Goal: Task Accomplishment & Management: Manage account settings

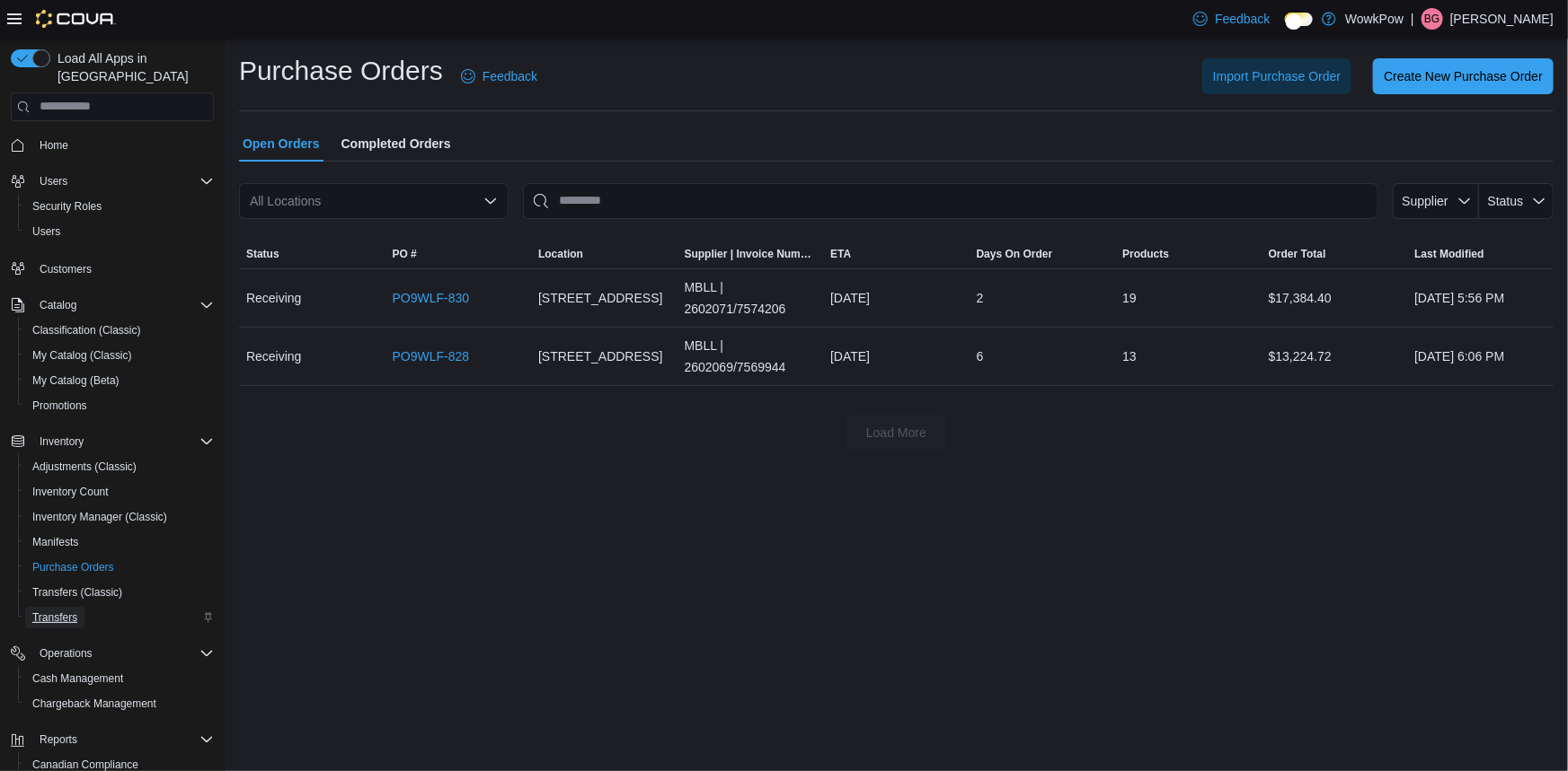
click at [61, 607] on span "Transfers" at bounding box center [55, 617] width 45 height 21
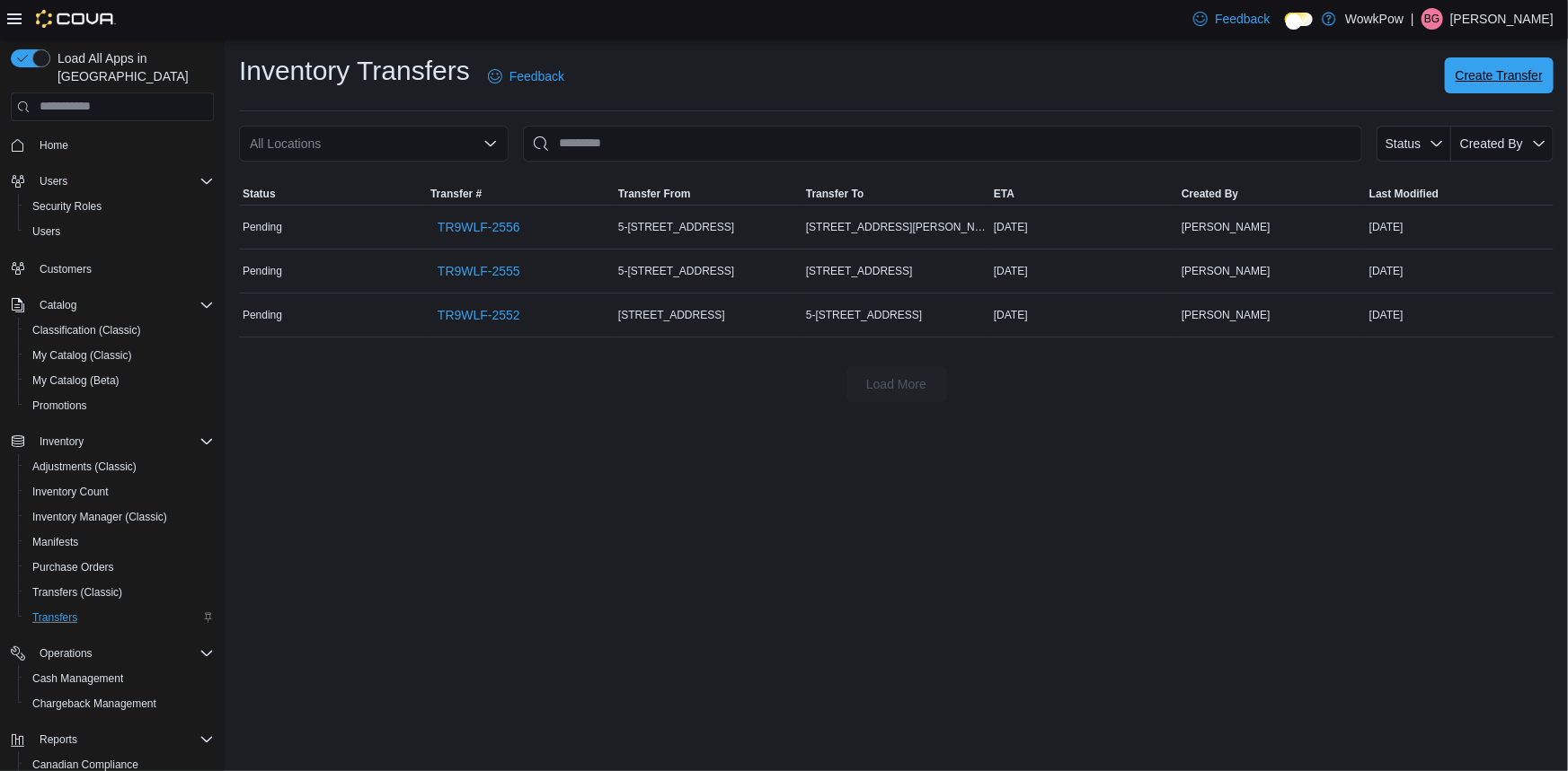
click at [1499, 72] on span "Create Transfer" at bounding box center [1498, 75] width 87 height 18
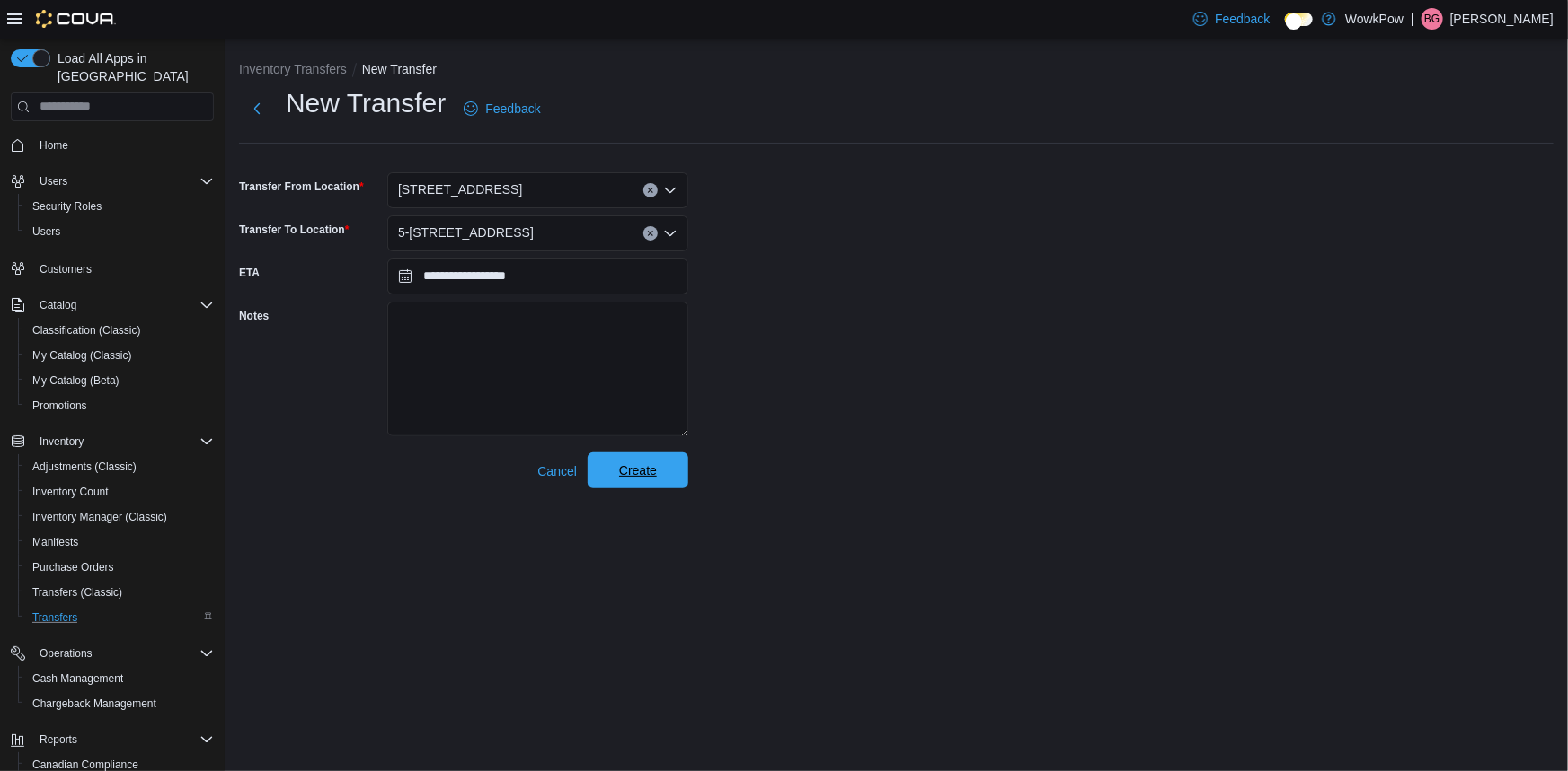
click at [643, 453] on span "Create" at bounding box center [638, 470] width 79 height 35
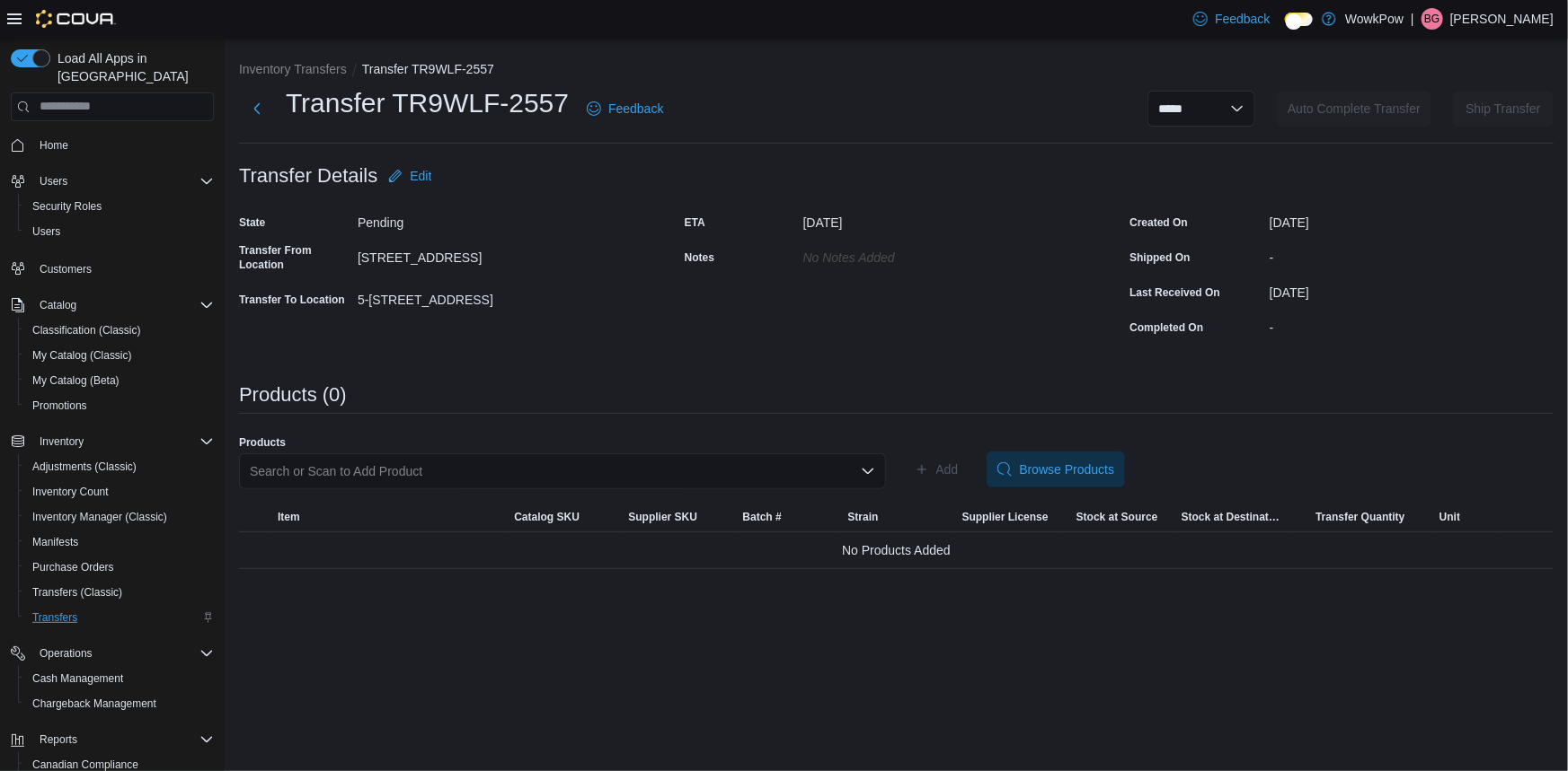
click at [634, 454] on div "Search or Scan to Add Product" at bounding box center [562, 471] width 647 height 35
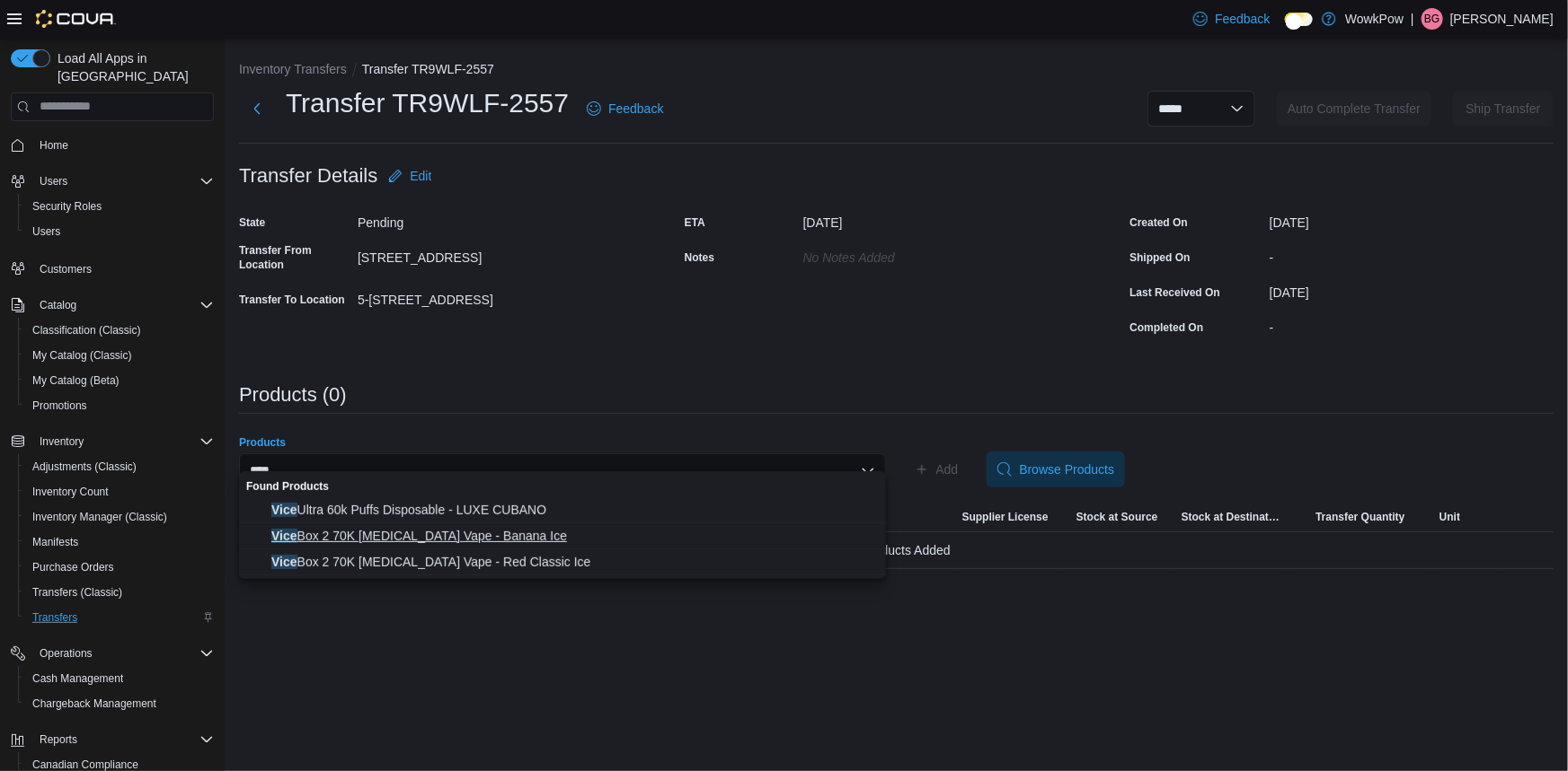
type input "****"
click at [421, 541] on span "Vice Box 2 70K Nicotine Vape - Banana Ice" at bounding box center [573, 536] width 603 height 18
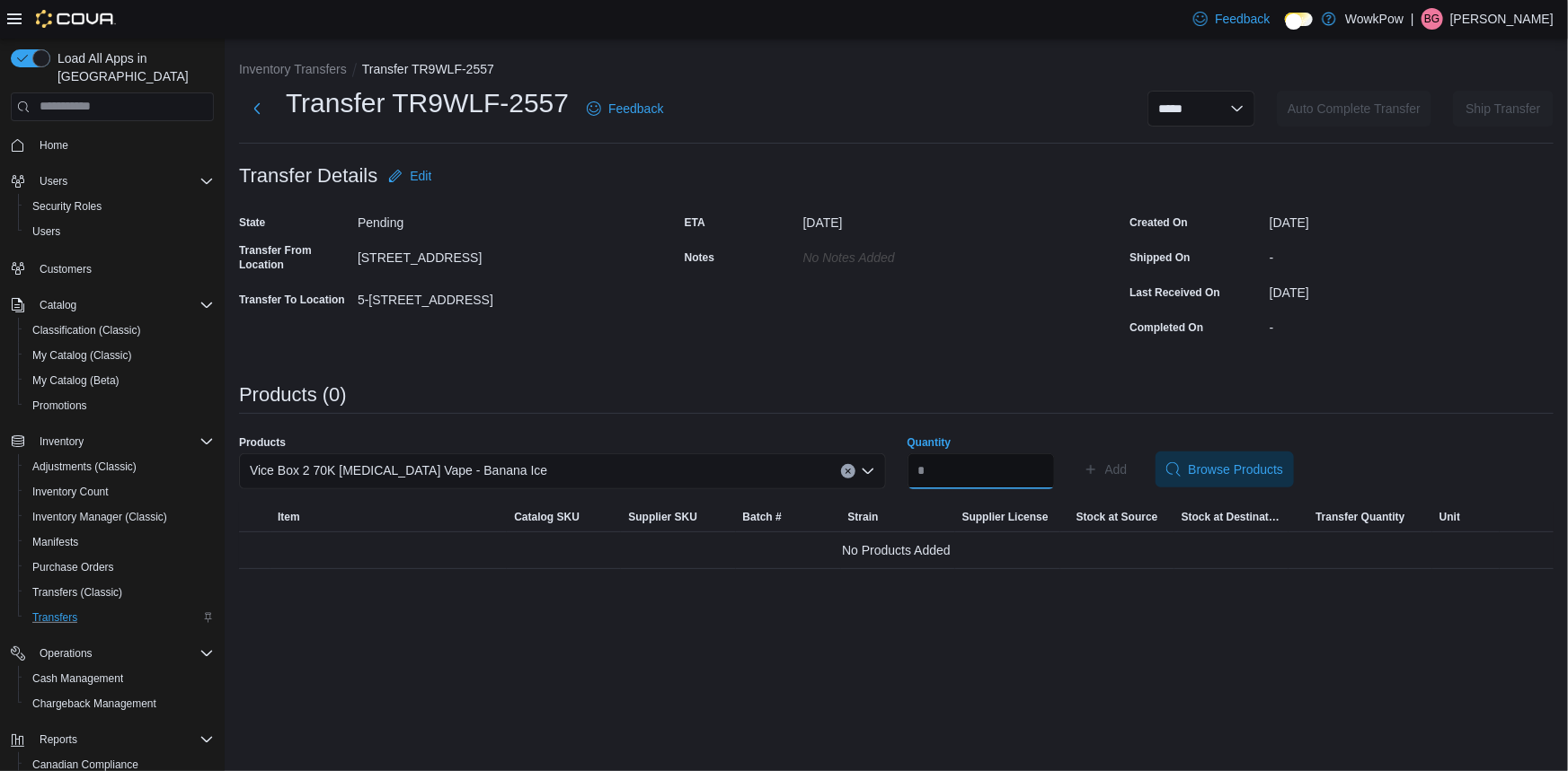
click at [970, 454] on input "Quantity" at bounding box center [982, 471] width 148 height 35
type input "*"
click at [1115, 452] on span "Add" at bounding box center [1105, 470] width 44 height 35
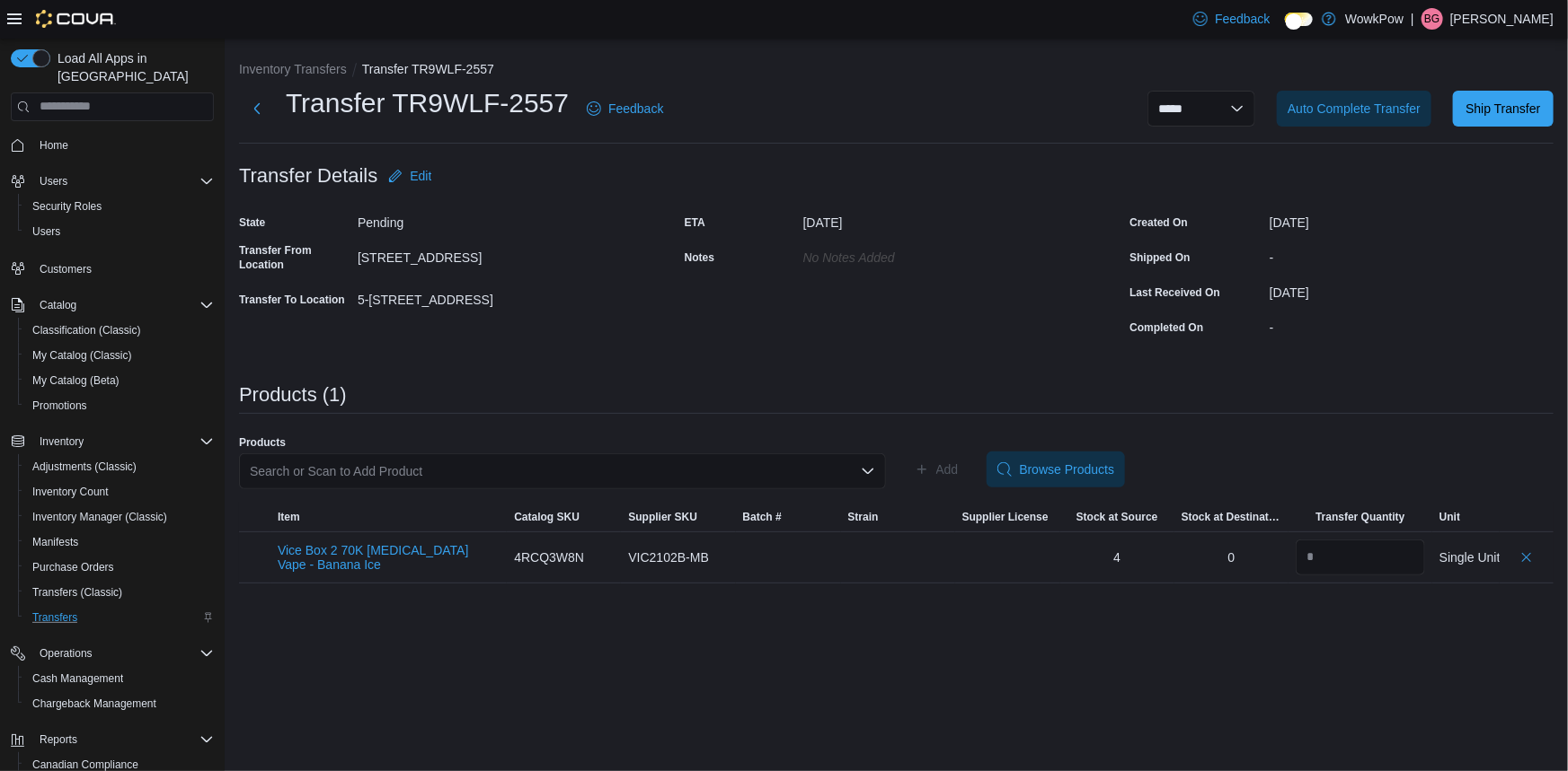
click at [604, 454] on div "Search or Scan to Add Product" at bounding box center [562, 471] width 647 height 35
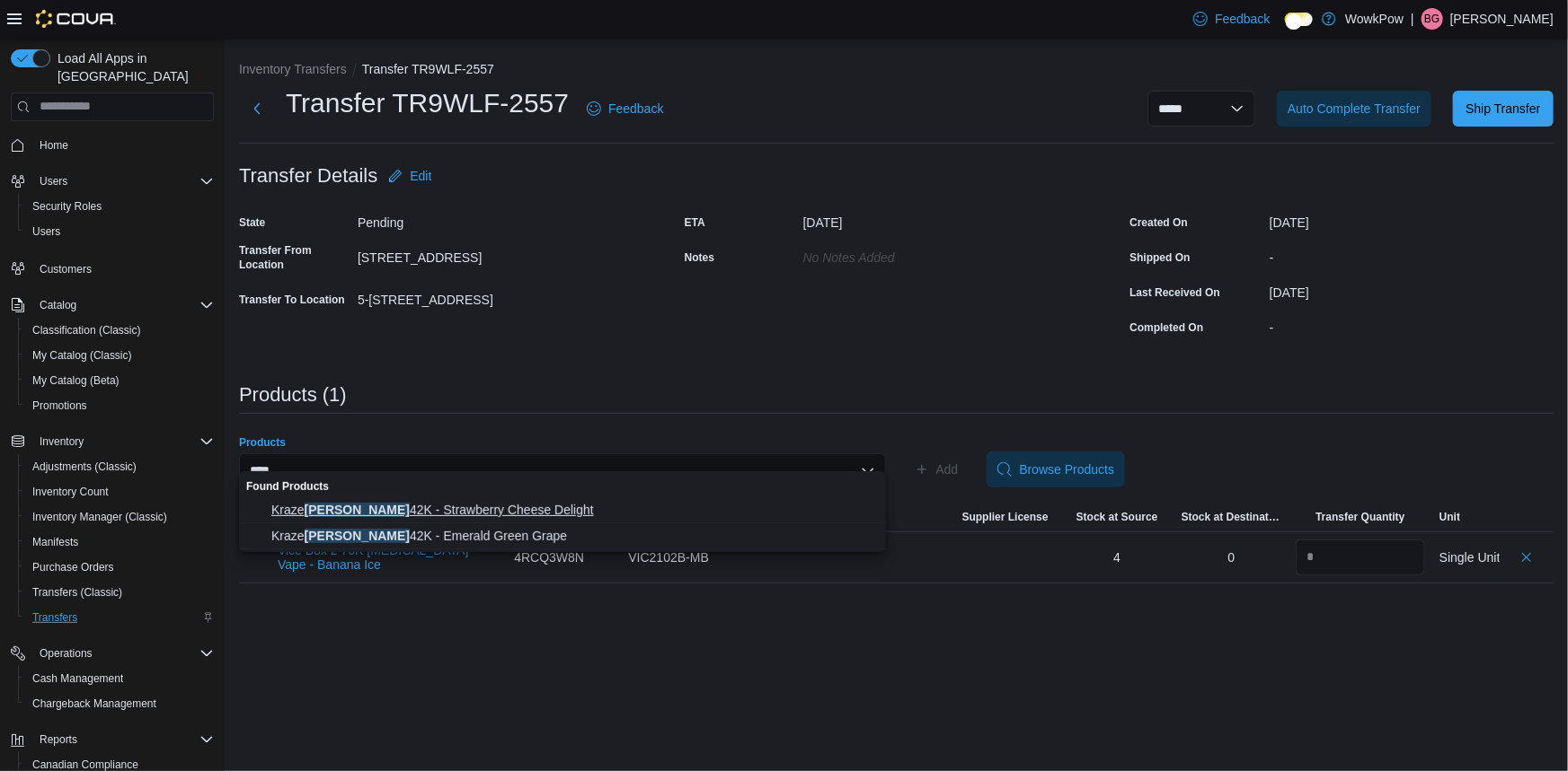
type input "****"
click at [410, 503] on span "Kraze Luna 42K - Strawberry Cheese Delight" at bounding box center [573, 510] width 603 height 18
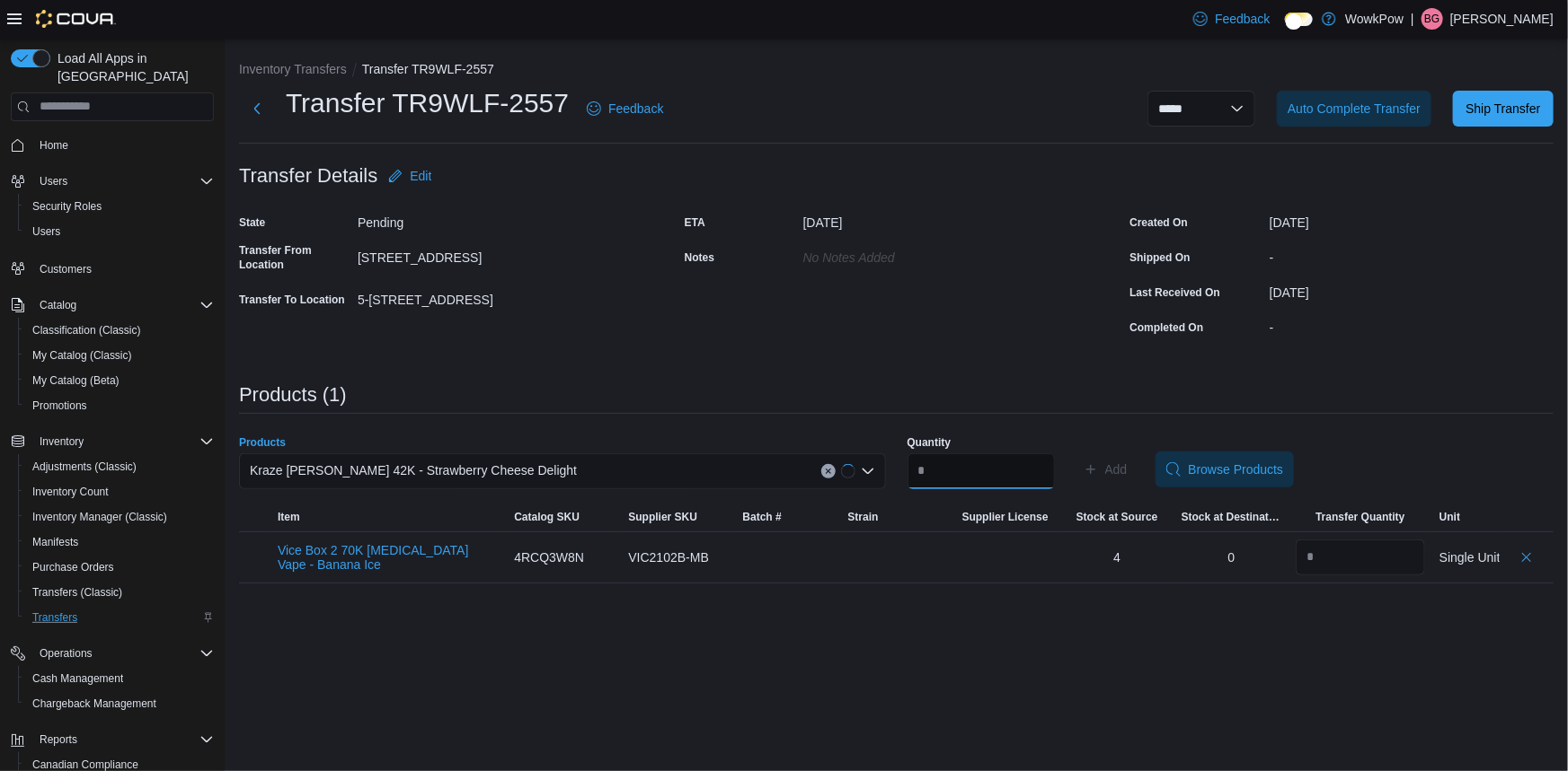
click at [988, 457] on input "Quantity" at bounding box center [982, 471] width 148 height 35
type input "*"
click at [1114, 452] on span "Add" at bounding box center [1105, 470] width 44 height 35
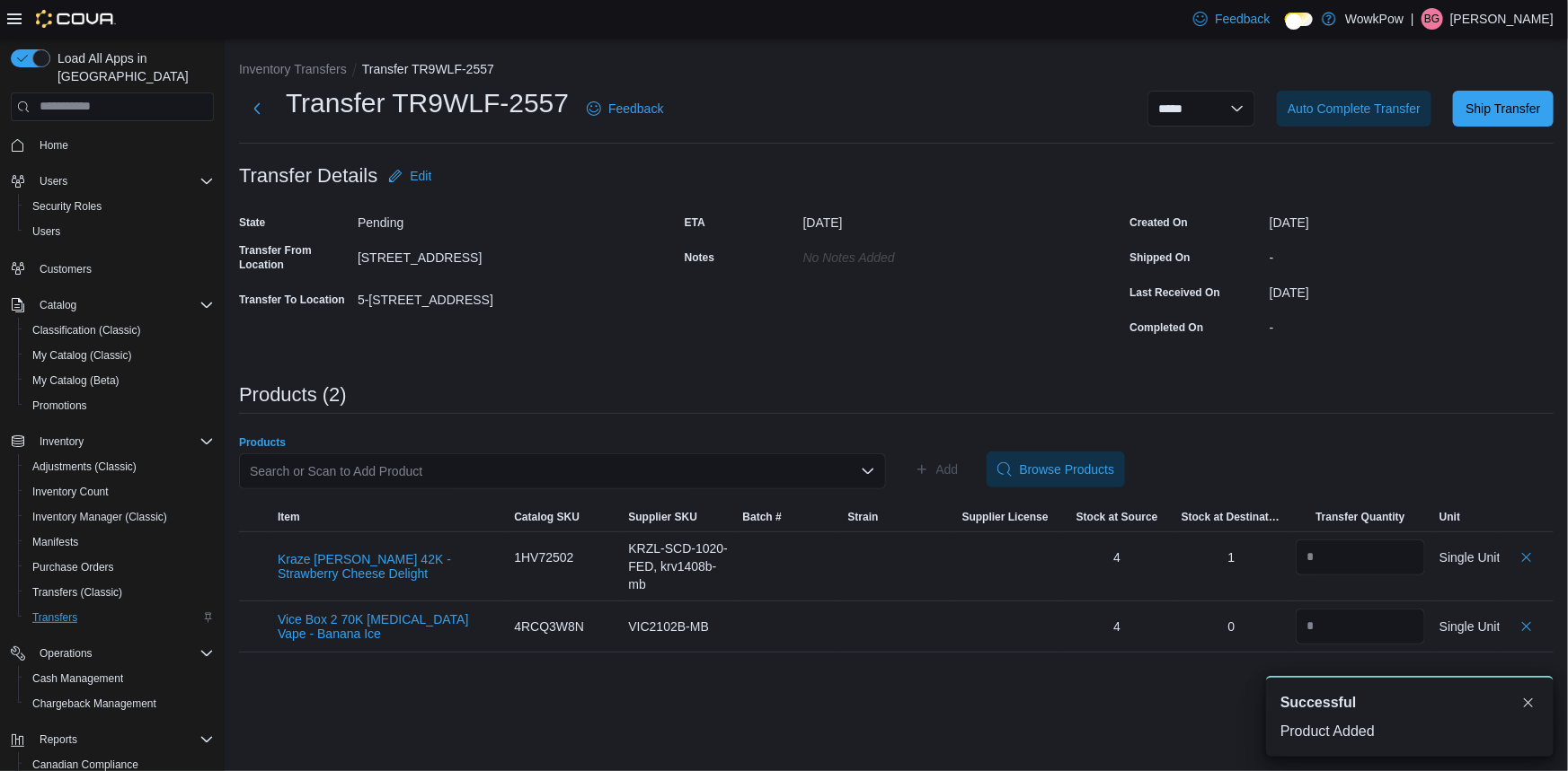
click at [571, 454] on div "Search or Scan to Add Product" at bounding box center [562, 471] width 647 height 35
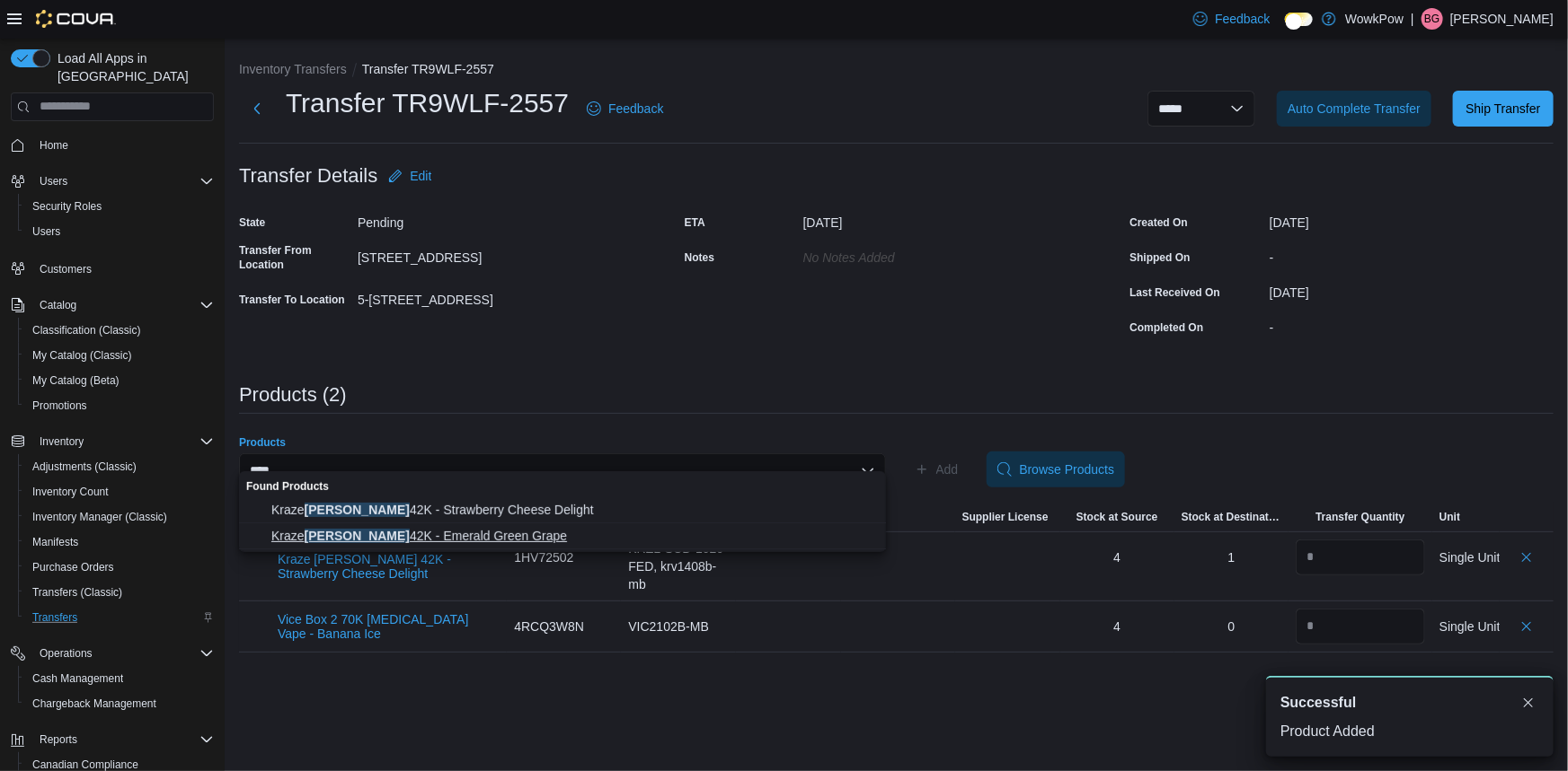
type input "****"
click at [387, 532] on span "Kraze Luna 42K - Emerald Green Grape" at bounding box center [573, 536] width 603 height 18
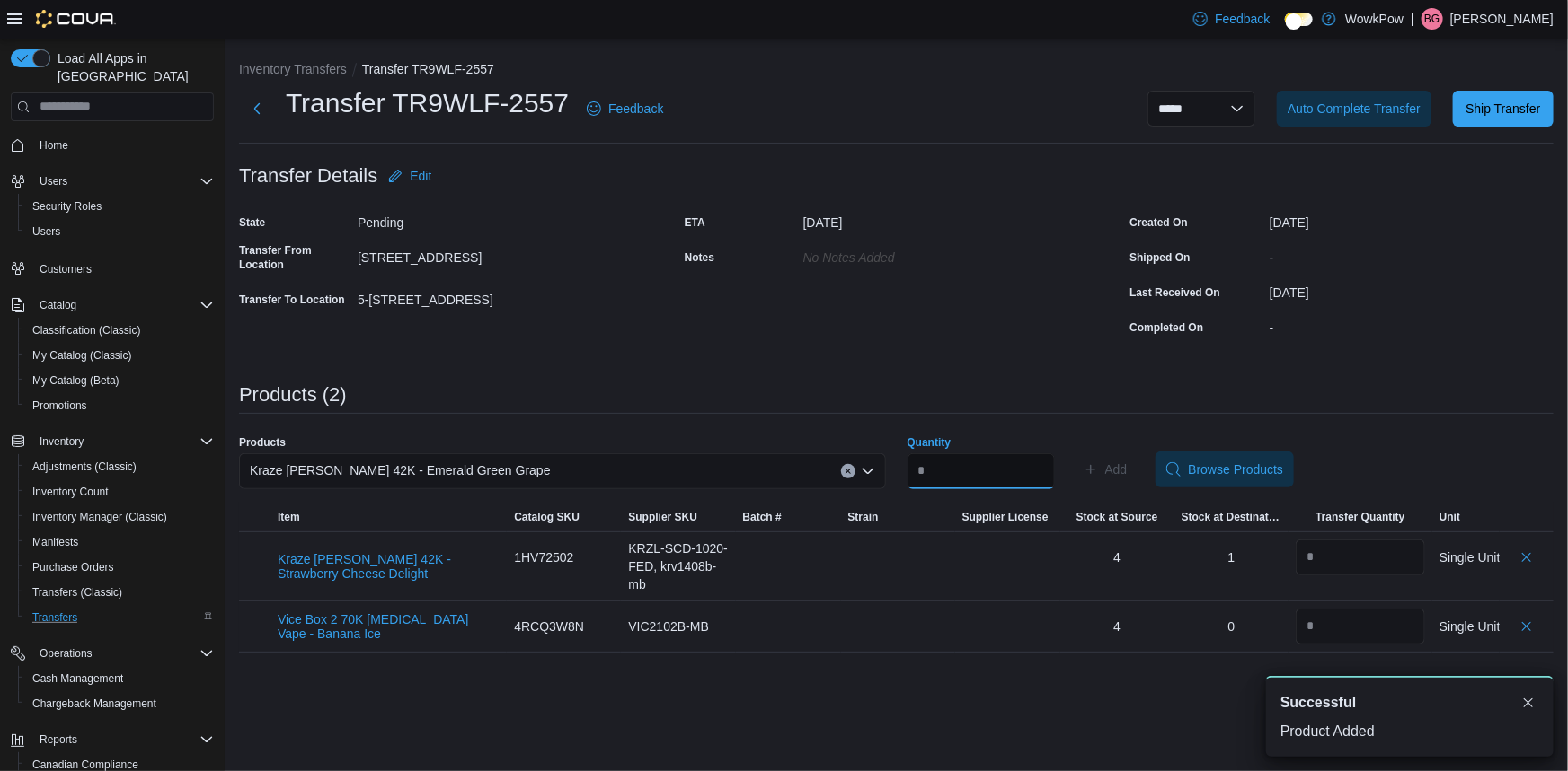
click at [1032, 454] on input "Quantity" at bounding box center [982, 471] width 148 height 35
type input "*"
click at [1127, 460] on span "Add" at bounding box center [1116, 469] width 22 height 18
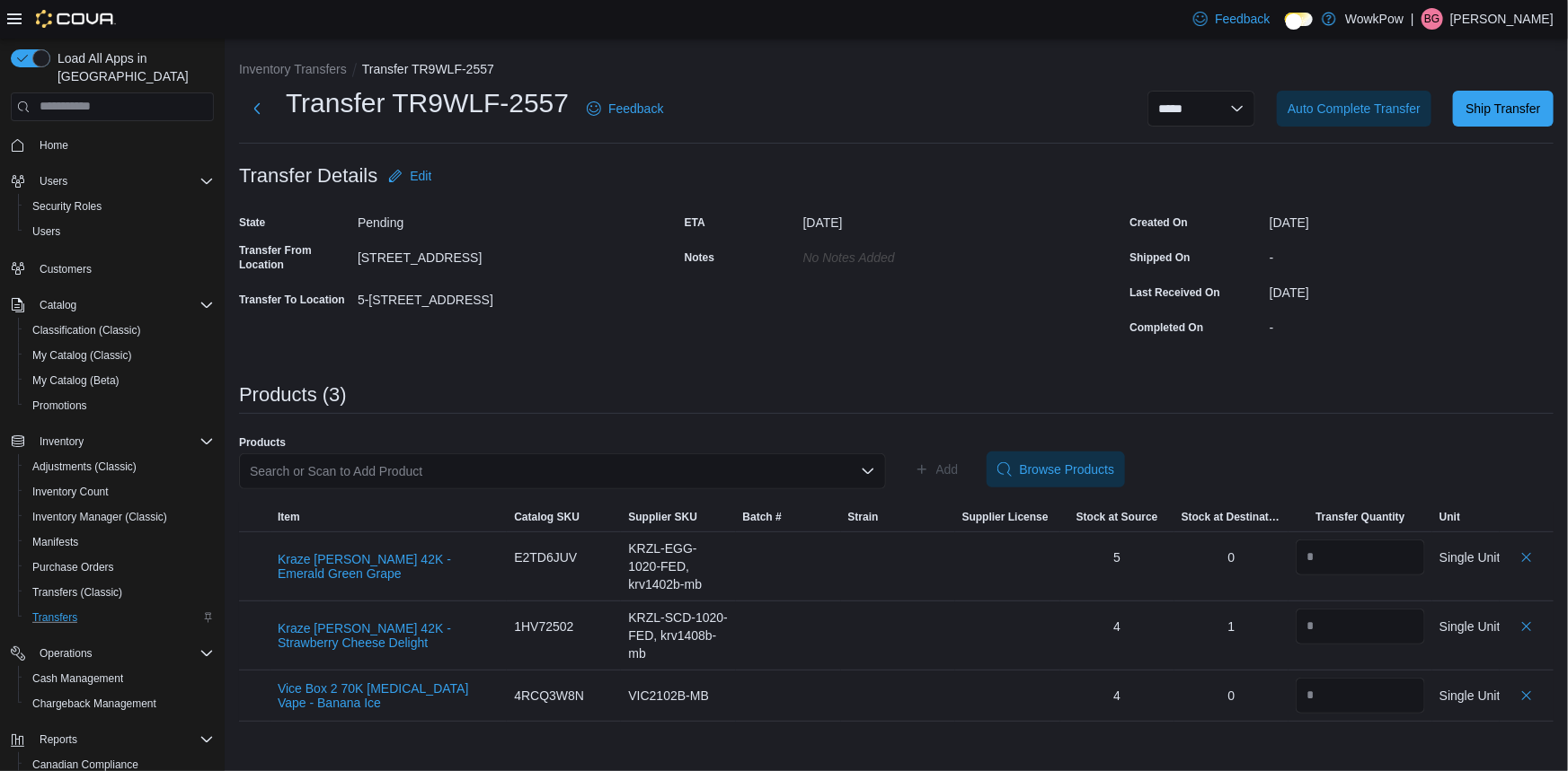
click at [536, 461] on div "Search or Scan to Add Product" at bounding box center [562, 471] width 647 height 35
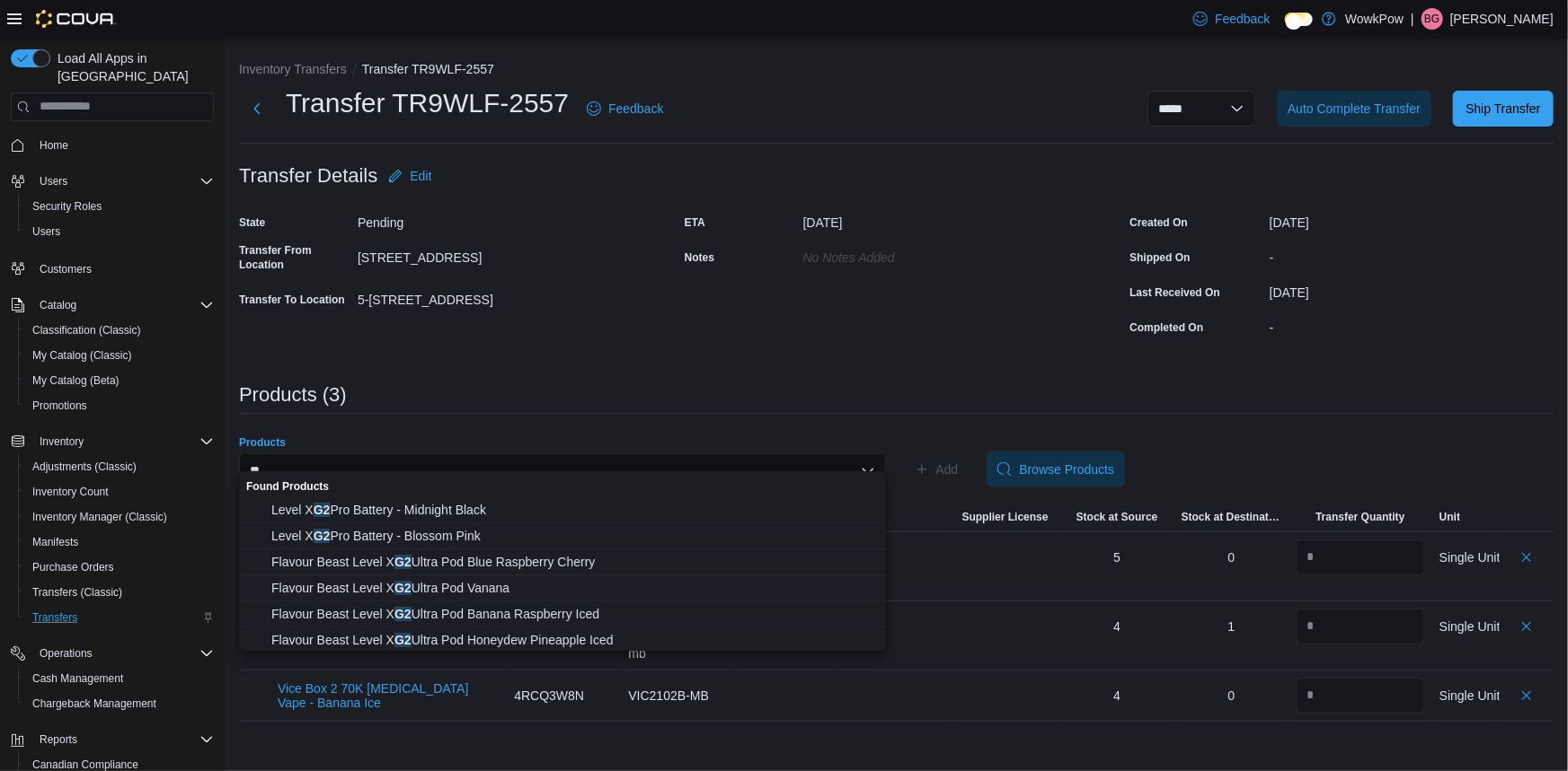
click at [393, 455] on div "** Combo box. Selected. g2. Selected. Combo box input. Search or Scan to Add Pr…" at bounding box center [562, 471] width 647 height 35
type input "*"
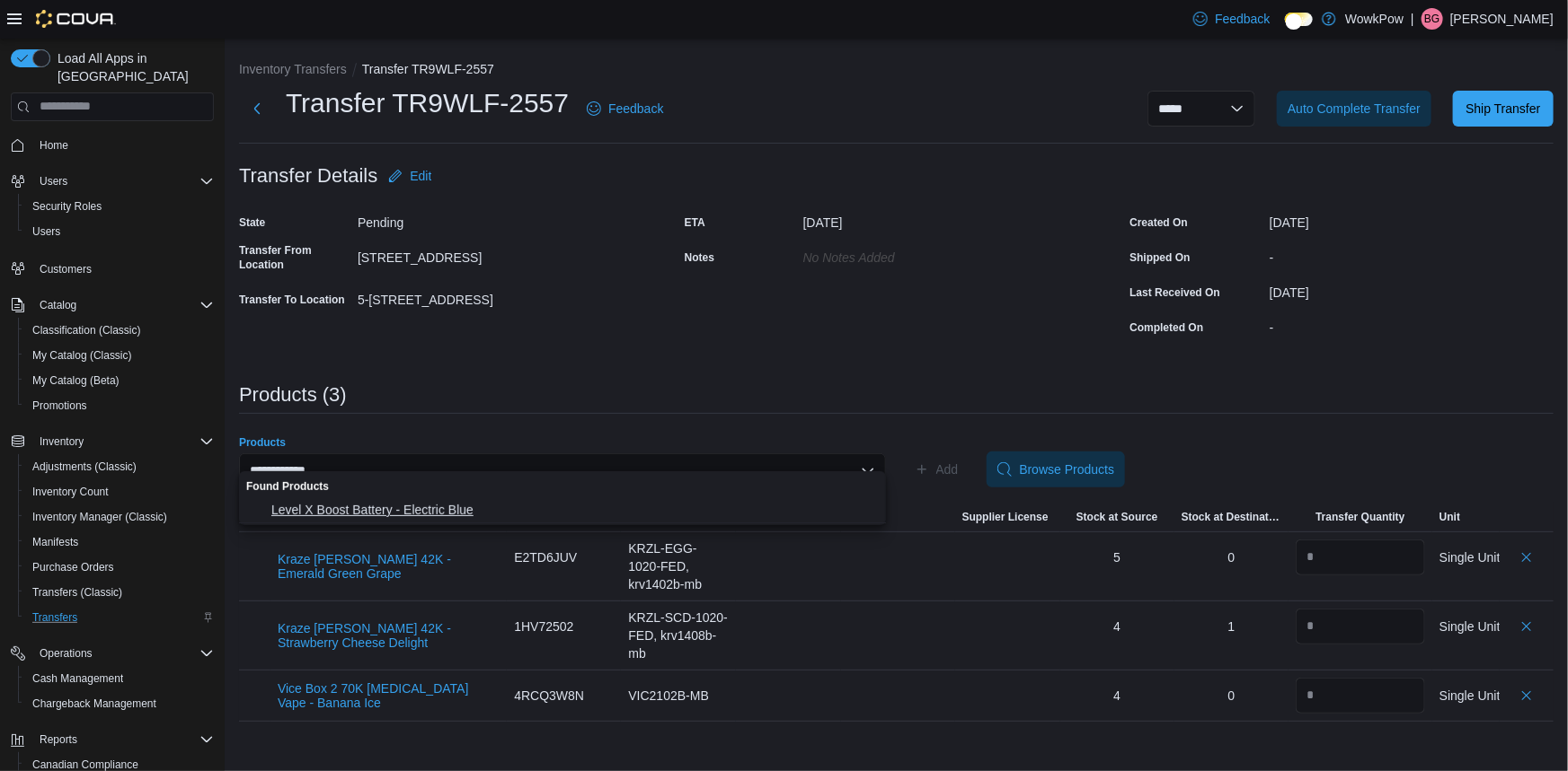
type input "**********"
click at [391, 508] on span "Level X Boost Battery - Electric Blue" at bounding box center [573, 510] width 603 height 18
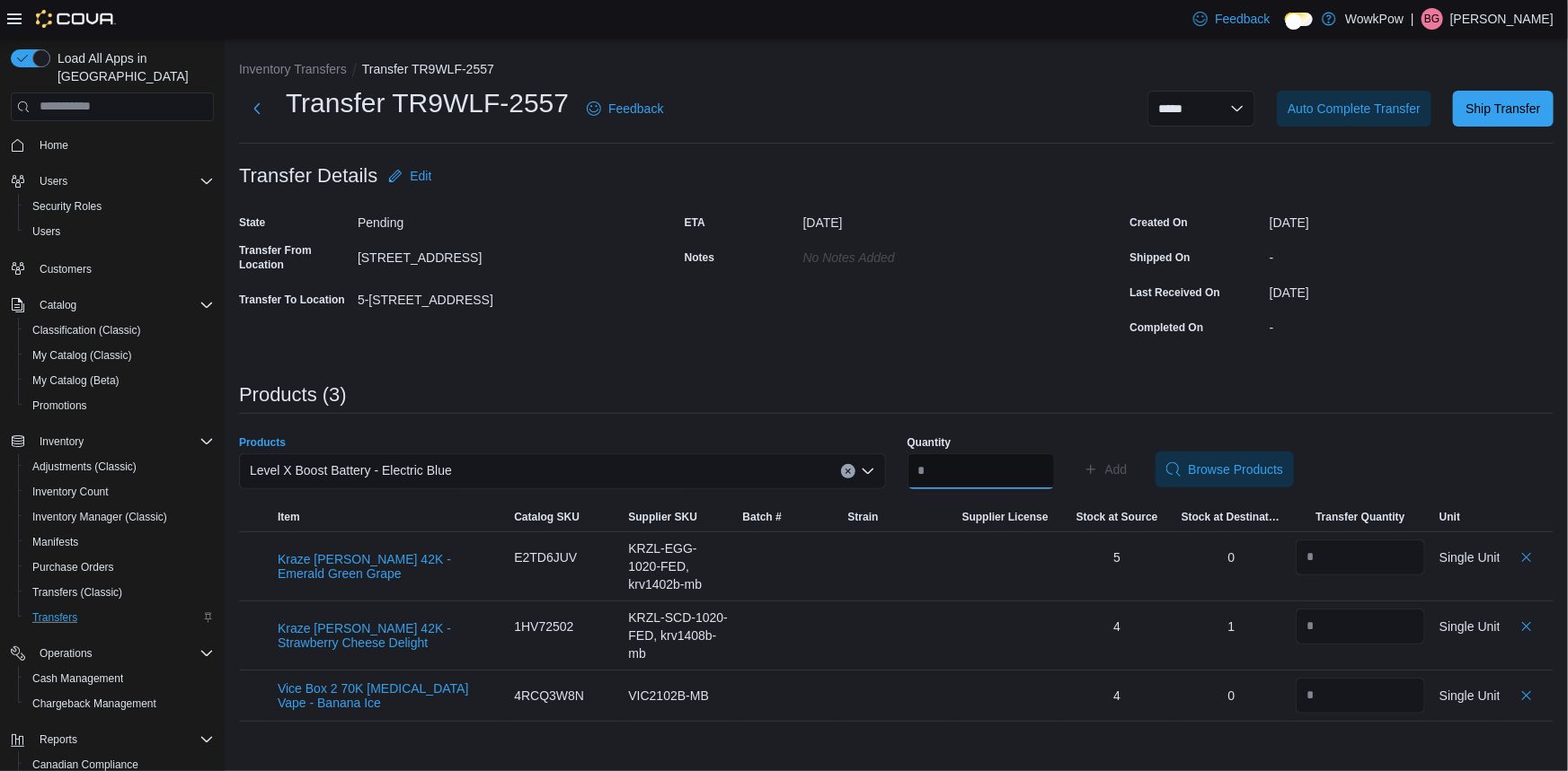
click at [969, 454] on input "Quantity" at bounding box center [982, 471] width 148 height 35
type input "*"
click at [1126, 452] on span "Add" at bounding box center [1105, 470] width 44 height 35
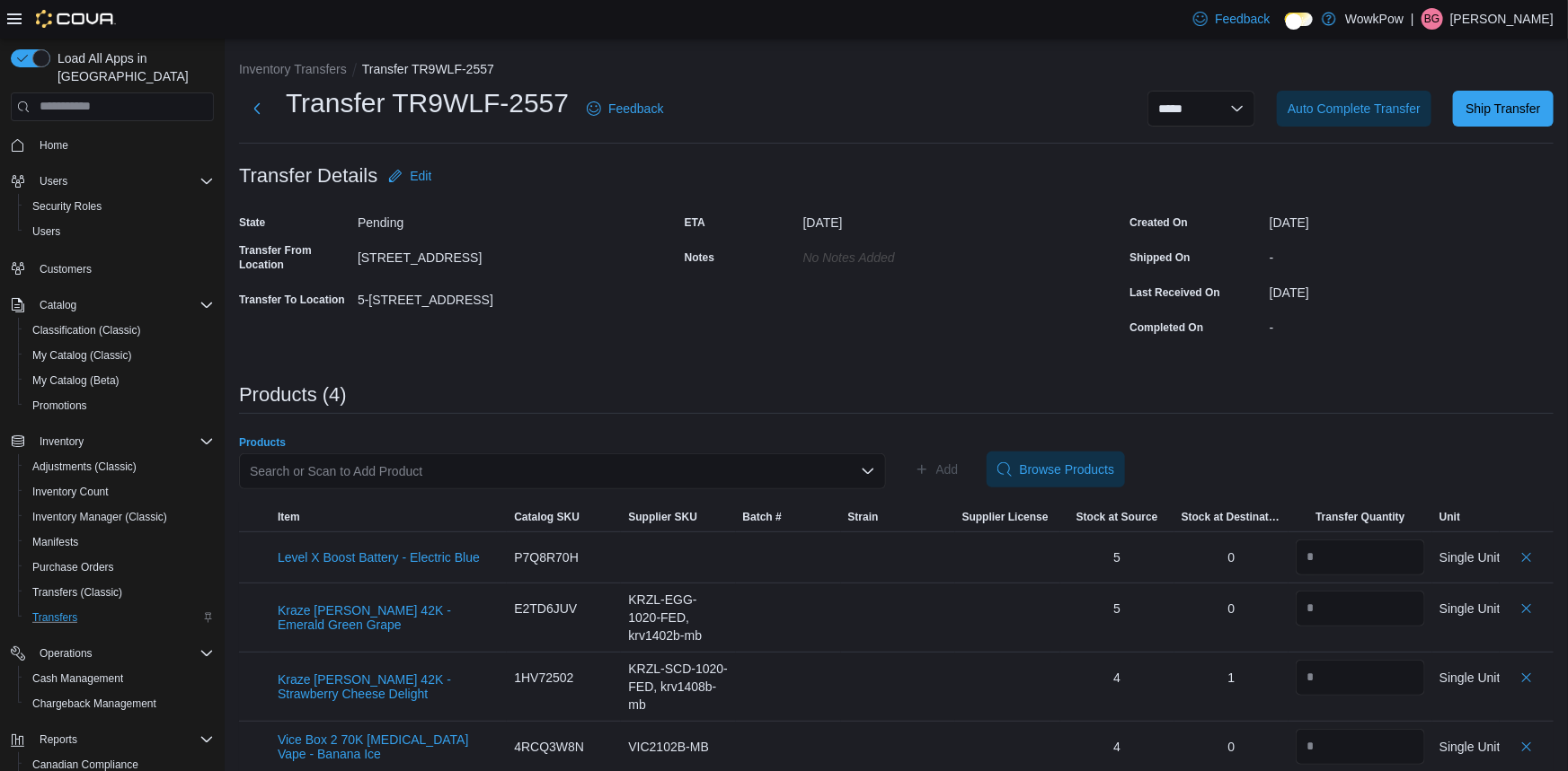
click at [320, 454] on div "Search or Scan to Add Product" at bounding box center [562, 471] width 647 height 35
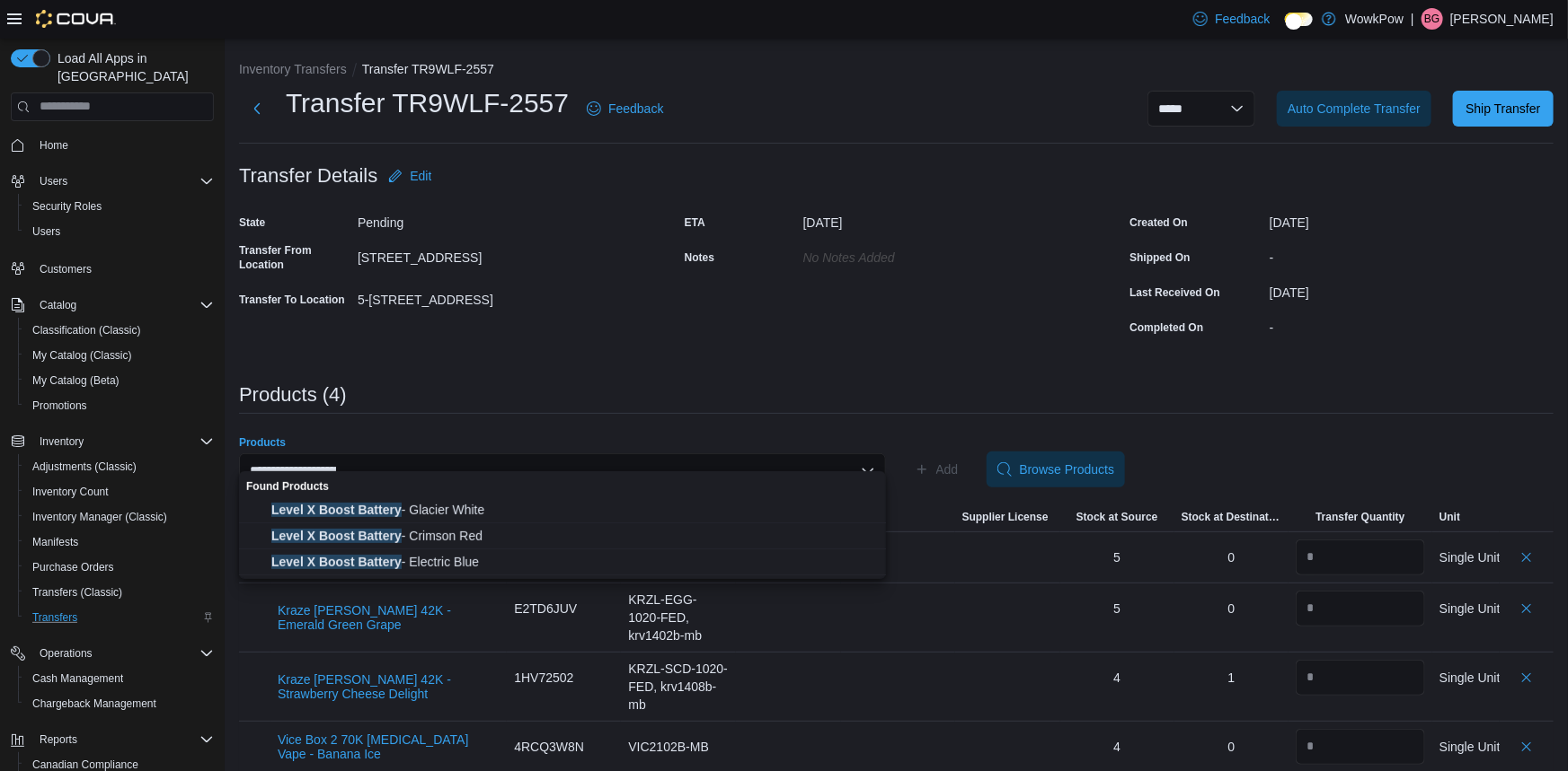
click at [379, 454] on div "**********" at bounding box center [562, 471] width 647 height 35
type input "*"
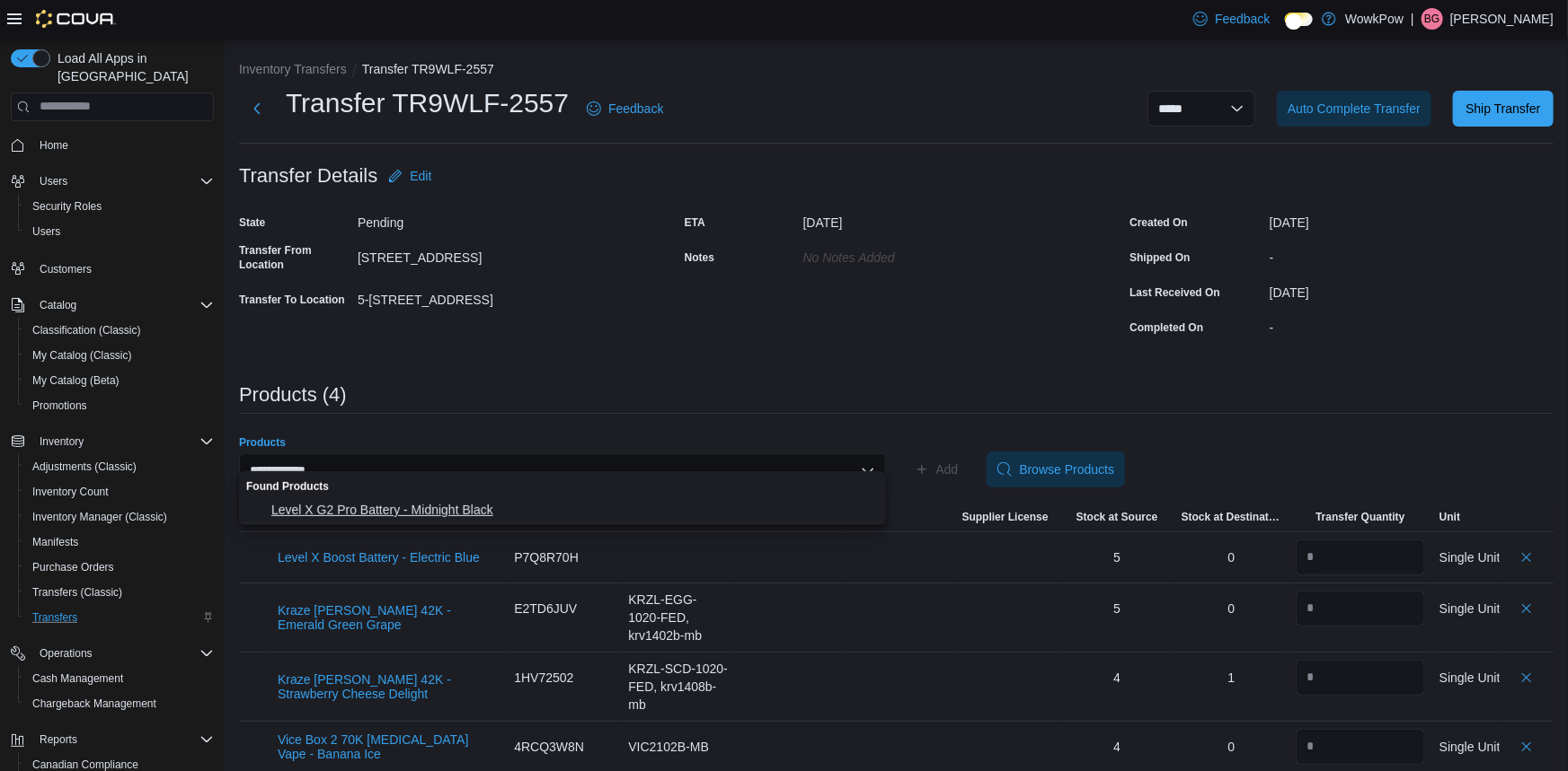
type input "**********"
click at [389, 503] on span "Level X G2 Pro Battery - Midnight Black" at bounding box center [573, 510] width 603 height 18
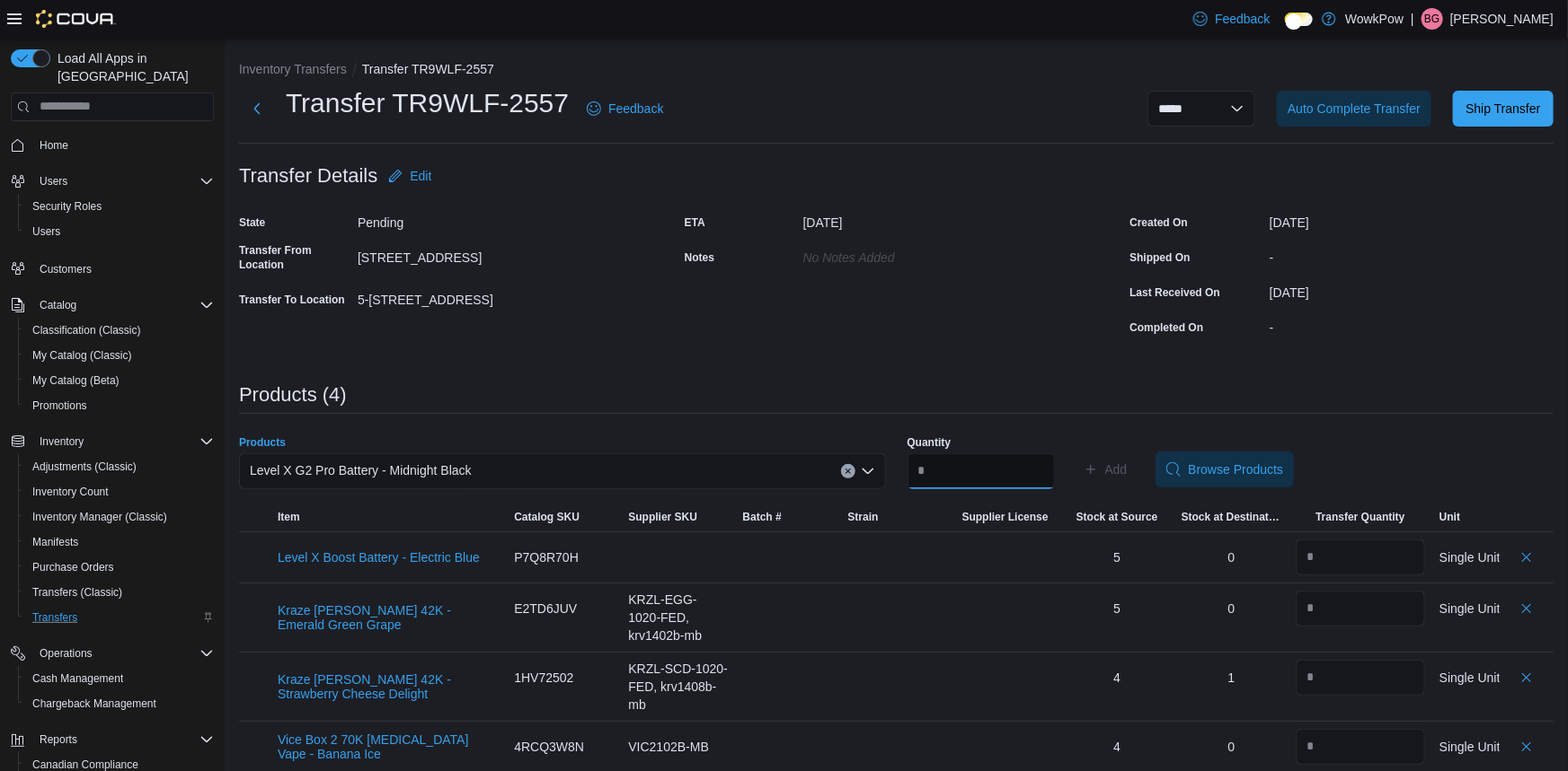
click at [965, 469] on input "Quantity" at bounding box center [982, 471] width 148 height 35
type input "*"
click at [1125, 460] on span "Add" at bounding box center [1116, 469] width 22 height 18
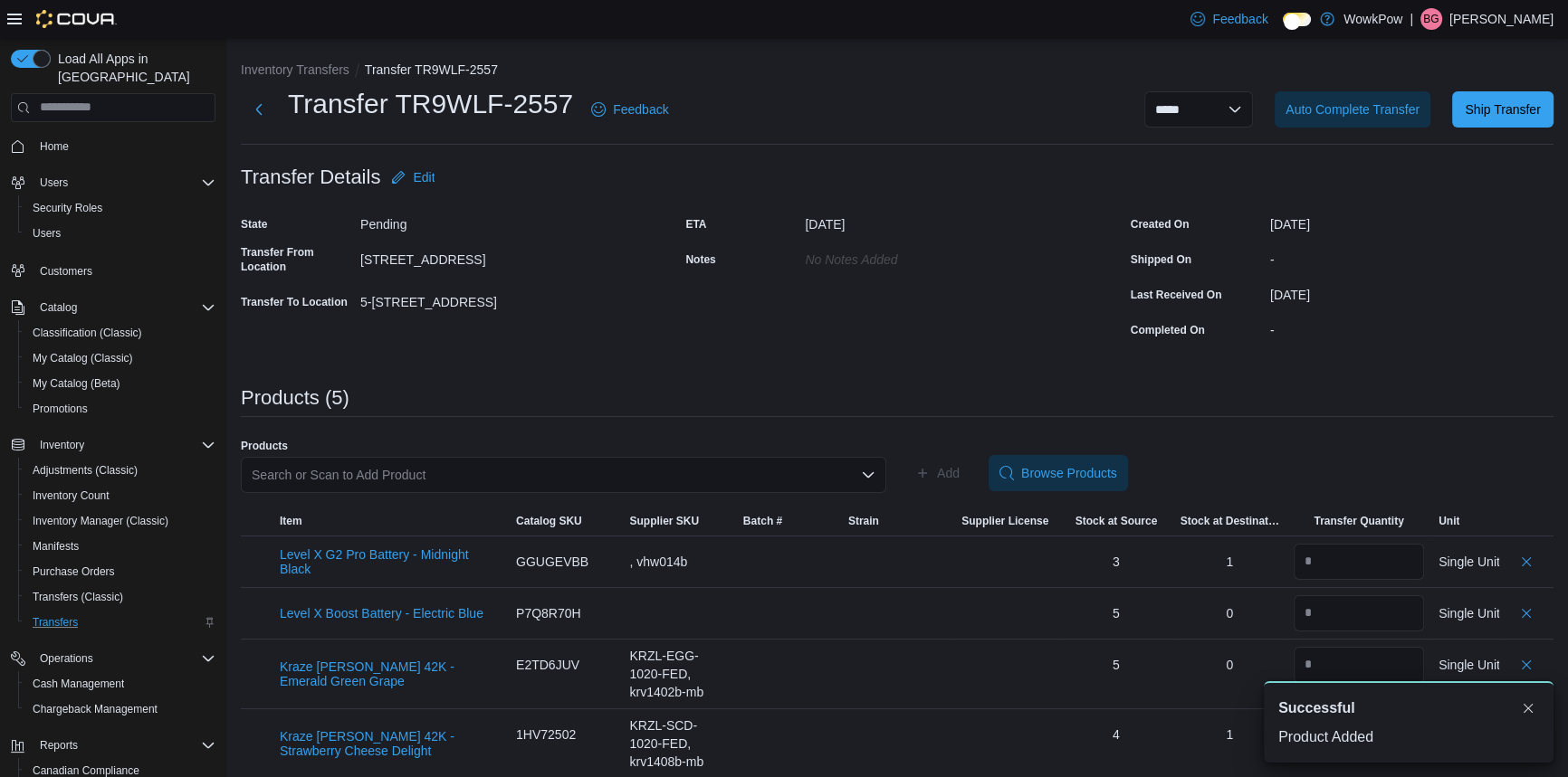
scroll to position [9, 0]
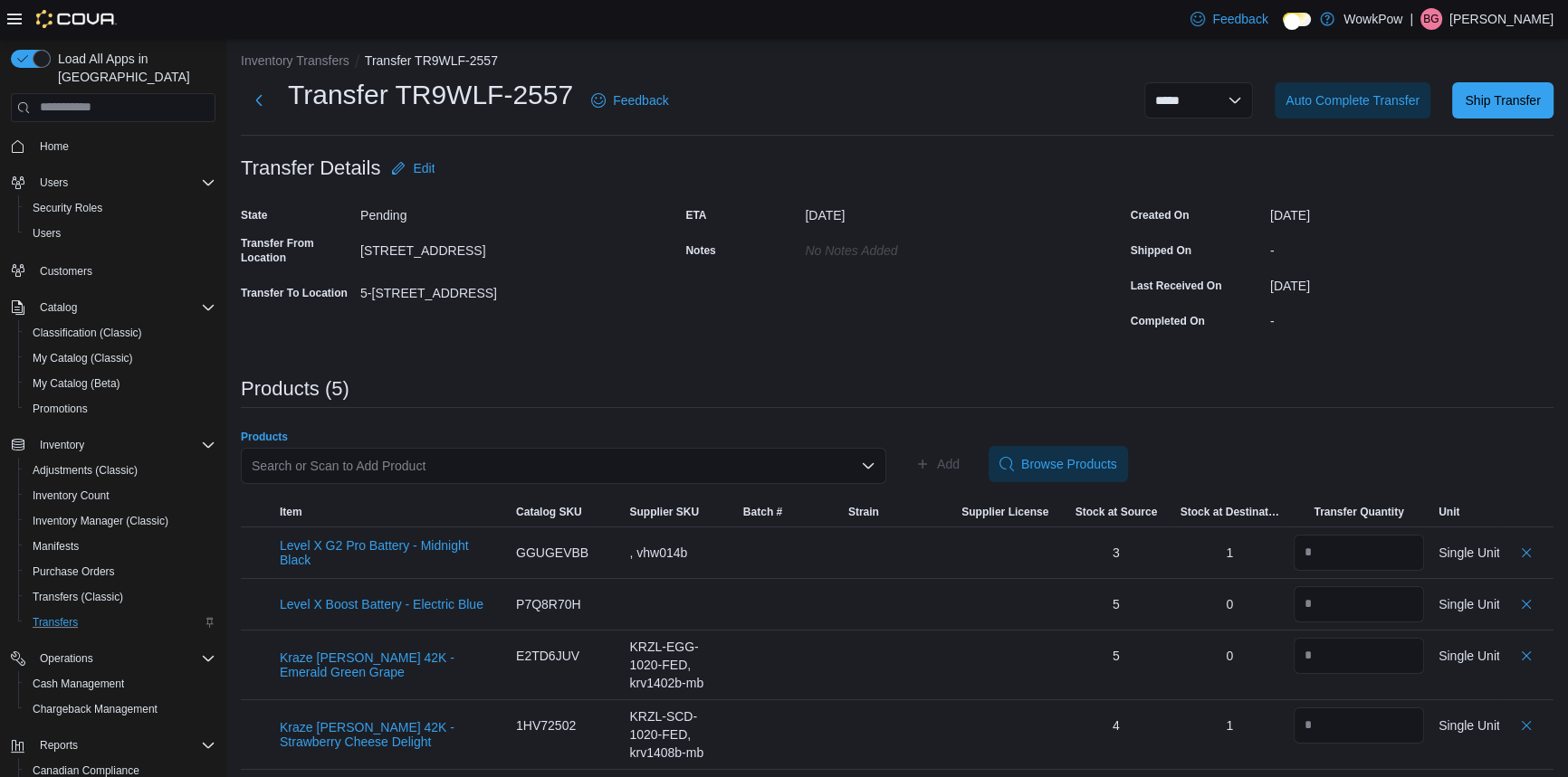
click at [380, 448] on div "Search or Scan to Add Product" at bounding box center [564, 466] width 646 height 36
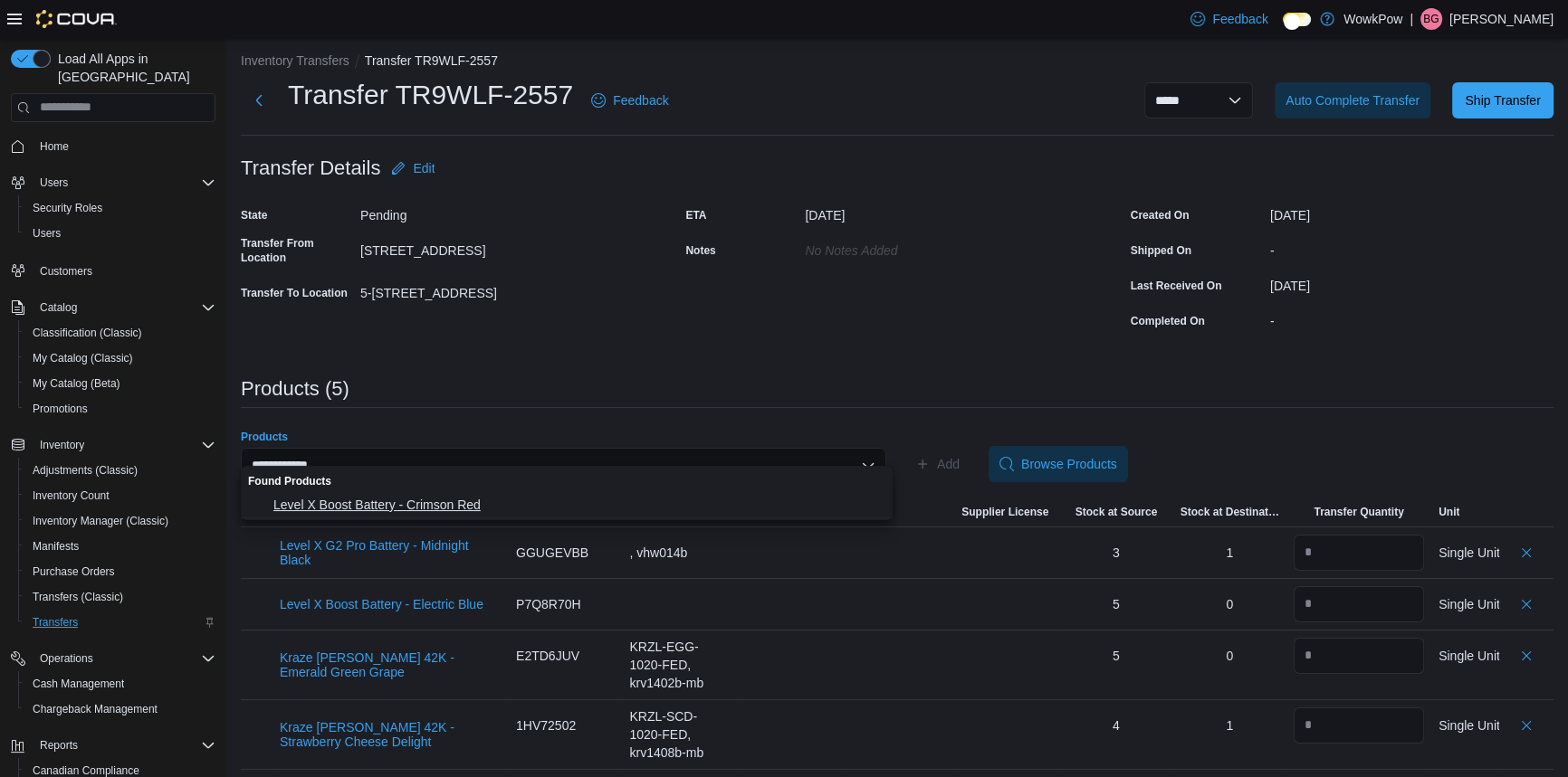
type input "**********"
click at [386, 507] on span "Level X Boost Battery - Crimson Red" at bounding box center [578, 504] width 608 height 18
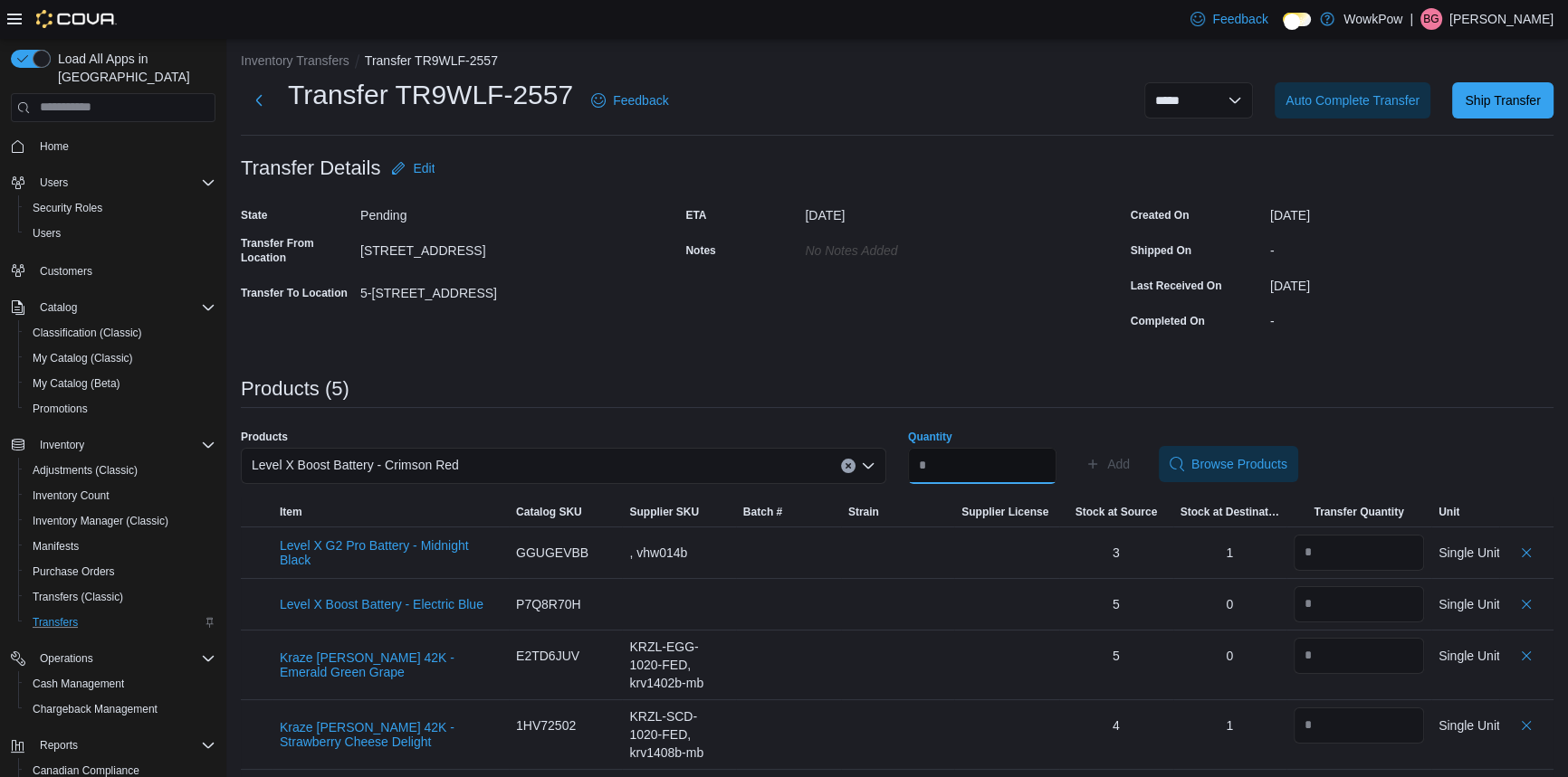
click at [984, 448] on input "Quantity" at bounding box center [983, 466] width 149 height 36
type input "*"
click at [1130, 455] on span "Add" at bounding box center [1118, 464] width 23 height 18
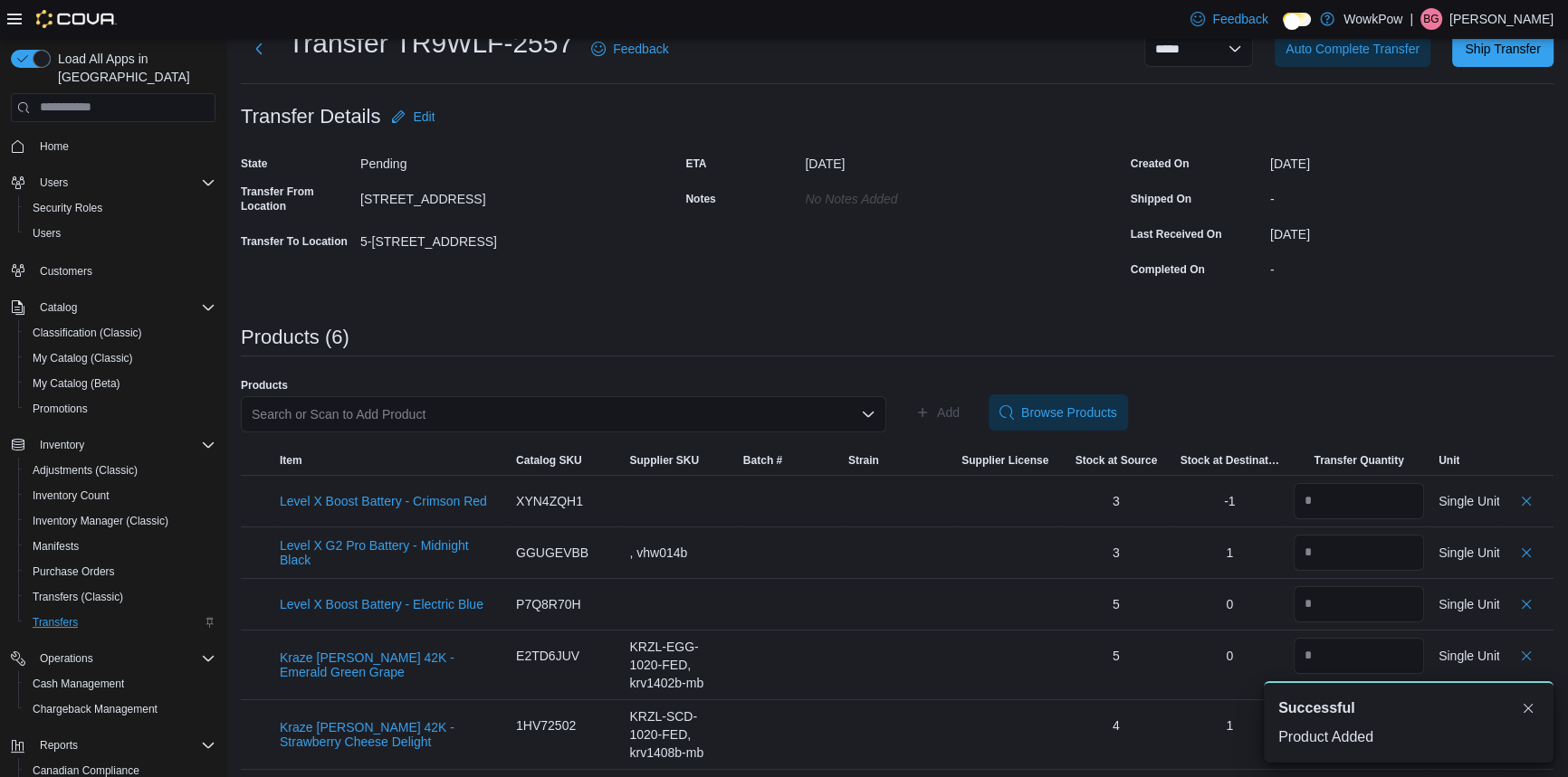
scroll to position [0, 0]
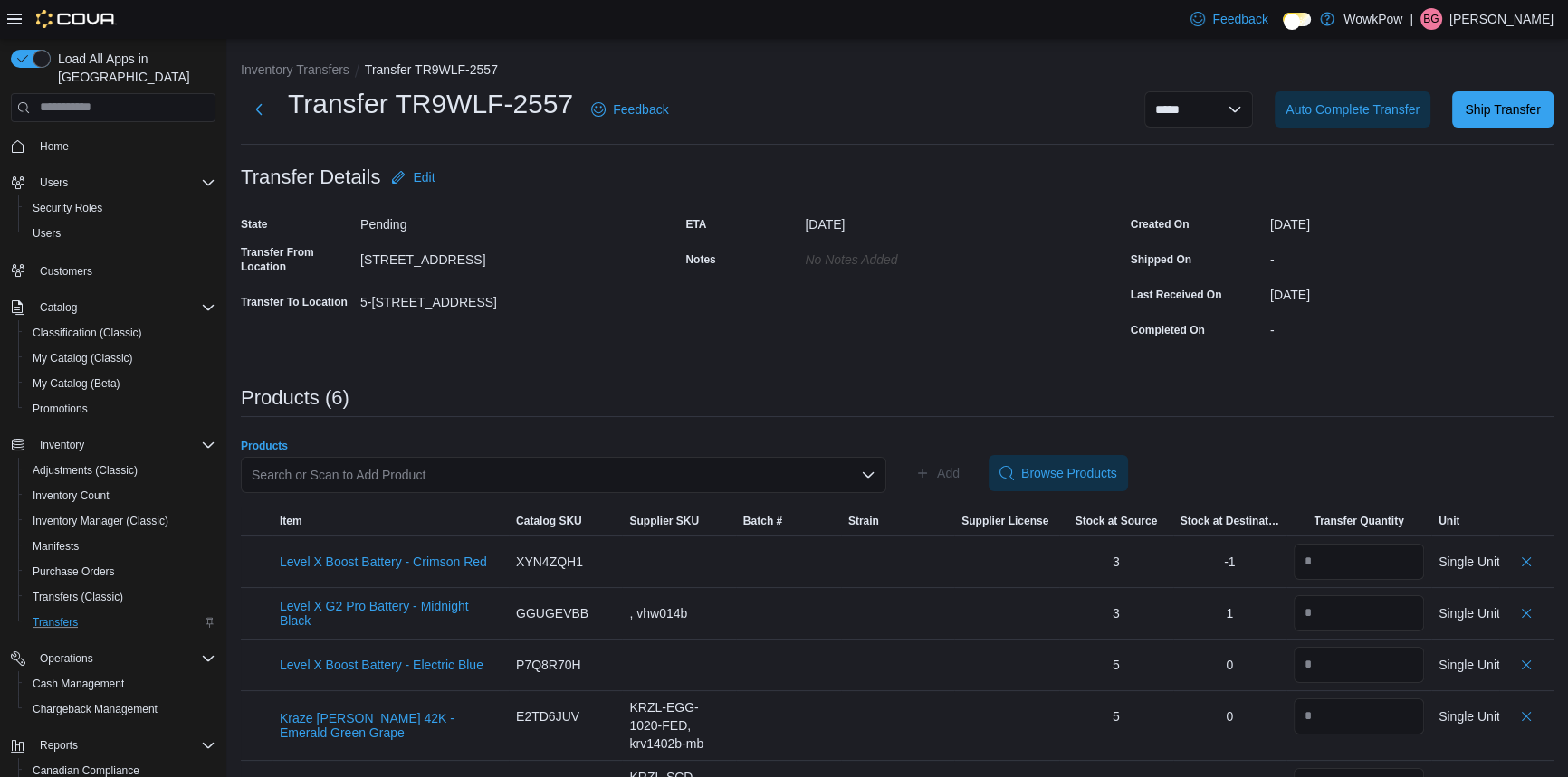
click at [493, 466] on div "Search or Scan to Add Product" at bounding box center [564, 475] width 646 height 36
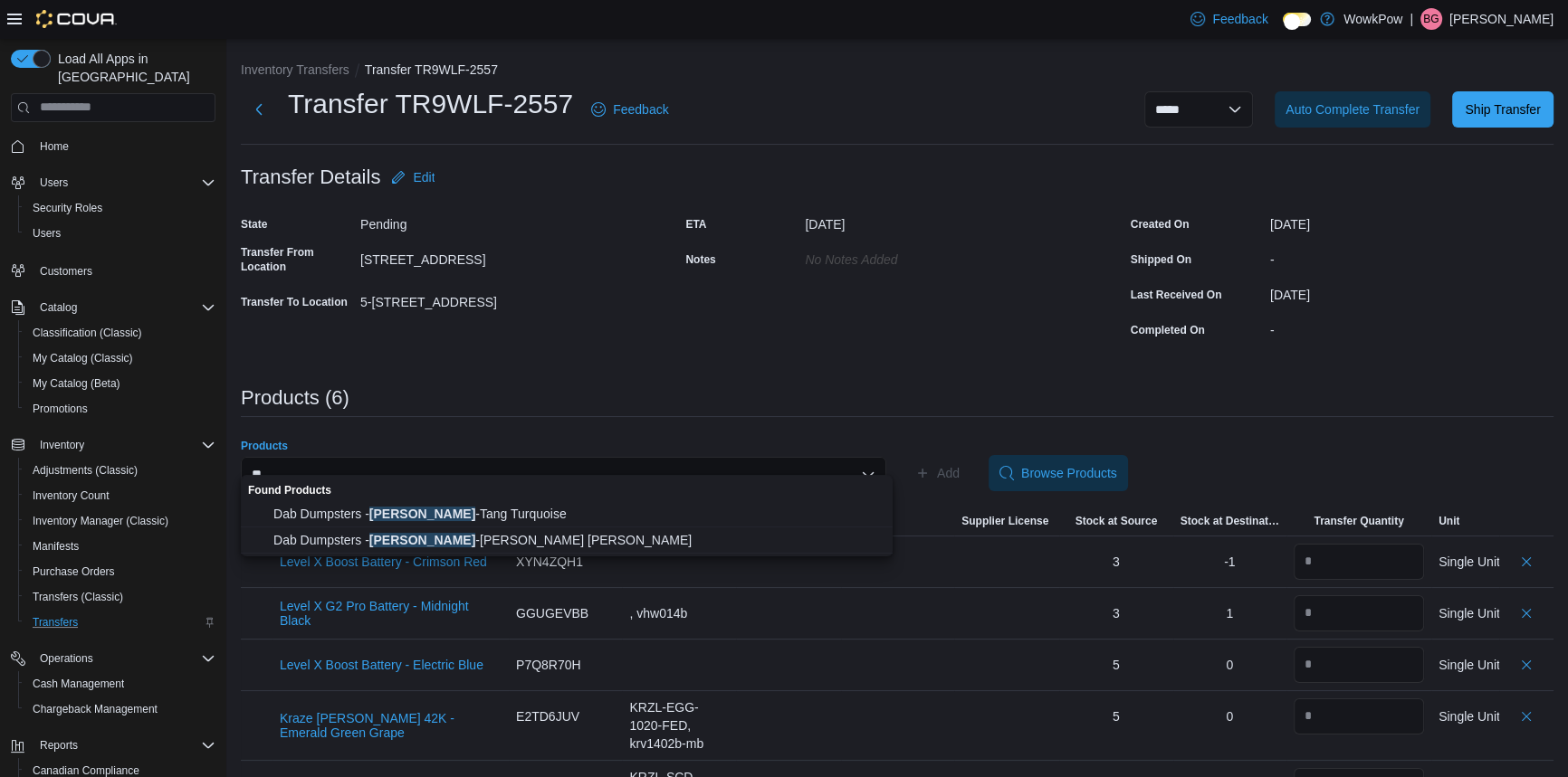
type input "*"
type input "*********"
click at [416, 512] on span "Roilty QUEEN BEE KUSH SHATTER Indica - 1G" at bounding box center [578, 514] width 608 height 18
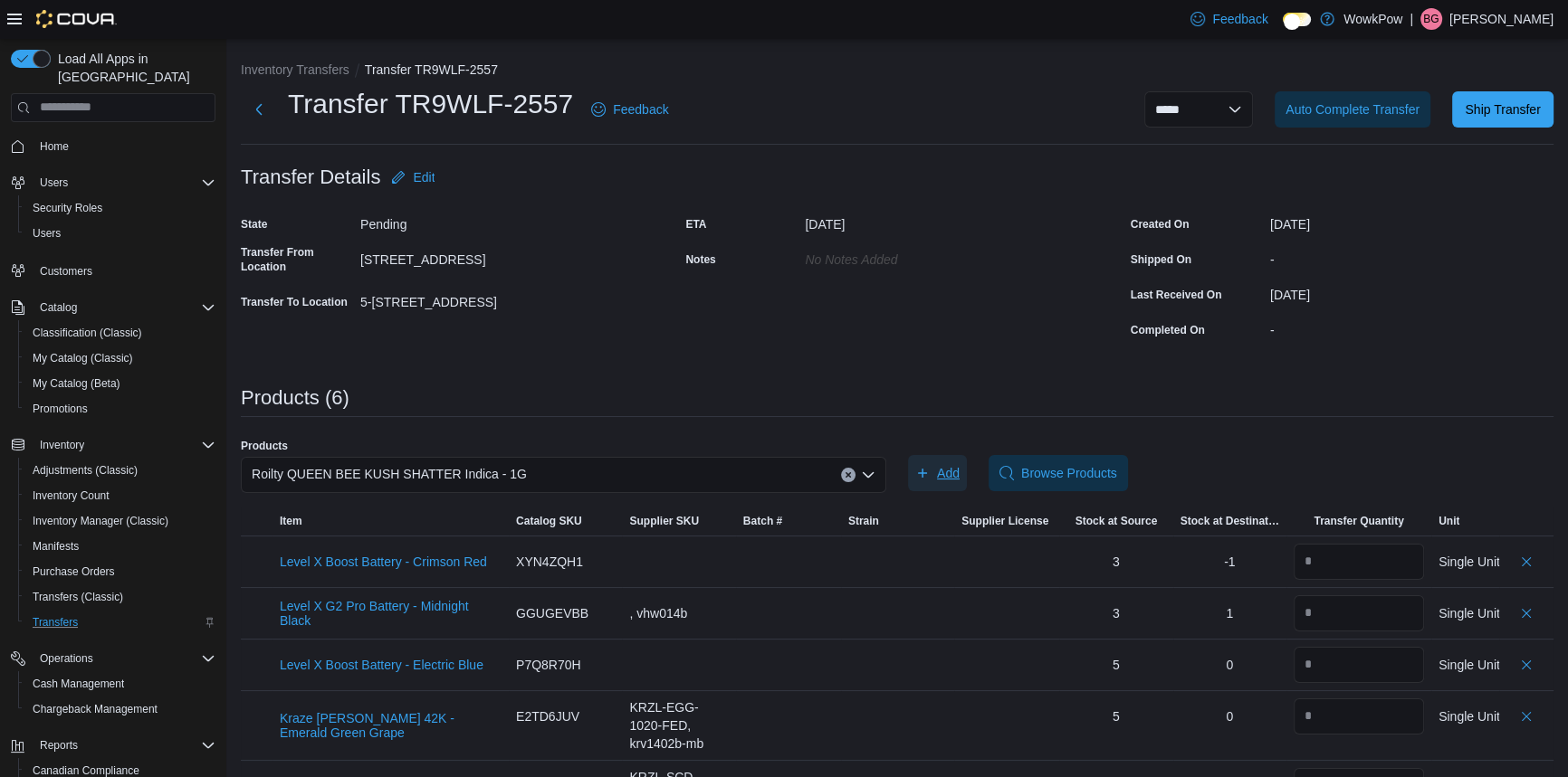
click at [936, 457] on span "Add" at bounding box center [937, 473] width 44 height 36
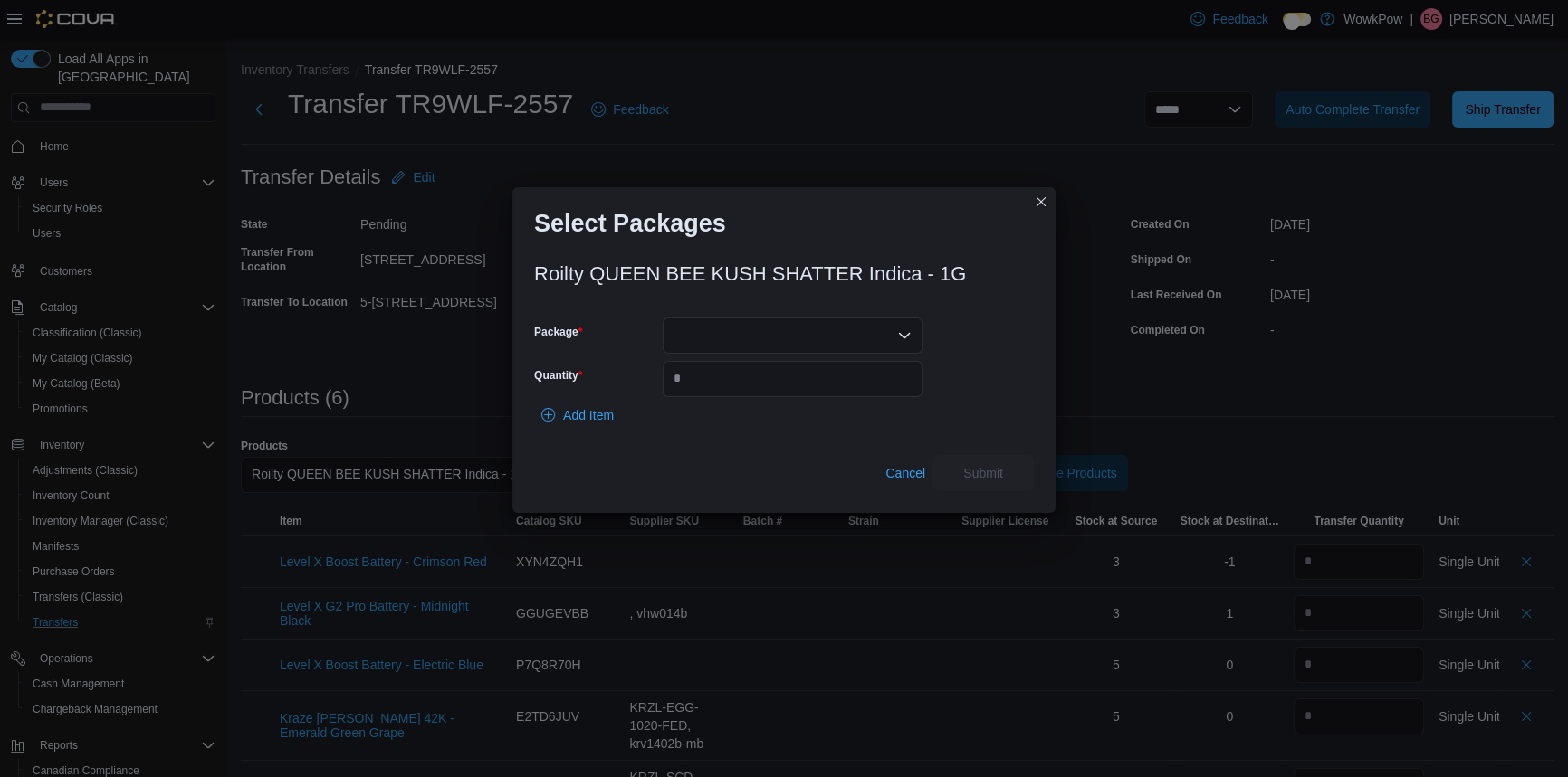
click at [702, 332] on div at bounding box center [792, 336] width 260 height 36
click at [742, 388] on span "240008LFC01" at bounding box center [803, 386] width 216 height 18
click at [743, 372] on input "Quantity" at bounding box center [792, 379] width 260 height 36
type input "*"
click at [565, 406] on span "Add Item" at bounding box center [588, 415] width 51 height 18
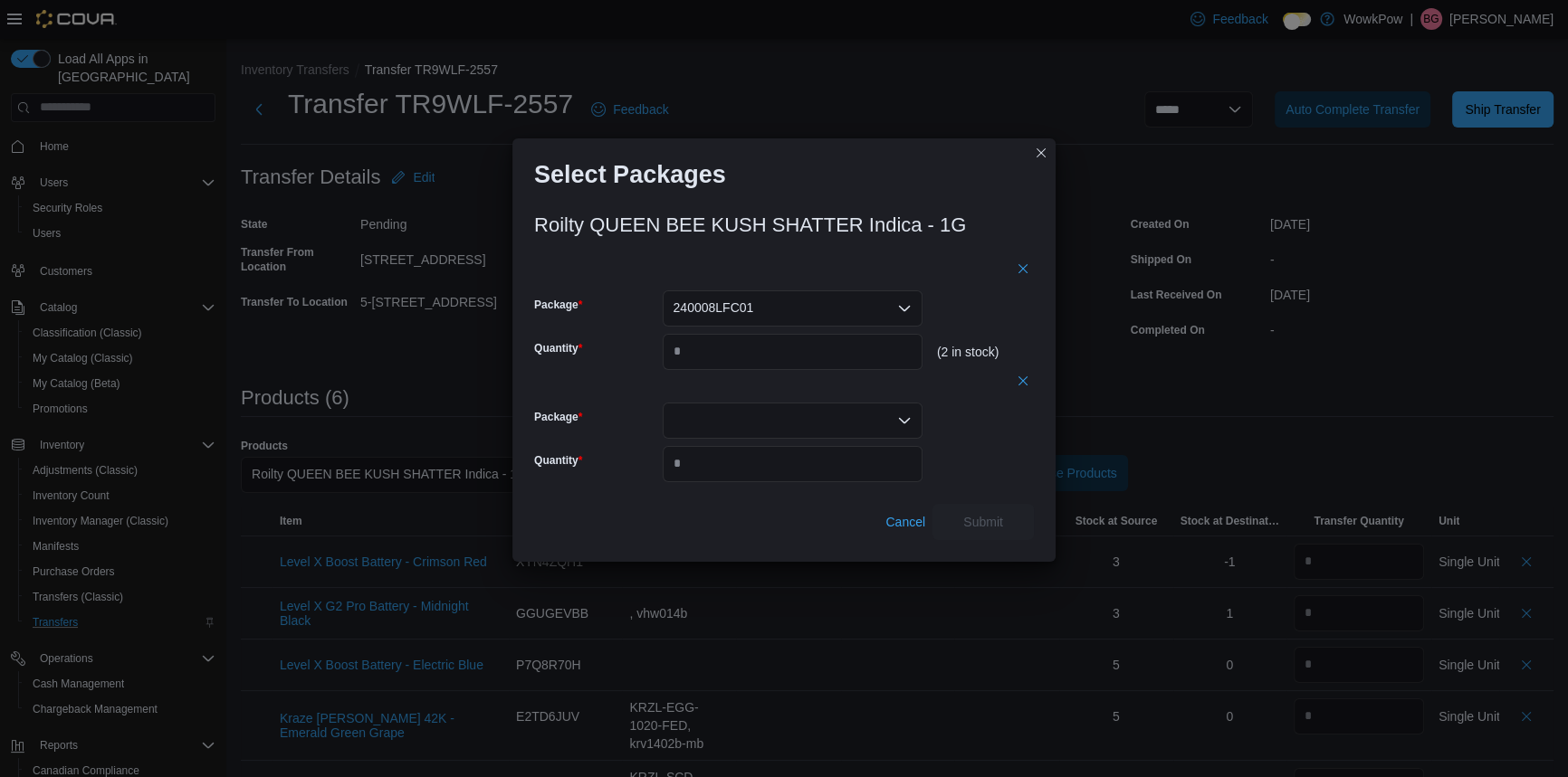
click at [721, 412] on div at bounding box center [792, 420] width 260 height 36
click at [733, 468] on span "240252XC01" at bounding box center [803, 471] width 216 height 18
click at [740, 462] on input "*" at bounding box center [792, 464] width 260 height 36
type input "*"
click at [982, 523] on span "Submit" at bounding box center [983, 521] width 80 height 36
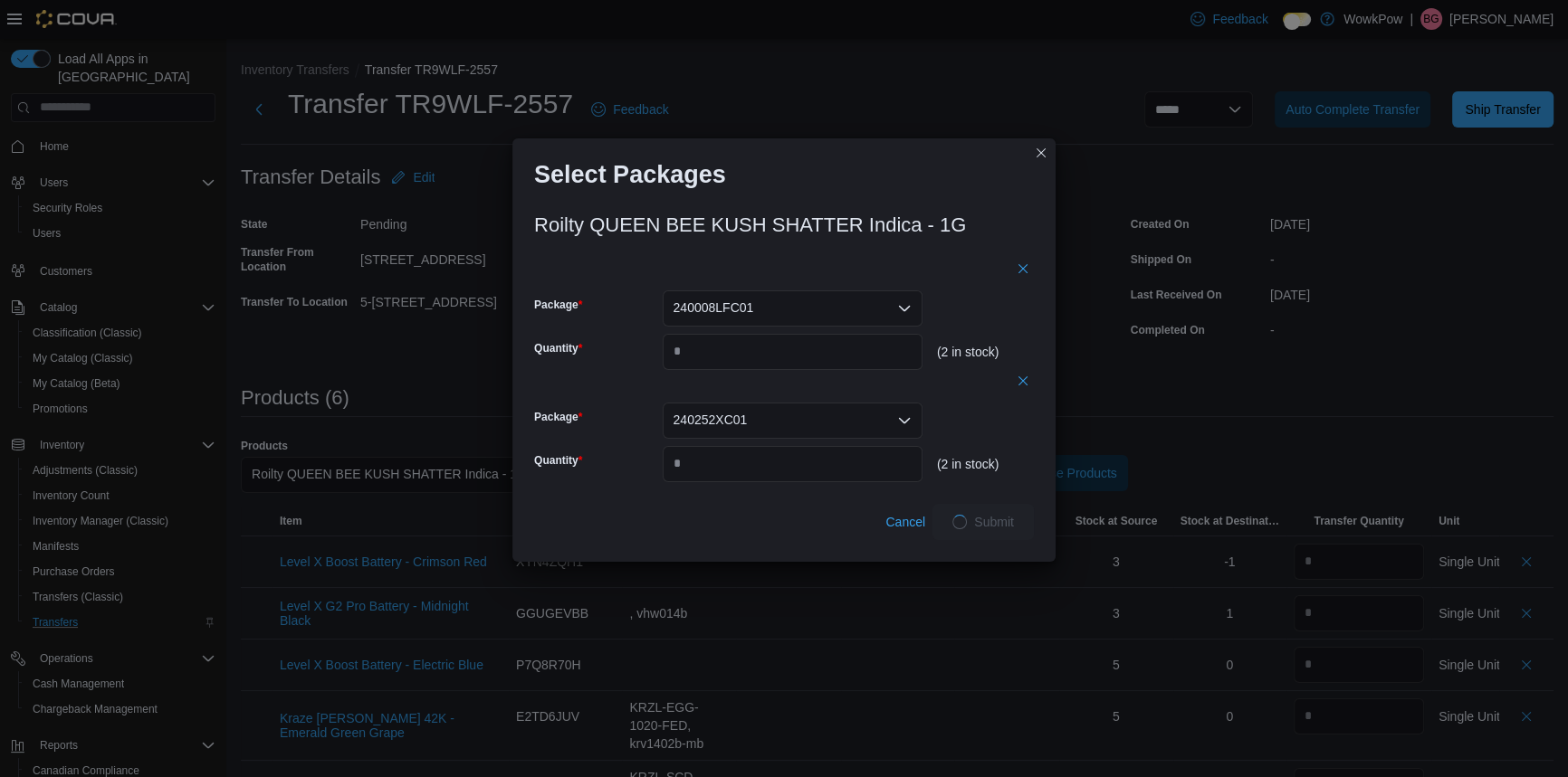
click at [945, 180] on div "Select Packages" at bounding box center [783, 167] width 543 height 58
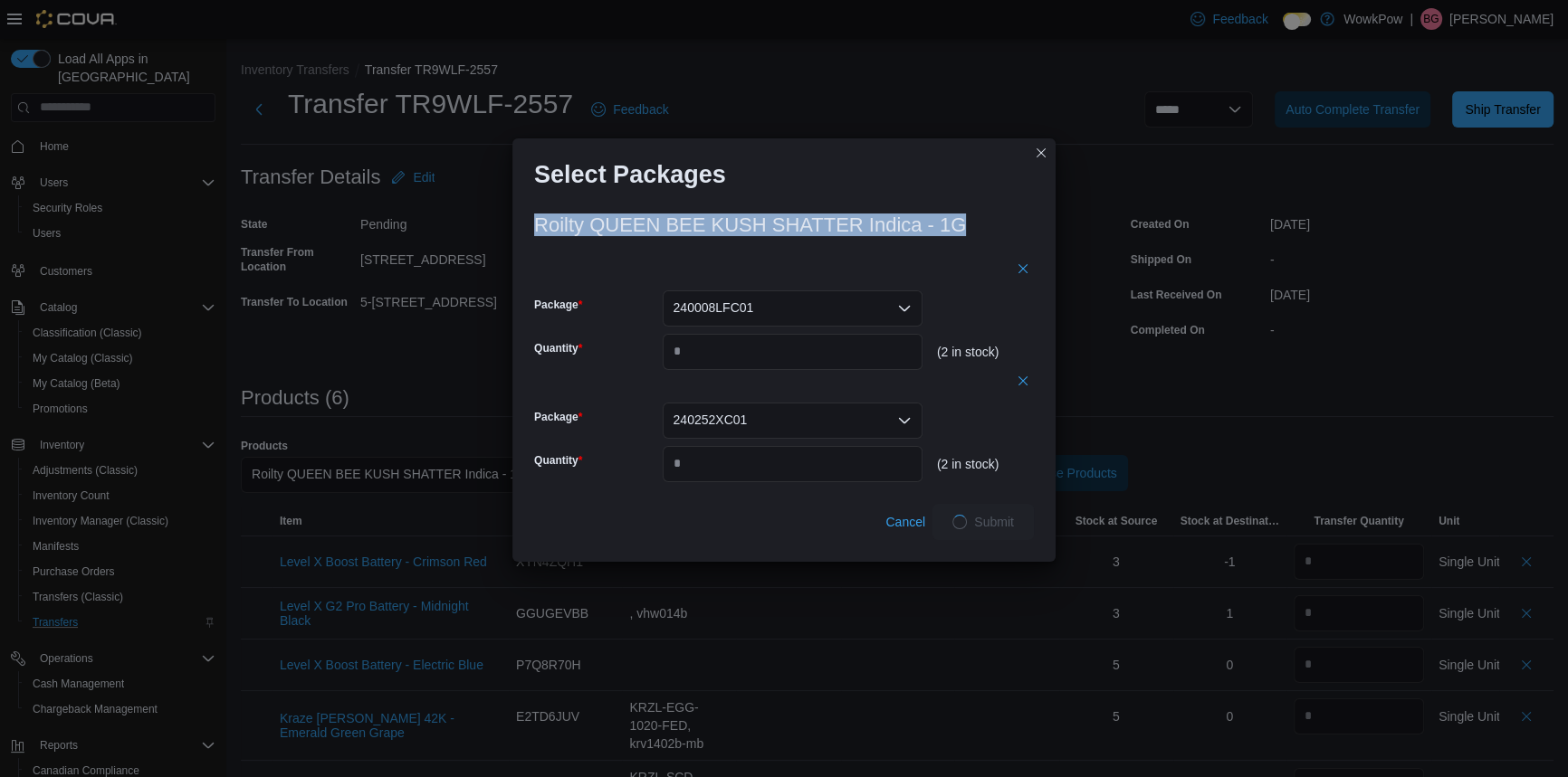
drag, startPoint x: 895, startPoint y: 182, endPoint x: 882, endPoint y: 243, distance: 62.4
click at [882, 243] on div "Select Packages Roilty QUEEN BEE KUSH SHATTER Indica - 1G Package 240008LFC01 Q…" at bounding box center [783, 350] width 543 height 423
click at [946, 186] on div "Select Packages" at bounding box center [783, 167] width 543 height 58
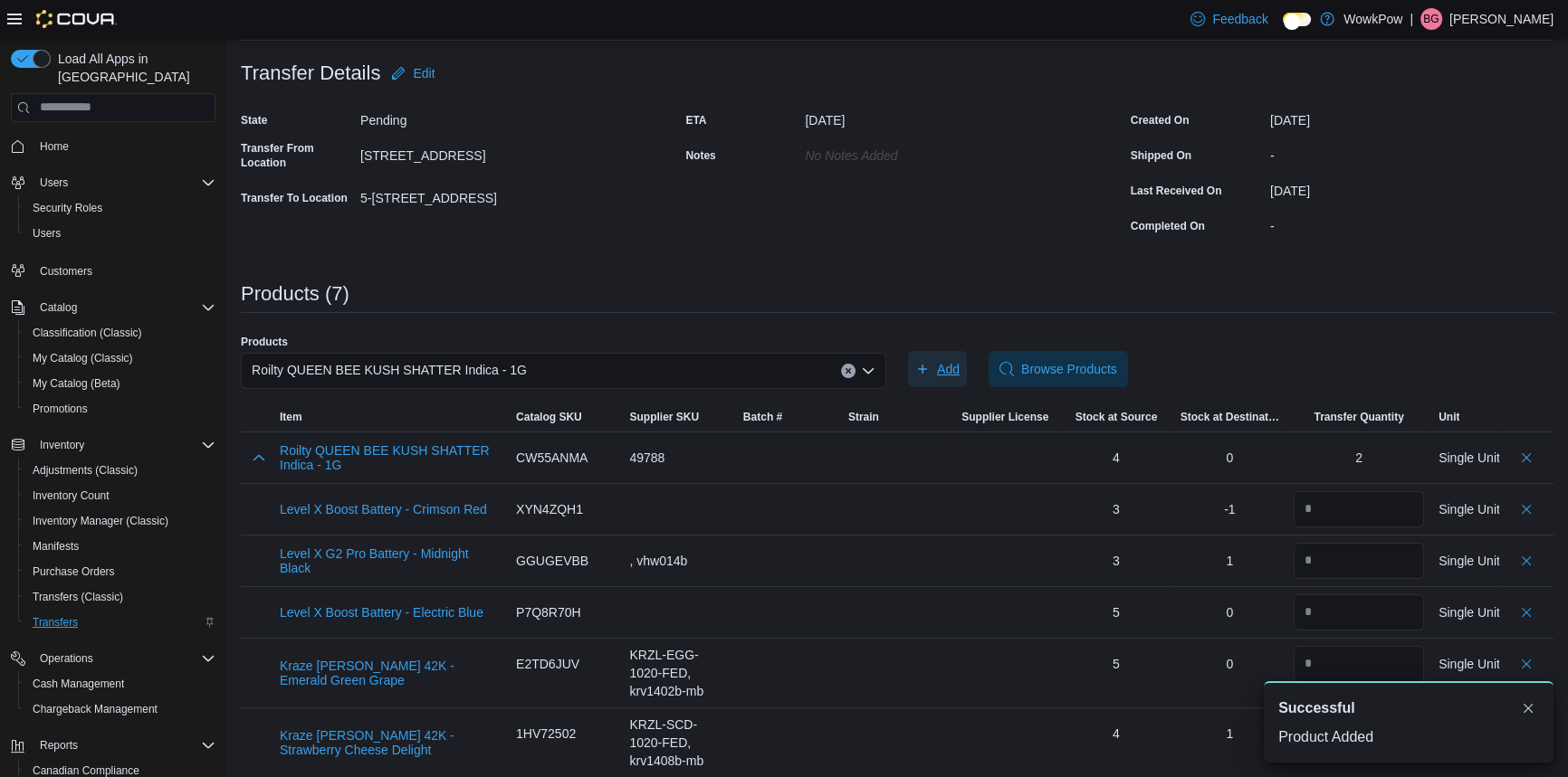
scroll to position [111, 0]
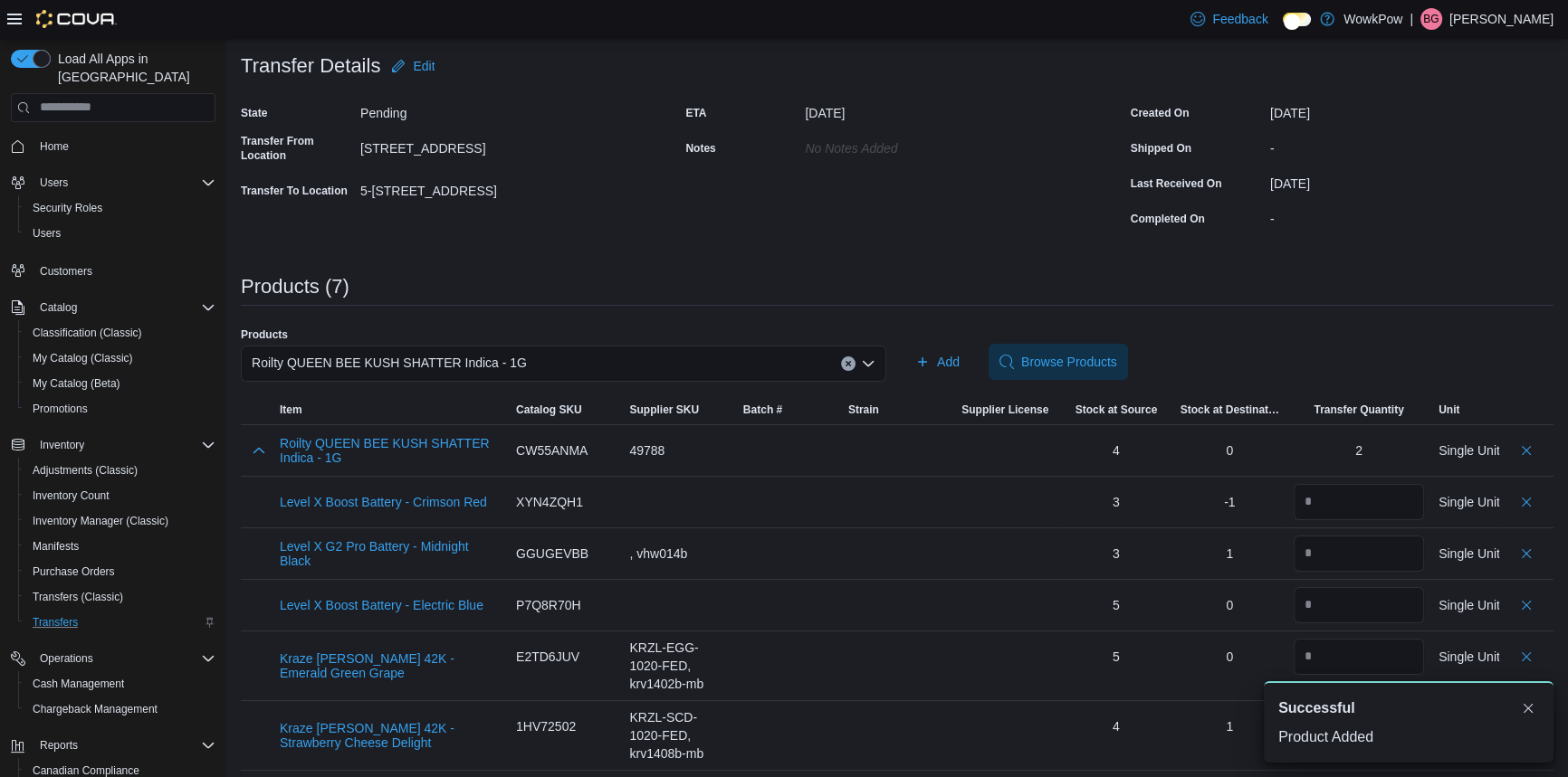
click at [588, 345] on div "Roilty QUEEN BEE KUSH SHATTER Indica - 1G" at bounding box center [564, 363] width 646 height 36
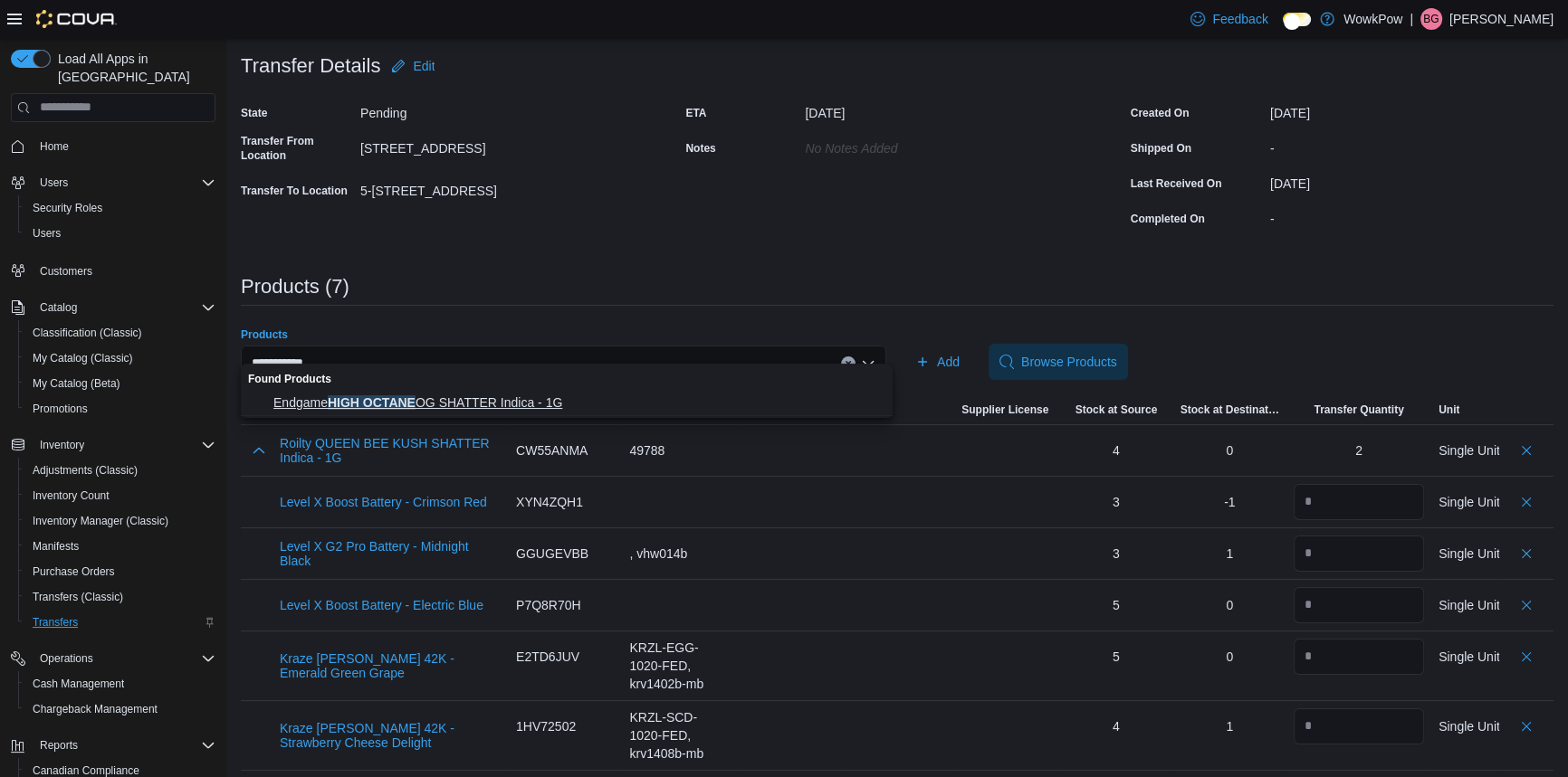
type input "**********"
click at [450, 399] on span "Endgame HIGH OCTANE OG SHATTER Indica - 1G" at bounding box center [578, 402] width 608 height 18
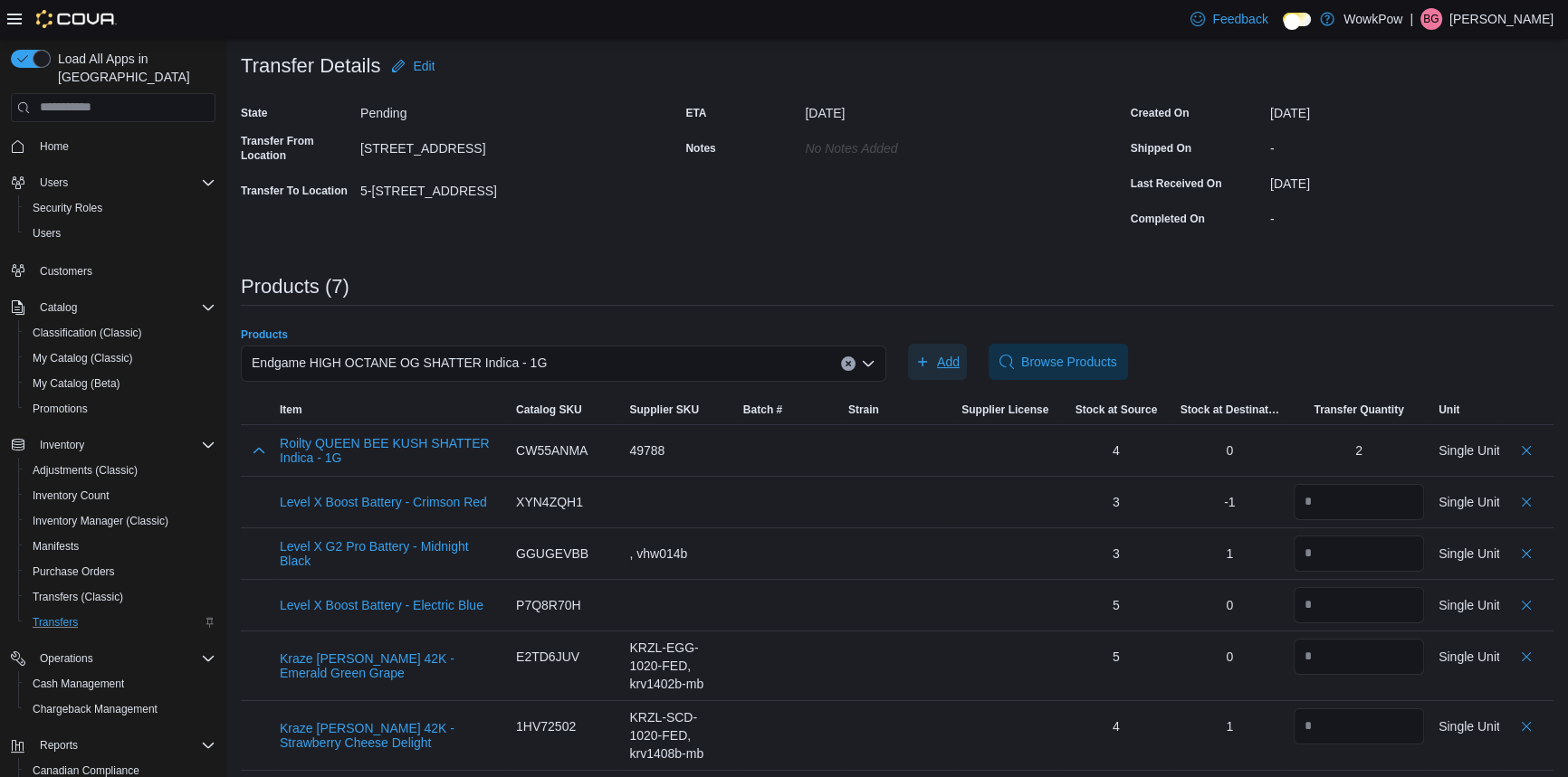
click at [936, 353] on span "Add" at bounding box center [937, 362] width 44 height 36
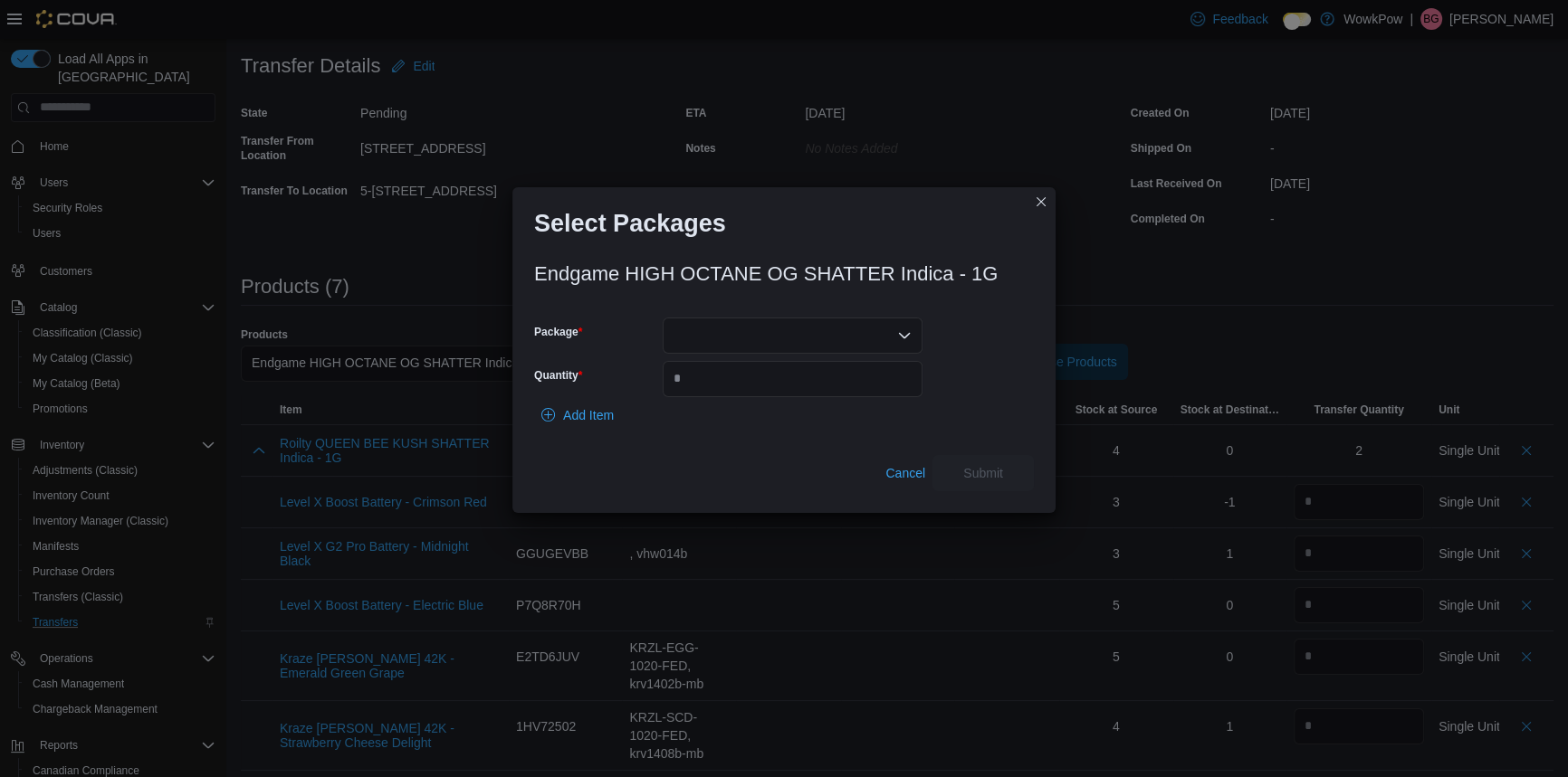
click at [733, 326] on div at bounding box center [792, 336] width 260 height 36
click at [725, 373] on button "P240530SH01" at bounding box center [792, 387] width 260 height 26
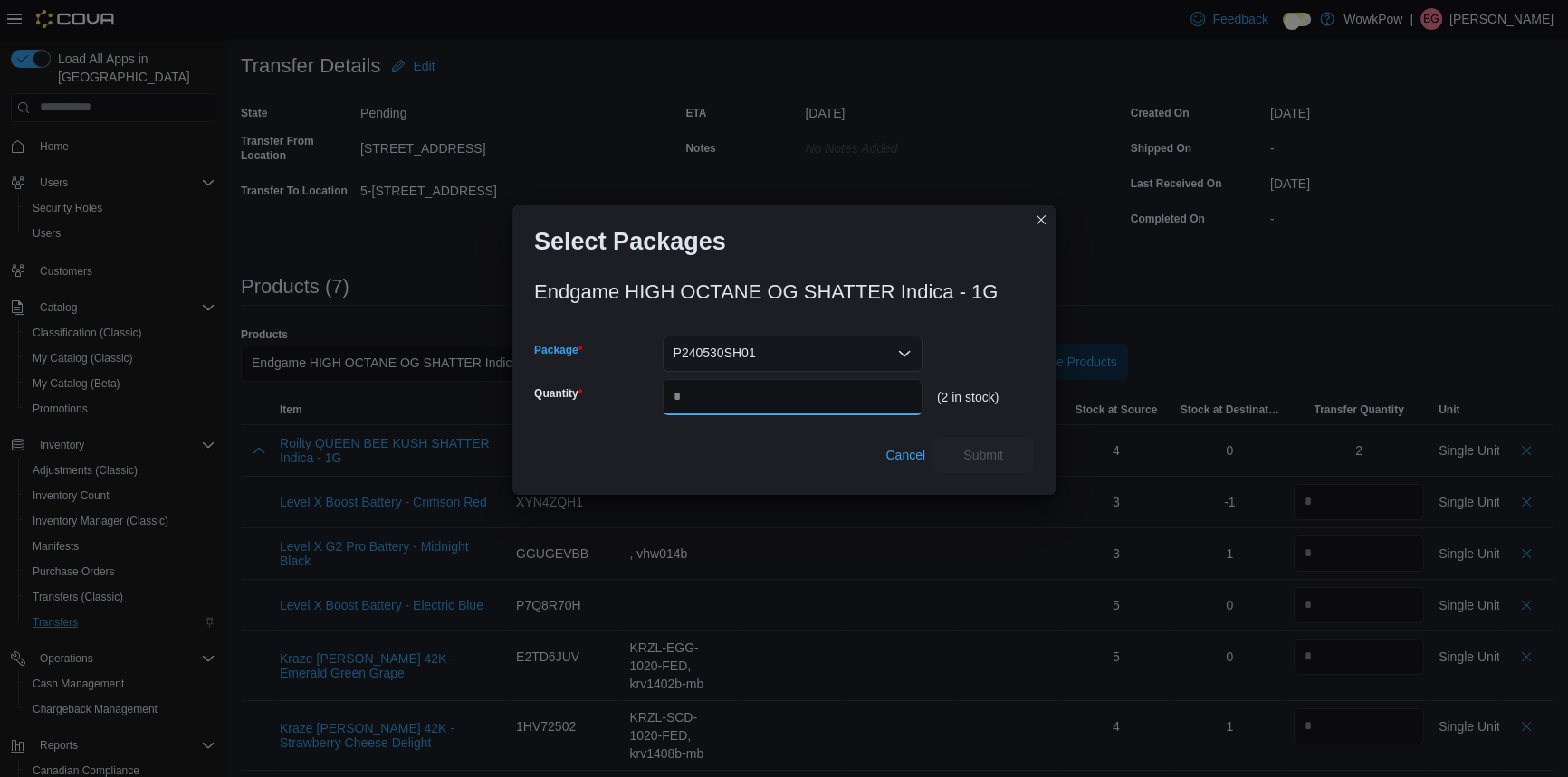
click at [696, 388] on input "Quantity" at bounding box center [792, 397] width 260 height 36
type input "*"
click at [979, 445] on span "Submit" at bounding box center [984, 453] width 40 height 18
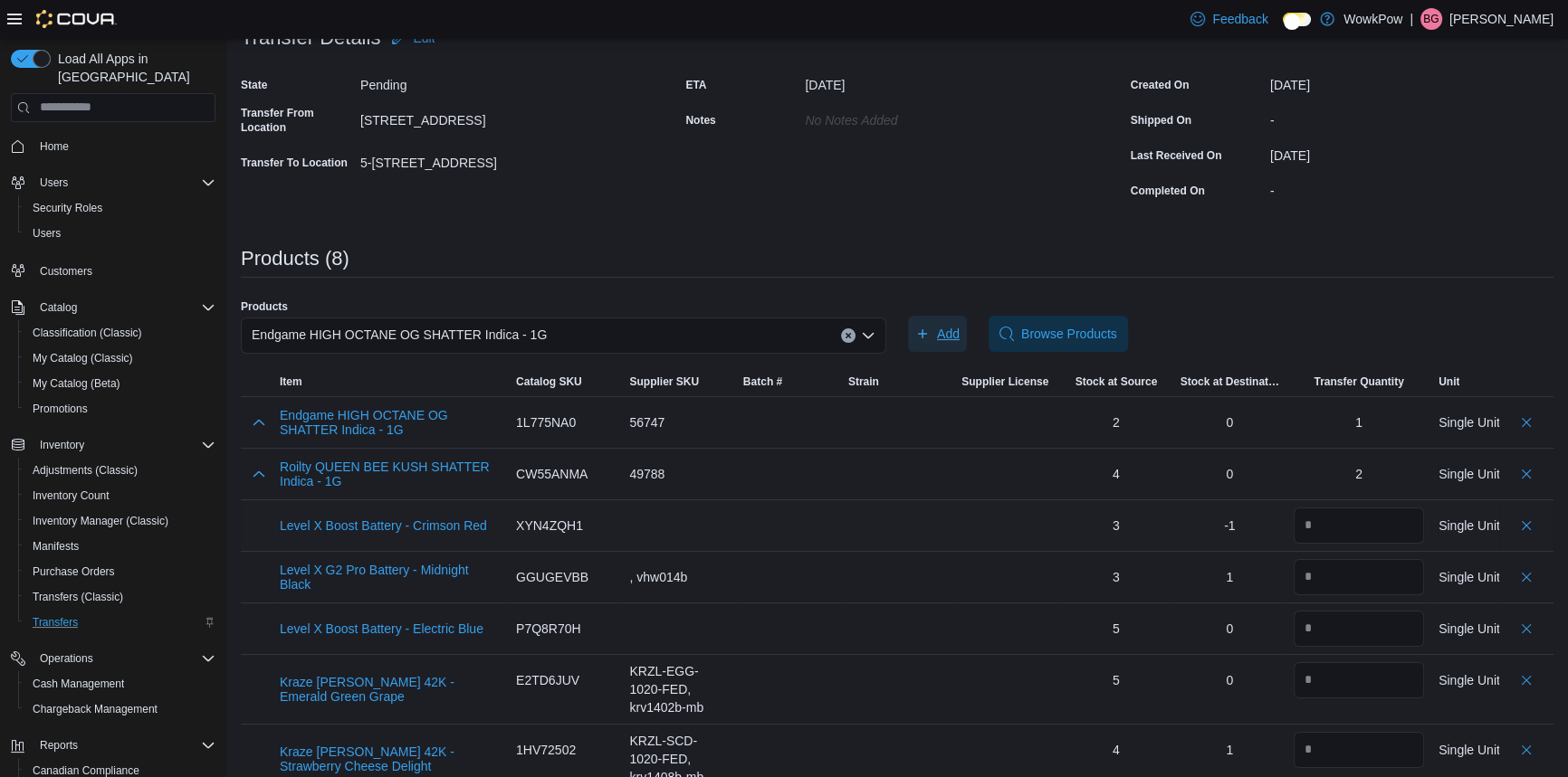
scroll to position [163, 0]
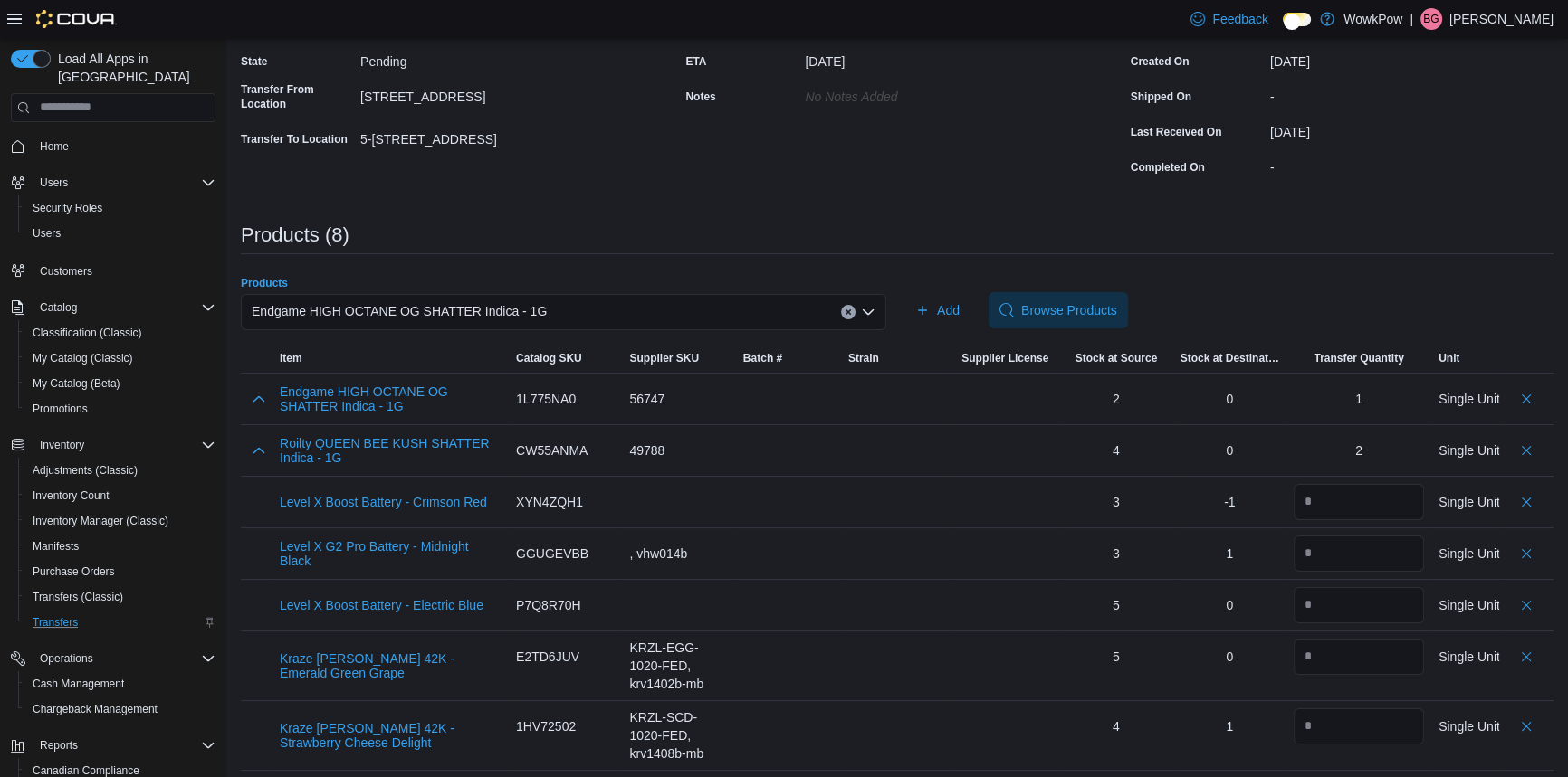
click at [566, 297] on div "Endgame HIGH OCTANE OG SHATTER Indica - 1G" at bounding box center [564, 312] width 646 height 36
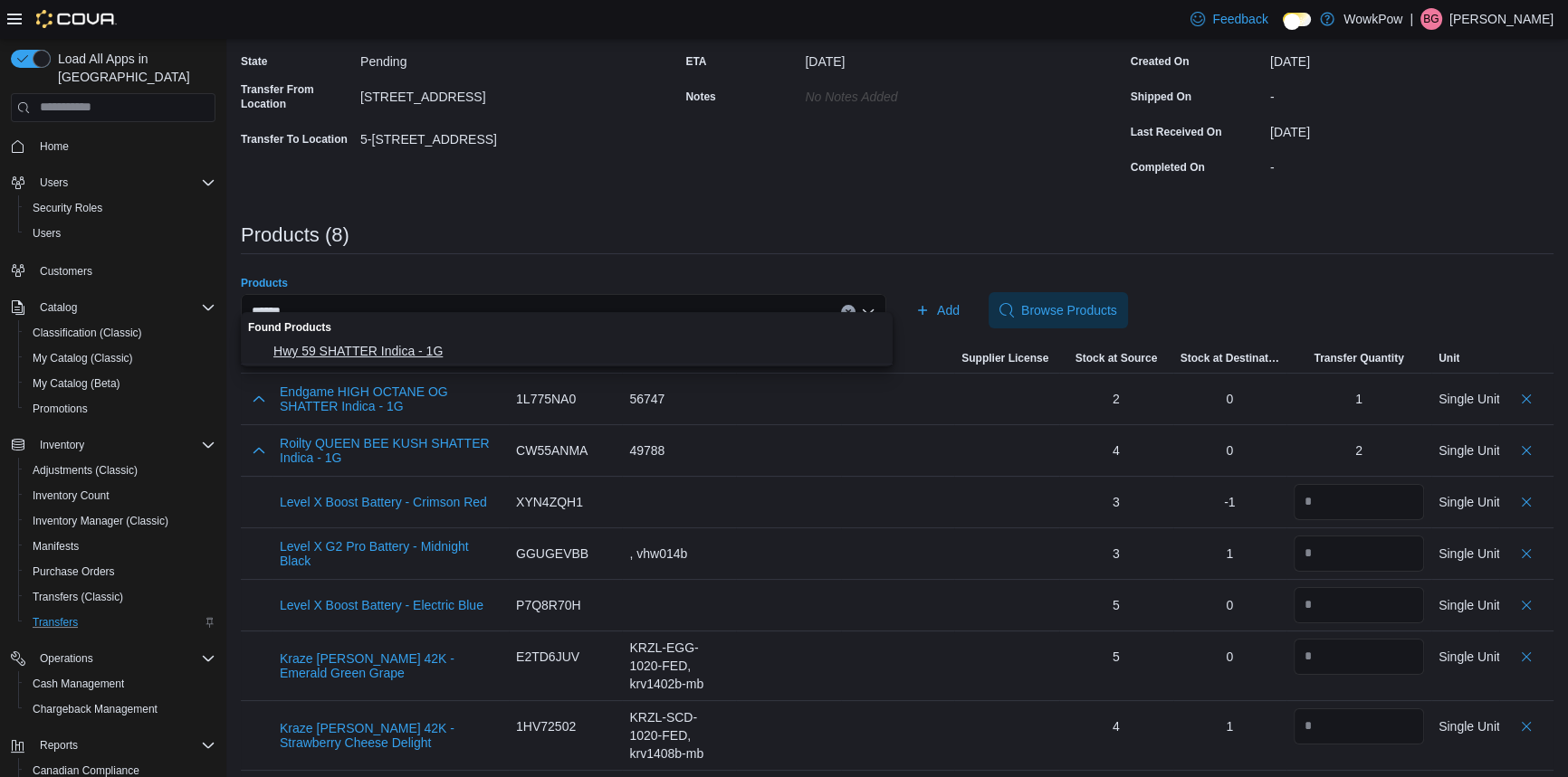
type input "******"
click at [360, 349] on span "Hwy 59 SHATTER Indica - 1G" at bounding box center [578, 351] width 608 height 18
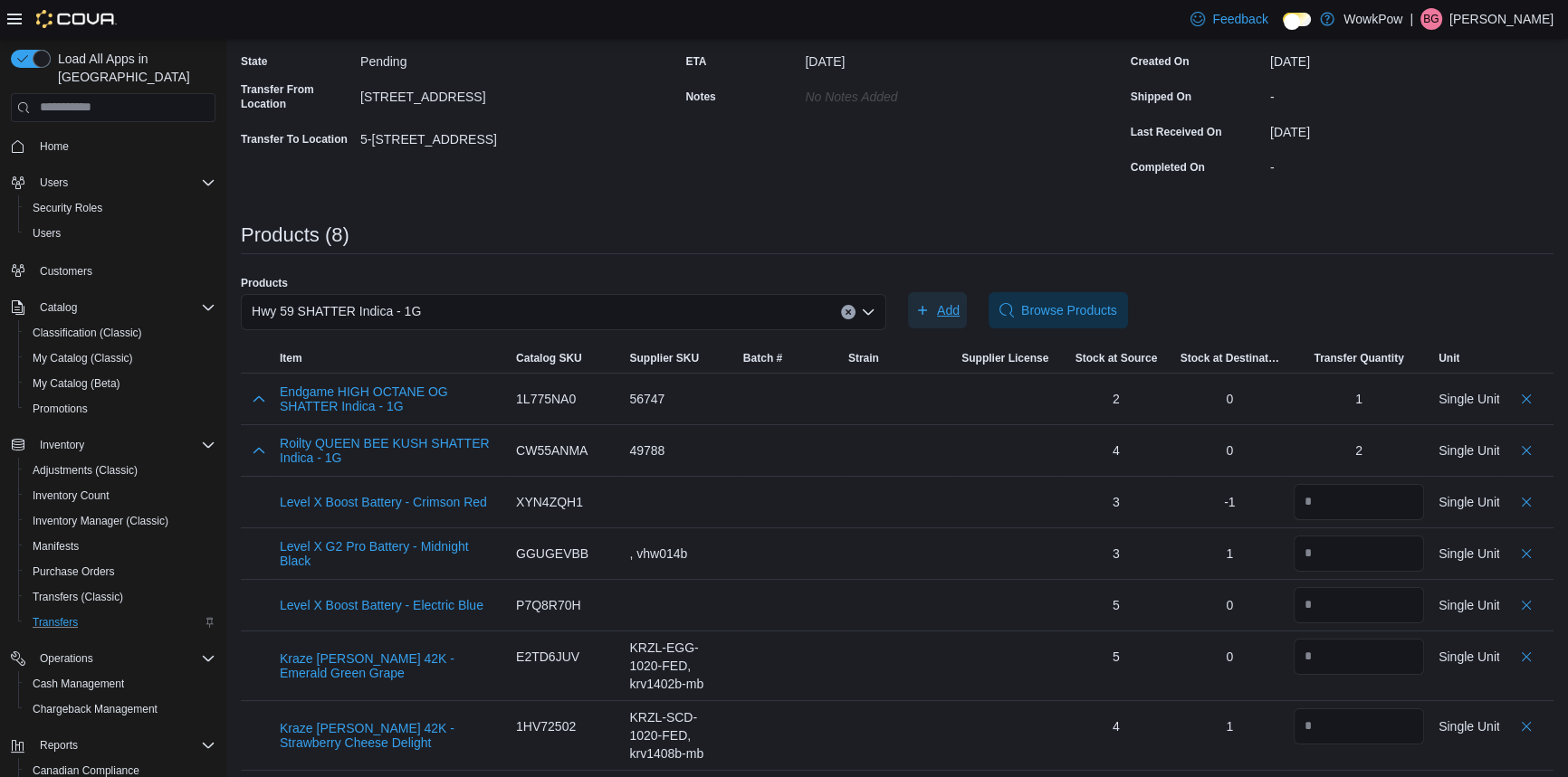
click at [930, 303] on icon "button" at bounding box center [922, 309] width 14 height 14
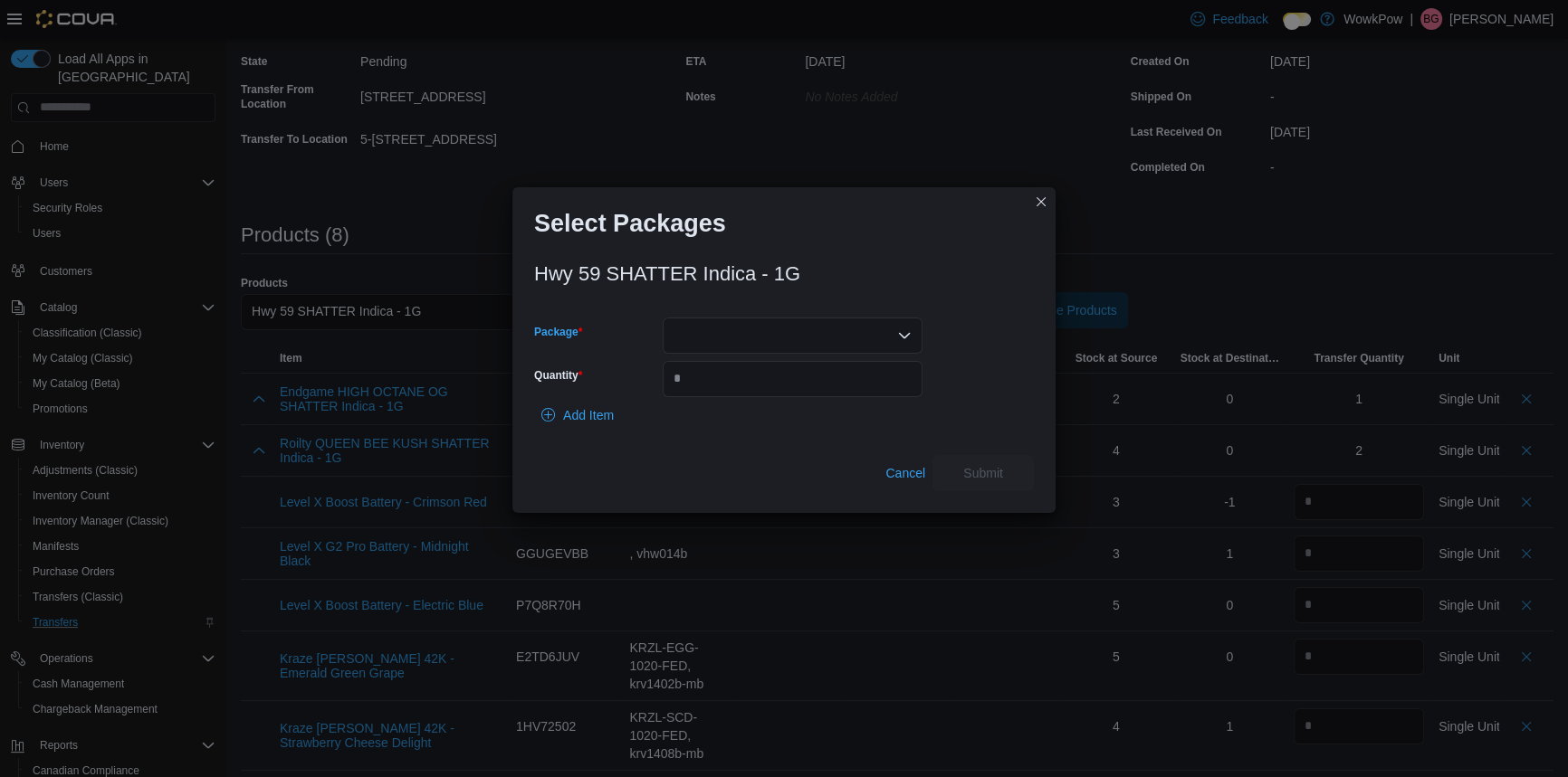
click at [706, 318] on div at bounding box center [792, 336] width 260 height 36
click at [718, 388] on span "BHO102" at bounding box center [803, 386] width 216 height 18
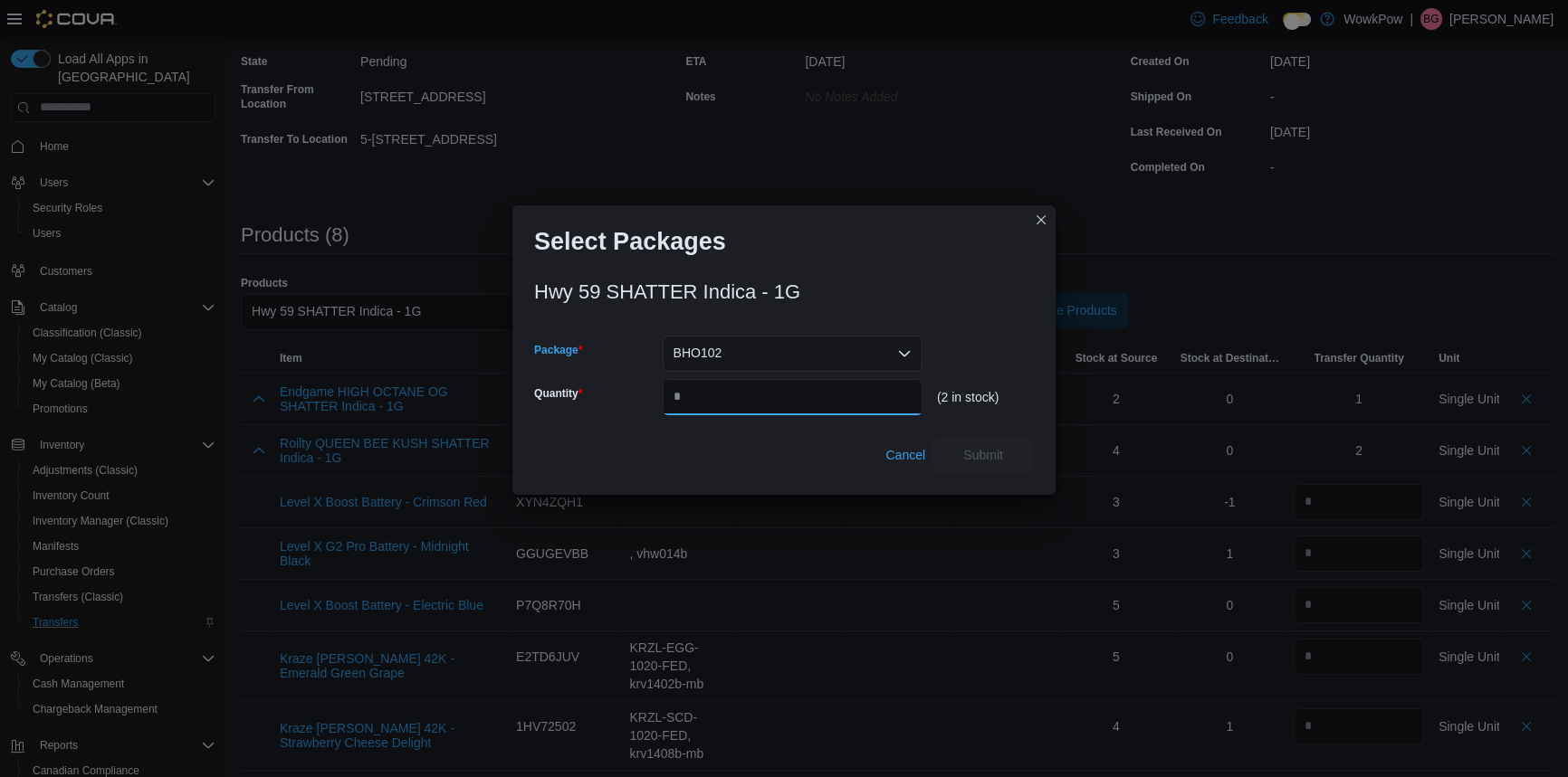
click at [722, 379] on input "Quantity" at bounding box center [792, 397] width 260 height 36
type input "*"
click at [976, 438] on span "Submit" at bounding box center [983, 454] width 80 height 36
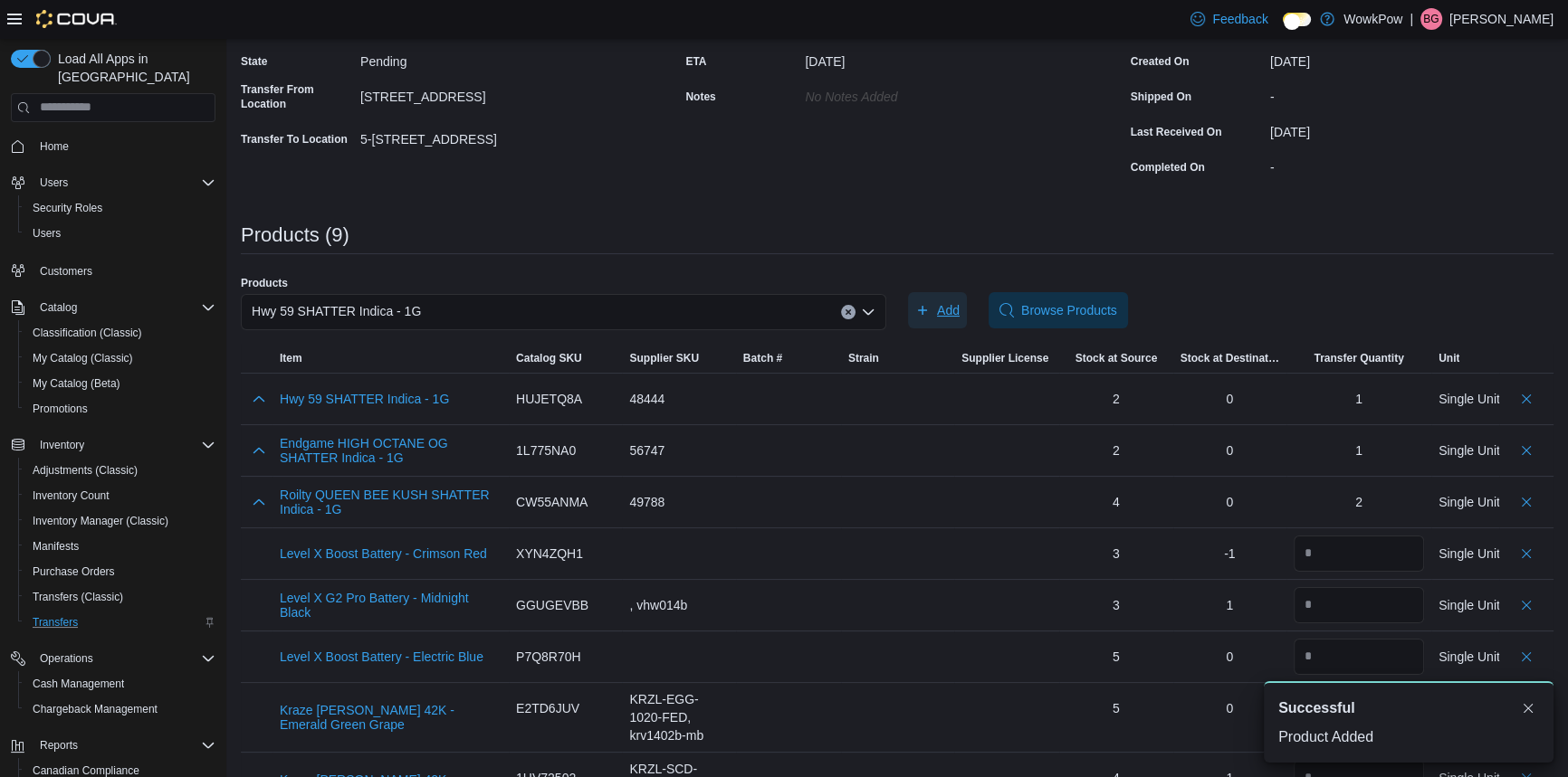
scroll to position [0, 0]
click at [393, 300] on span "Hwy 59 SHATTER Indica - 1G" at bounding box center [336, 310] width 169 height 22
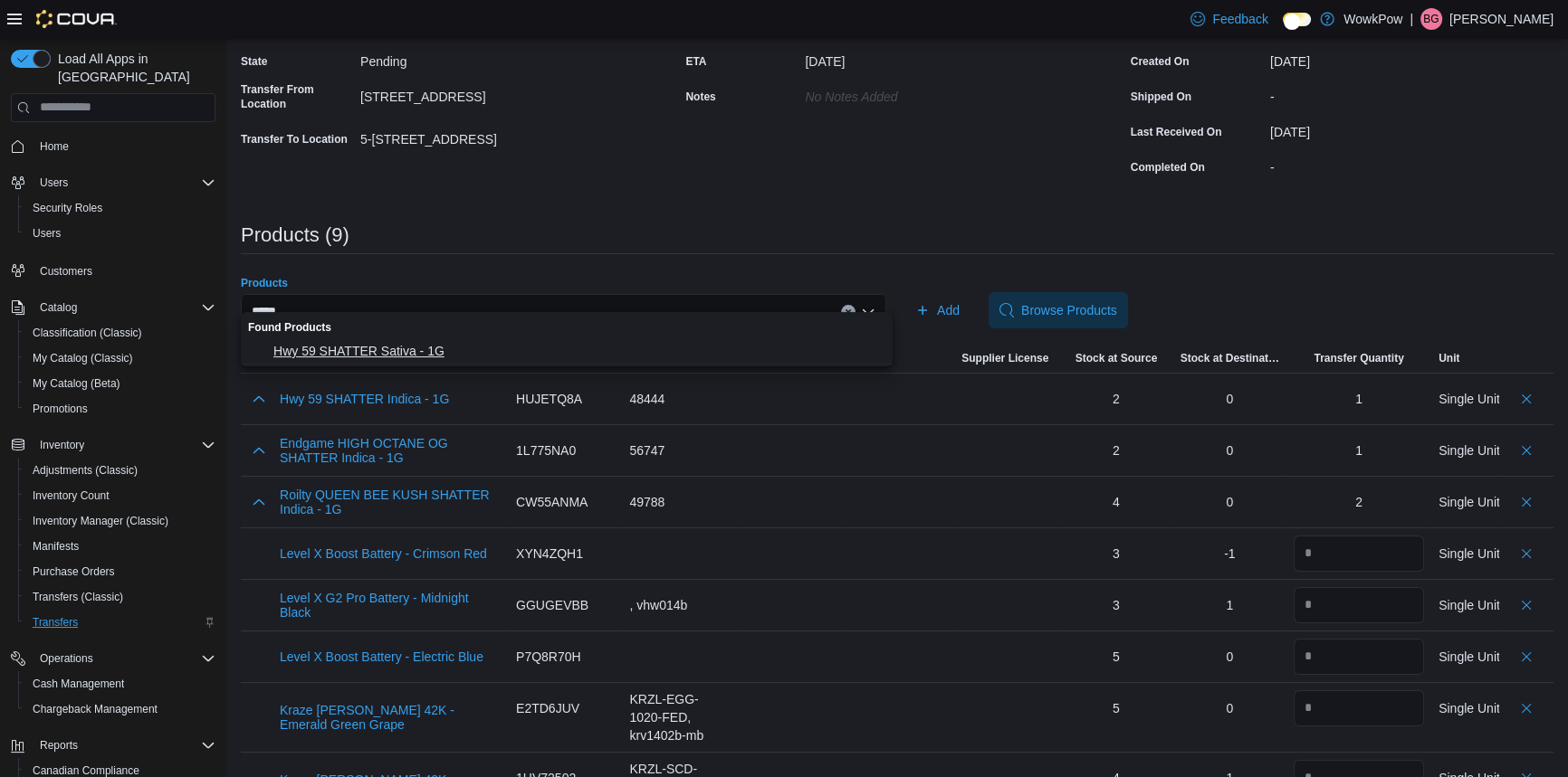
type input "*****"
click at [373, 341] on button "Hwy 59 SHATTER Sativa - 1G" at bounding box center [567, 352] width 652 height 26
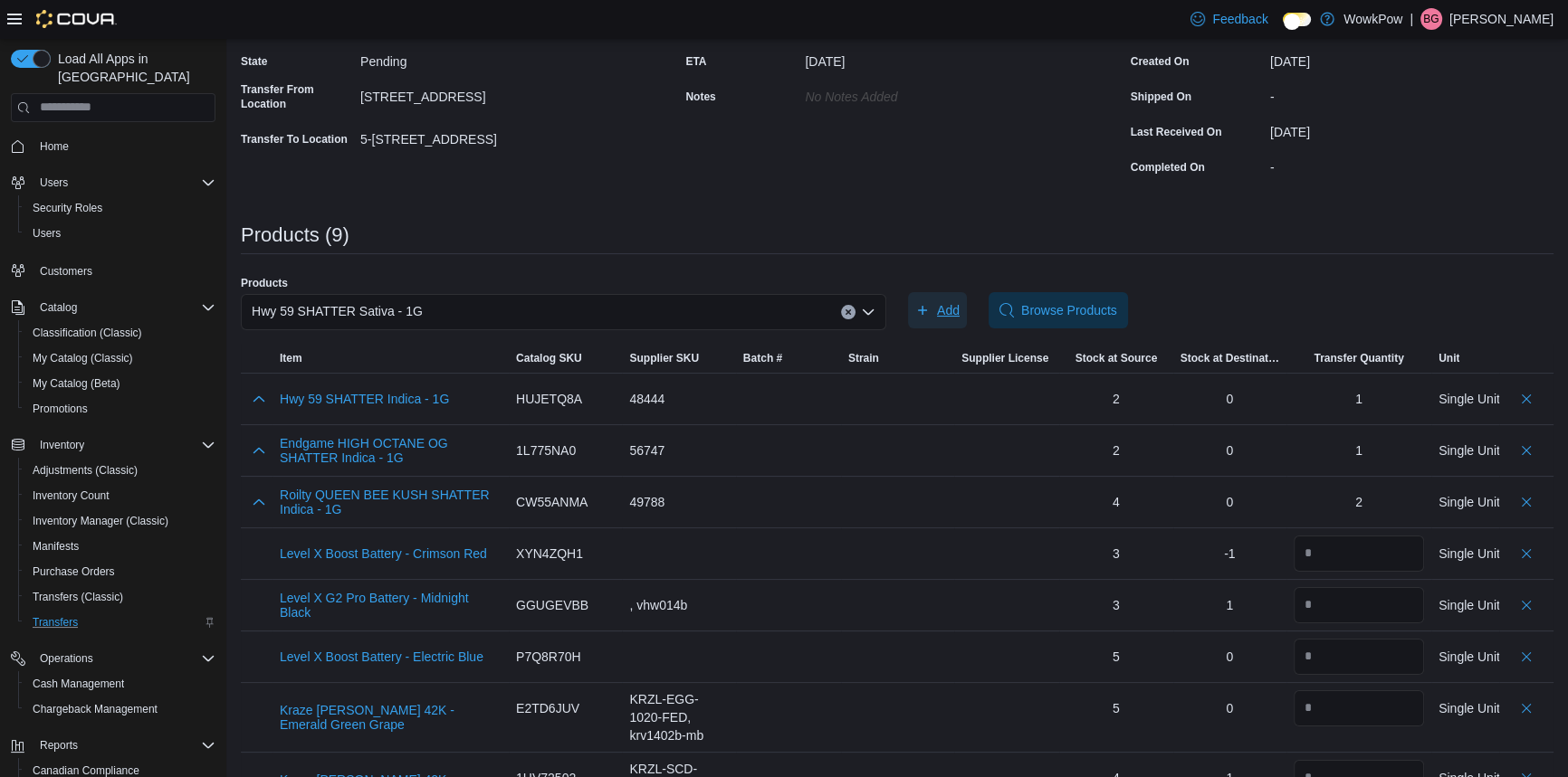
click at [936, 295] on span "Add" at bounding box center [937, 310] width 44 height 36
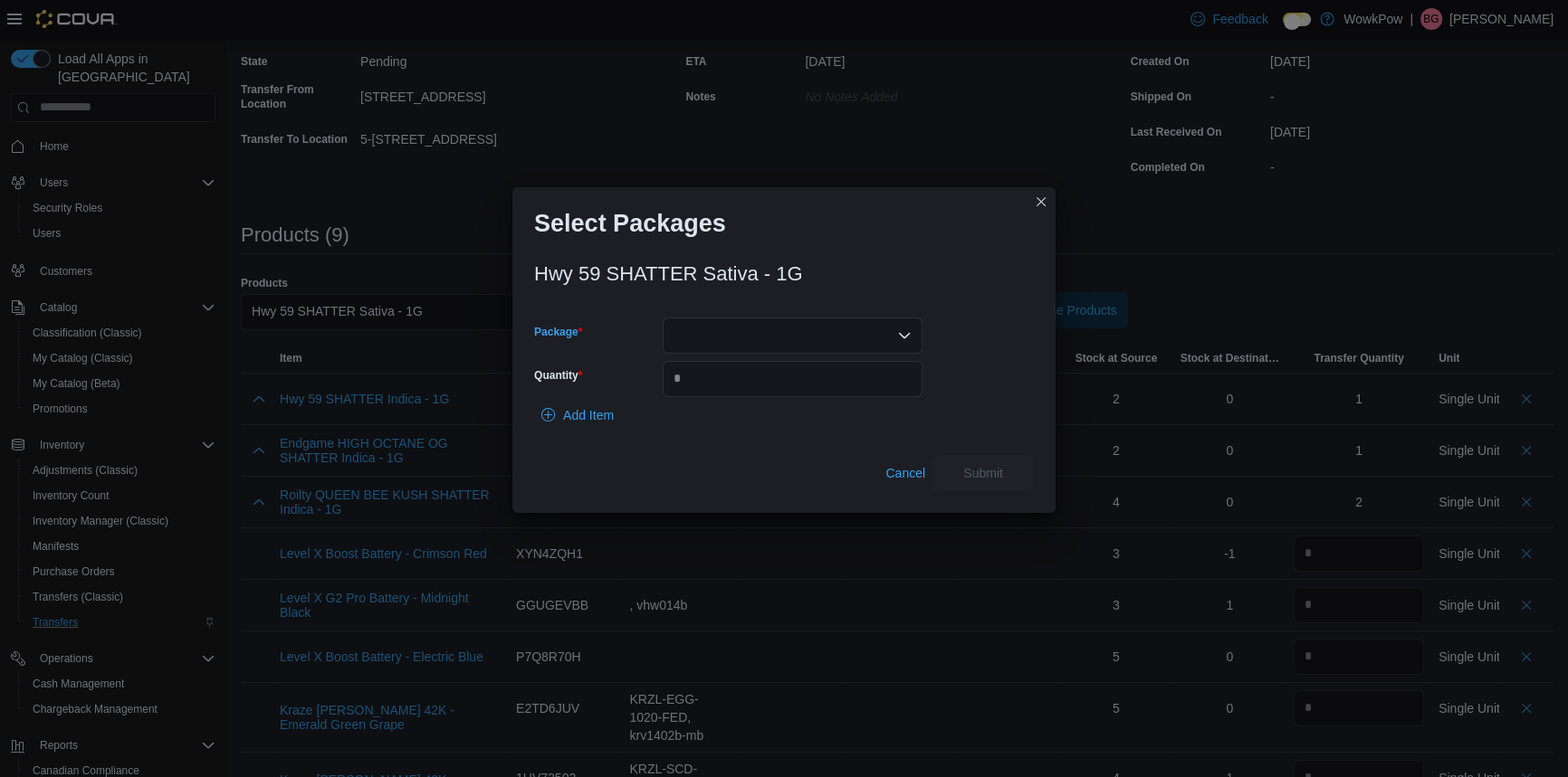
click at [784, 324] on div at bounding box center [792, 336] width 260 height 36
click at [731, 375] on button "BHO99" at bounding box center [792, 387] width 260 height 26
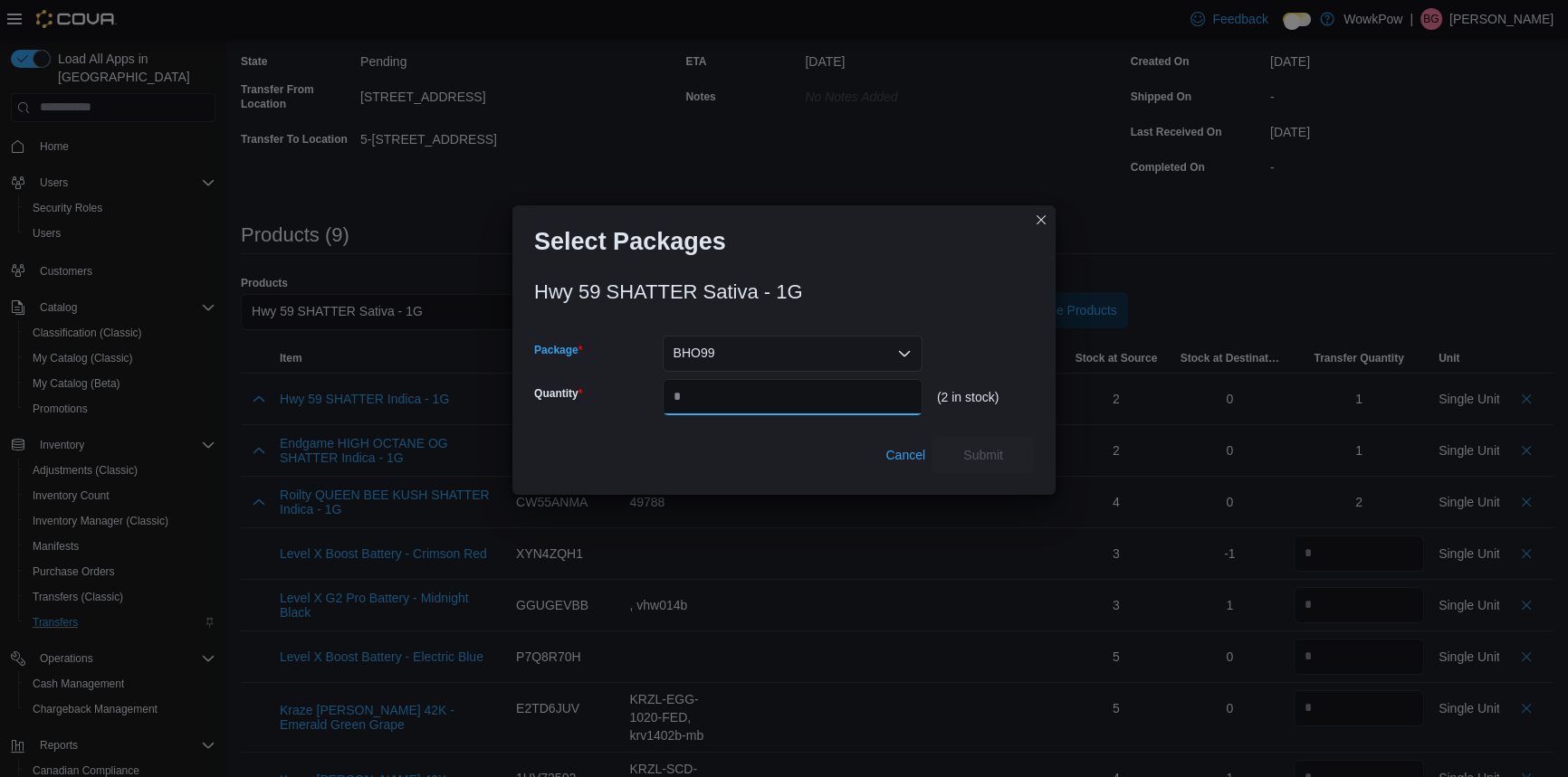
click at [706, 379] on input "Quantity" at bounding box center [792, 397] width 260 height 36
type input "*"
click at [1006, 442] on span "Submit" at bounding box center [983, 454] width 80 height 36
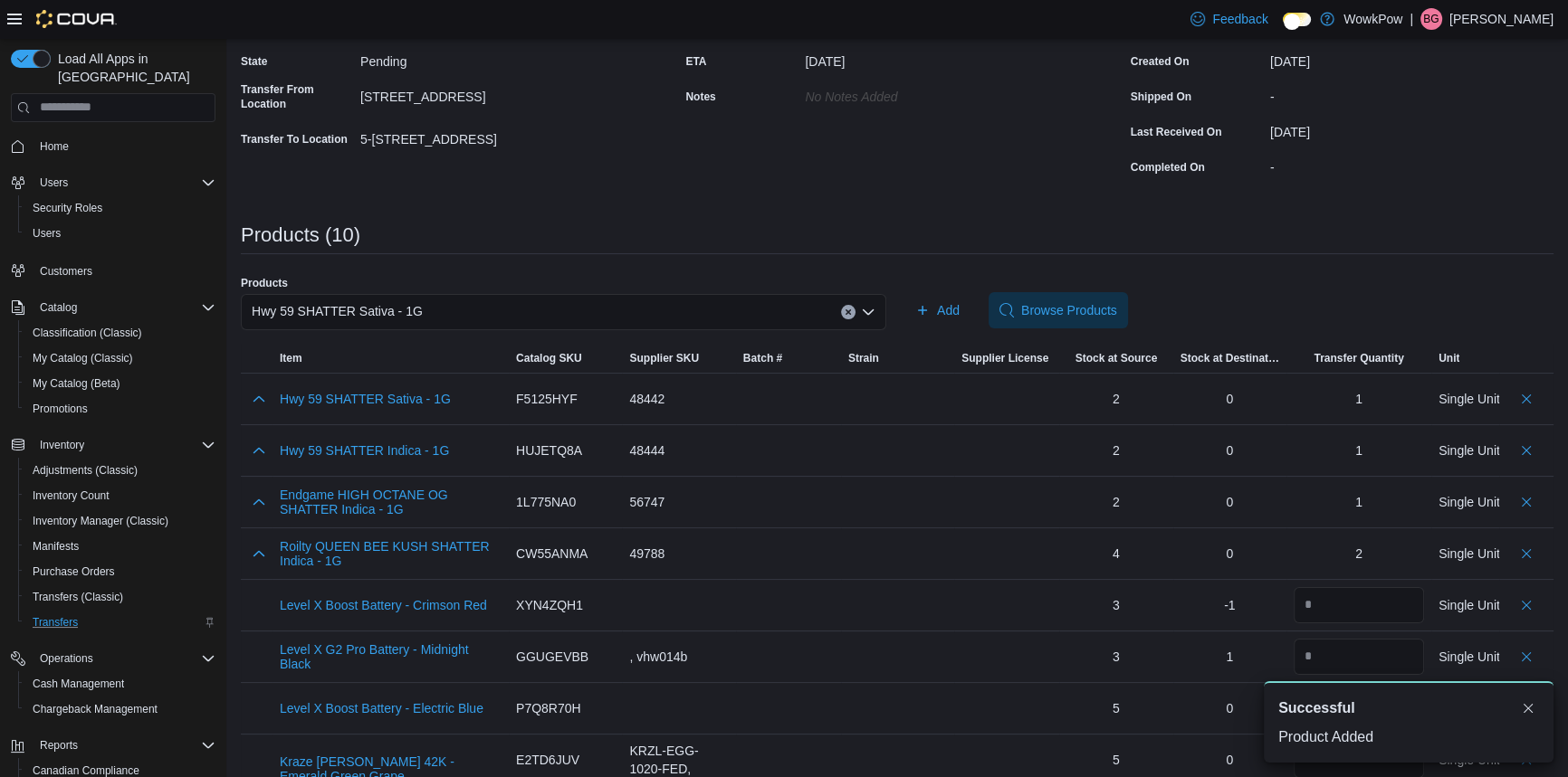
click at [392, 300] on span "Hwy 59 SHATTER Sativa - 1G" at bounding box center [337, 310] width 171 height 22
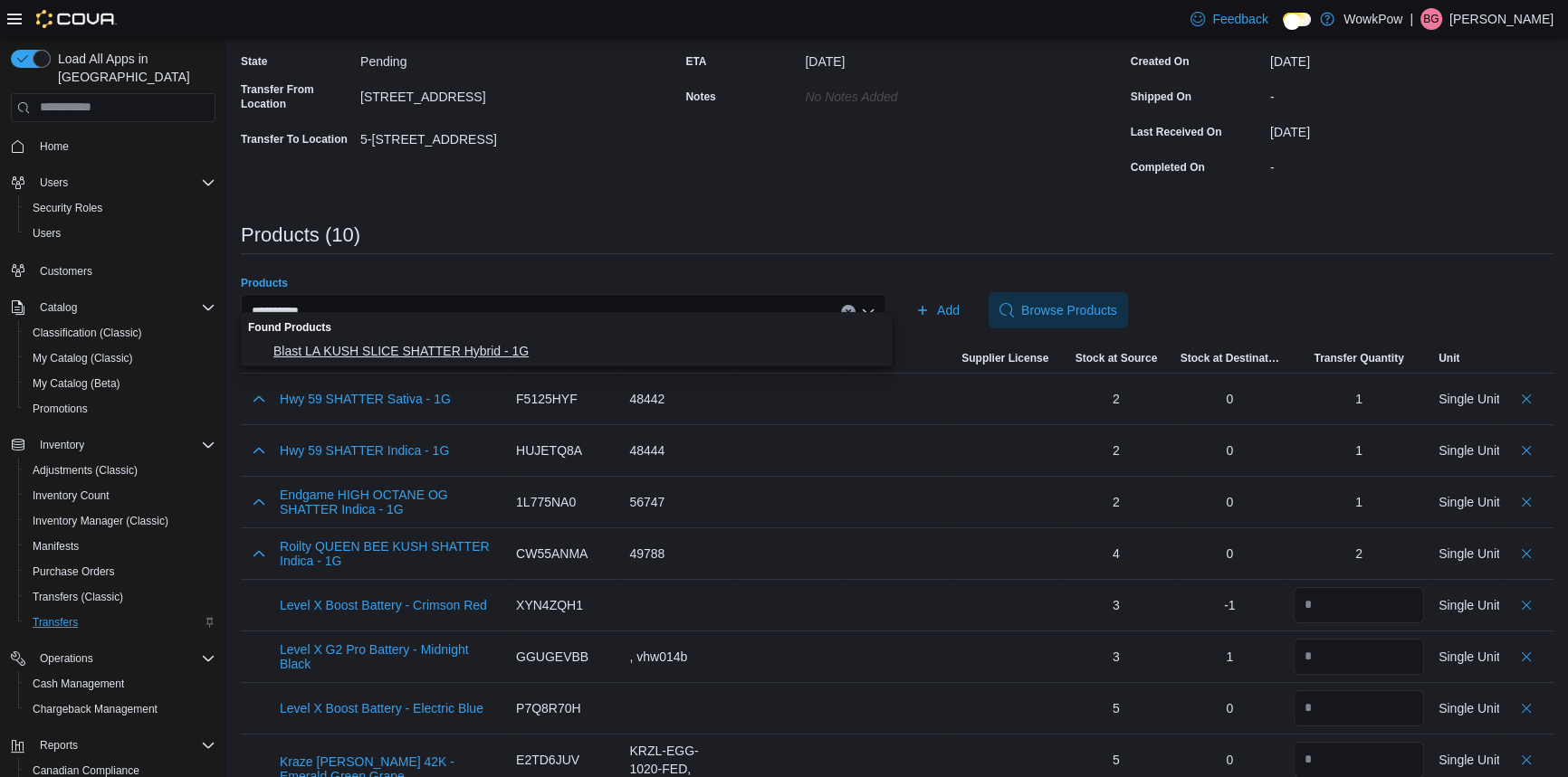
type input "**********"
click at [422, 341] on button "Blast LA KUSH SLICE SHATTER Hybrid - 1G" at bounding box center [567, 352] width 652 height 26
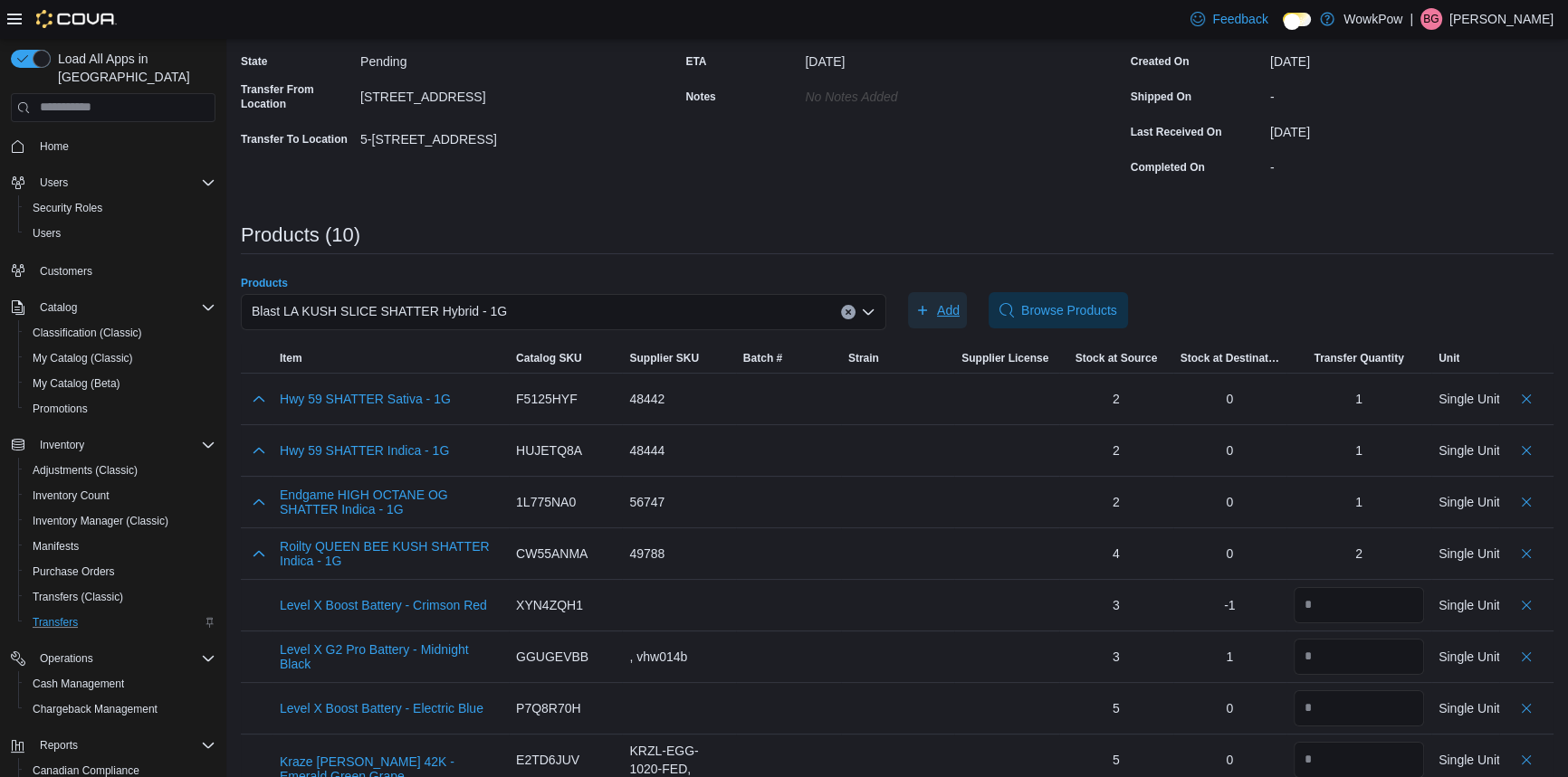
click at [930, 303] on icon "button" at bounding box center [922, 309] width 14 height 14
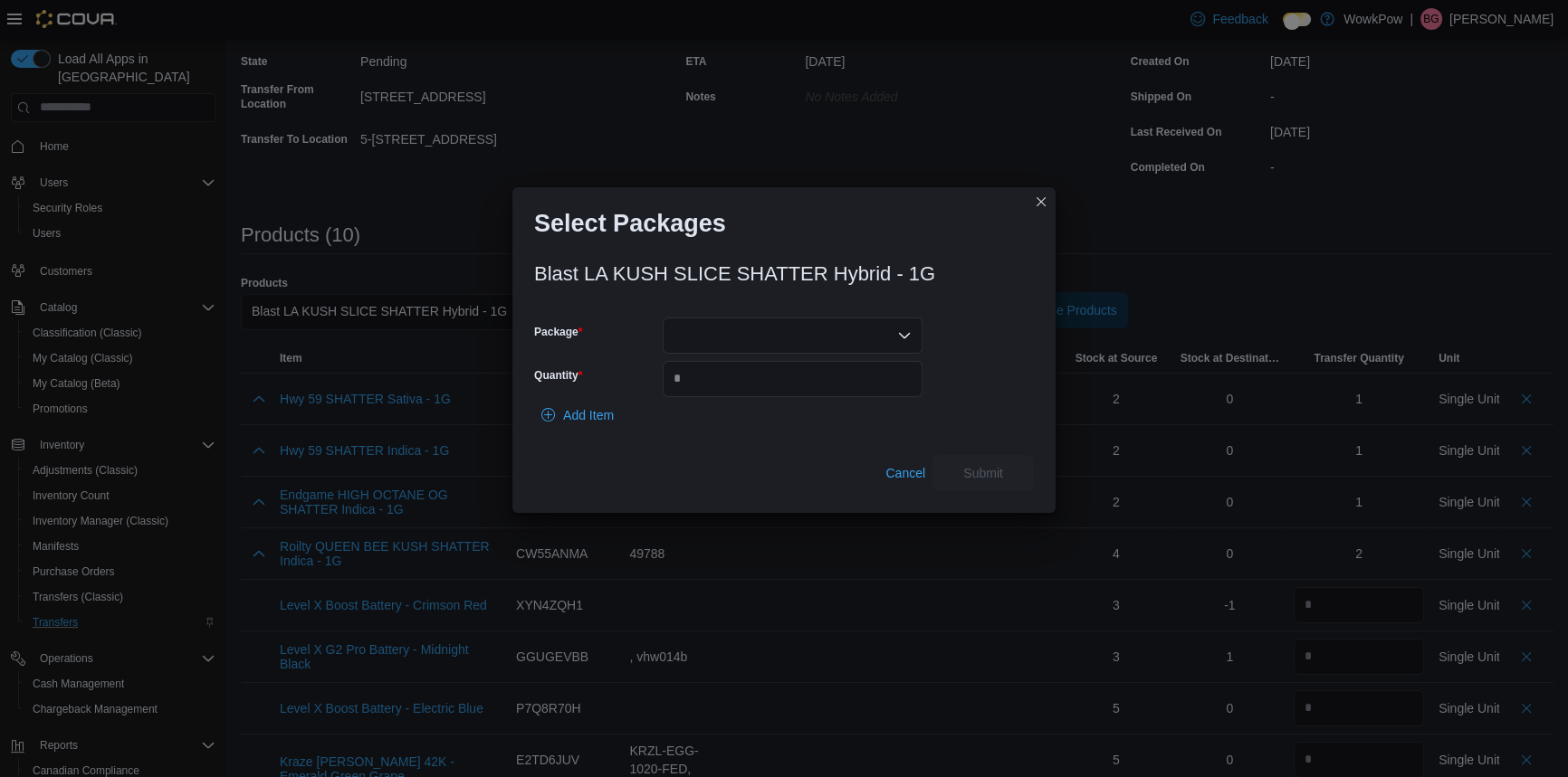
click at [713, 331] on div at bounding box center [792, 336] width 260 height 36
click at [727, 379] on span "SHLK240122" at bounding box center [803, 386] width 216 height 18
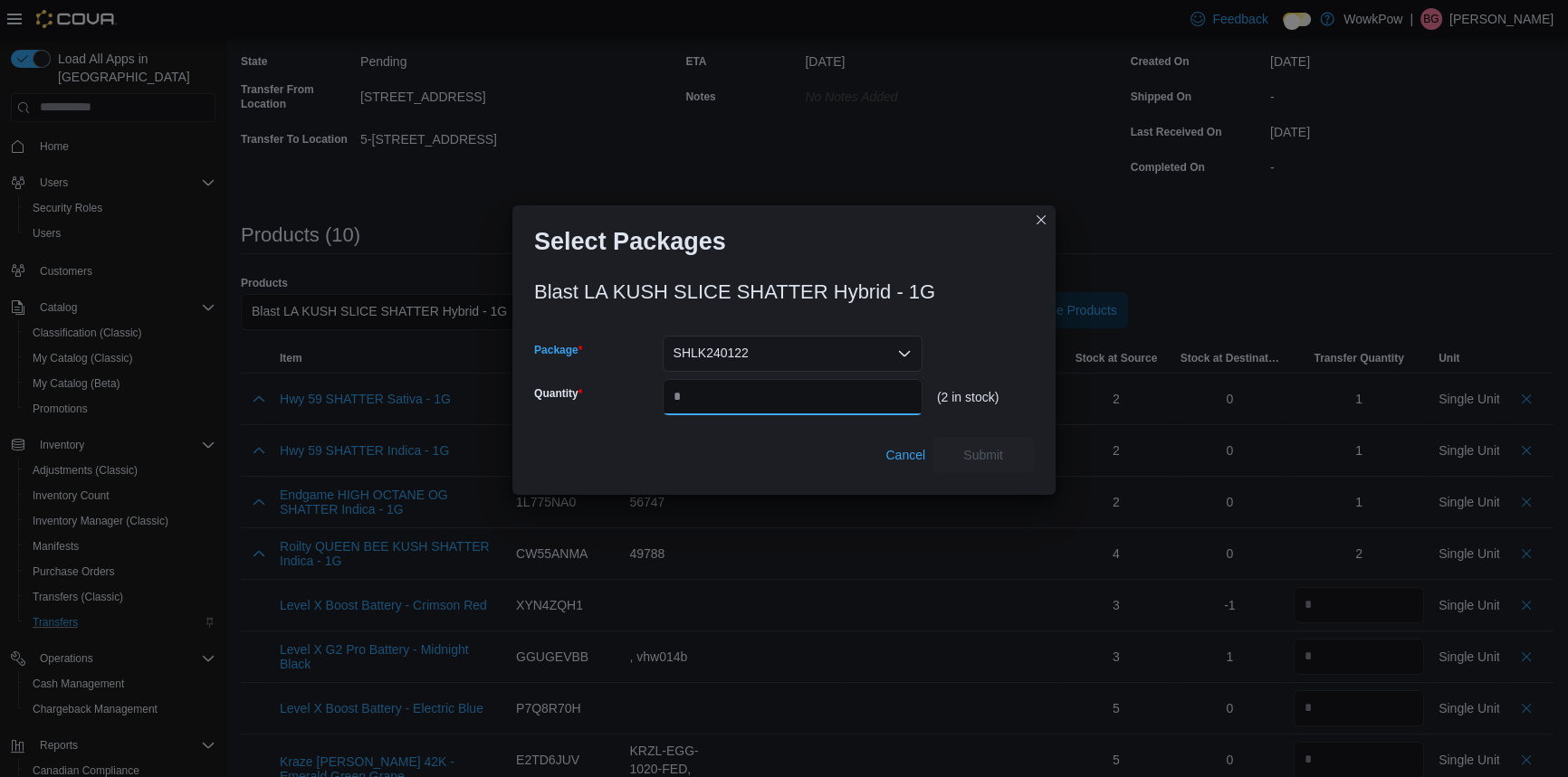
click at [727, 386] on input "Quantity" at bounding box center [792, 397] width 260 height 36
type input "*"
click at [970, 436] on span "Submit" at bounding box center [983, 454] width 80 height 36
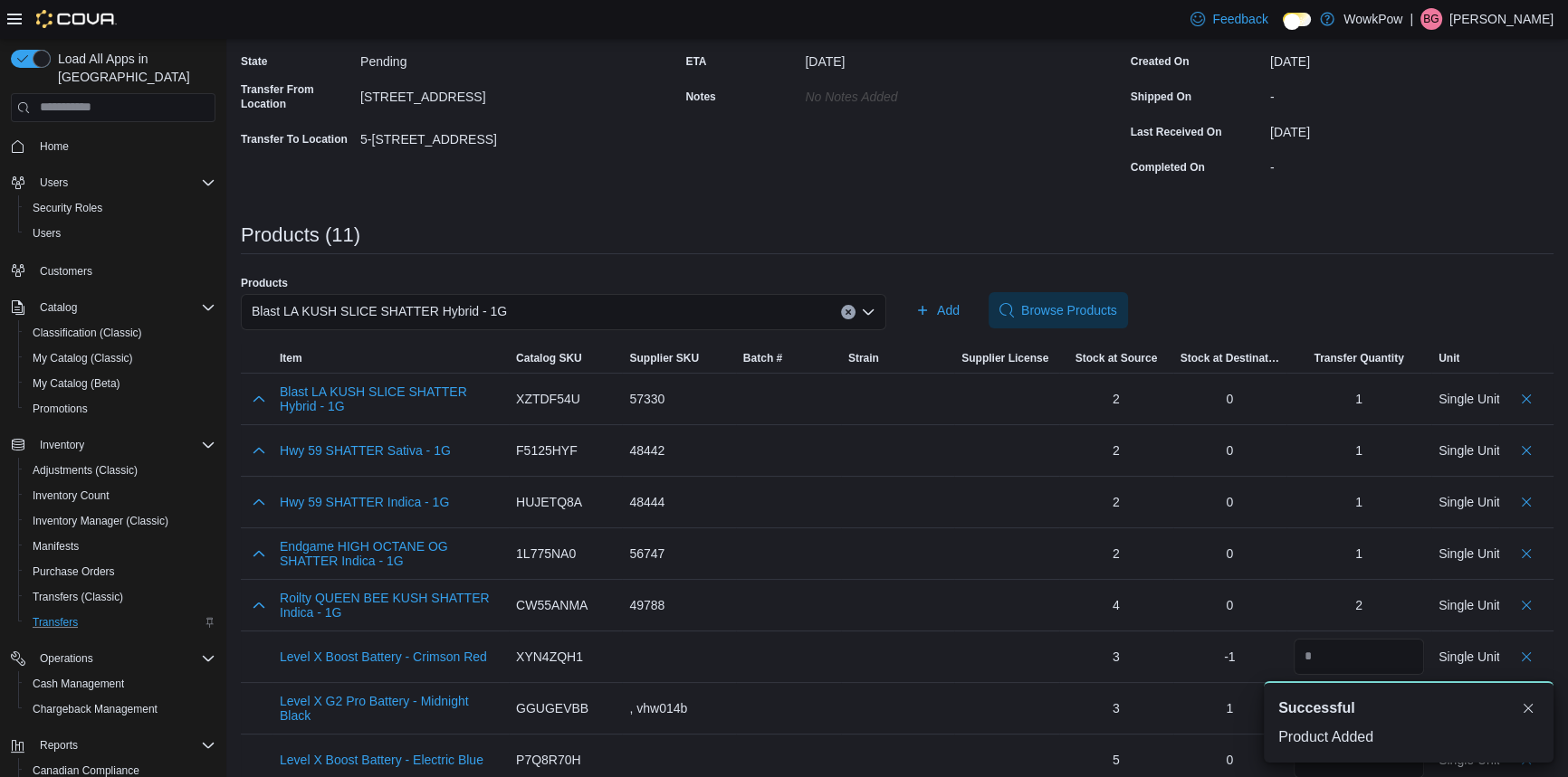
click at [498, 294] on div "Blast LA KUSH SLICE SHATTER Hybrid - 1G" at bounding box center [564, 312] width 646 height 36
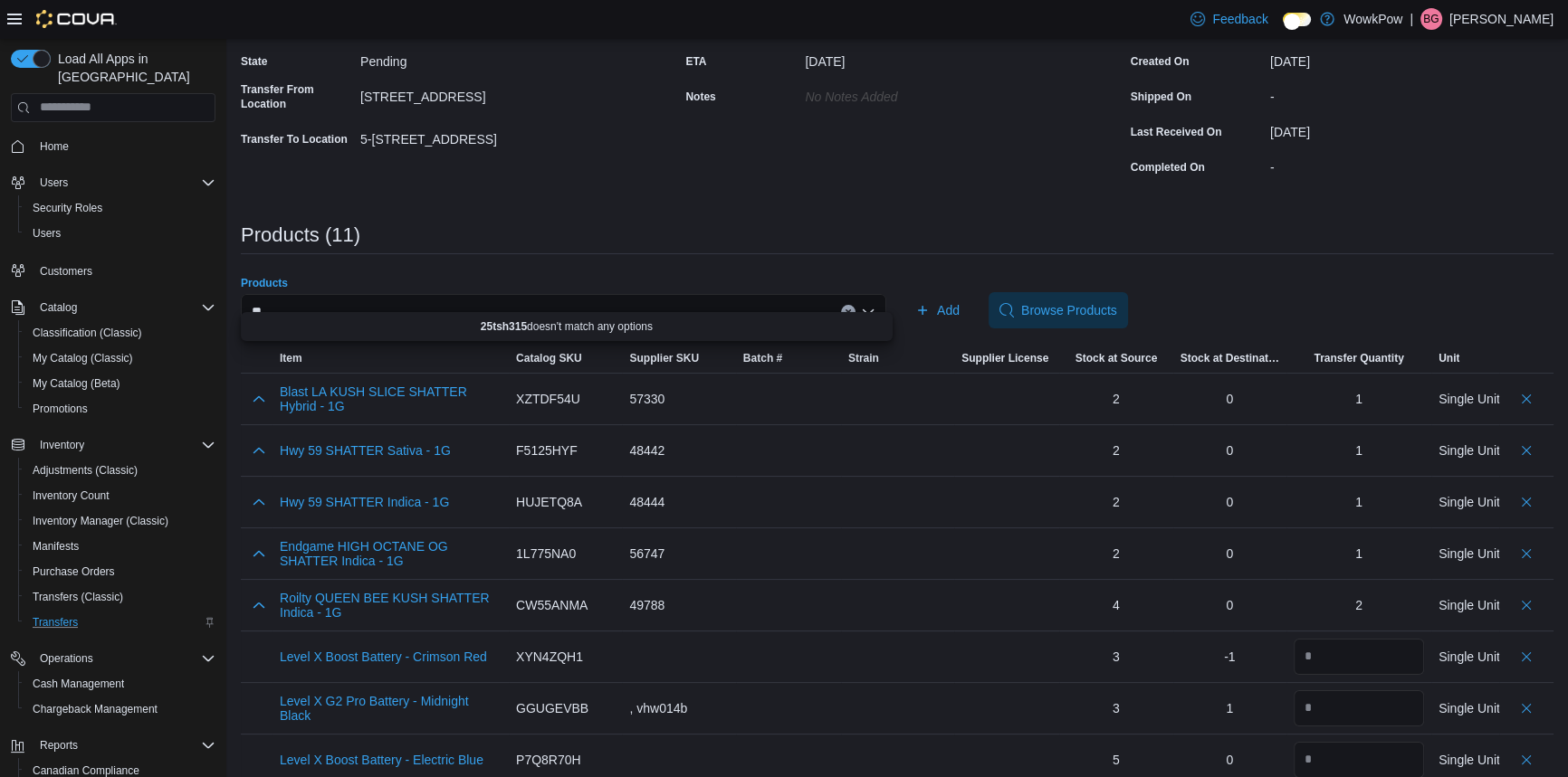
type input "*"
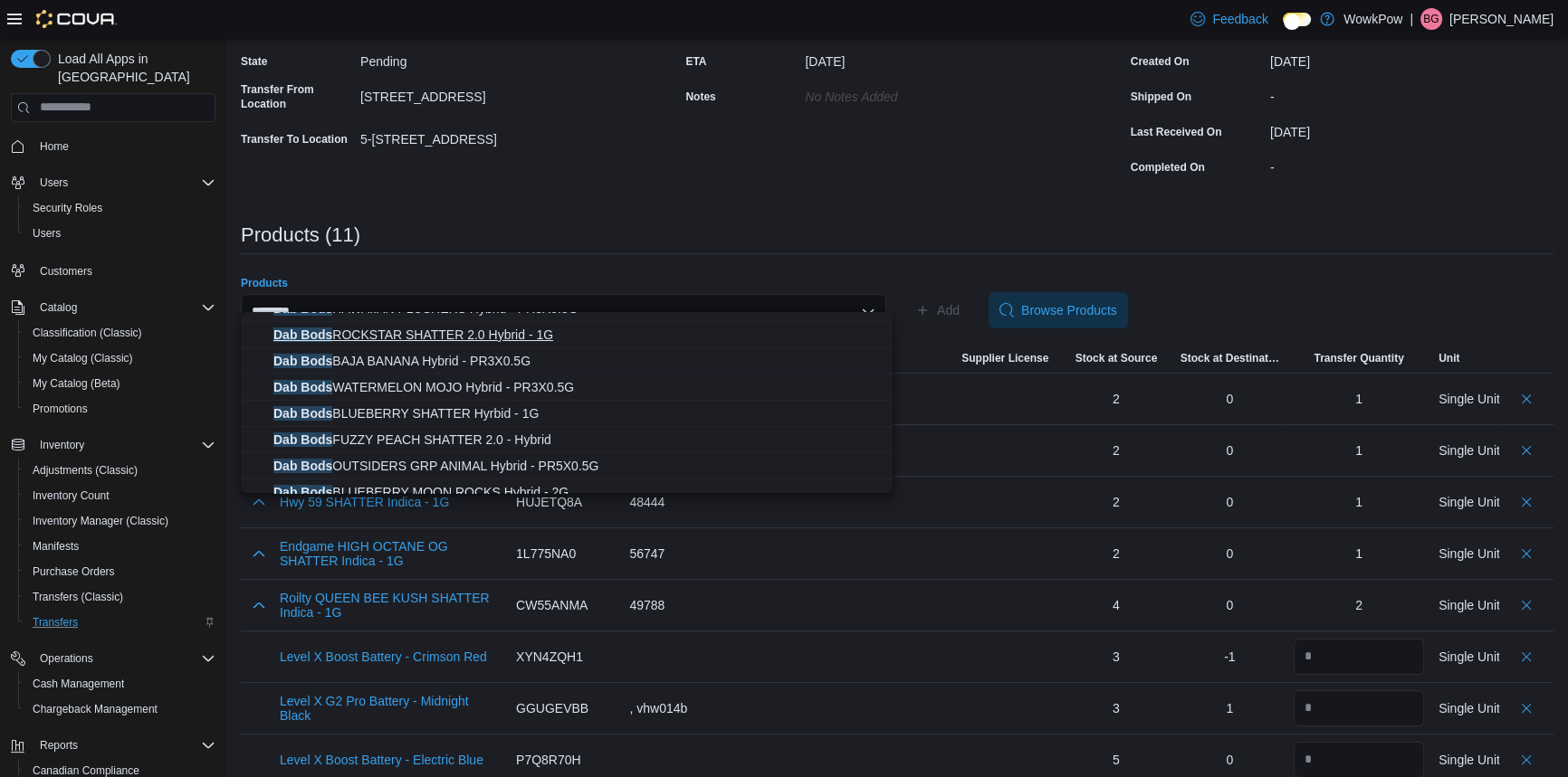
scroll to position [164, 0]
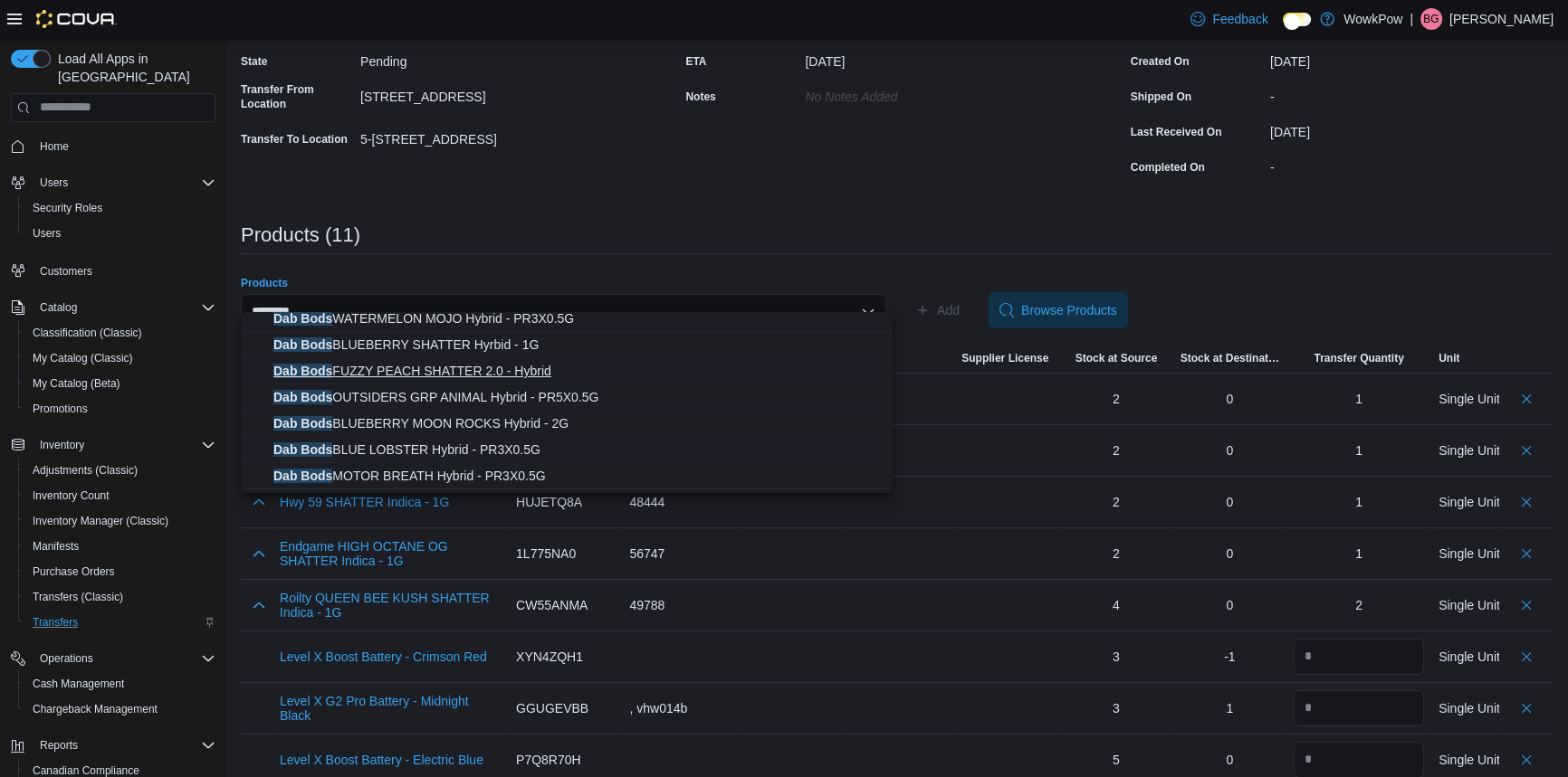
type input "********"
click at [476, 367] on span "Dab Bods FUZZY PEACH SHATTER 2.0 - Hybrid" at bounding box center [578, 371] width 608 height 18
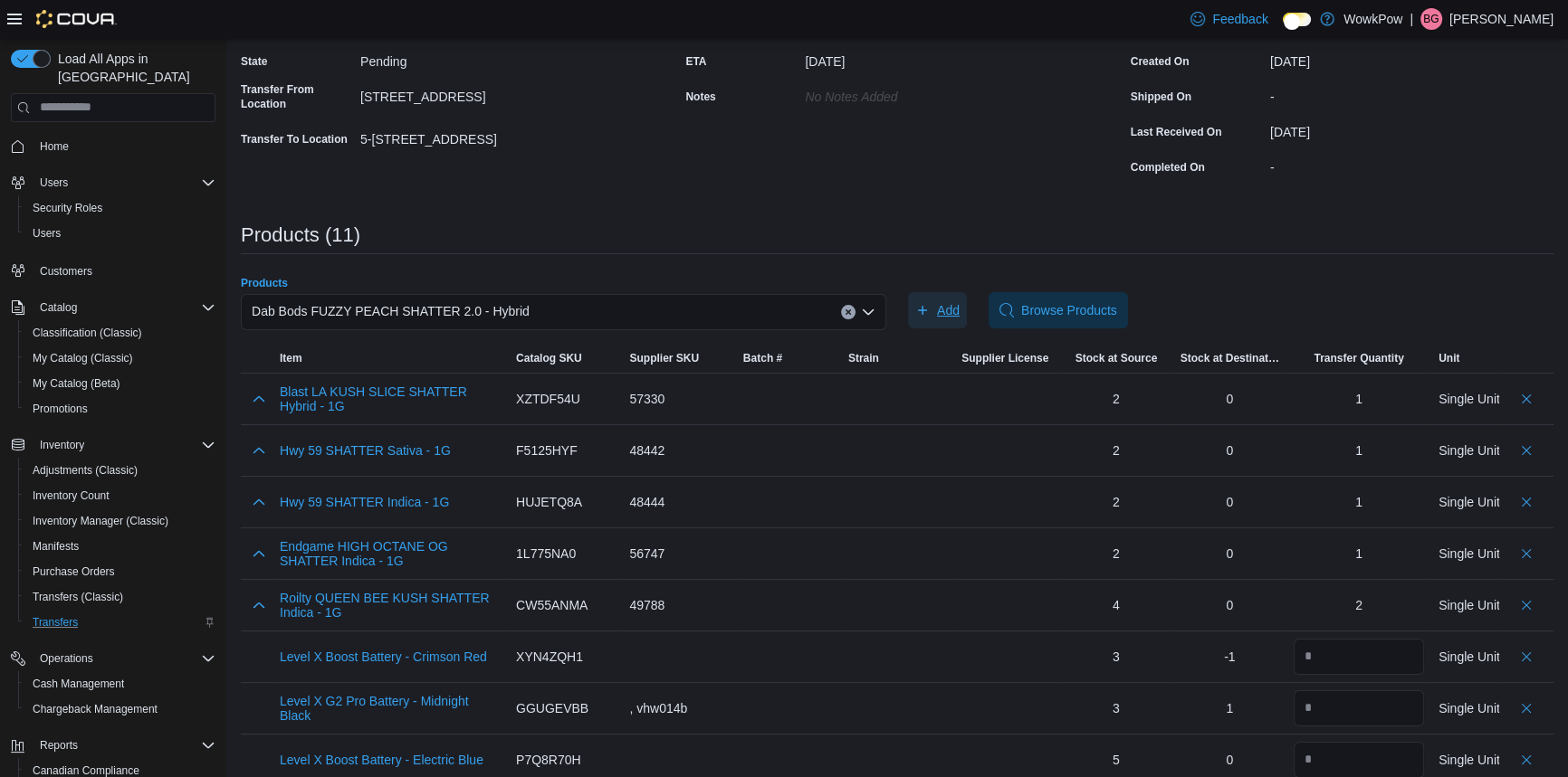
click at [946, 301] on span "Add" at bounding box center [949, 309] width 23 height 18
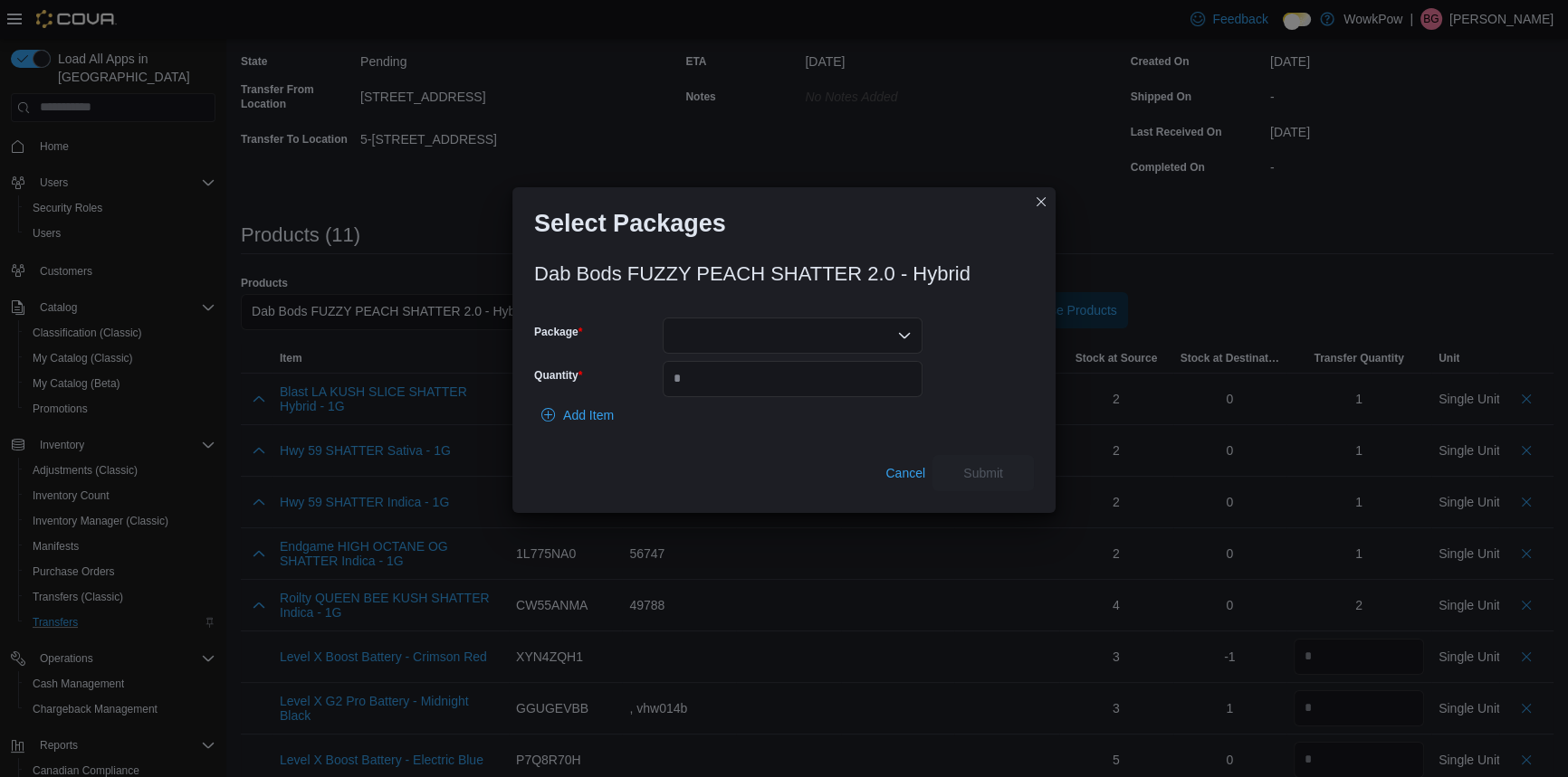
click at [728, 319] on div at bounding box center [792, 336] width 260 height 36
click at [742, 380] on span "S5TSH3157" at bounding box center [803, 386] width 216 height 18
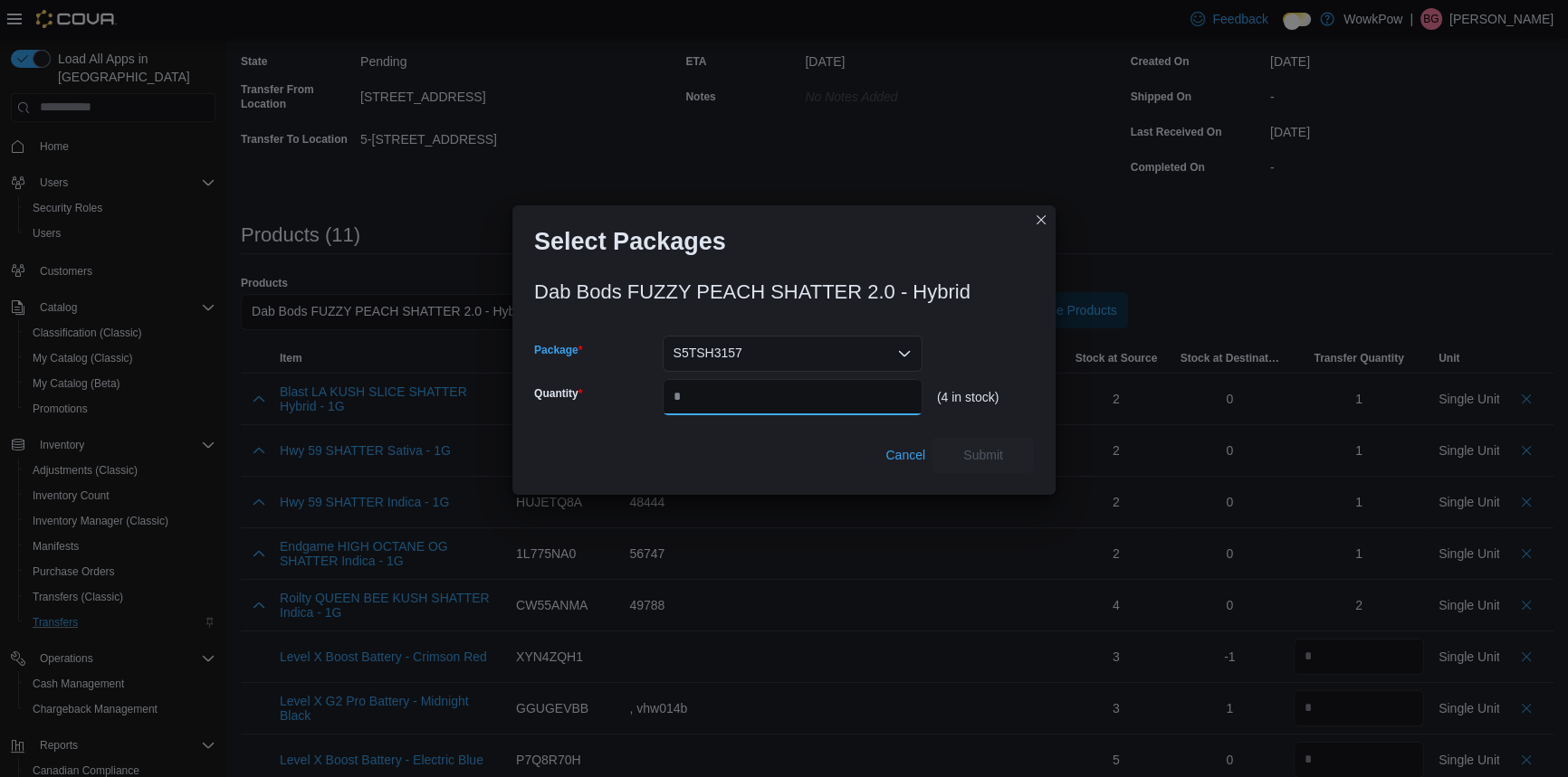
click at [792, 394] on input "Quantity" at bounding box center [792, 397] width 260 height 36
type input "*"
click at [964, 439] on span "Submit" at bounding box center [983, 454] width 80 height 36
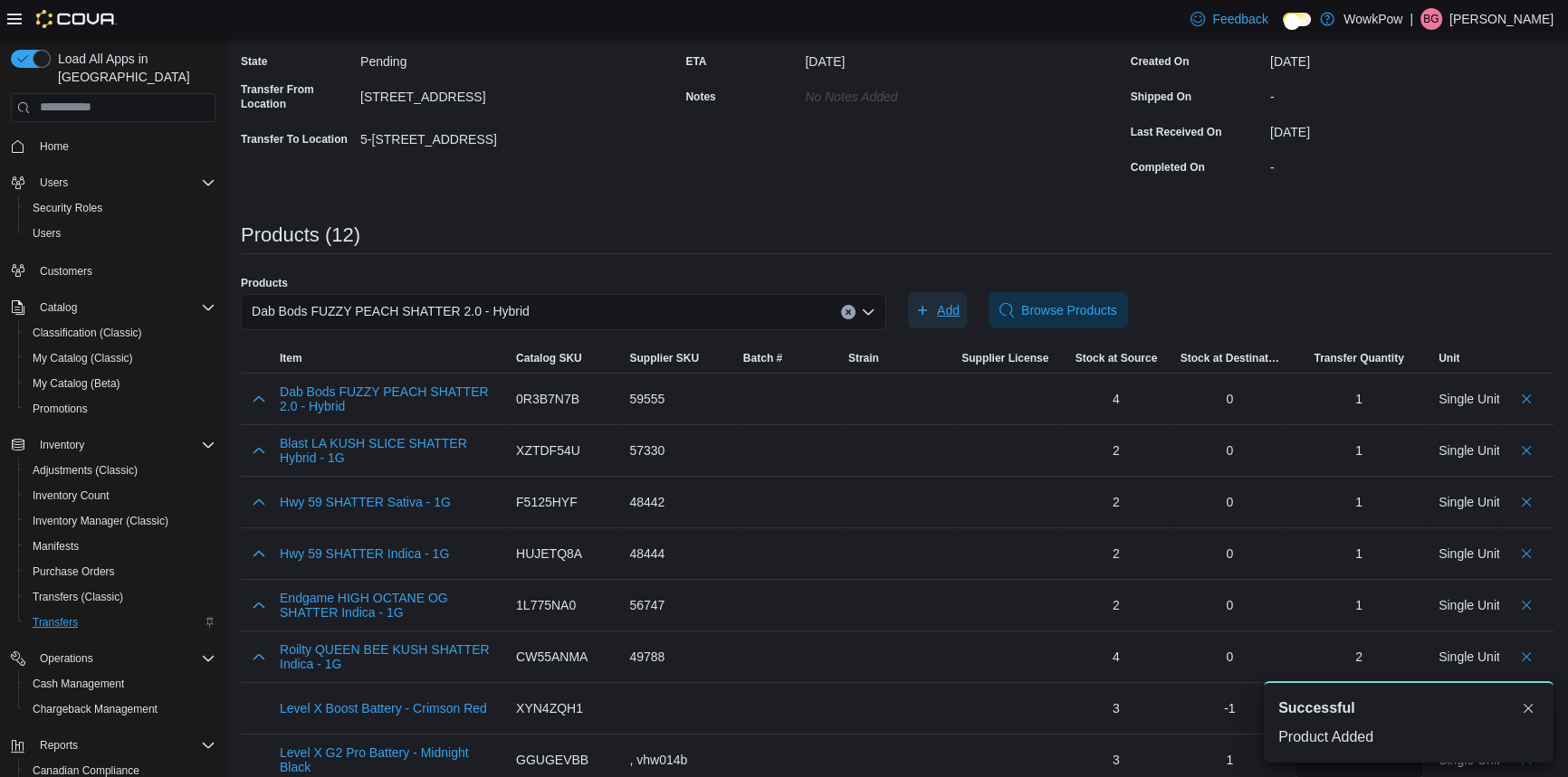
scroll to position [0, 0]
click at [403, 300] on span "Dab Bods FUZZY PEACH SHATTER 2.0 - Hybrid" at bounding box center [390, 310] width 278 height 22
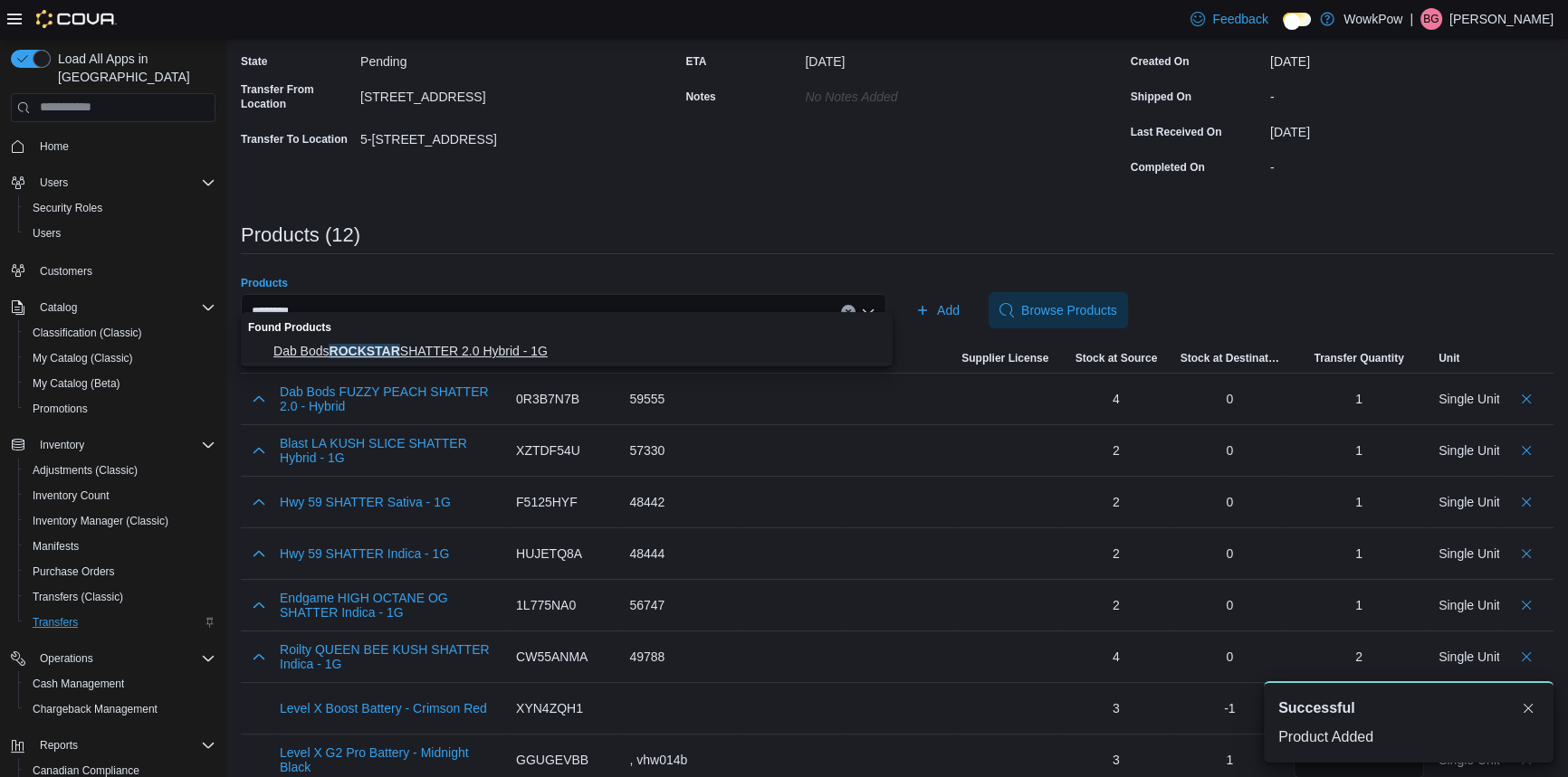
type input "********"
click at [443, 341] on button "Dab Bods ROCKSTAR SHATTER 2.0 Hybrid - 1G" at bounding box center [567, 352] width 652 height 26
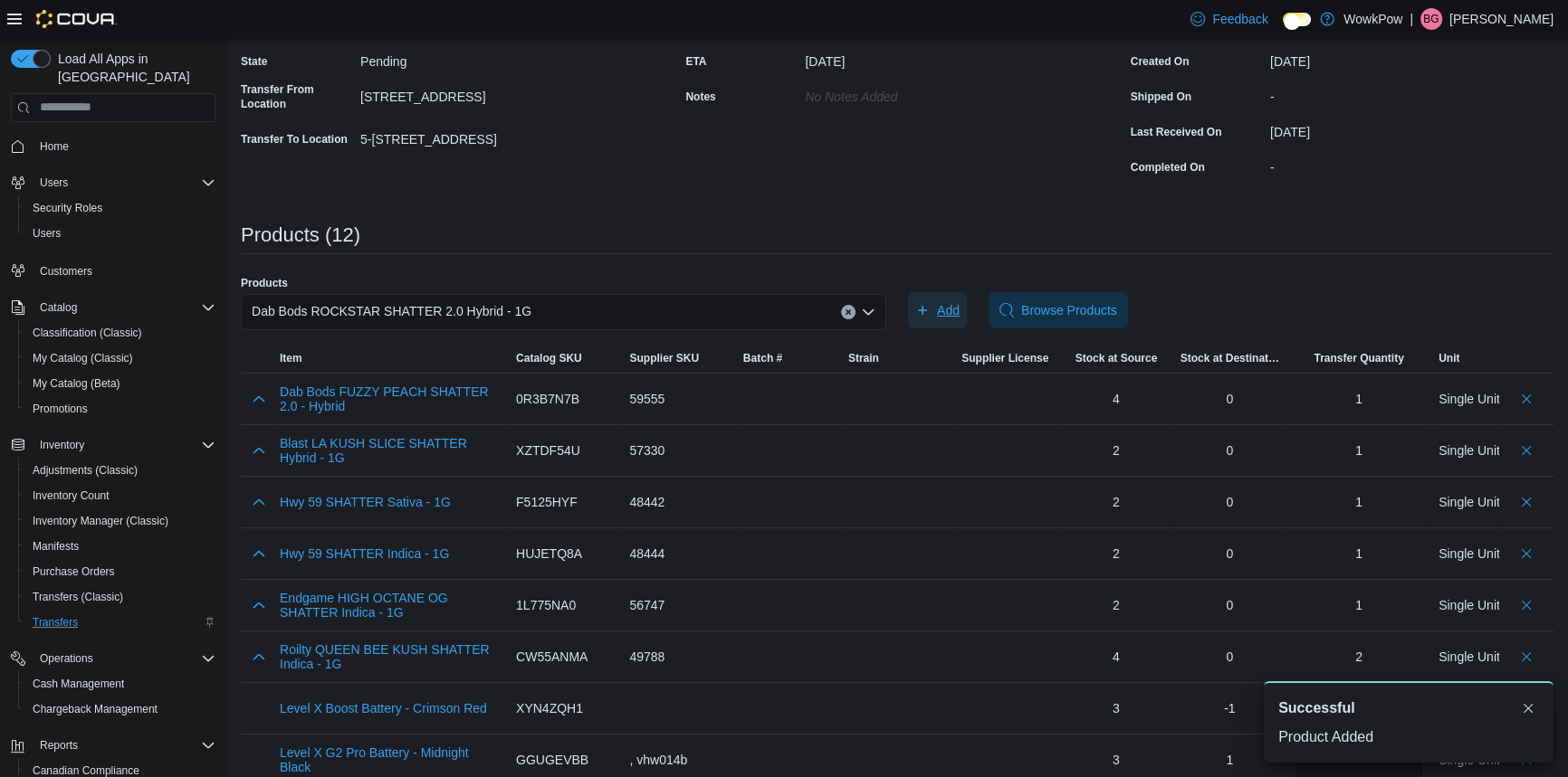
click at [962, 293] on button "Add" at bounding box center [937, 310] width 59 height 36
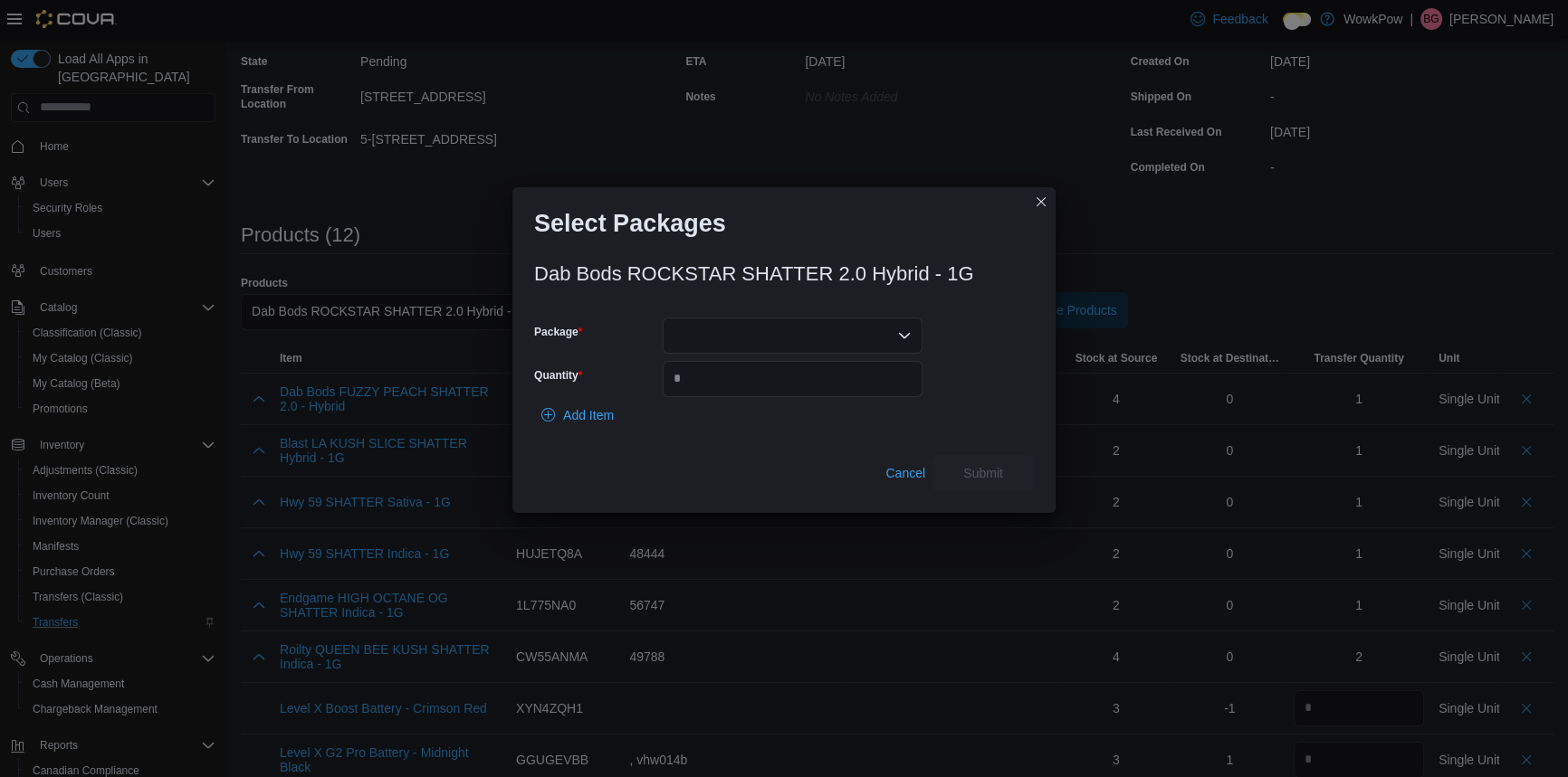
click at [816, 308] on div "Dab Bods ROCKSTAR SHATTER 2.0 Hybrid - 1G Package Quantity Add Item Cancel Subm…" at bounding box center [784, 372] width 500 height 239
click at [814, 318] on div at bounding box center [792, 336] width 260 height 36
click at [735, 376] on button "24TSH2955" at bounding box center [792, 387] width 260 height 26
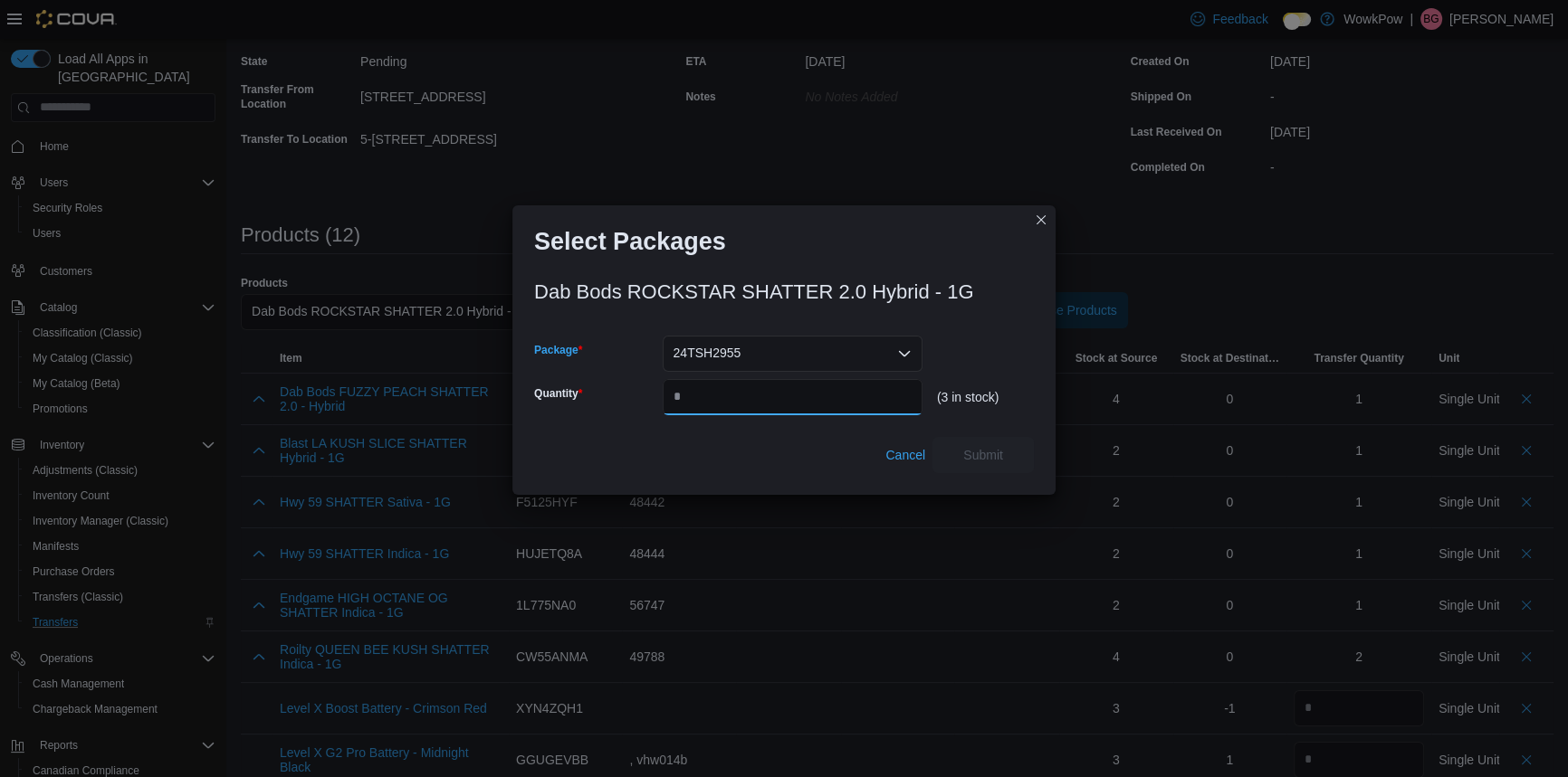
click at [787, 405] on input "Quantity" at bounding box center [792, 397] width 260 height 36
type input "*"
click at [979, 457] on span "Submit" at bounding box center [983, 454] width 80 height 36
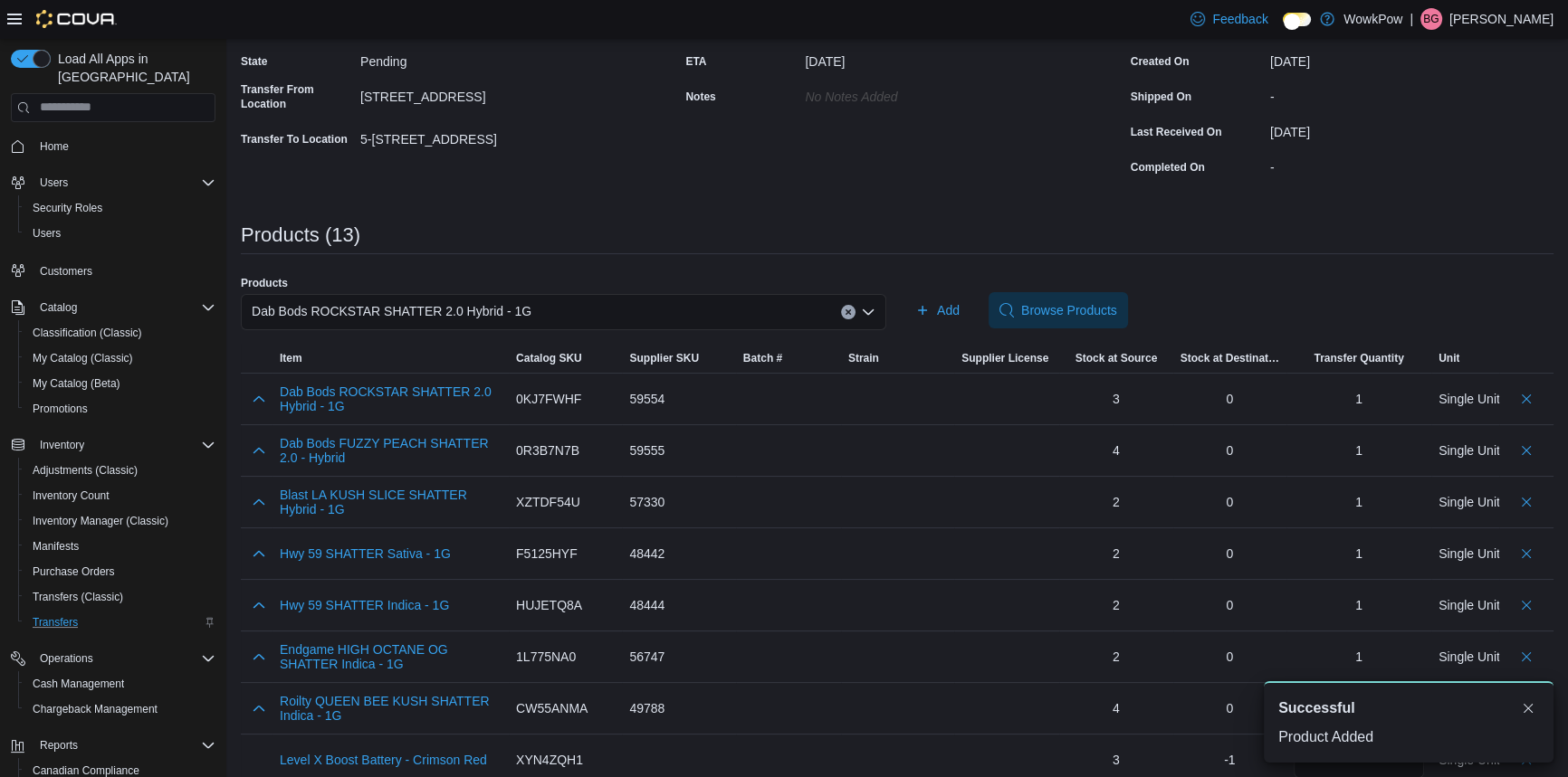
click at [533, 294] on div "Dab Bods ROCKSTAR SHATTER 2.0 Hybrid - 1G" at bounding box center [564, 312] width 646 height 36
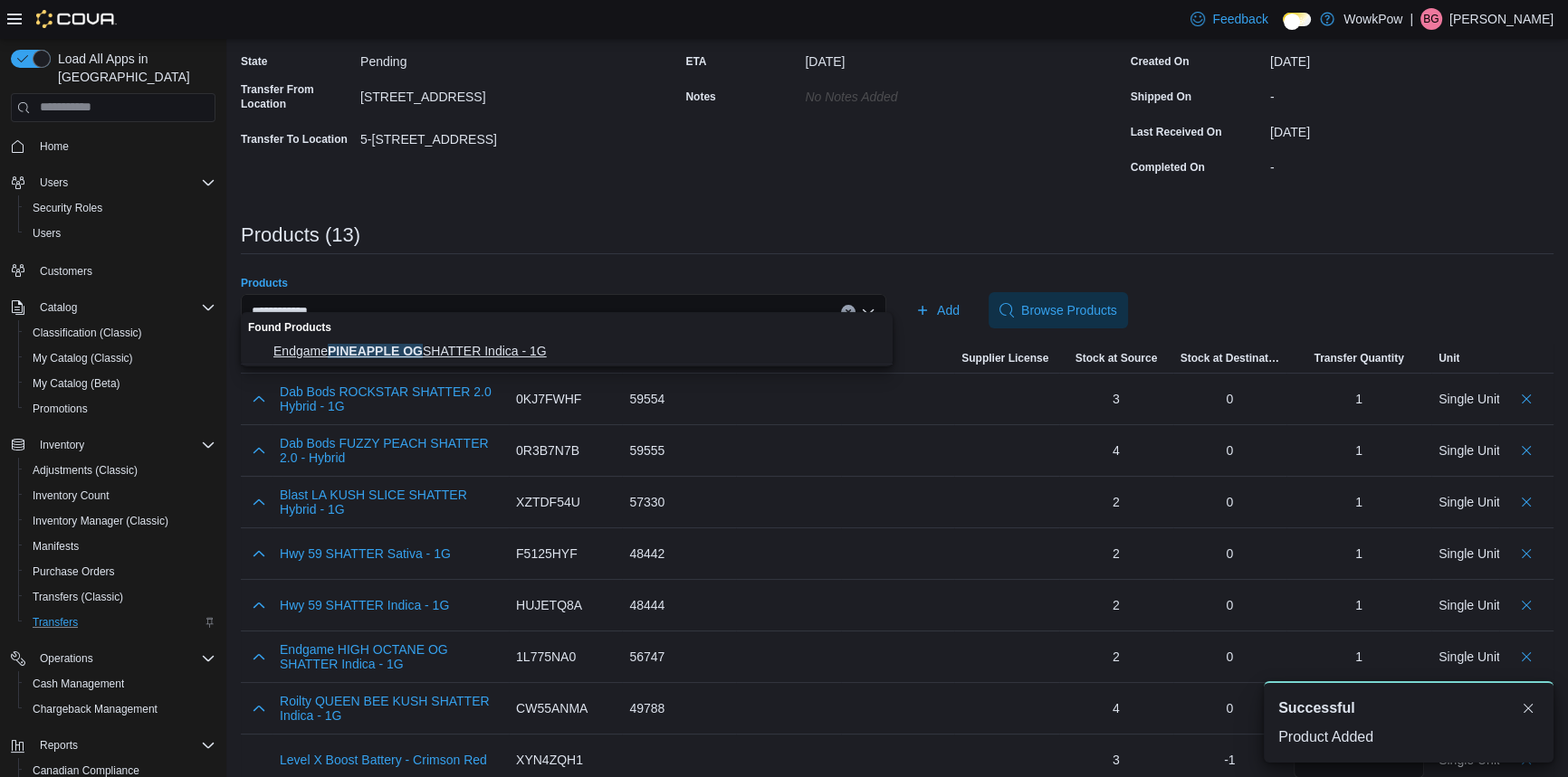
type input "**********"
click at [452, 353] on span "Endgame PINEAPPLE OG SHATTER Indica - 1G" at bounding box center [578, 351] width 608 height 18
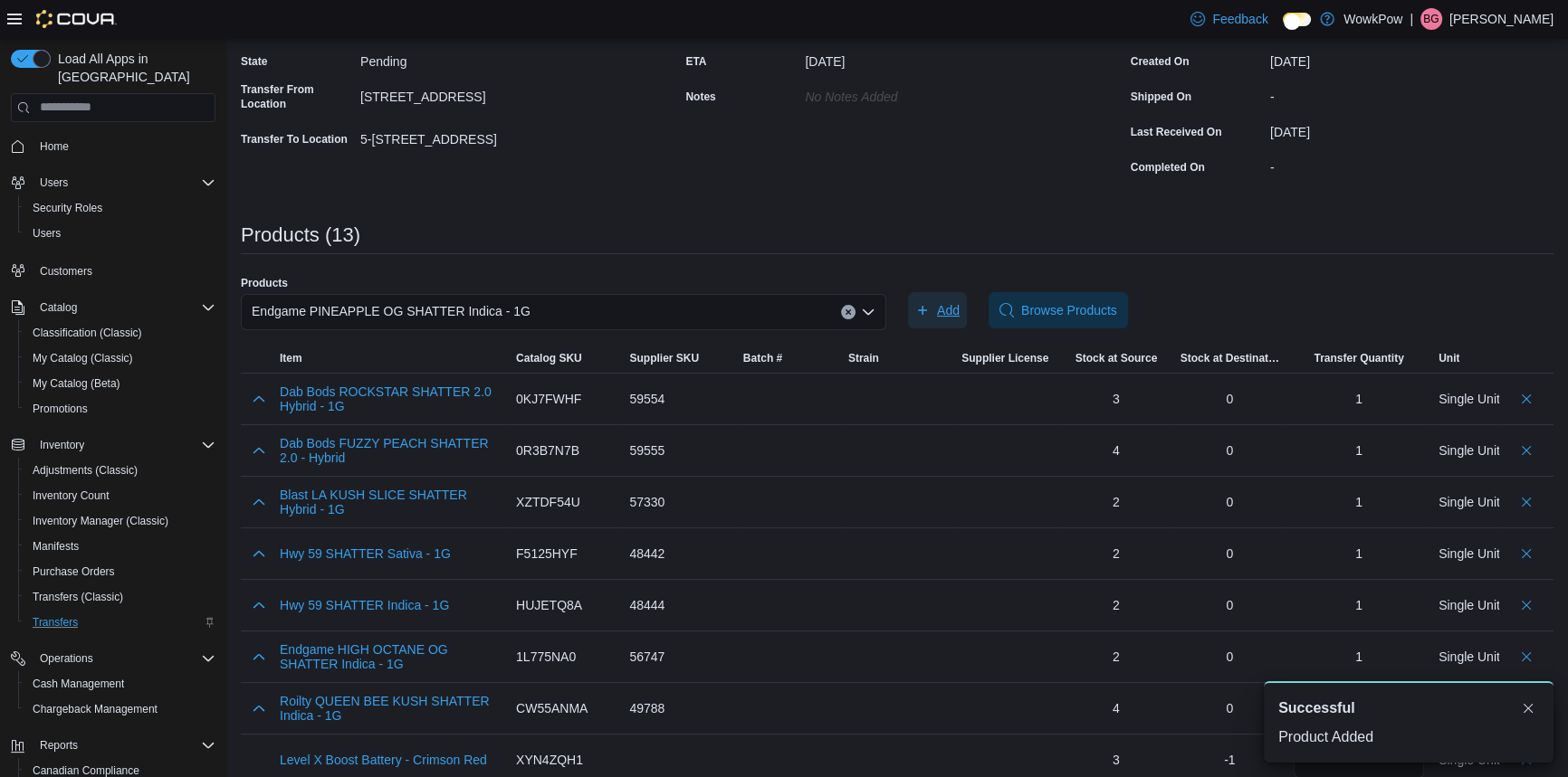
click at [922, 293] on span "Add" at bounding box center [937, 310] width 44 height 36
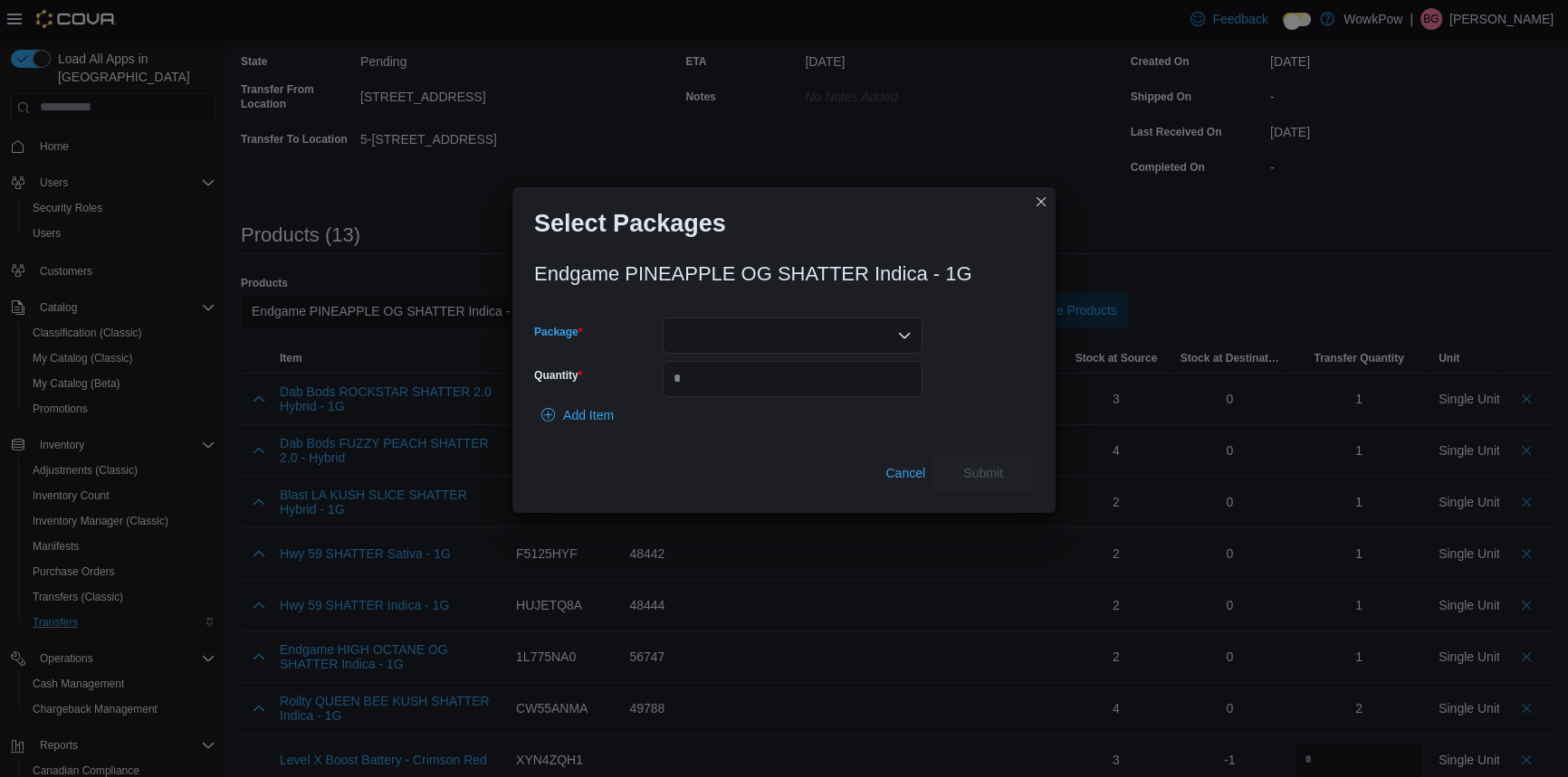
click at [690, 337] on div at bounding box center [792, 336] width 260 height 36
click at [727, 383] on span "P250322SH01" at bounding box center [803, 386] width 216 height 18
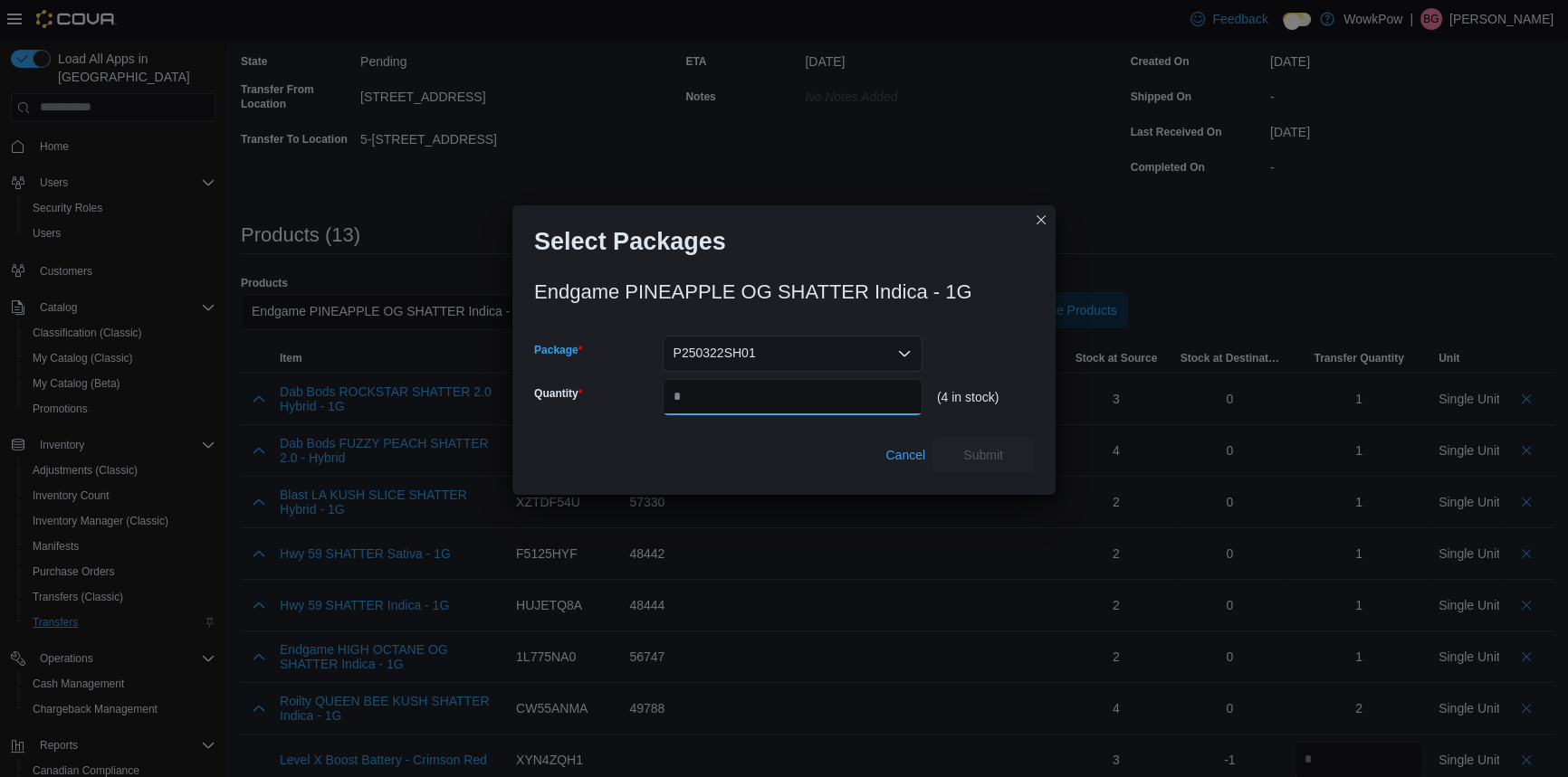
click at [706, 383] on input "Quantity" at bounding box center [792, 397] width 260 height 36
type input "*"
click at [924, 460] on span "Cancel" at bounding box center [905, 455] width 40 height 36
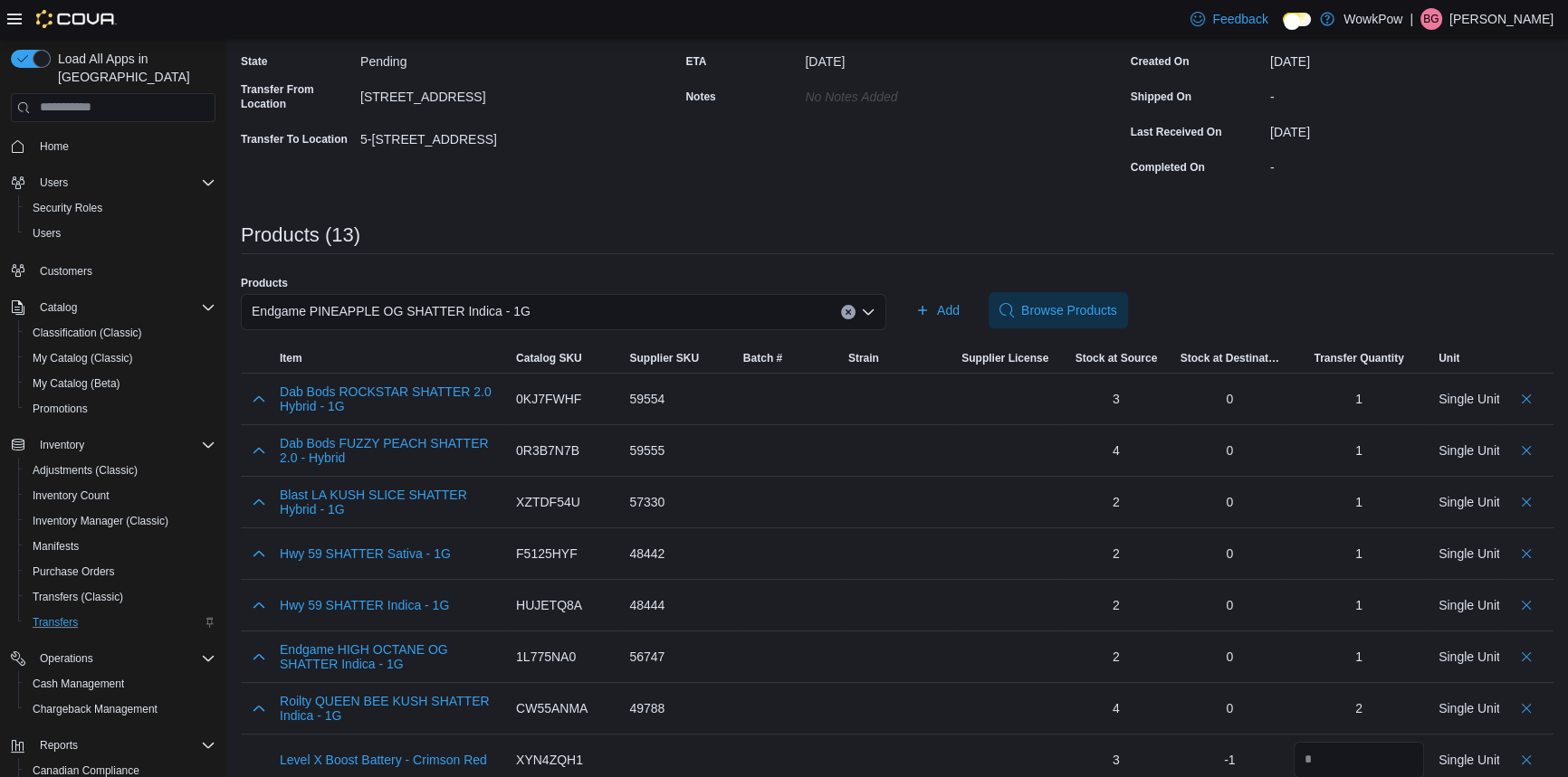
click at [745, 294] on div "Endgame PINEAPPLE OG SHATTER Indica - 1G" at bounding box center [564, 312] width 646 height 36
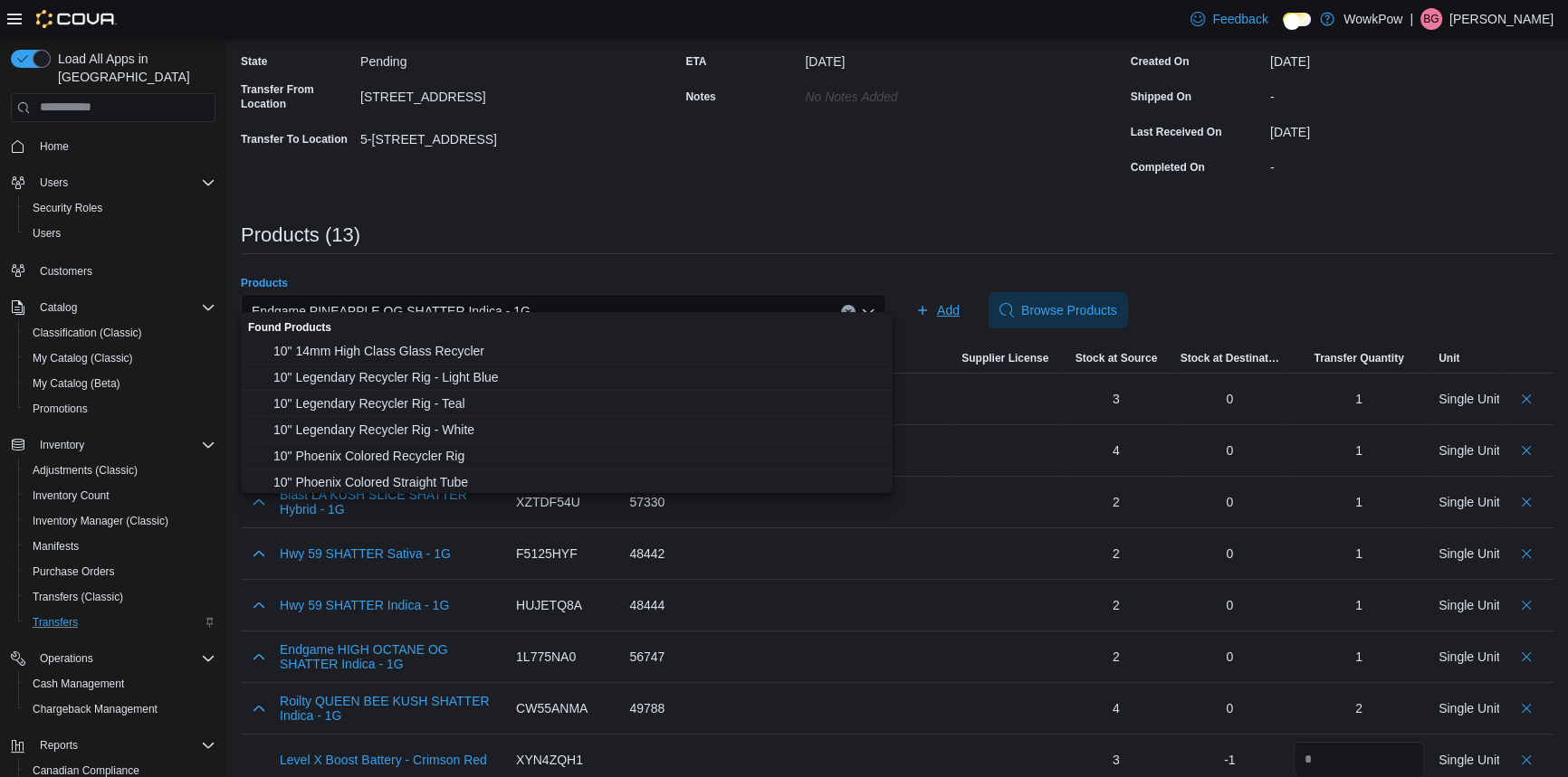
click at [946, 251] on div "**********" at bounding box center [897, 488] width 1313 height 1182
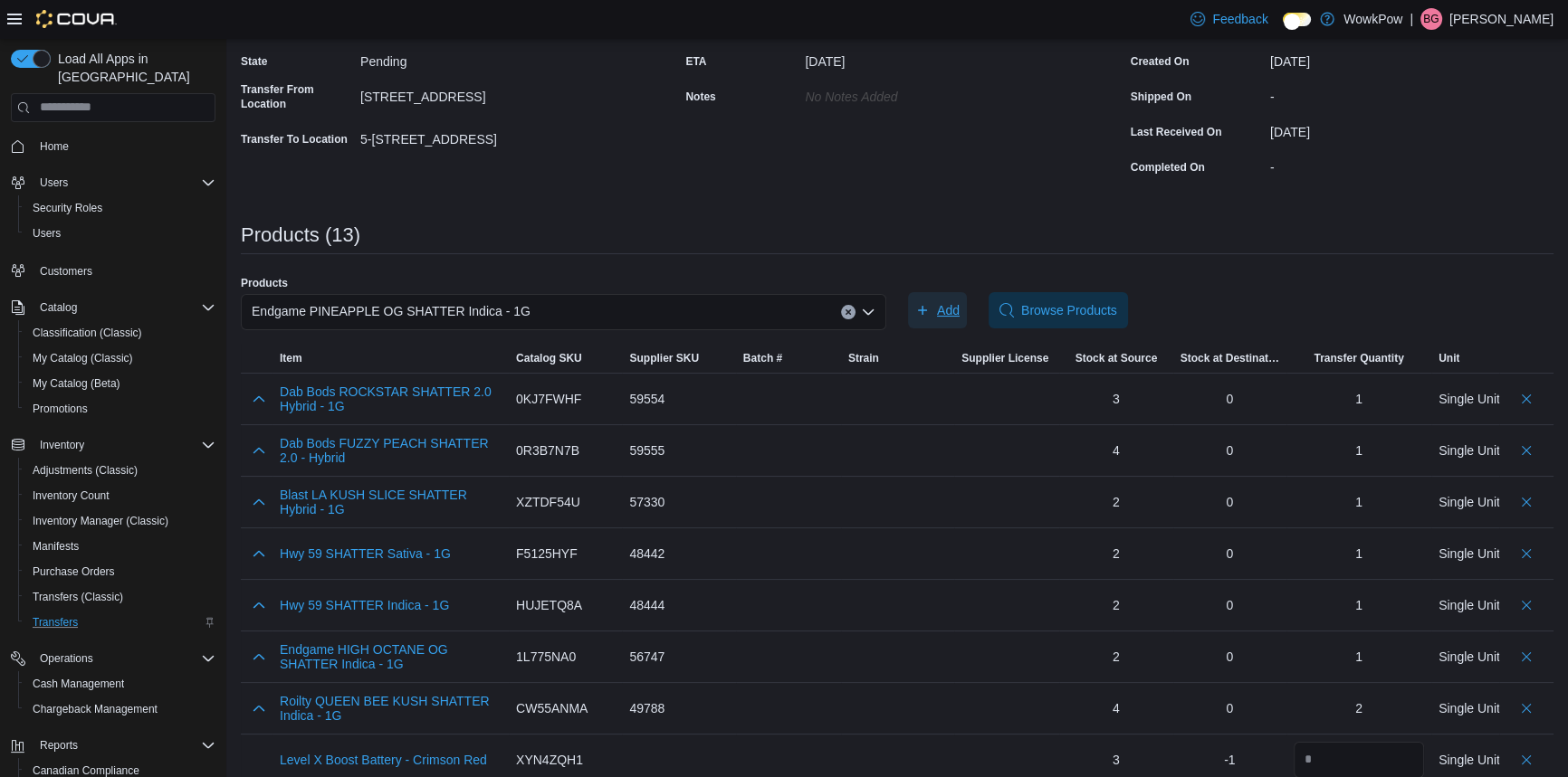
click at [941, 301] on span "Add" at bounding box center [949, 309] width 23 height 18
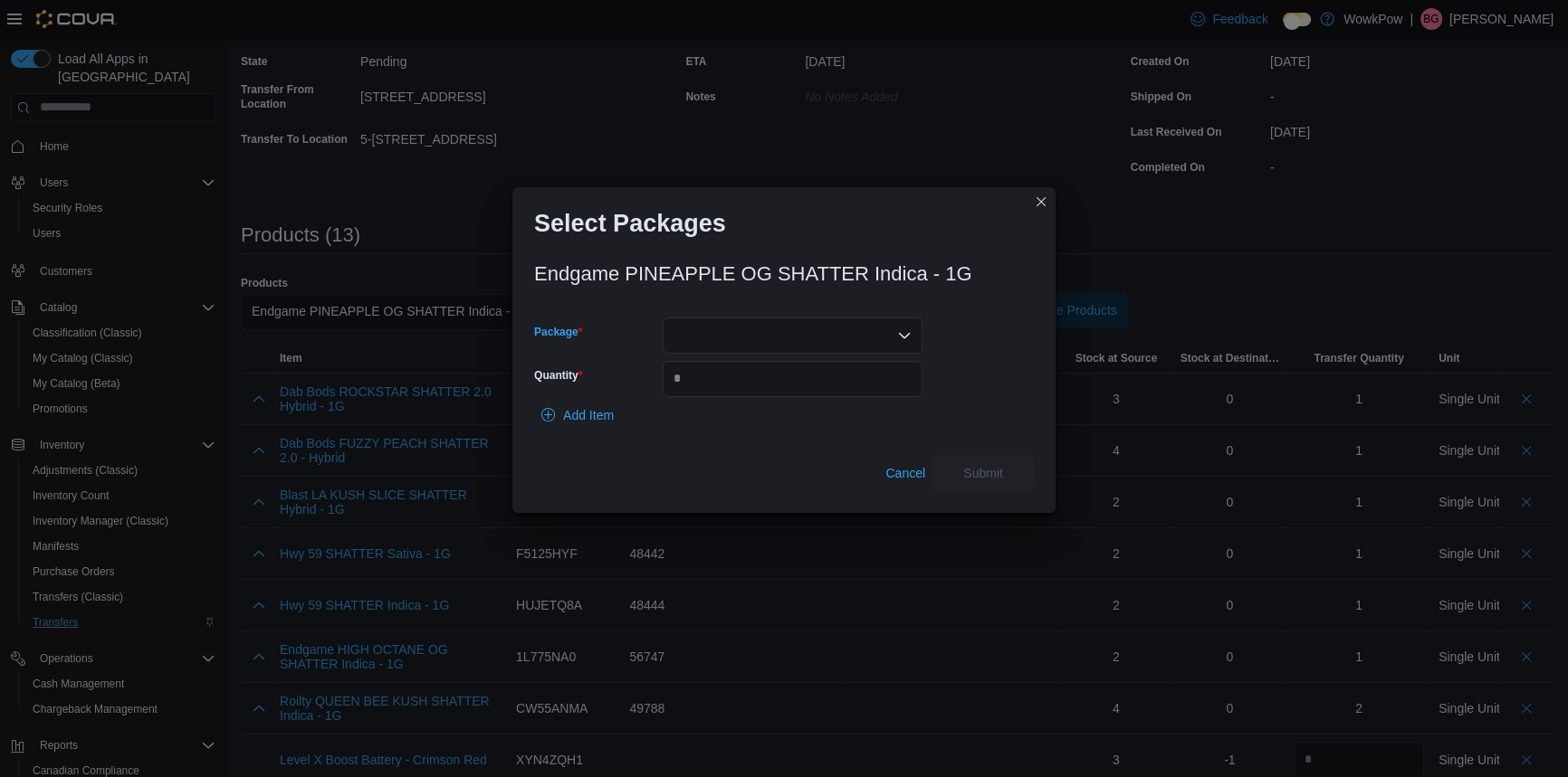
click at [706, 338] on div at bounding box center [792, 336] width 260 height 36
click at [710, 376] on button "P250322SH01" at bounding box center [792, 387] width 260 height 26
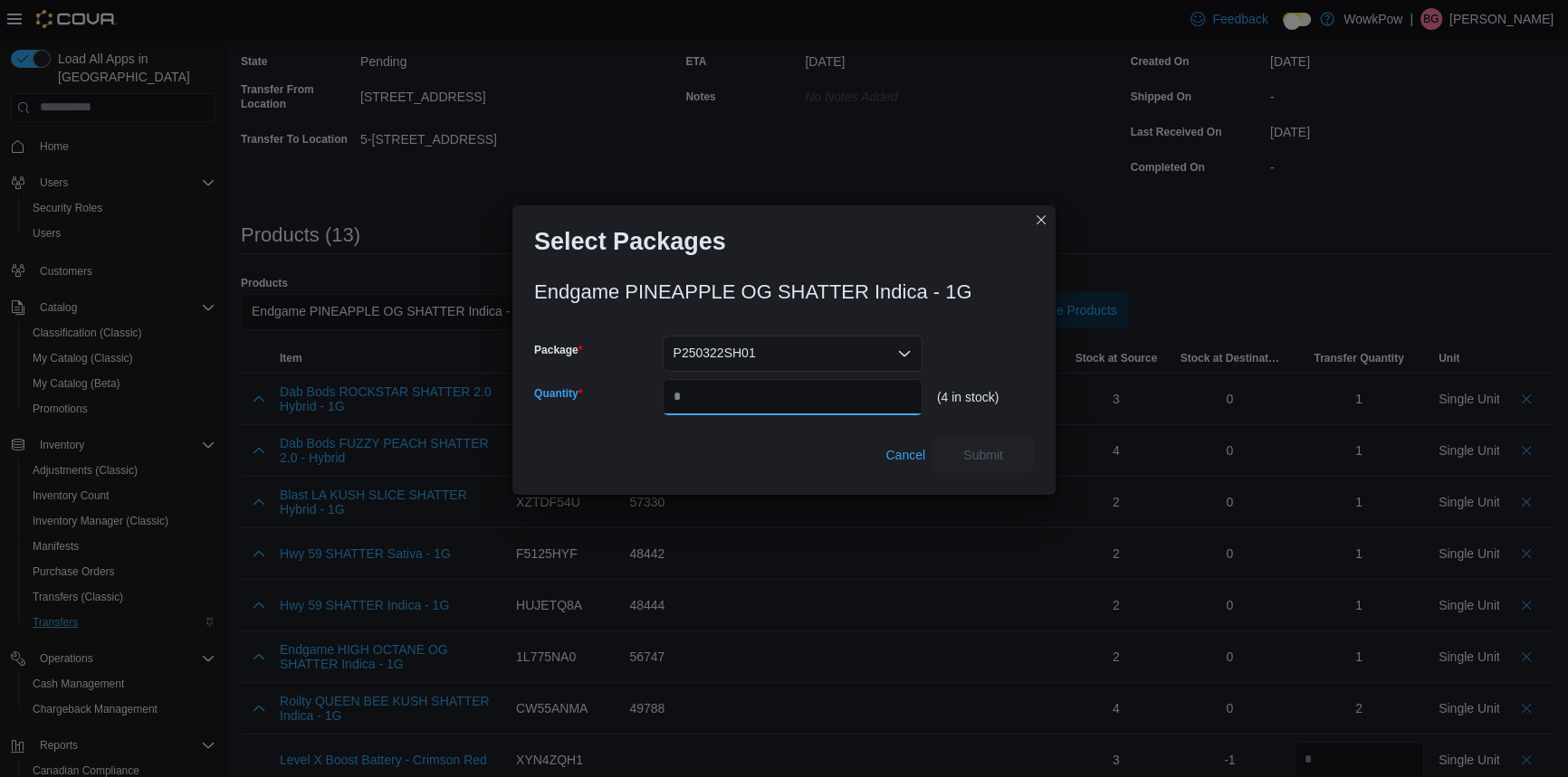
click at [715, 382] on input "Quantity" at bounding box center [792, 397] width 260 height 36
type input "*"
click at [1001, 448] on span "Submit" at bounding box center [983, 454] width 80 height 36
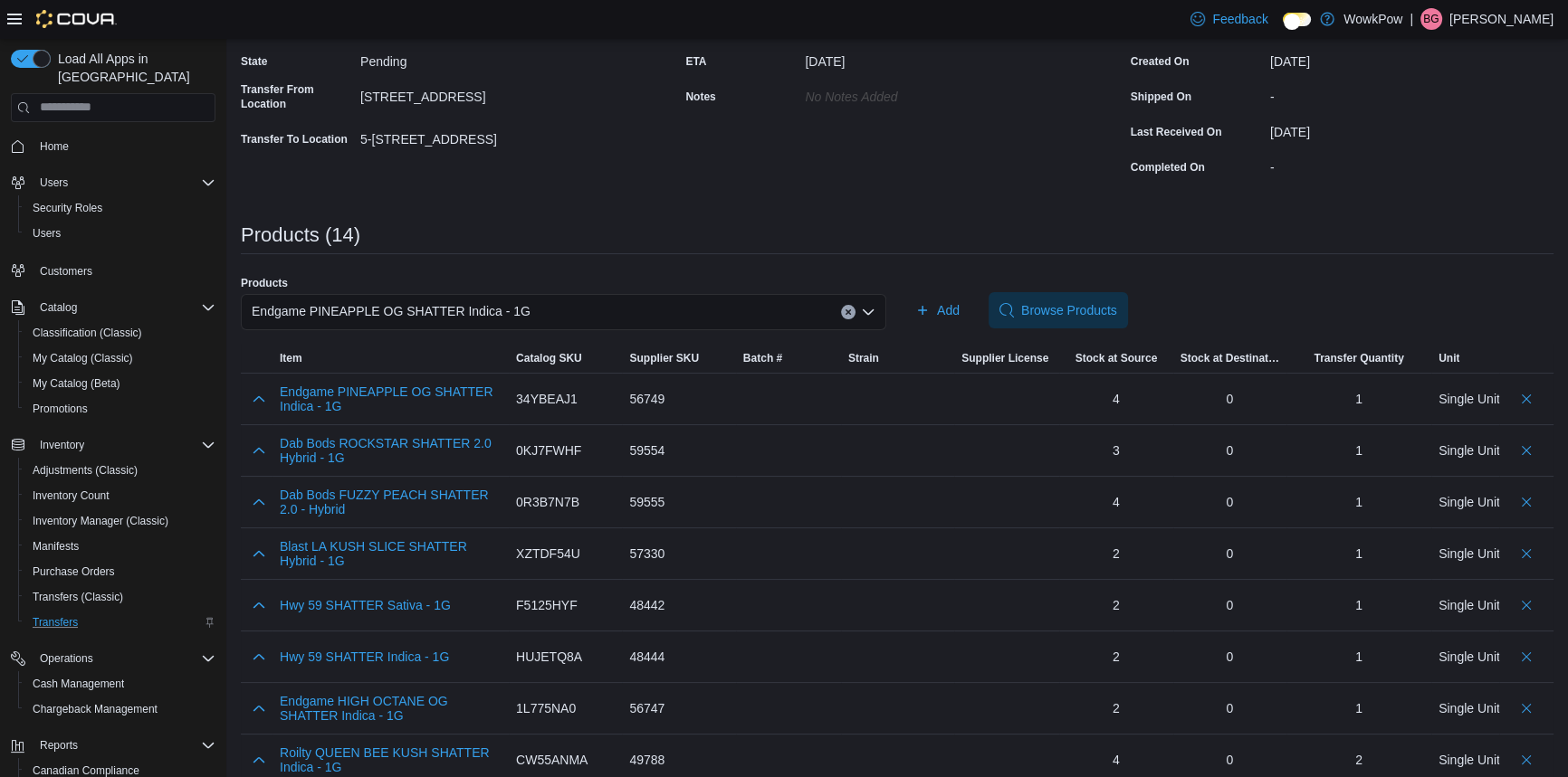
click at [584, 294] on div "Endgame PINEAPPLE OG SHATTER Indica - 1G" at bounding box center [564, 312] width 646 height 36
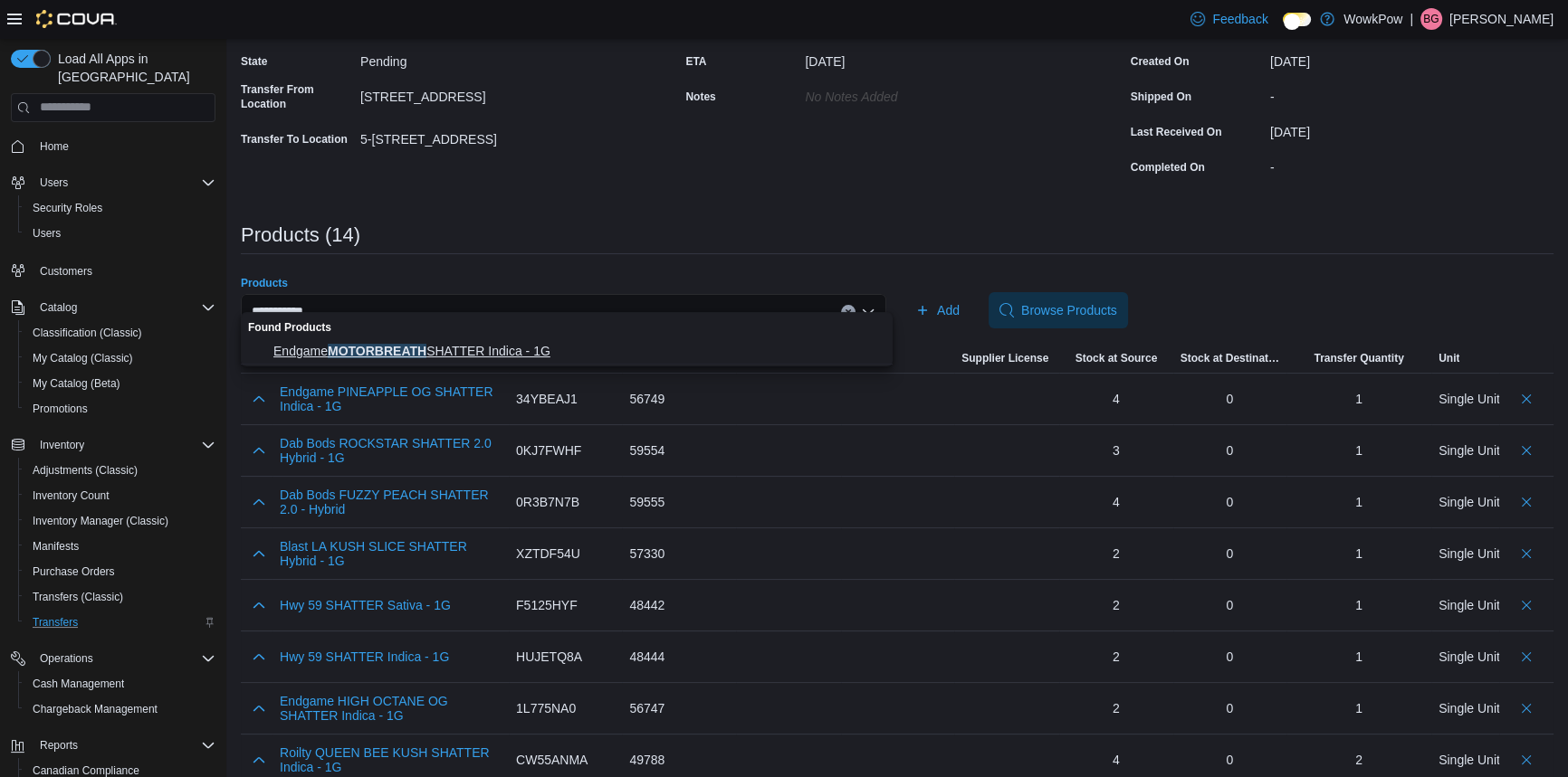
type input "**********"
click at [460, 355] on span "Endgame MOTORBREATH SHATTER Indica - 1G" at bounding box center [578, 351] width 608 height 18
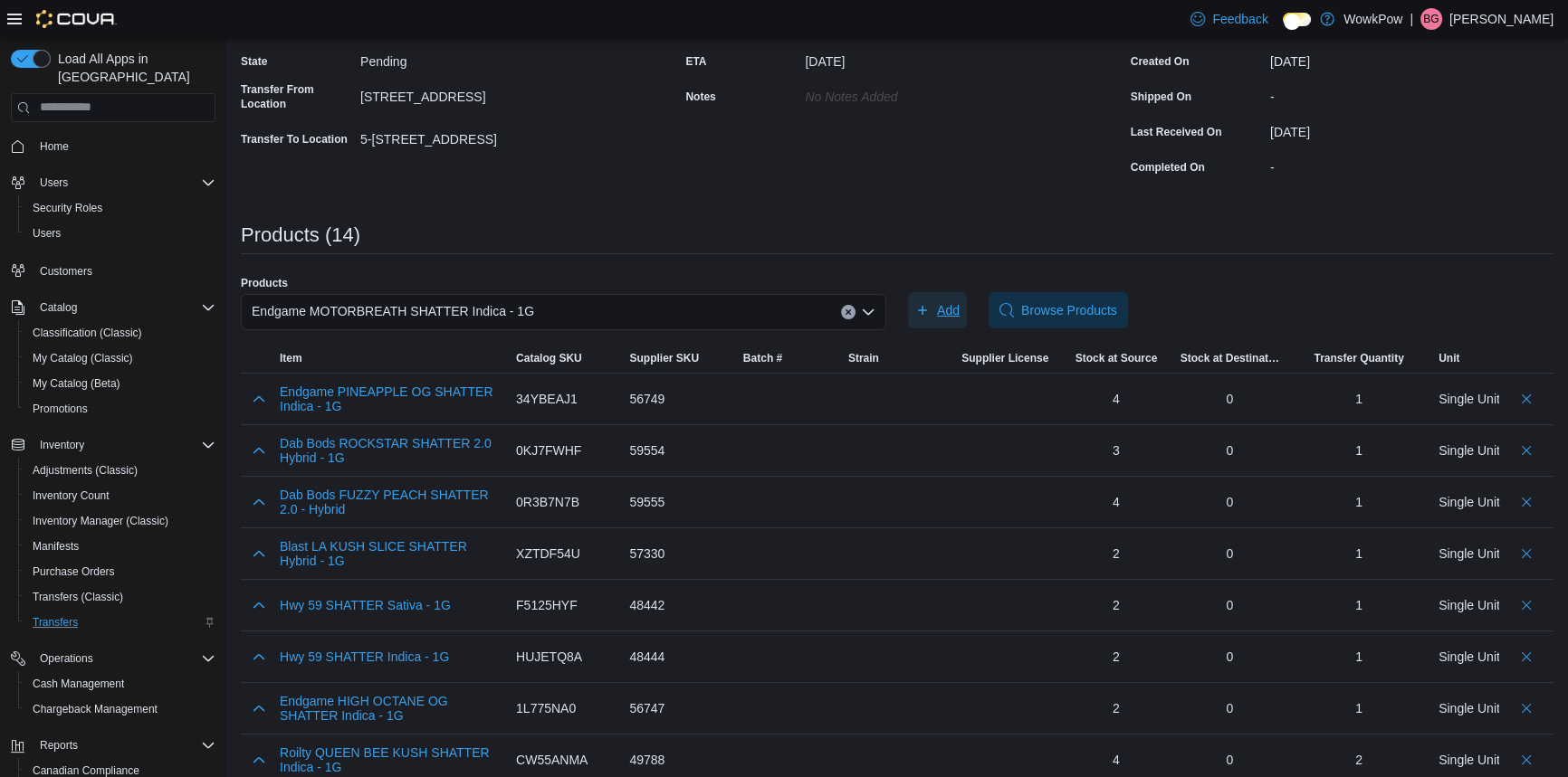
click at [958, 293] on span "Add" at bounding box center [937, 310] width 44 height 36
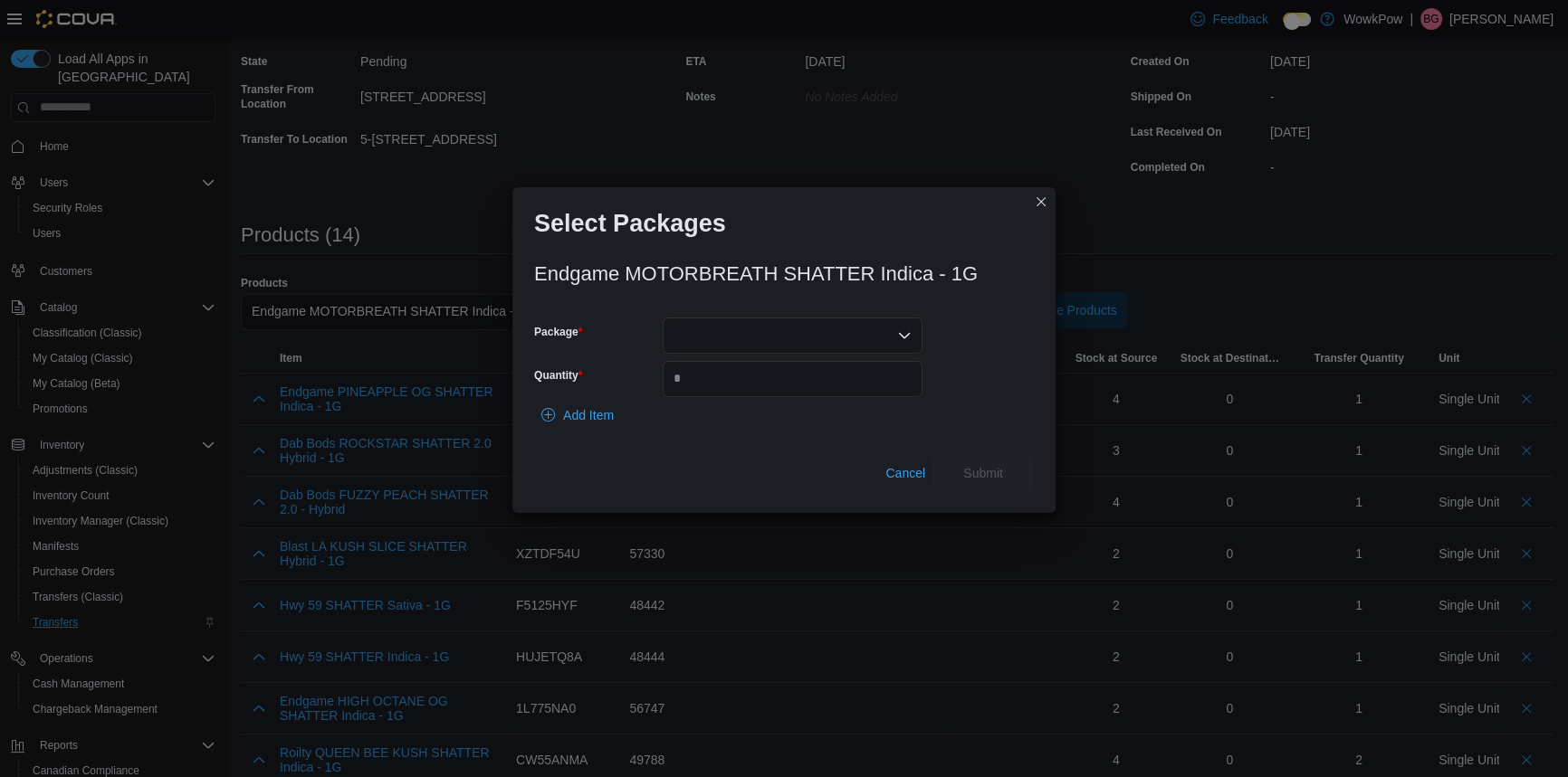
click at [783, 327] on div at bounding box center [792, 336] width 260 height 36
click at [751, 380] on span "P240708SH01" at bounding box center [803, 386] width 216 height 18
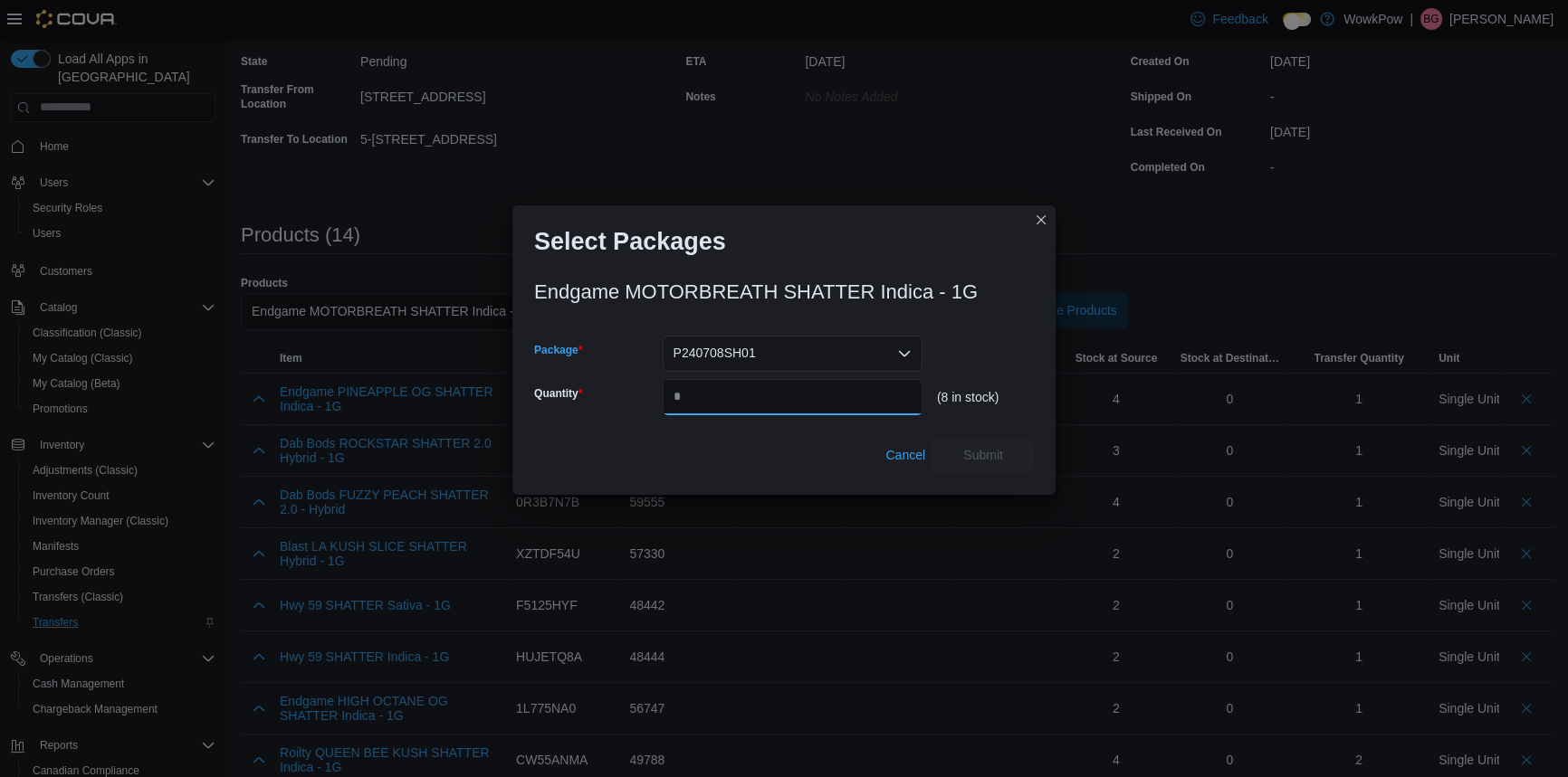
click at [751, 380] on input "Quantity" at bounding box center [792, 397] width 260 height 36
type input "*"
click at [959, 439] on span "Submit" at bounding box center [983, 454] width 80 height 36
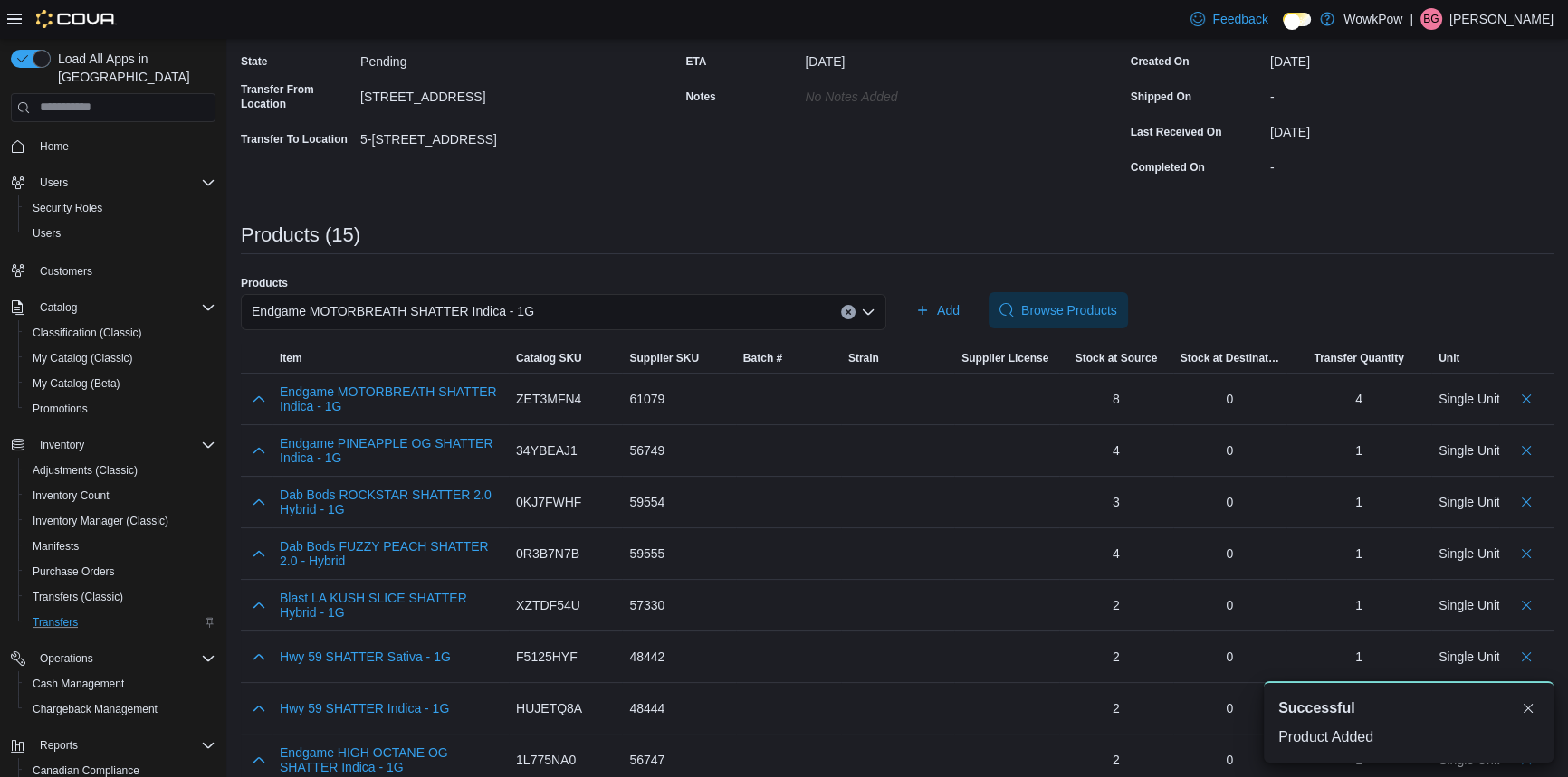
click at [582, 298] on div "Endgame MOTORBREATH SHATTER Indica - 1G" at bounding box center [564, 312] width 646 height 36
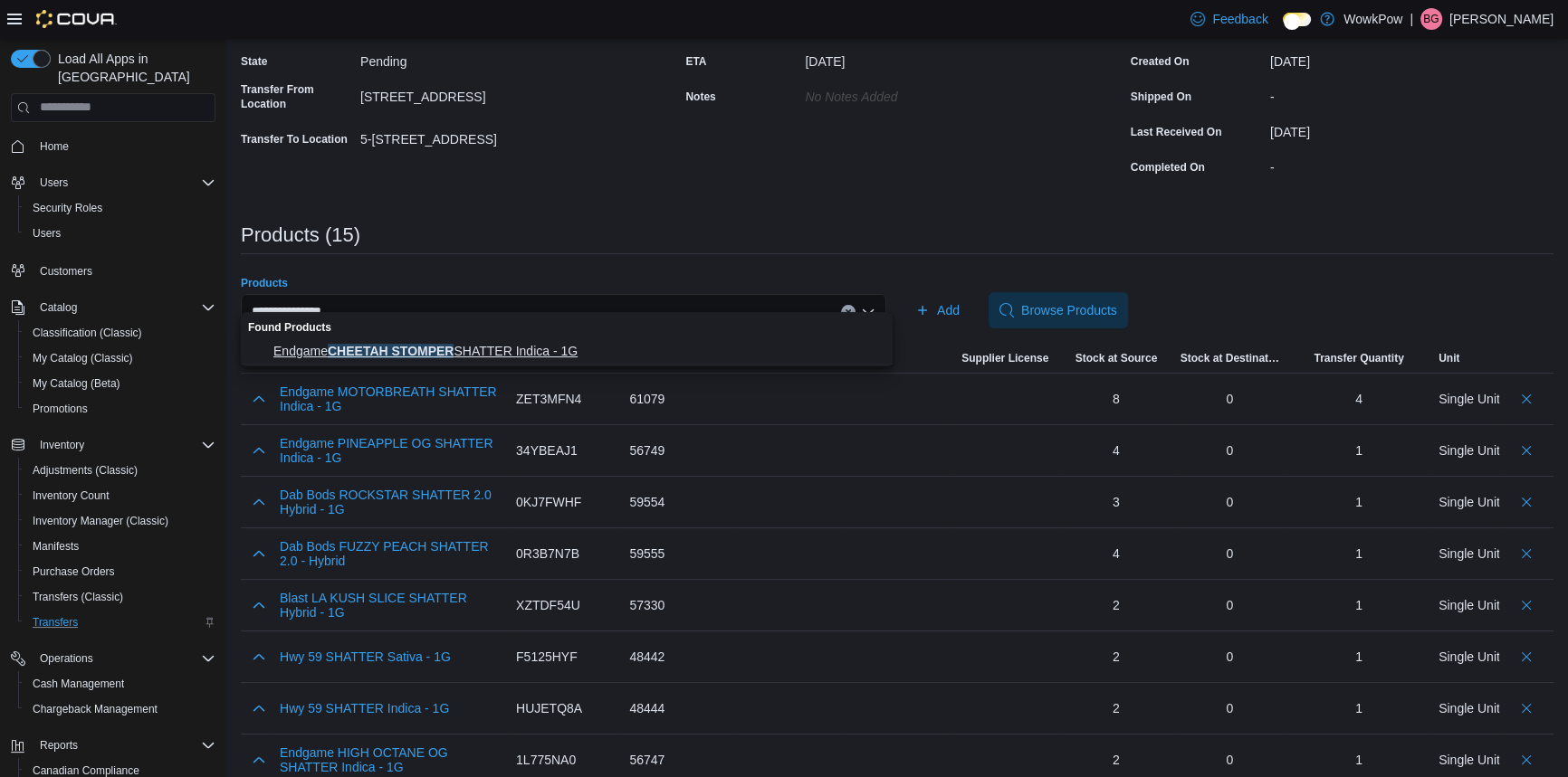
type input "**********"
click at [481, 343] on span "Endgame CHEETAH STOMPER SHATTER Indica - 1G" at bounding box center [578, 351] width 608 height 18
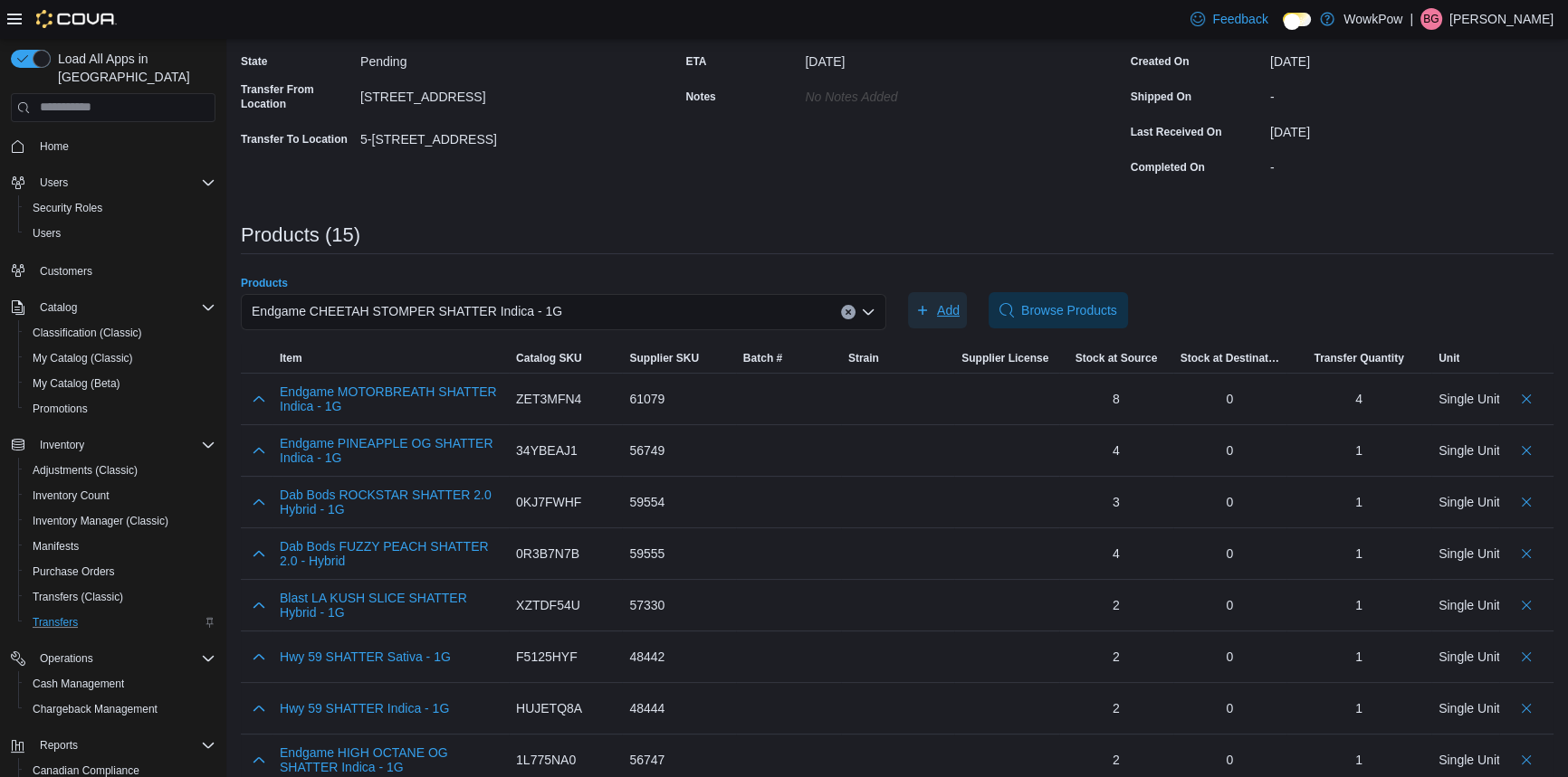
click at [937, 293] on span "Add" at bounding box center [937, 310] width 44 height 36
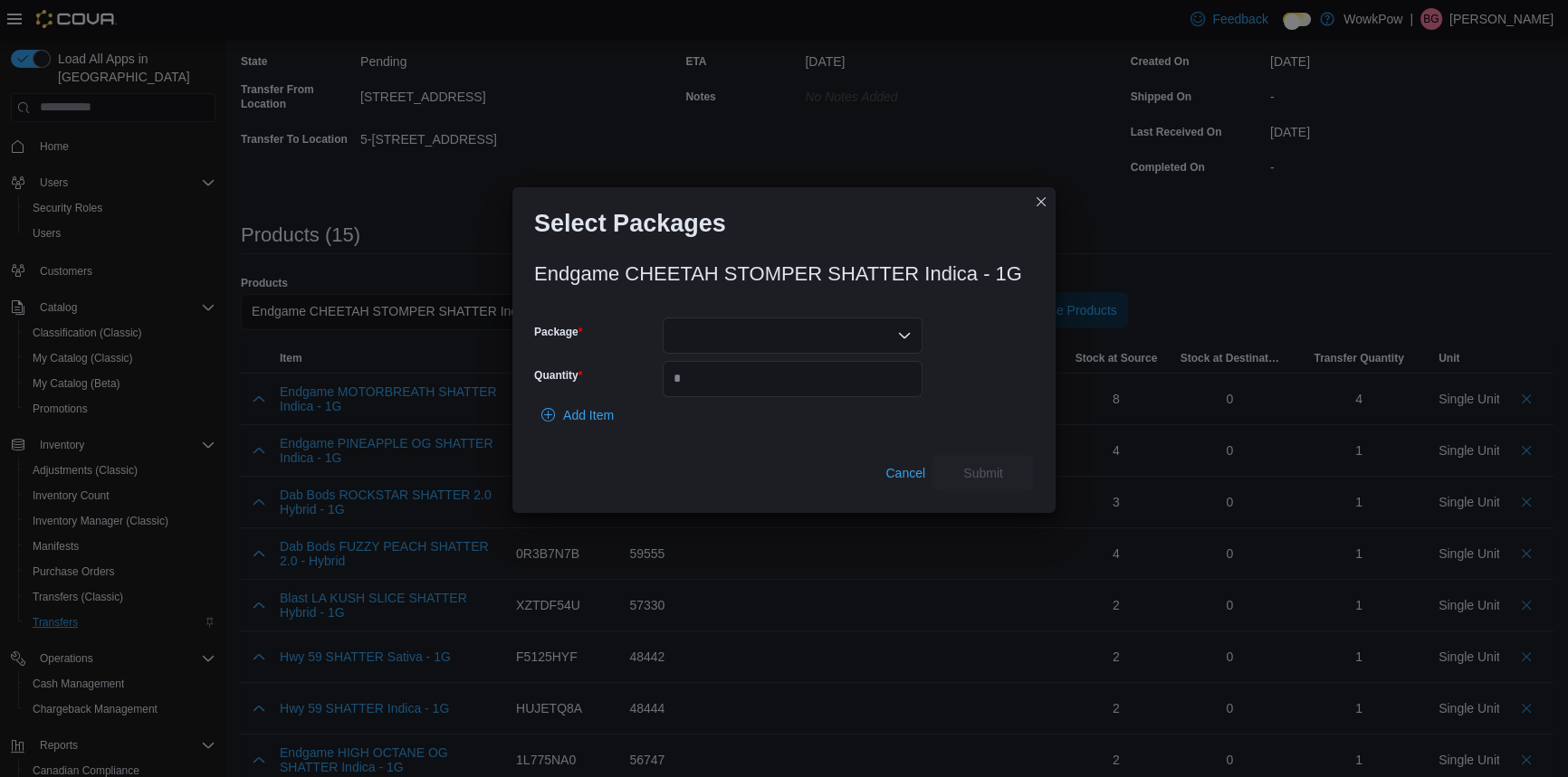
click at [692, 345] on div at bounding box center [792, 336] width 260 height 36
click at [701, 375] on button "P250128SH01" at bounding box center [792, 387] width 260 height 26
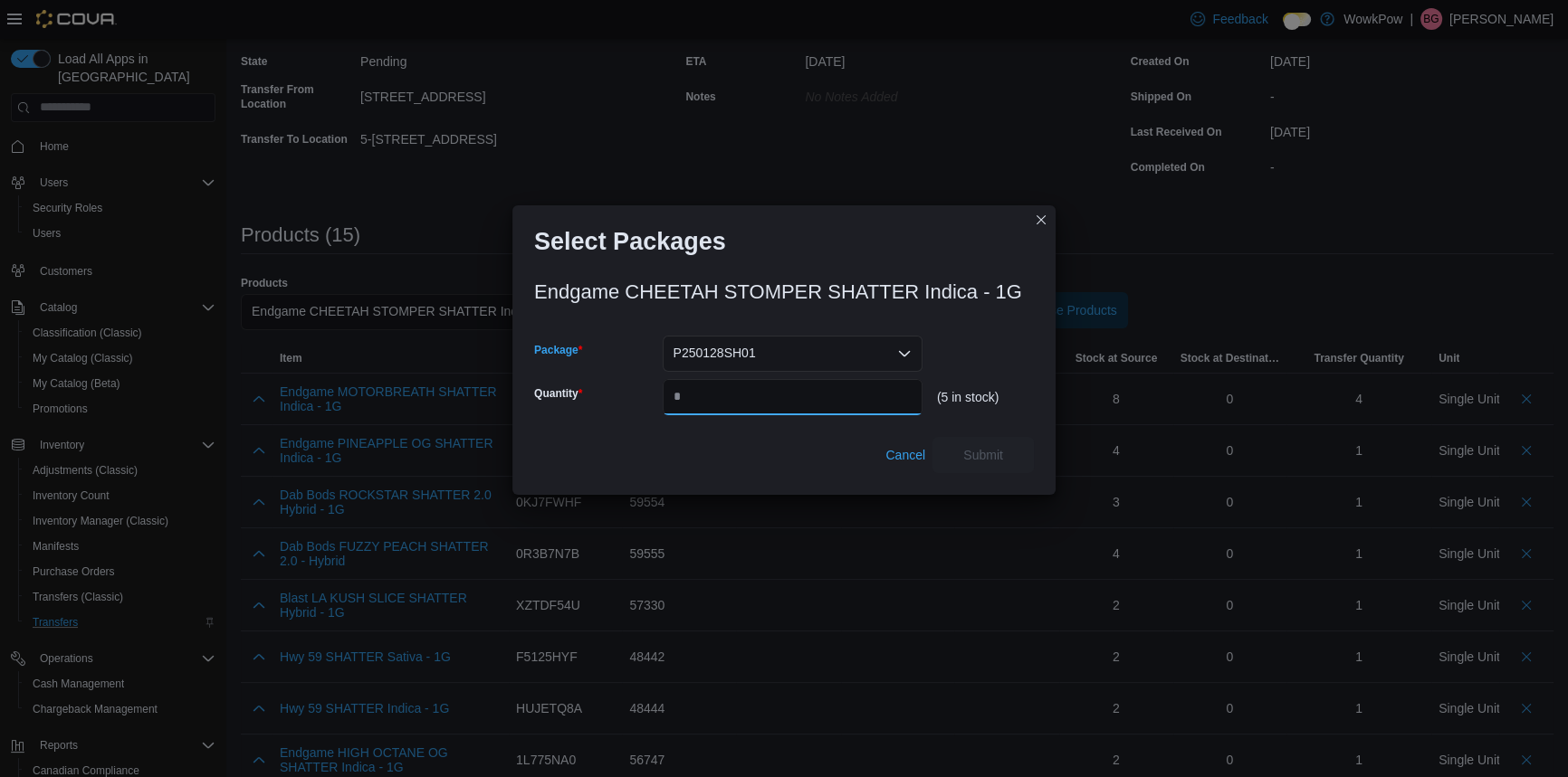
click at [688, 379] on input "Quantity" at bounding box center [792, 397] width 260 height 36
type input "*"
click at [968, 452] on span "Submit" at bounding box center [984, 453] width 40 height 18
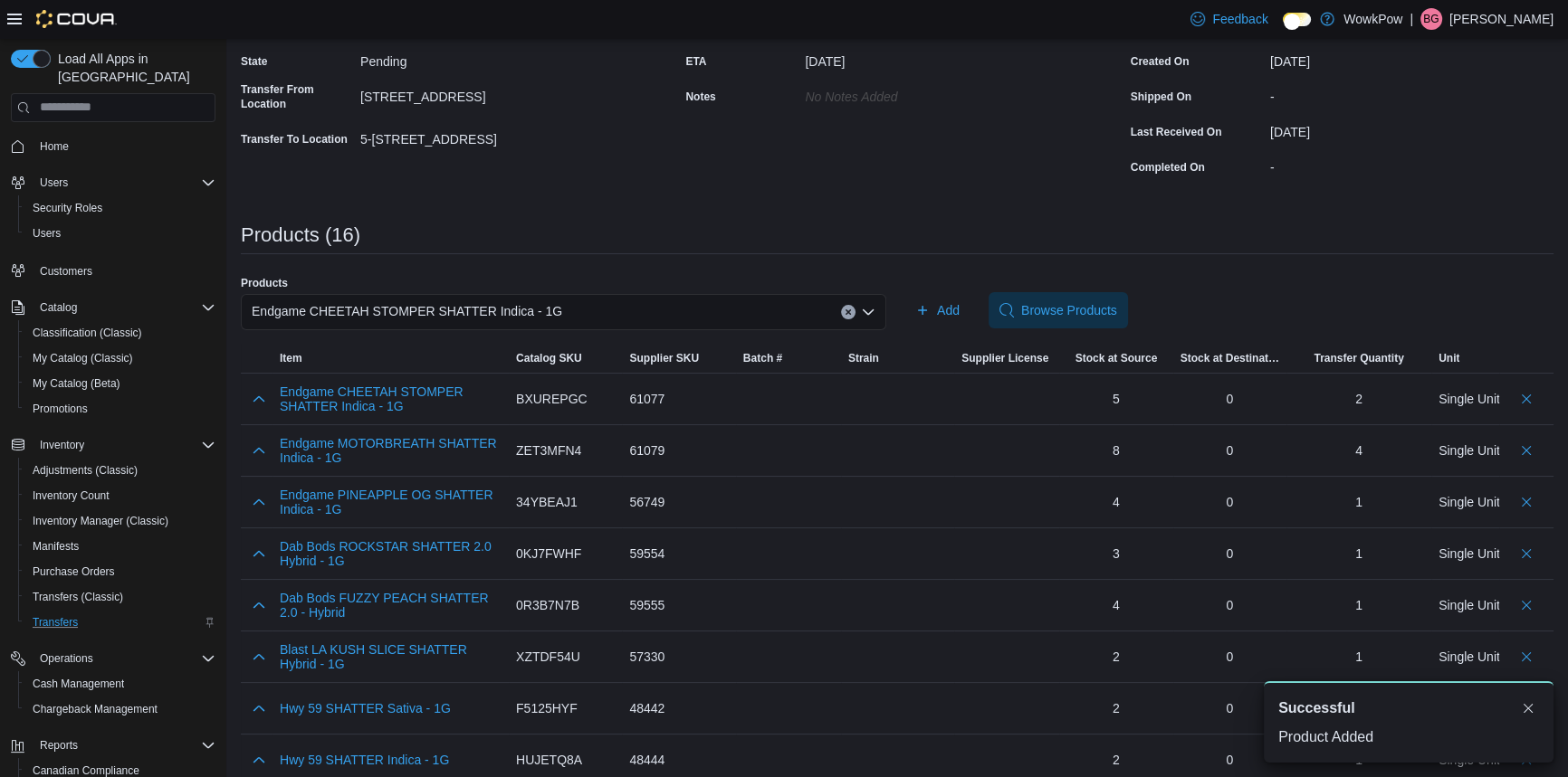
click at [536, 300] on div "Endgame CHEETAH STOMPER SHATTER Indica - 1G" at bounding box center [564, 312] width 646 height 36
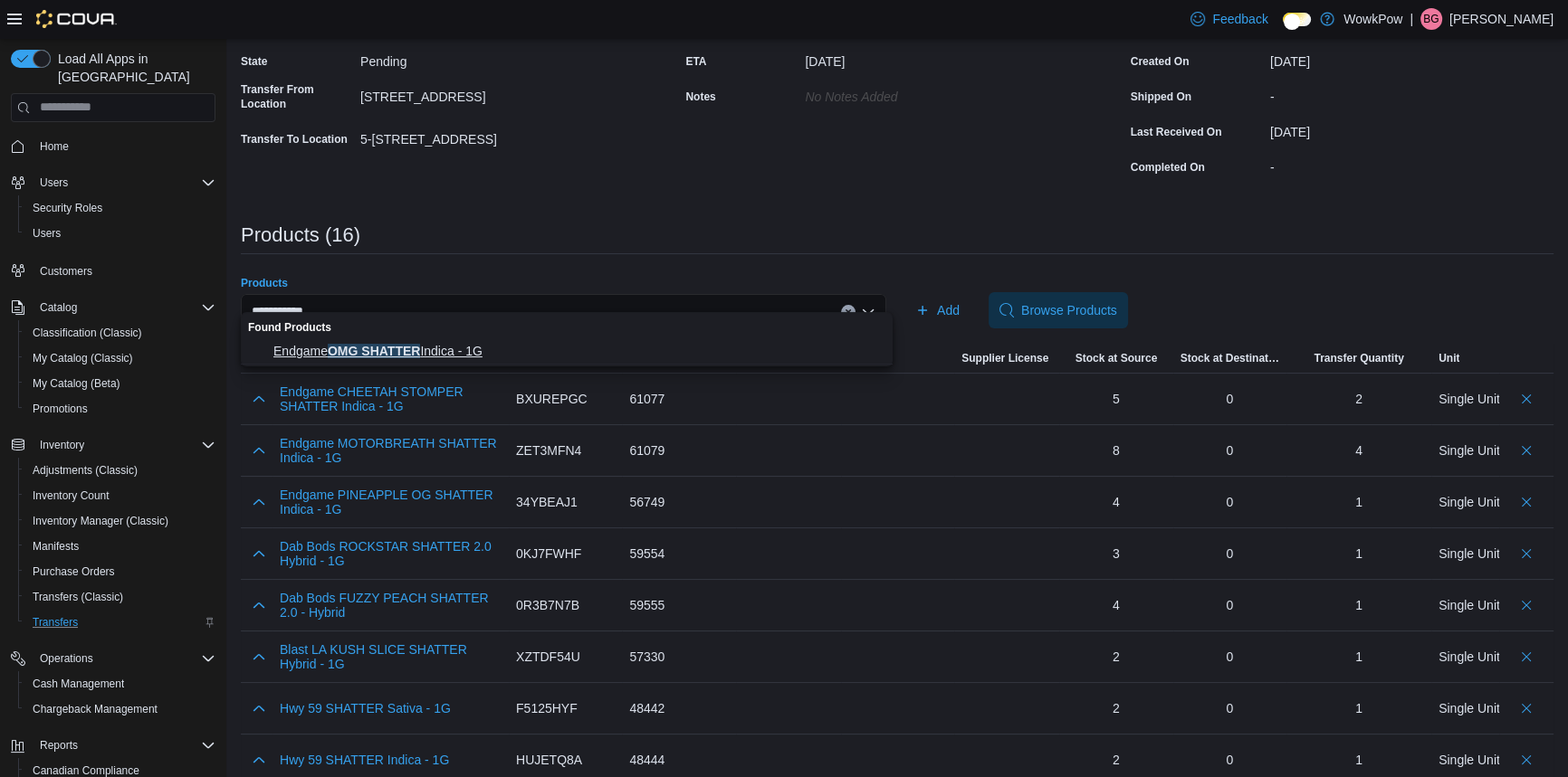
type input "**********"
click at [435, 352] on span "Endgame OMG SHATTER Indica - 1G" at bounding box center [578, 351] width 608 height 18
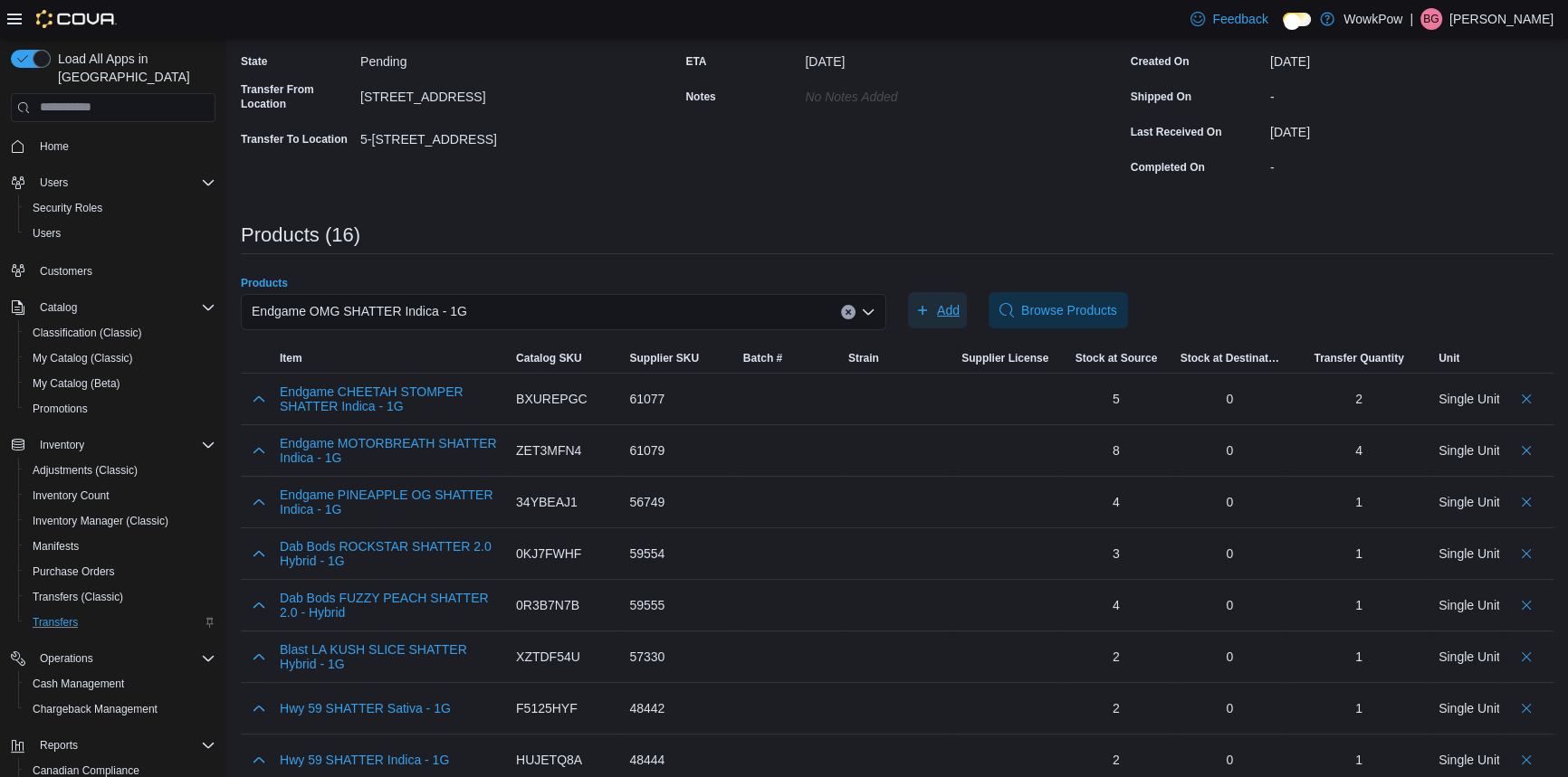
click at [949, 301] on span "Add" at bounding box center [949, 309] width 23 height 18
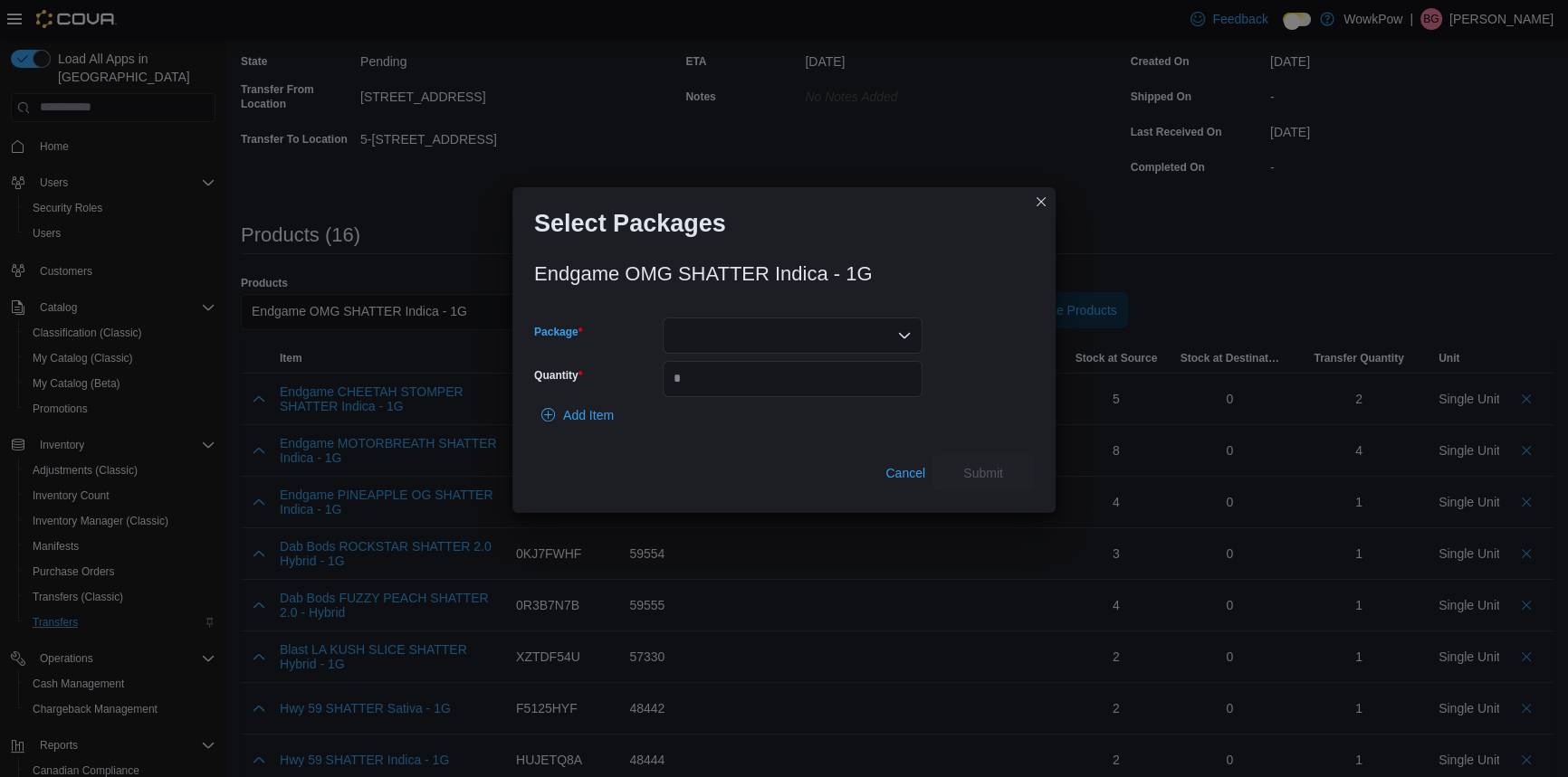
click at [712, 326] on div at bounding box center [792, 336] width 260 height 36
drag, startPoint x: 711, startPoint y: 341, endPoint x: 781, endPoint y: 200, distance: 157.4
click at [781, 200] on body "**********" at bounding box center [784, 544] width 1568 height 1413
click at [726, 392] on span "P240613SH01" at bounding box center [803, 386] width 216 height 18
click at [717, 383] on input "Quantity" at bounding box center [792, 379] width 260 height 36
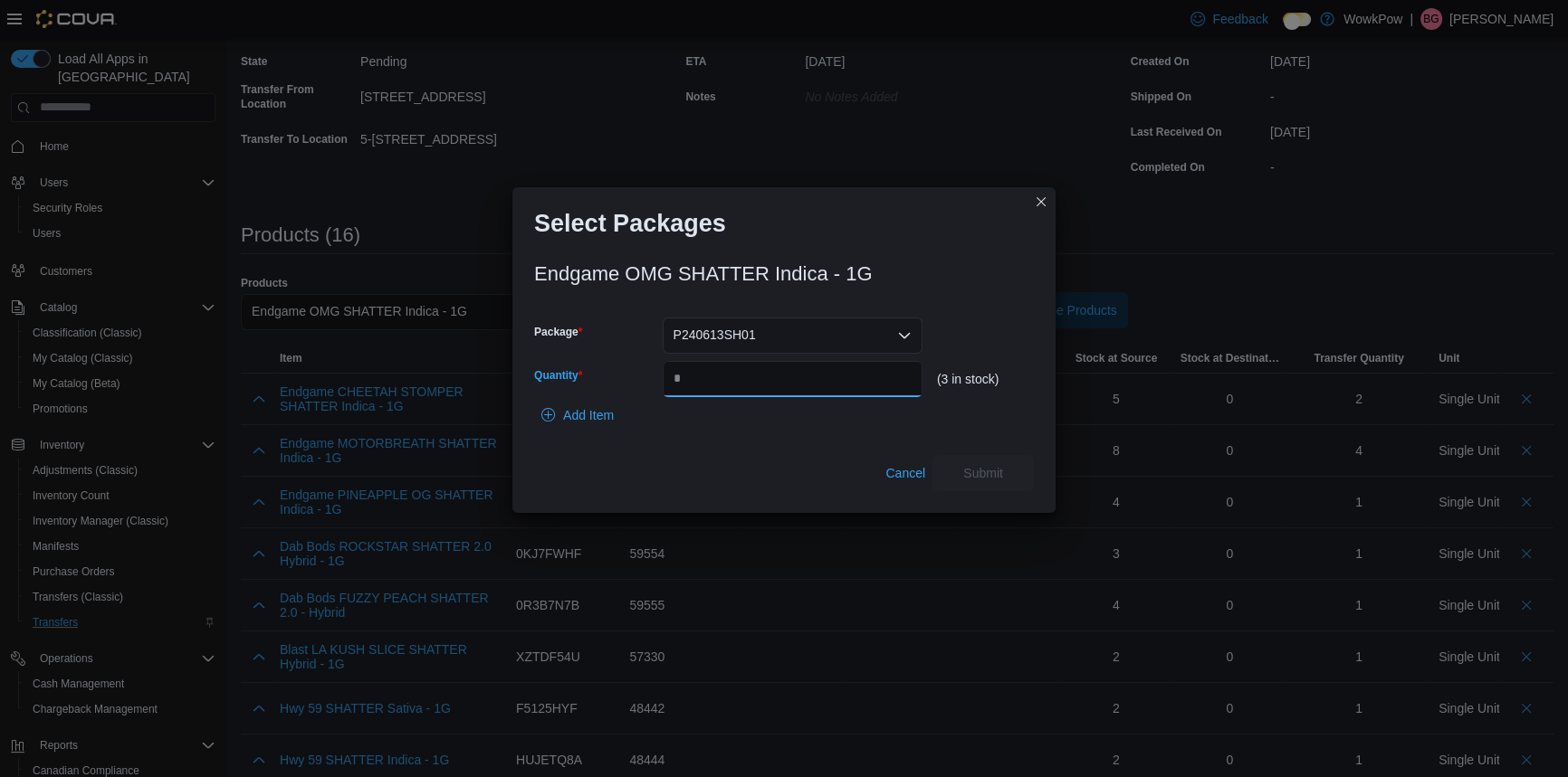
click at [717, 383] on input "Quantity" at bounding box center [792, 379] width 260 height 36
type input "*"
click at [961, 455] on span "Submit" at bounding box center [983, 472] width 80 height 36
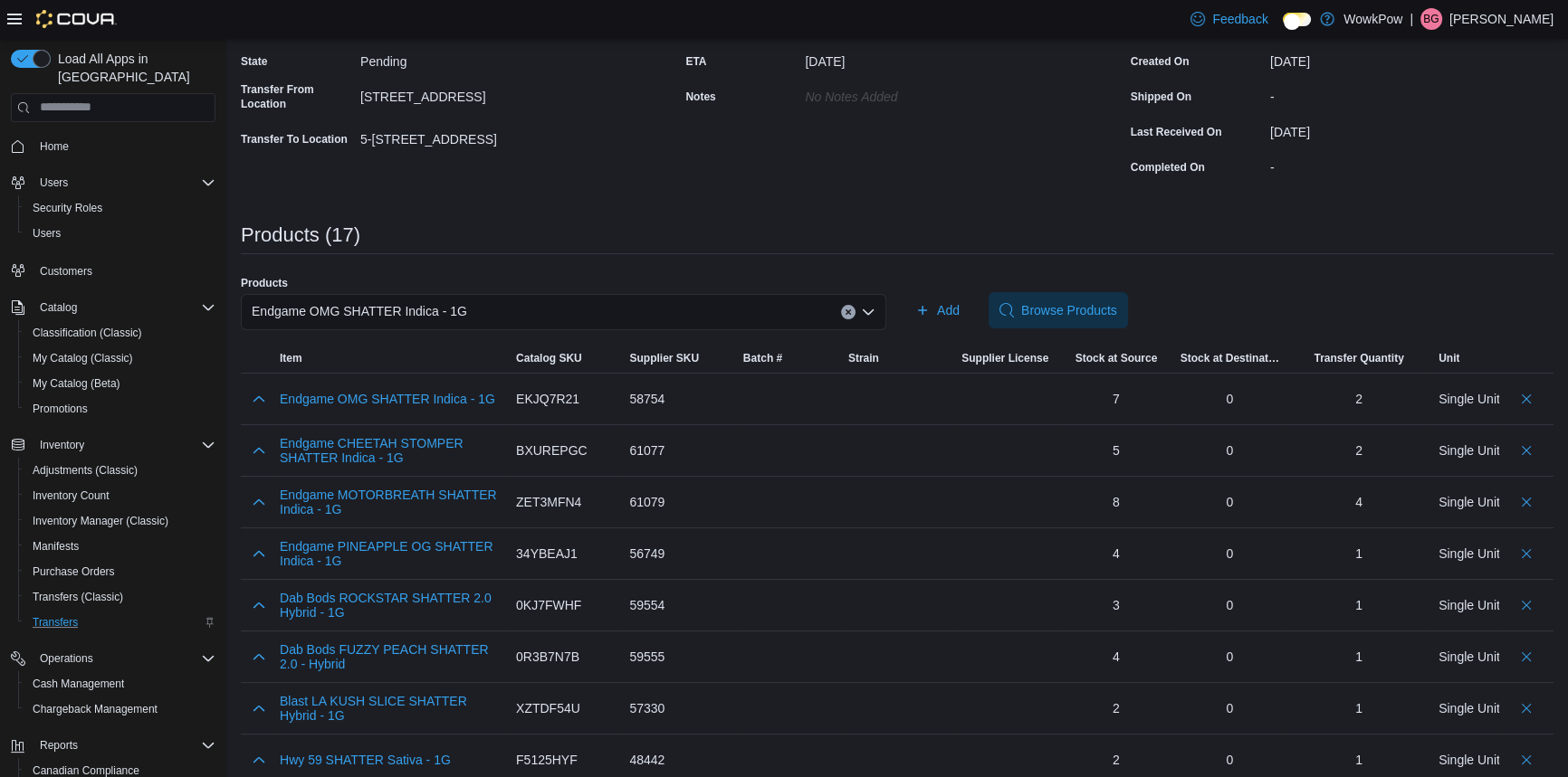
click at [513, 294] on div "Endgame OMG SHATTER Indica - 1G" at bounding box center [564, 312] width 646 height 36
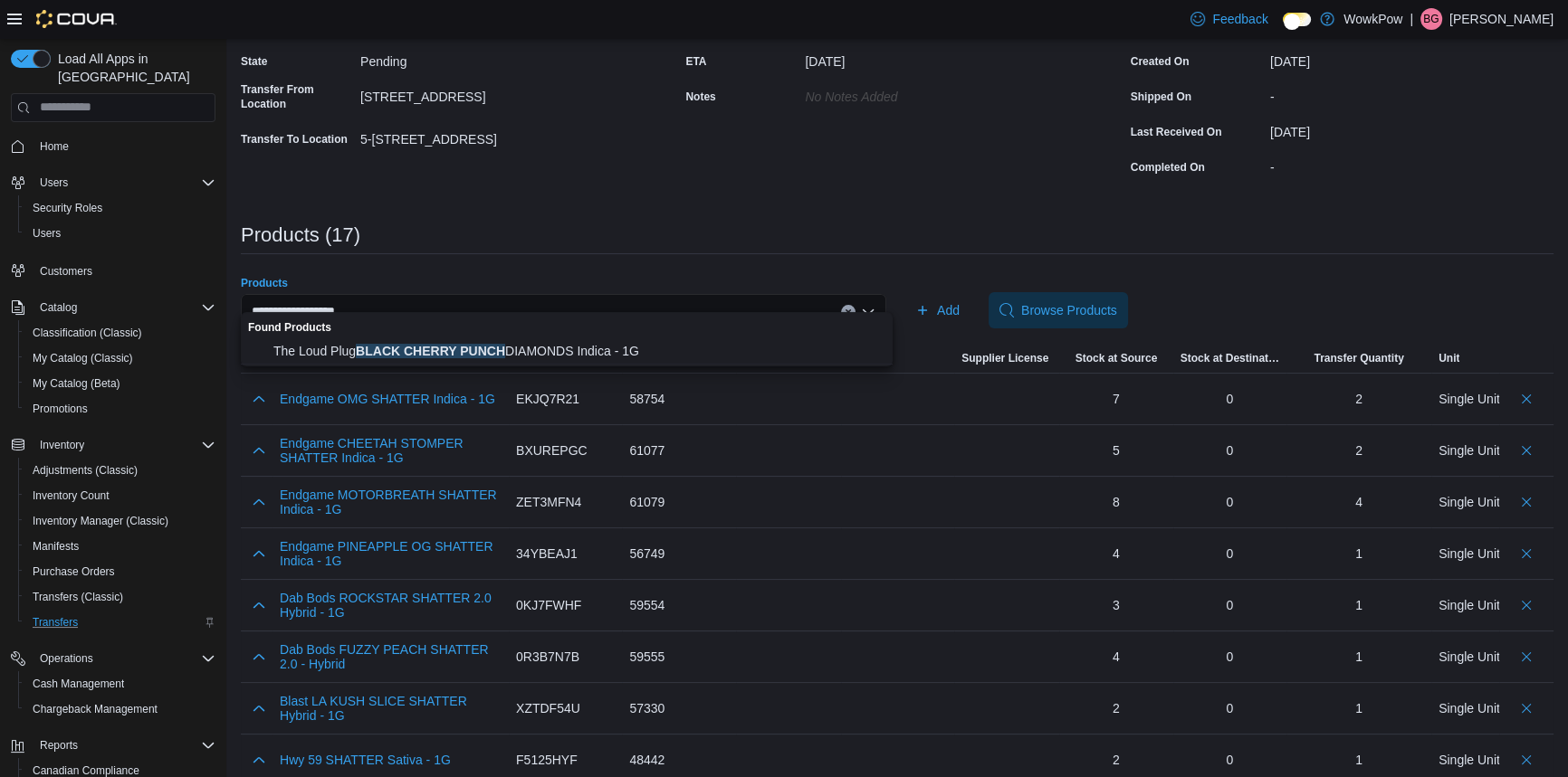
click at [512, 297] on div "**********" at bounding box center [564, 312] width 646 height 36
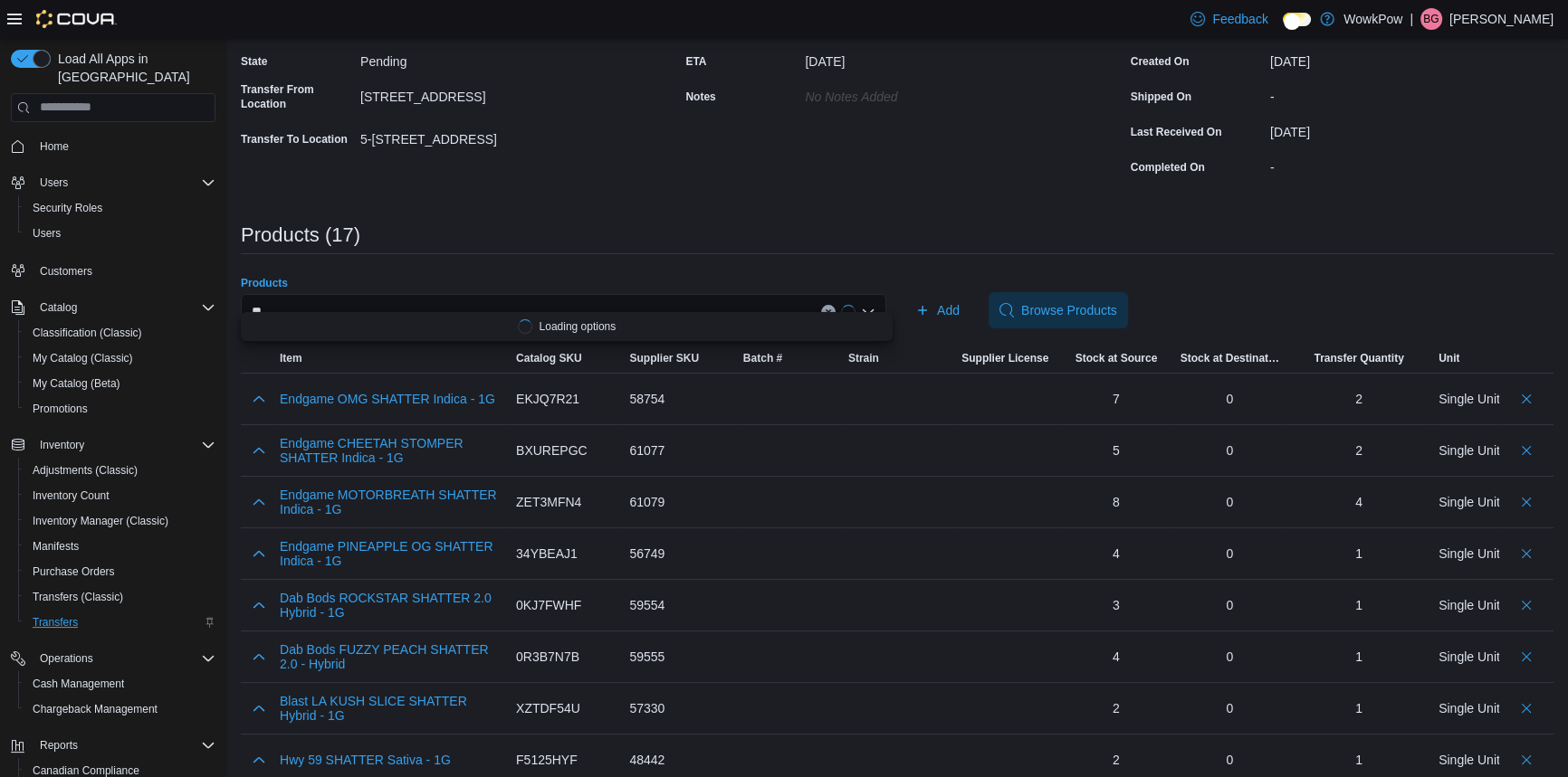
type input "*"
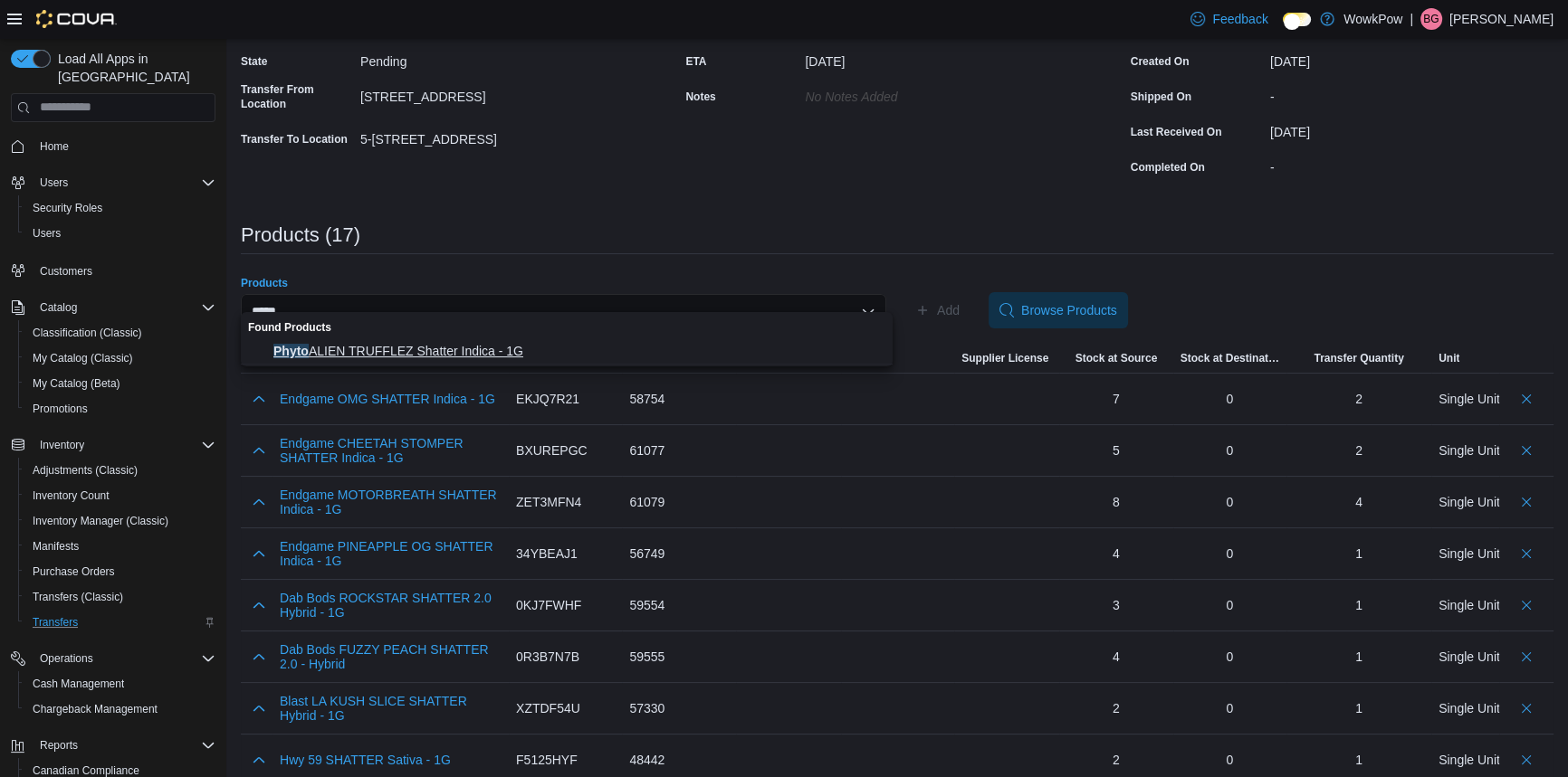
type input "*****"
click at [424, 343] on span "Phyto ALIEN TRUFFLEZ Shatter Indica - 1G" at bounding box center [578, 351] width 608 height 18
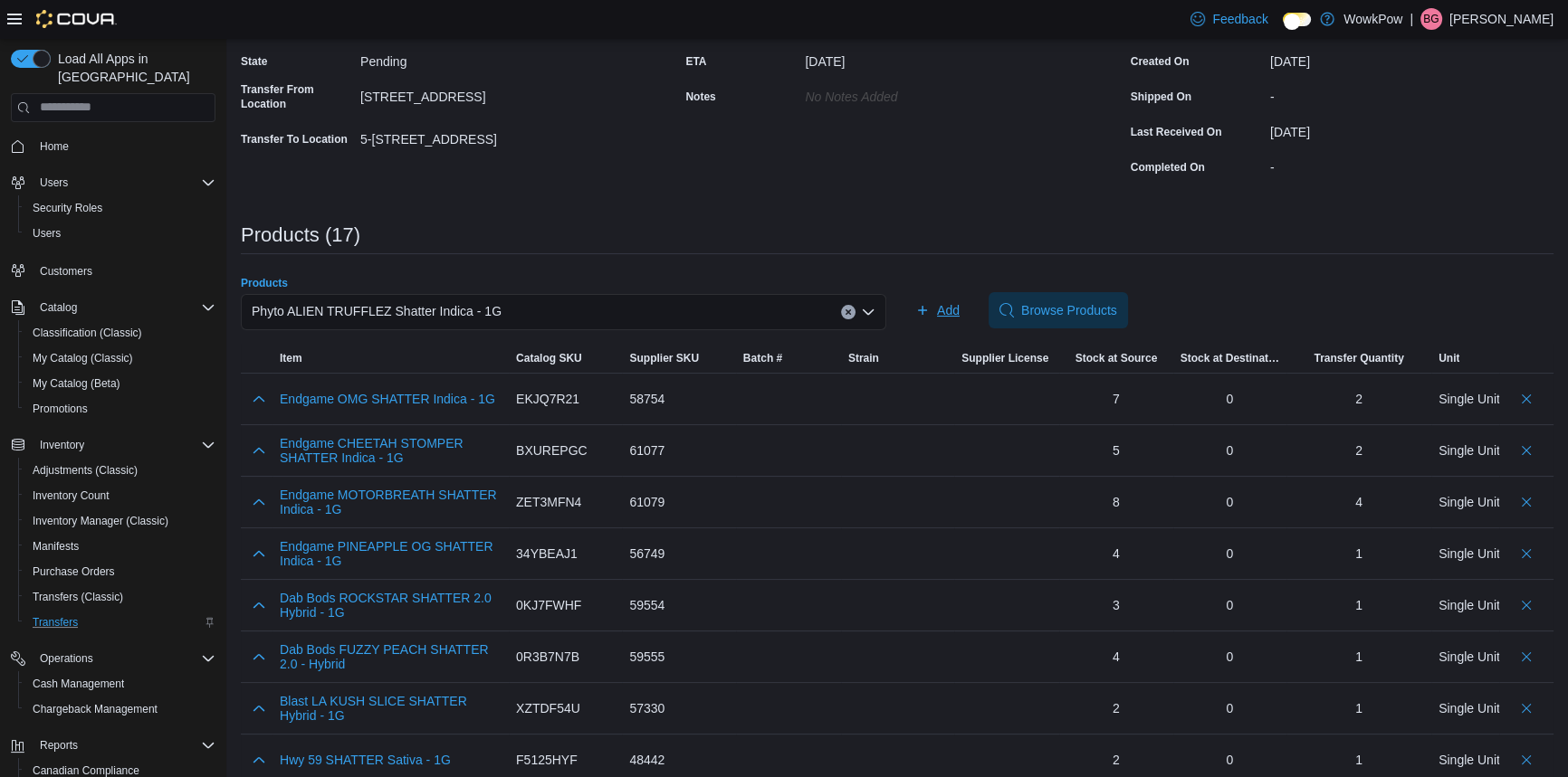
click at [952, 293] on div "Add Browse Products" at bounding box center [1231, 310] width 646 height 36
click at [948, 301] on span "Add" at bounding box center [949, 309] width 23 height 18
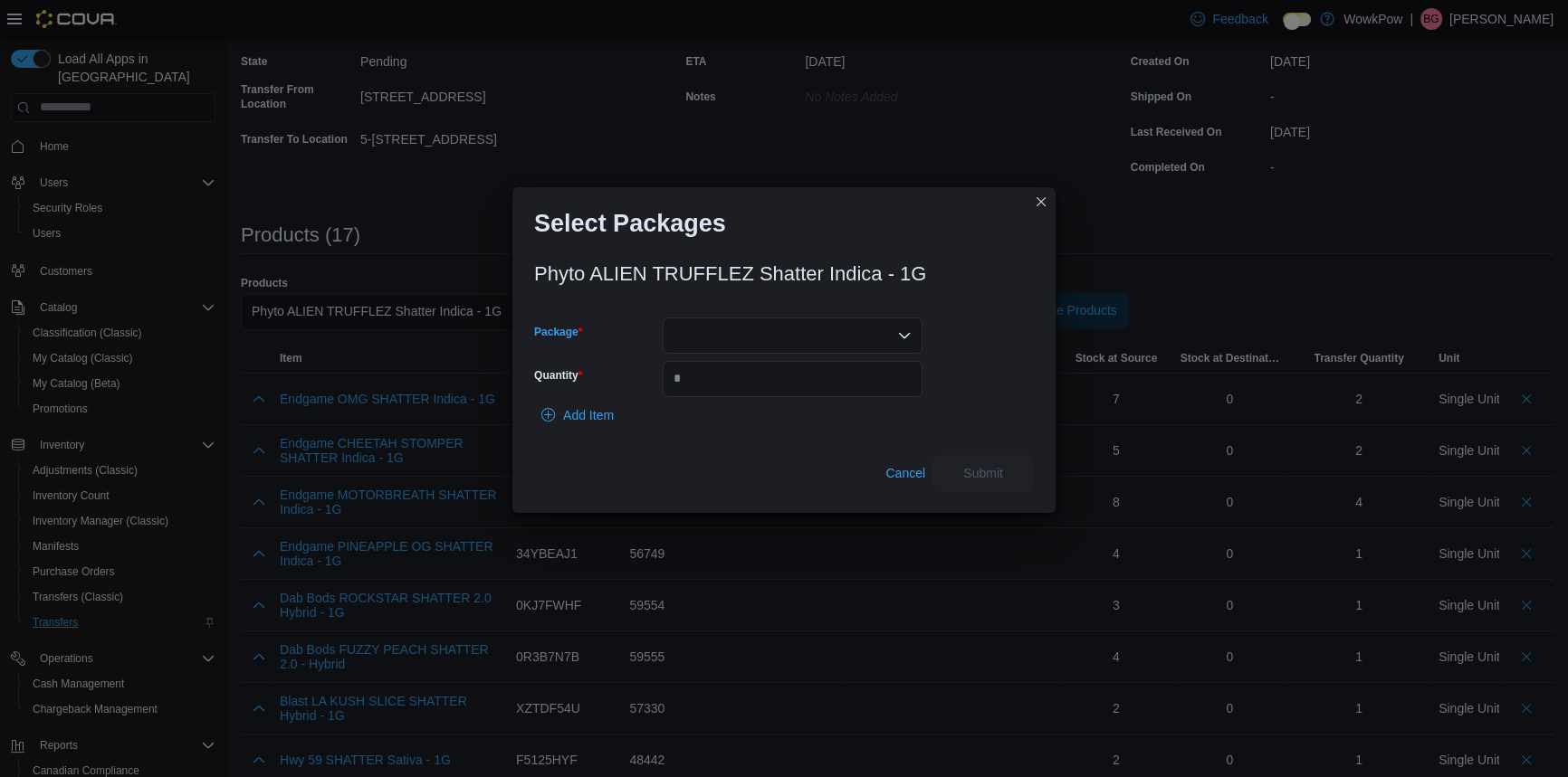
click at [703, 318] on div at bounding box center [792, 336] width 260 height 36
click at [710, 373] on button "P250122SH01" at bounding box center [792, 387] width 260 height 26
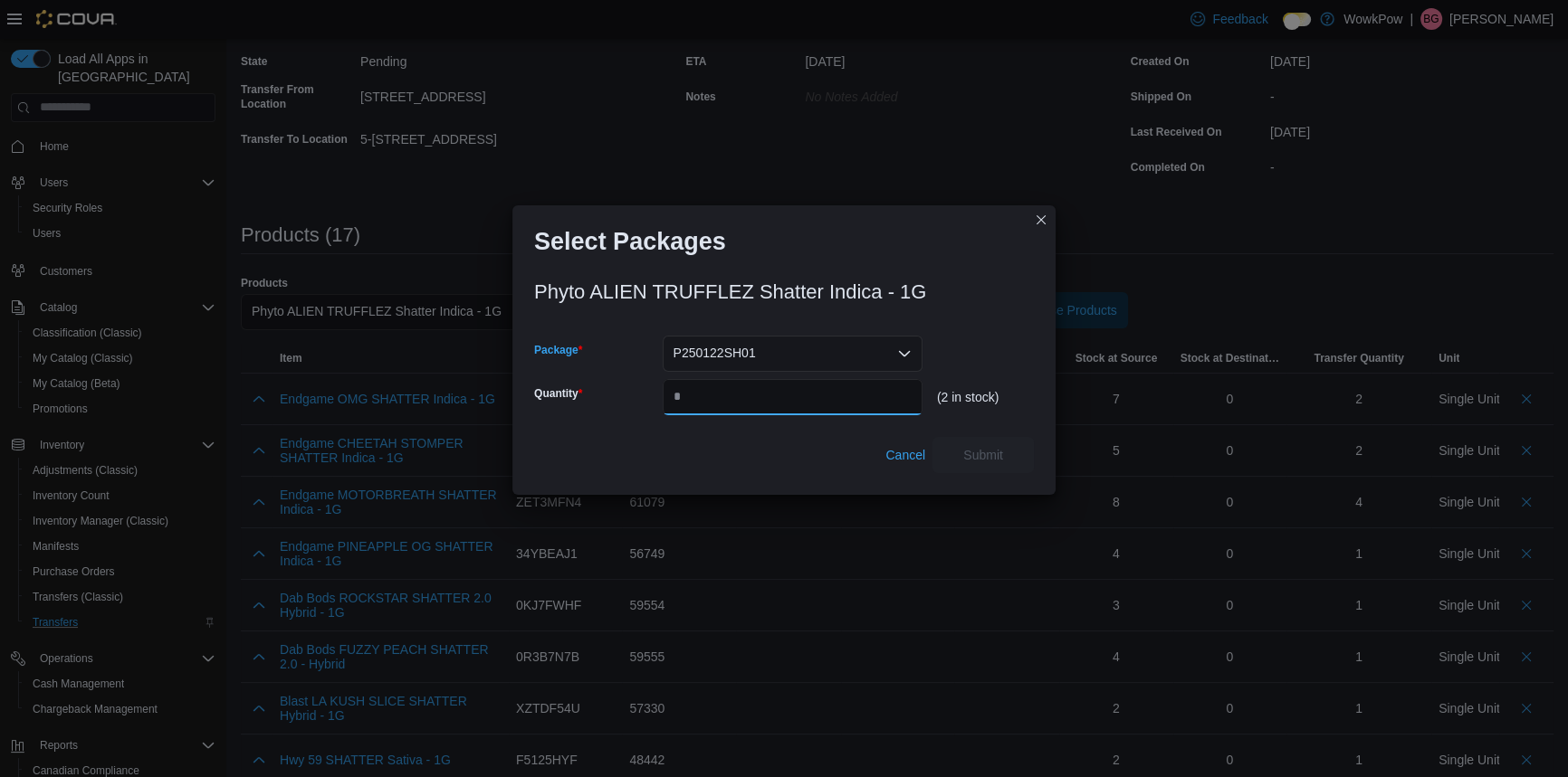
click at [711, 382] on input "Quantity" at bounding box center [792, 397] width 260 height 36
type input "*"
click at [967, 438] on span "Submit" at bounding box center [983, 454] width 80 height 36
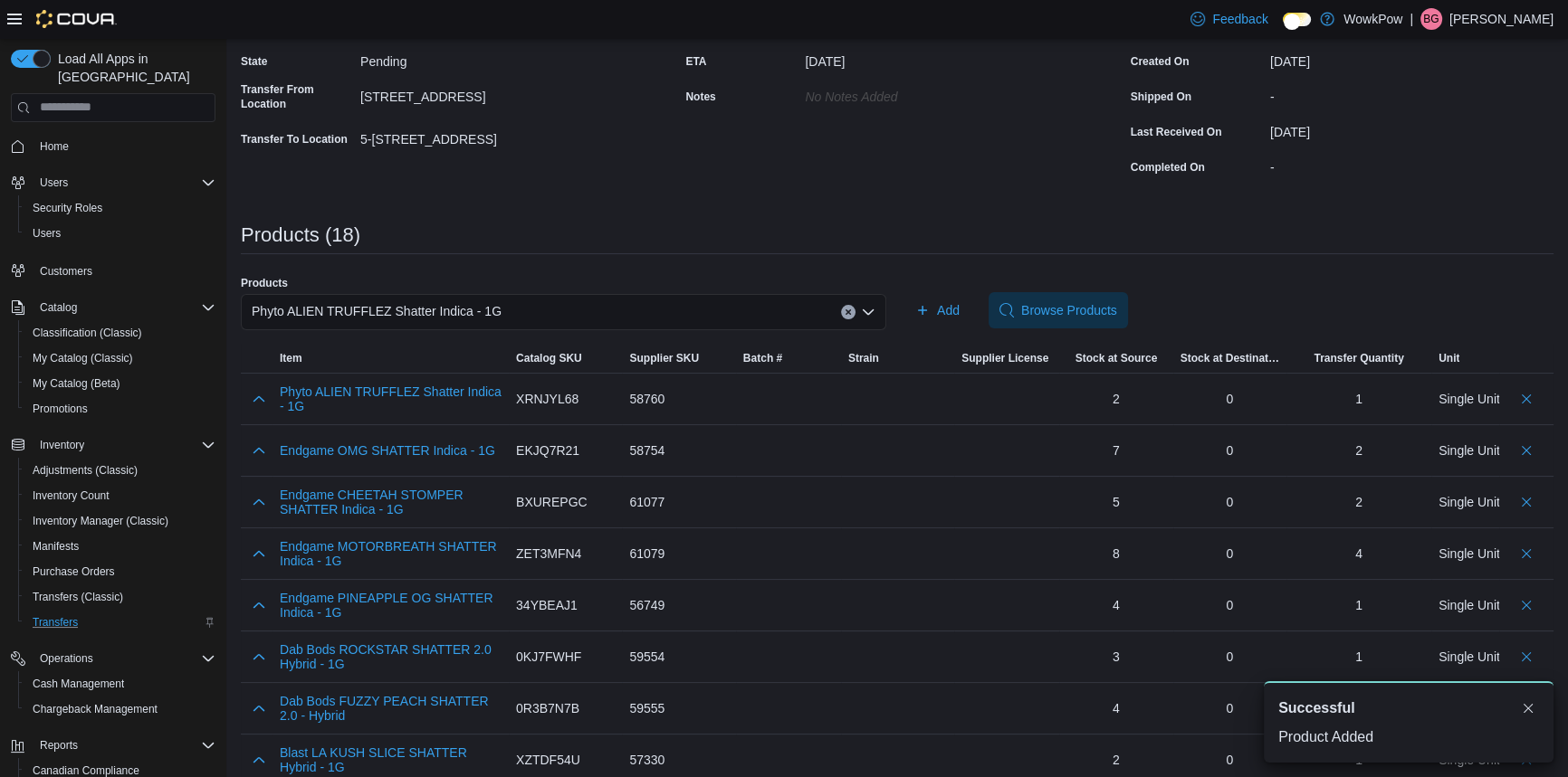
click at [478, 300] on span "Phyto ALIEN TRUFFLEZ Shatter Indica - 1G" at bounding box center [376, 310] width 249 height 22
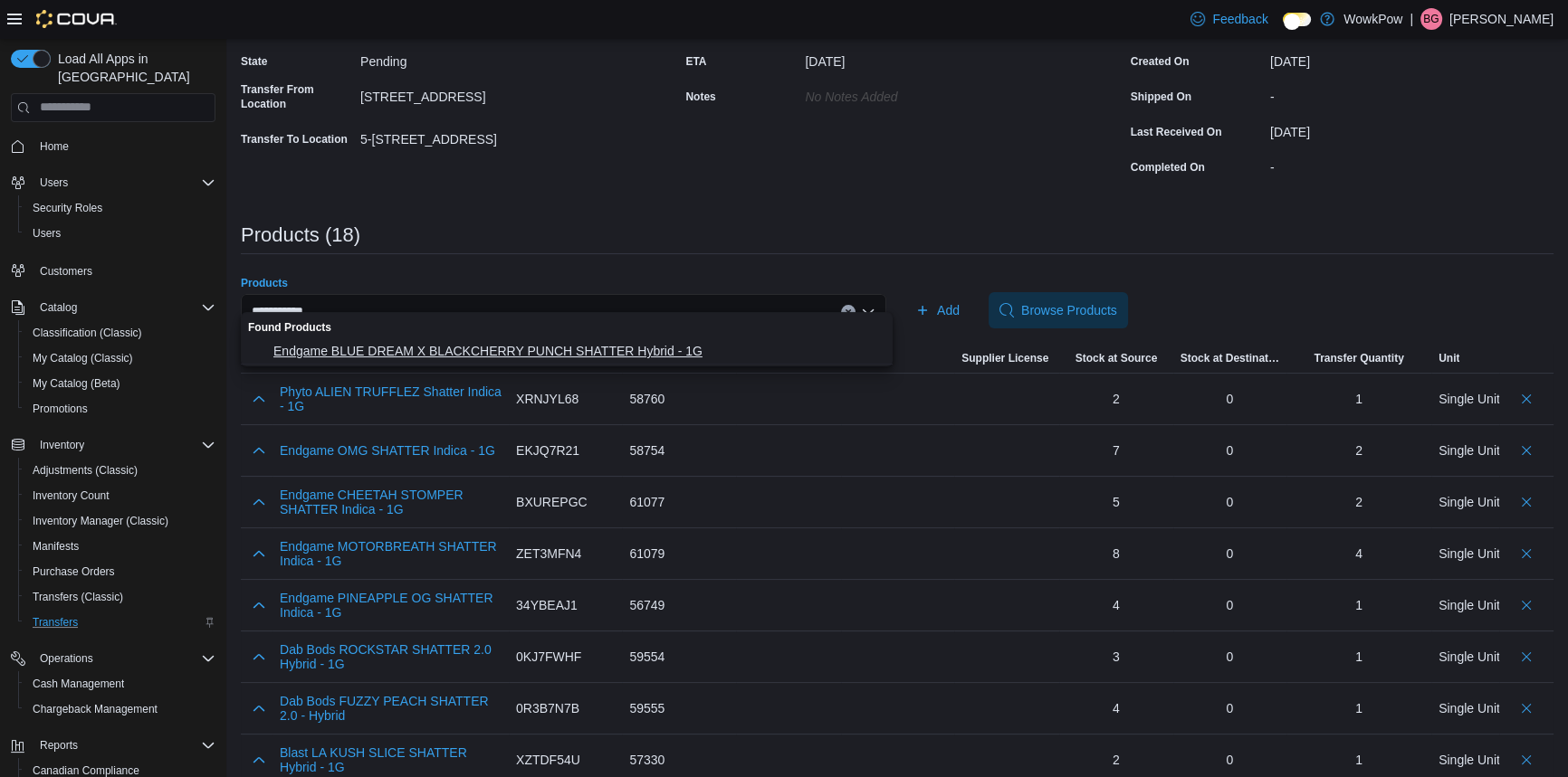
type input "**********"
click at [520, 346] on span "Endgame BLUE DREAM X BLACKCHERRY PUNCH SHATTER Hybrid - 1G" at bounding box center [578, 351] width 608 height 18
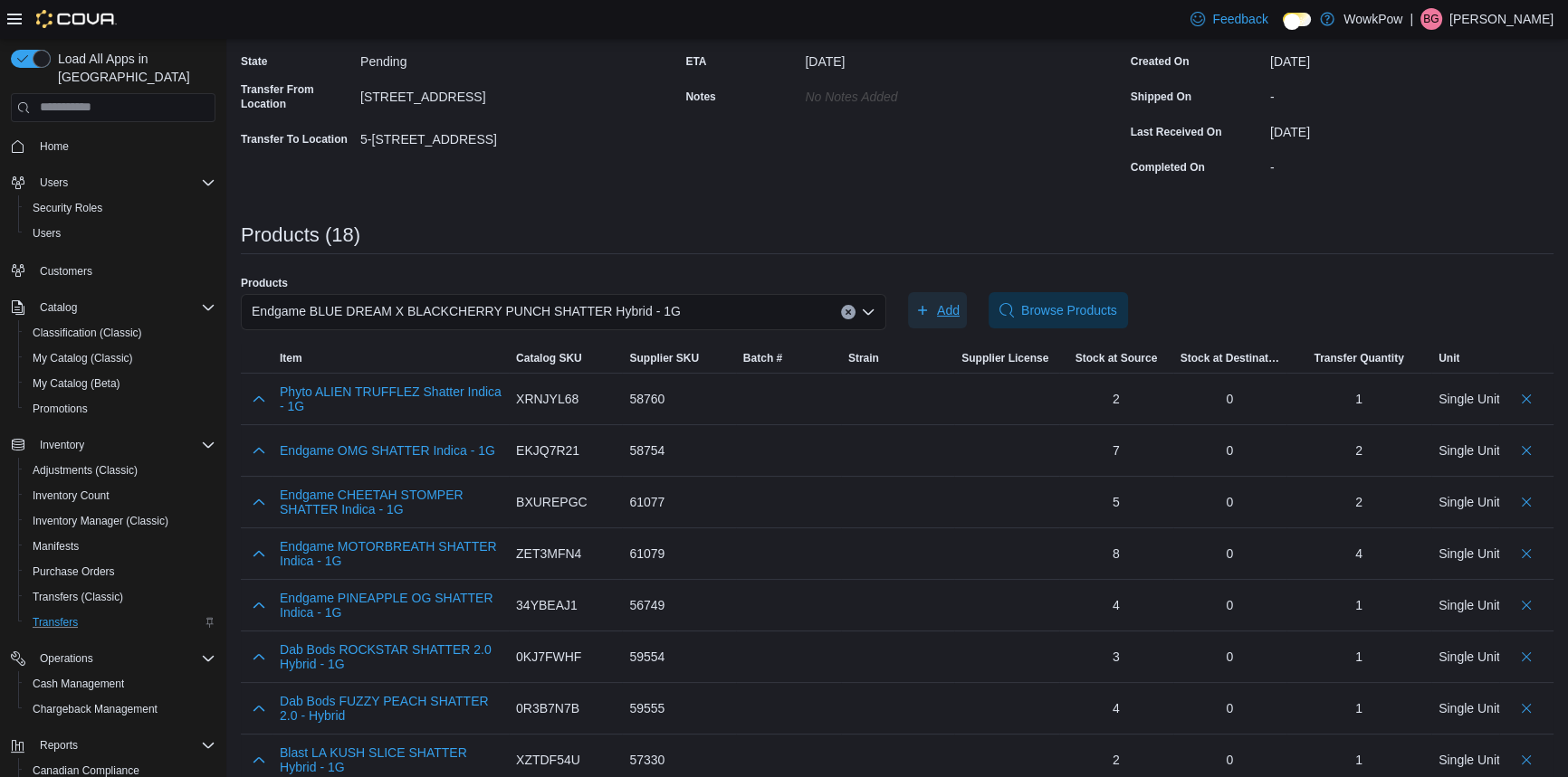
click at [951, 301] on span "Add" at bounding box center [949, 309] width 23 height 18
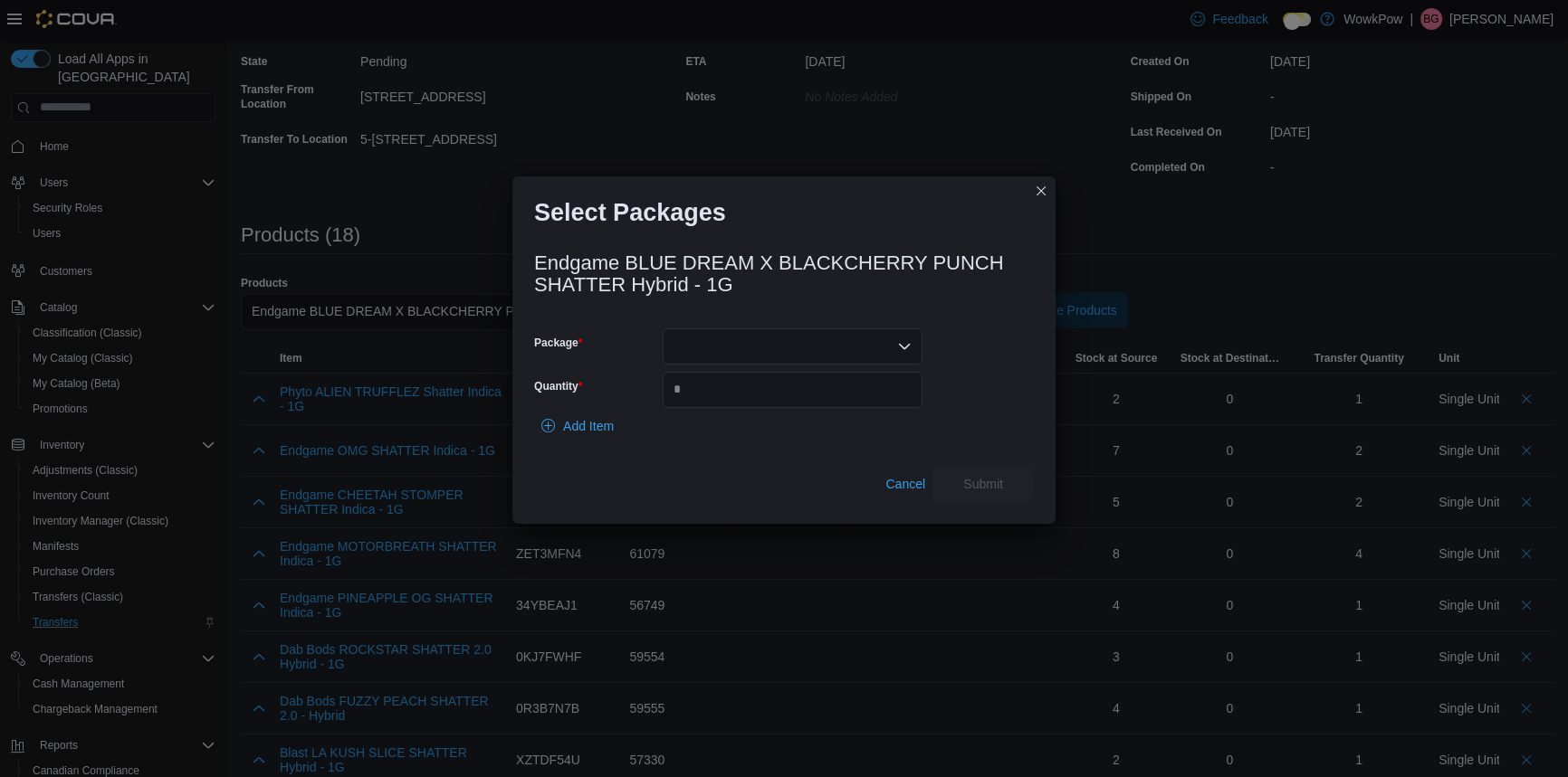
click at [716, 335] on div at bounding box center [792, 346] width 260 height 36
click at [714, 402] on button "P250421SH01" at bounding box center [792, 395] width 260 height 26
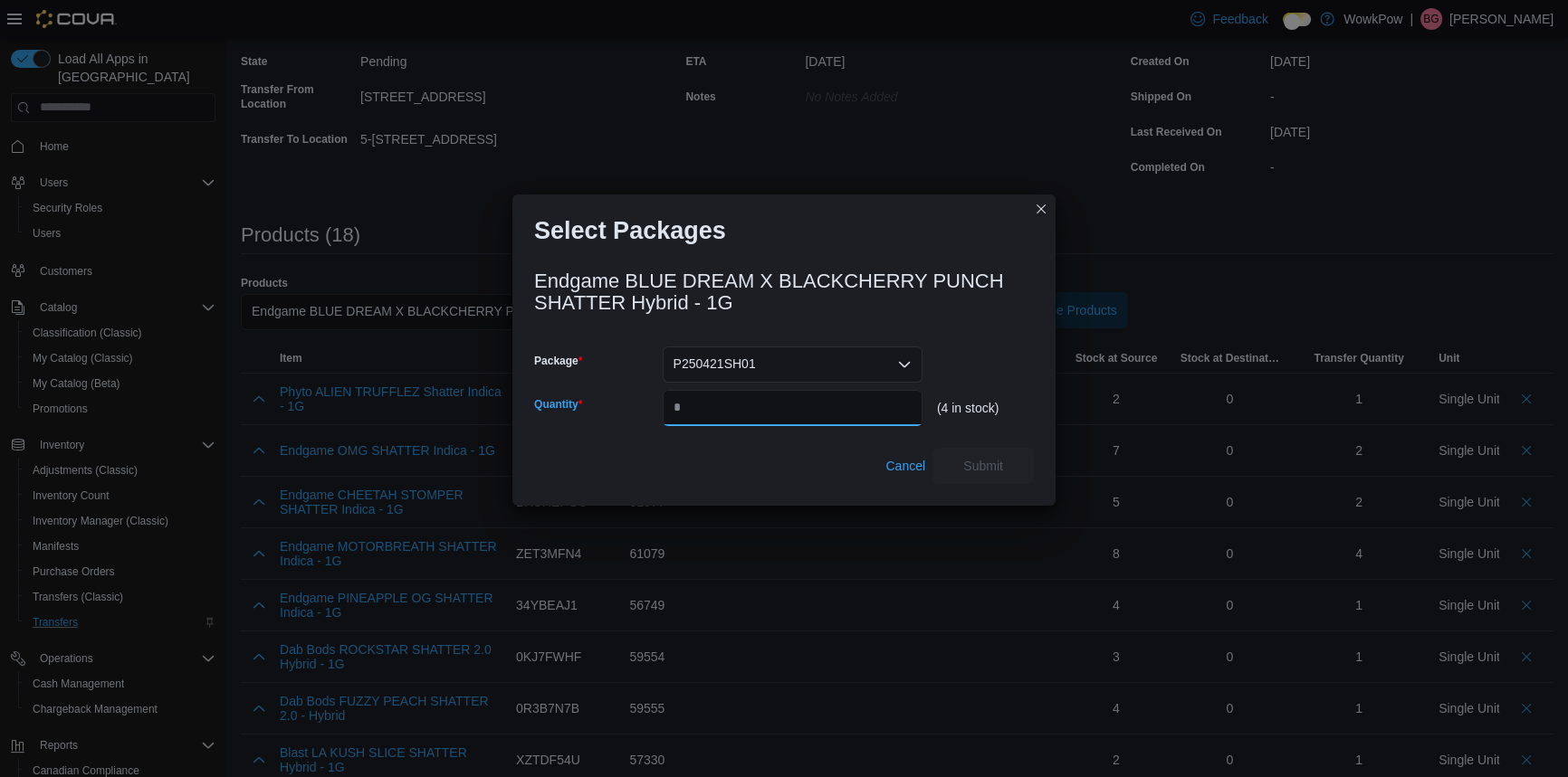
click at [715, 390] on input "Quantity" at bounding box center [792, 408] width 260 height 36
type input "*"
click at [996, 456] on span "Submit" at bounding box center [984, 465] width 40 height 18
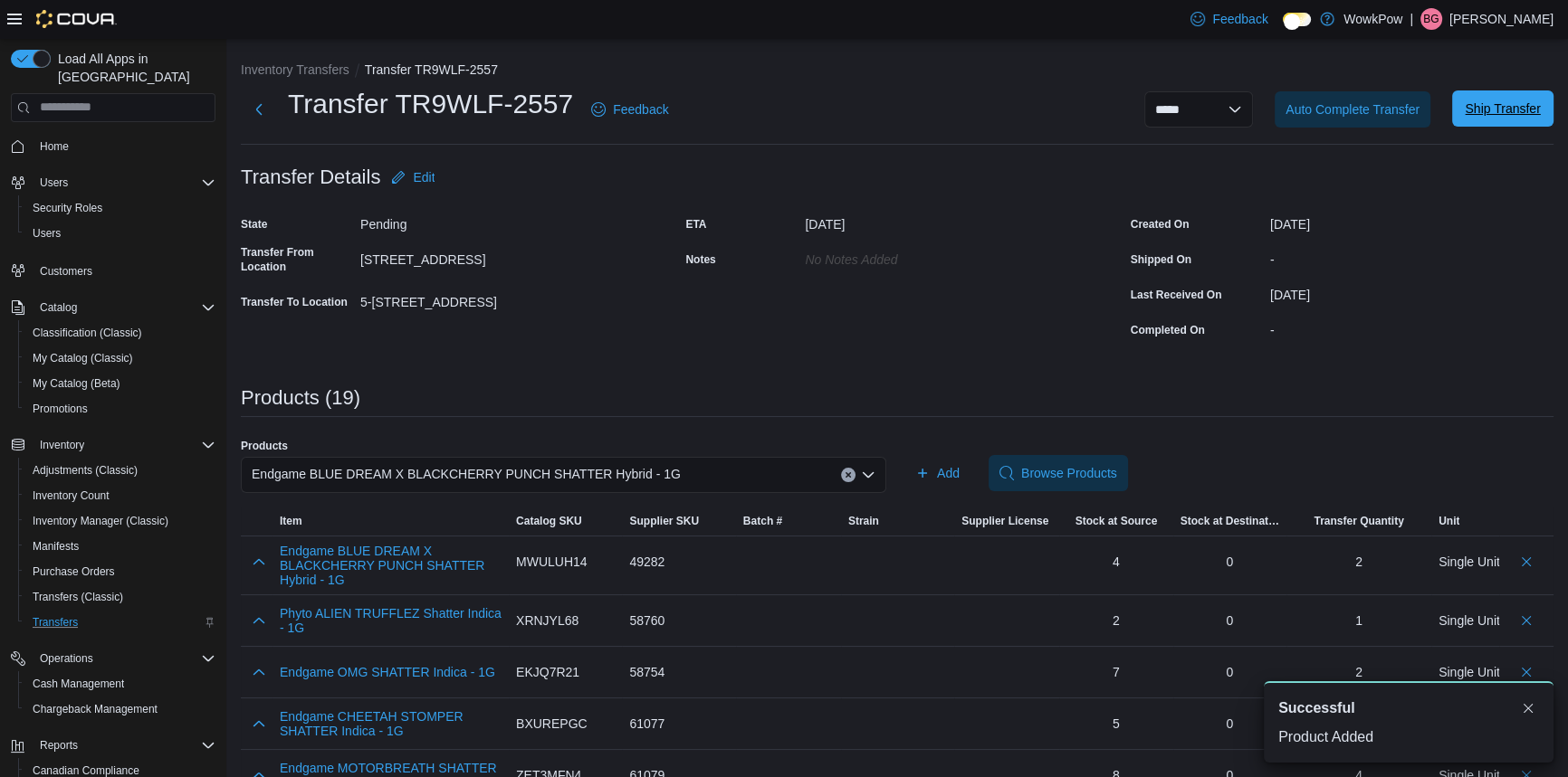
click at [1491, 94] on span "Ship Transfer" at bounding box center [1503, 108] width 80 height 36
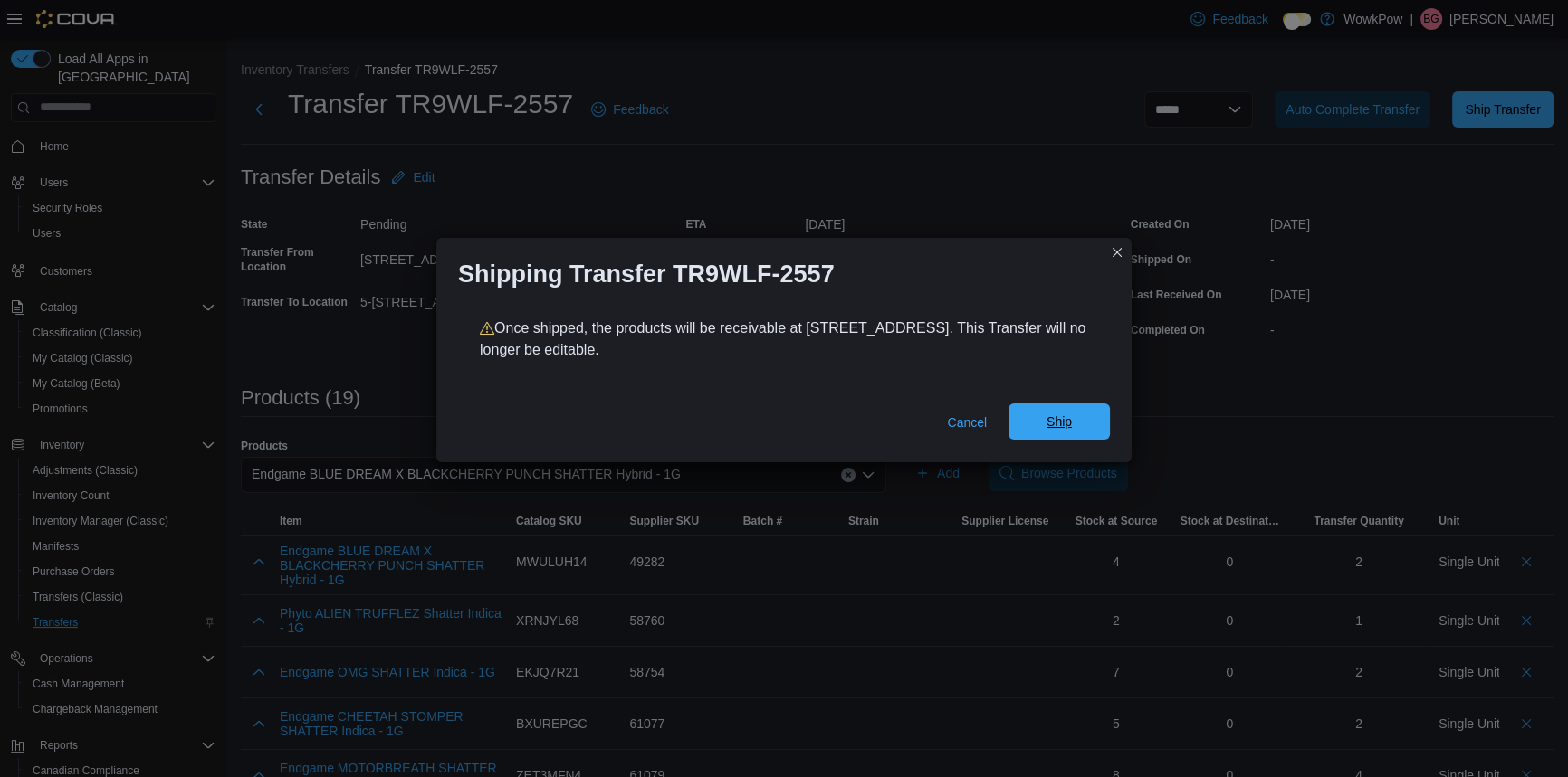
click at [1057, 416] on span "Ship" at bounding box center [1059, 421] width 25 height 18
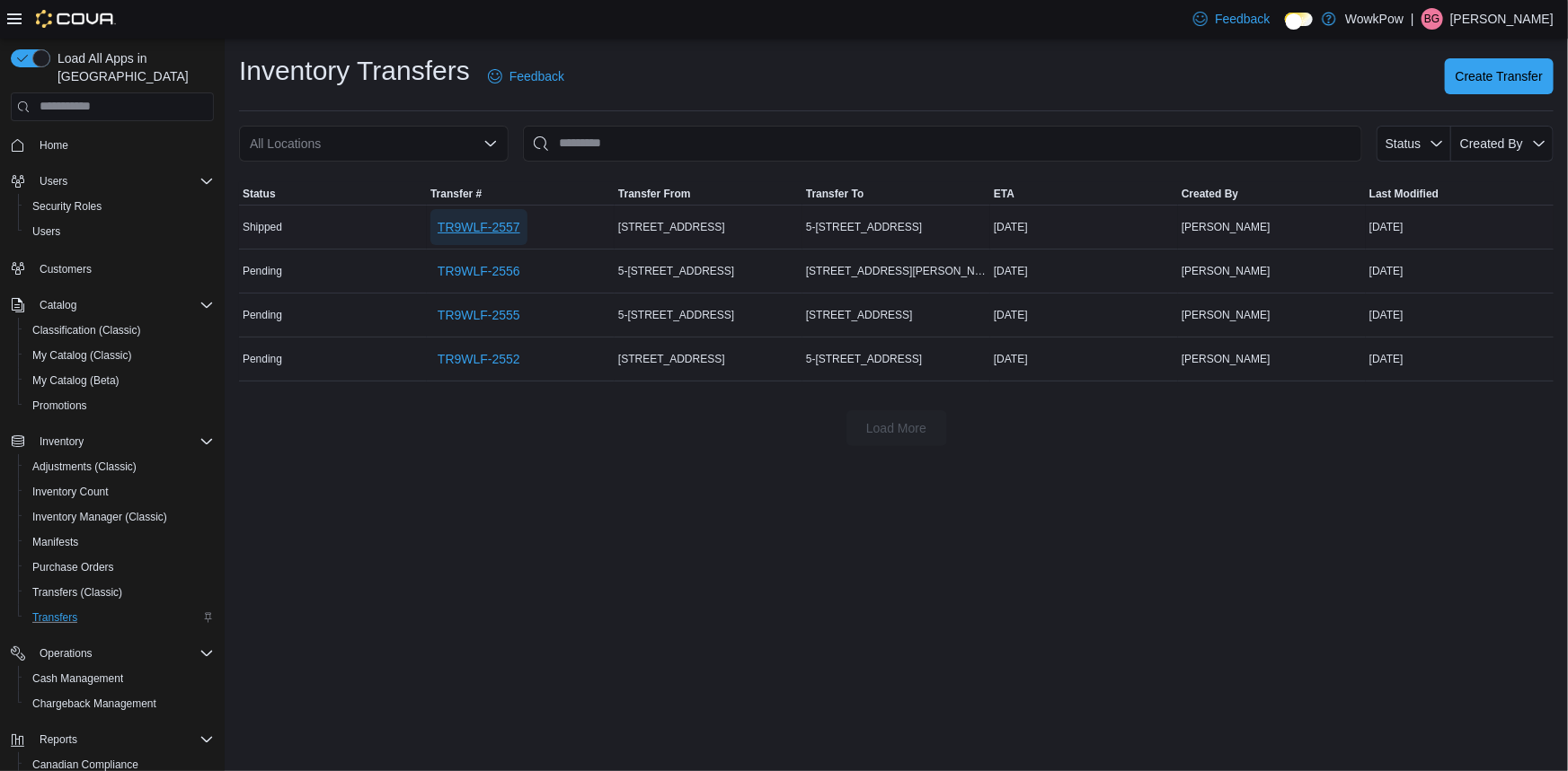
click at [445, 218] on span "TR9WLF-2557" at bounding box center [478, 227] width 82 height 18
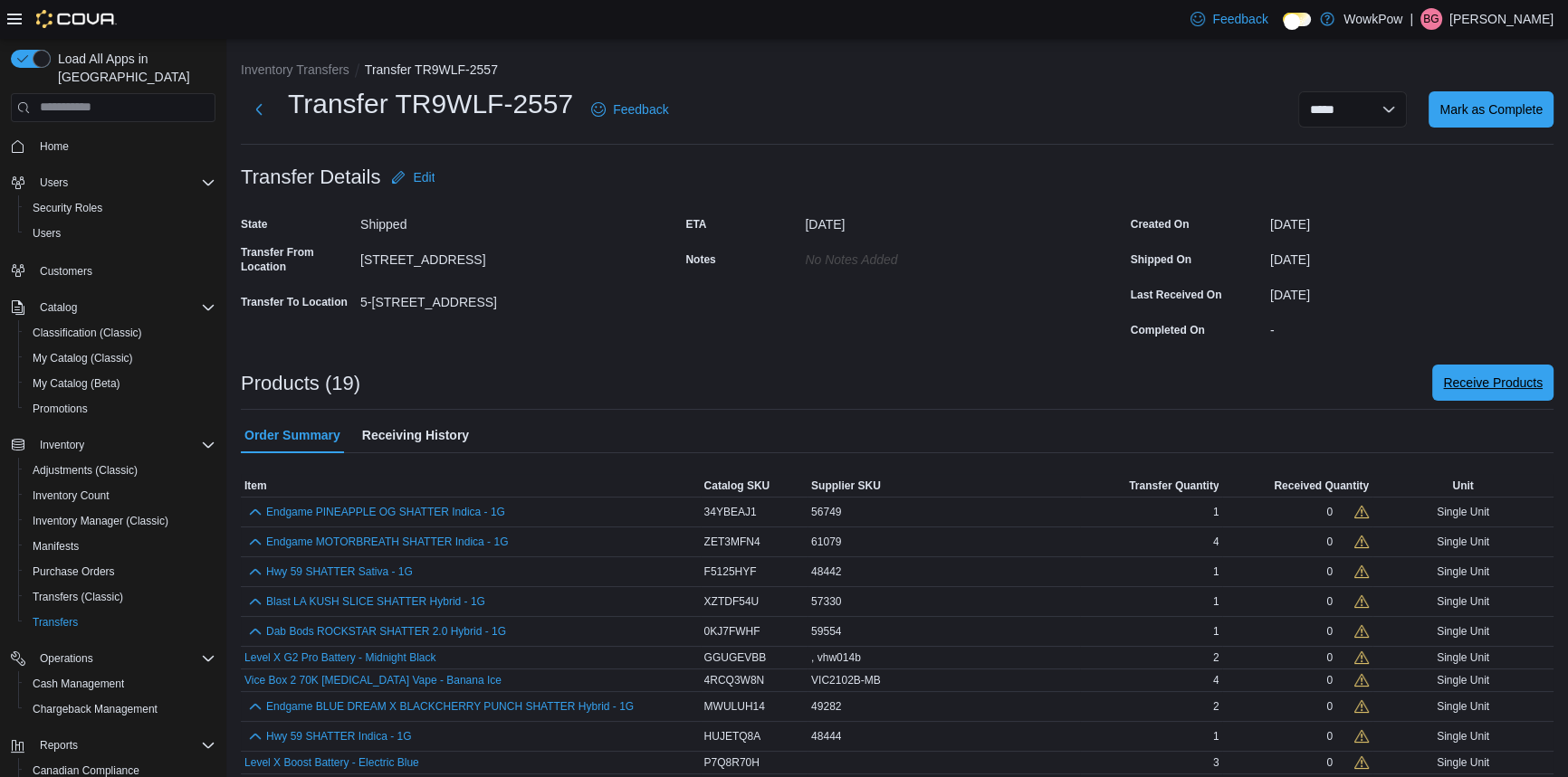
click at [1504, 380] on span "Receive Products" at bounding box center [1493, 382] width 100 height 18
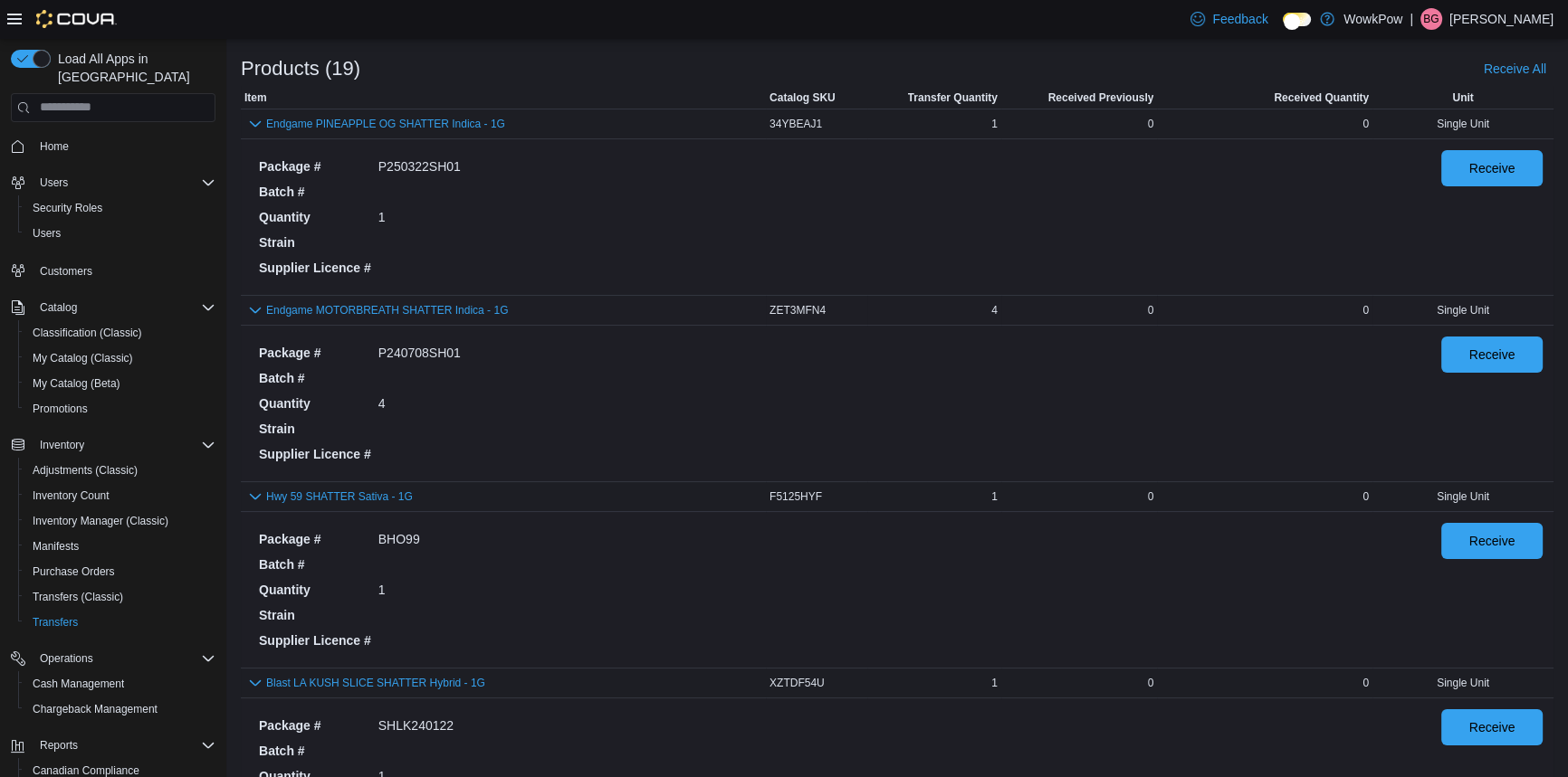
scroll to position [164, 0]
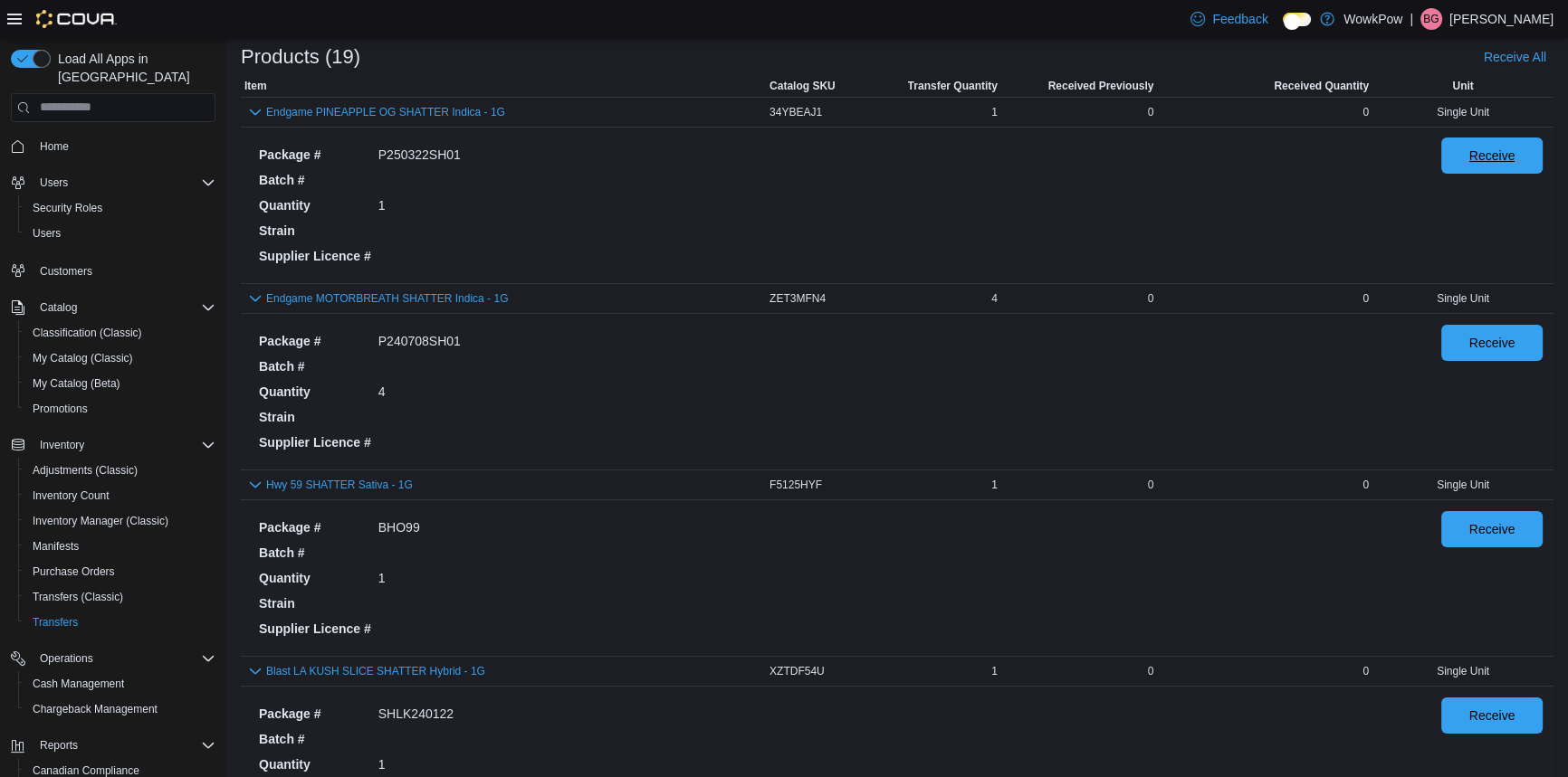
click at [1476, 137] on span "Receive" at bounding box center [1492, 155] width 80 height 36
click at [1512, 329] on div "Receive" at bounding box center [1492, 391] width 102 height 134
click at [1501, 333] on span "Receive" at bounding box center [1492, 341] width 46 height 18
click at [1503, 511] on span "Receive" at bounding box center [1492, 529] width 80 height 36
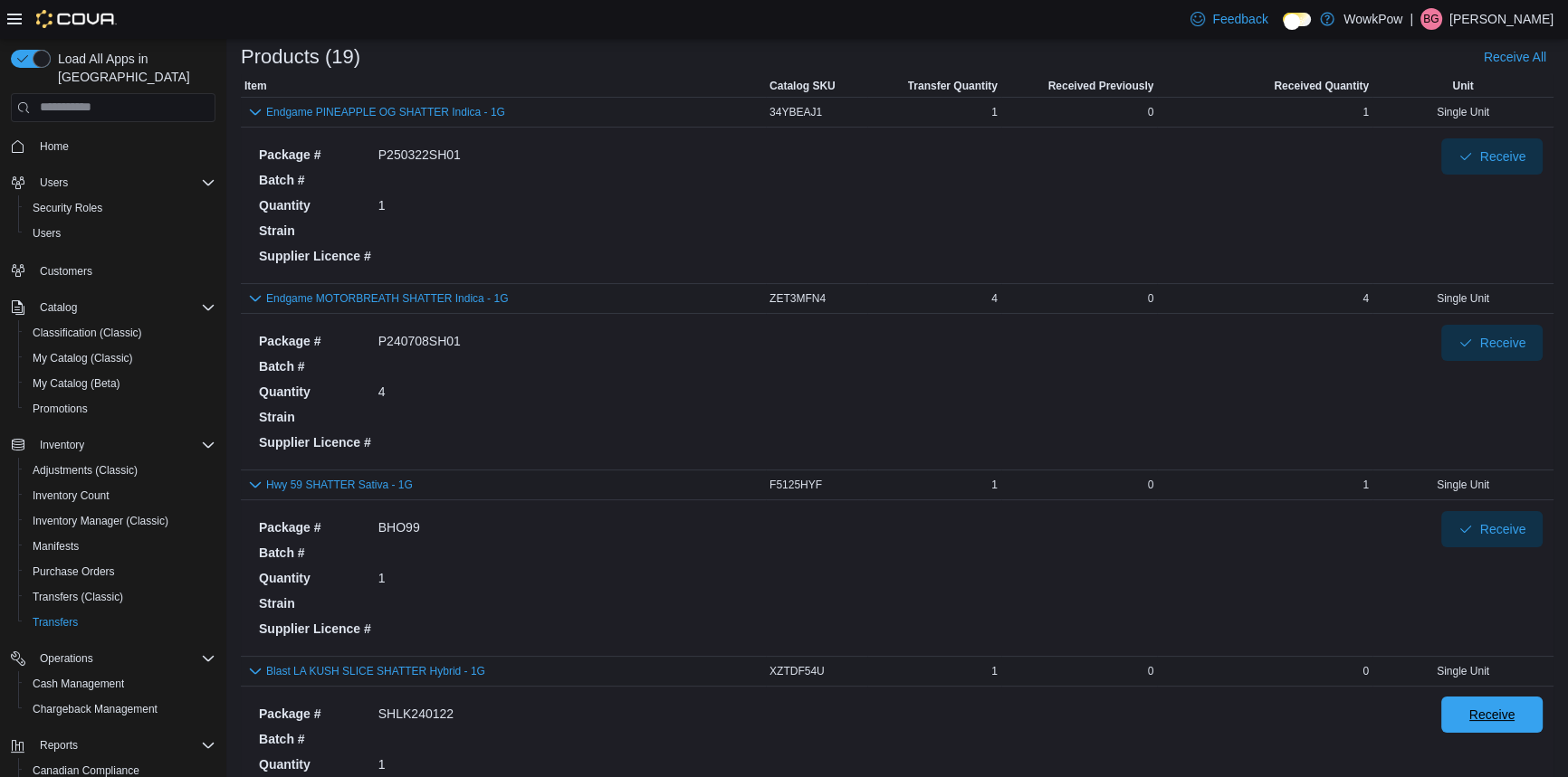
click at [1503, 706] on span "Receive" at bounding box center [1492, 714] width 46 height 18
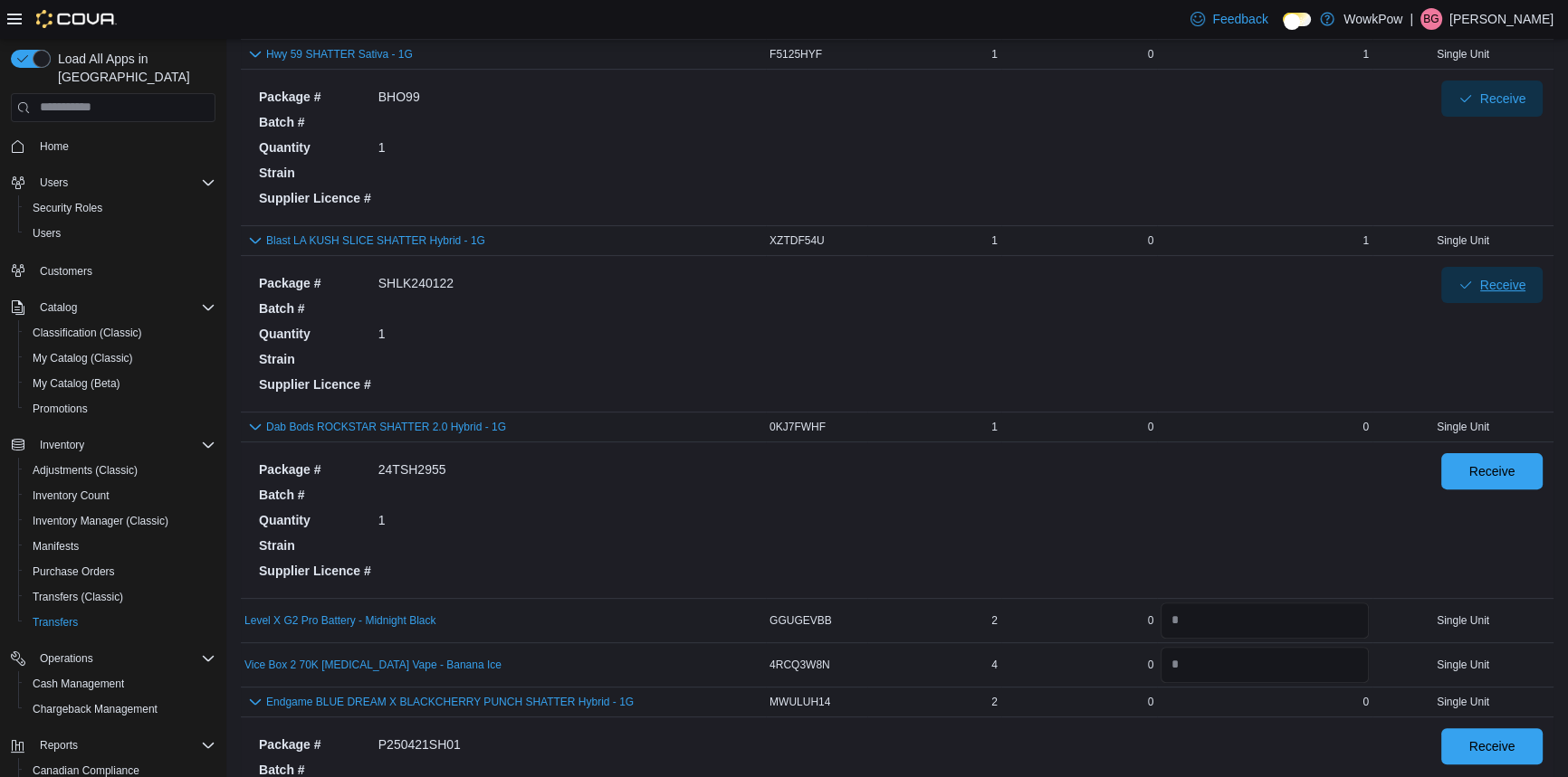
scroll to position [822, 0]
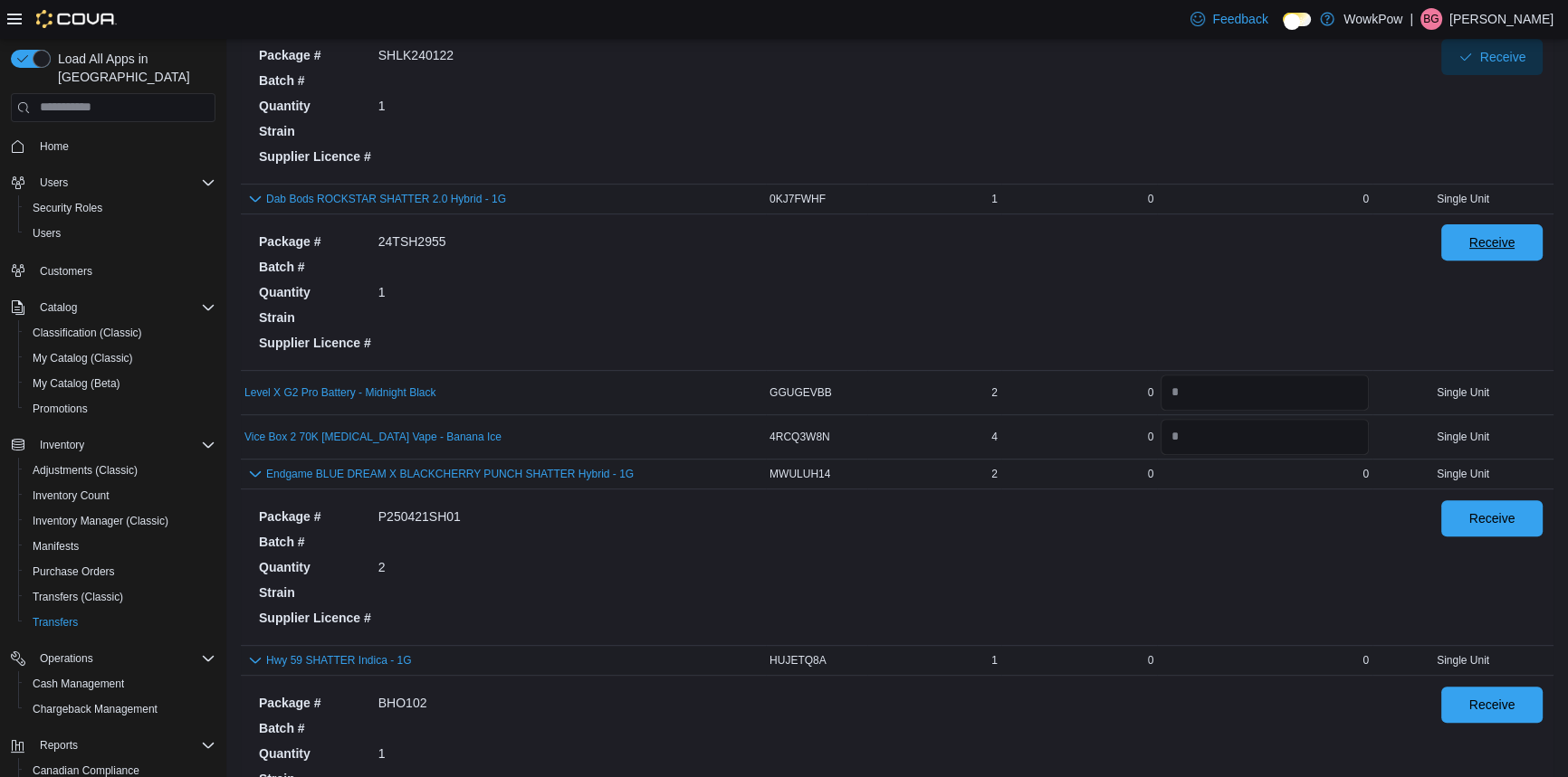
click at [1489, 233] on span "Receive" at bounding box center [1492, 242] width 46 height 18
click at [1214, 374] on input "number" at bounding box center [1264, 392] width 208 height 36
type input "*"
click at [1486, 500] on span "Receive" at bounding box center [1492, 517] width 80 height 36
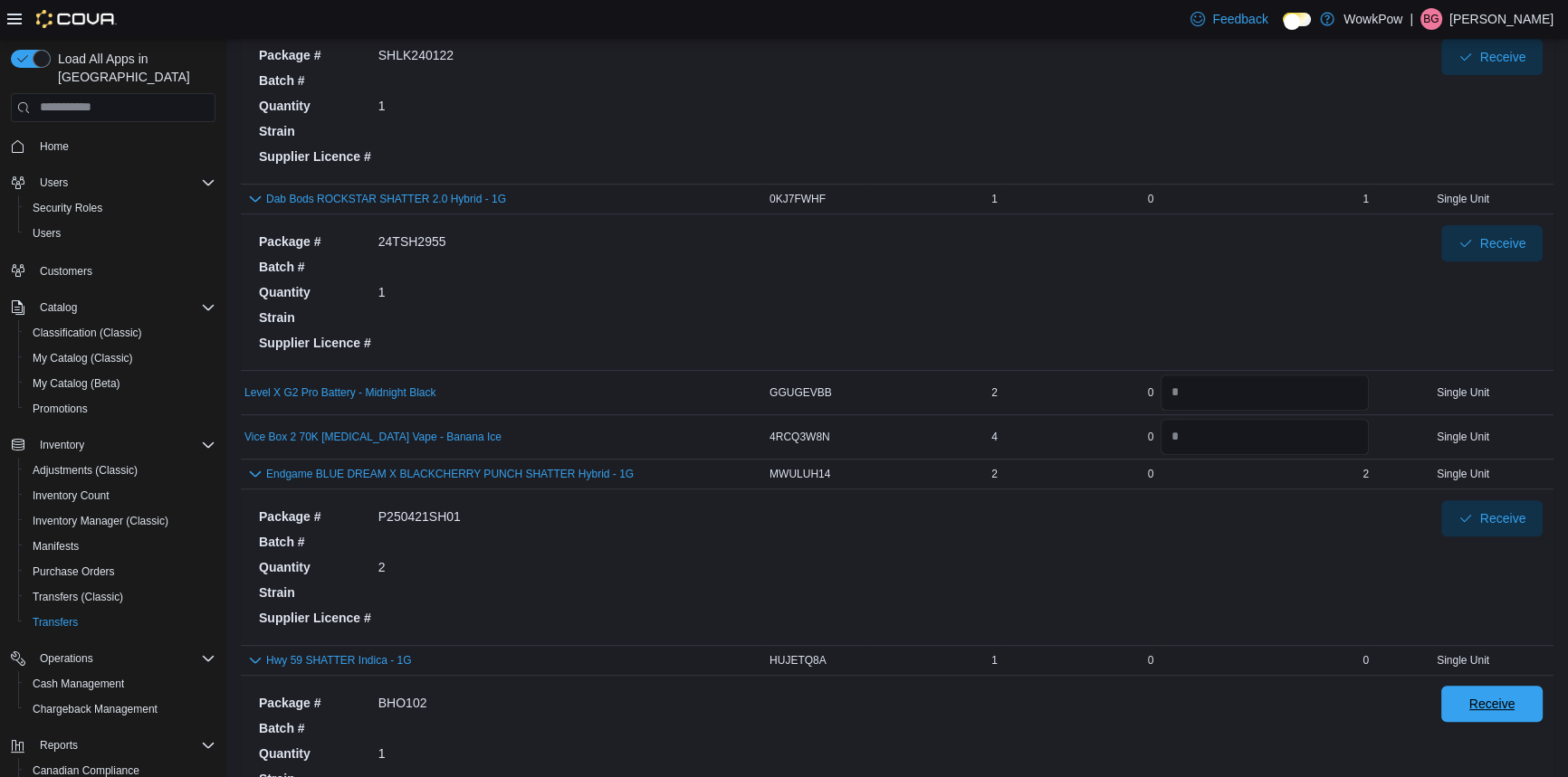
click at [1501, 695] on span "Receive" at bounding box center [1492, 704] width 46 height 18
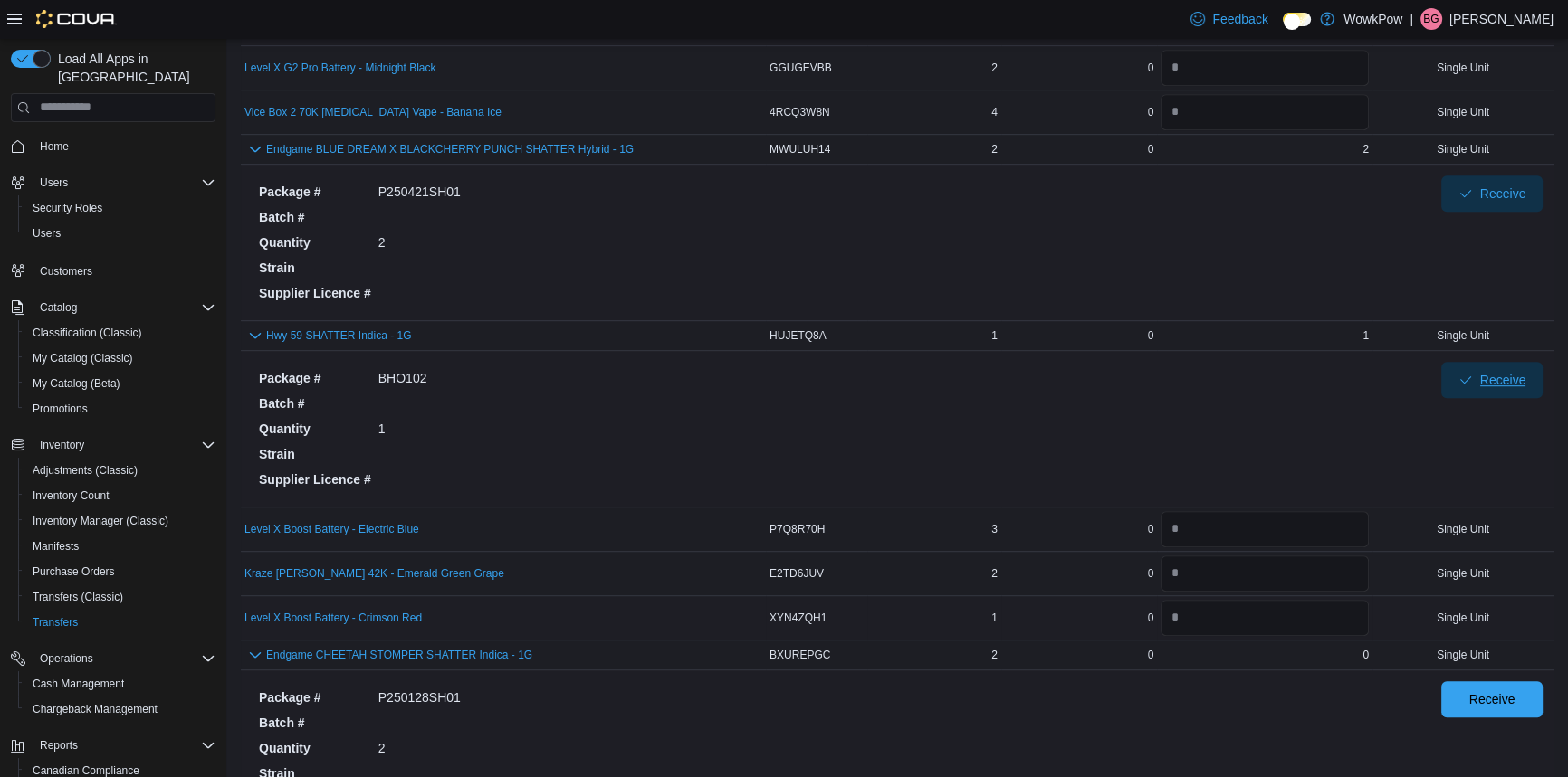
scroll to position [1151, 0]
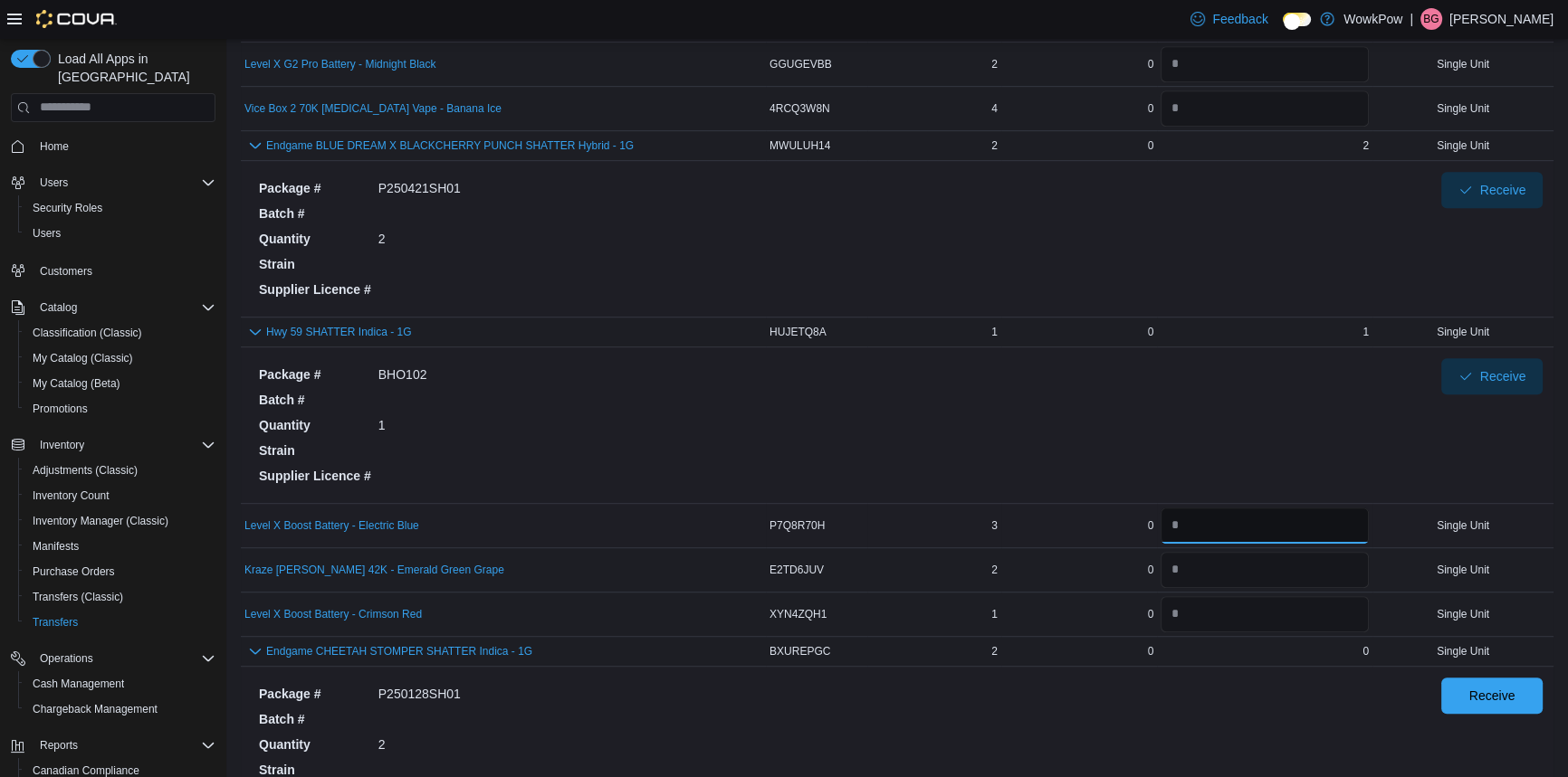
click at [1186, 508] on input "number" at bounding box center [1264, 526] width 208 height 36
type input "*"
click at [1502, 677] on span "Receive" at bounding box center [1492, 695] width 80 height 36
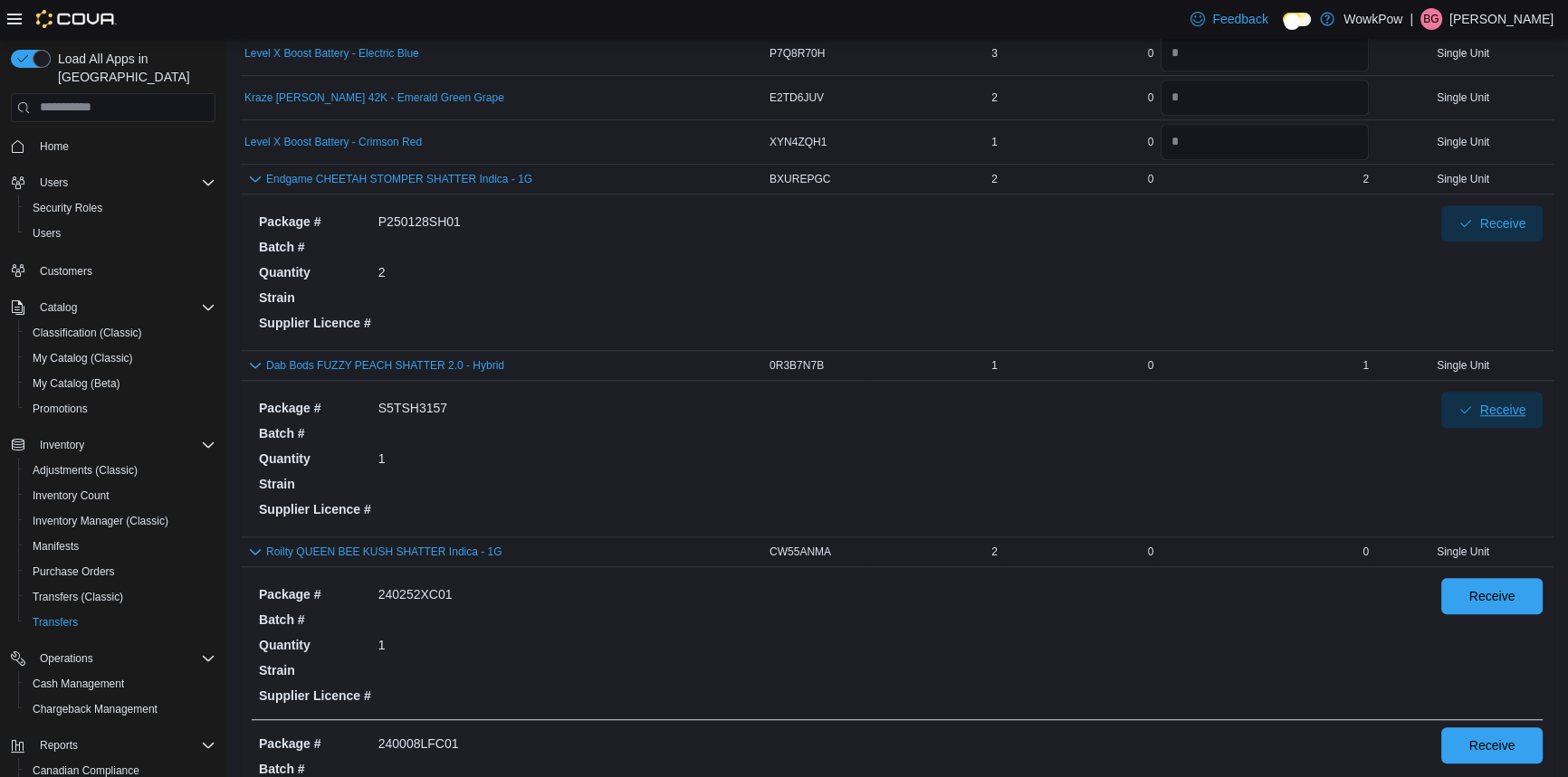
scroll to position [1645, 0]
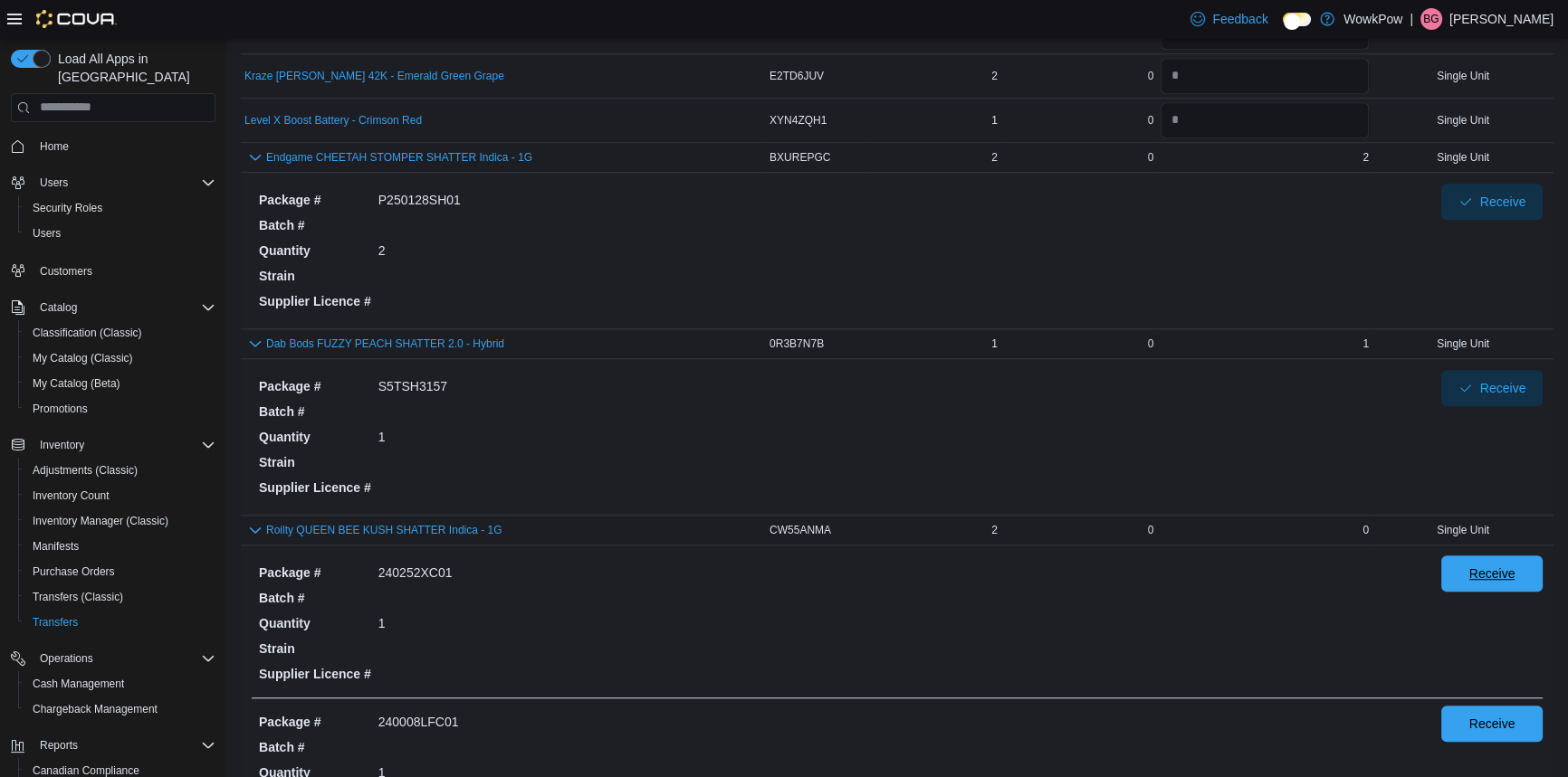
click at [1494, 564] on span "Receive" at bounding box center [1492, 573] width 46 height 18
click at [1486, 714] on span "Receive" at bounding box center [1492, 722] width 46 height 18
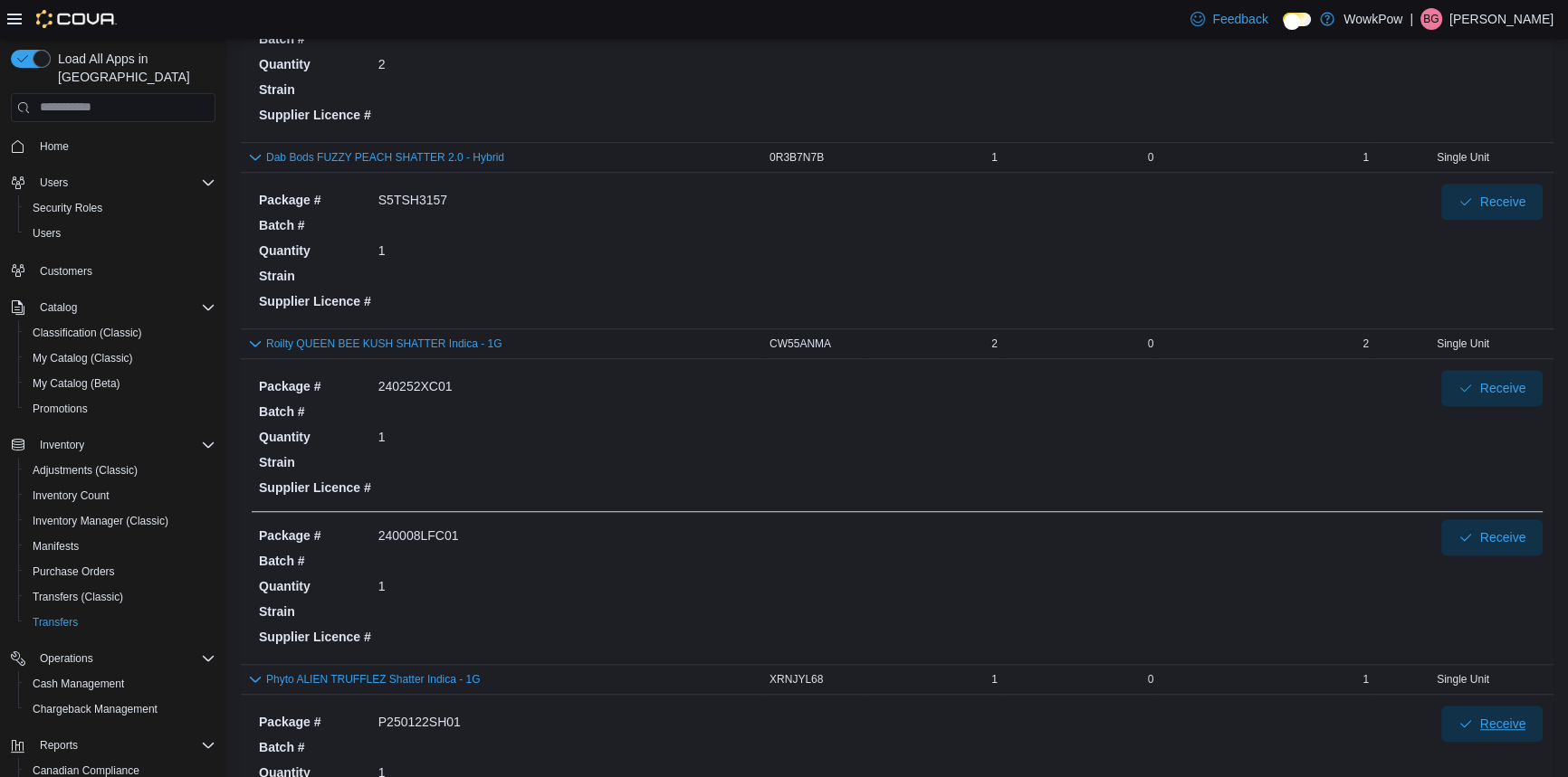
scroll to position [2052, 0]
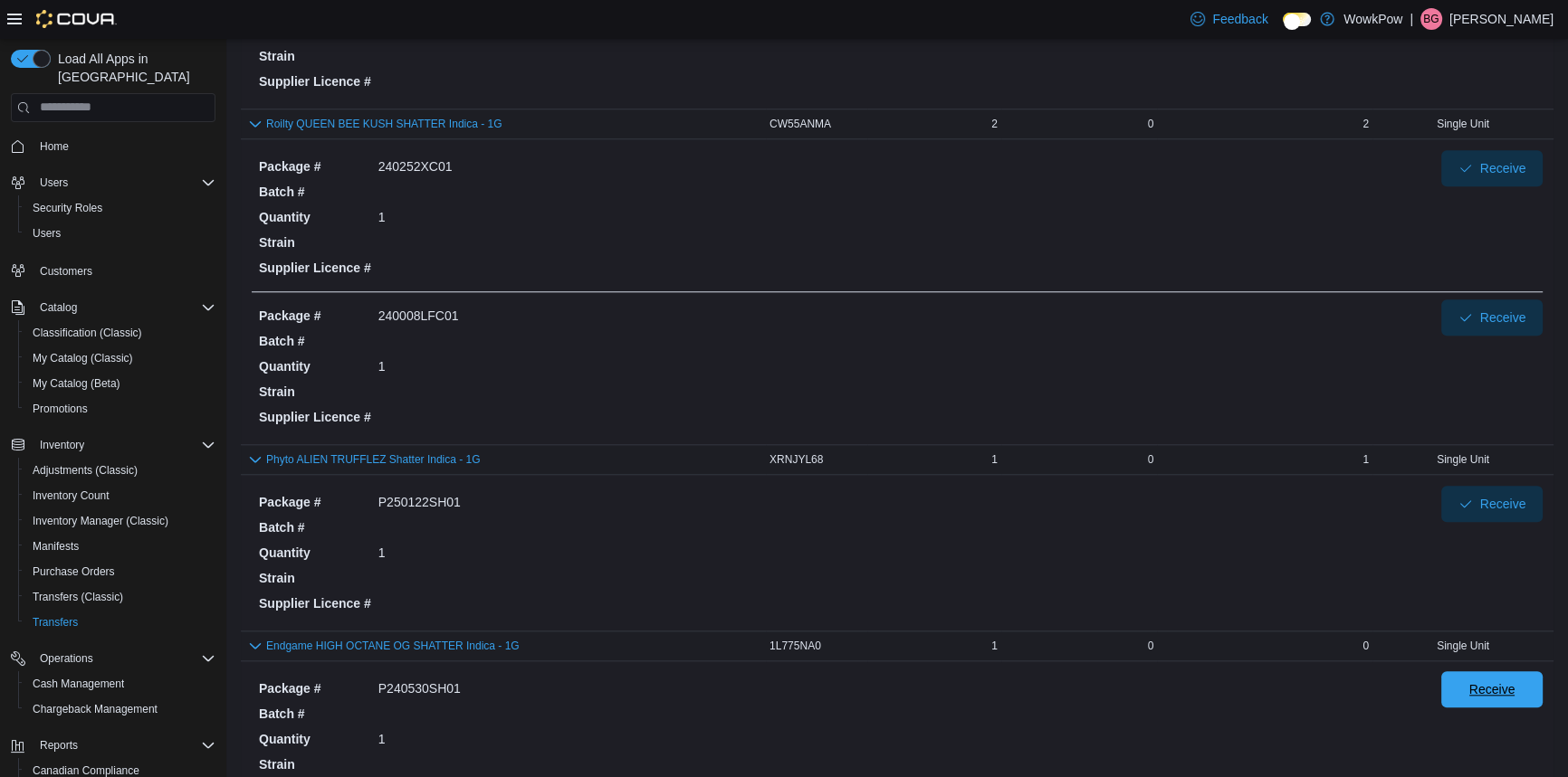
click at [1505, 680] on span "Receive" at bounding box center [1492, 689] width 46 height 18
type input "*"
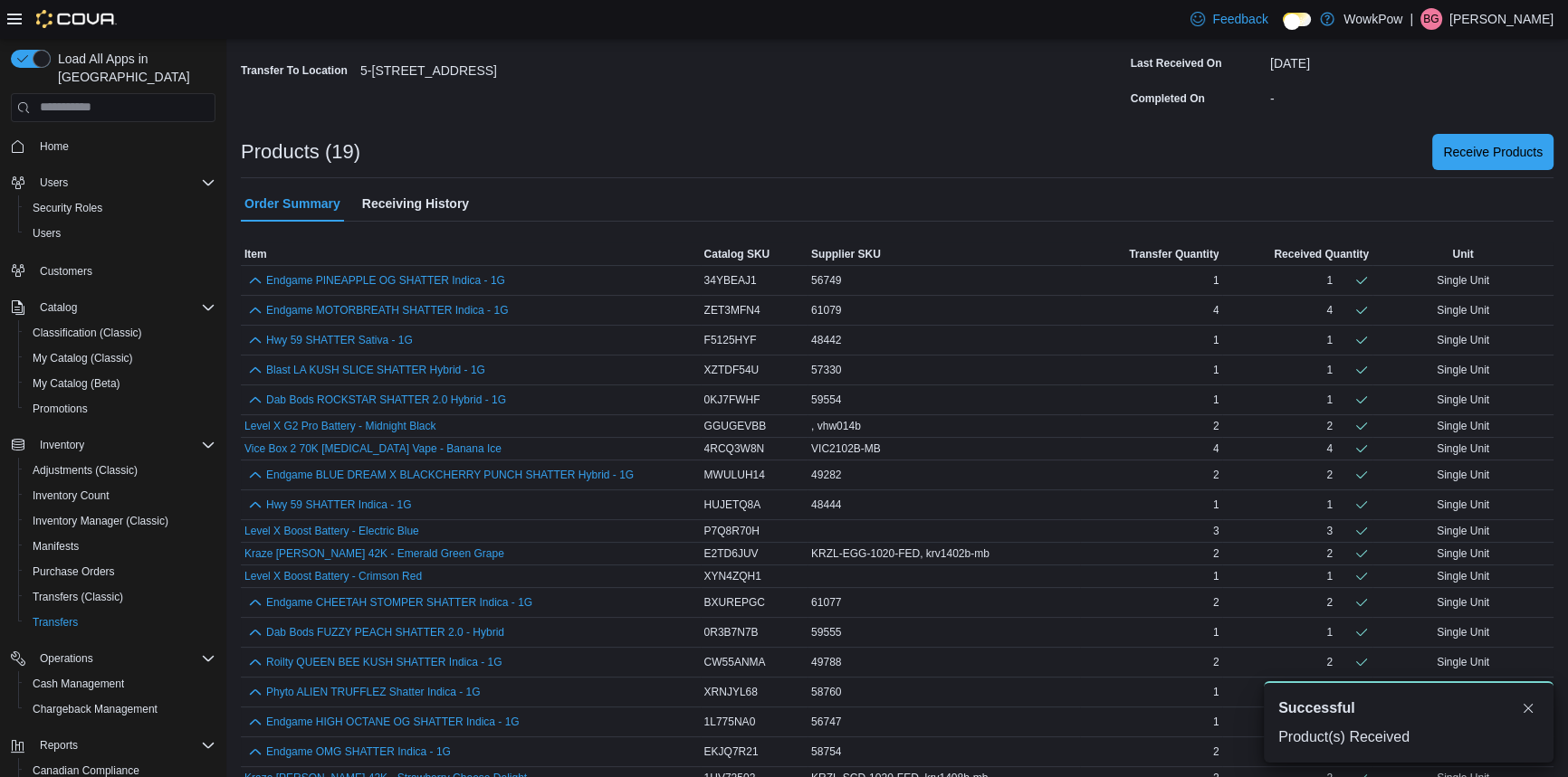
scroll to position [223, 0]
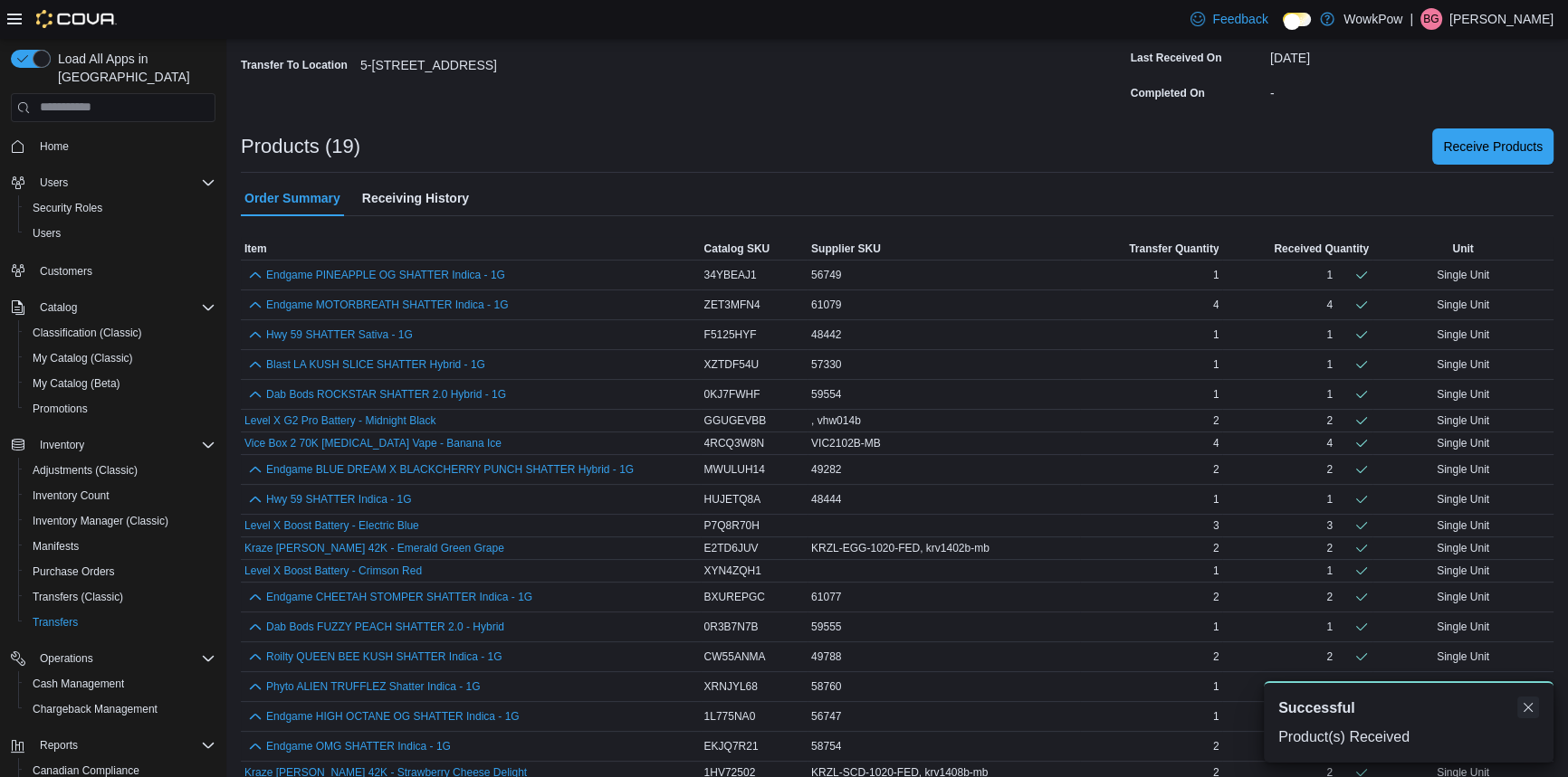
click at [1532, 717] on button "Dismiss toast" at bounding box center [1528, 707] width 22 height 22
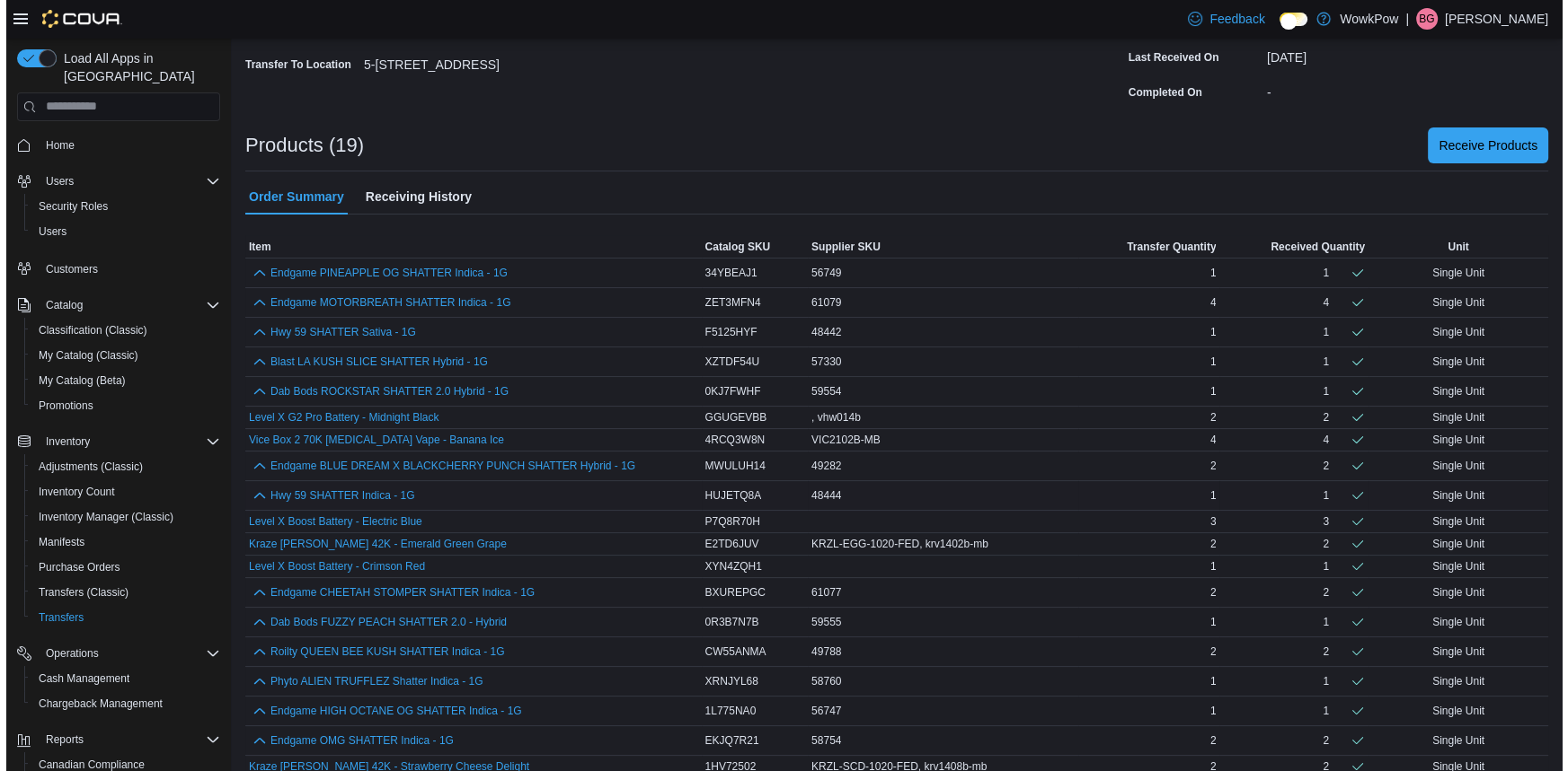
scroll to position [0, 0]
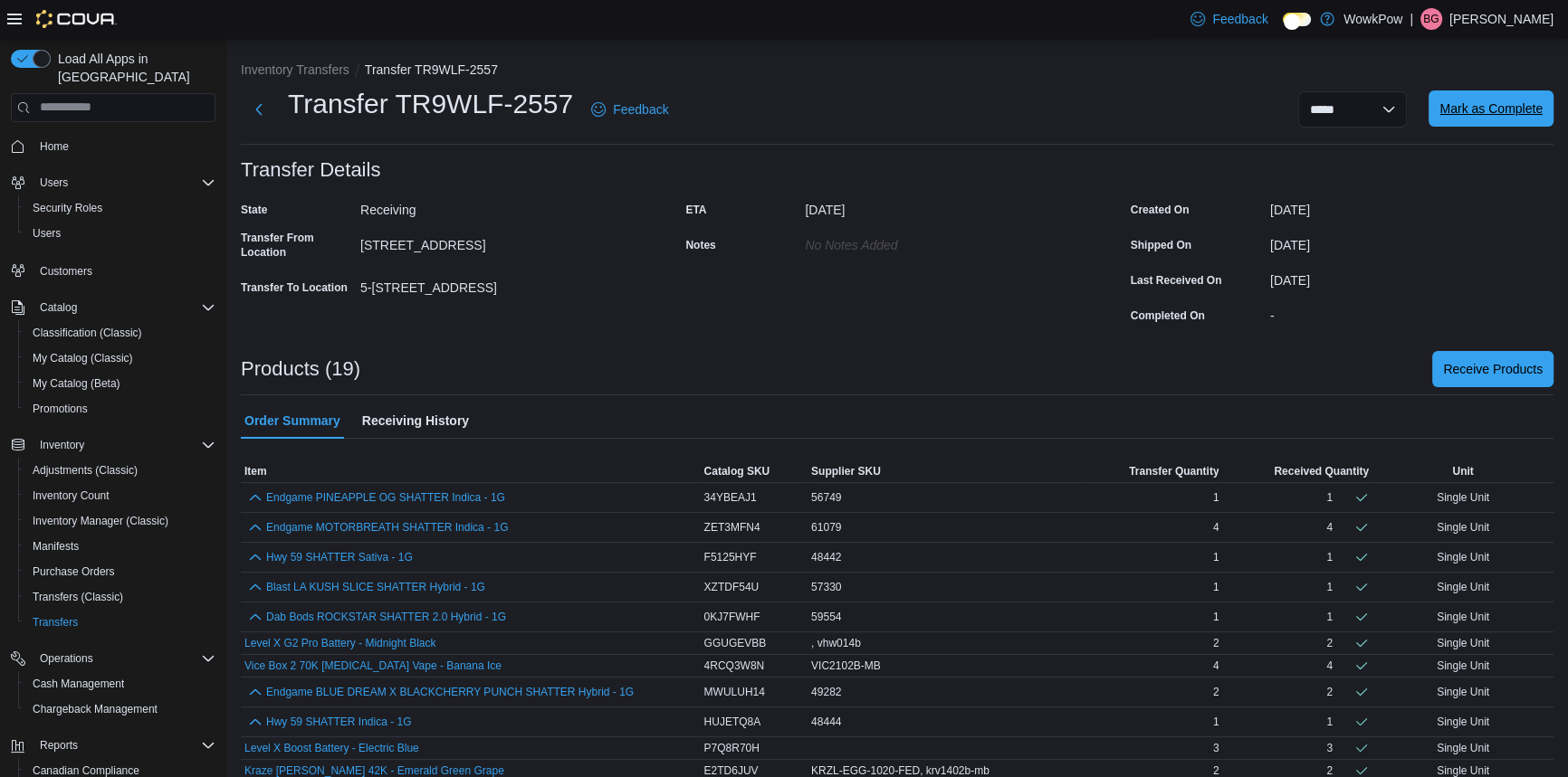
click at [1505, 118] on span "Mark as Complete" at bounding box center [1492, 108] width 104 height 36
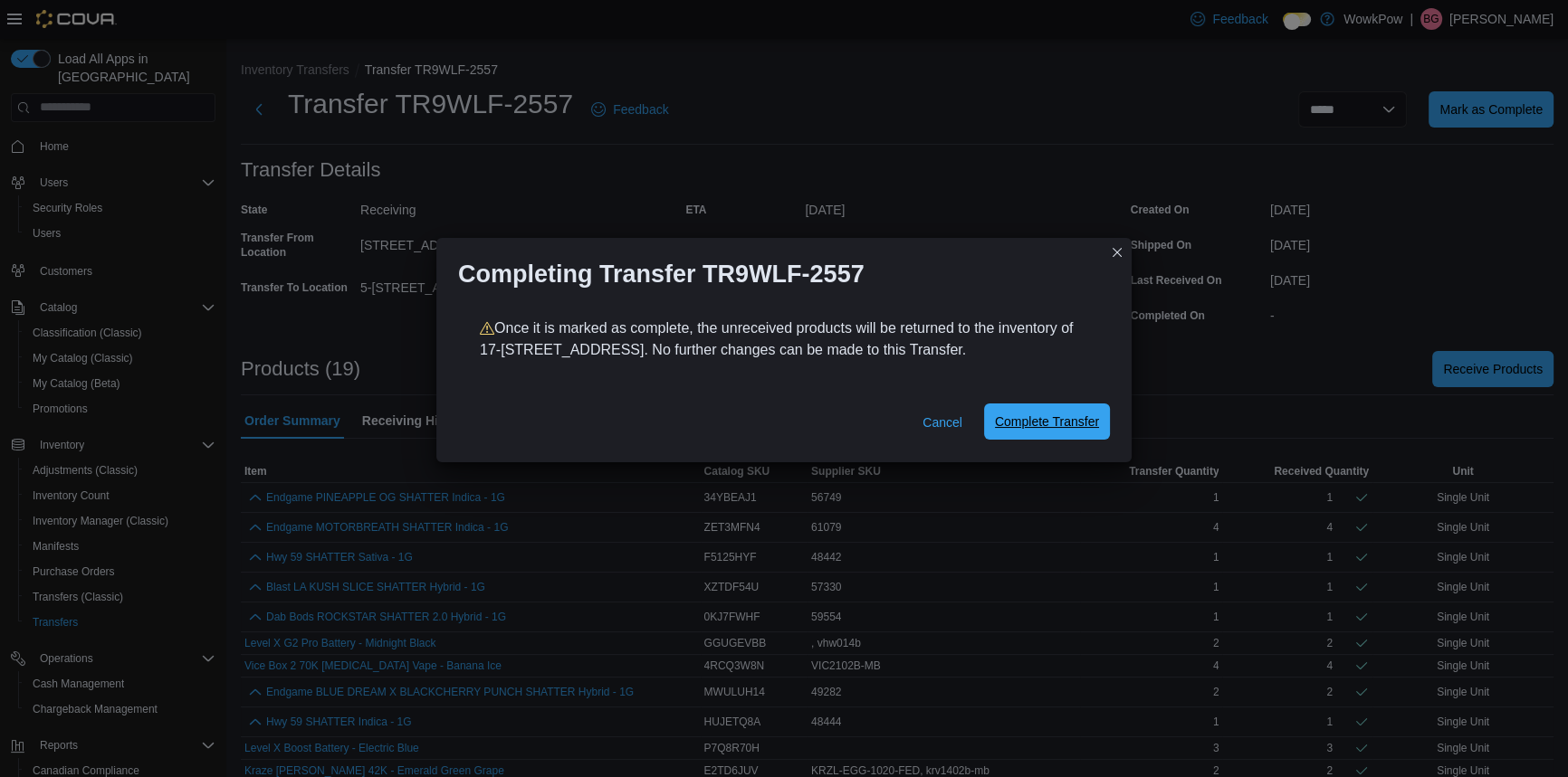
click at [1064, 416] on span "Complete Transfer" at bounding box center [1047, 421] width 104 height 18
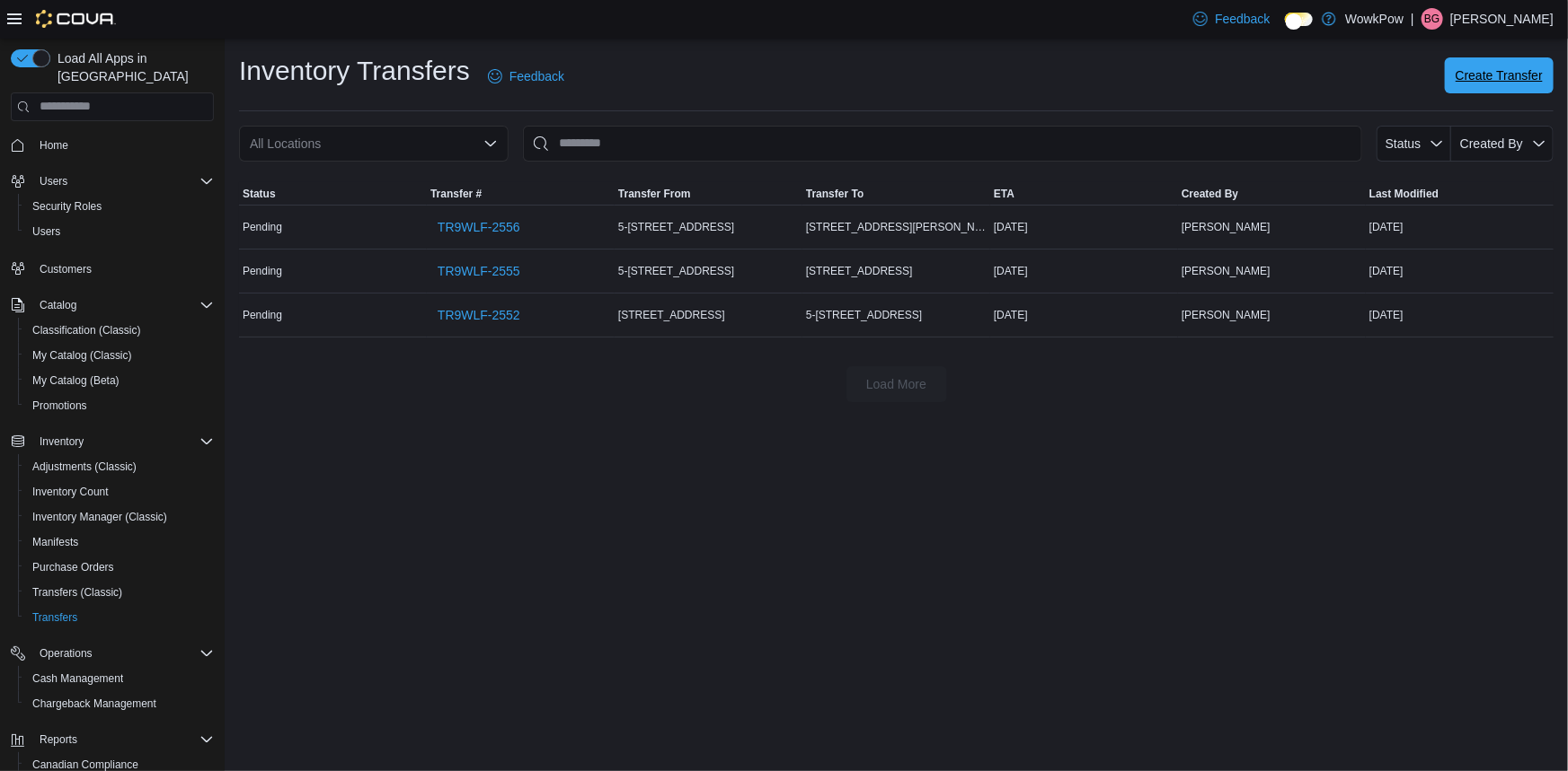
click at [1535, 83] on span "Create Transfer" at bounding box center [1498, 76] width 87 height 35
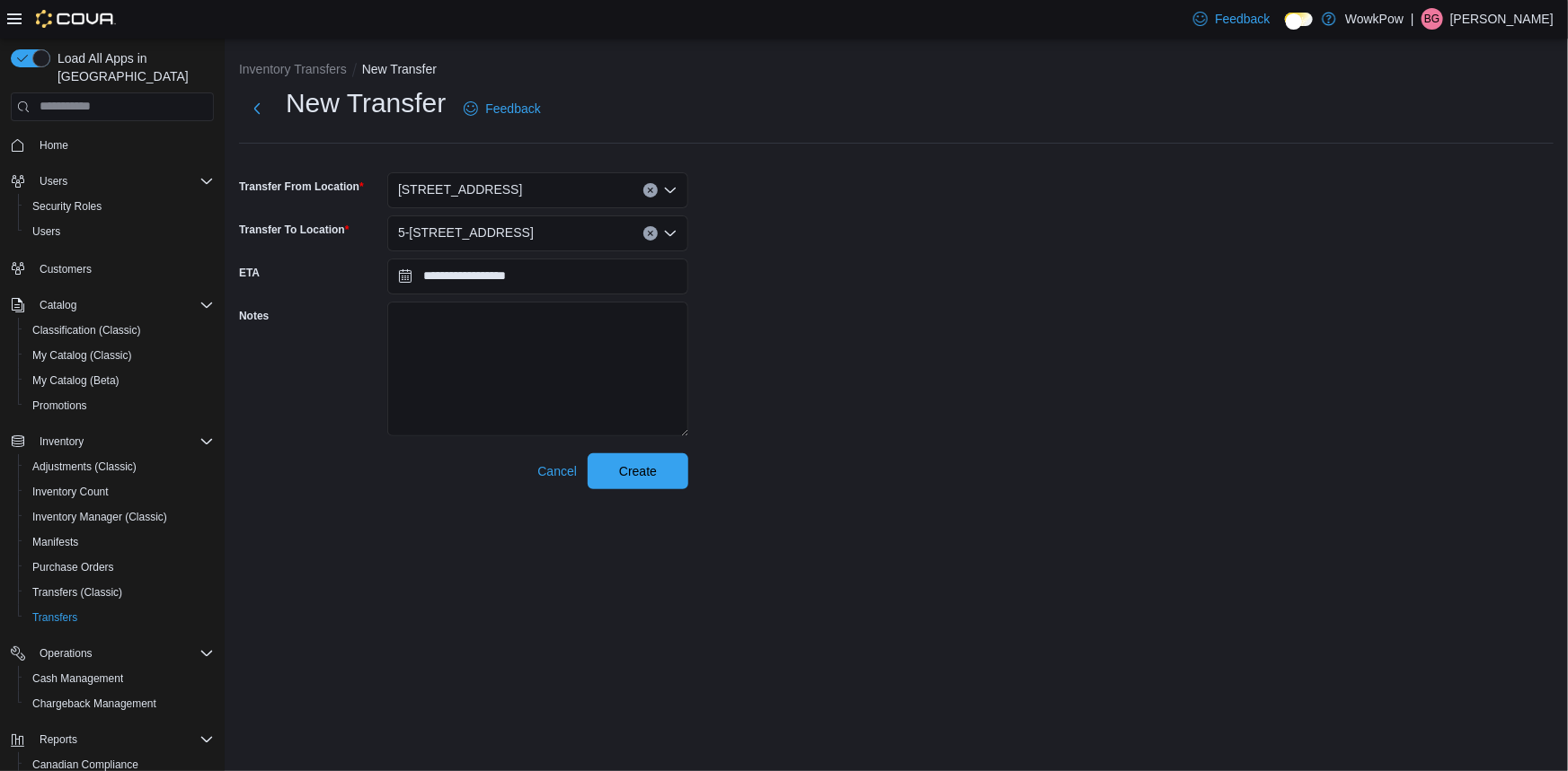
click at [518, 178] on span "[STREET_ADDRESS]" at bounding box center [459, 189] width 124 height 21
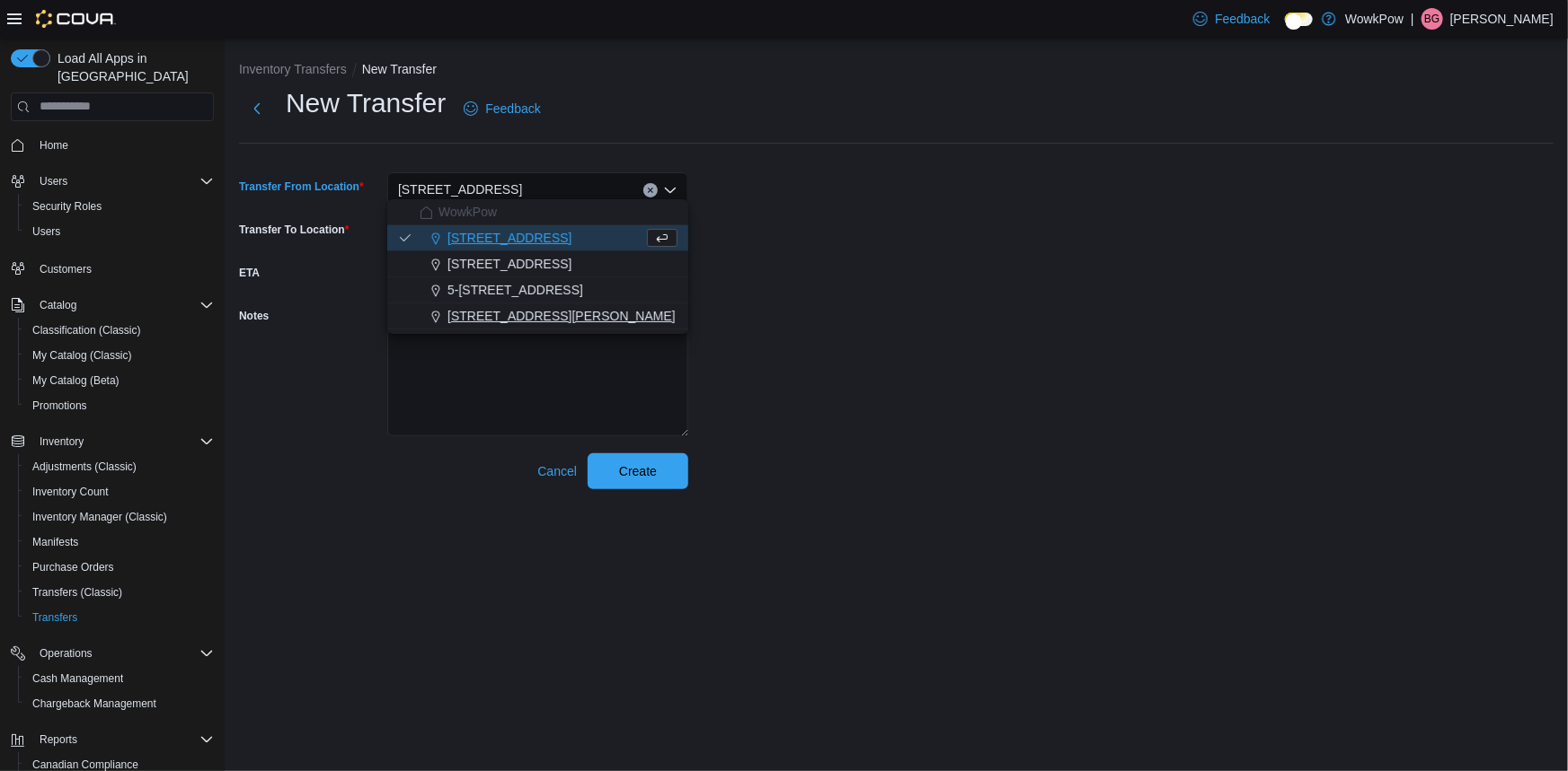
click at [475, 322] on span "68 Donald Street Winnpeg, MB, R2L 1R2" at bounding box center [561, 315] width 228 height 18
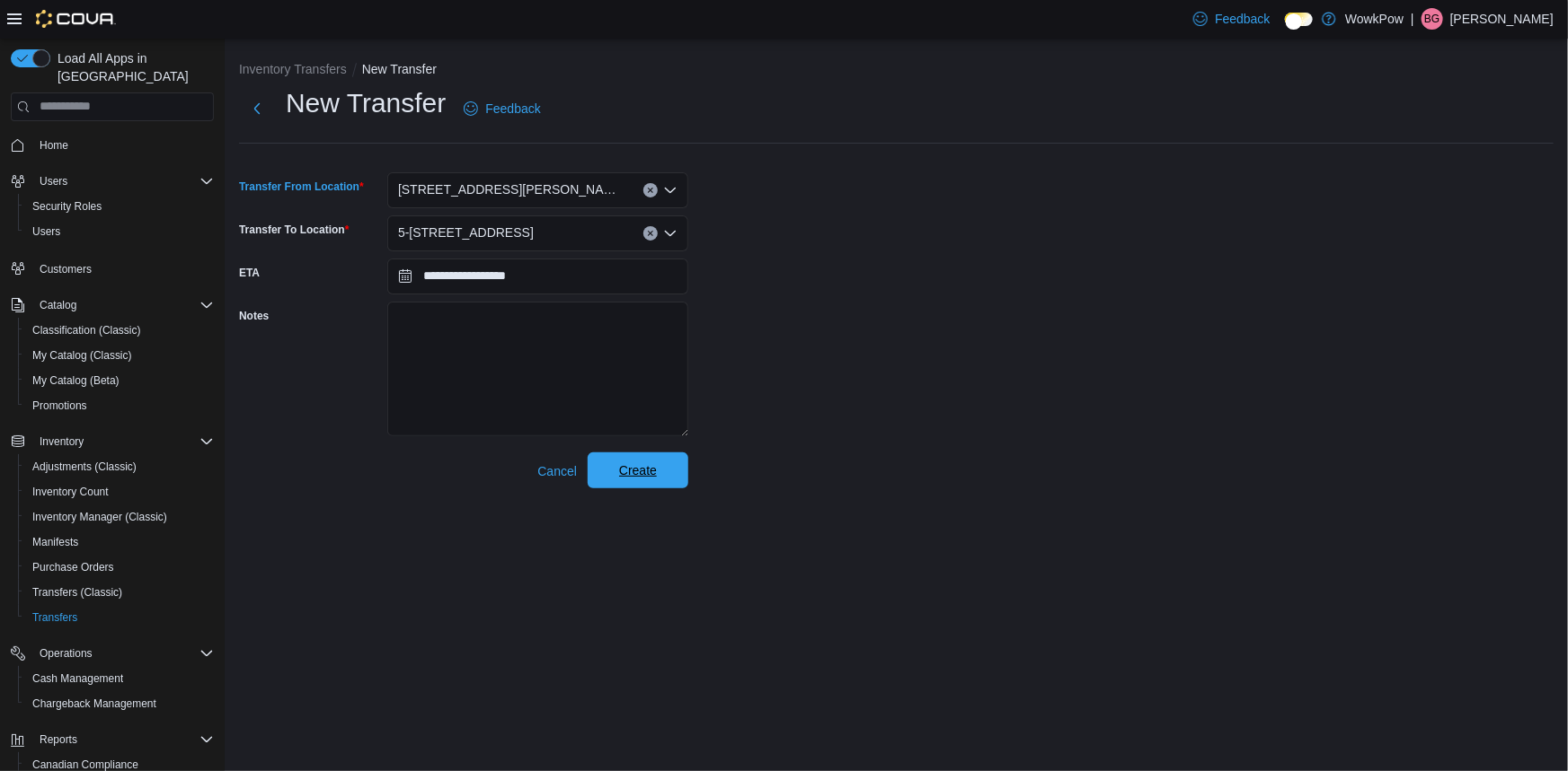
click at [631, 453] on span "Create" at bounding box center [638, 470] width 79 height 35
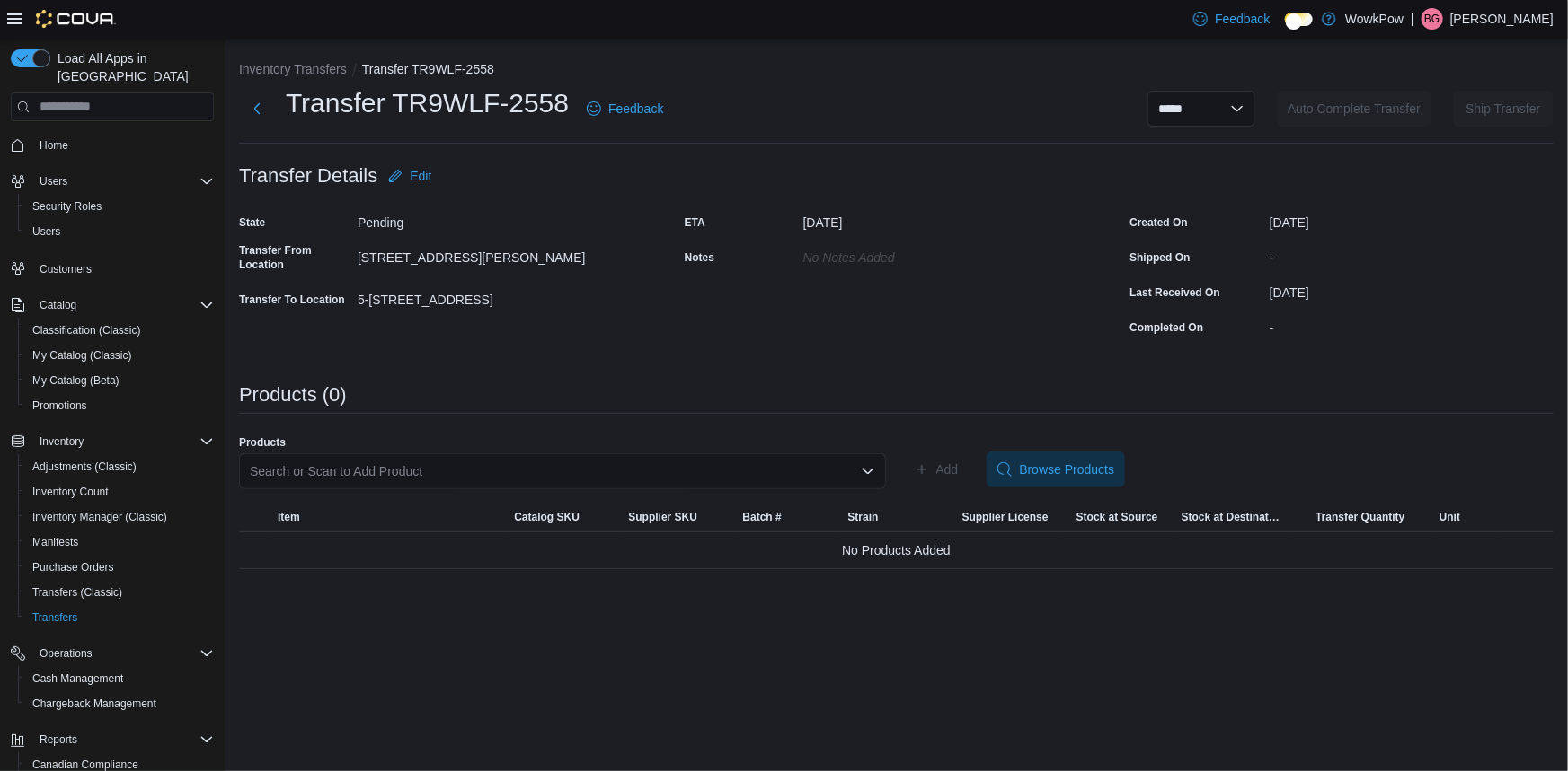
click at [631, 464] on div "Search or Scan to Add Product" at bounding box center [562, 471] width 647 height 35
click at [683, 413] on div "**********" at bounding box center [896, 314] width 1314 height 509
click at [590, 454] on div "Search or Scan to Add Product" at bounding box center [562, 471] width 647 height 35
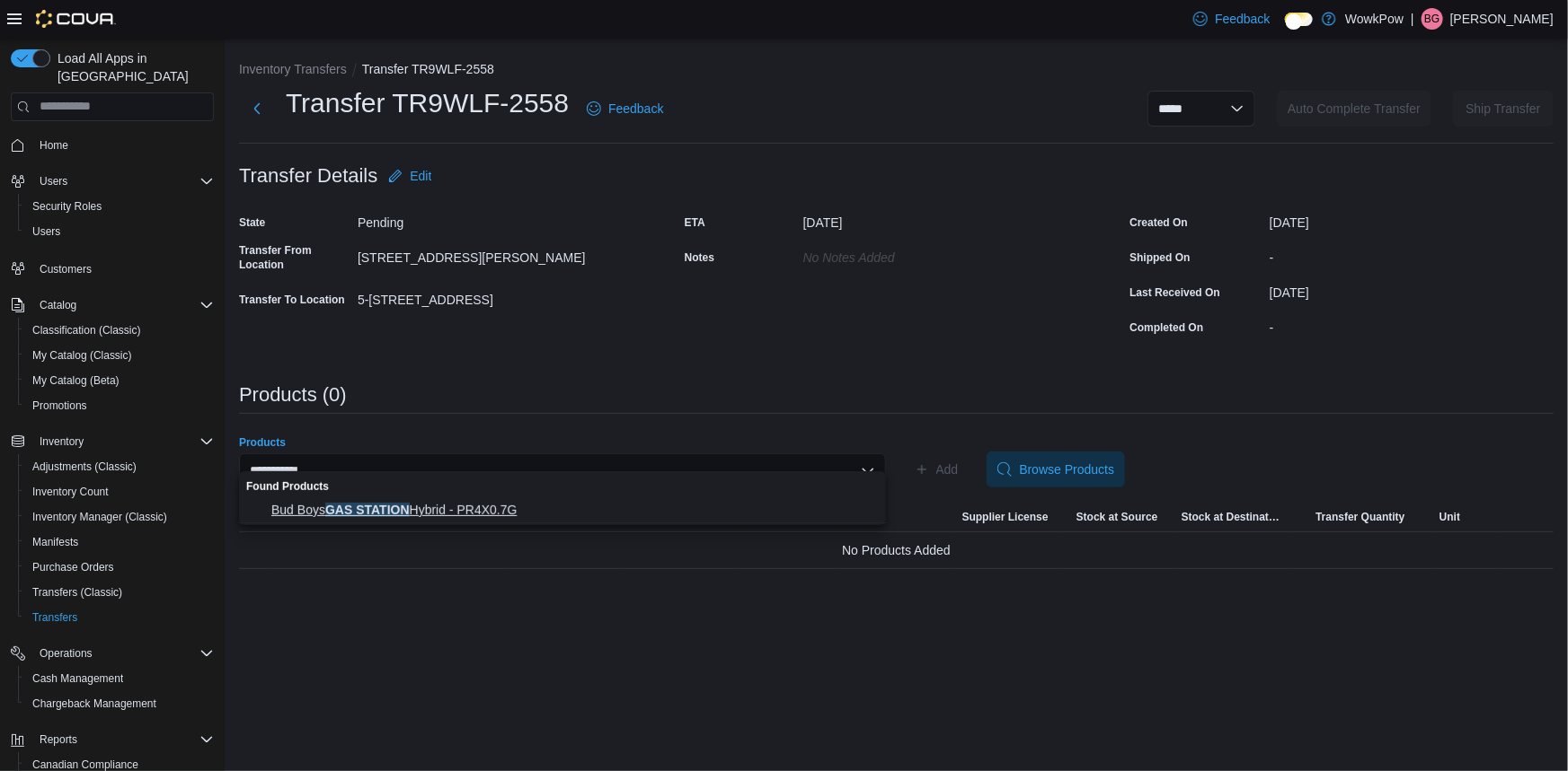
type input "**********"
click at [436, 498] on button "Bud Boys GAS STATION Hybrid - PR4X0.7G" at bounding box center [562, 511] width 647 height 26
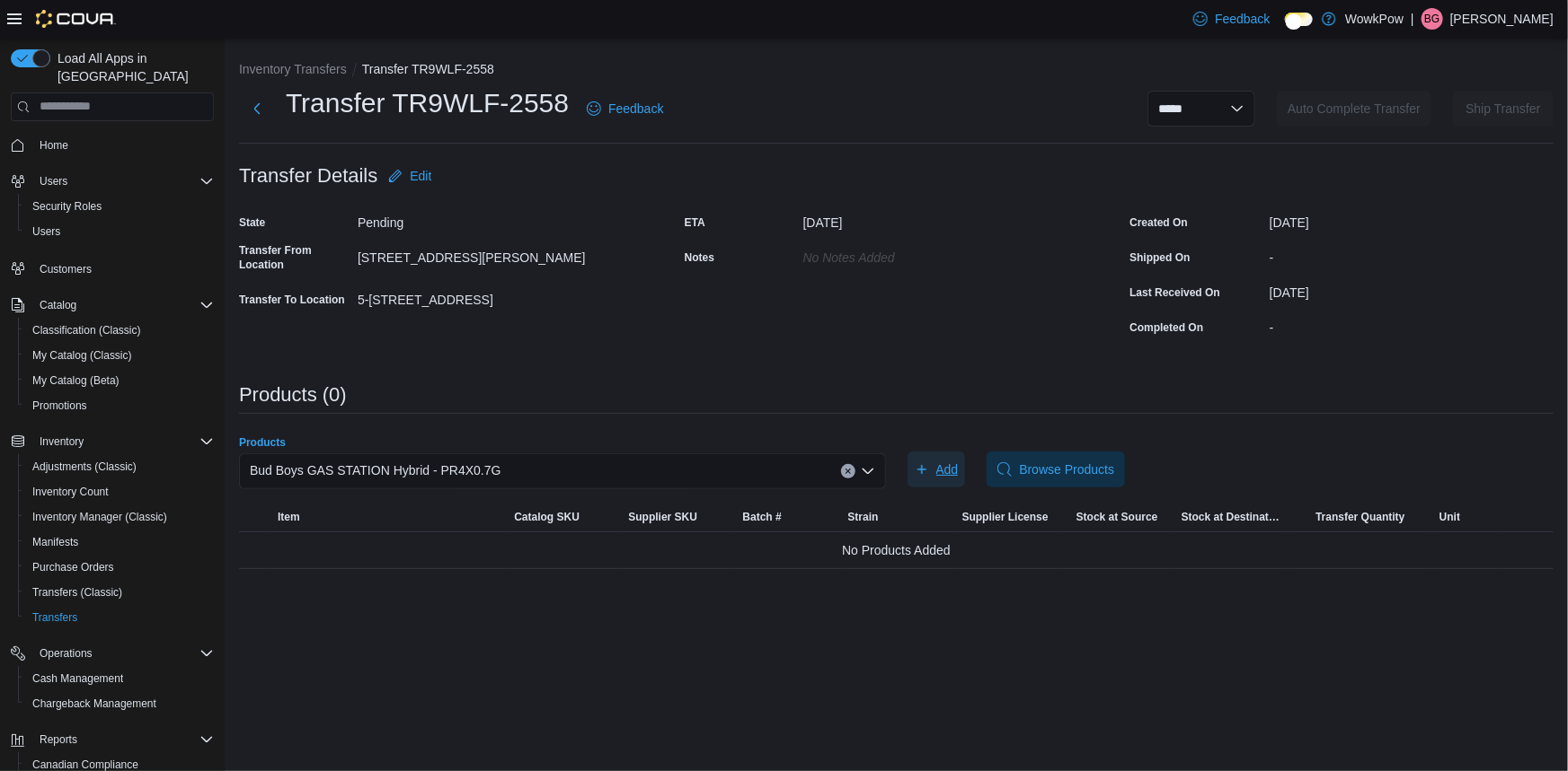
click at [945, 460] on span "Add" at bounding box center [947, 469] width 22 height 18
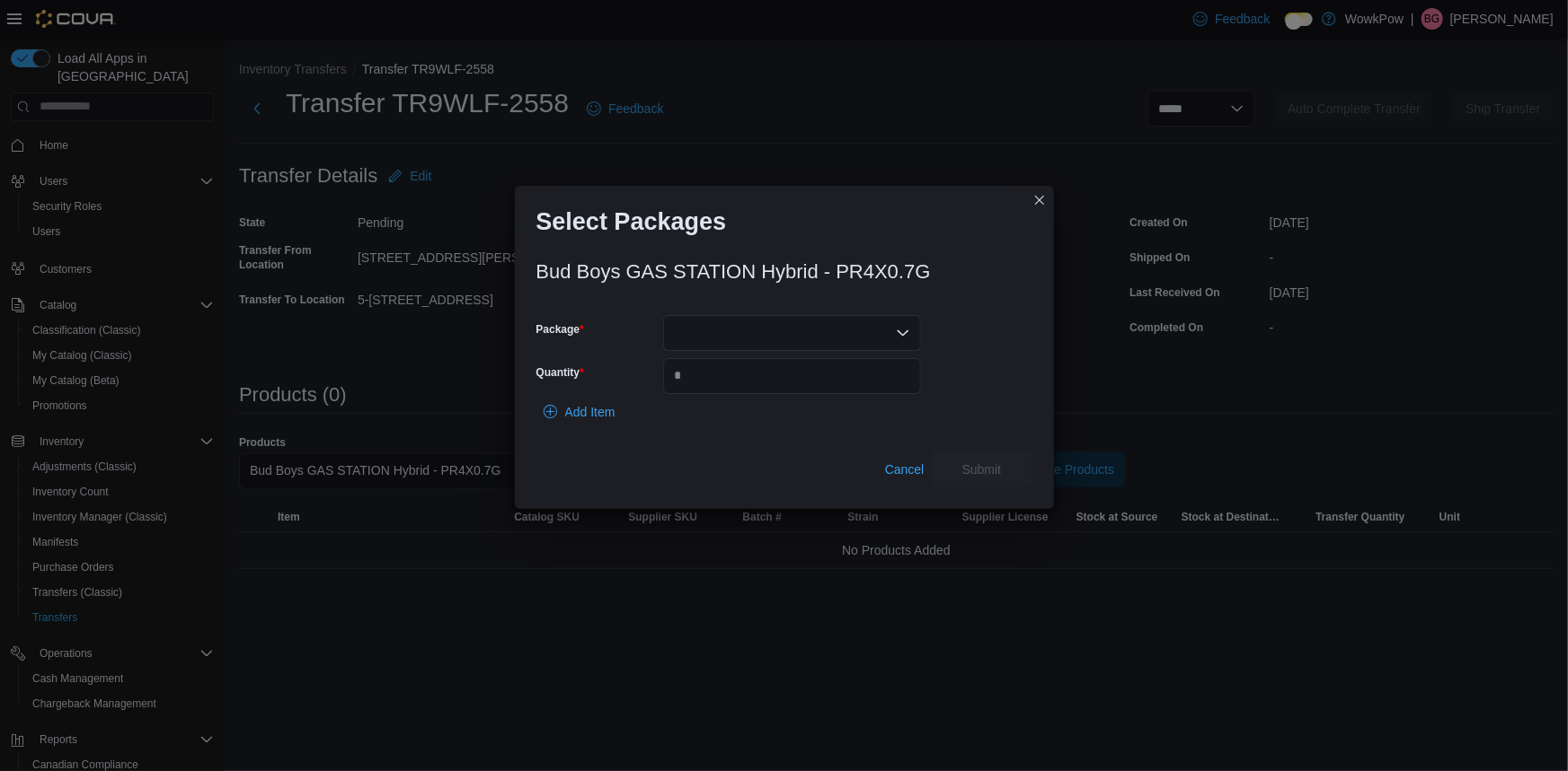
click at [798, 332] on div at bounding box center [792, 333] width 258 height 35
click at [733, 371] on button "MF-PS-002" at bounding box center [792, 384] width 258 height 26
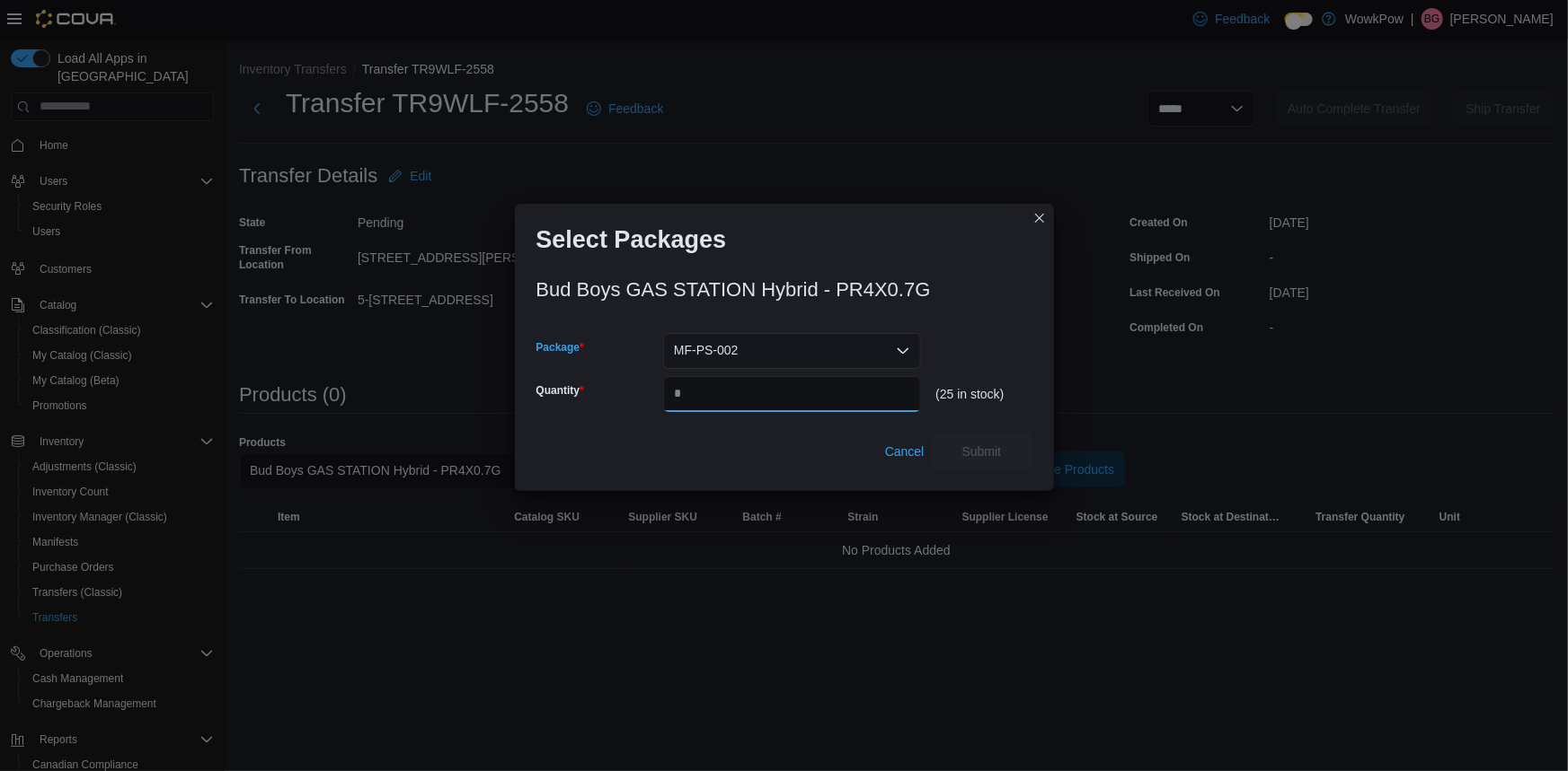
click at [732, 376] on input "Quantity" at bounding box center [792, 394] width 258 height 35
type input "*"
click at [993, 442] on span "Submit" at bounding box center [982, 450] width 39 height 18
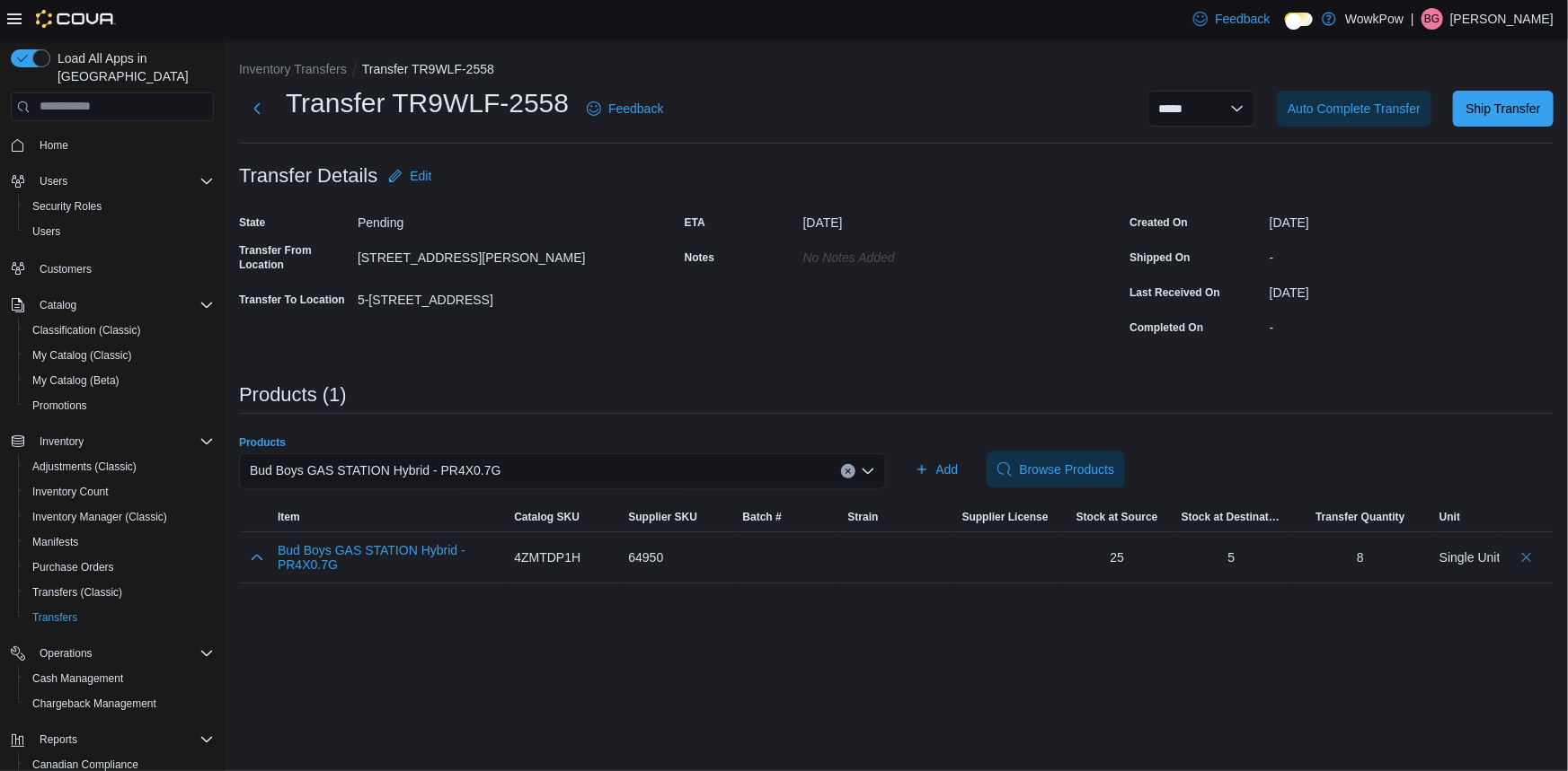
click at [617, 454] on div "Bud Boys GAS STATION Hybrid - PR4X0.7G" at bounding box center [562, 471] width 647 height 35
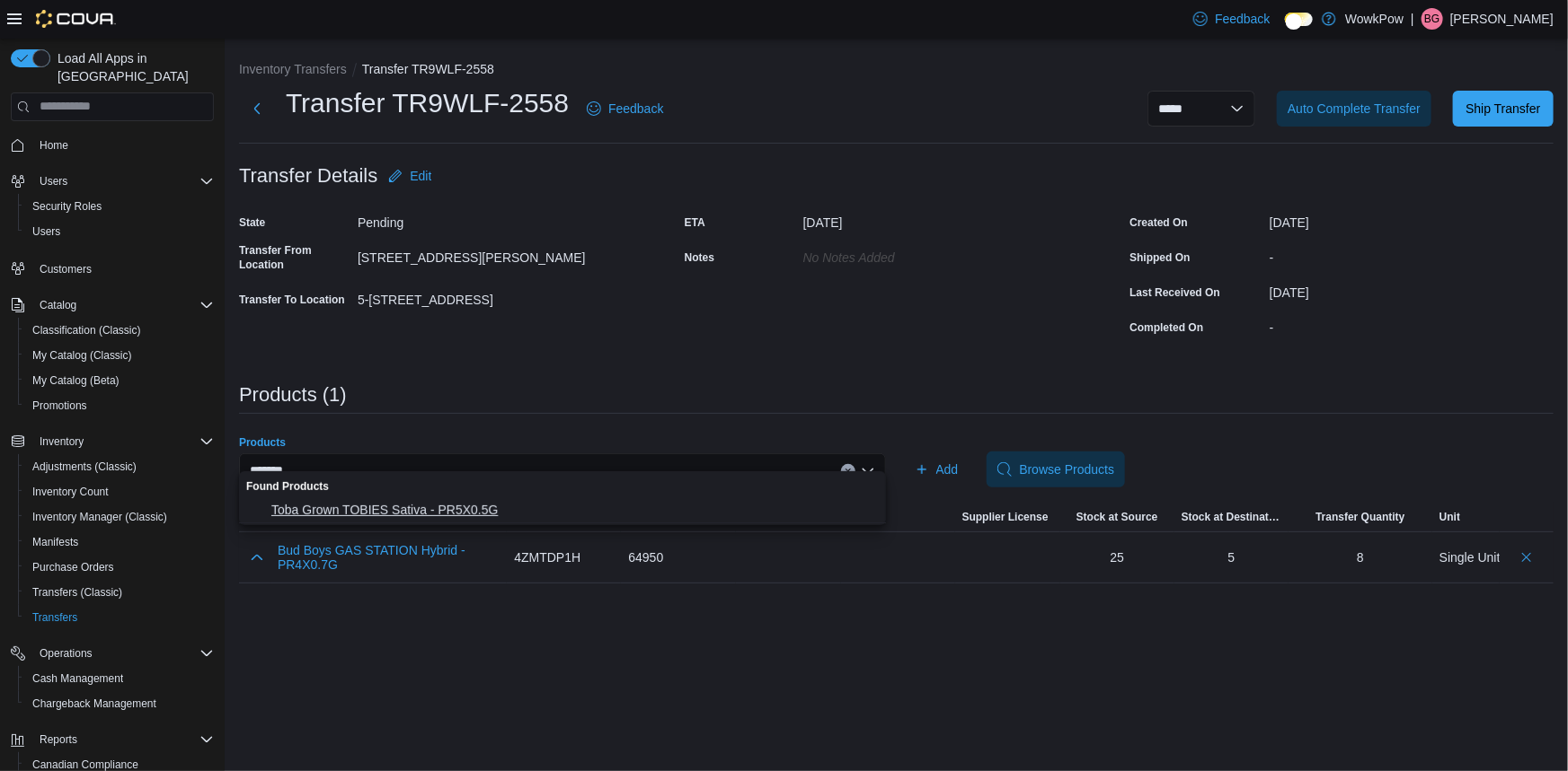
type input "*******"
click at [398, 503] on span "Toba Grown TOBIES Sativa - PR5X0.5G" at bounding box center [573, 510] width 603 height 18
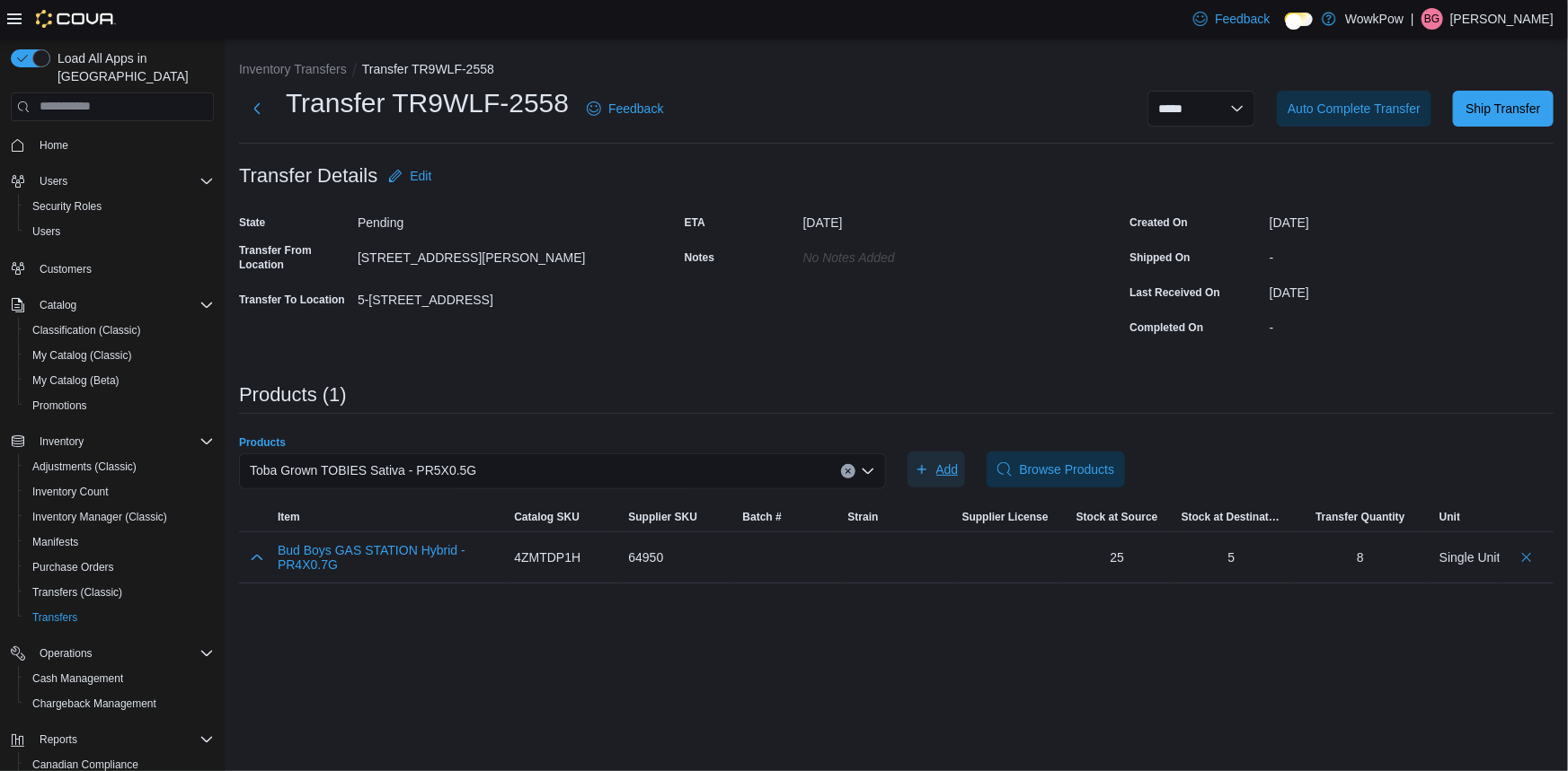
click at [939, 460] on span "Add" at bounding box center [947, 469] width 22 height 18
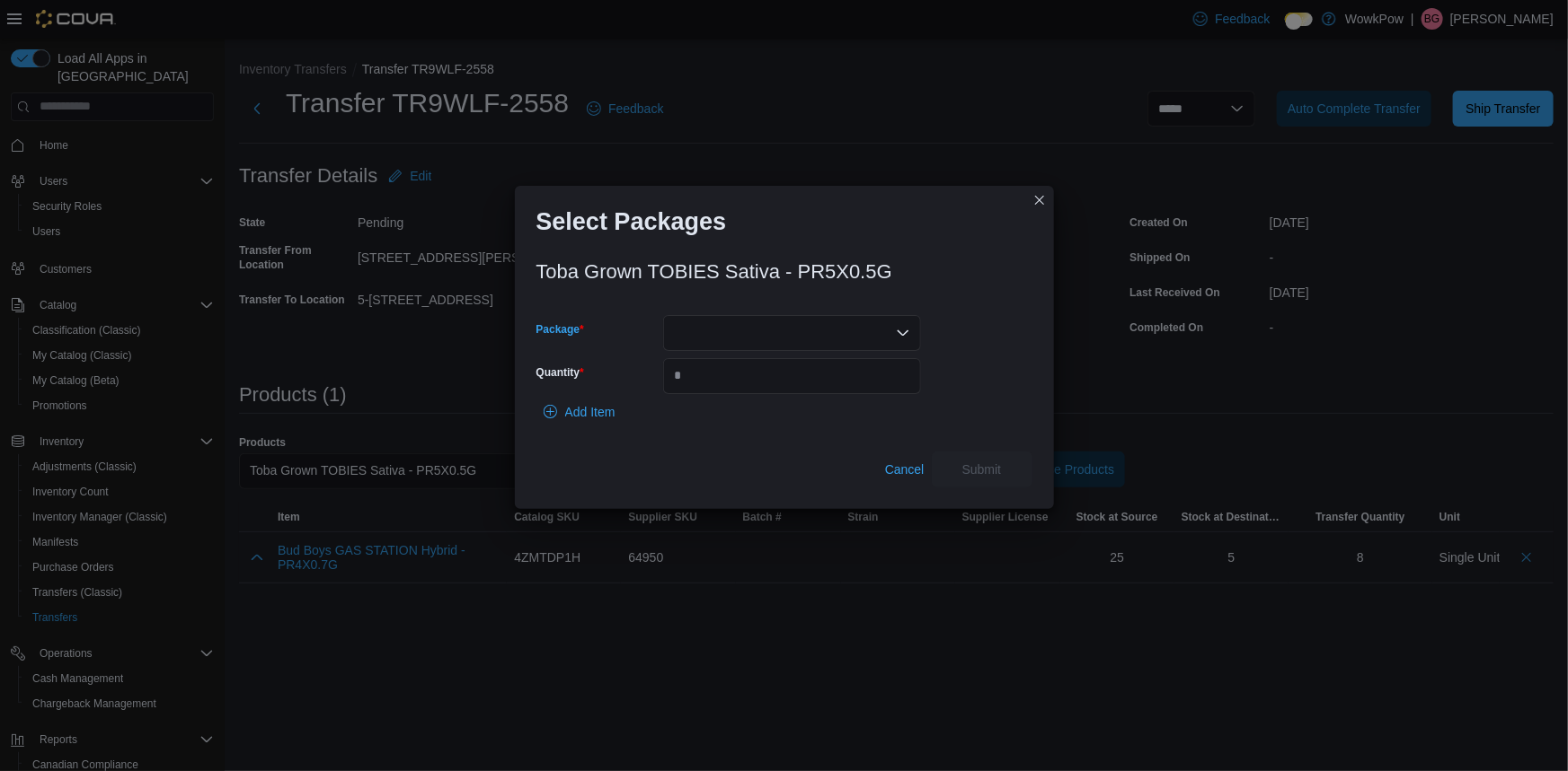
click at [708, 326] on div at bounding box center [792, 333] width 258 height 35
click at [721, 377] on span "TOBA259" at bounding box center [803, 383] width 215 height 18
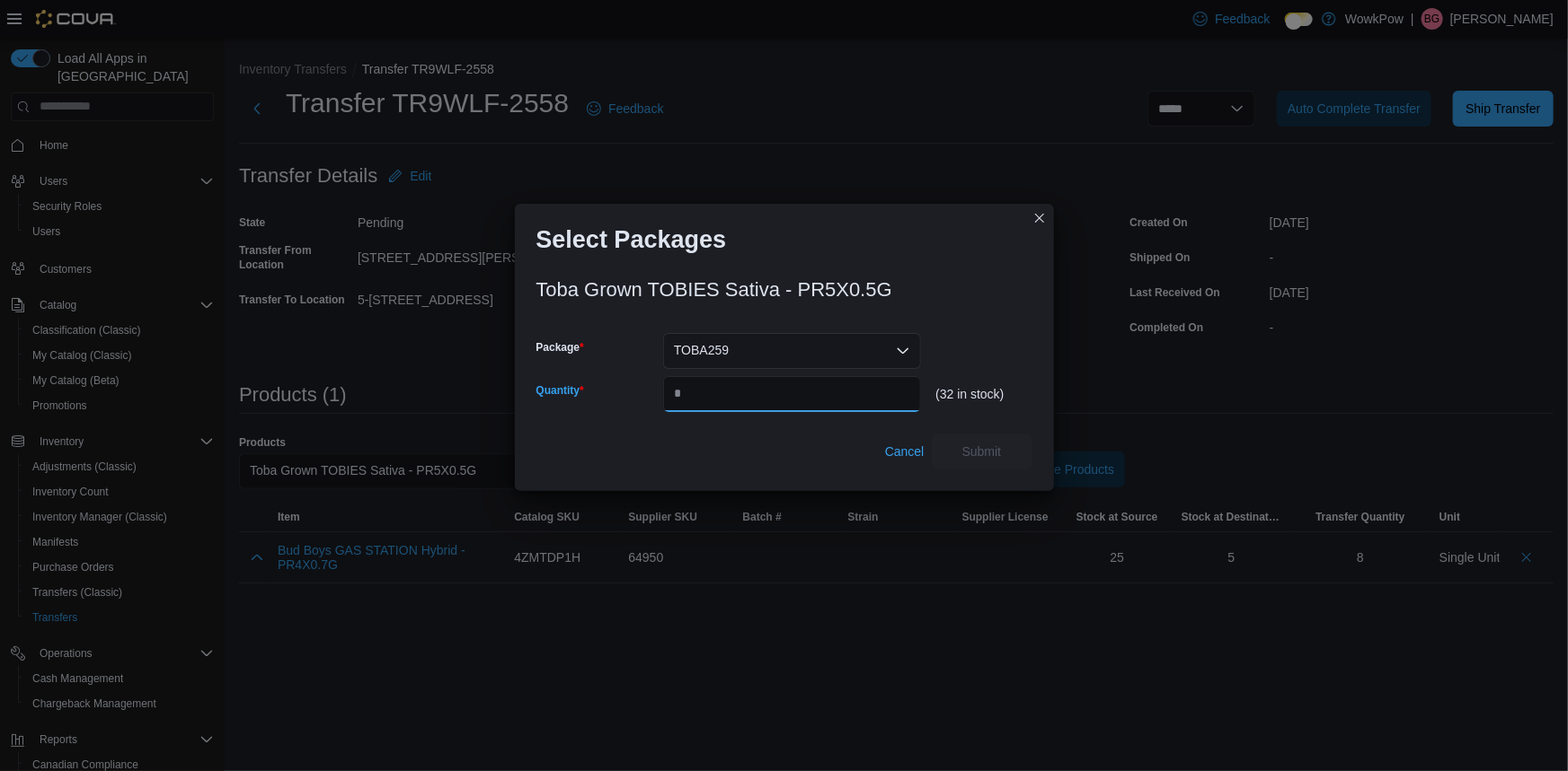
click at [742, 376] on input "Quantity" at bounding box center [792, 394] width 258 height 35
type input "**"
click at [988, 422] on div "Toba Grown TOBIES Sativa - PR5X0.5G Package TOBA259 Quantity ** (32 in stock) C…" at bounding box center [784, 369] width 496 height 201
click at [973, 436] on span "Submit" at bounding box center [982, 451] width 79 height 35
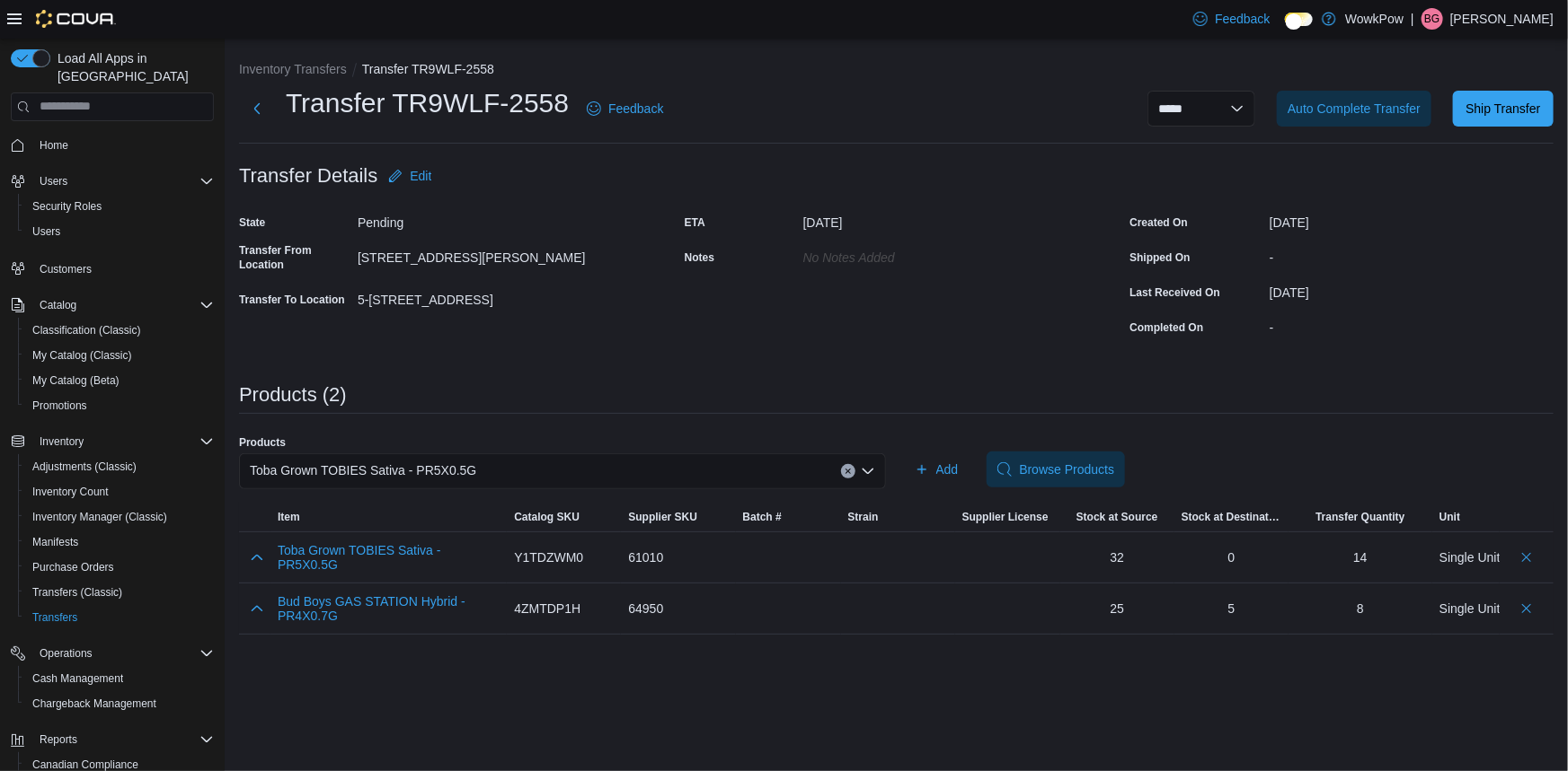
click at [592, 454] on div "Toba Grown TOBIES Sativa - PR5X0.5G" at bounding box center [562, 471] width 647 height 35
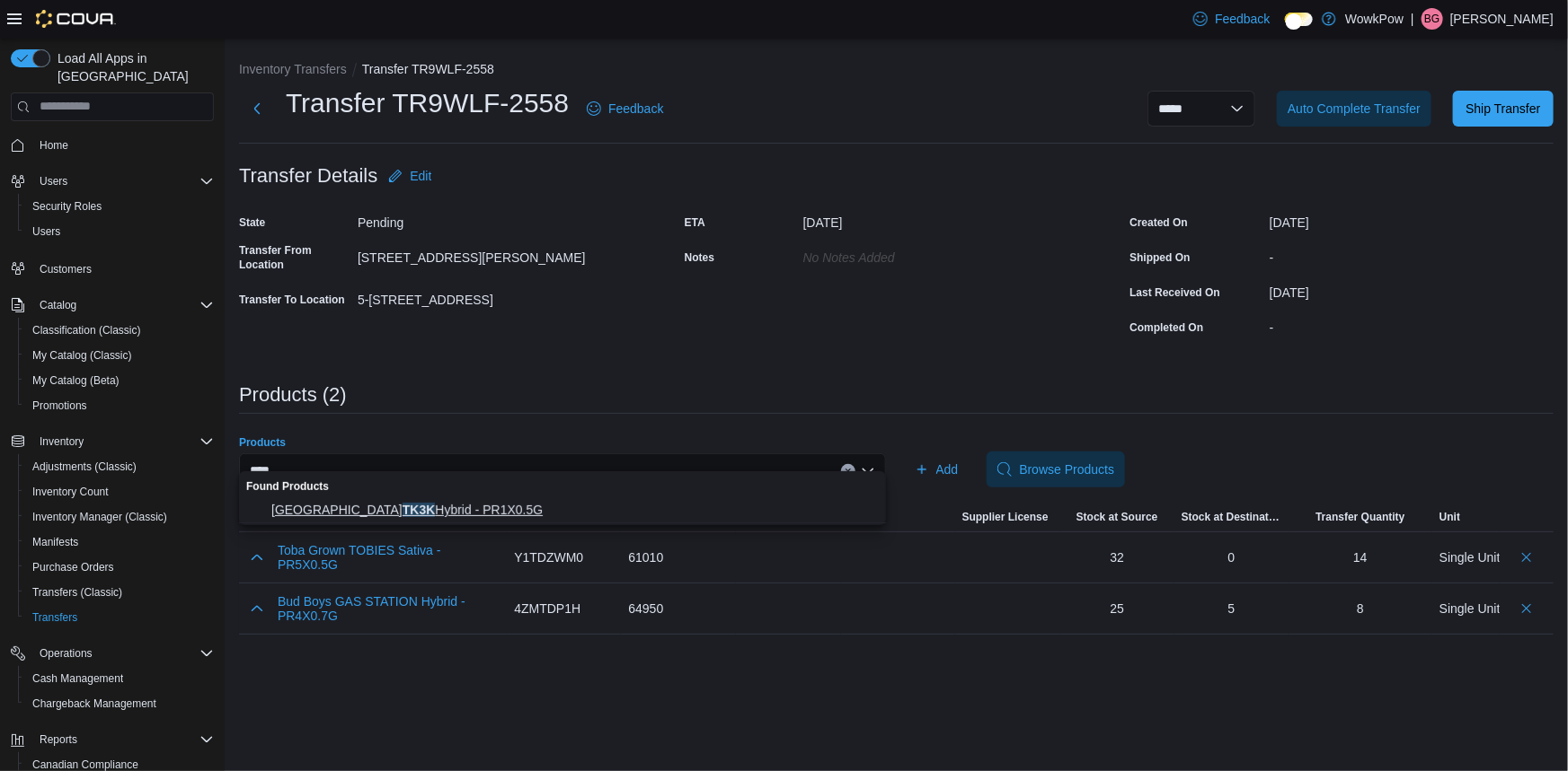
type input "****"
click at [391, 501] on button "Bloom House TK3K Hybrid - PR1X0.5G" at bounding box center [562, 511] width 647 height 26
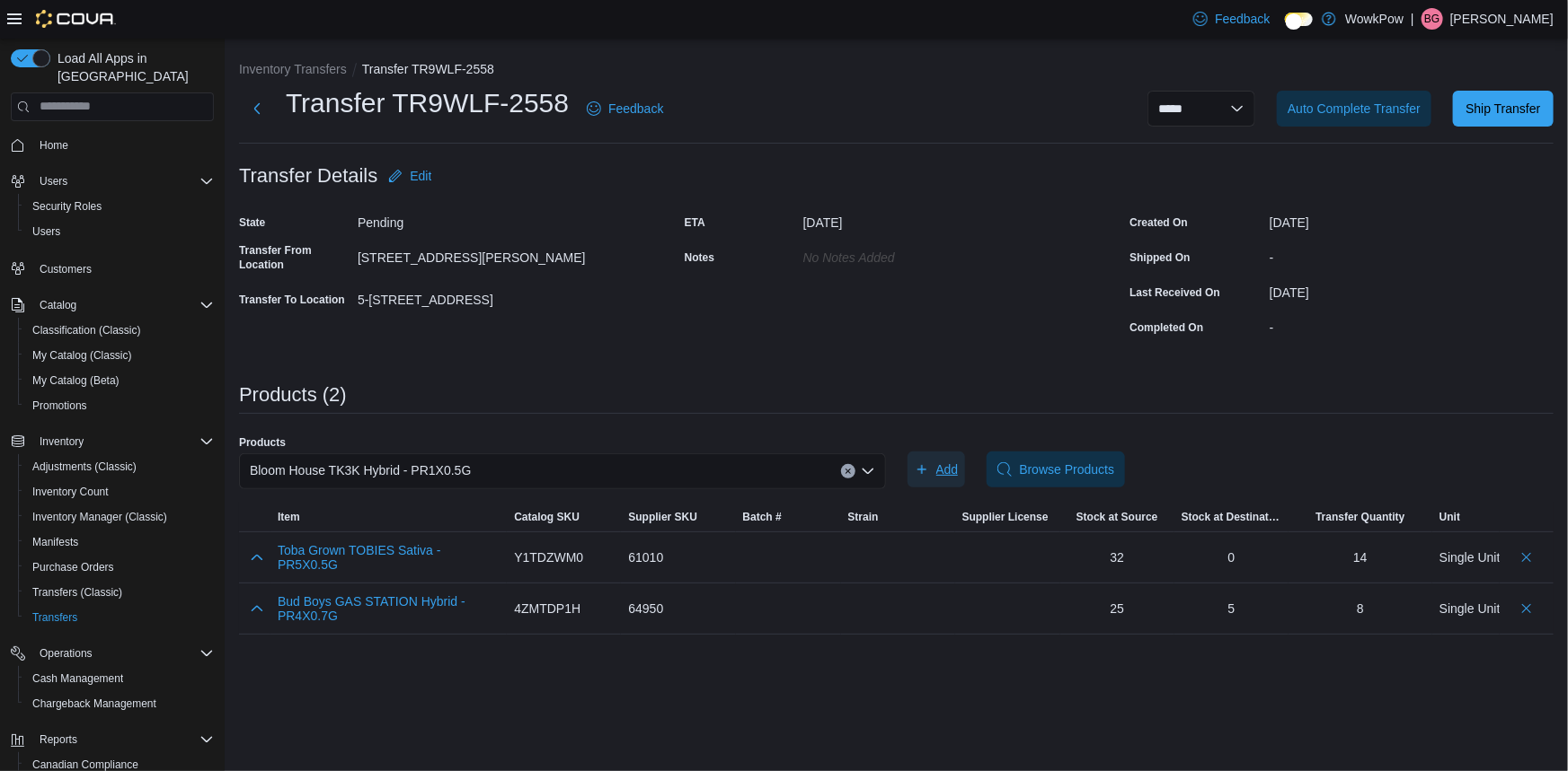
click at [929, 458] on span "Add" at bounding box center [936, 470] width 44 height 35
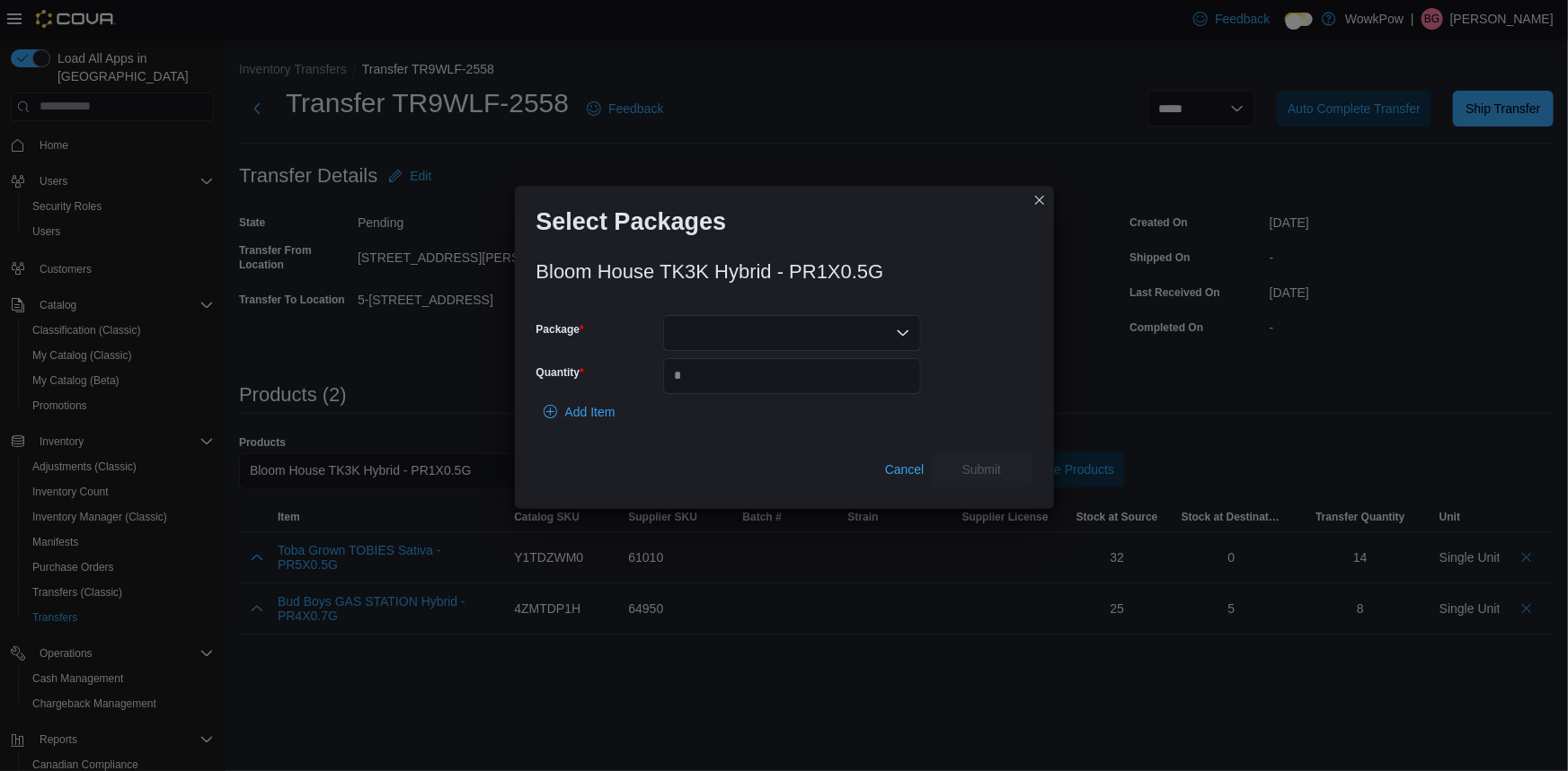
click at [714, 328] on div at bounding box center [792, 333] width 258 height 35
click at [718, 375] on span "BDC2304" at bounding box center [791, 383] width 236 height 18
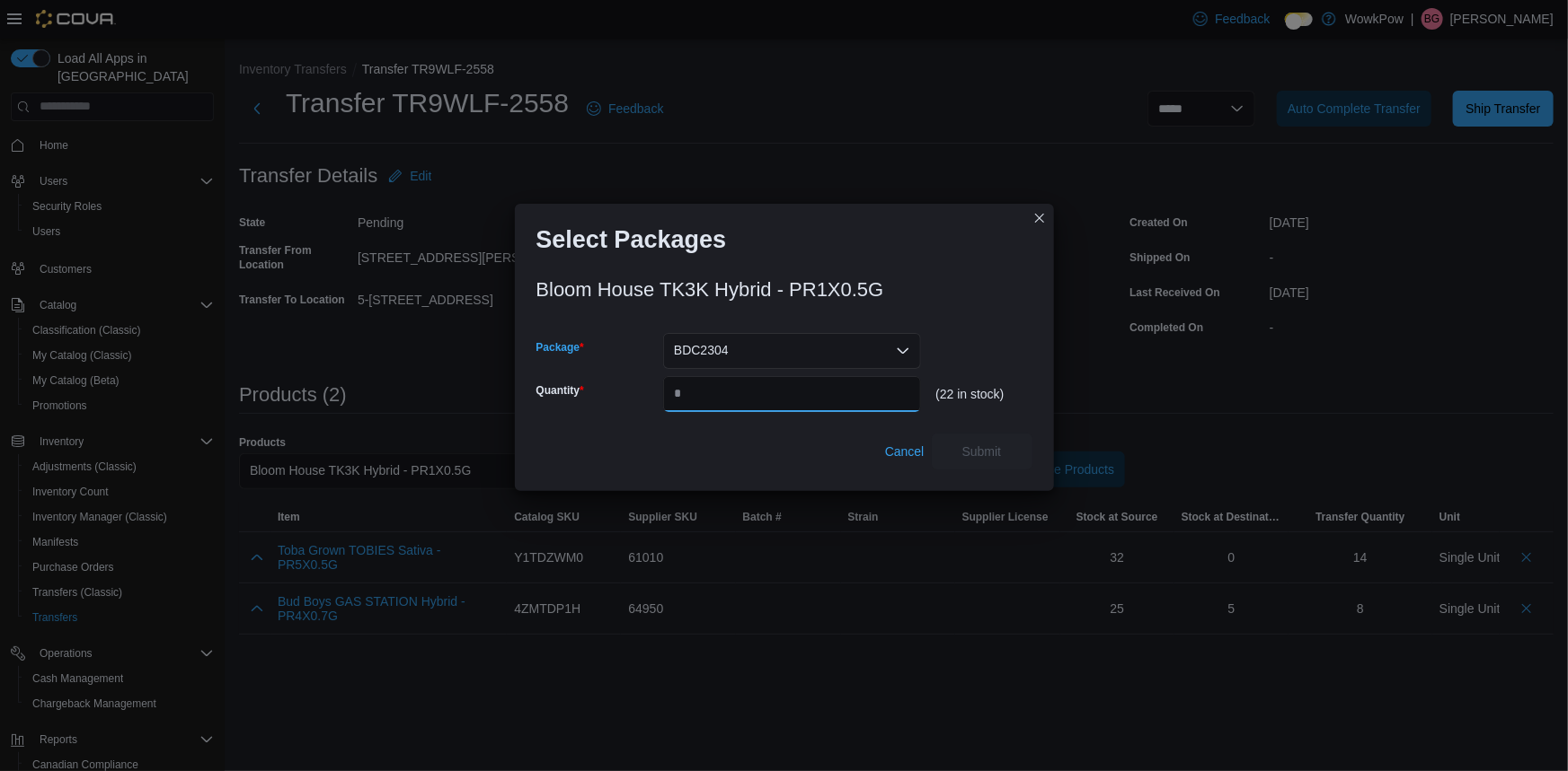
click at [741, 386] on input "Quantity" at bounding box center [792, 394] width 258 height 35
type input "*"
click at [956, 435] on span "Submit" at bounding box center [982, 451] width 79 height 35
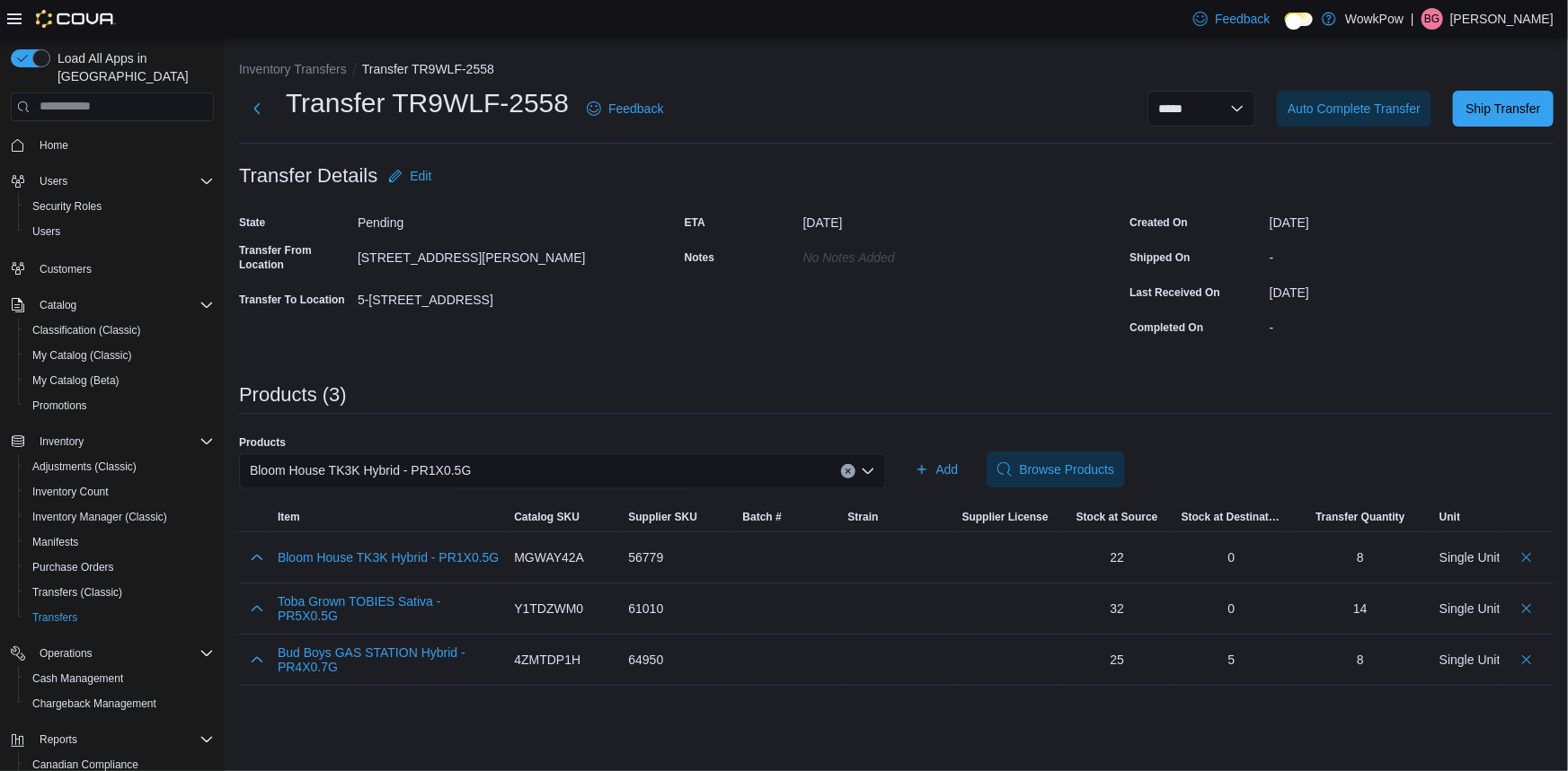
click at [439, 454] on div "Bloom House TK3K Hybrid - PR1X0.5G" at bounding box center [562, 471] width 647 height 35
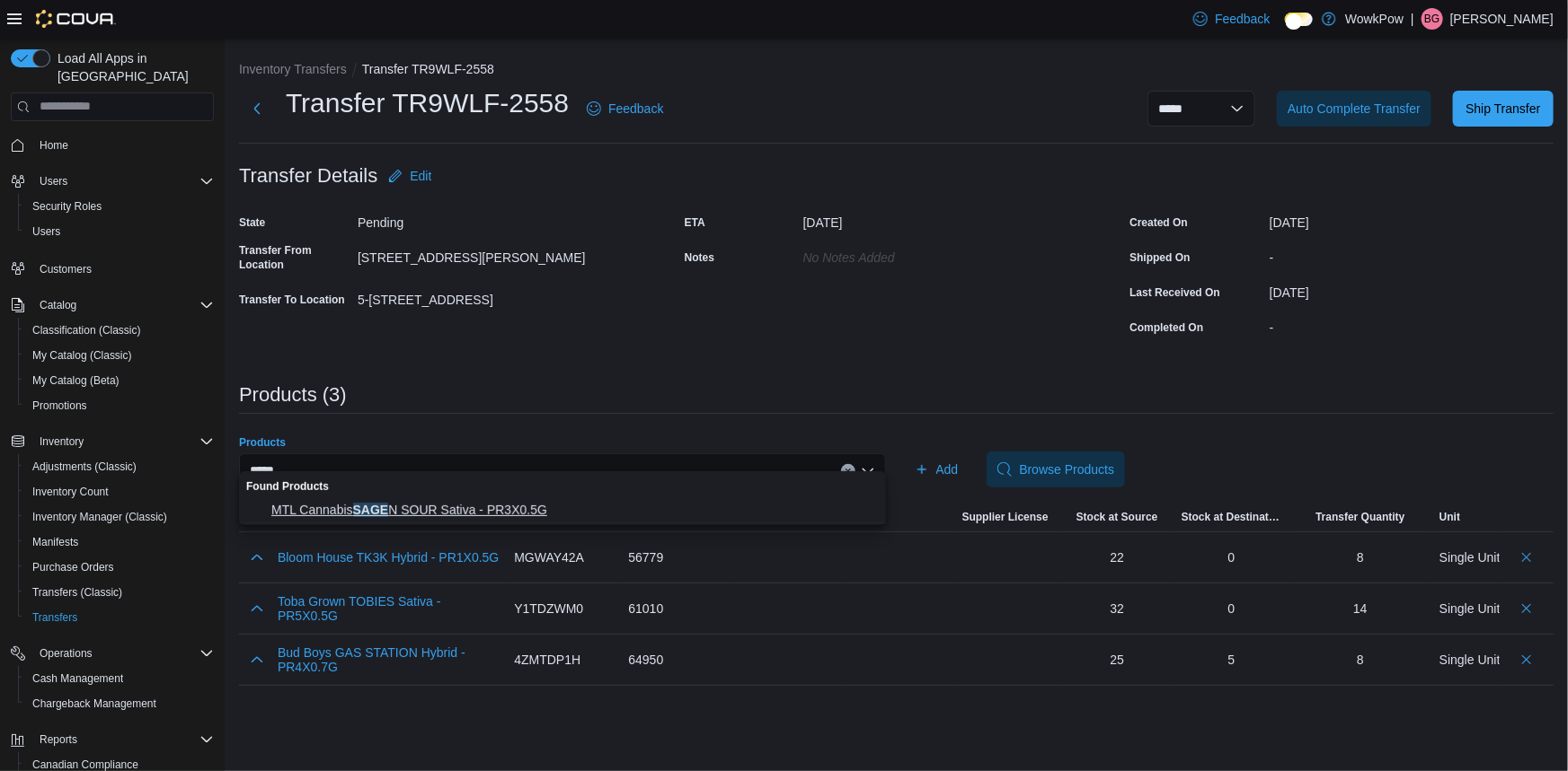
type input "****"
click at [463, 507] on span "MTL Cannabis SAGE N SOUR Sativa - PR3X0.5G" at bounding box center [573, 510] width 603 height 18
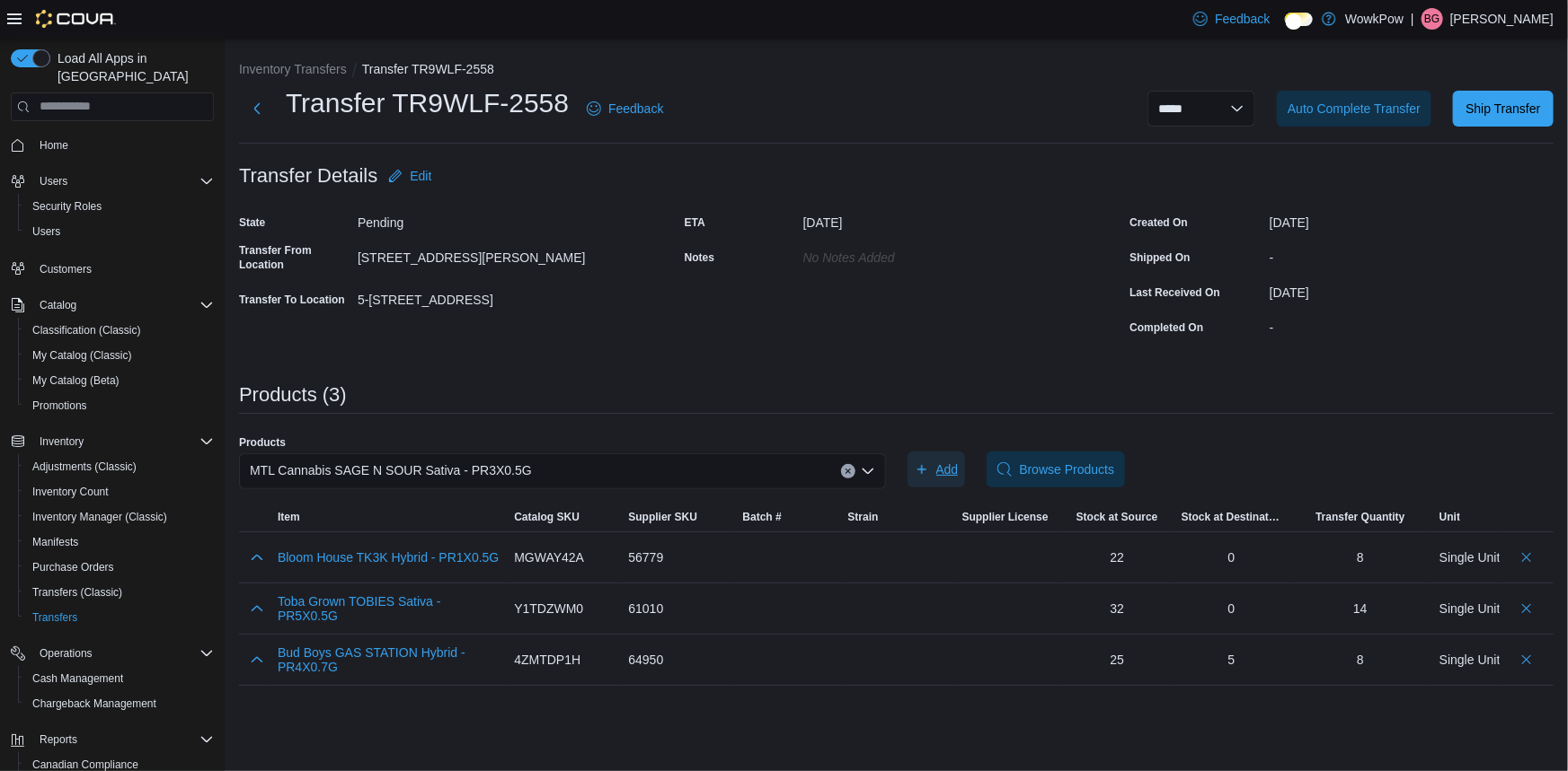
click at [924, 465] on icon "button" at bounding box center [922, 470] width 9 height 9
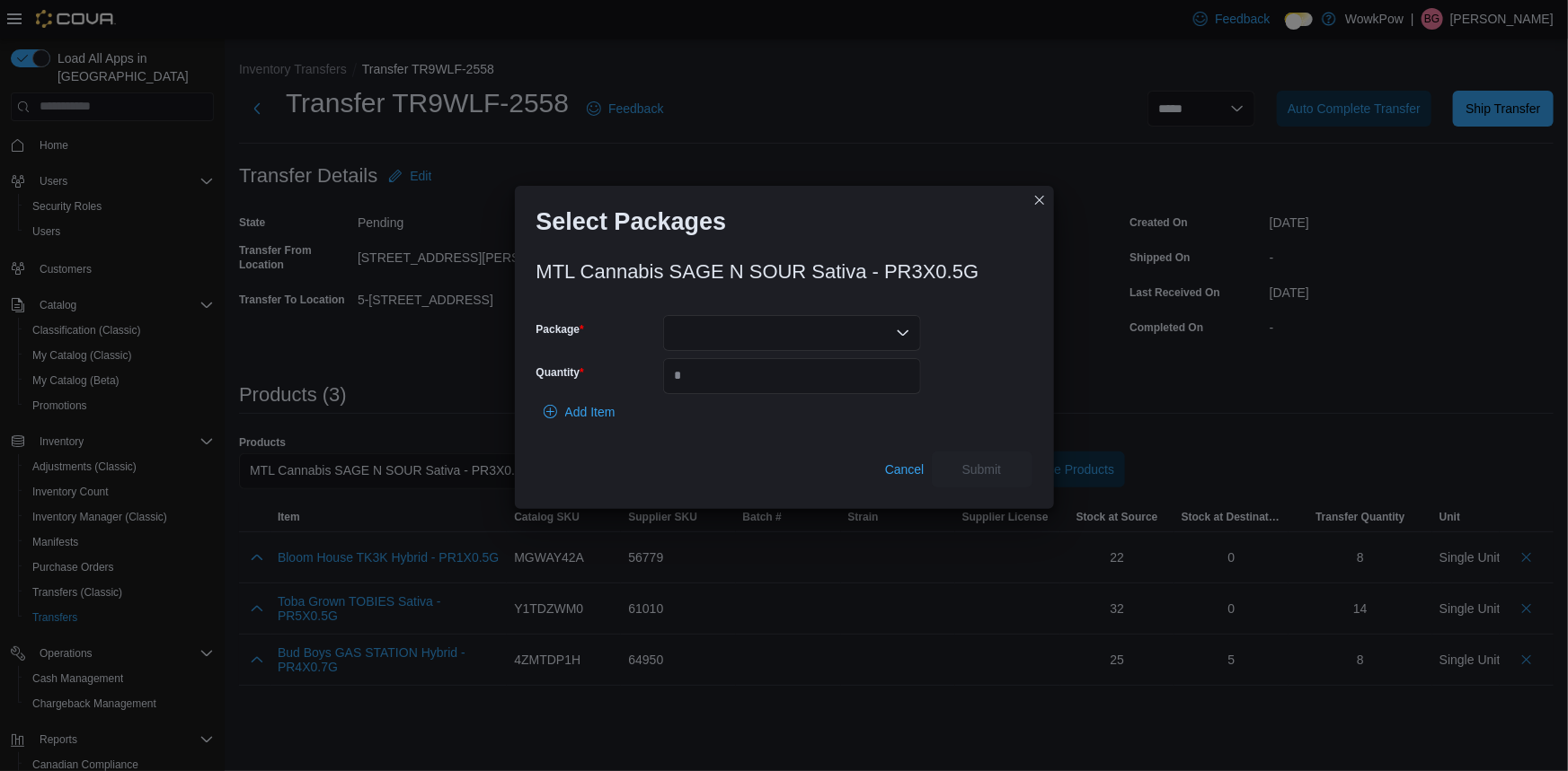
click at [702, 318] on div at bounding box center [792, 333] width 258 height 35
click at [713, 380] on span "200125A3205" at bounding box center [803, 383] width 215 height 18
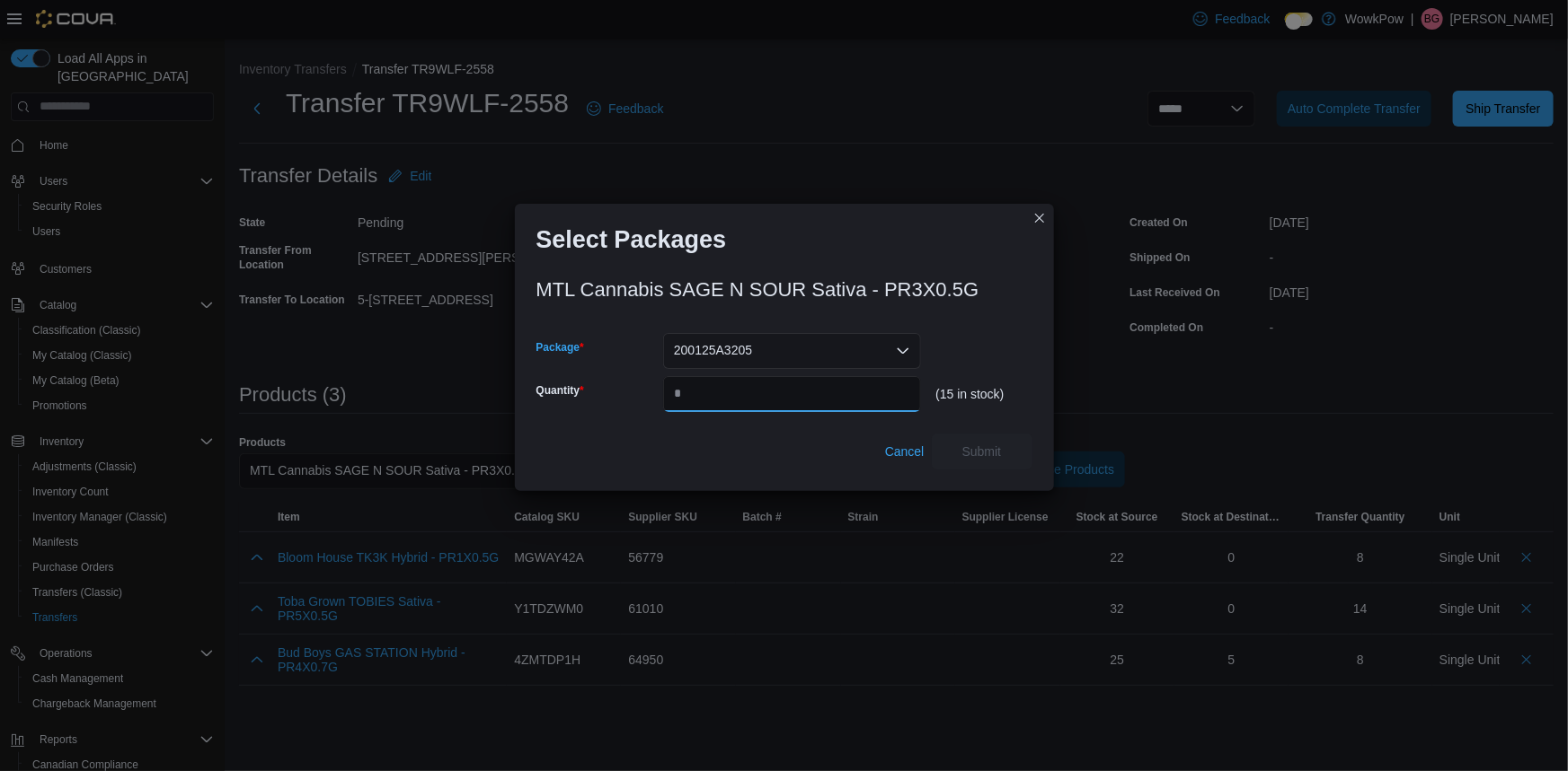
click at [719, 380] on input "Quantity" at bounding box center [792, 394] width 258 height 35
type input "*"
click at [950, 447] on span "Submit" at bounding box center [982, 451] width 79 height 35
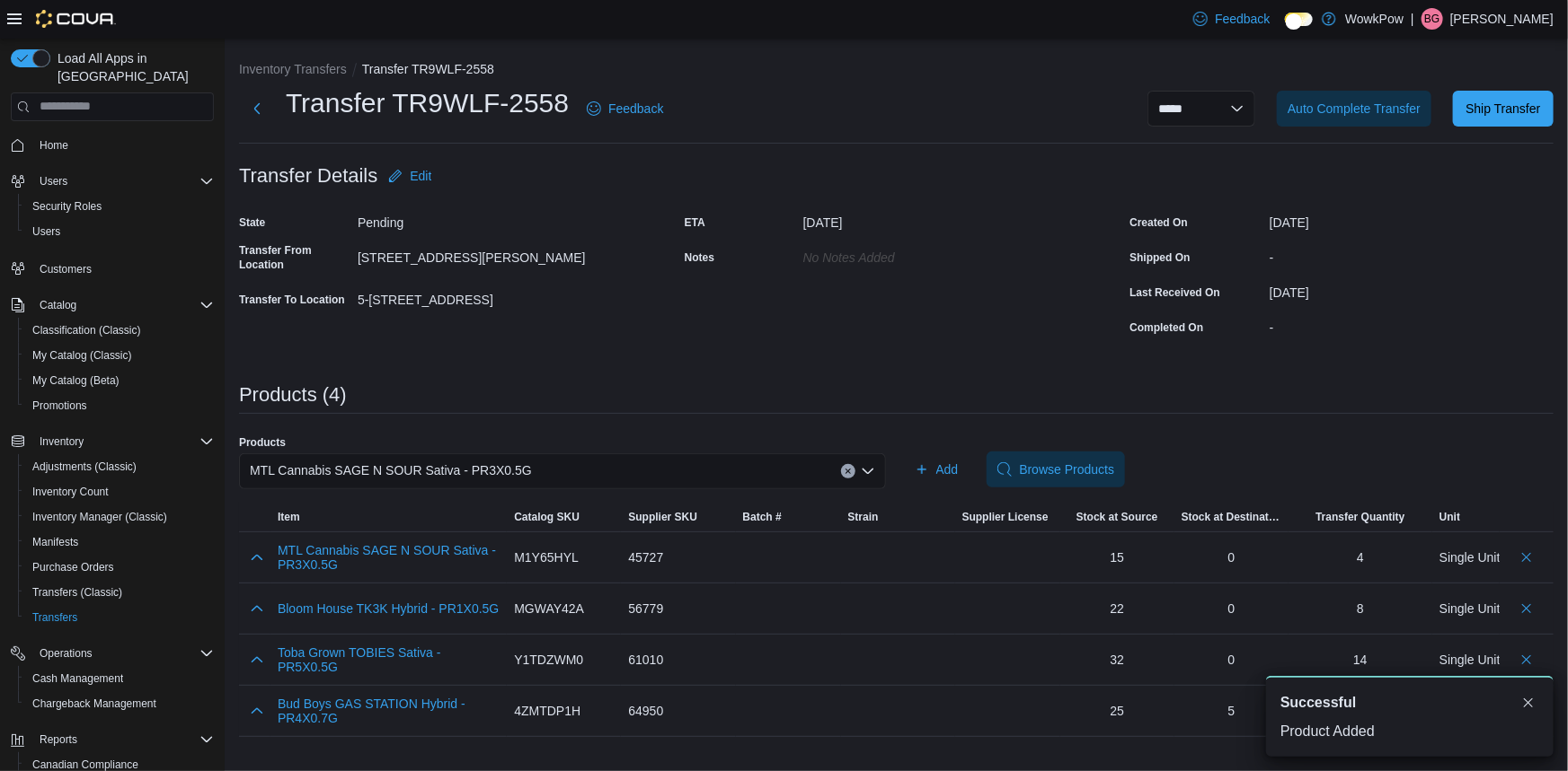
click at [596, 454] on div "MTL Cannabis SAGE N SOUR Sativa - PR3X0.5G" at bounding box center [562, 471] width 647 height 35
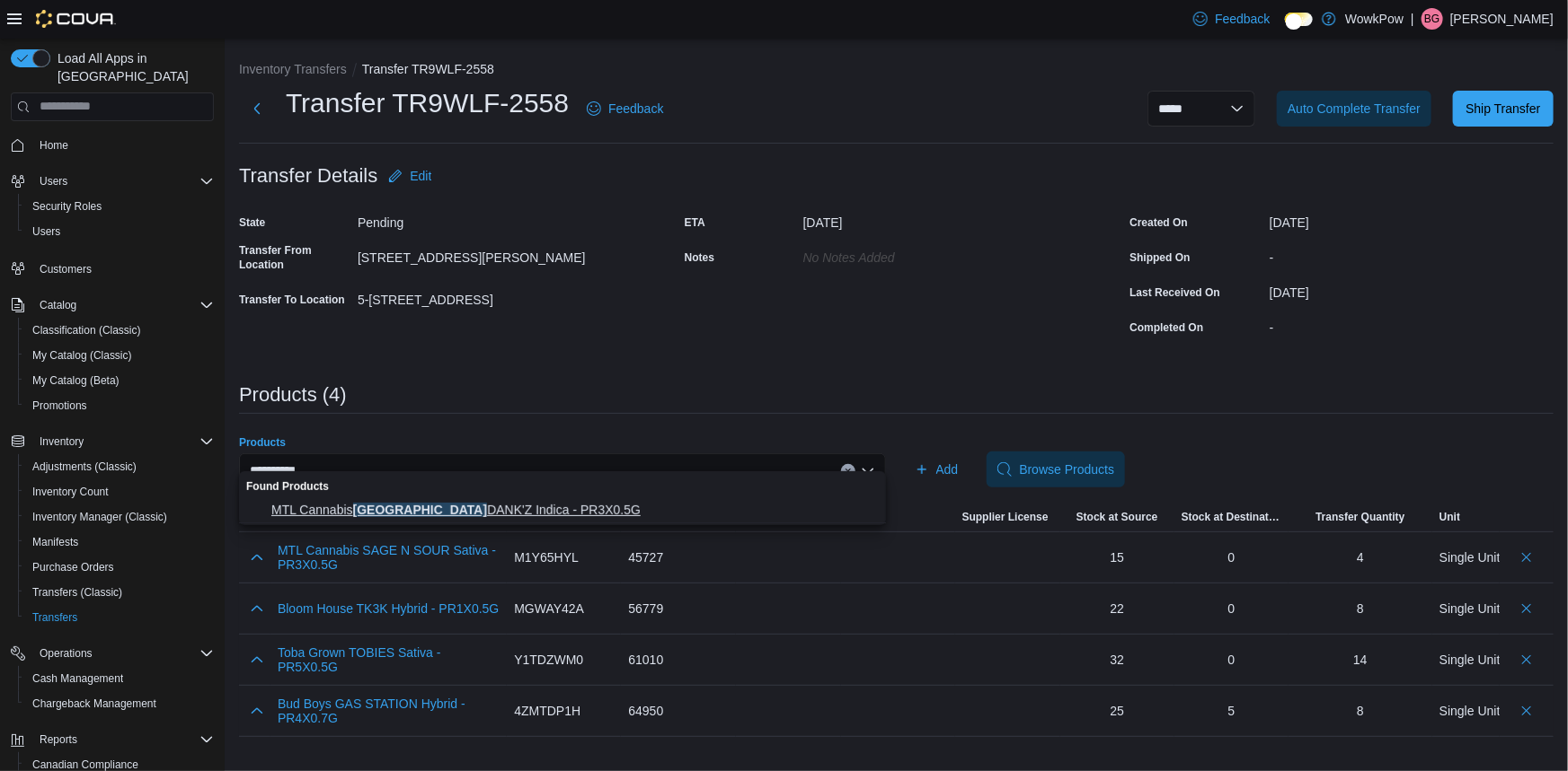
type input "**********"
click at [479, 498] on button "MTL Cannabis EAST COAST DANK'Z Indica - PR3X0.5G" at bounding box center [562, 511] width 647 height 26
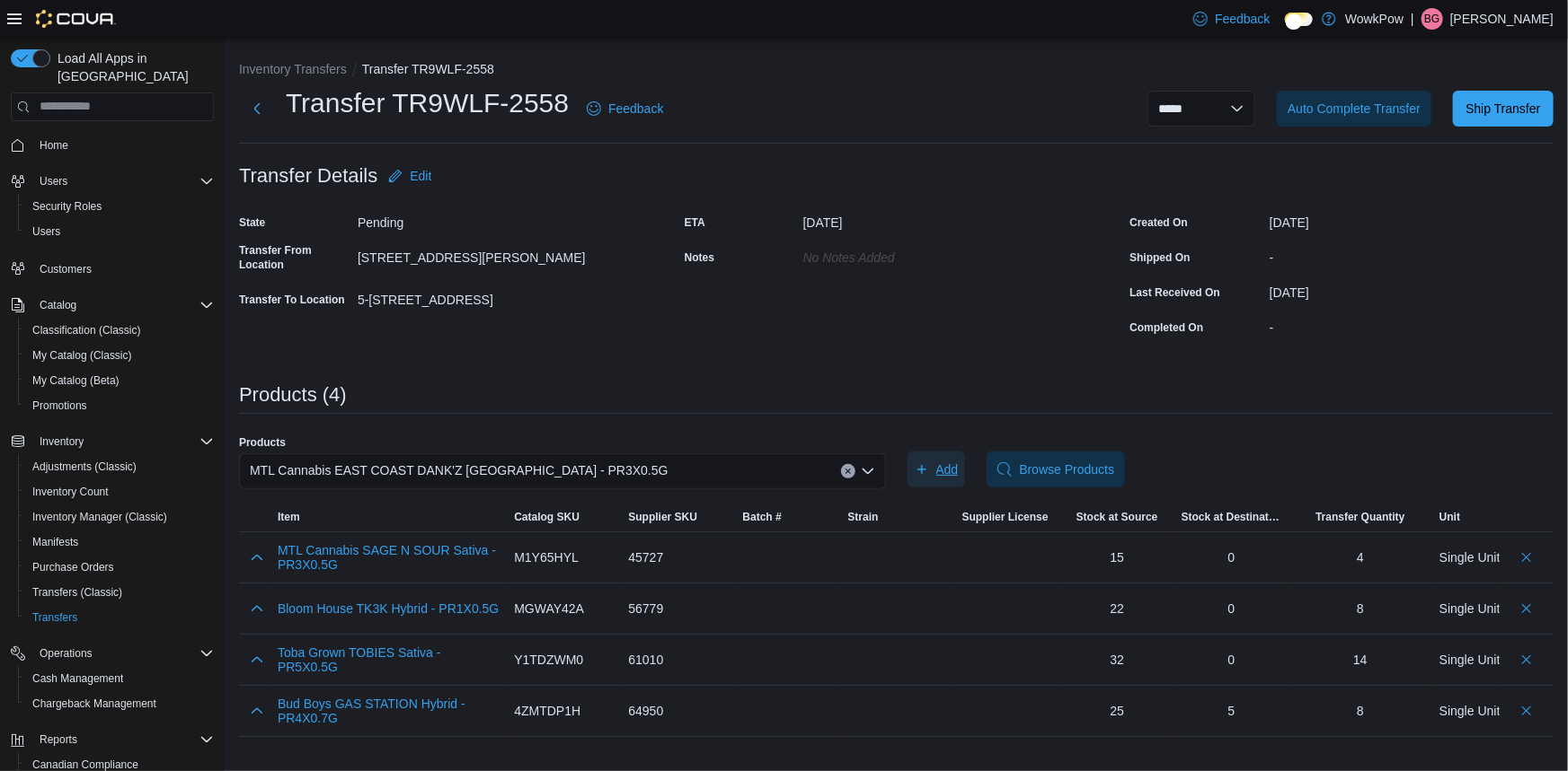
click at [939, 452] on span "Add" at bounding box center [936, 470] width 44 height 35
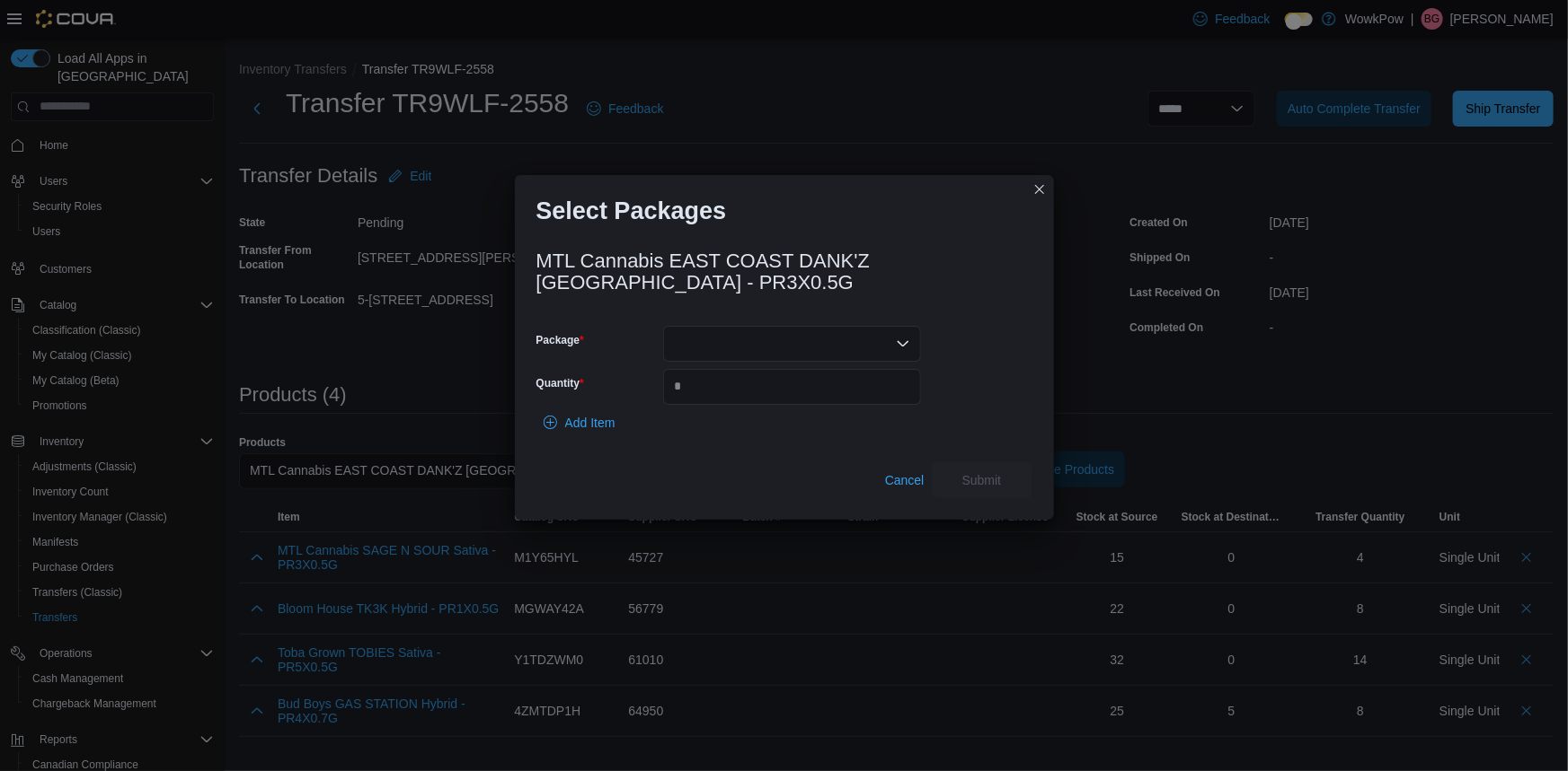
click at [776, 332] on div at bounding box center [792, 343] width 258 height 35
click at [724, 380] on span "208525A1502" at bounding box center [803, 383] width 215 height 18
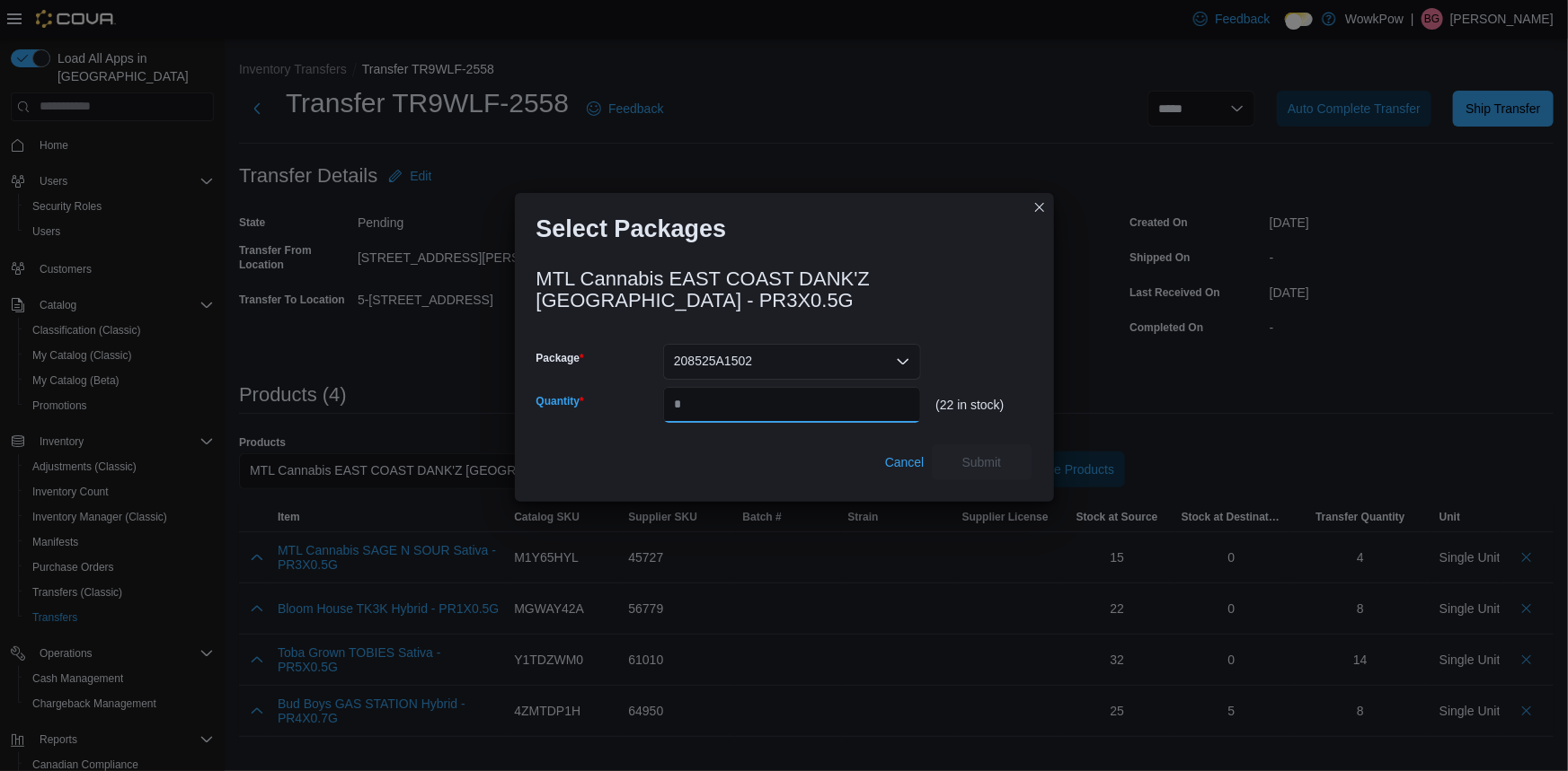
click at [752, 387] on input "Quantity" at bounding box center [792, 405] width 258 height 35
type input "*"
click at [1011, 443] on span "Submit" at bounding box center [982, 461] width 79 height 35
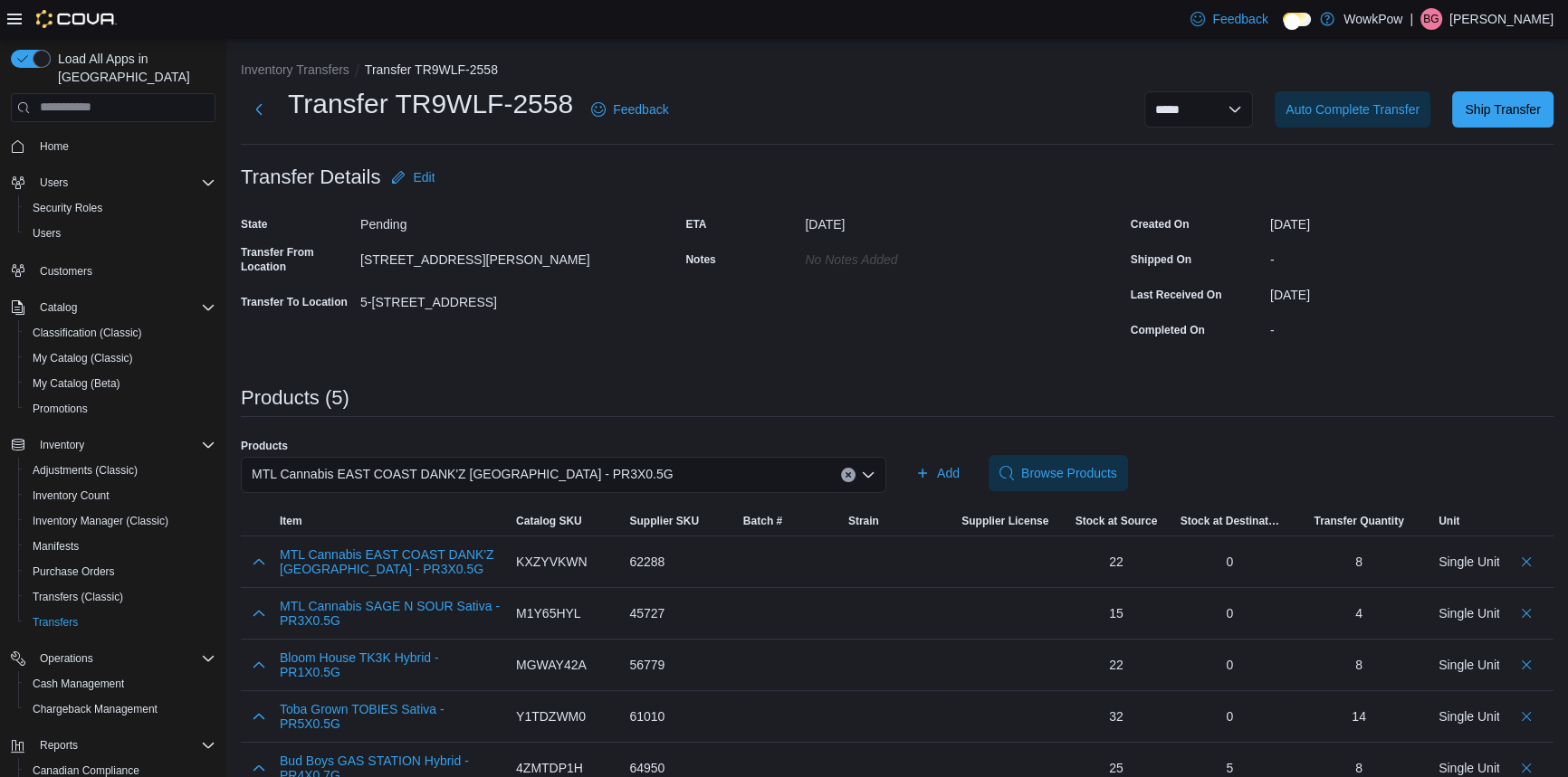
click at [405, 464] on span "MTL Cannabis EAST COAST DANK'Z Indica - PR3X0.5G" at bounding box center [462, 474] width 422 height 22
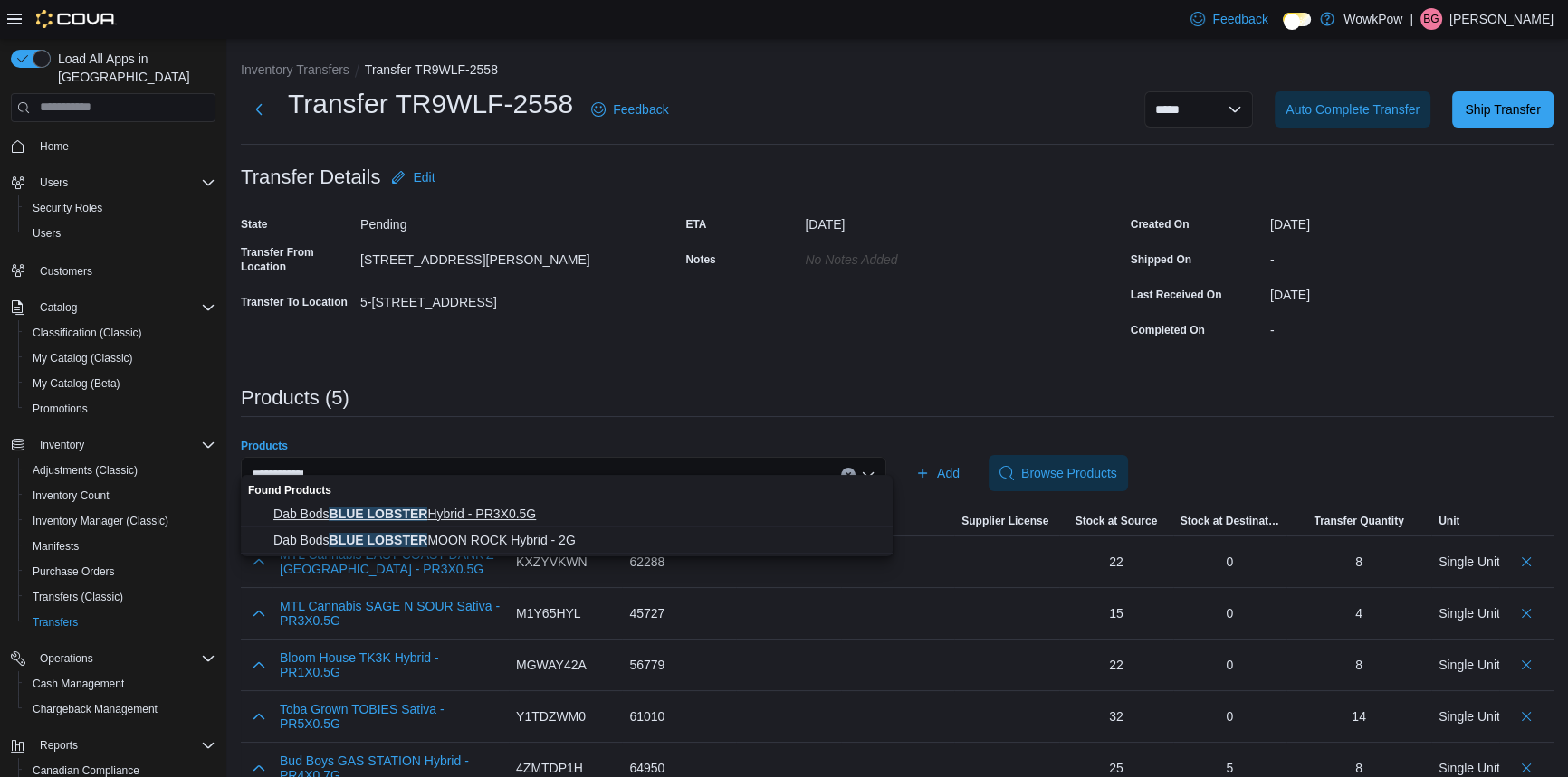
type input "**********"
click at [462, 517] on span "Dab Bods BLUE LOBSTER Hybrid - PR3X0.5G" at bounding box center [578, 514] width 608 height 18
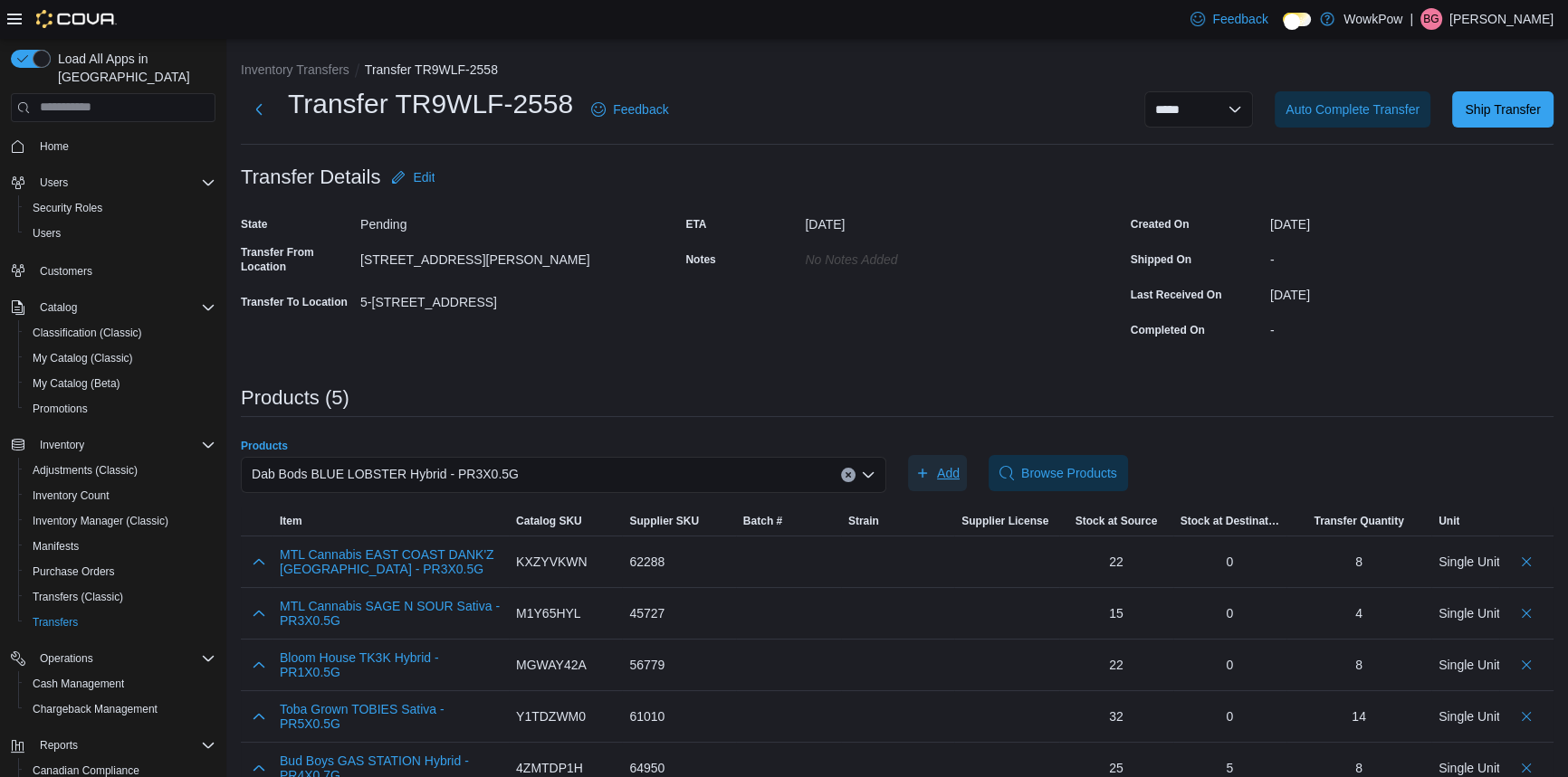
click at [939, 456] on span "Add" at bounding box center [937, 473] width 44 height 36
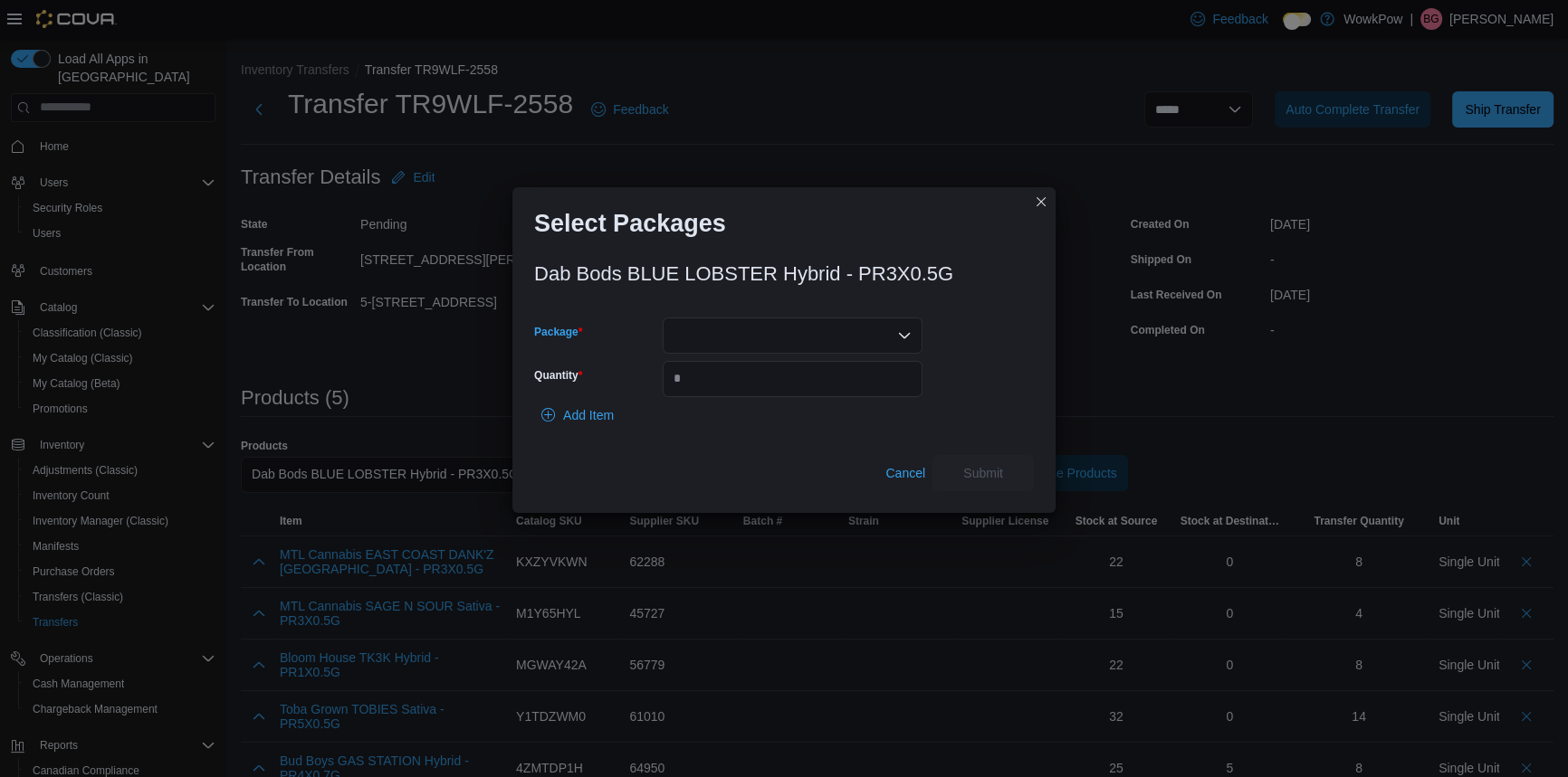
click at [730, 320] on div at bounding box center [792, 336] width 260 height 36
click at [711, 416] on span "25BLP3248" at bounding box center [803, 412] width 216 height 18
click at [744, 376] on input "Quantity" at bounding box center [792, 379] width 260 height 36
type input "*"
click at [1025, 460] on button "Submit" at bounding box center [984, 472] width 102 height 36
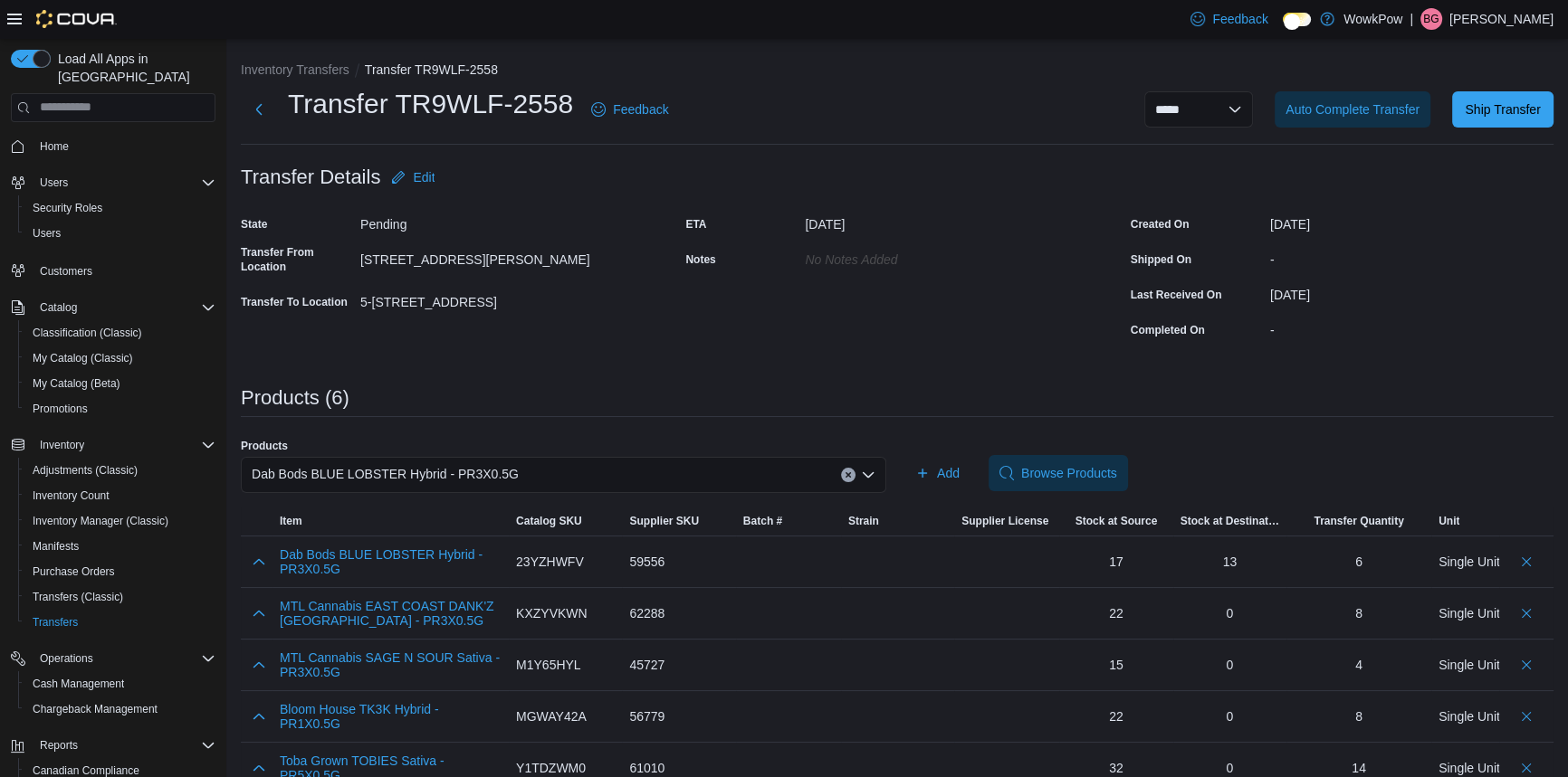
click at [397, 464] on span "Dab Bods BLUE LOBSTER Hybrid - PR3X0.5G" at bounding box center [385, 474] width 267 height 22
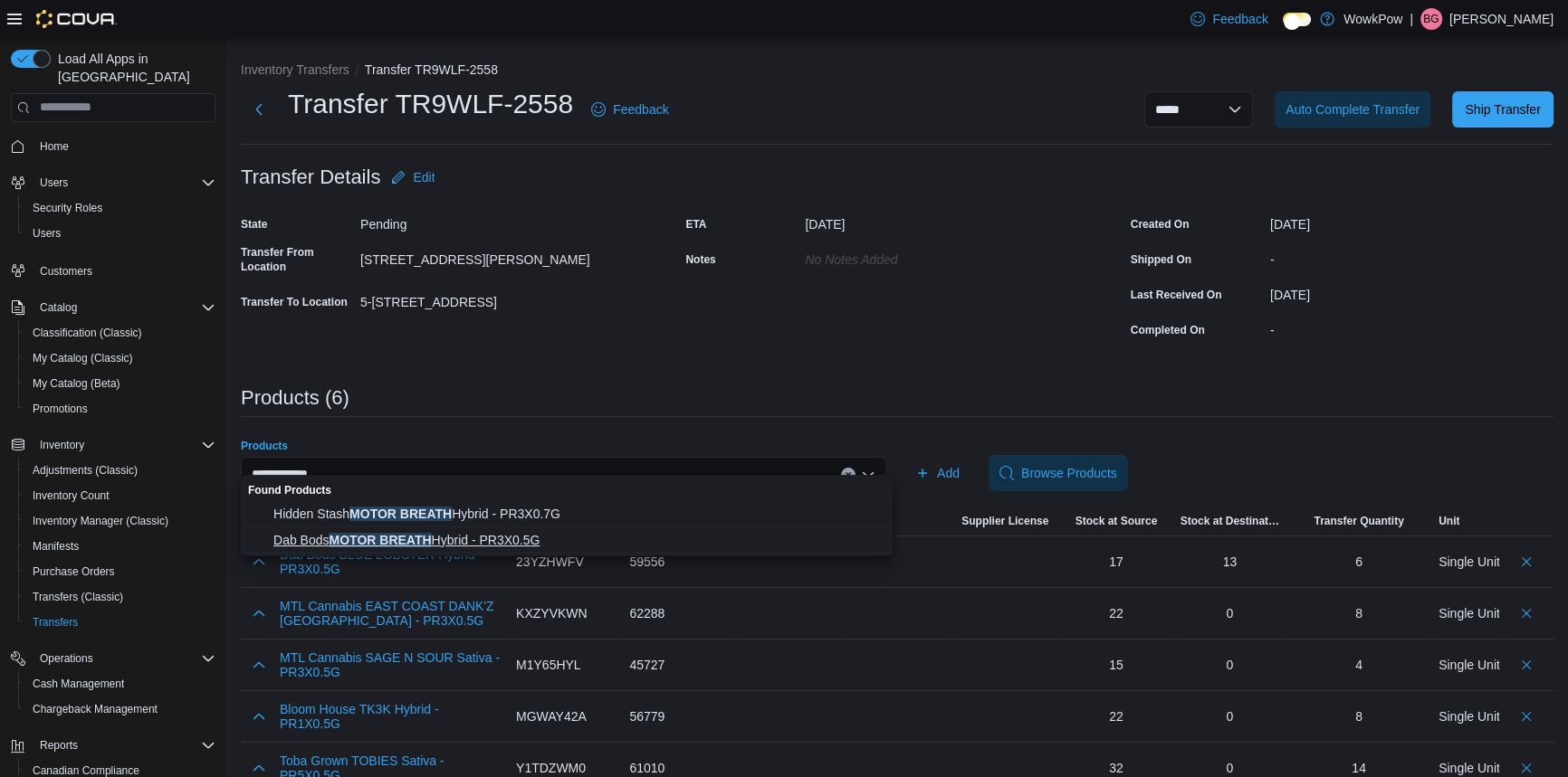
type input "**********"
click at [402, 530] on button "Dab Bods MOTOR BREATH Hybrid - PR3X0.5G" at bounding box center [567, 541] width 652 height 26
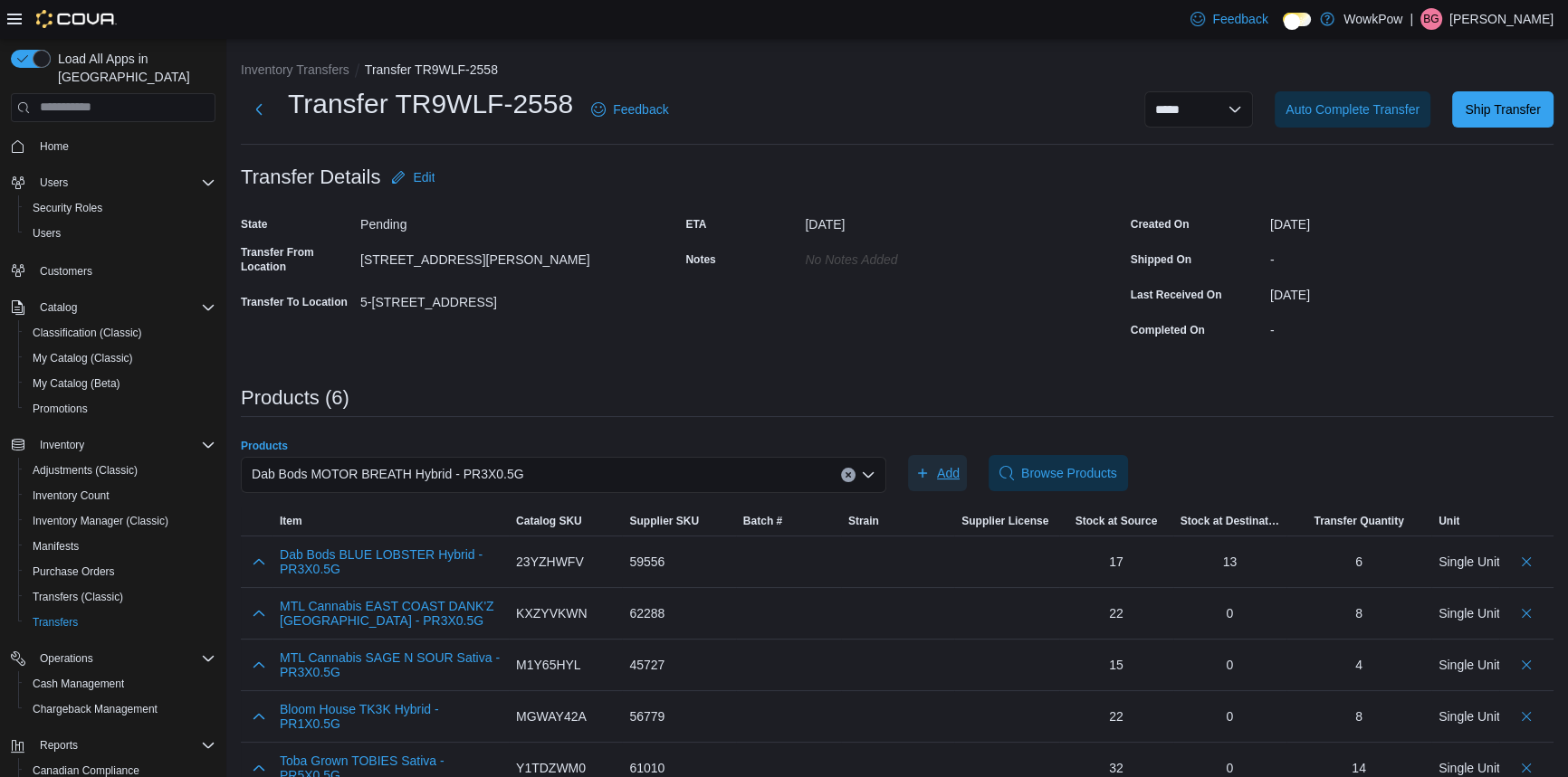
click at [948, 464] on span "Add" at bounding box center [937, 473] width 44 height 36
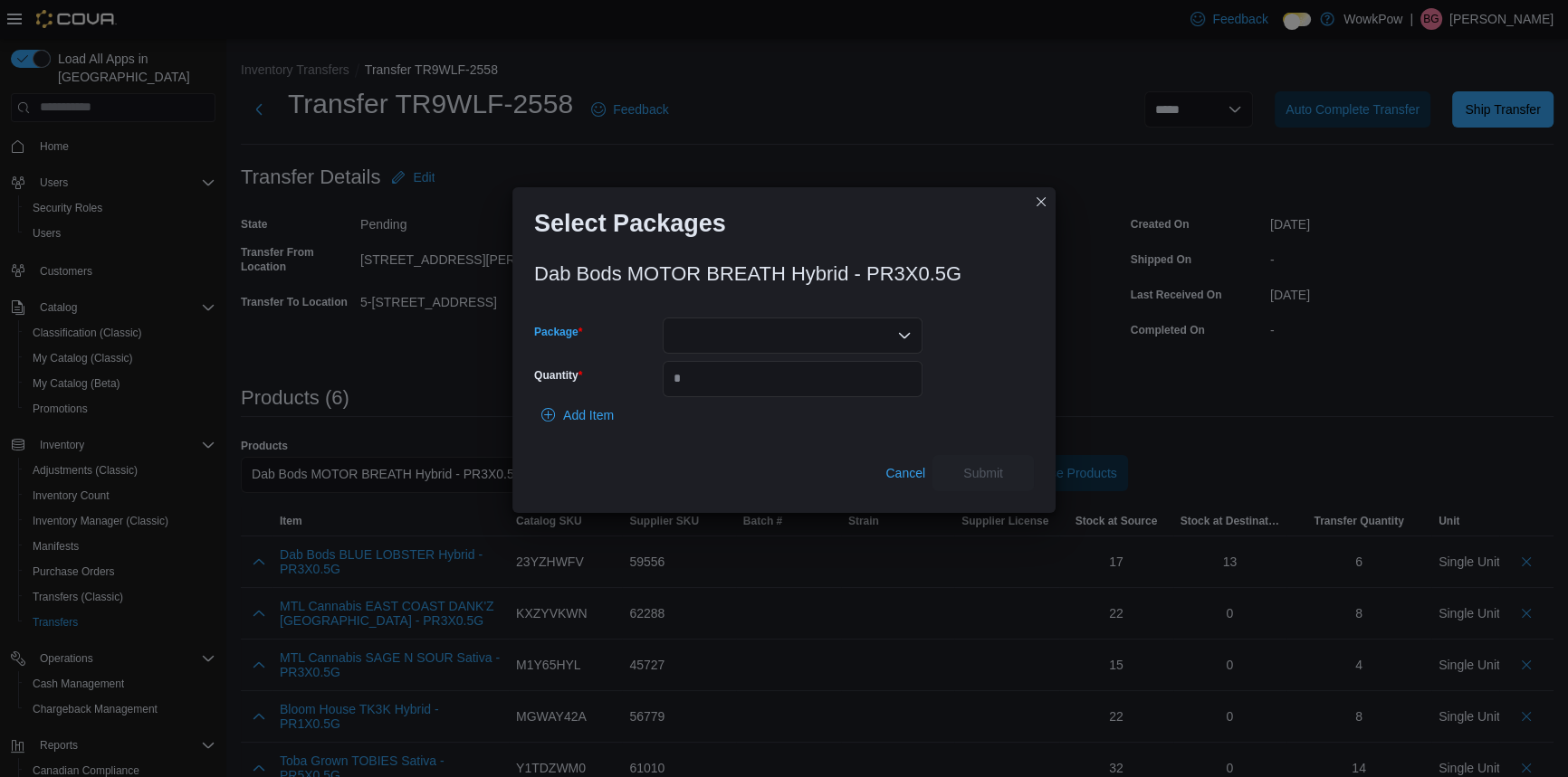
click at [787, 345] on div at bounding box center [792, 336] width 260 height 36
click at [780, 335] on div "Combo box. Selected. . Press Backspace to delete . Combo box input. Select a Pa…" at bounding box center [792, 336] width 260 height 36
click at [717, 411] on span "25MBP3193" at bounding box center [803, 412] width 216 height 18
click at [727, 375] on input "Quantity" at bounding box center [792, 379] width 260 height 36
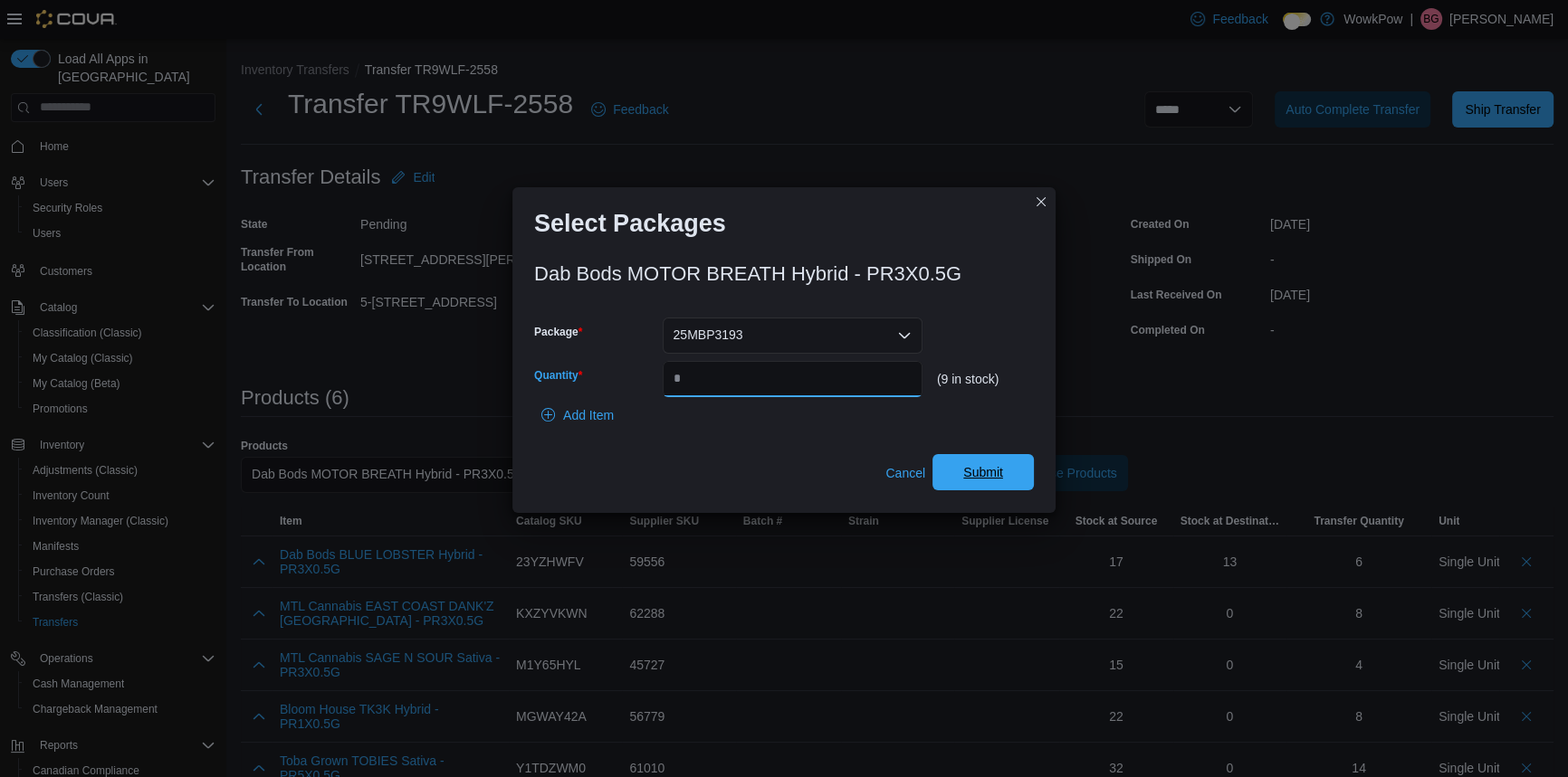
type input "*"
click at [988, 464] on span "Submit" at bounding box center [984, 472] width 40 height 18
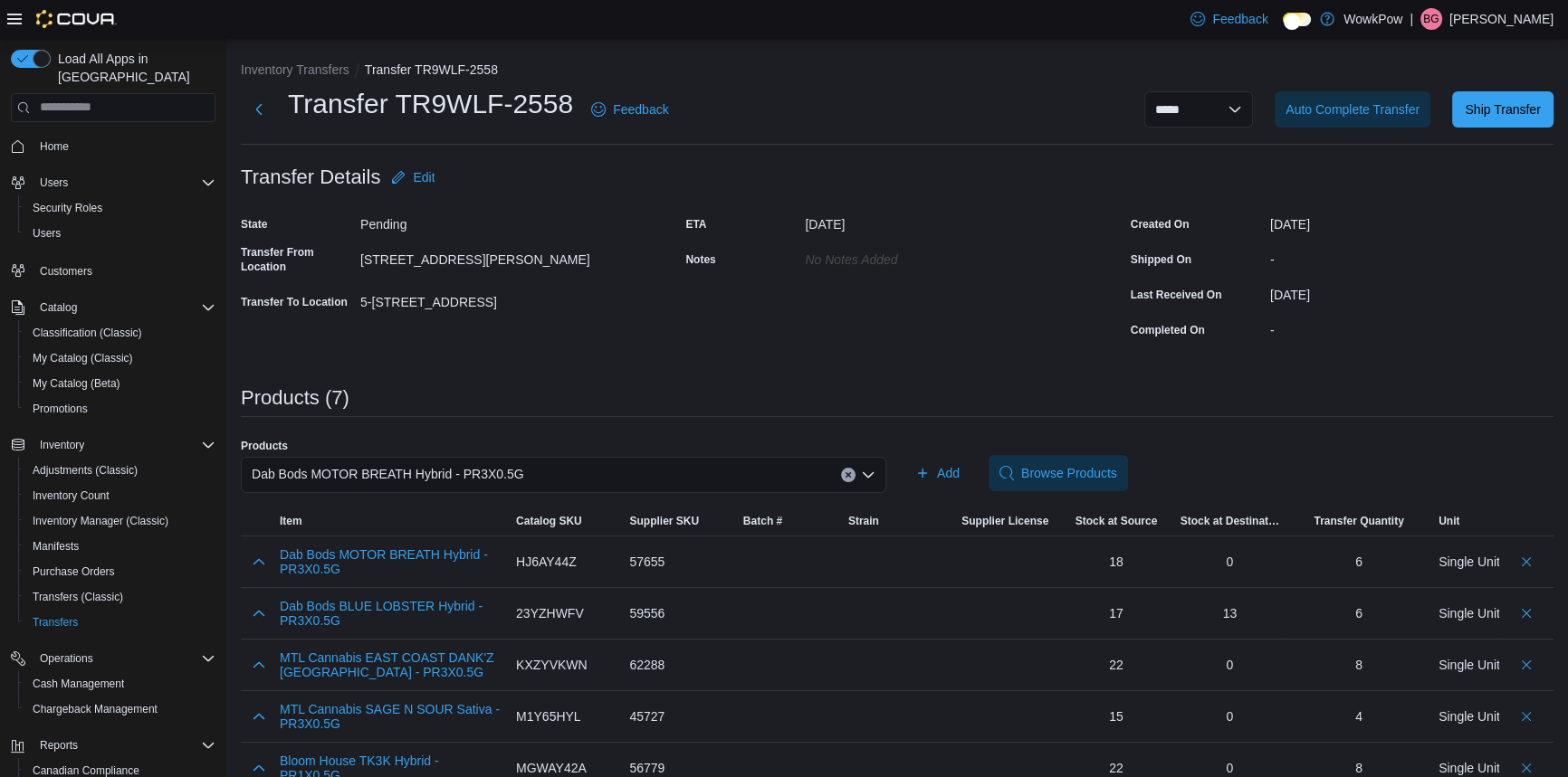
click at [451, 464] on span "Dab Bods MOTOR BREATH Hybrid - PR3X0.5G" at bounding box center [388, 474] width 273 height 22
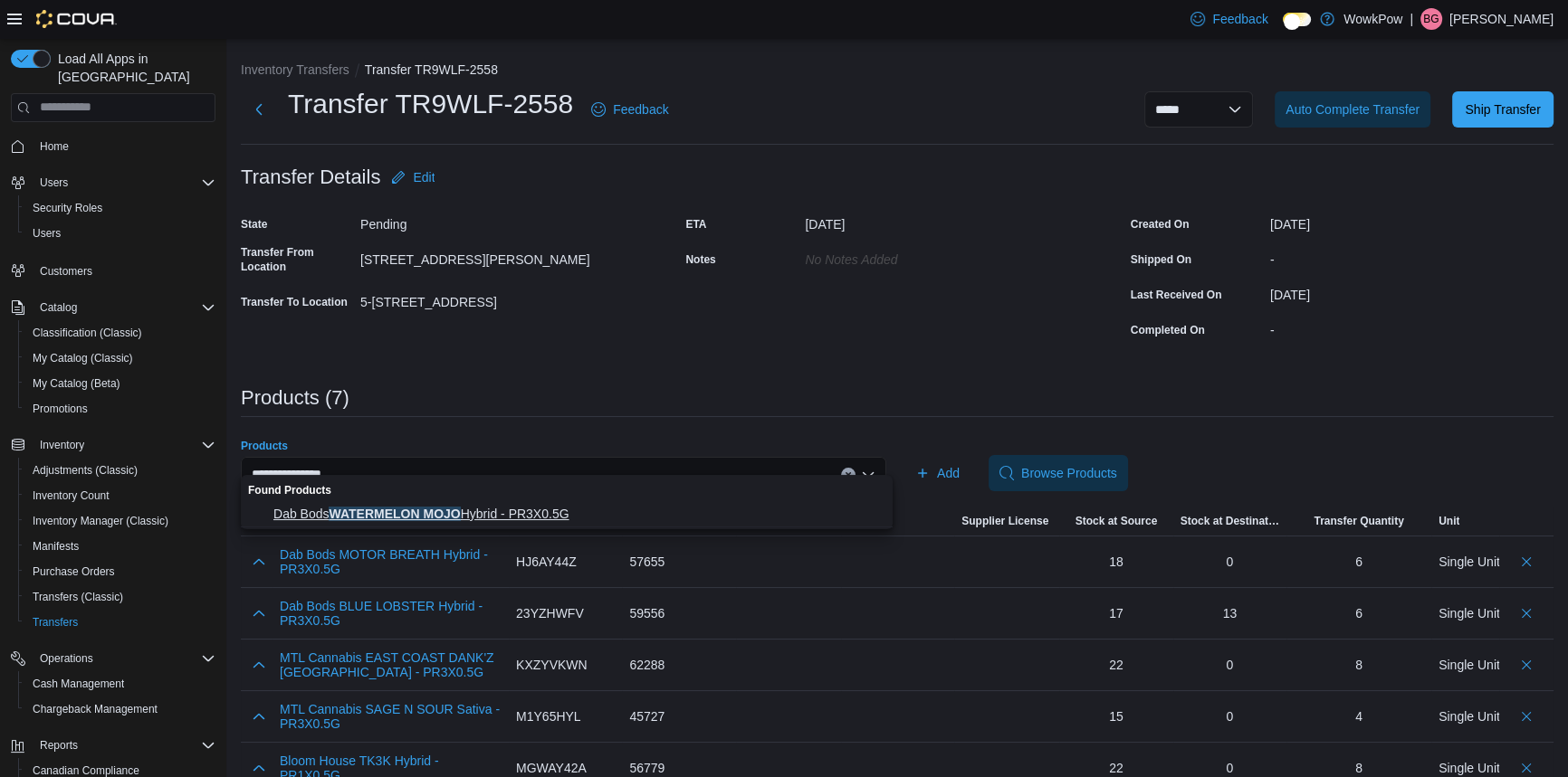
type input "**********"
click at [427, 515] on span "Dab Bods WATERMELON MOJO Hybrid - PR3X0.5G" at bounding box center [578, 514] width 608 height 18
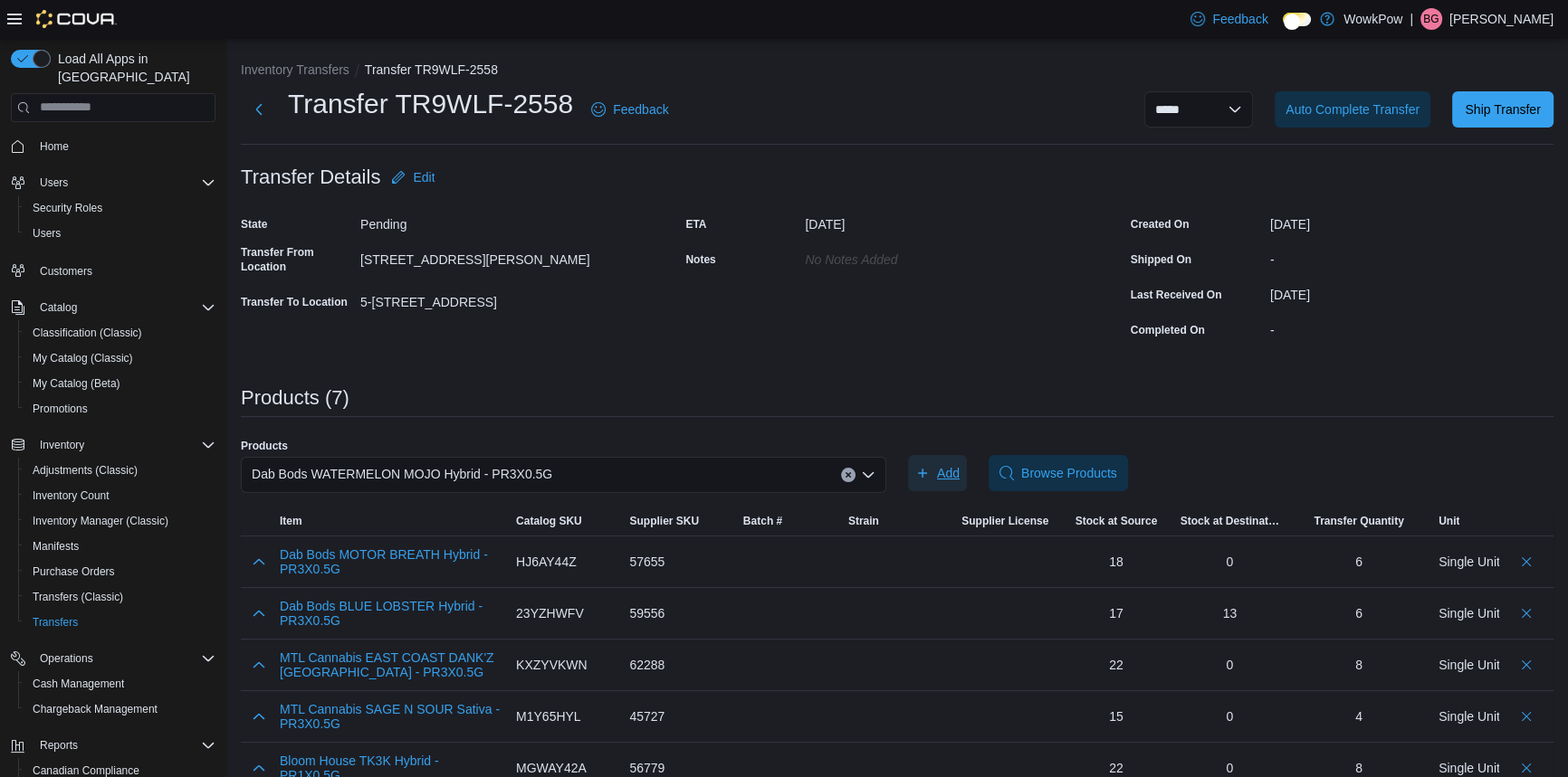
click at [966, 456] on button "Add" at bounding box center [937, 473] width 59 height 36
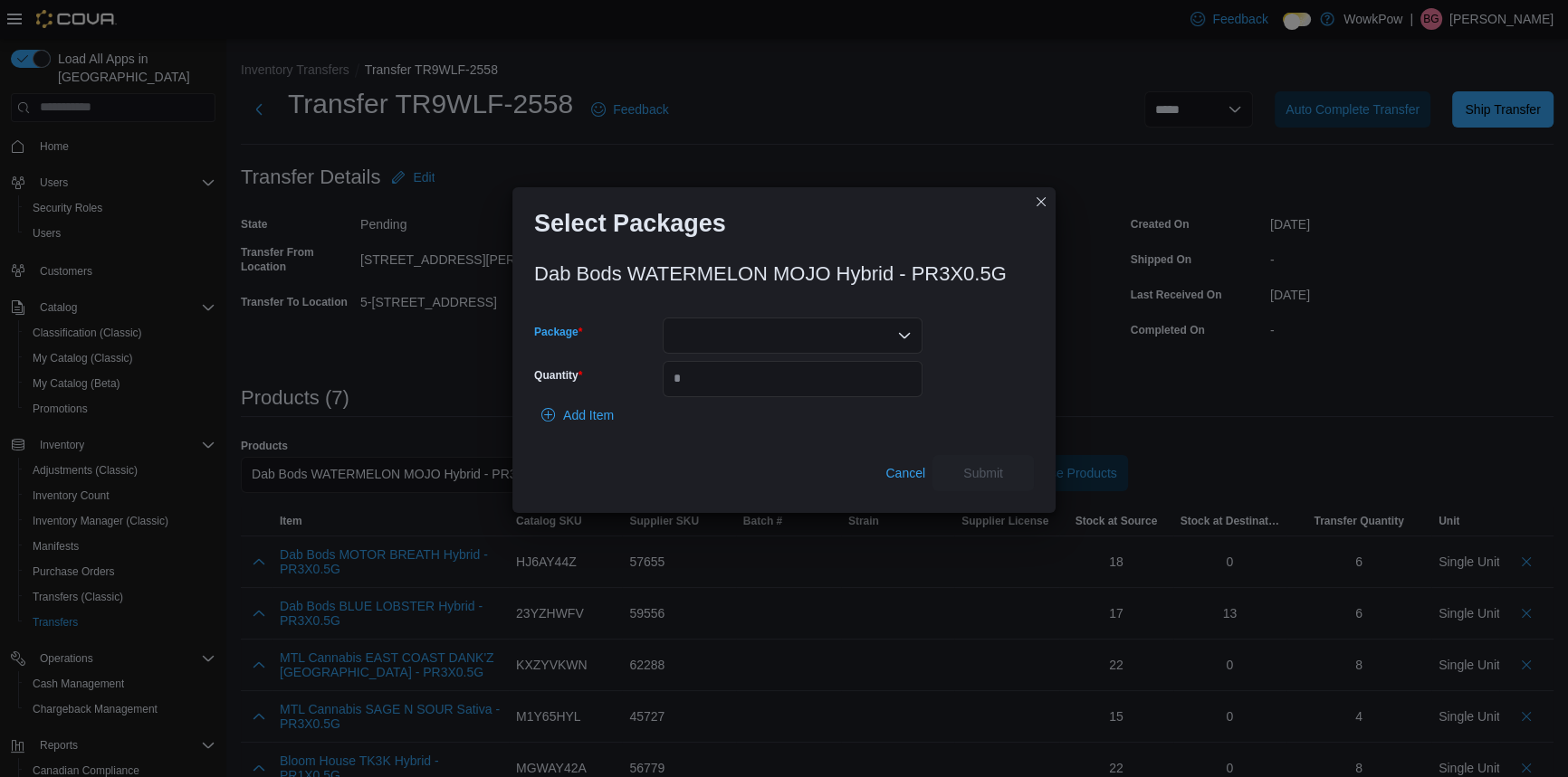
click at [746, 335] on div at bounding box center [792, 336] width 260 height 36
click at [715, 385] on span "25WMP3196" at bounding box center [803, 386] width 216 height 18
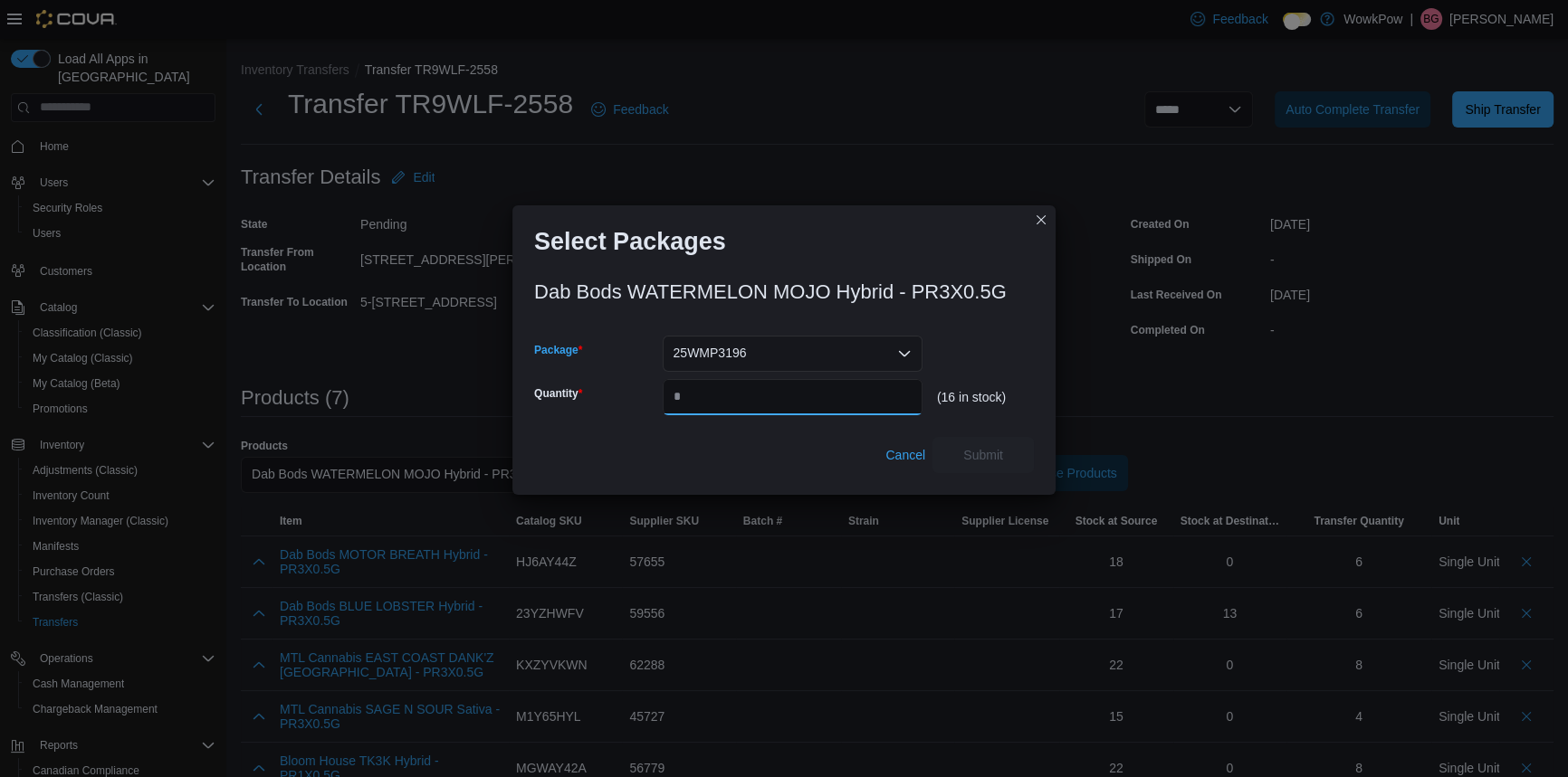
click at [722, 385] on input "Quantity" at bounding box center [792, 397] width 260 height 36
type input "*"
click at [993, 454] on span "Submit" at bounding box center [983, 454] width 80 height 36
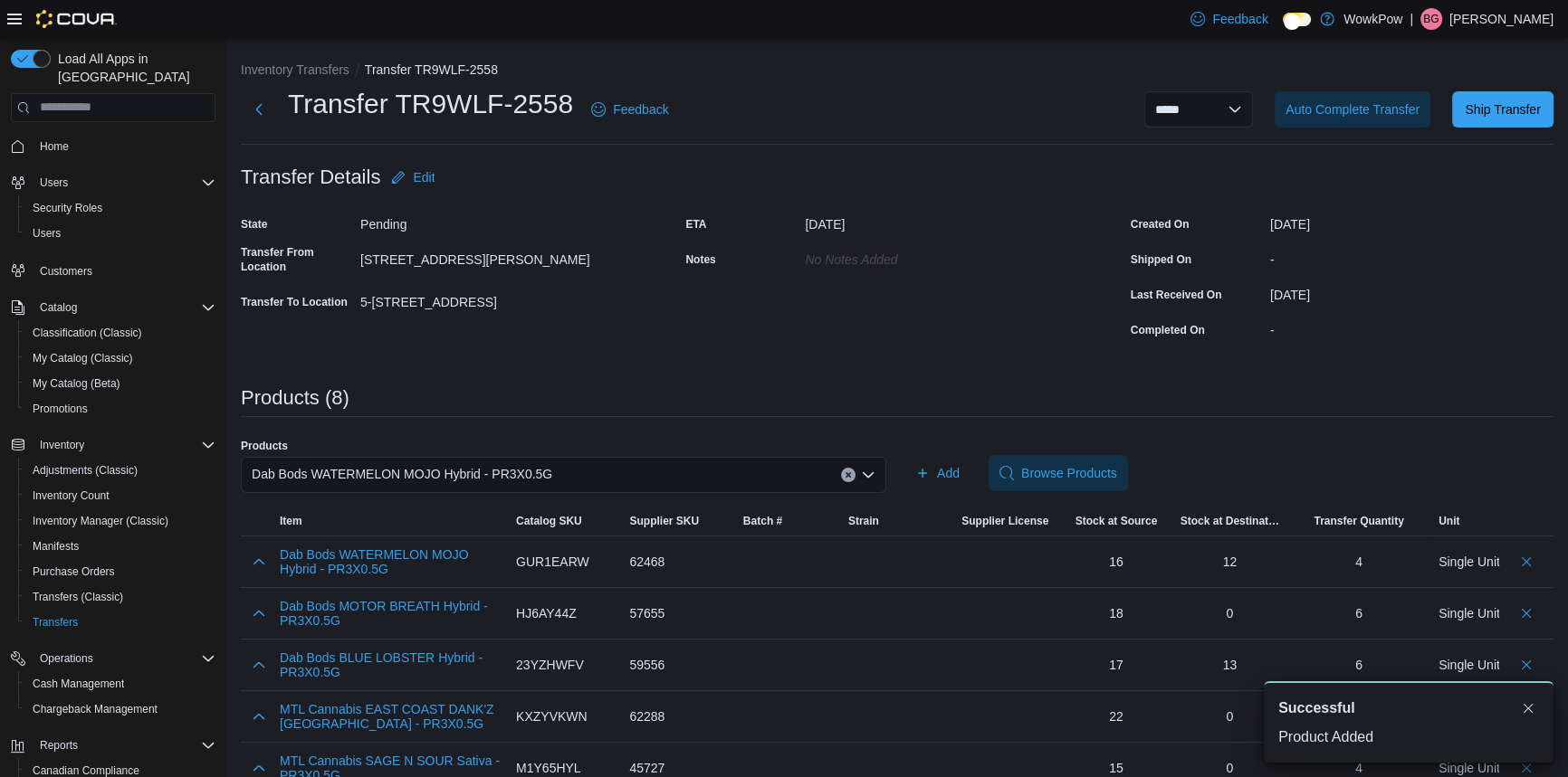
click at [664, 463] on div "Dab Bods WATERMELON MOJO Hybrid - PR3X0.5G" at bounding box center [564, 475] width 646 height 36
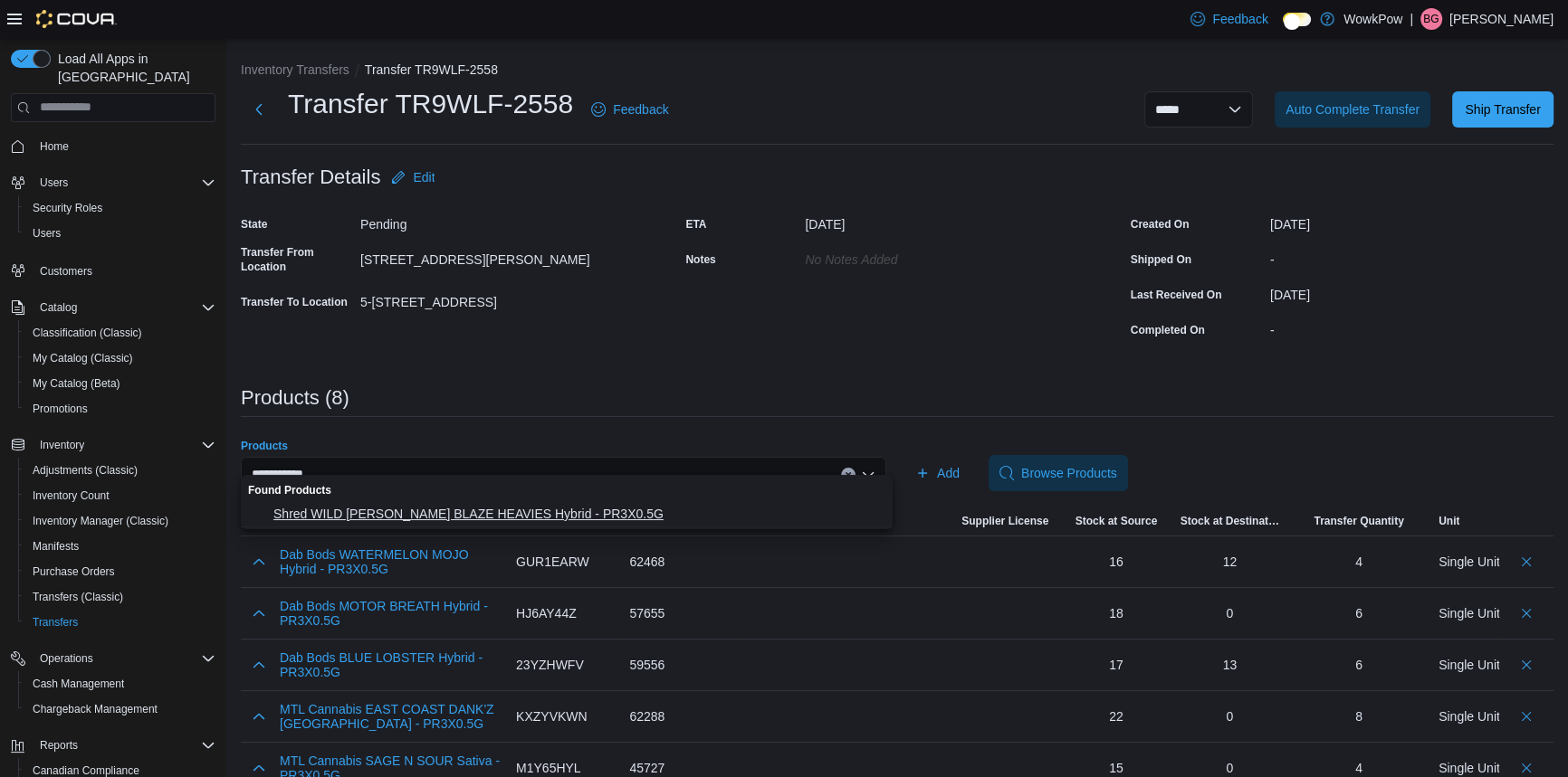
type input "**********"
click at [494, 511] on span "Shred WILD BERRY BLAZE HEAVIES Hybrid - PR3X0.5G" at bounding box center [578, 514] width 608 height 18
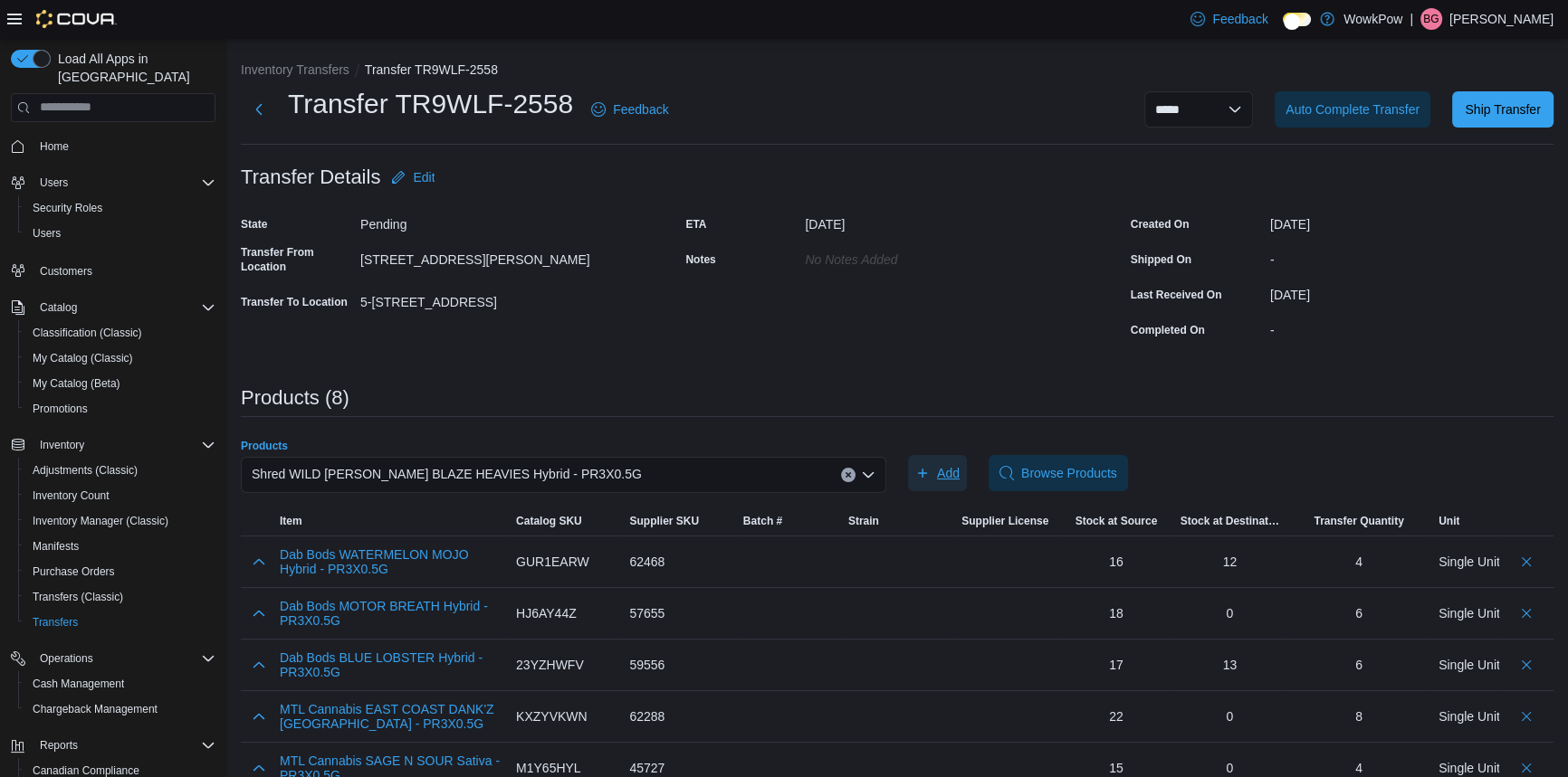
click at [950, 464] on span "Add" at bounding box center [949, 472] width 23 height 18
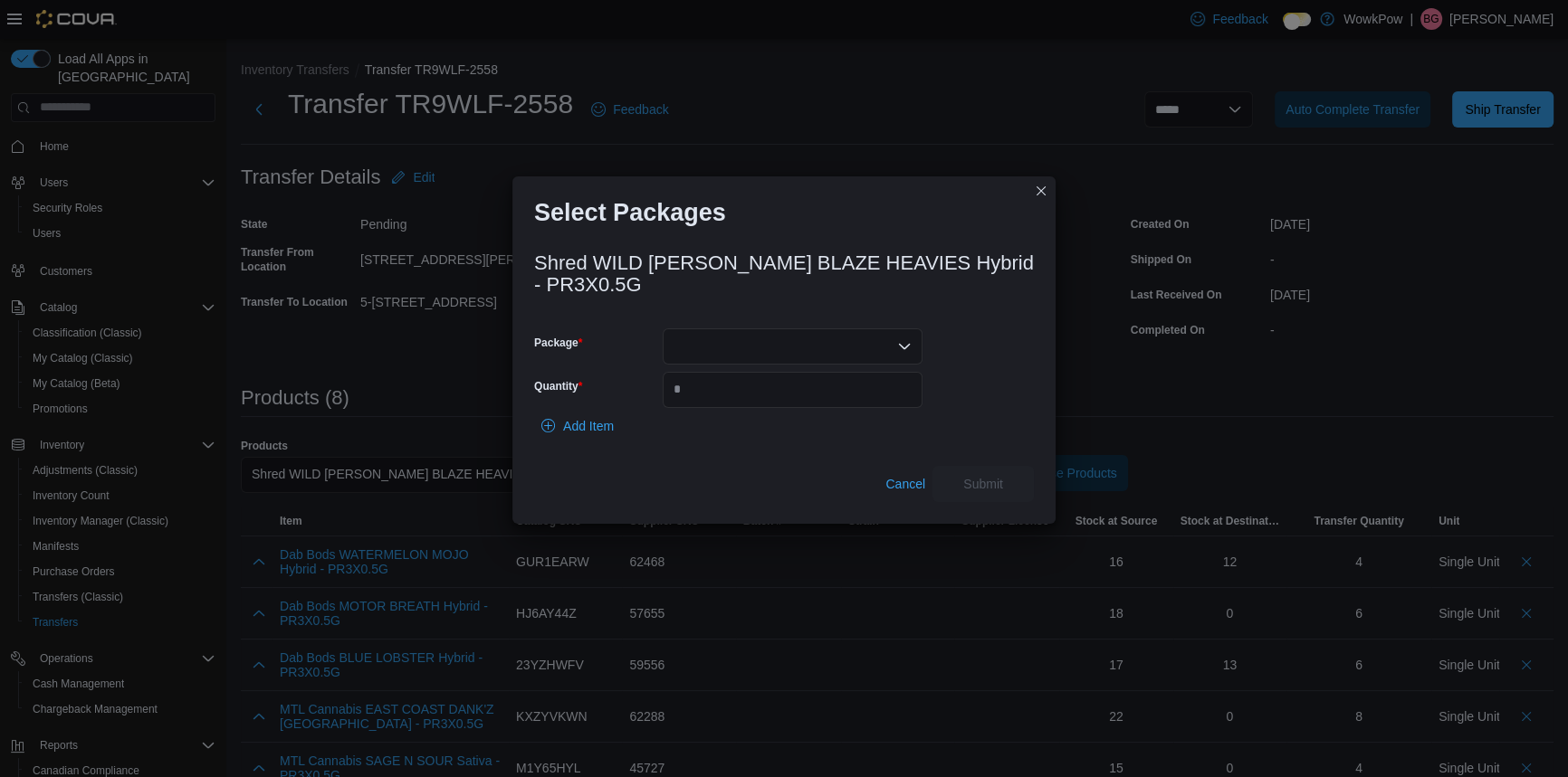
click at [811, 335] on div at bounding box center [792, 346] width 260 height 36
click at [725, 389] on span "13556250718" at bounding box center [803, 386] width 216 height 18
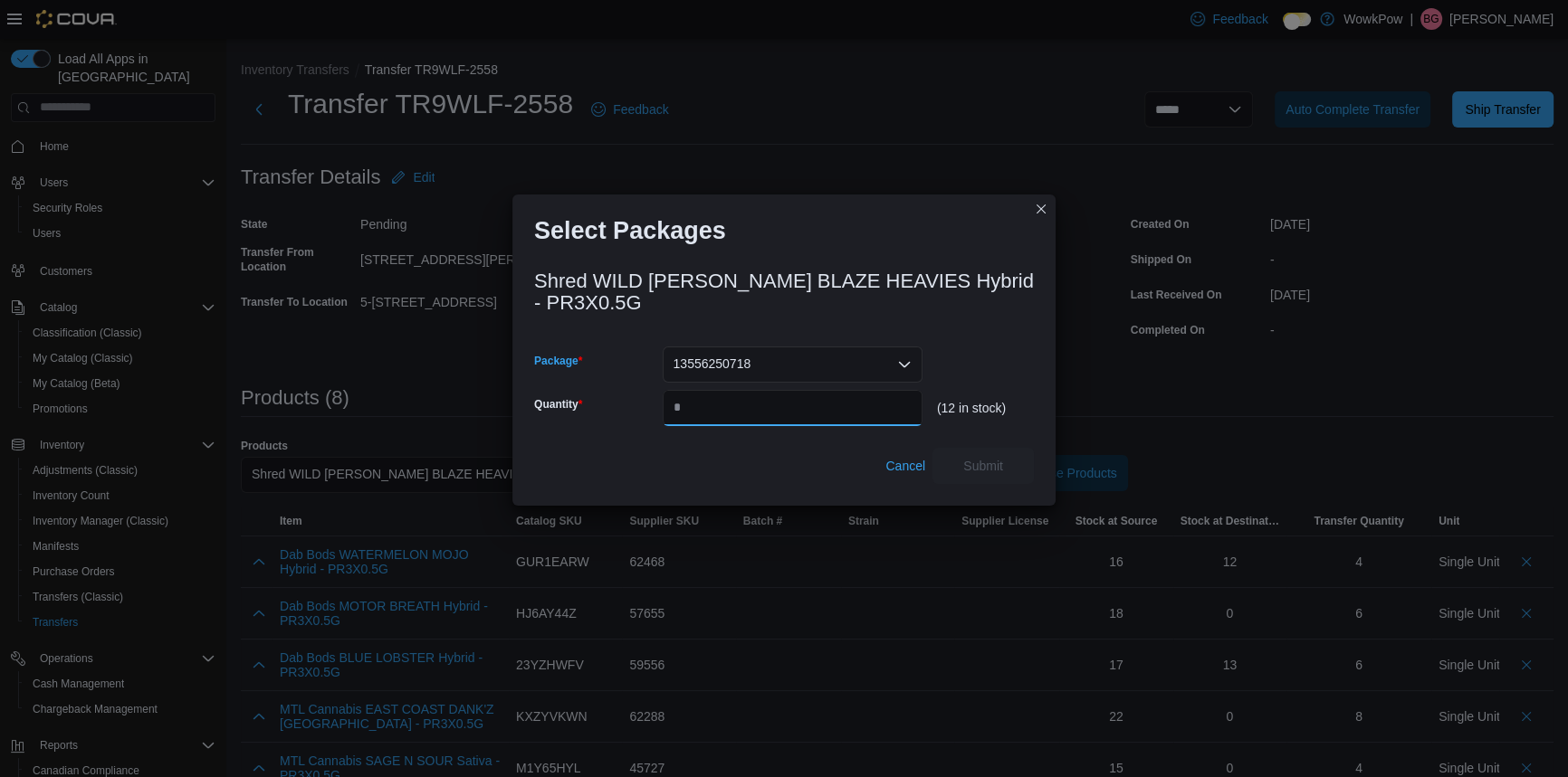
click at [725, 390] on input "Quantity" at bounding box center [792, 408] width 260 height 36
type input "*"
click at [964, 447] on span "Submit" at bounding box center [983, 465] width 80 height 36
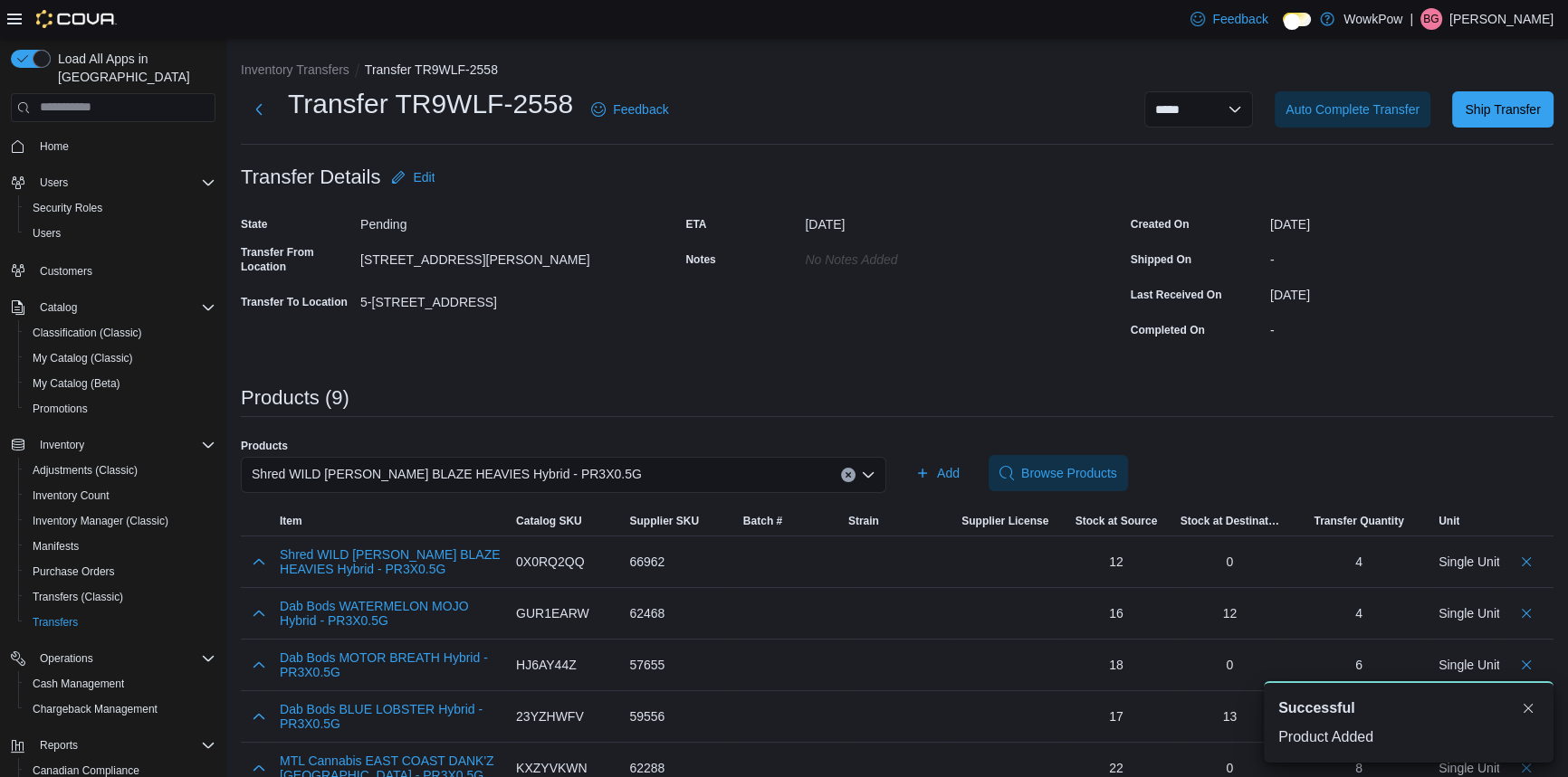
click at [456, 464] on span "Shred WILD BERRY BLAZE HEAVIES Hybrid - PR3X0.5G" at bounding box center [446, 474] width 391 height 22
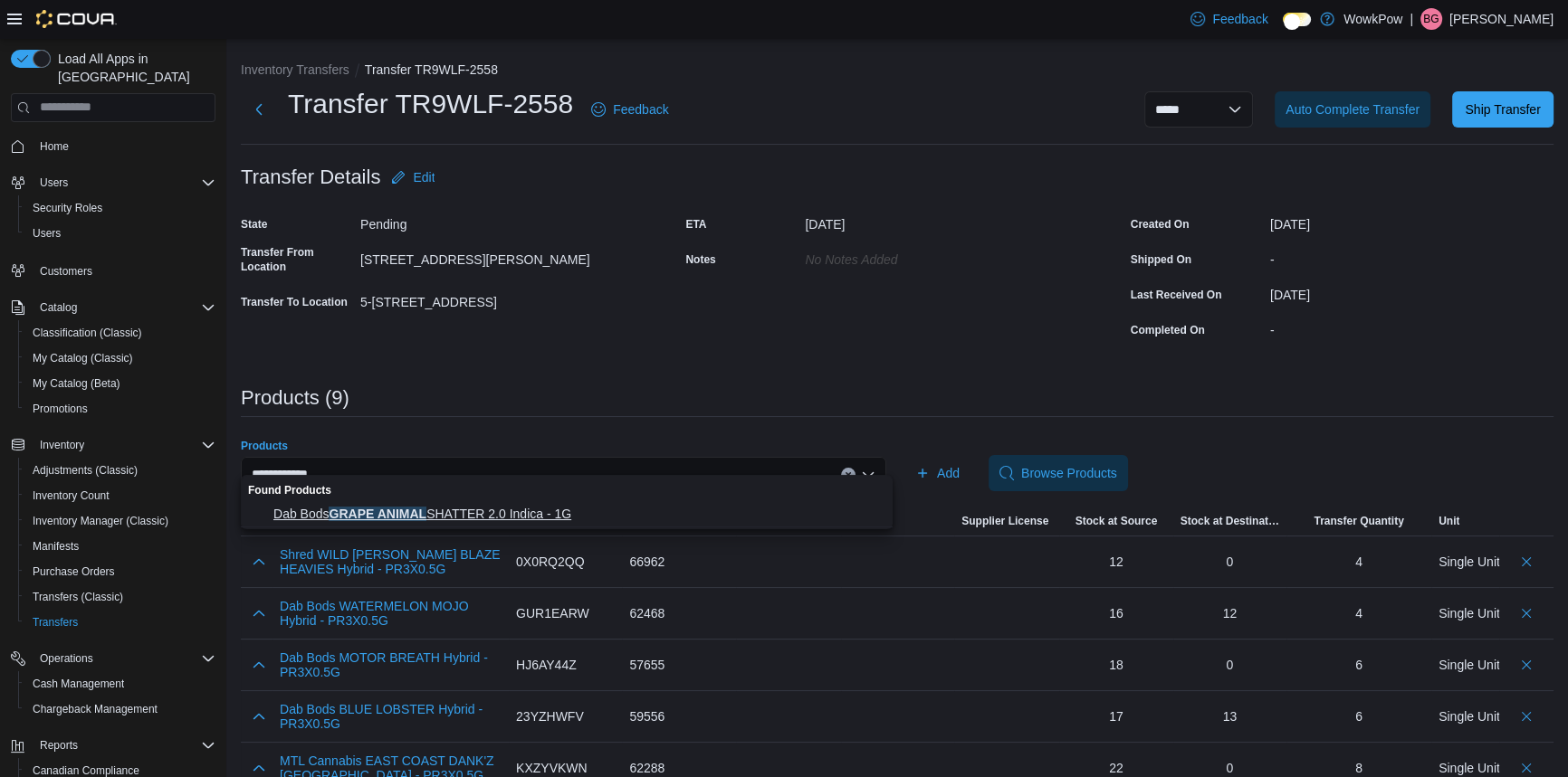
type input "**********"
click at [470, 512] on span "Dab Bods GRAPE ANIMAL SHATTER 2.0 Indica - 1G" at bounding box center [578, 514] width 608 height 18
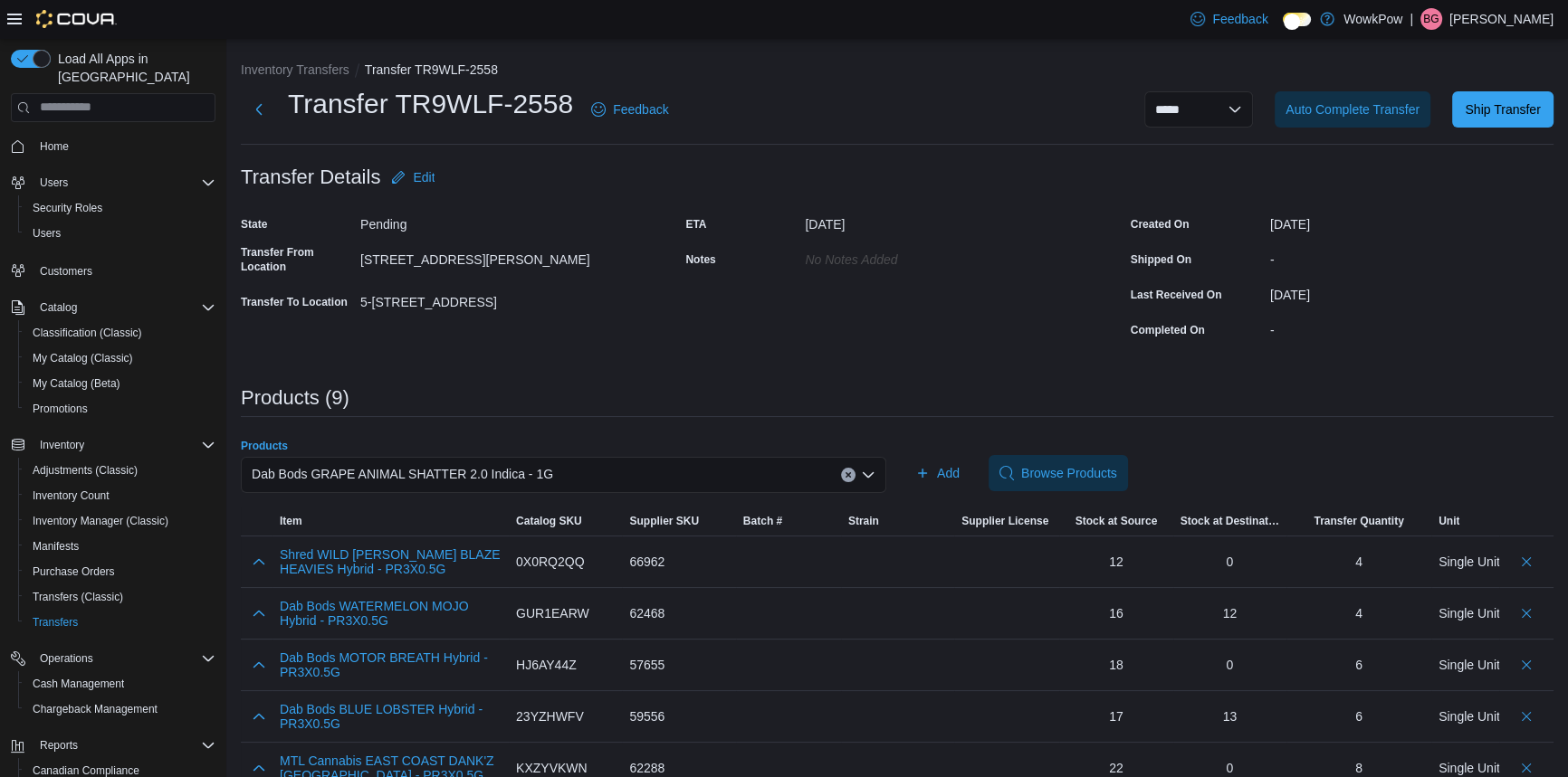
click at [599, 457] on div "Dab Bods GRAPE ANIMAL SHATTER 2.0 Indica - 1G Combo box. Selected. Dab Bods GRA…" at bounding box center [564, 475] width 646 height 36
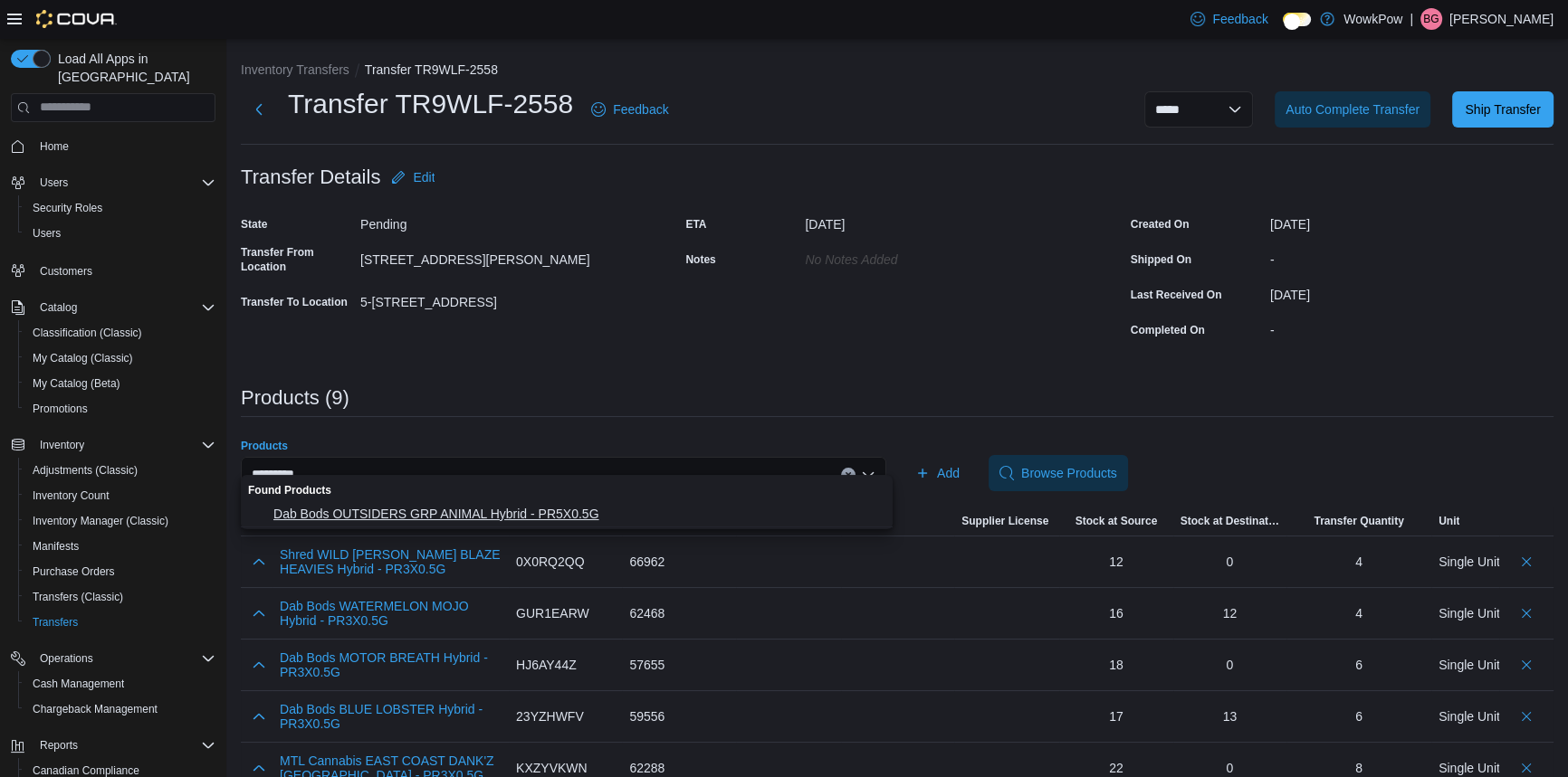
type input "*********"
click at [487, 507] on span "Dab Bods OUTSIDERS GRP ANIMAL Hybrid - PR5X0.5G" at bounding box center [578, 514] width 608 height 18
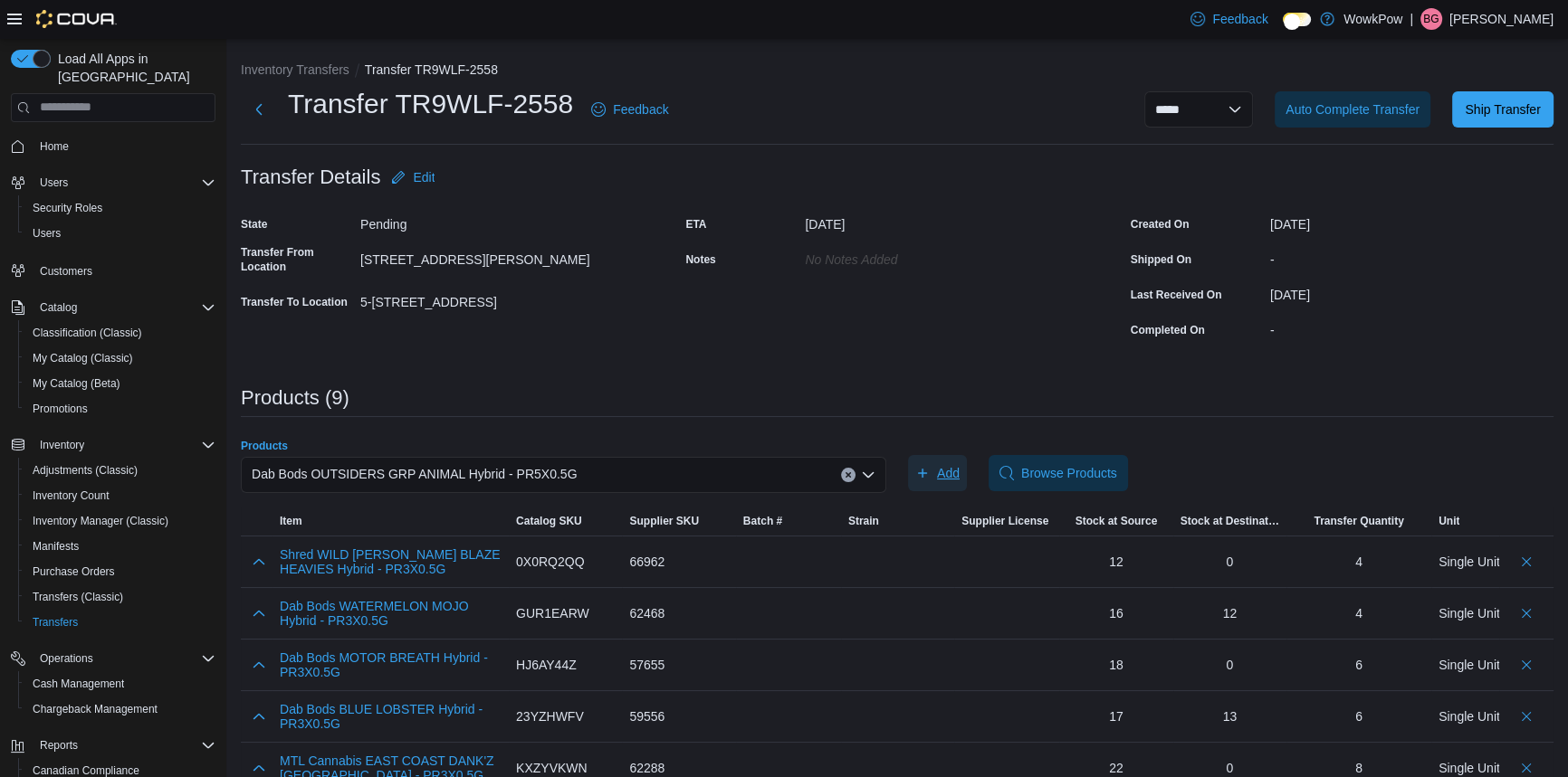
click at [942, 455] on span "Add" at bounding box center [937, 473] width 44 height 36
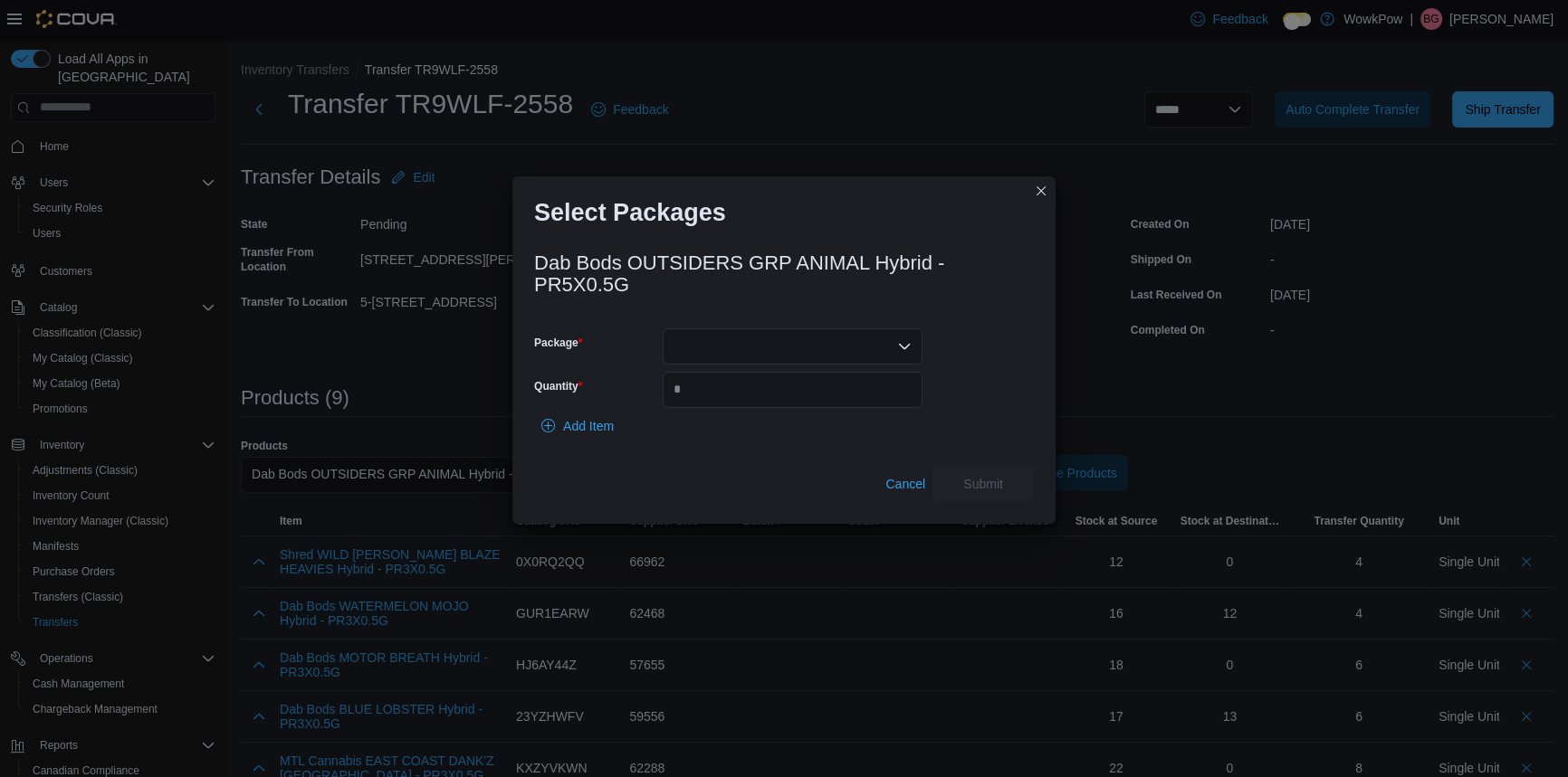
click at [733, 328] on div at bounding box center [792, 346] width 260 height 36
click at [706, 383] on span "25OGP3057" at bounding box center [803, 386] width 216 height 18
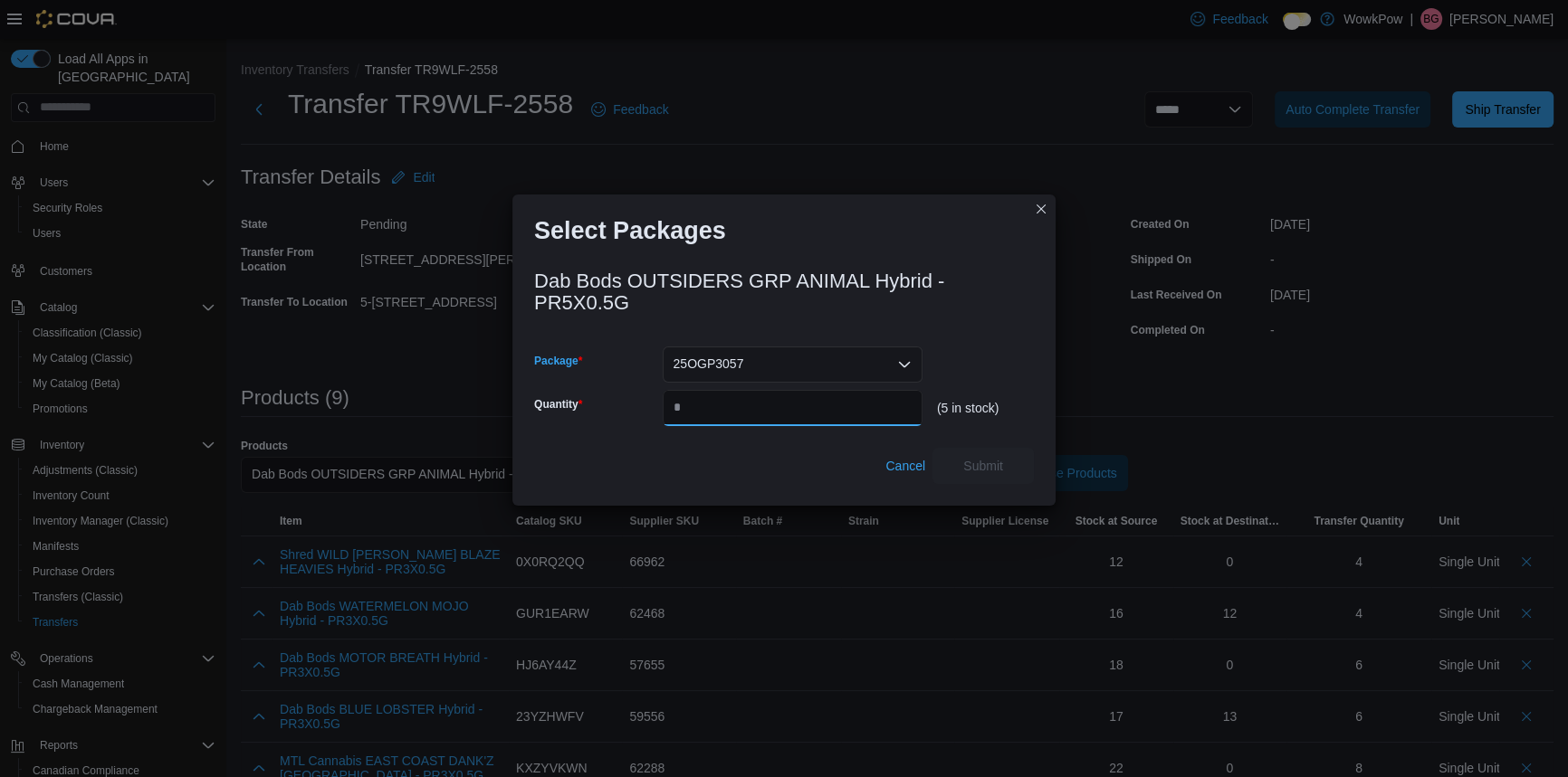
click at [725, 390] on input "Quantity" at bounding box center [792, 408] width 260 height 36
type input "*"
click at [979, 456] on span "Submit" at bounding box center [984, 465] width 40 height 18
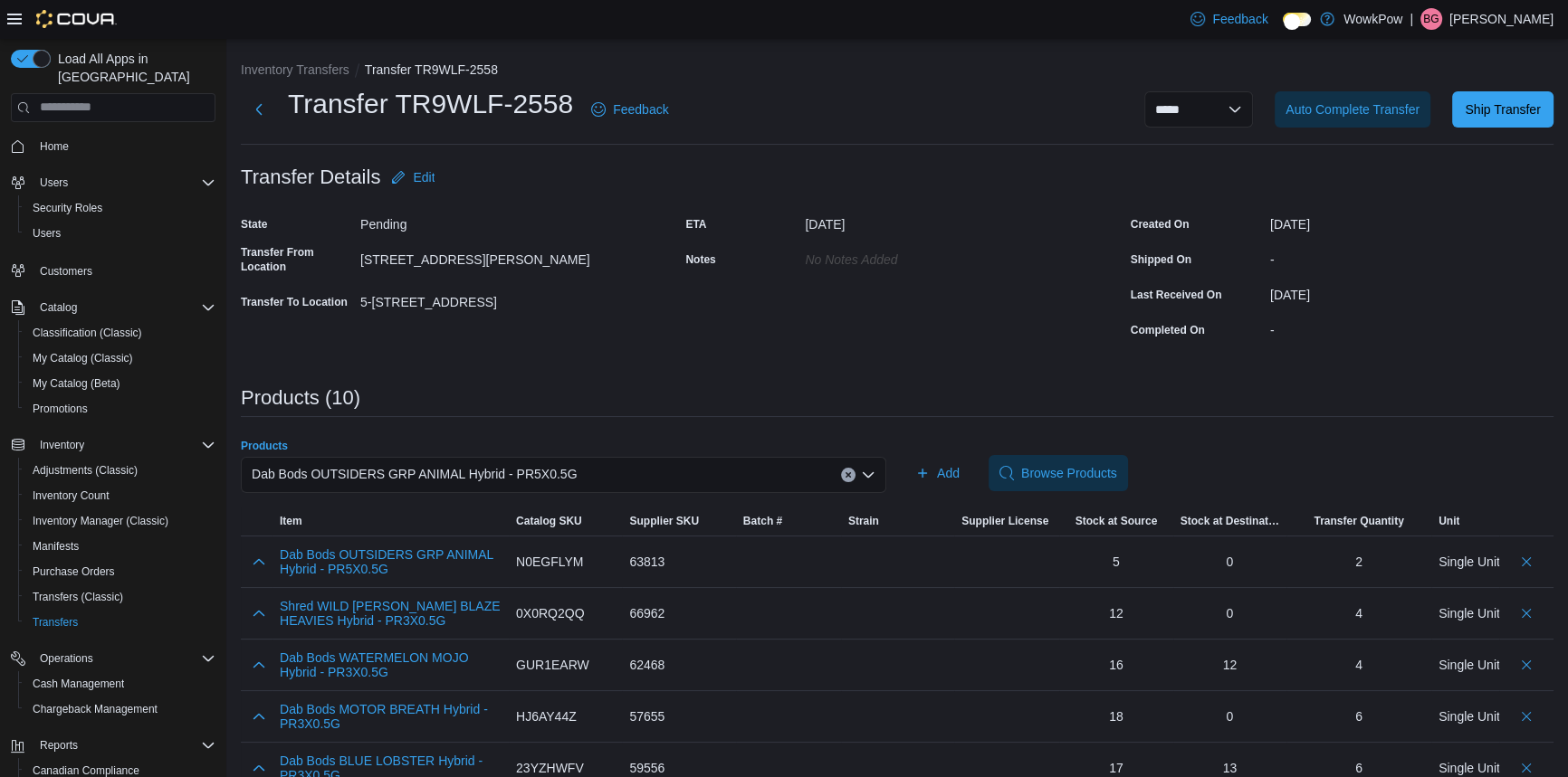
click at [607, 457] on div "Dab Bods OUTSIDERS GRP ANIMAL Hybrid - PR5X0.5G" at bounding box center [564, 475] width 646 height 36
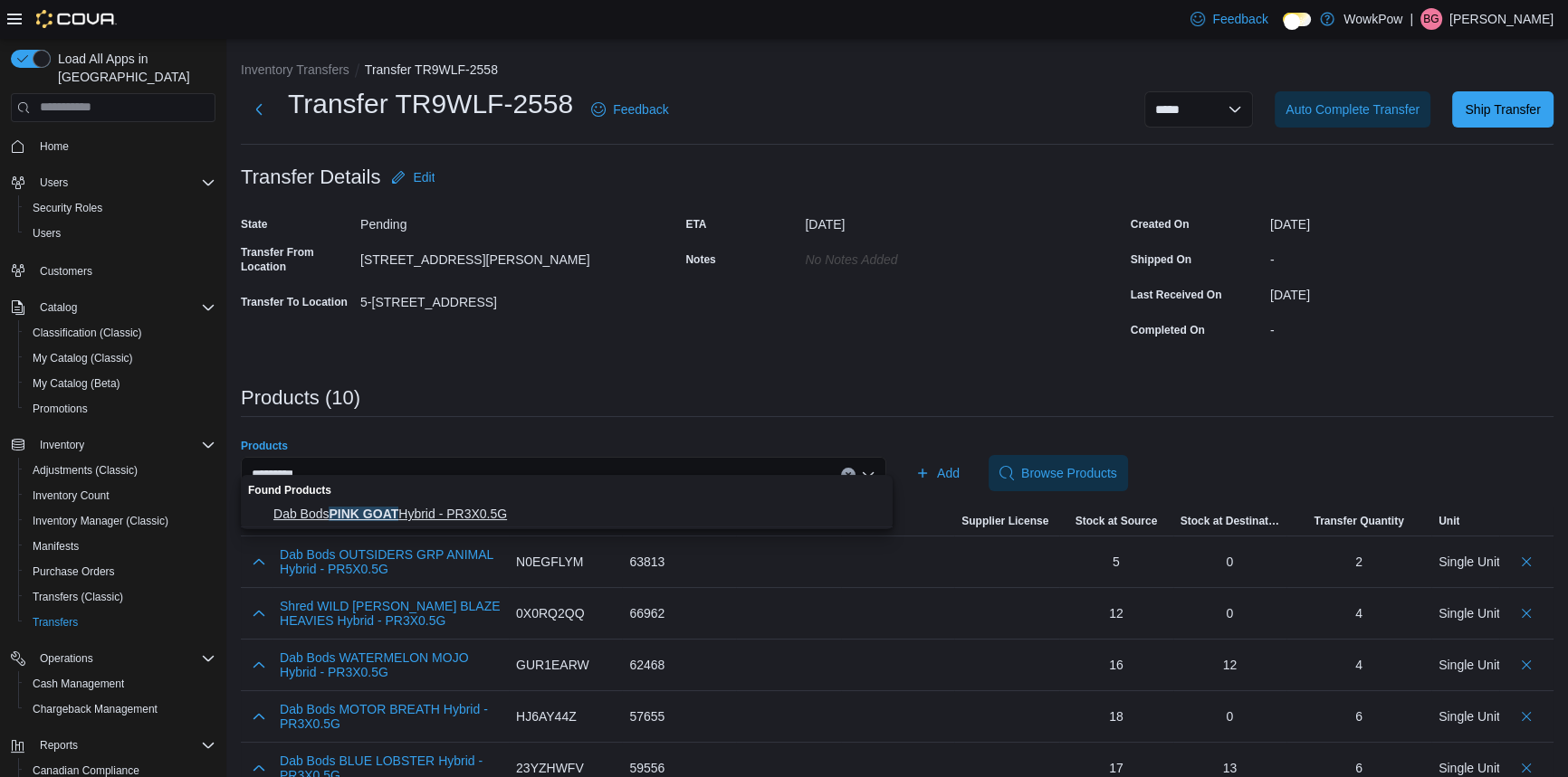
type input "*********"
click at [459, 507] on span "Dab Bods PINK GOAT Hybrid - PR3X0.5G" at bounding box center [578, 514] width 608 height 18
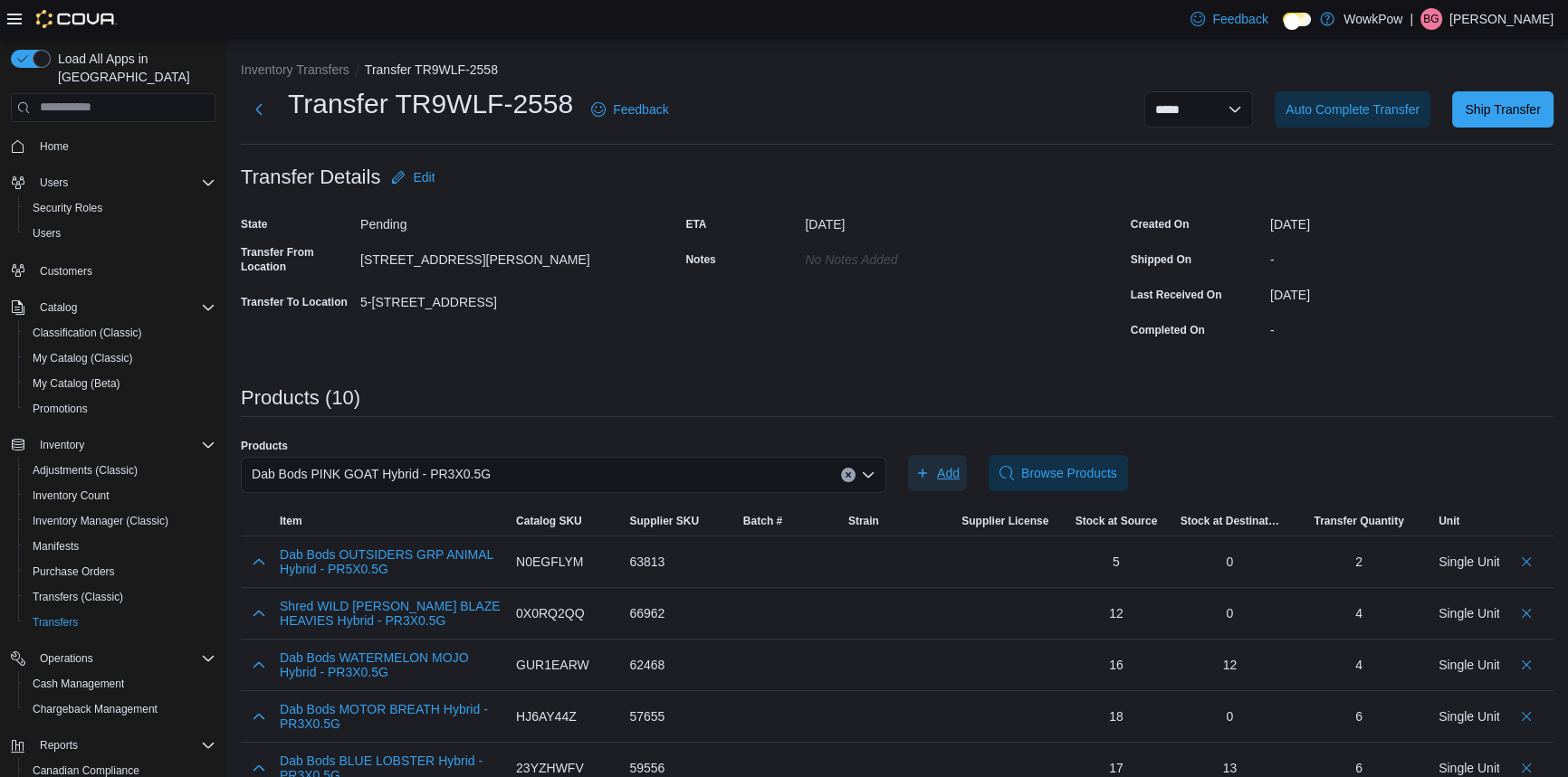
click at [926, 466] on icon "button" at bounding box center [922, 472] width 14 height 14
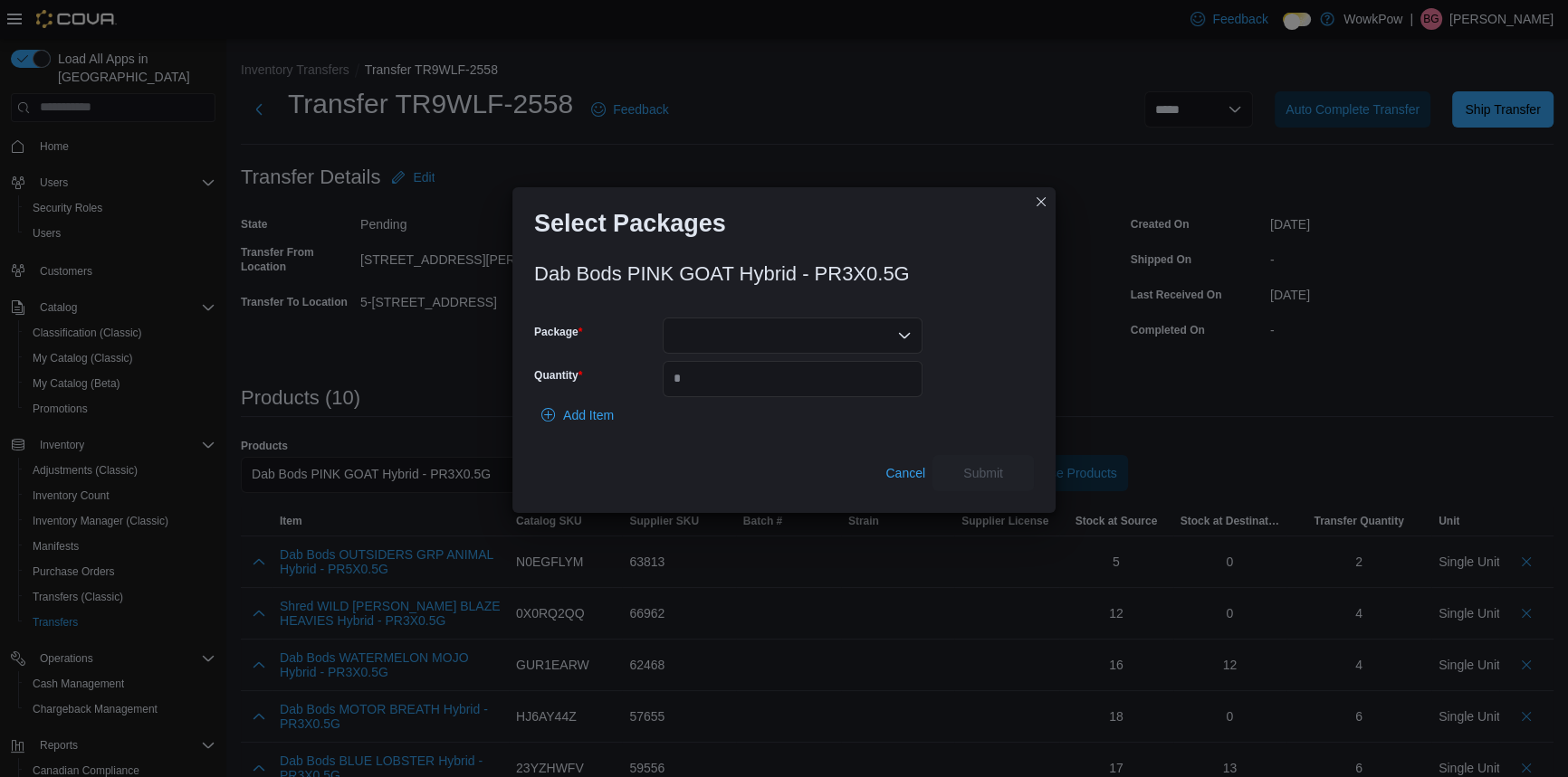
click at [764, 341] on div at bounding box center [792, 336] width 260 height 36
click at [728, 381] on span "25PGP3272" at bounding box center [803, 386] width 216 height 18
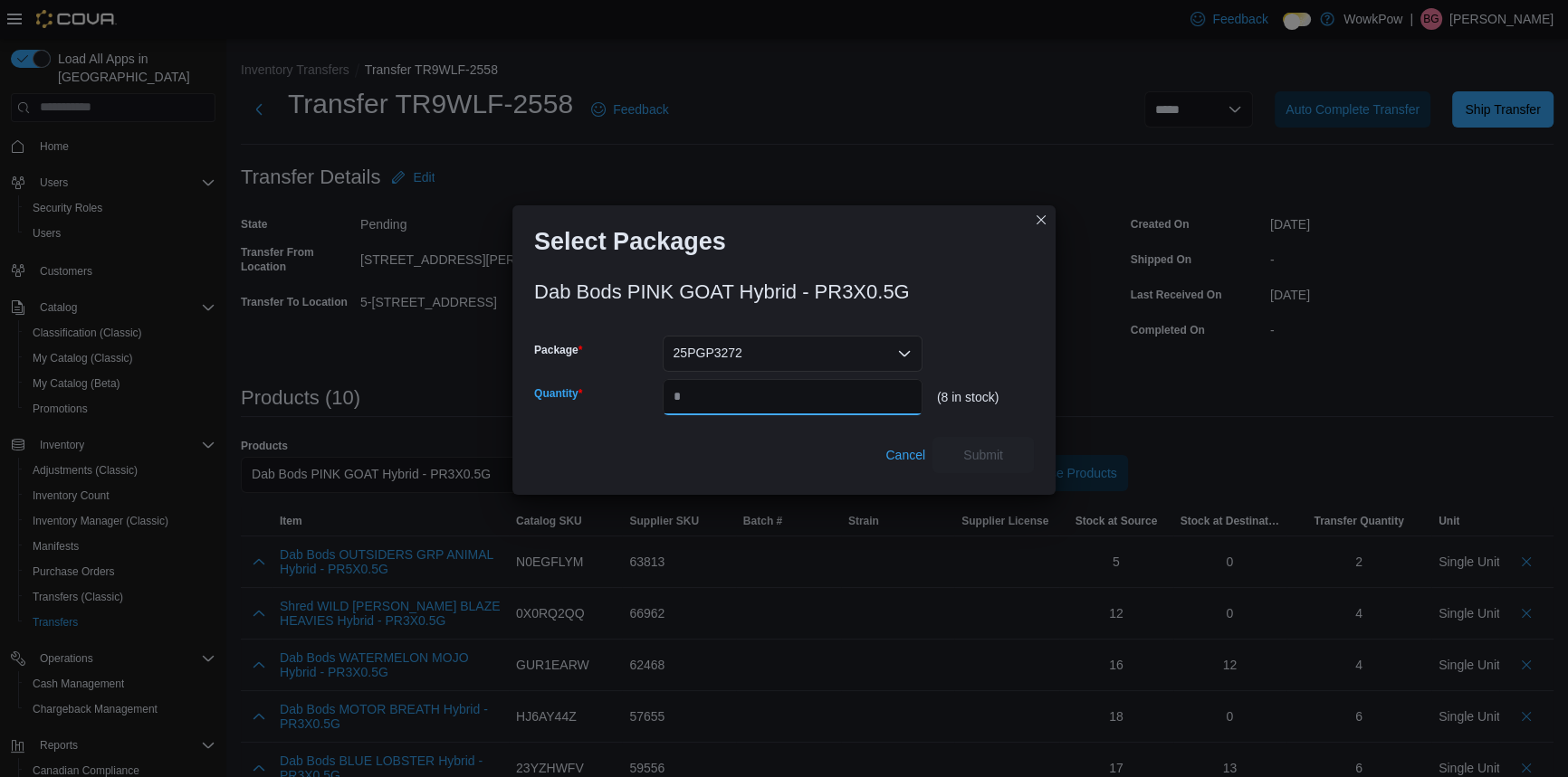
click at [730, 384] on input "Quantity" at bounding box center [792, 397] width 260 height 36
type input "*"
click at [1016, 450] on span "Submit" at bounding box center [983, 454] width 80 height 36
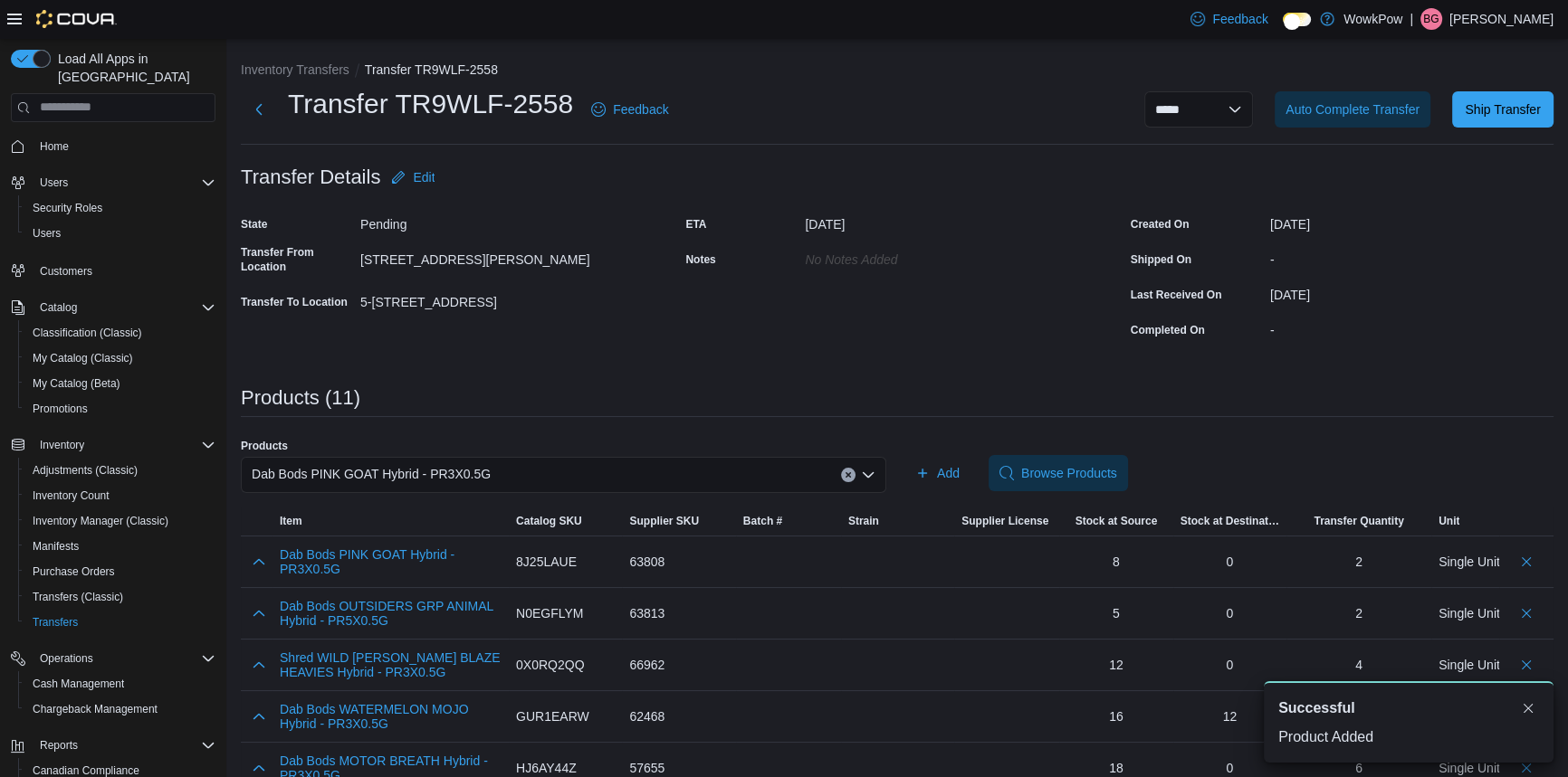
click at [516, 457] on div "Dab Bods PINK GOAT Hybrid - PR3X0.5G" at bounding box center [564, 475] width 646 height 36
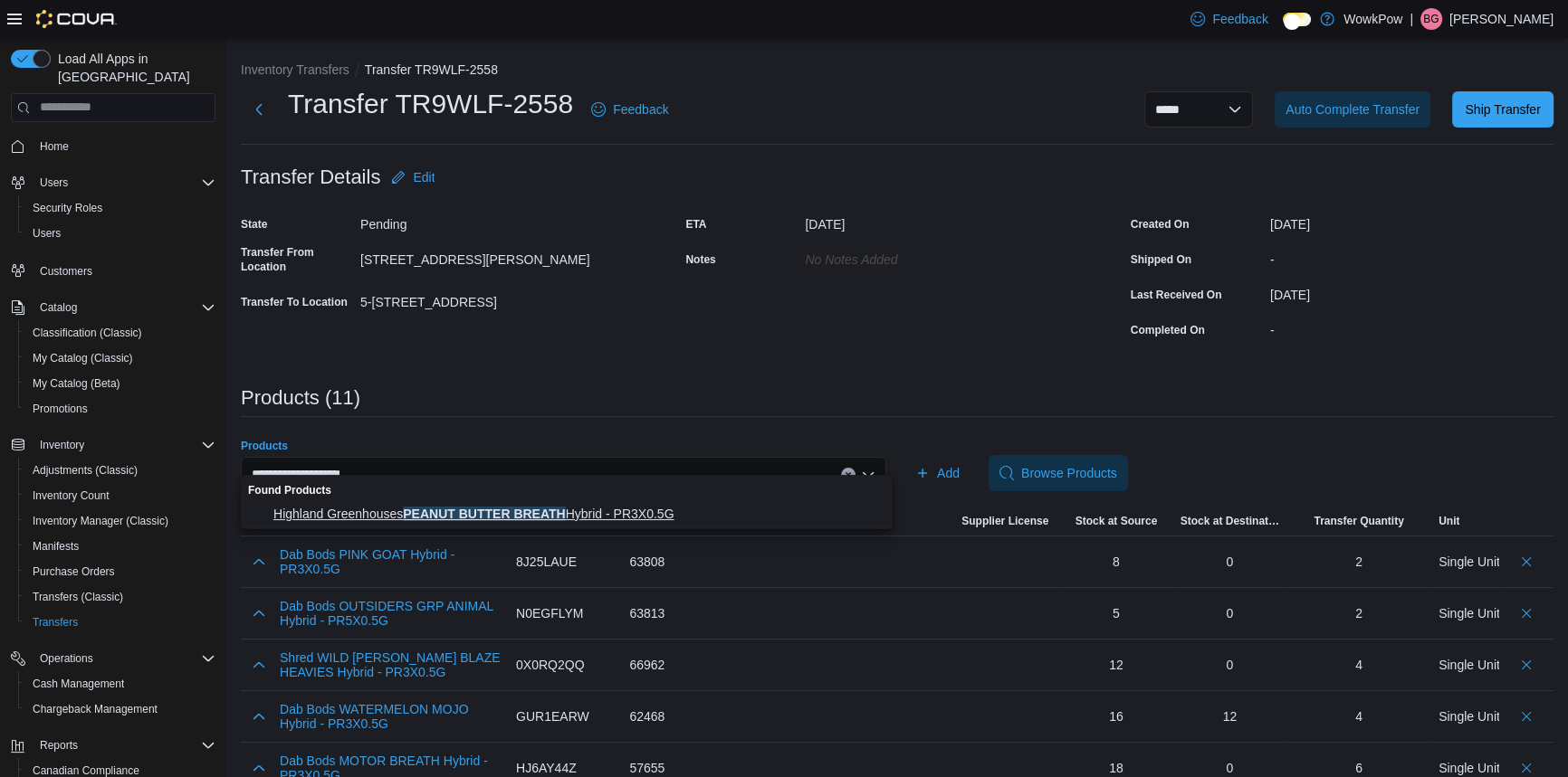
type input "**********"
click at [495, 506] on span "Highland Greenhouses PEANUT BUTTER BREATH Hybrid - PR3X0.5G" at bounding box center [567, 514] width 631 height 18
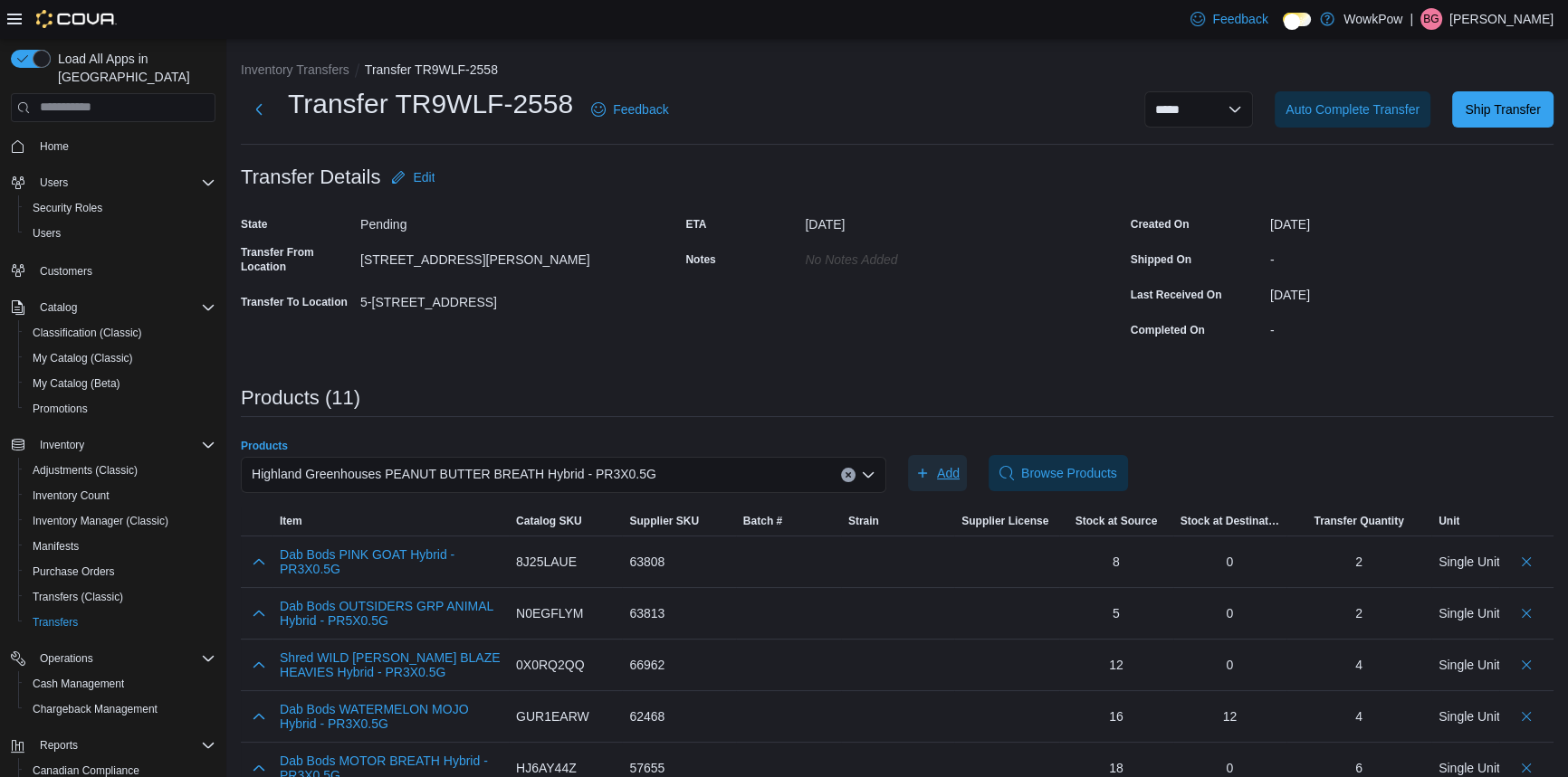
click at [945, 464] on span "Add" at bounding box center [949, 472] width 23 height 18
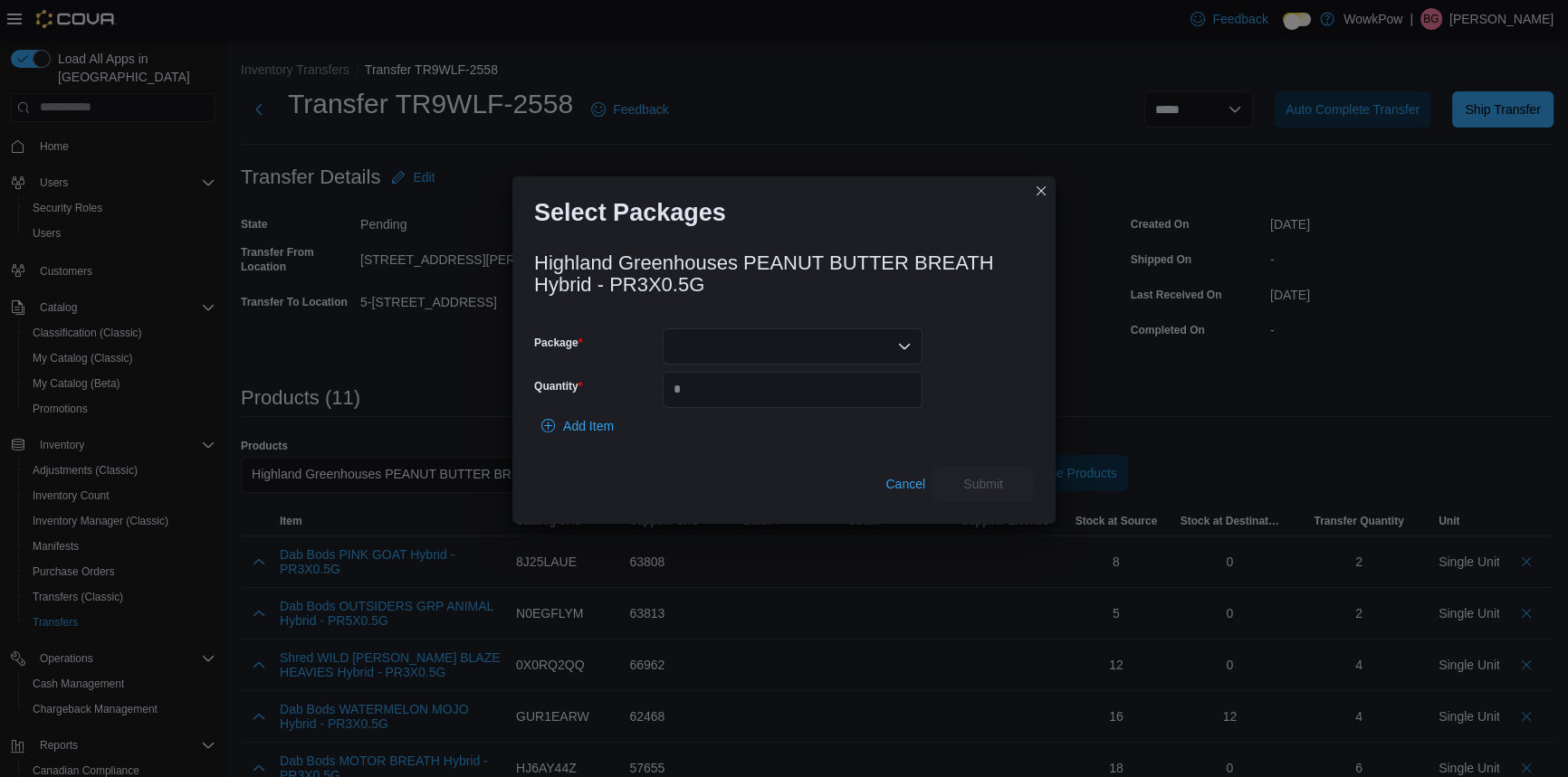
click at [782, 328] on div at bounding box center [792, 346] width 260 height 36
click at [714, 378] on span "PBB.1523" at bounding box center [792, 386] width 238 height 18
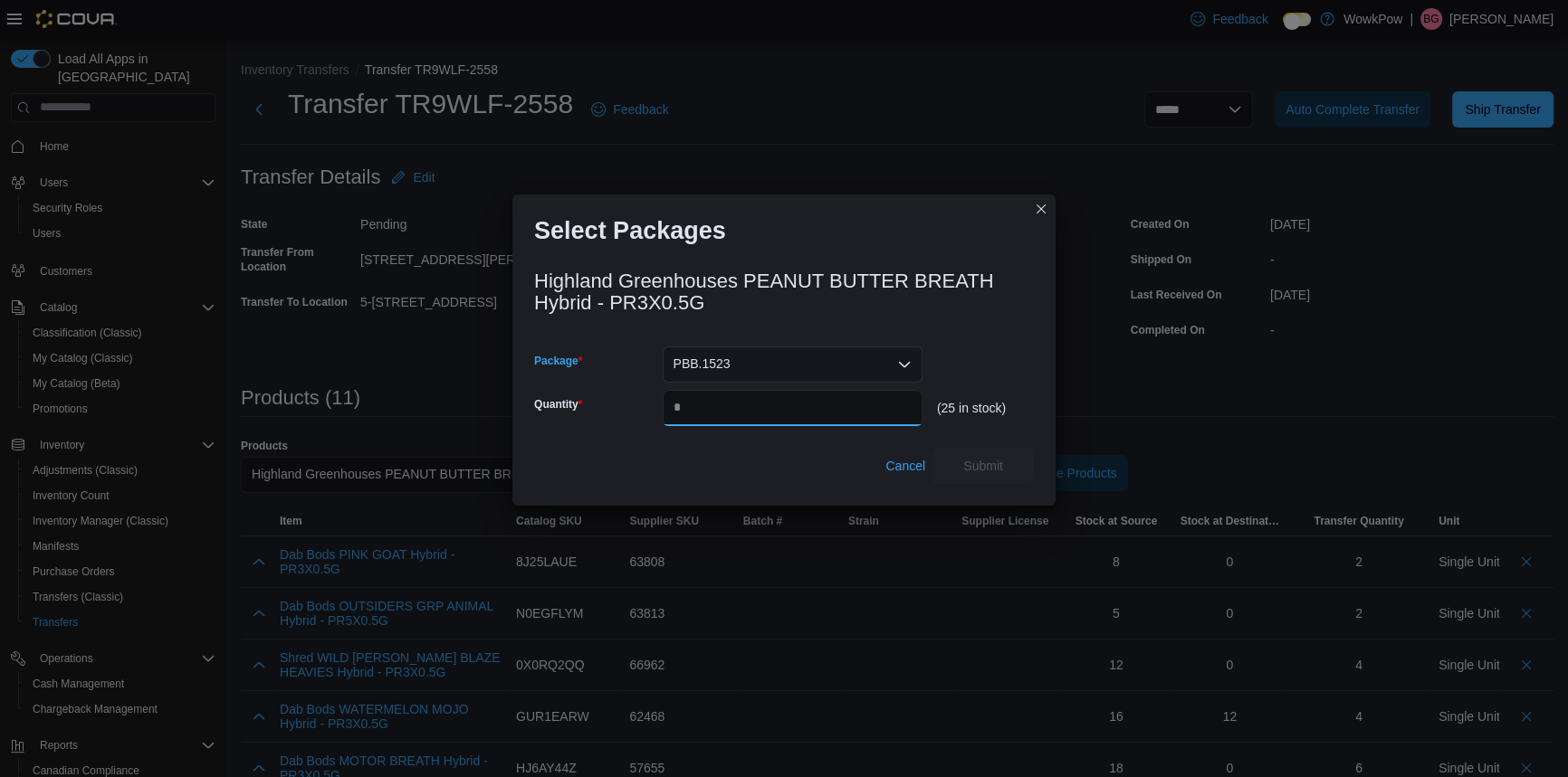
click at [725, 390] on input "Quantity" at bounding box center [792, 408] width 260 height 36
type input "*"
click at [999, 447] on span "Submit" at bounding box center [983, 465] width 80 height 36
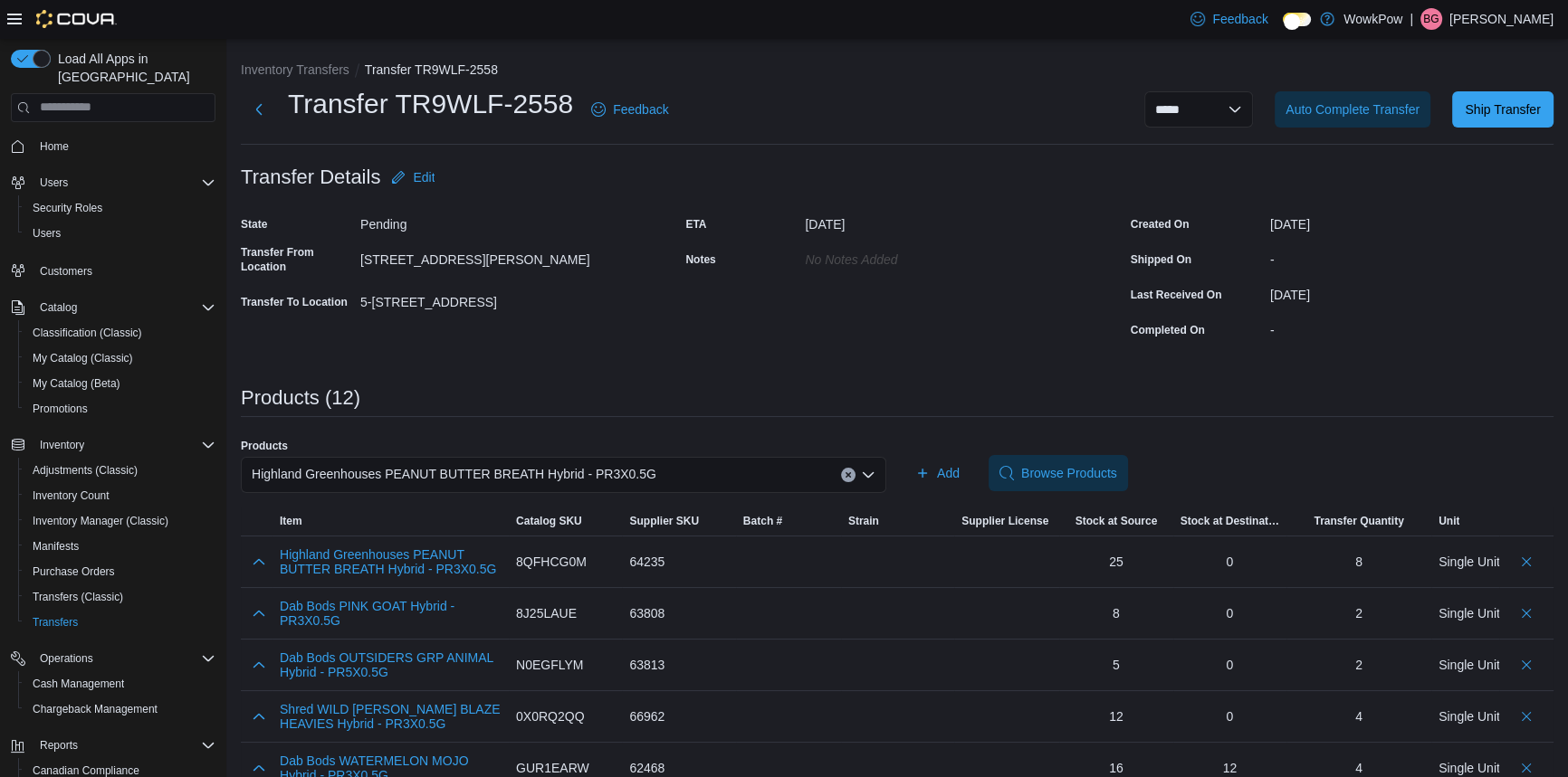
click at [455, 457] on div "Highland Greenhouses PEANUT BUTTER BREATH Hybrid - PR3X0.5G" at bounding box center [564, 475] width 646 height 36
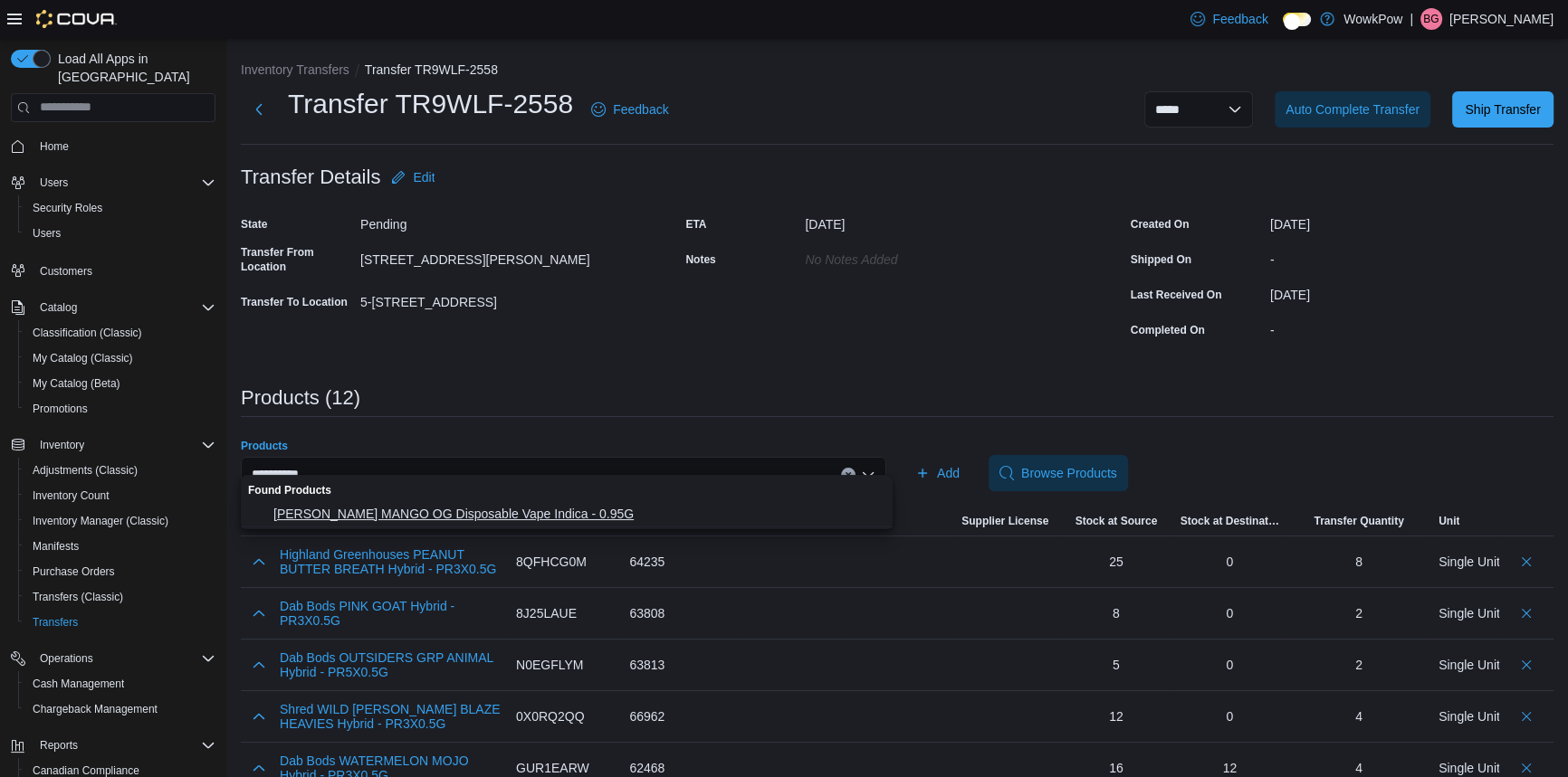
type input "**********"
drag, startPoint x: 463, startPoint y: 507, endPoint x: 508, endPoint y: 495, distance: 46.6
click at [464, 507] on span "Papa's Herb MANGO OG Disposable Vape Indica - 0.95G" at bounding box center [578, 514] width 608 height 18
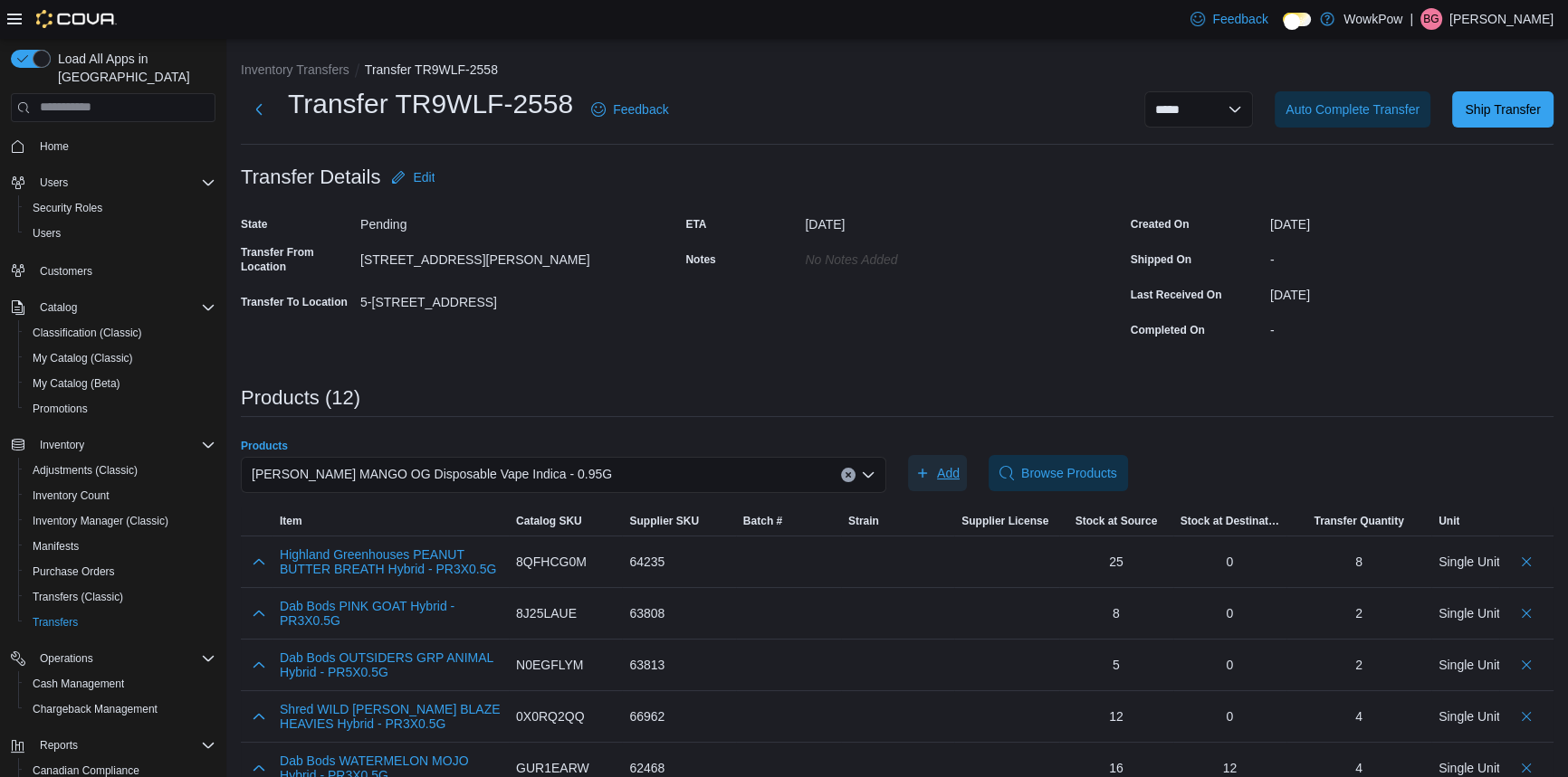
click at [930, 466] on icon "button" at bounding box center [922, 472] width 14 height 14
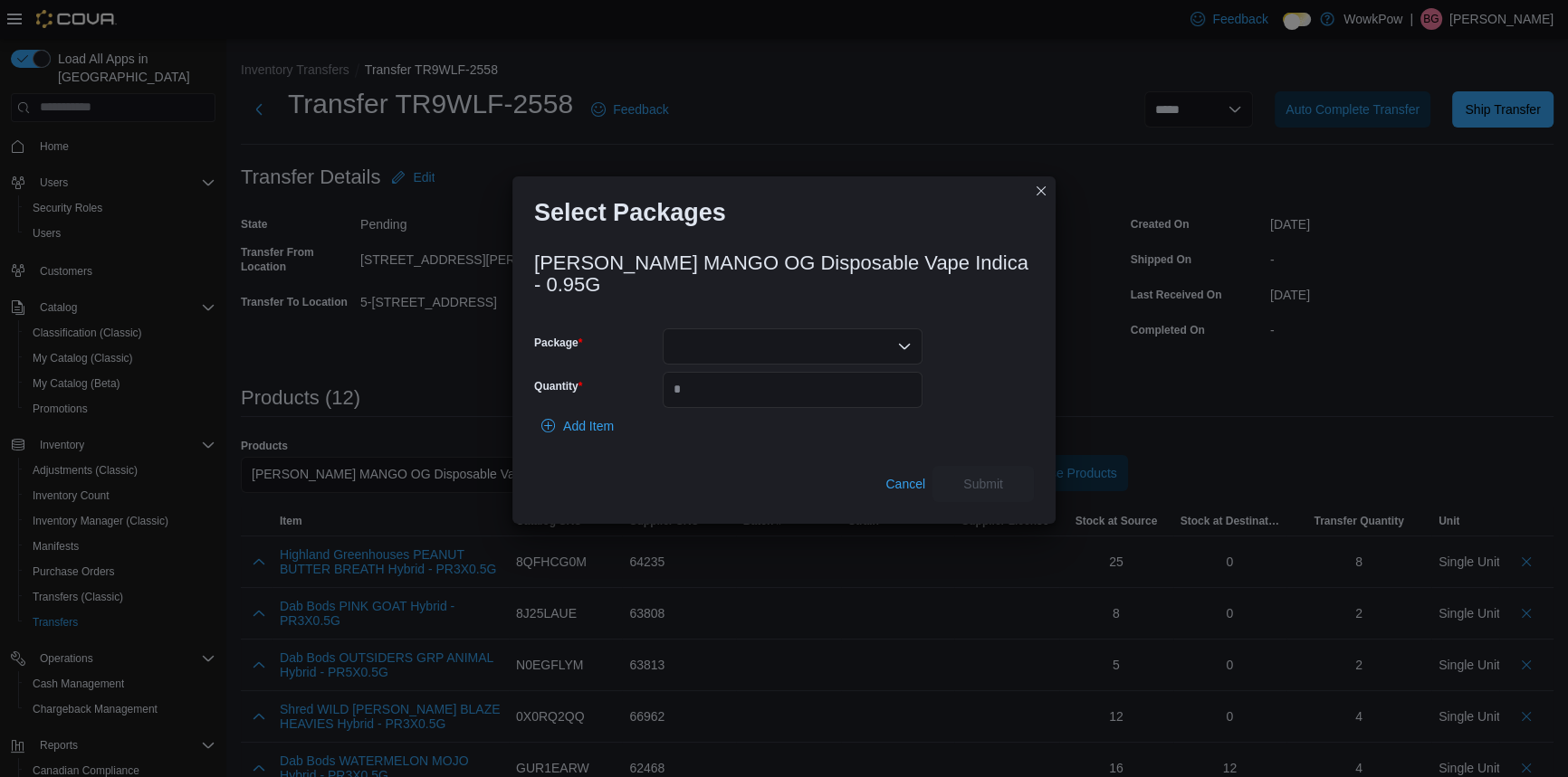
click at [707, 330] on div at bounding box center [792, 346] width 260 height 36
click at [706, 392] on span "VP25012301" at bounding box center [803, 386] width 216 height 18
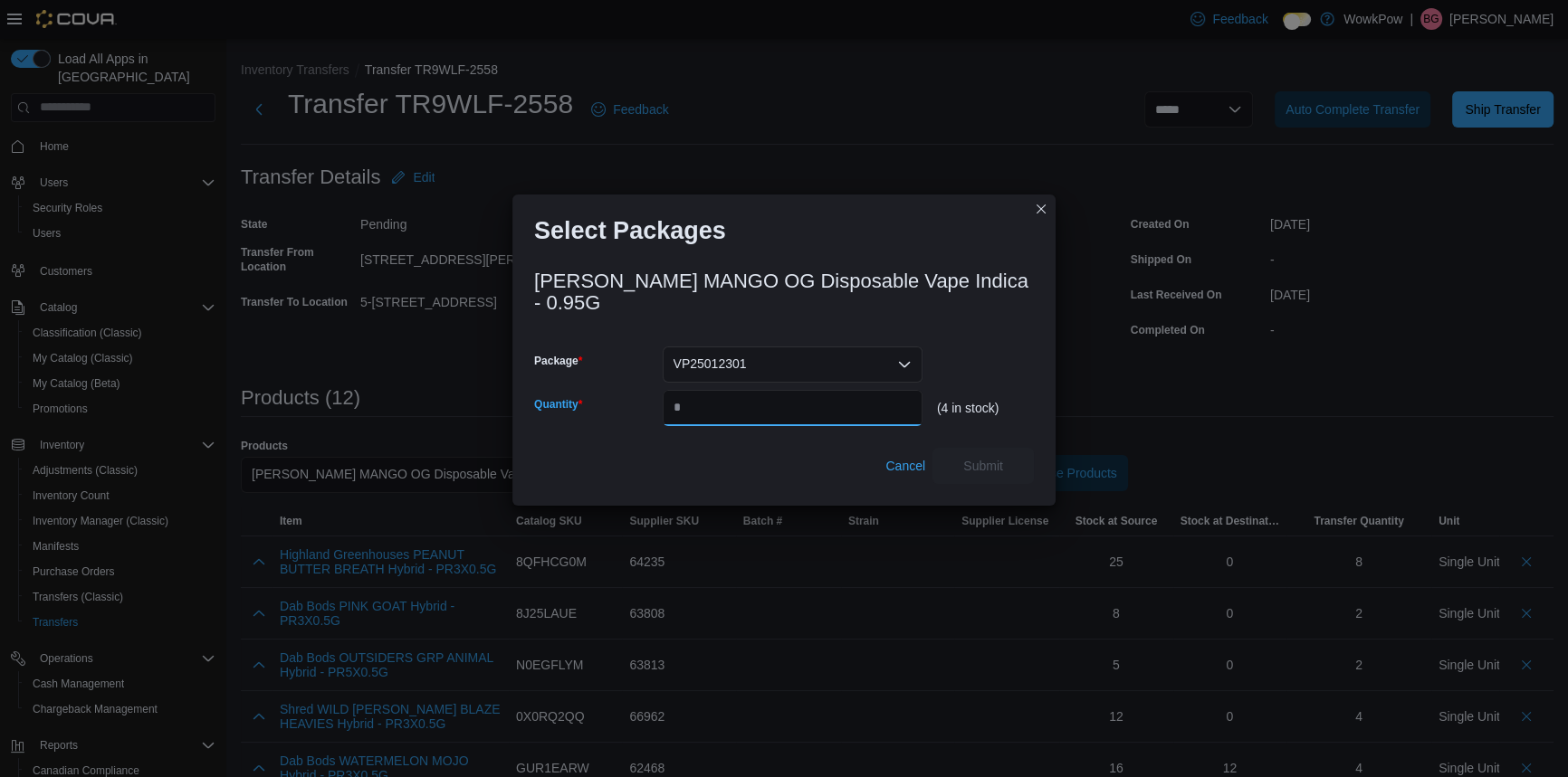
click at [711, 390] on input "Quantity" at bounding box center [792, 408] width 260 height 36
type input "*"
click at [968, 447] on span "Submit" at bounding box center [983, 465] width 80 height 36
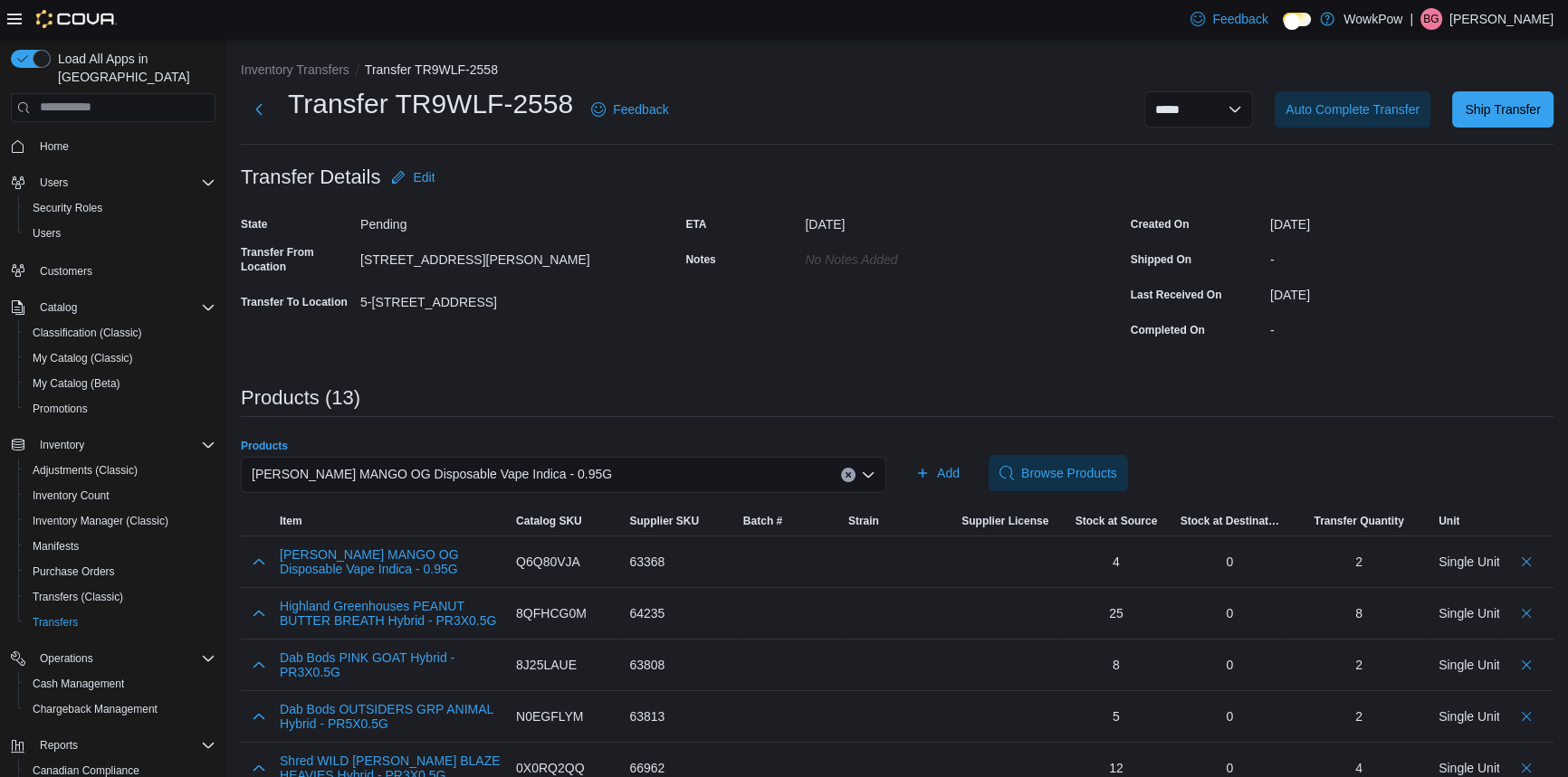
click at [483, 457] on div "Papa's Herb MANGO OG Disposable Vape Indica - 0.95G" at bounding box center [564, 475] width 646 height 36
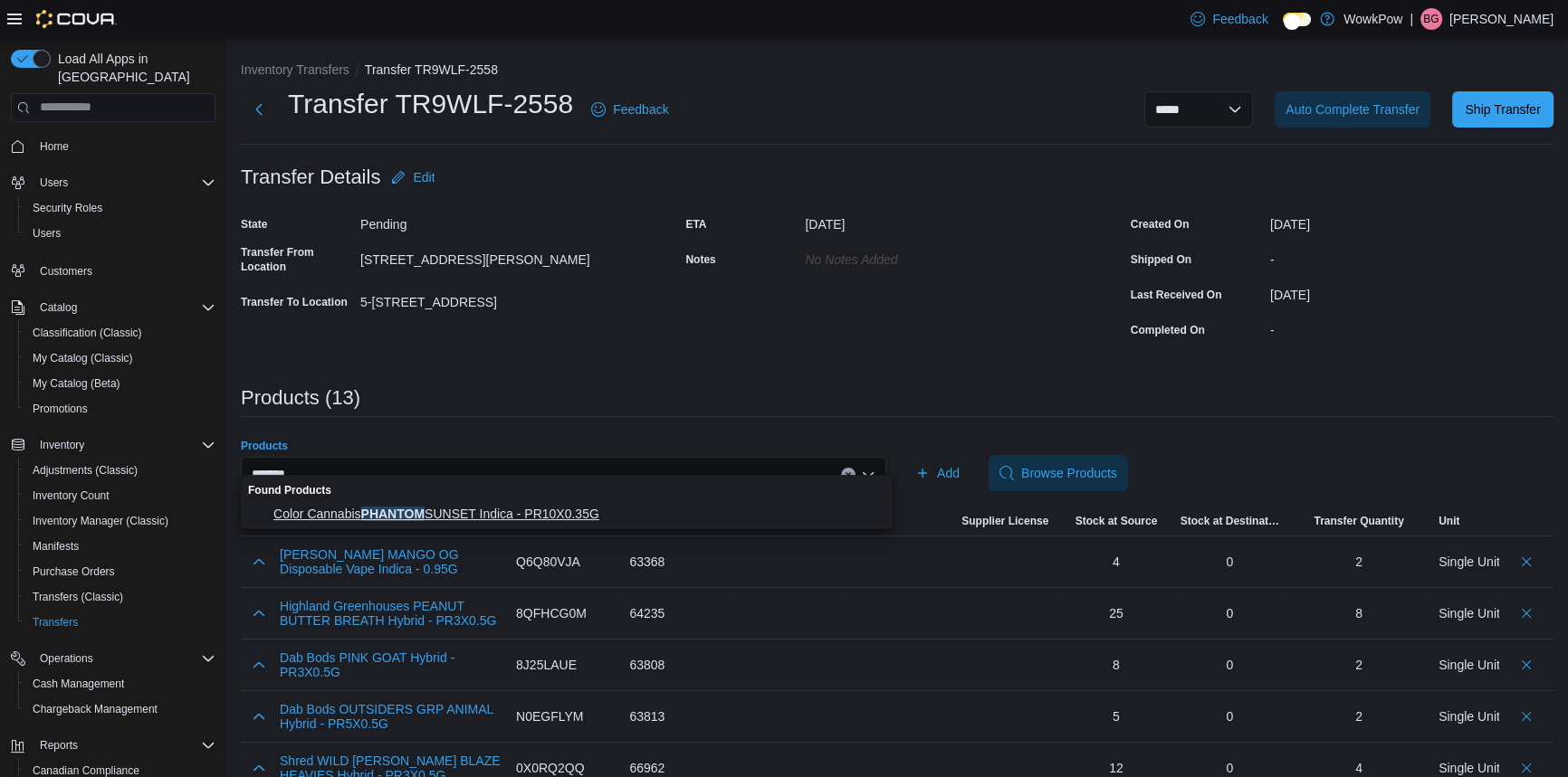
type input "*******"
click at [428, 501] on button "Color Cannabis PHANTOM SUNSET Indica - PR10X0.35G" at bounding box center [567, 515] width 652 height 26
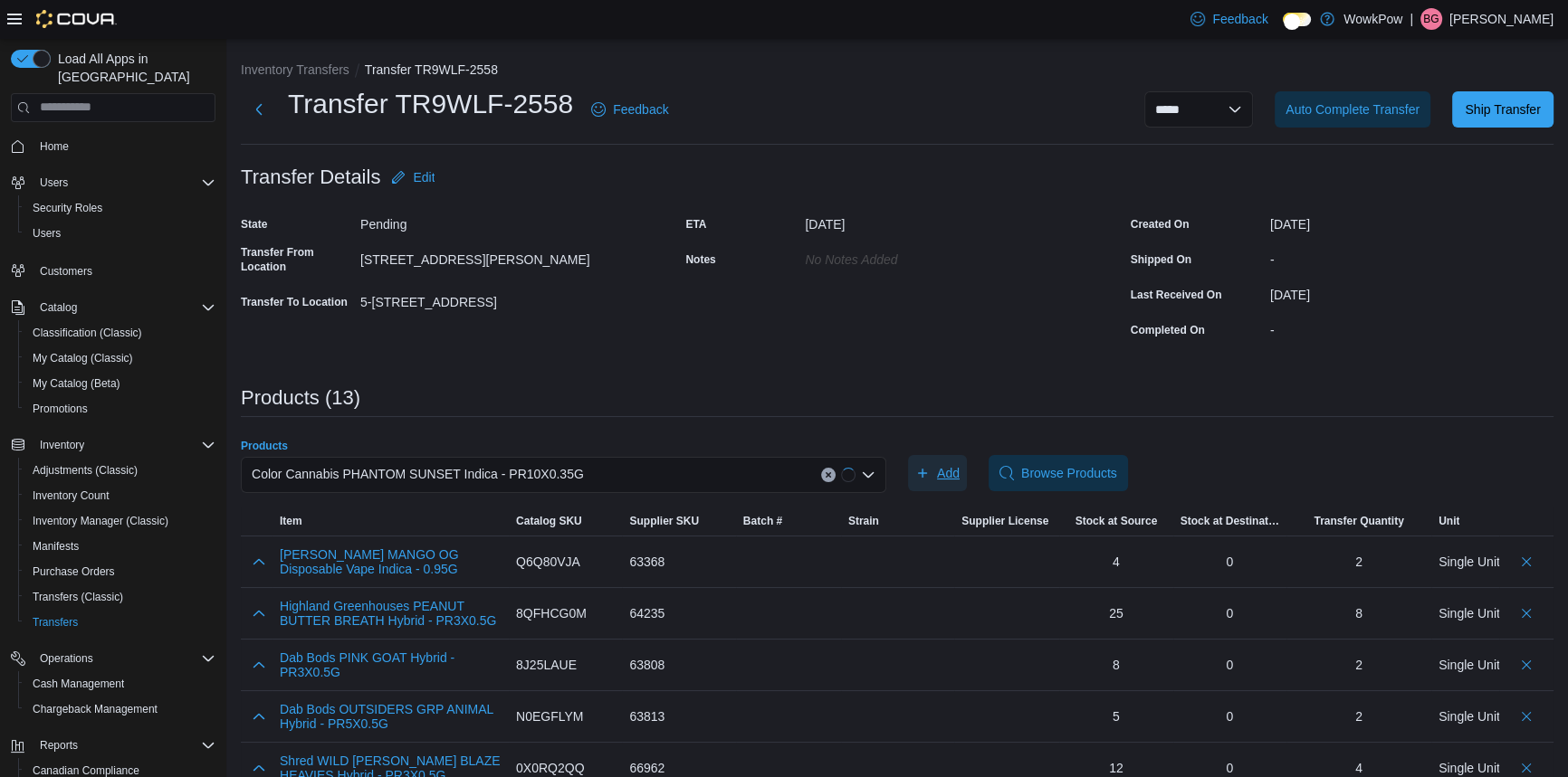
click at [956, 464] on span "Add" at bounding box center [949, 472] width 23 height 18
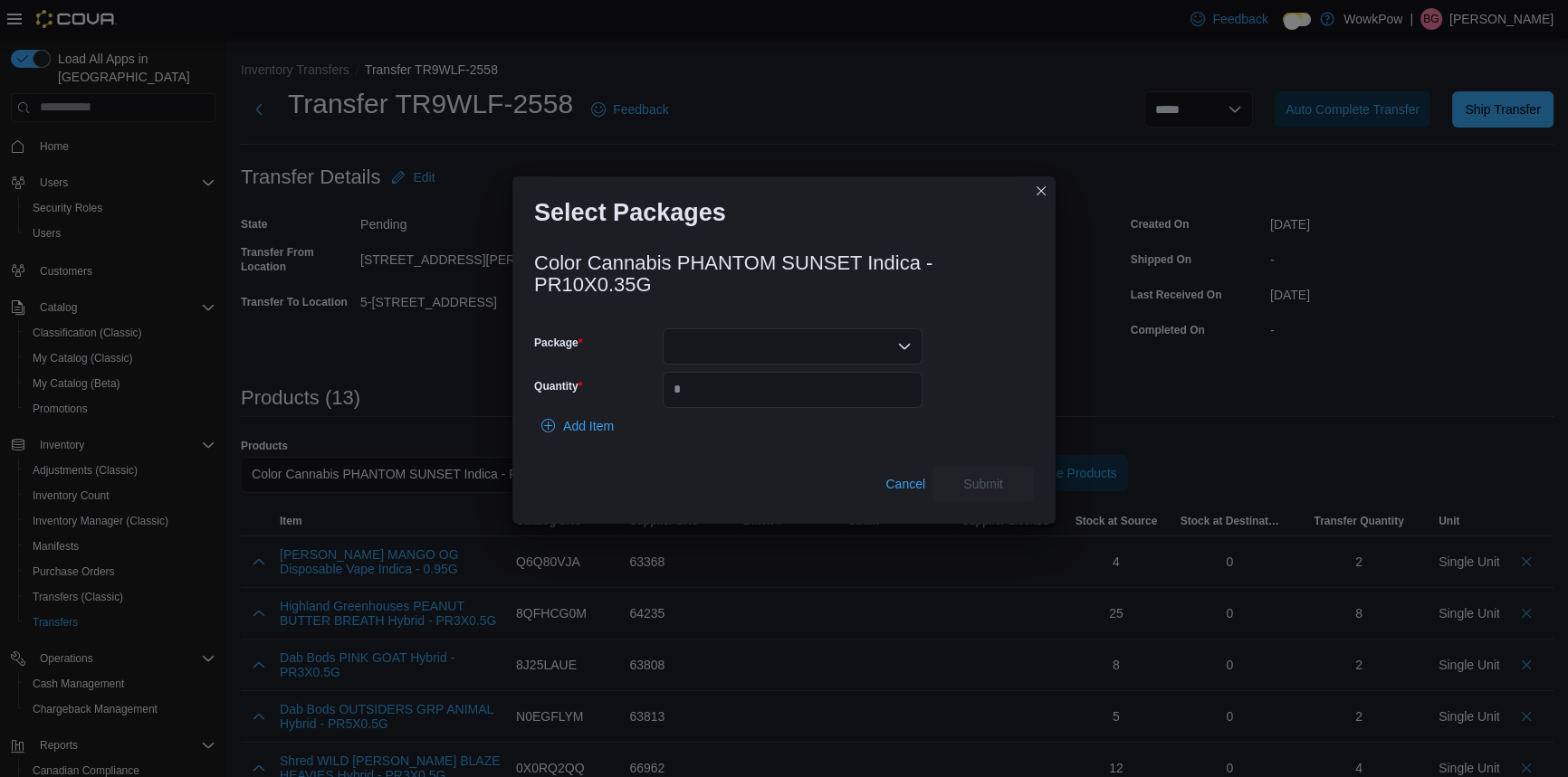
click at [733, 328] on div at bounding box center [792, 346] width 260 height 36
click at [712, 395] on button "L250300102" at bounding box center [792, 387] width 260 height 26
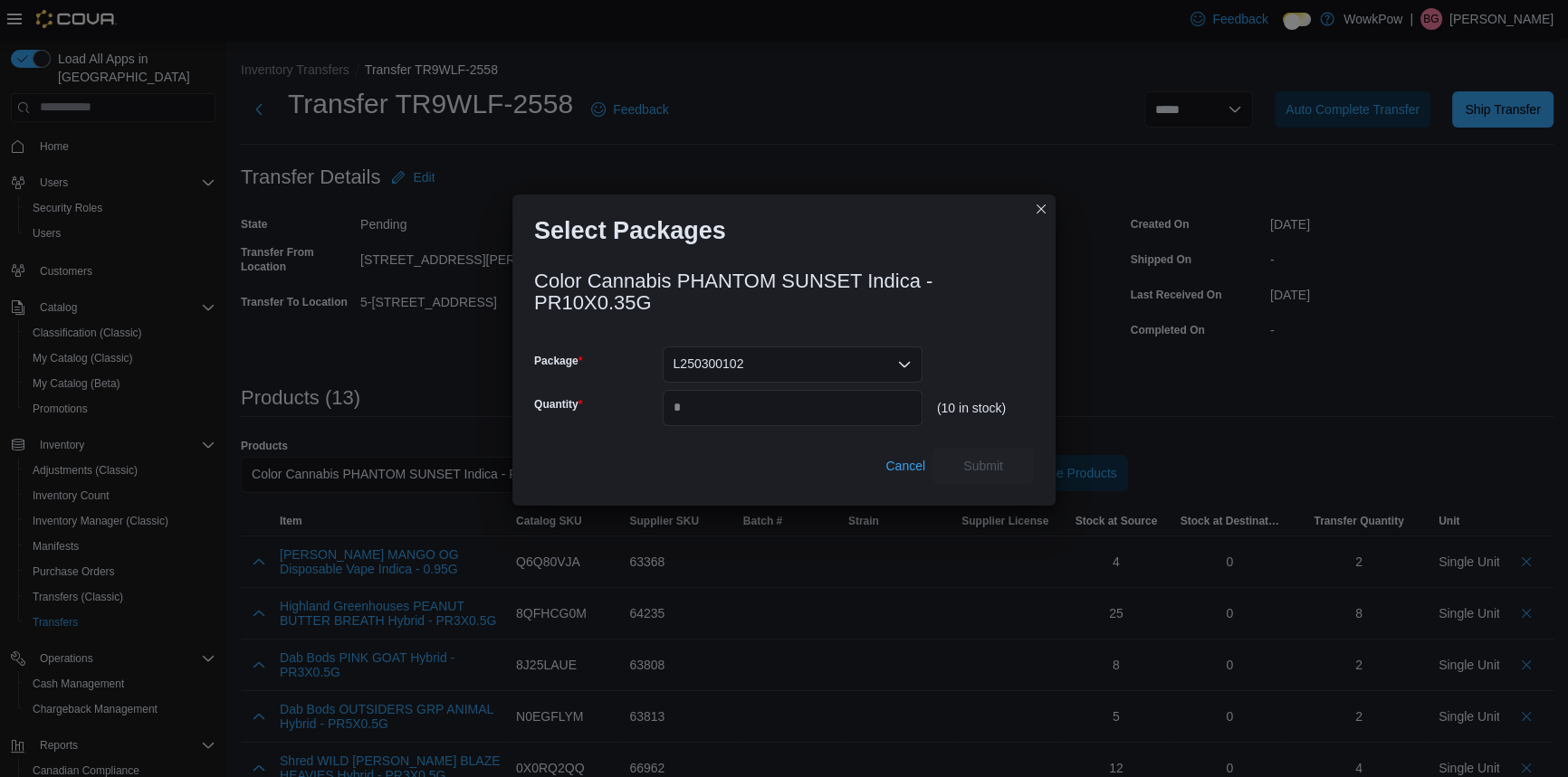
click at [717, 369] on div "Package L250300102 Quantity" at bounding box center [728, 386] width 389 height 80
click at [719, 390] on input "Quantity" at bounding box center [792, 408] width 260 height 36
type input "*"
click at [983, 456] on span "Submit" at bounding box center [984, 465] width 40 height 18
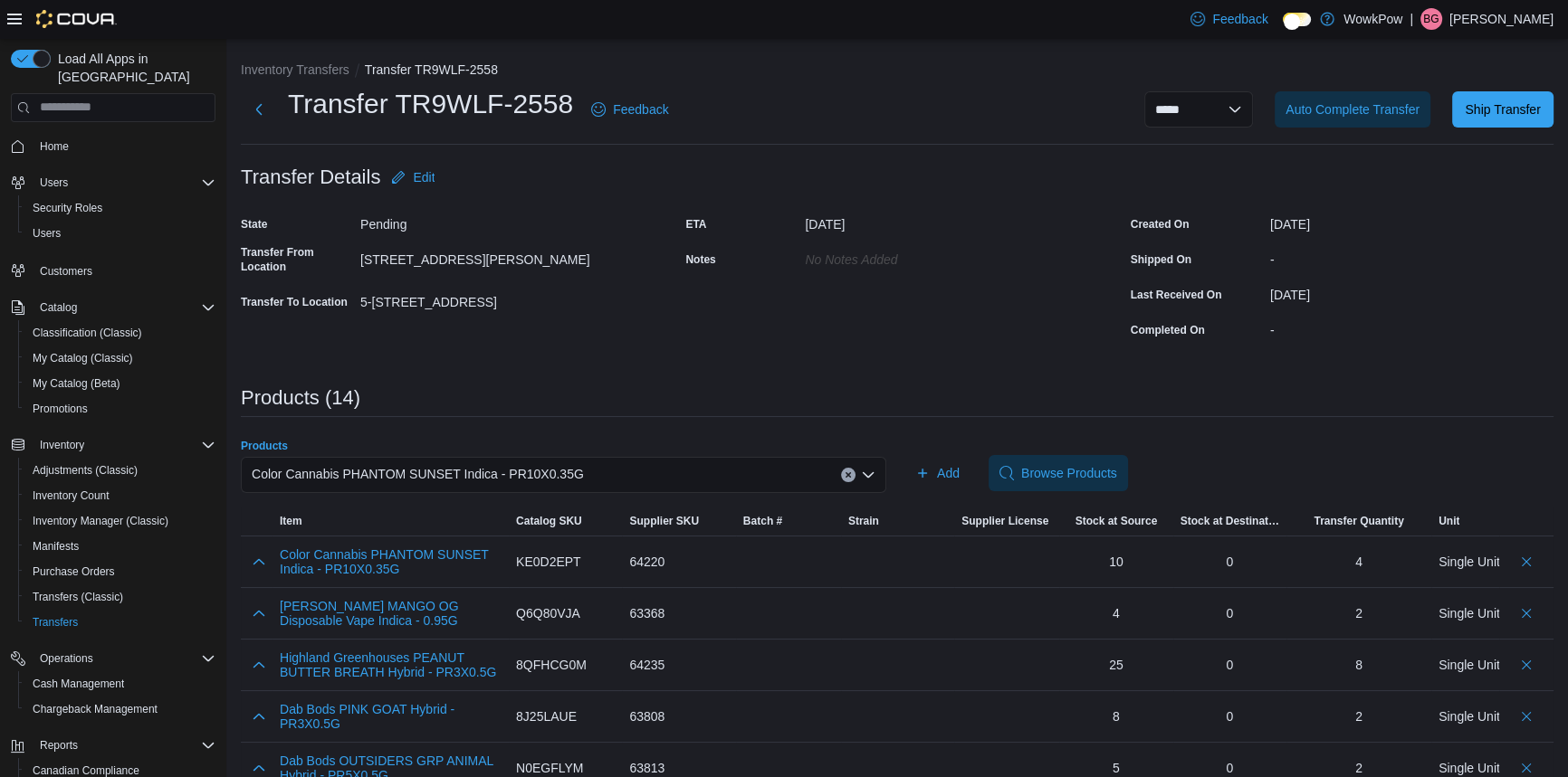
click at [523, 464] on span "Color Cannabis PHANTOM SUNSET Indica - PR10X0.35G" at bounding box center [417, 474] width 332 height 22
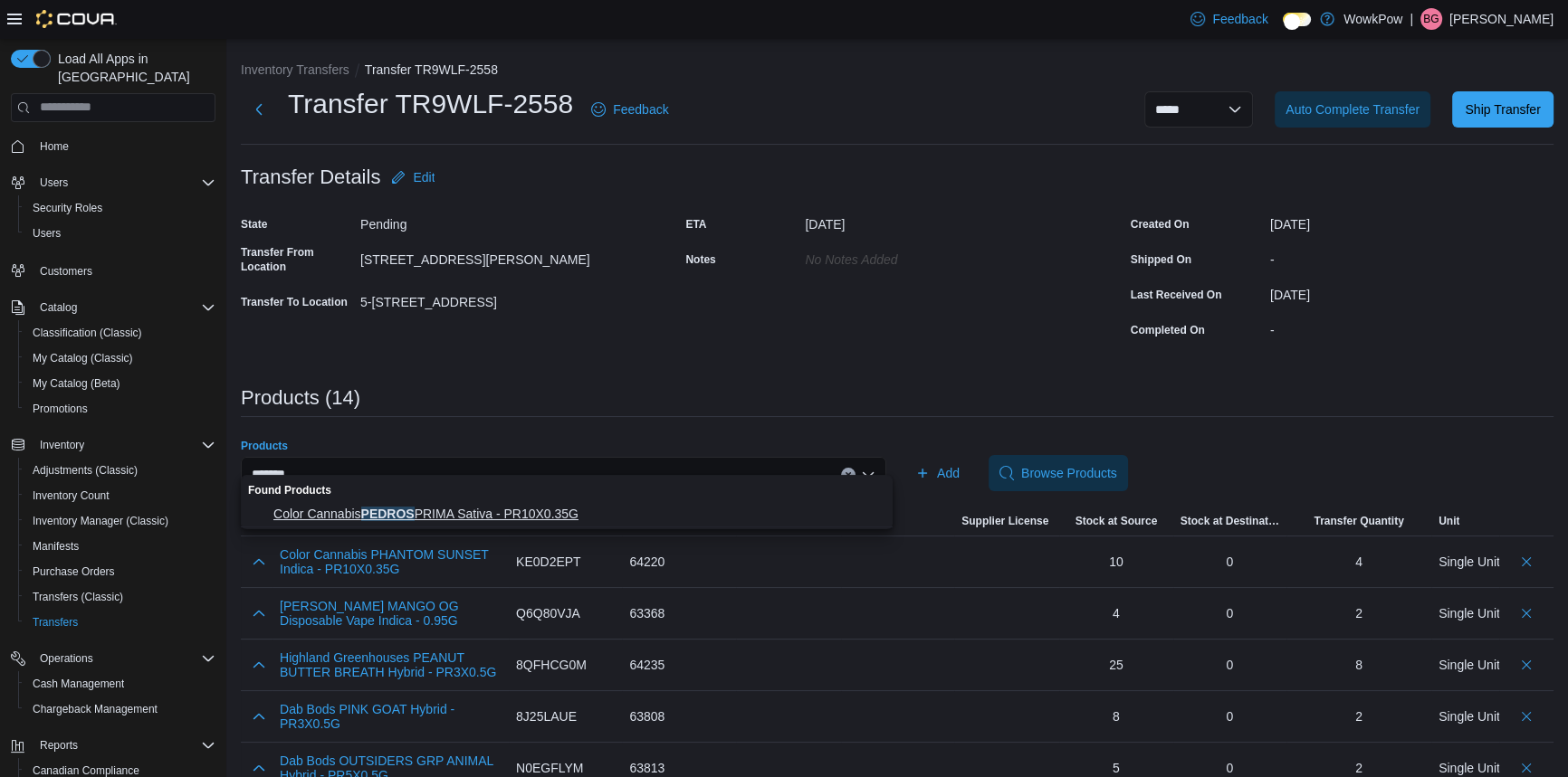
type input "******"
click at [488, 515] on span "Color Cannabis PEDROS PRIMA Sativa - PR10X0.35G" at bounding box center [578, 514] width 608 height 18
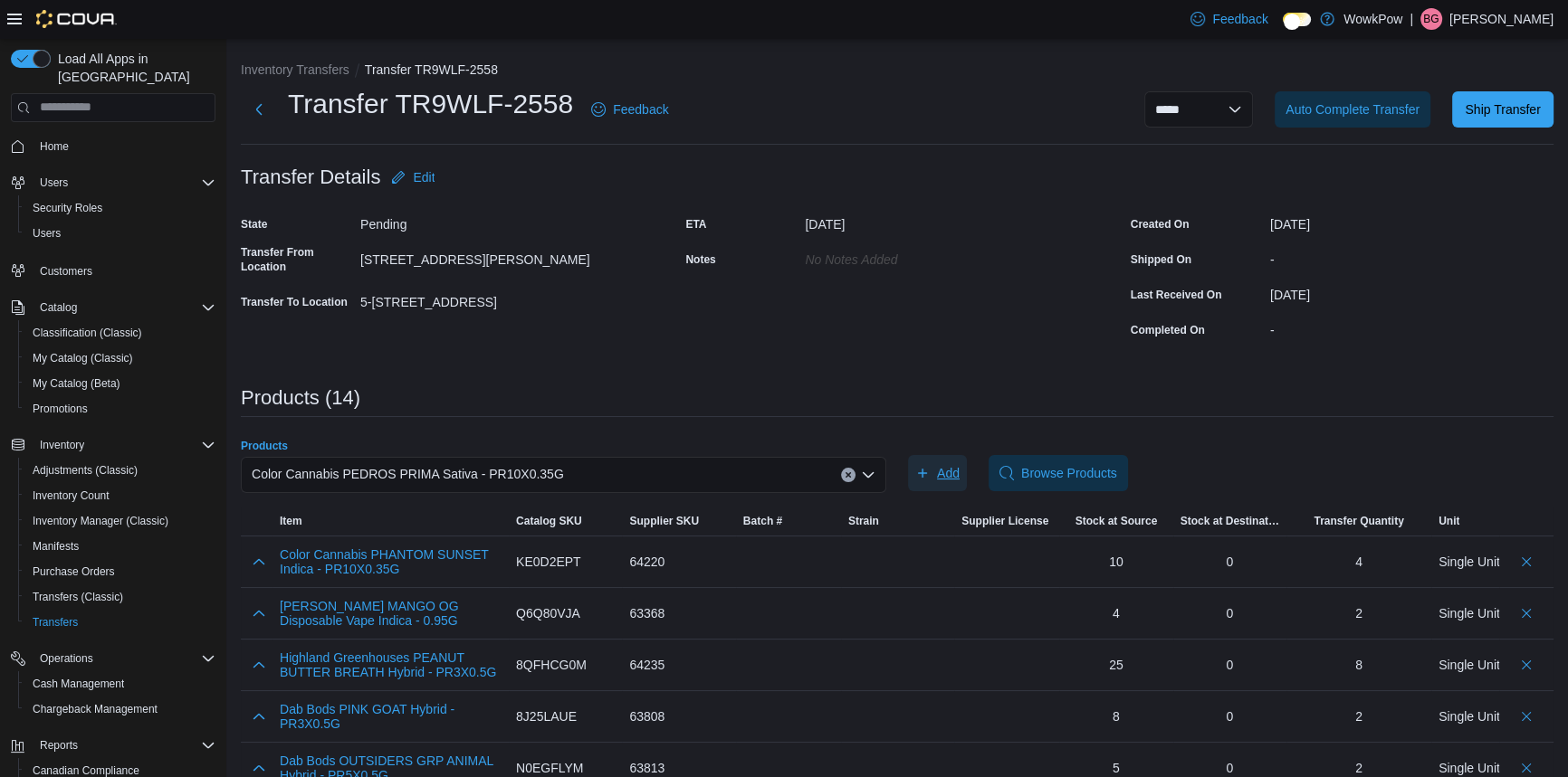
click at [930, 466] on icon "button" at bounding box center [922, 472] width 14 height 14
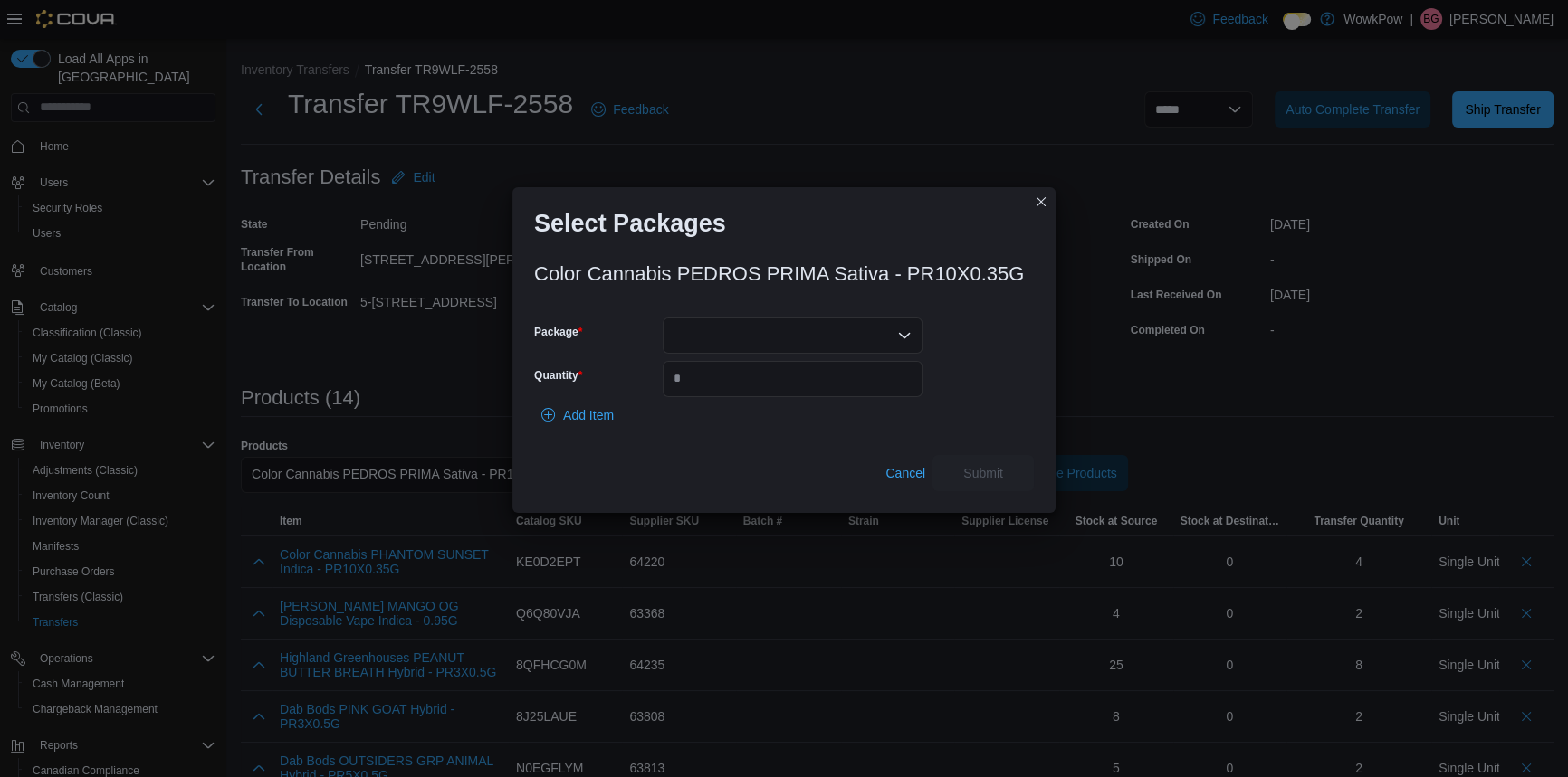
click at [706, 339] on div at bounding box center [792, 336] width 260 height 36
click at [694, 368] on div "Packages In Stock" at bounding box center [792, 360] width 260 height 26
click at [711, 375] on button "L250500112" at bounding box center [792, 387] width 260 height 26
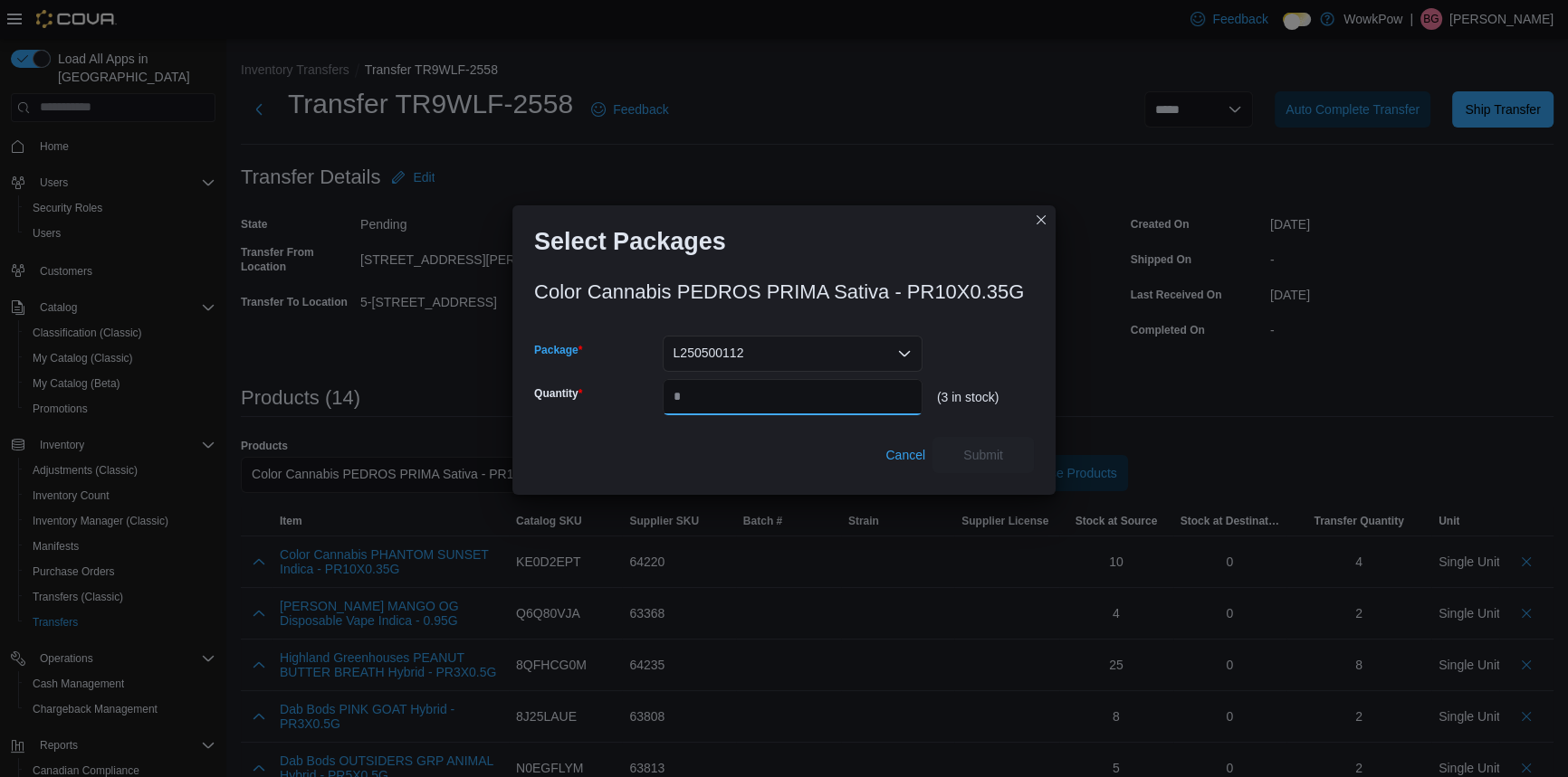
click at [707, 385] on input "Quantity" at bounding box center [792, 397] width 260 height 36
type input "*"
click at [995, 440] on span "Submit" at bounding box center [983, 454] width 80 height 36
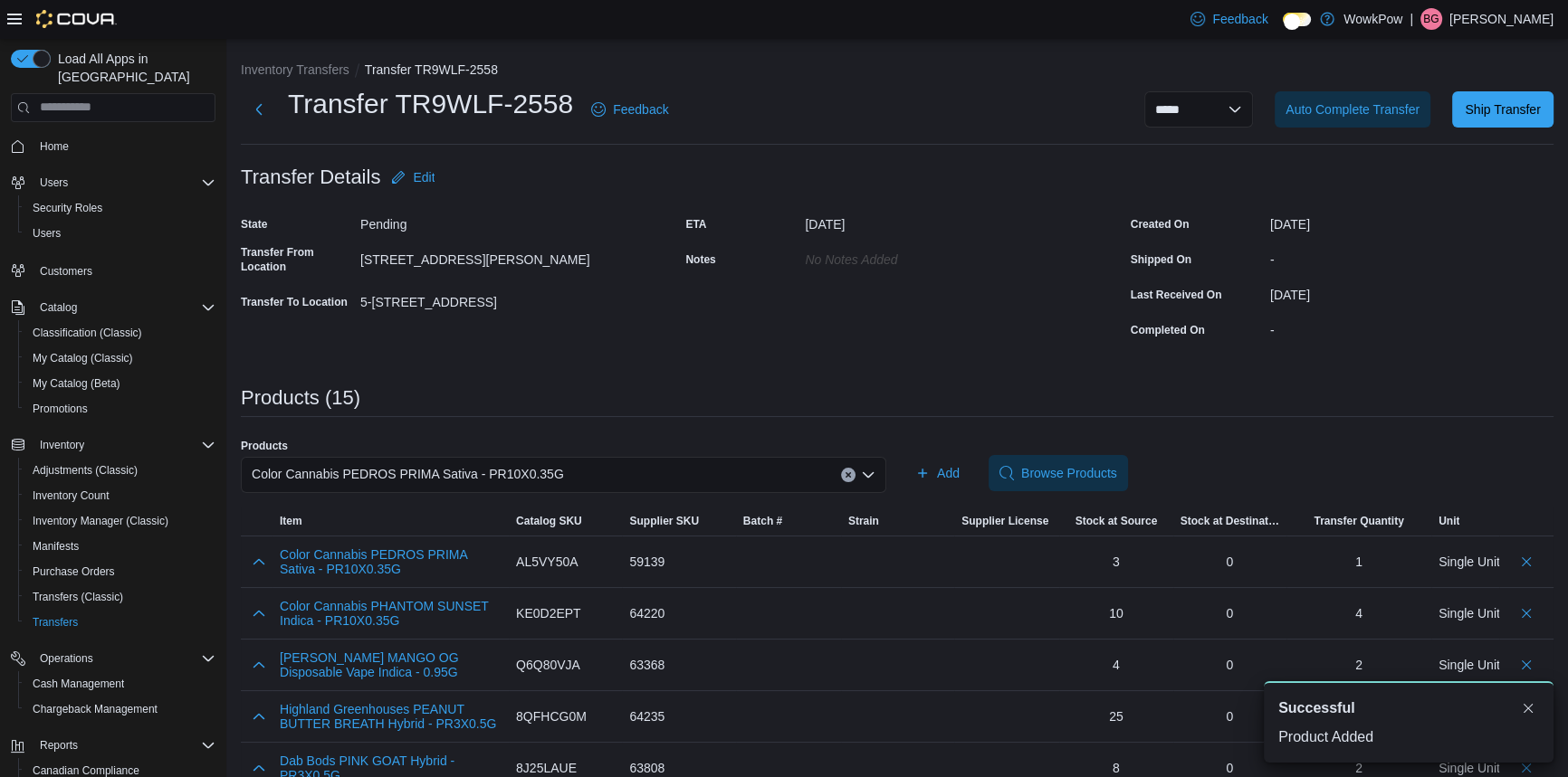
click at [607, 461] on div "Color Cannabis PEDROS PRIMA Sativa - PR10X0.35G" at bounding box center [564, 475] width 646 height 36
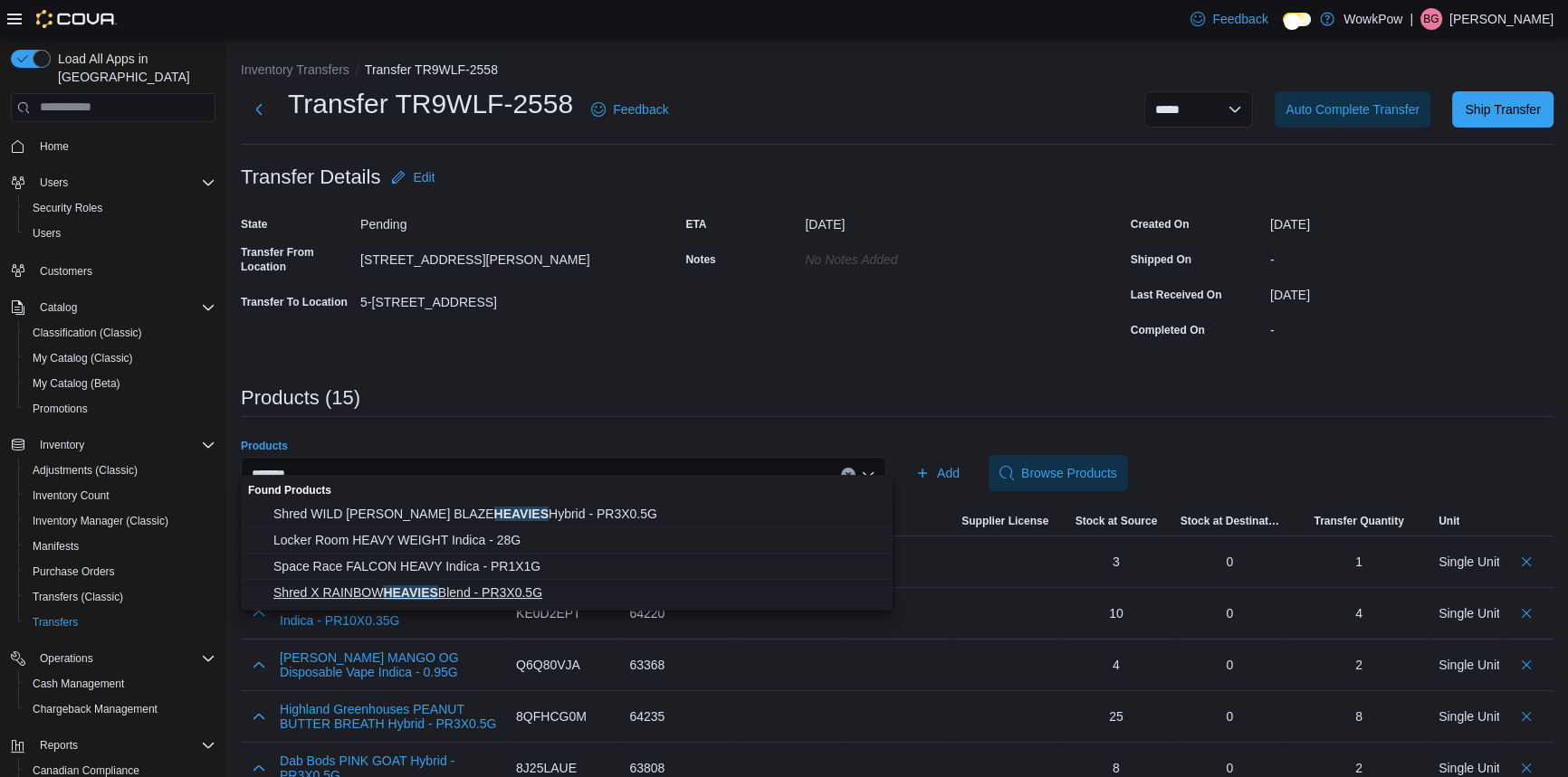
type input "*******"
click at [415, 584] on span "Shred X RAINBOW HEAVIES Blend - PR3X0.5G" at bounding box center [578, 592] width 608 height 18
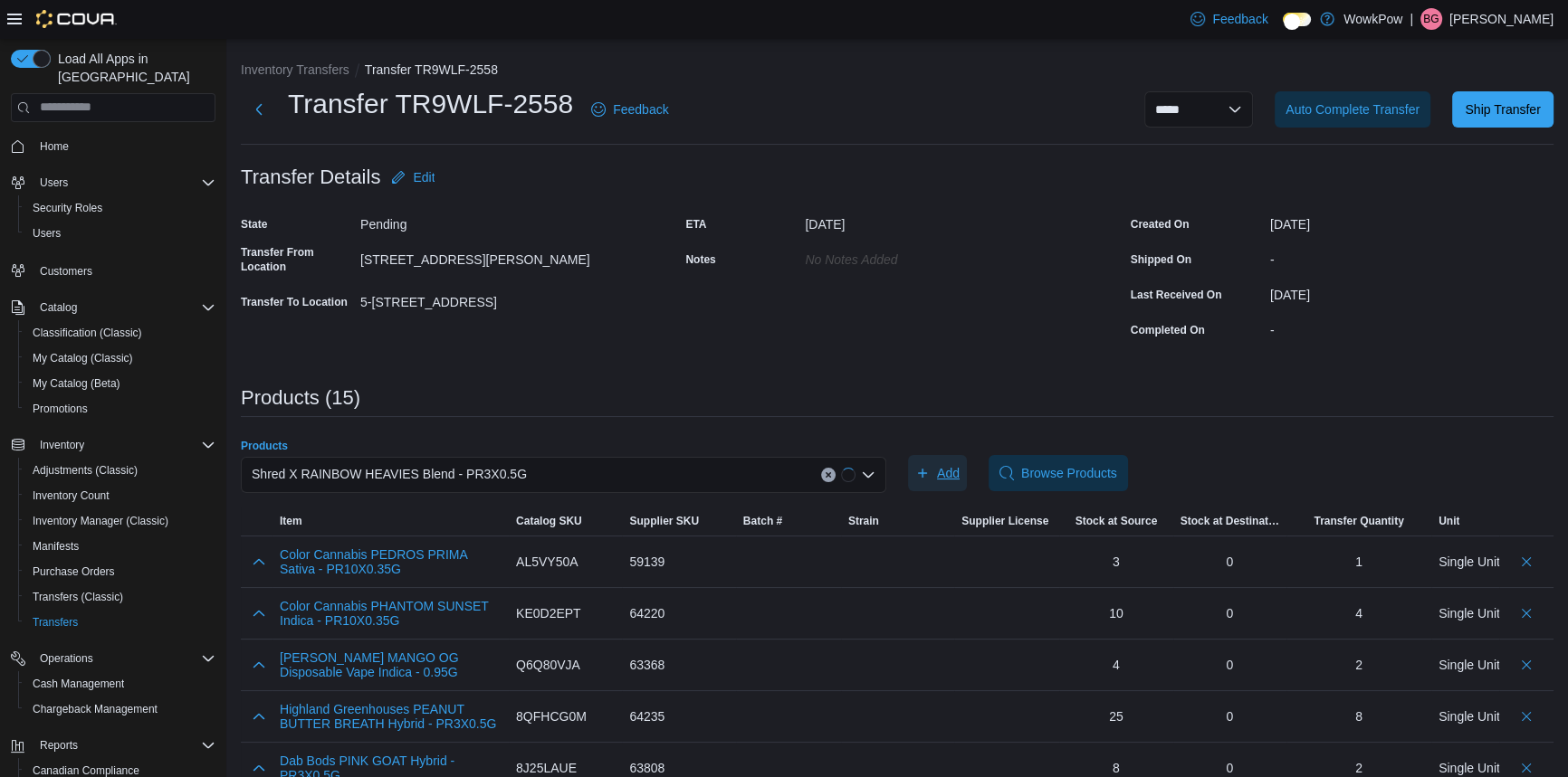
click at [949, 464] on span "Add" at bounding box center [949, 472] width 23 height 18
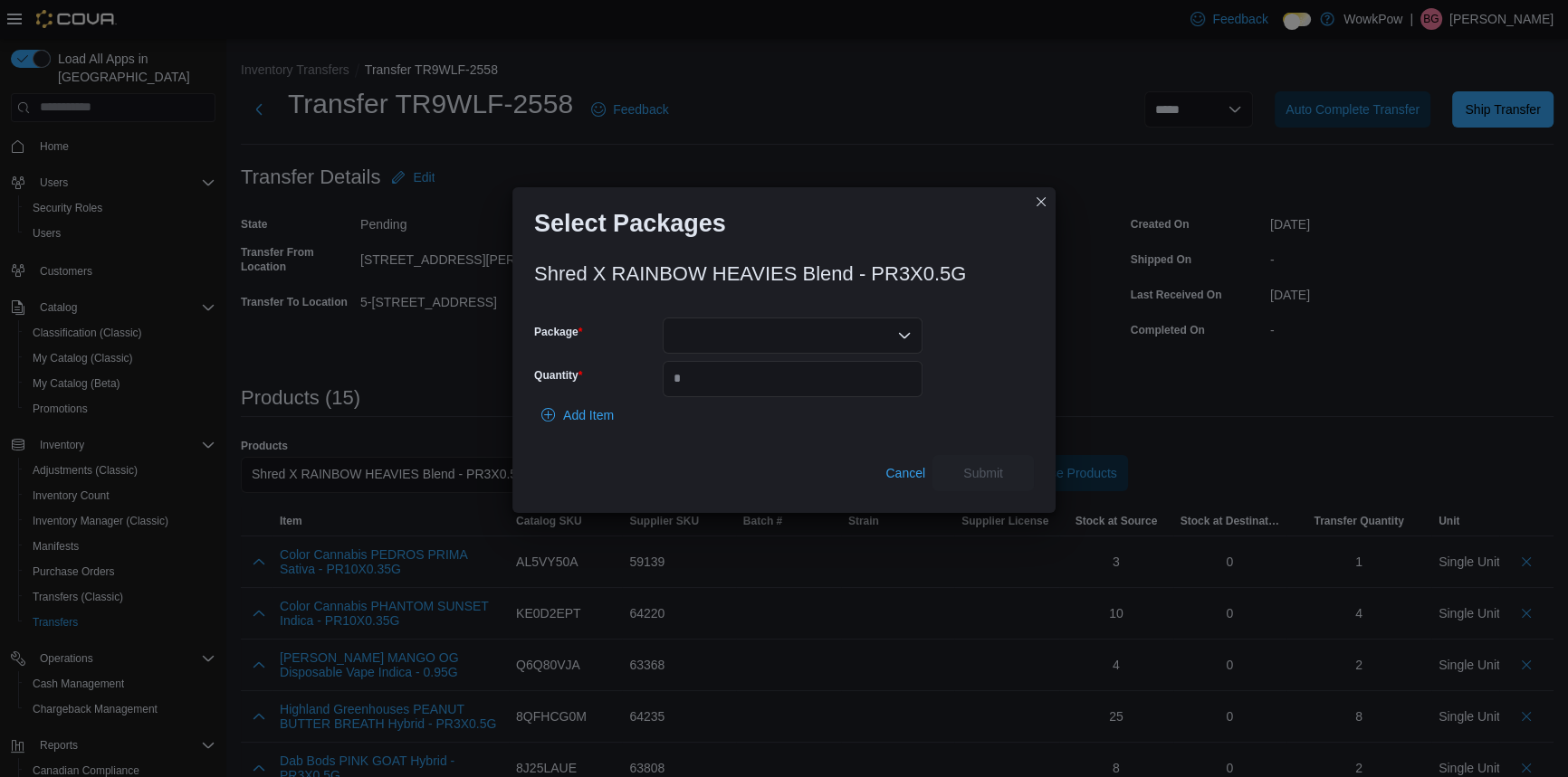
click at [778, 330] on div at bounding box center [792, 336] width 260 height 36
click at [734, 379] on span "13571250717" at bounding box center [803, 386] width 216 height 18
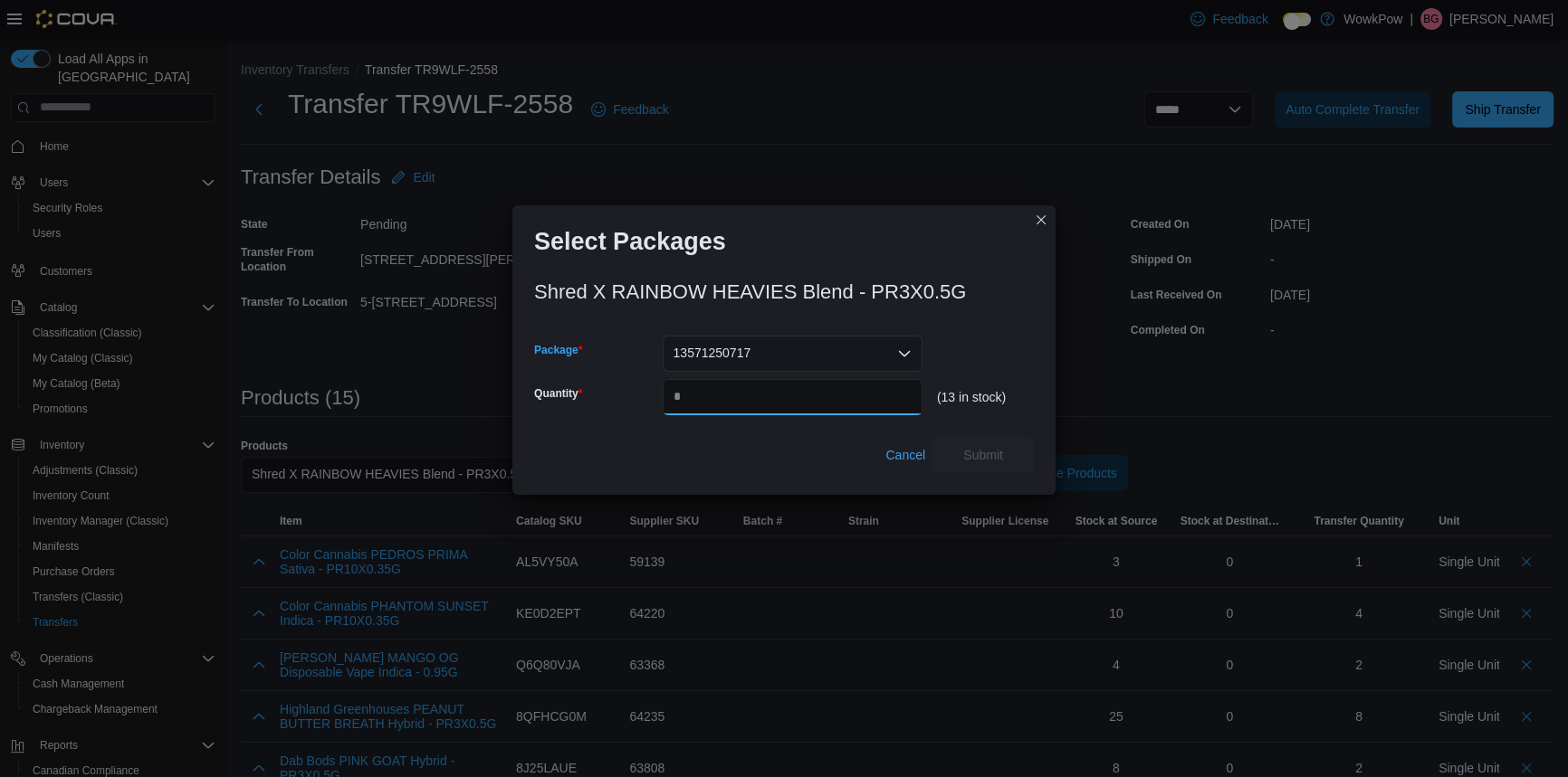
click at [735, 388] on input "Quantity" at bounding box center [792, 397] width 260 height 36
type input "*"
click at [1007, 453] on span "Submit" at bounding box center [983, 454] width 80 height 36
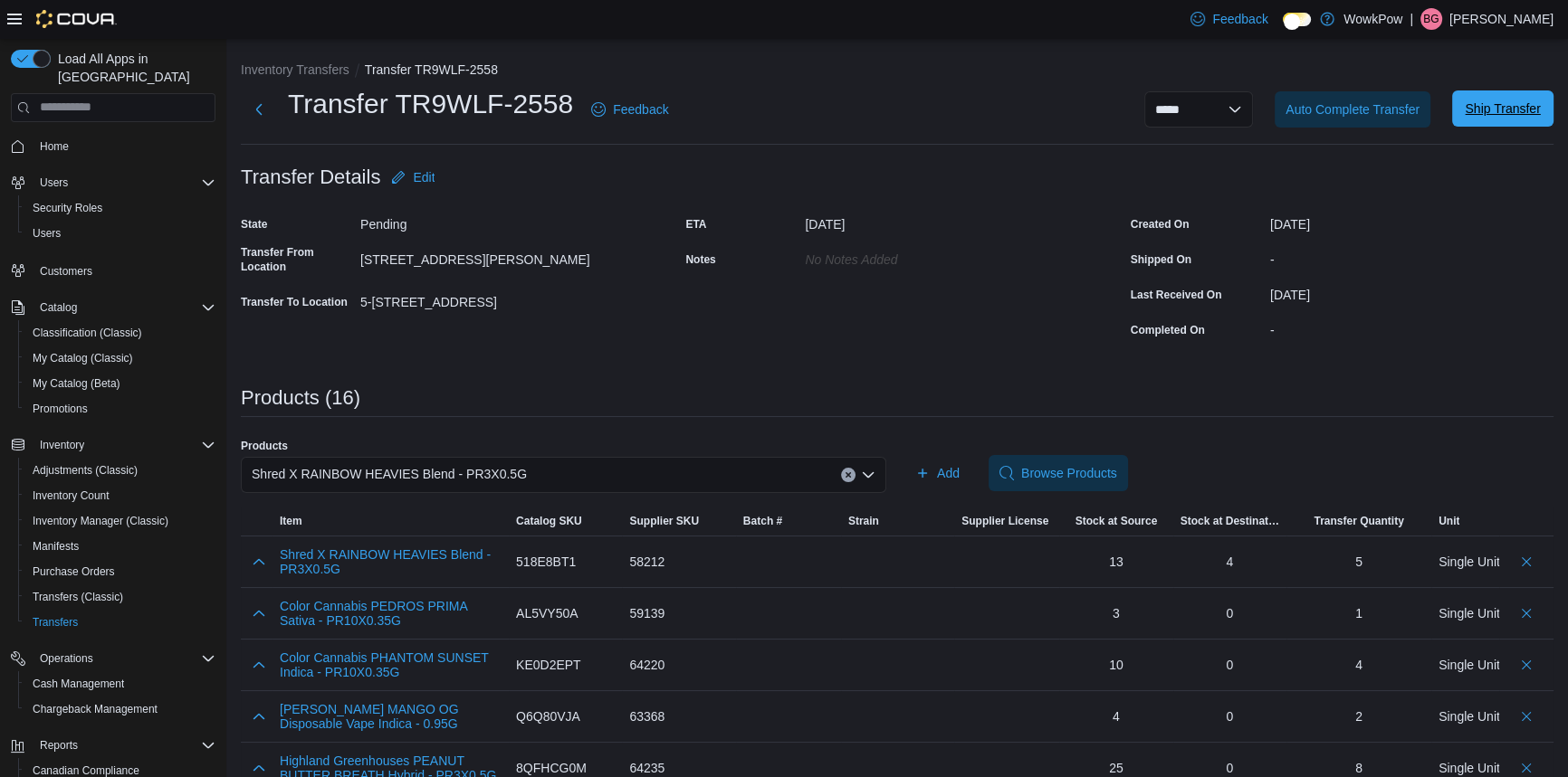
click at [1510, 109] on span "Ship Transfer" at bounding box center [1502, 108] width 75 height 18
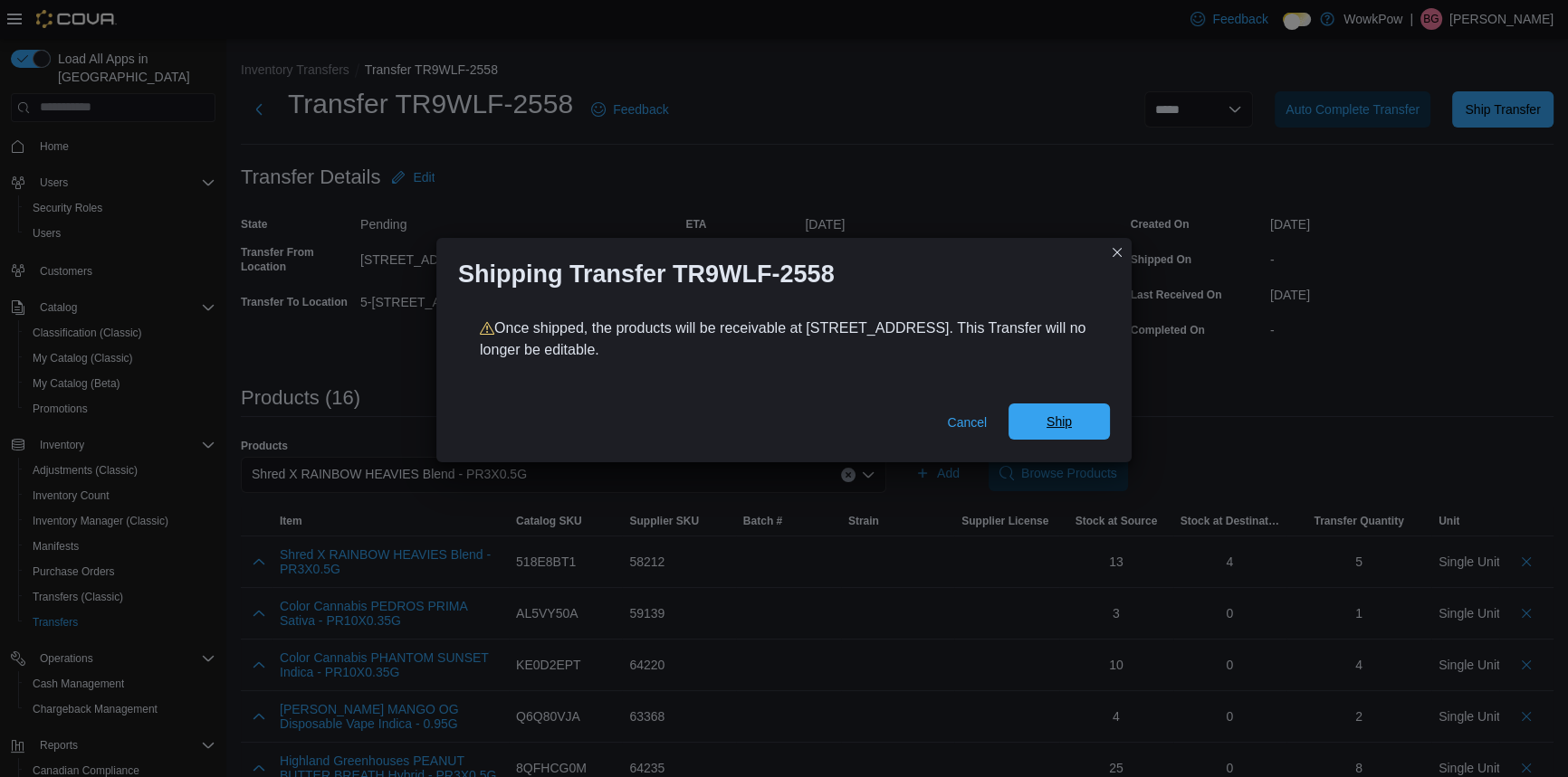
click at [1053, 413] on span "Ship" at bounding box center [1059, 421] width 25 height 18
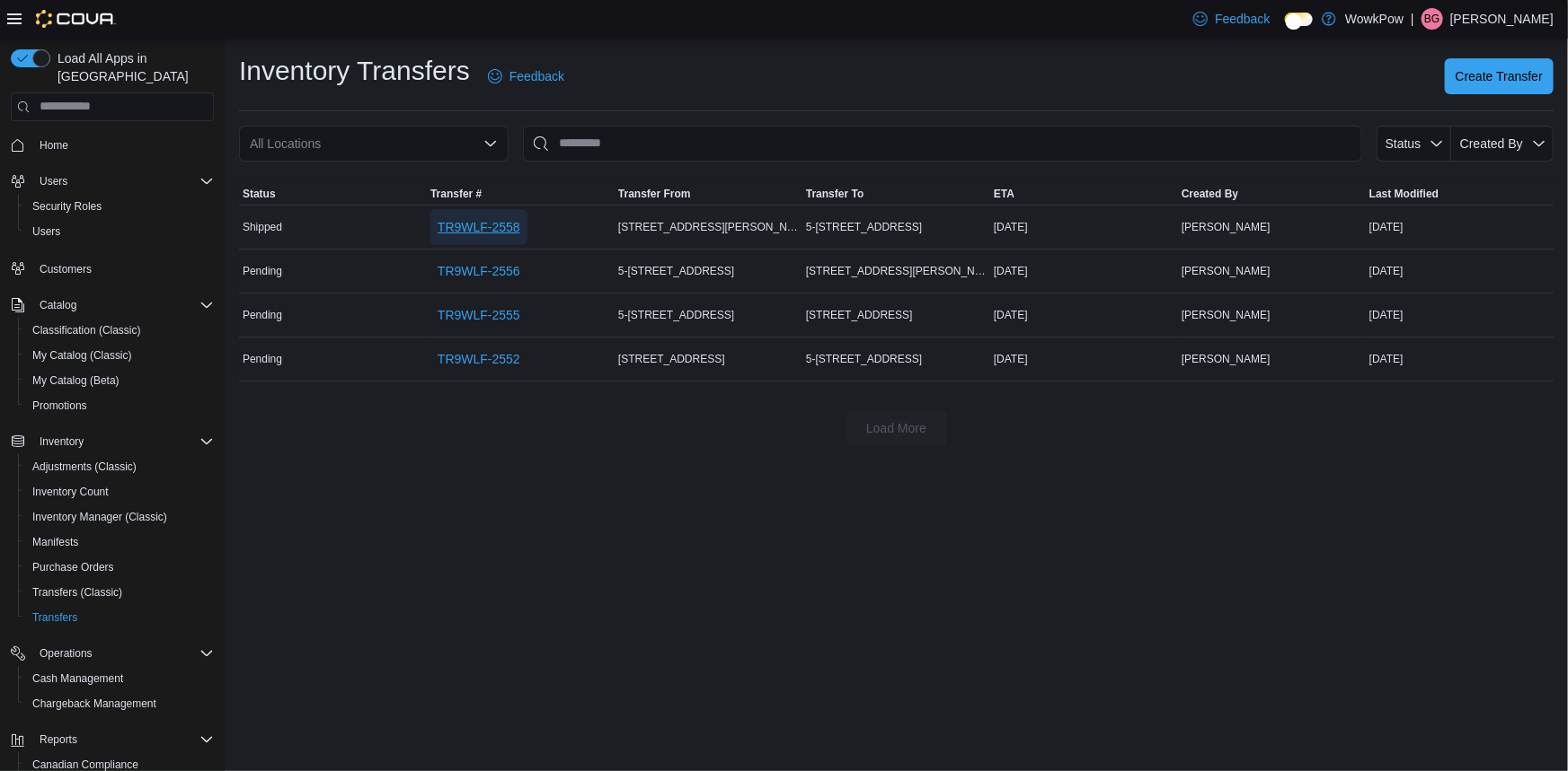
click at [455, 218] on span "TR9WLF-2558" at bounding box center [478, 227] width 82 height 18
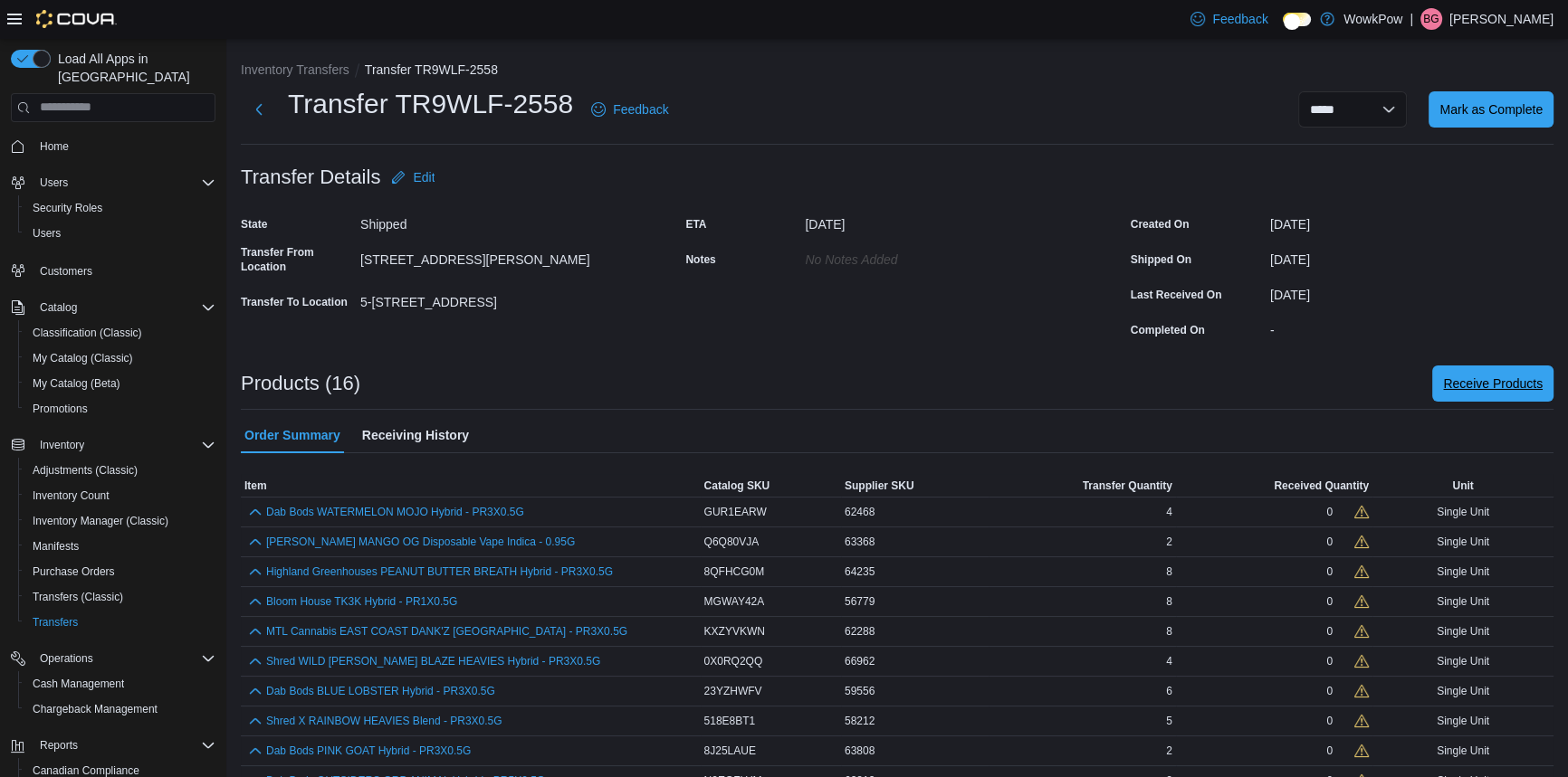
click at [1530, 366] on span "Receive Products" at bounding box center [1493, 384] width 100 height 36
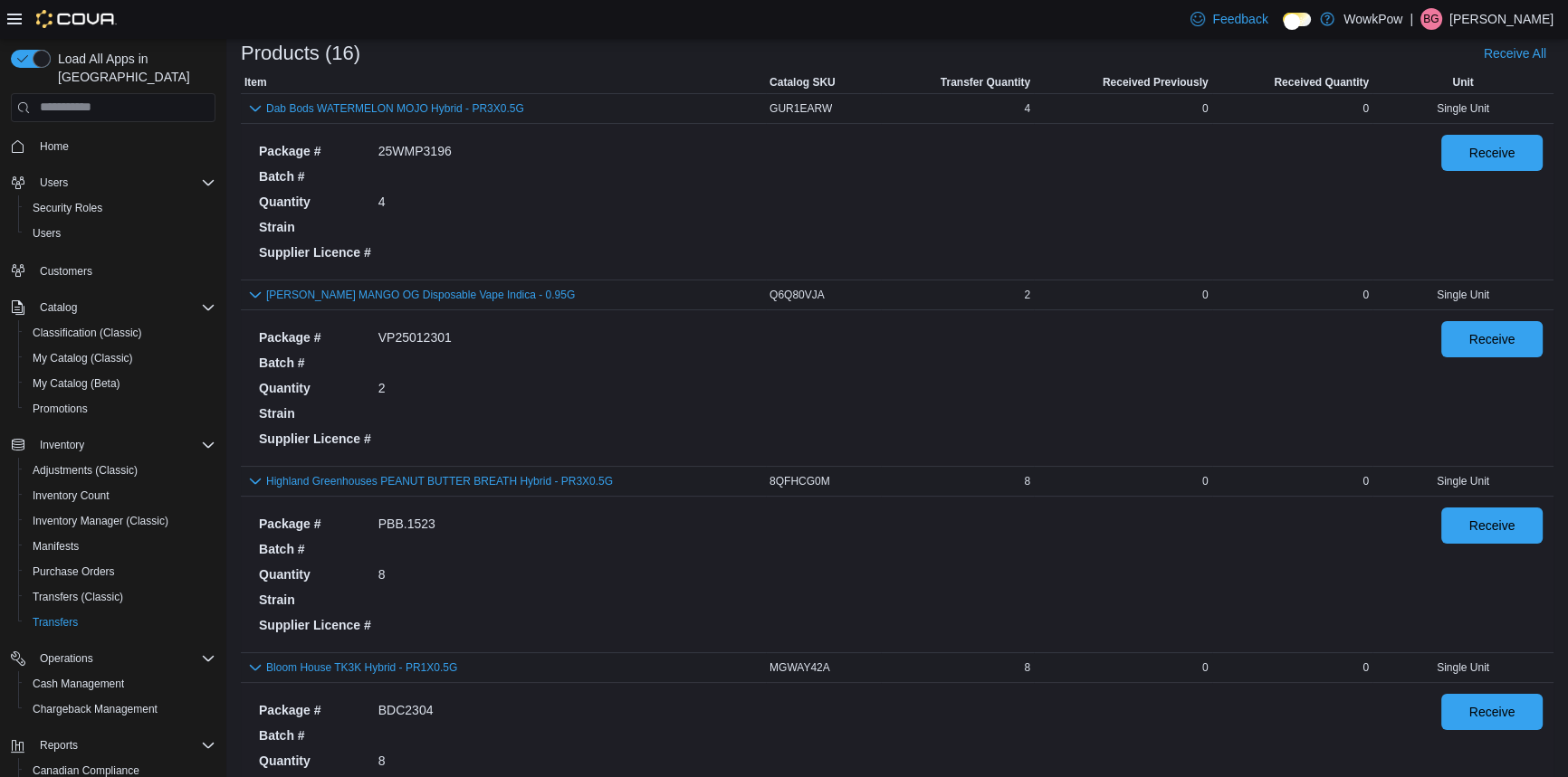
scroll to position [164, 0]
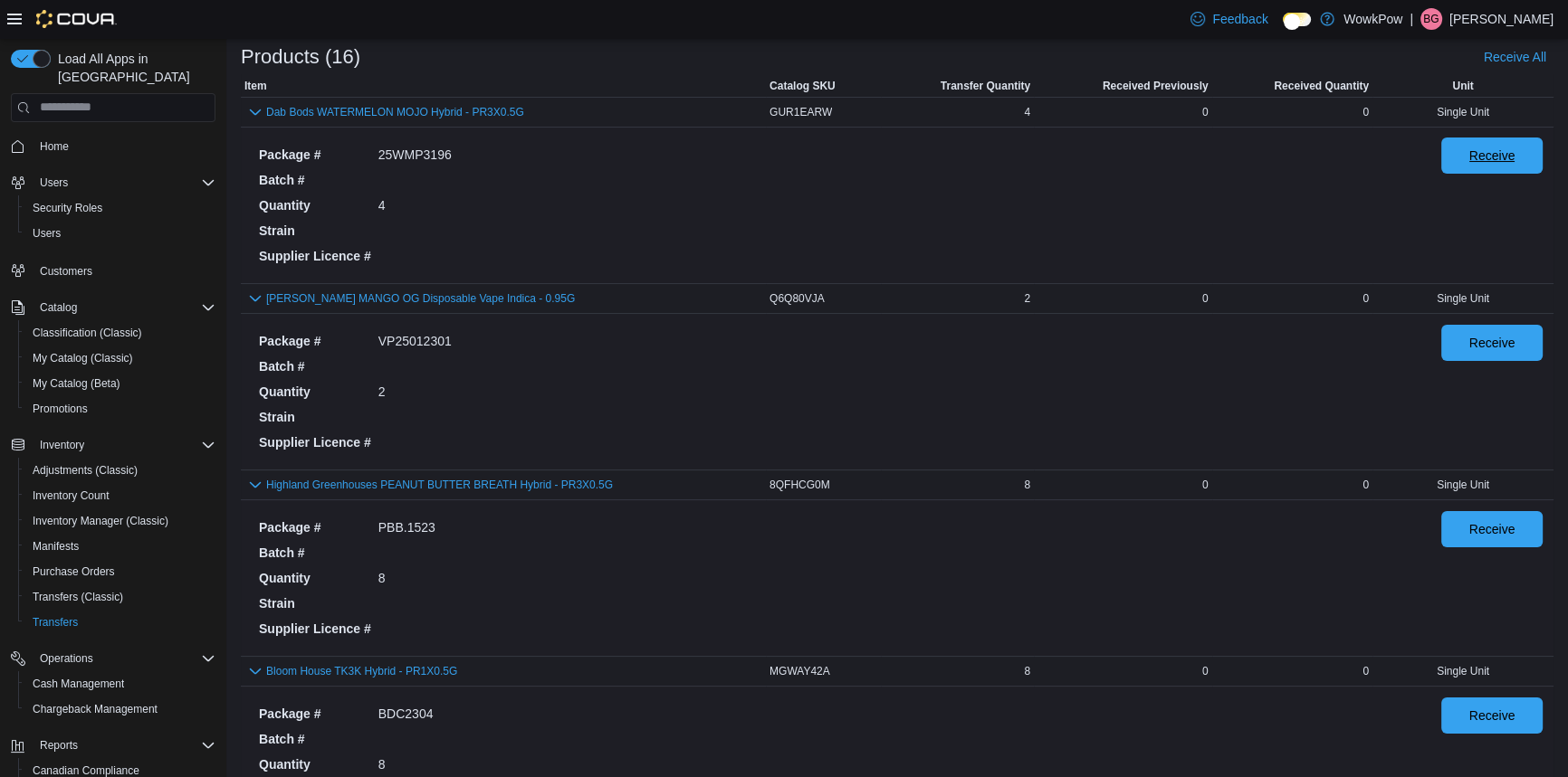
click at [1496, 146] on span "Receive" at bounding box center [1492, 155] width 80 height 36
click at [1484, 324] on span "Receive" at bounding box center [1492, 341] width 80 height 36
click at [1499, 519] on span "Receive" at bounding box center [1492, 528] width 46 height 18
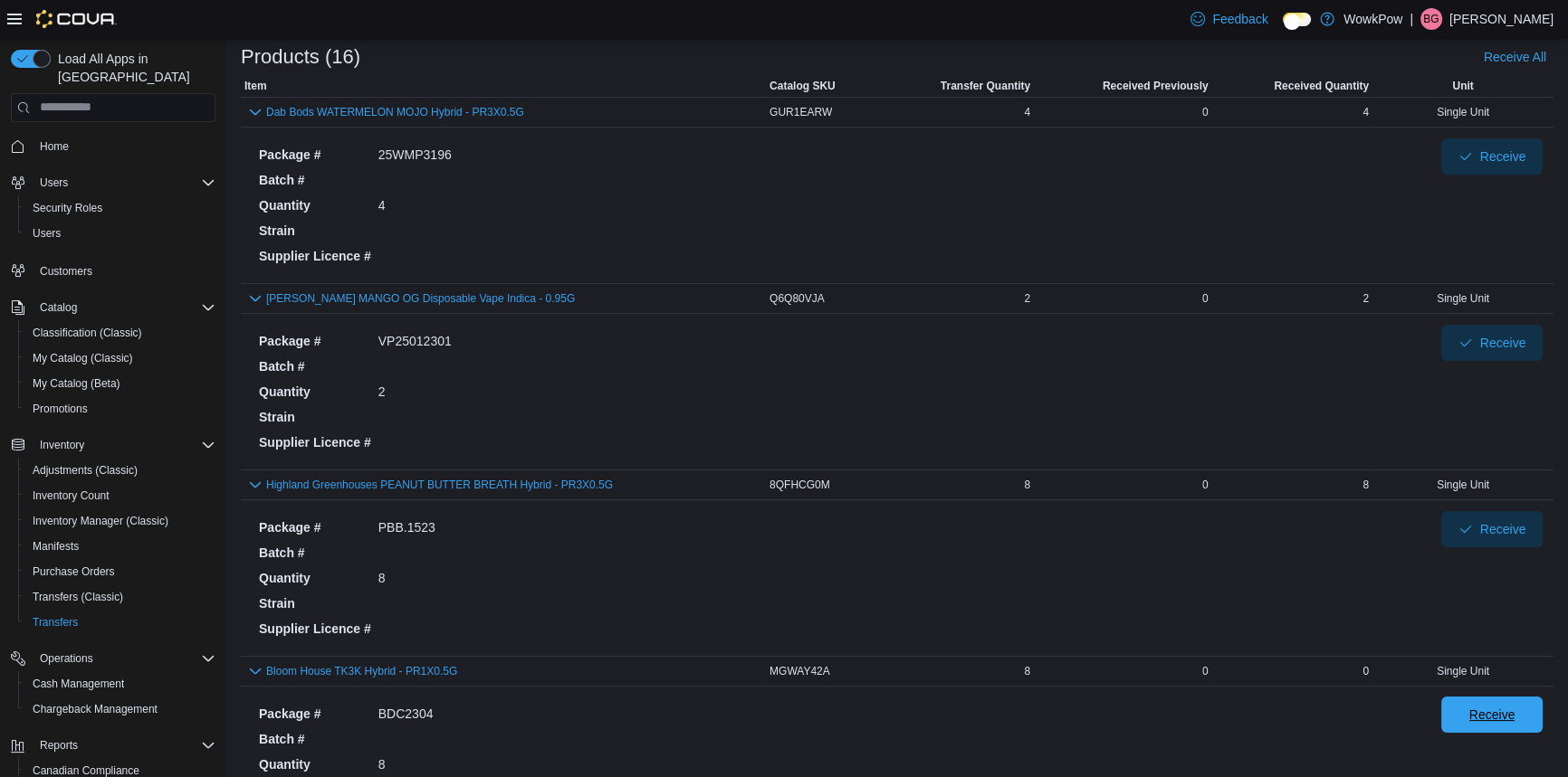
click at [1493, 697] on span "Receive" at bounding box center [1492, 715] width 80 height 36
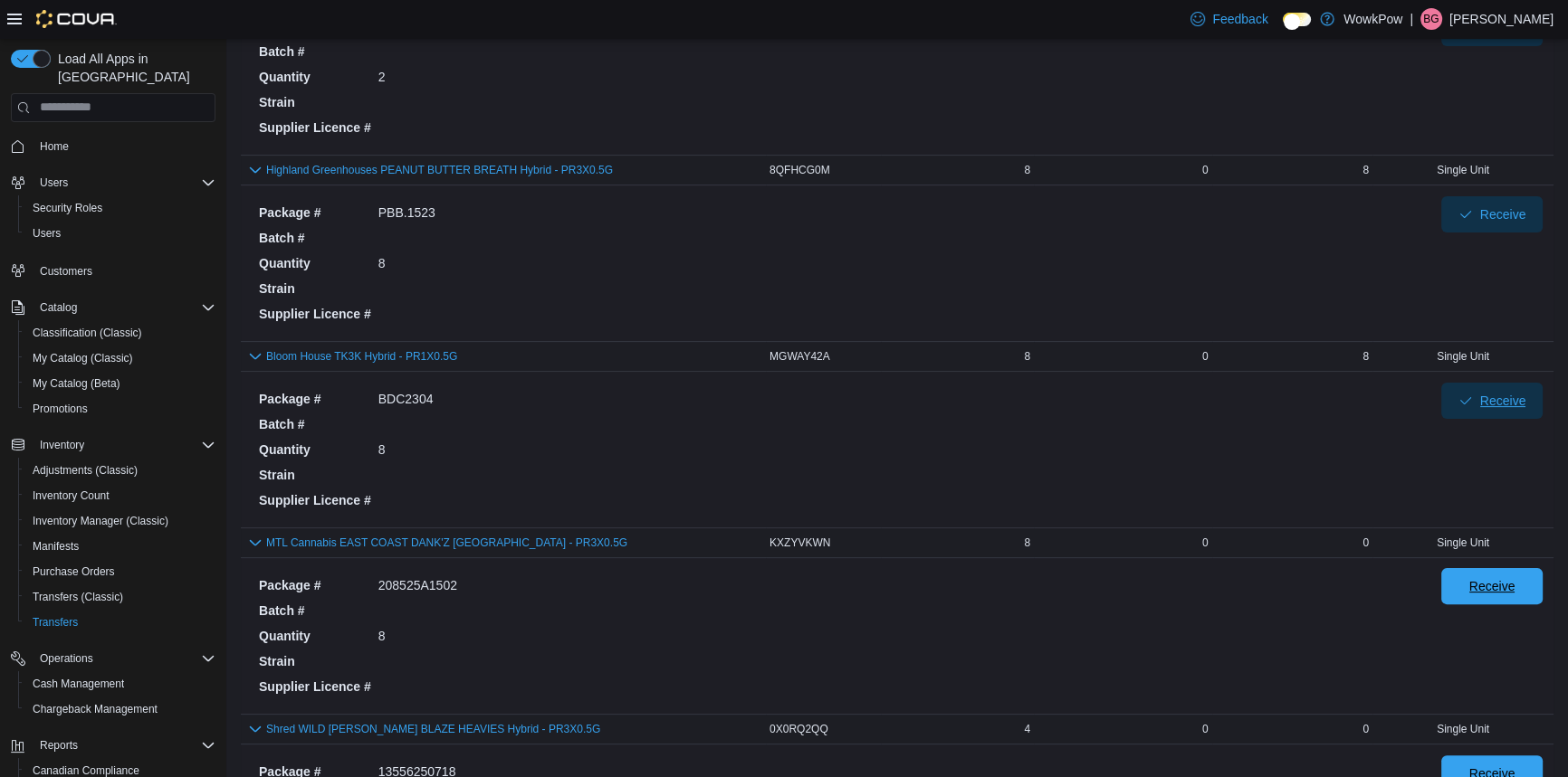
scroll to position [493, 0]
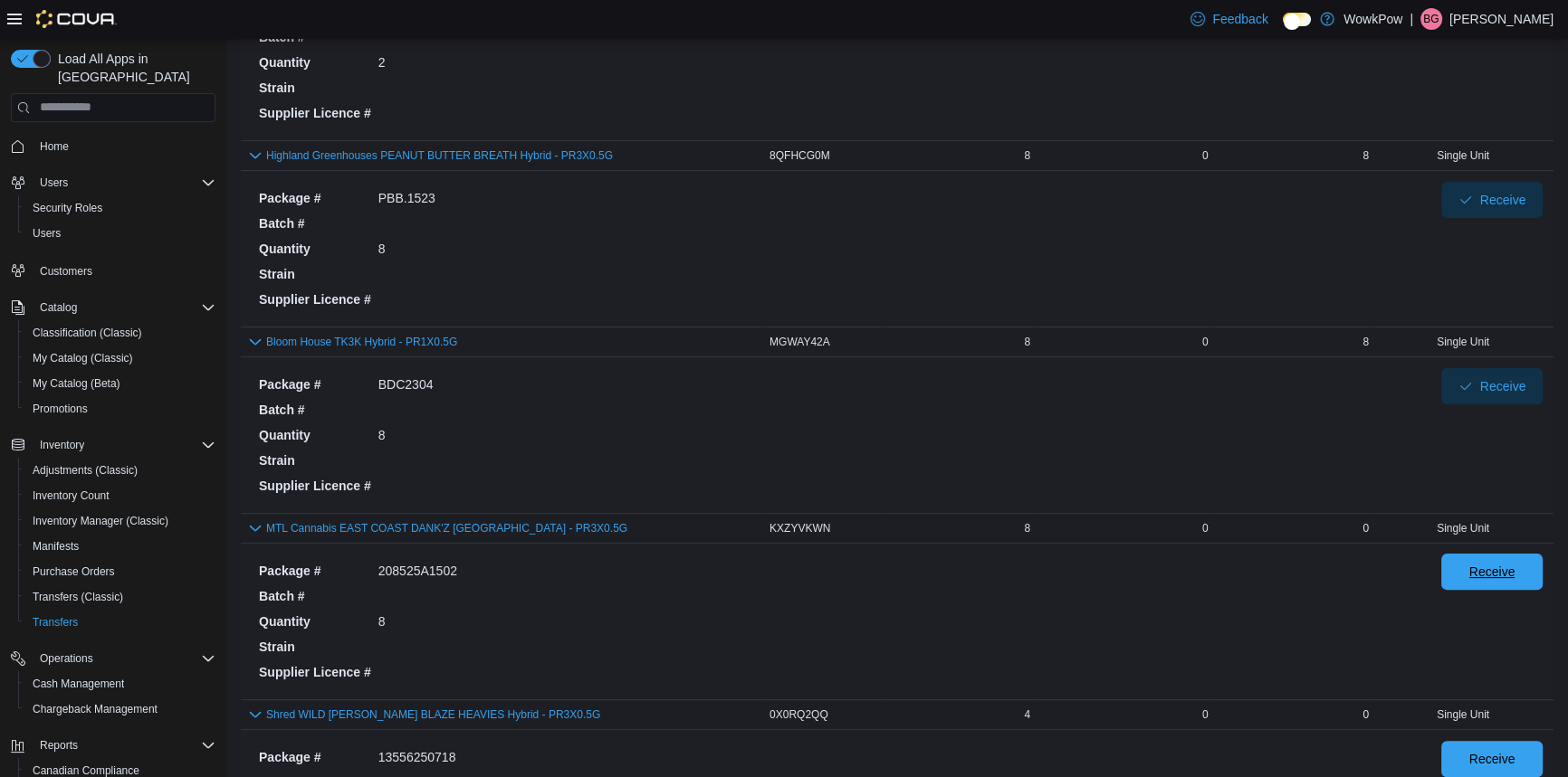
click at [1480, 554] on span "Receive" at bounding box center [1492, 572] width 80 height 36
click at [1460, 740] on button "Receive" at bounding box center [1492, 758] width 102 height 36
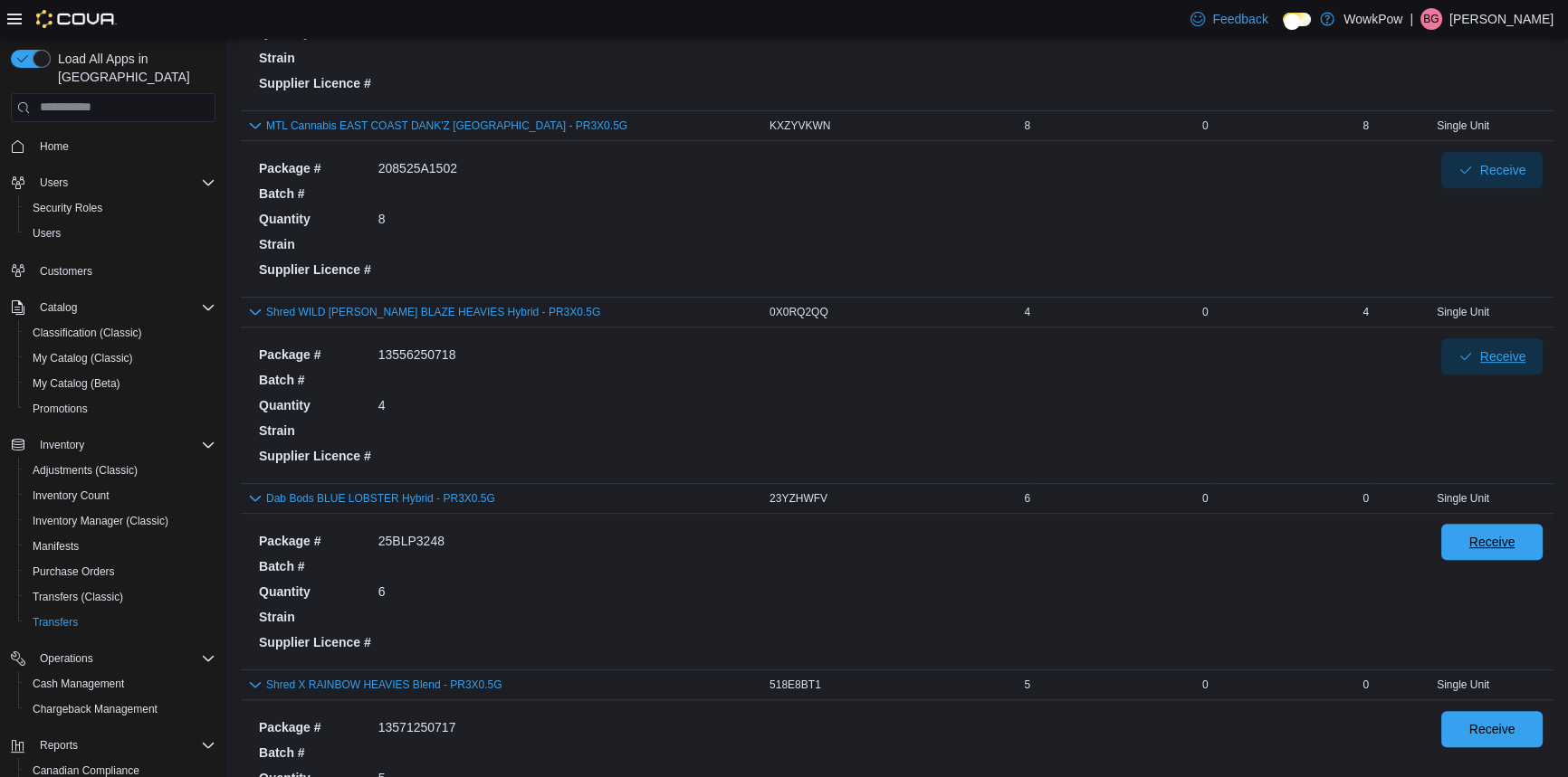
scroll to position [905, 0]
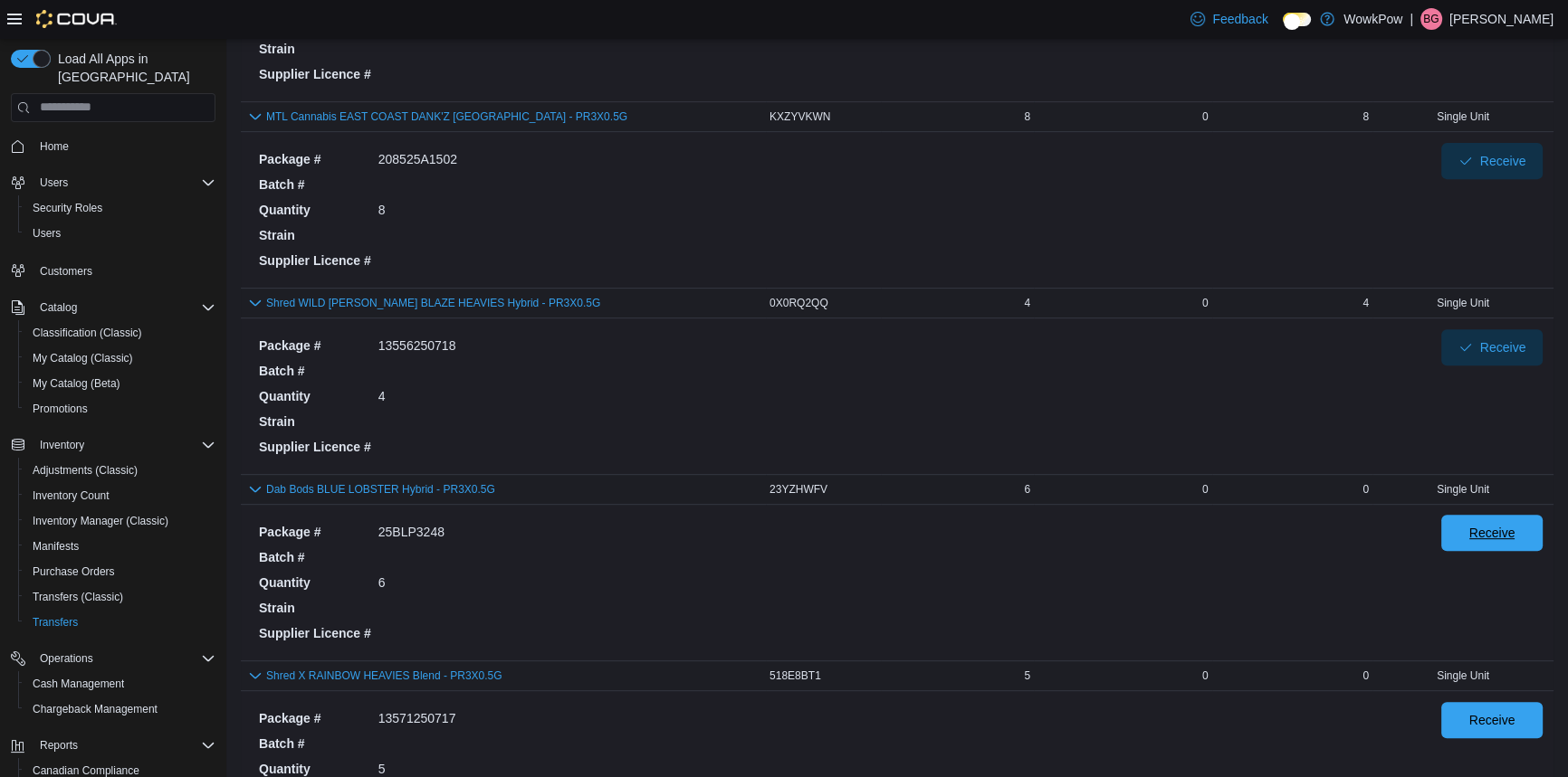
click at [1511, 524] on span "Receive" at bounding box center [1492, 532] width 46 height 18
click at [1497, 710] on span "Receive" at bounding box center [1492, 719] width 46 height 18
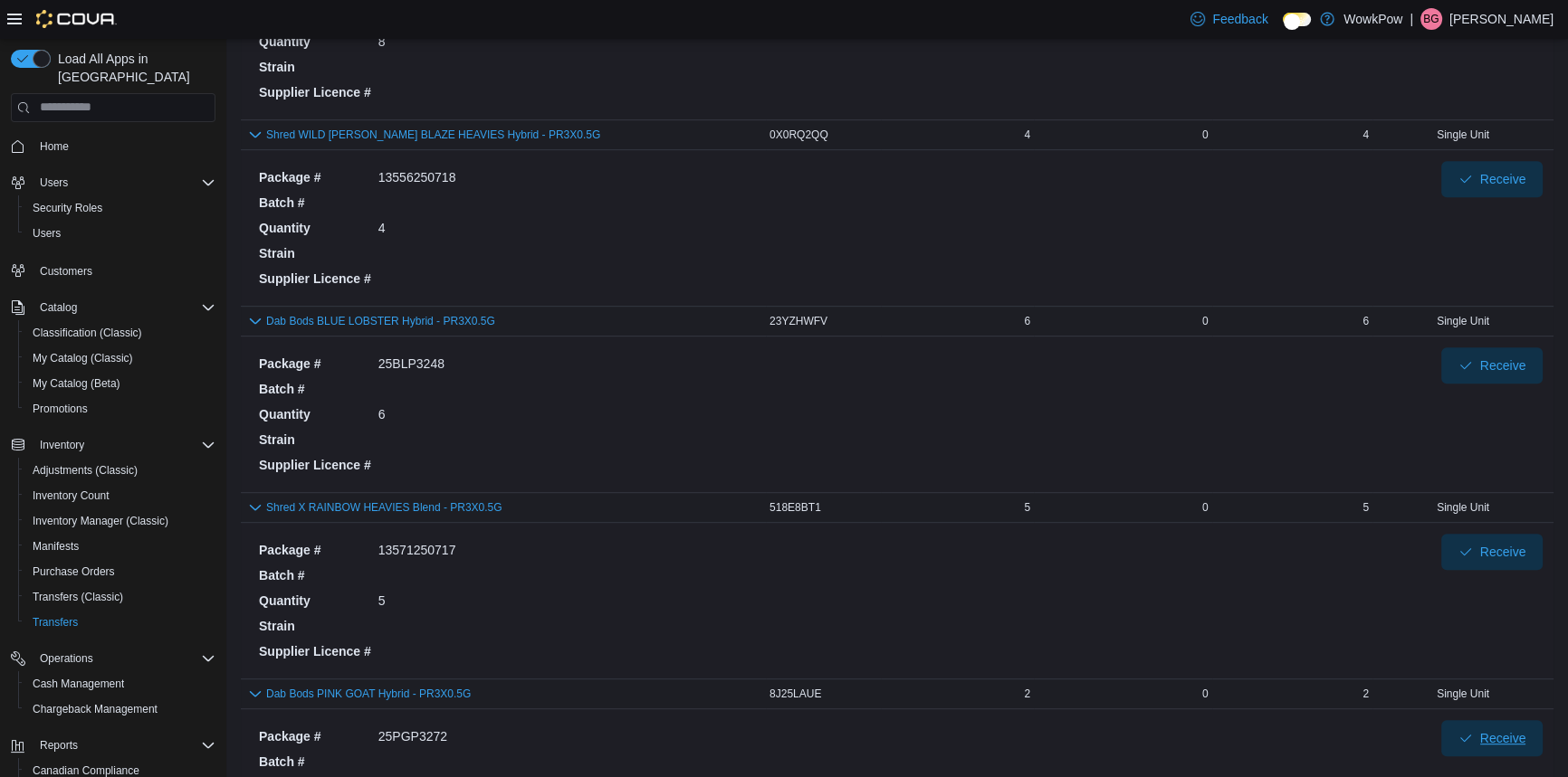
scroll to position [1316, 0]
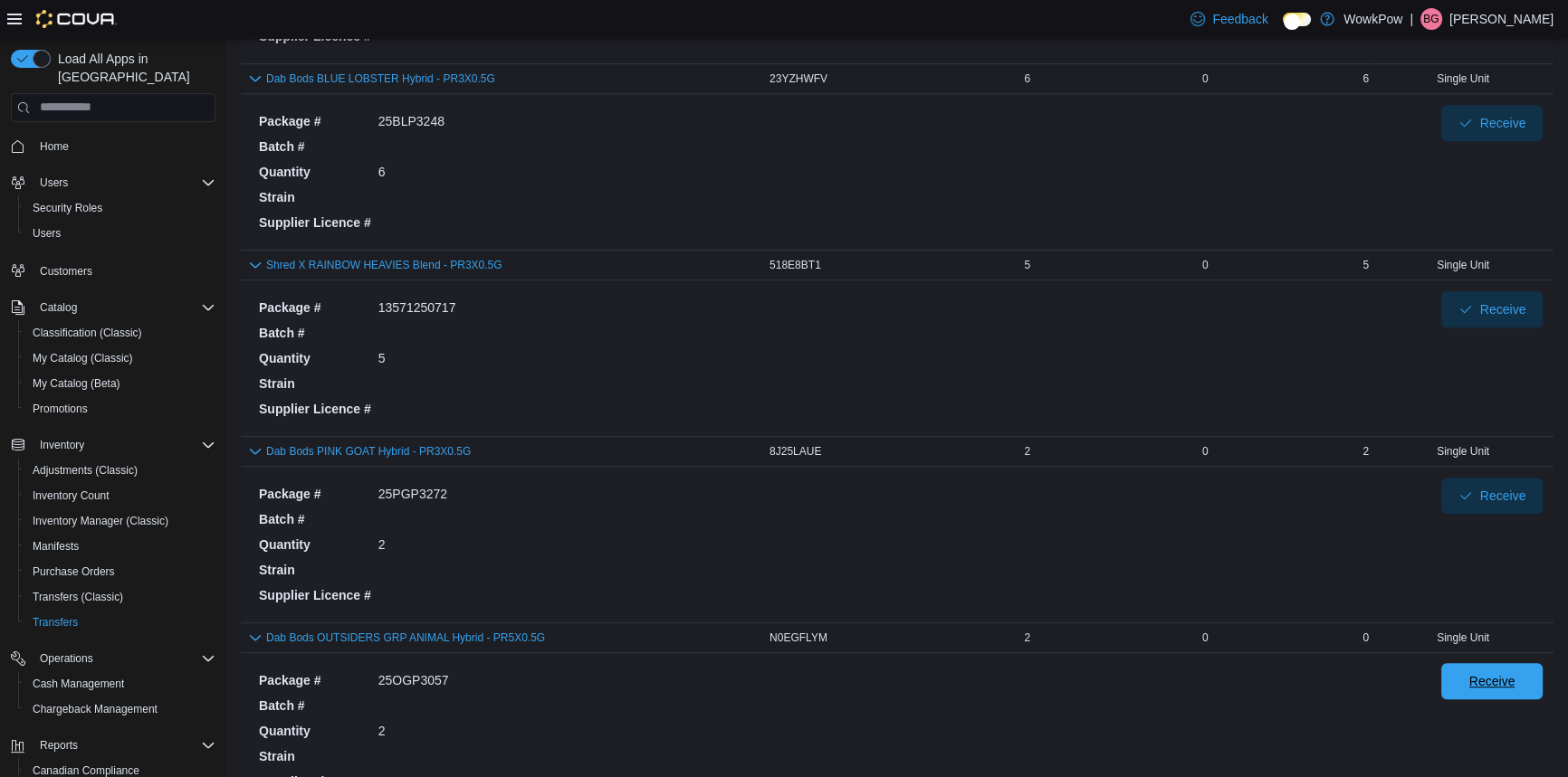
click at [1480, 663] on span "Receive" at bounding box center [1492, 681] width 80 height 36
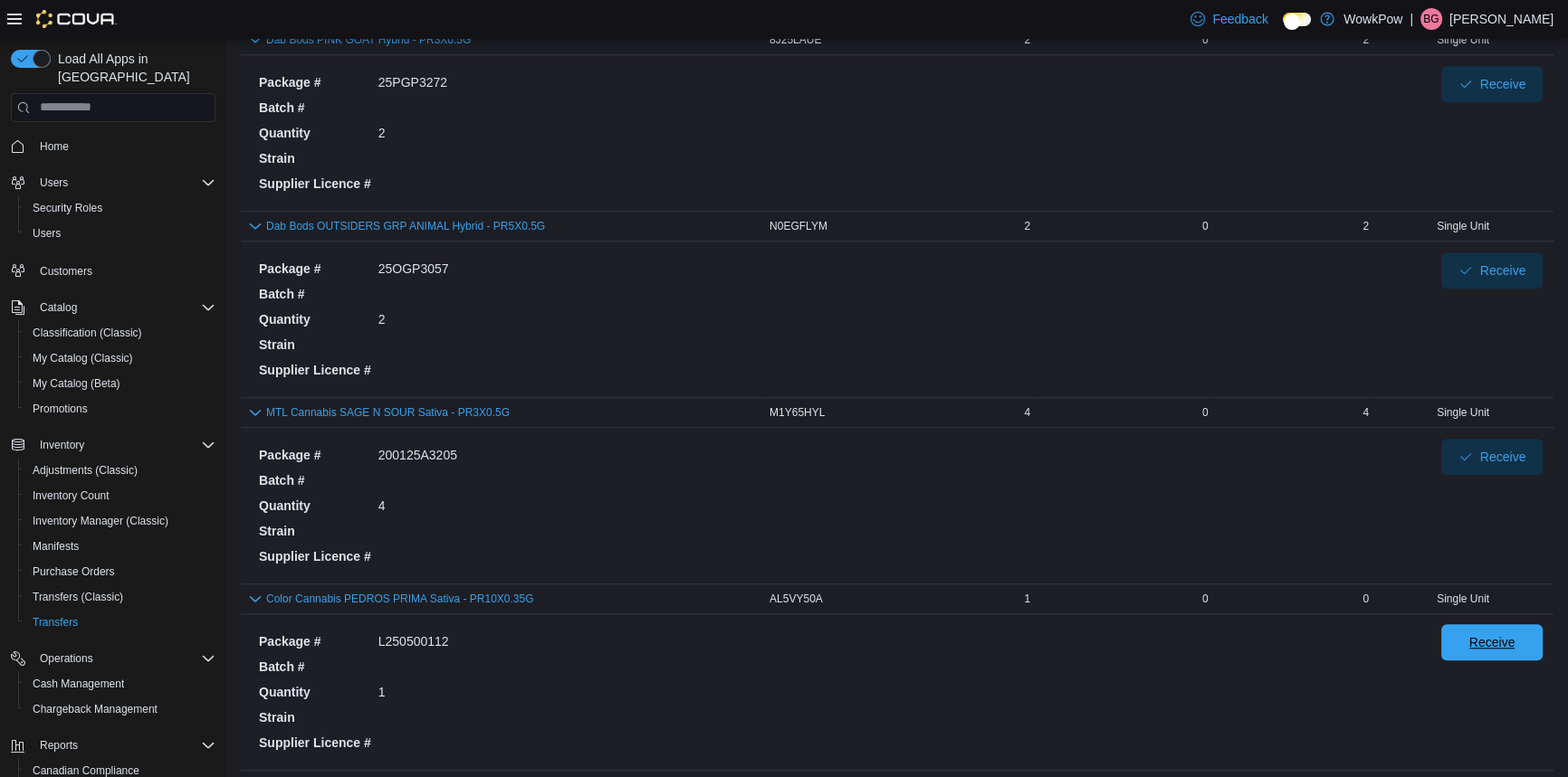
click at [1504, 625] on span "Receive" at bounding box center [1492, 642] width 80 height 36
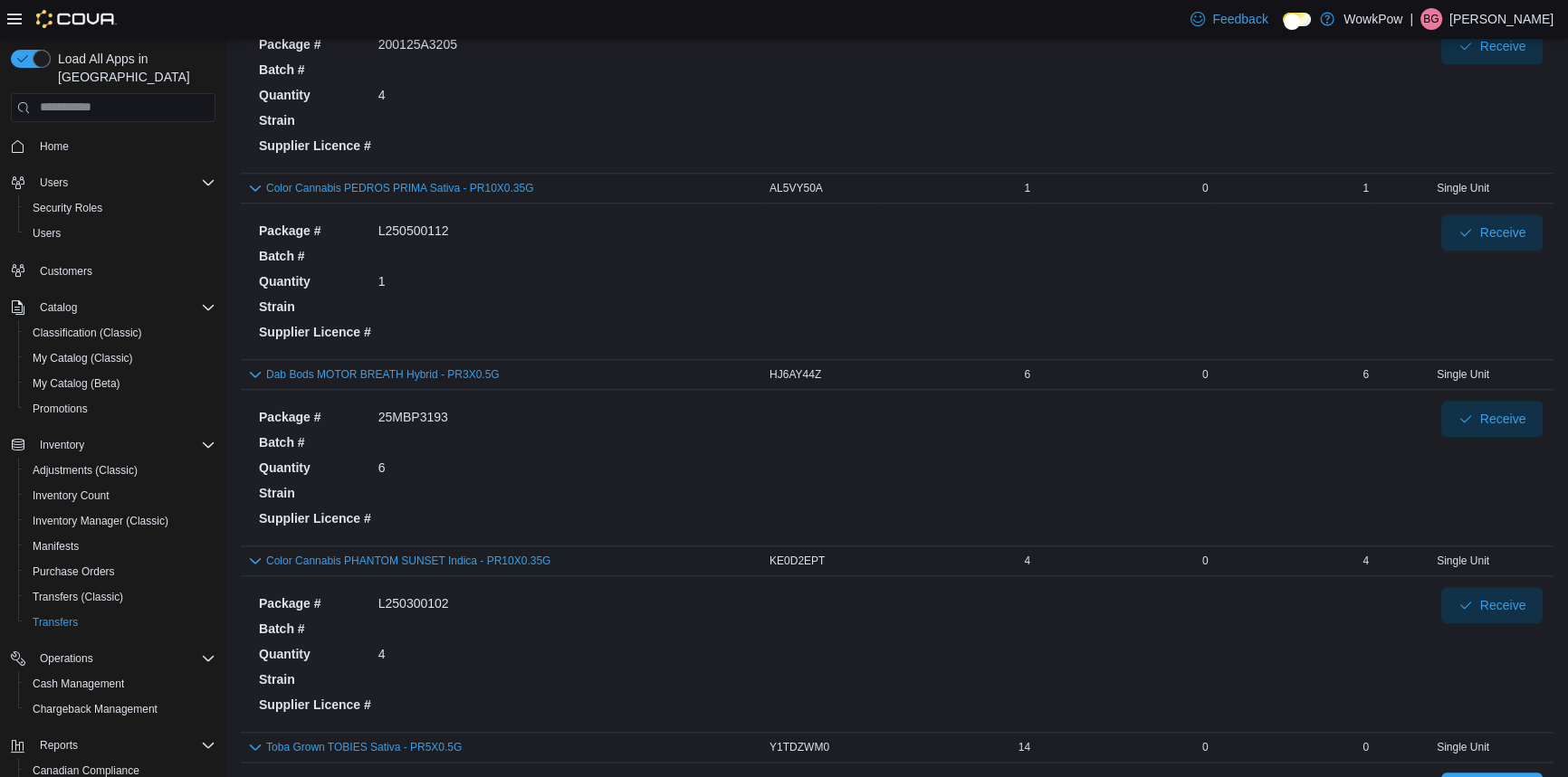
click at [1501, 776] on span "Receive" at bounding box center [1492, 790] width 46 height 18
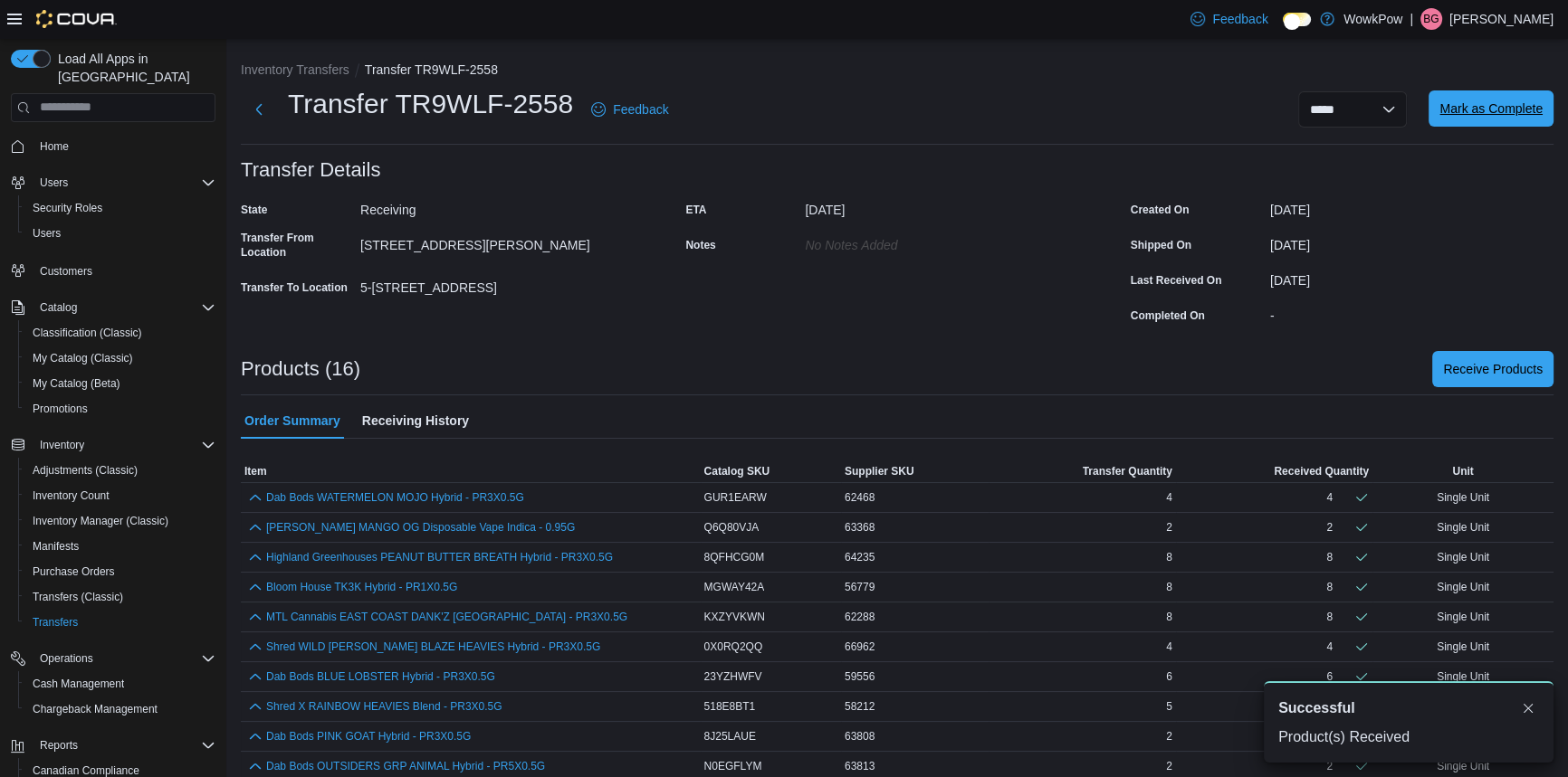
click at [1521, 107] on span "Mark as Complete" at bounding box center [1492, 108] width 104 height 18
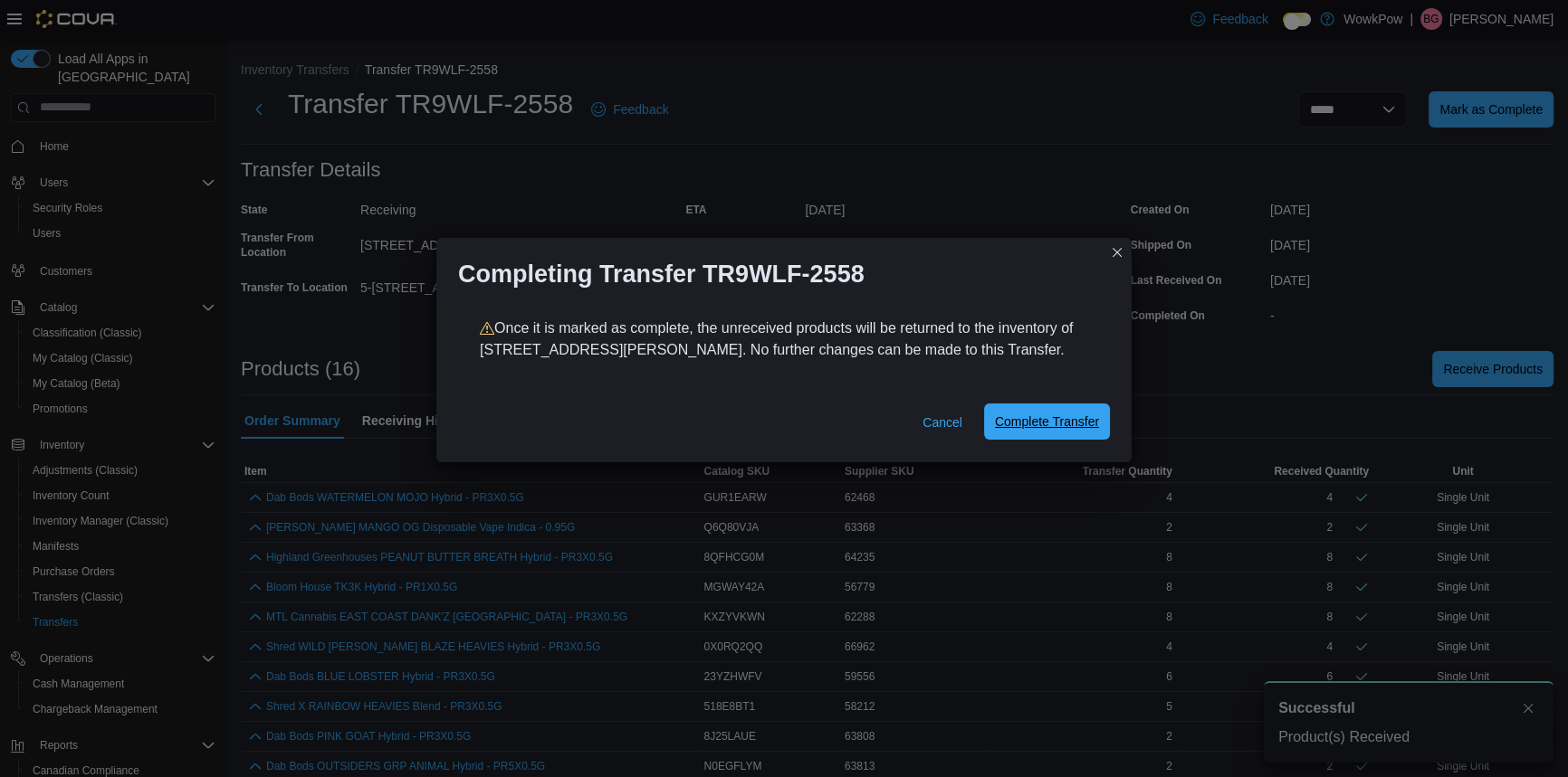
click at [1023, 404] on span "Complete Transfer" at bounding box center [1047, 421] width 104 height 36
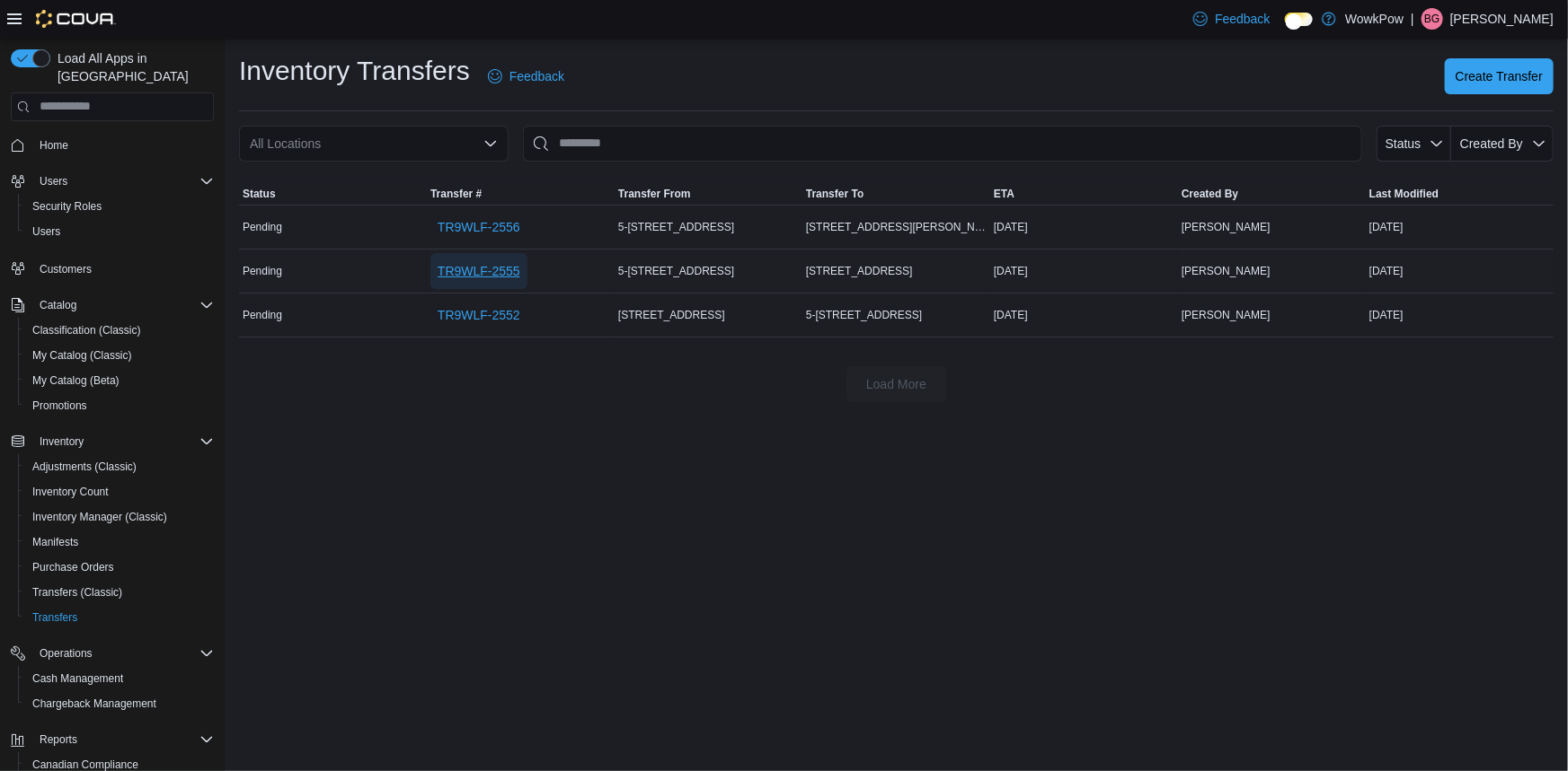
click at [470, 262] on span "TR9WLF-2555" at bounding box center [478, 271] width 82 height 18
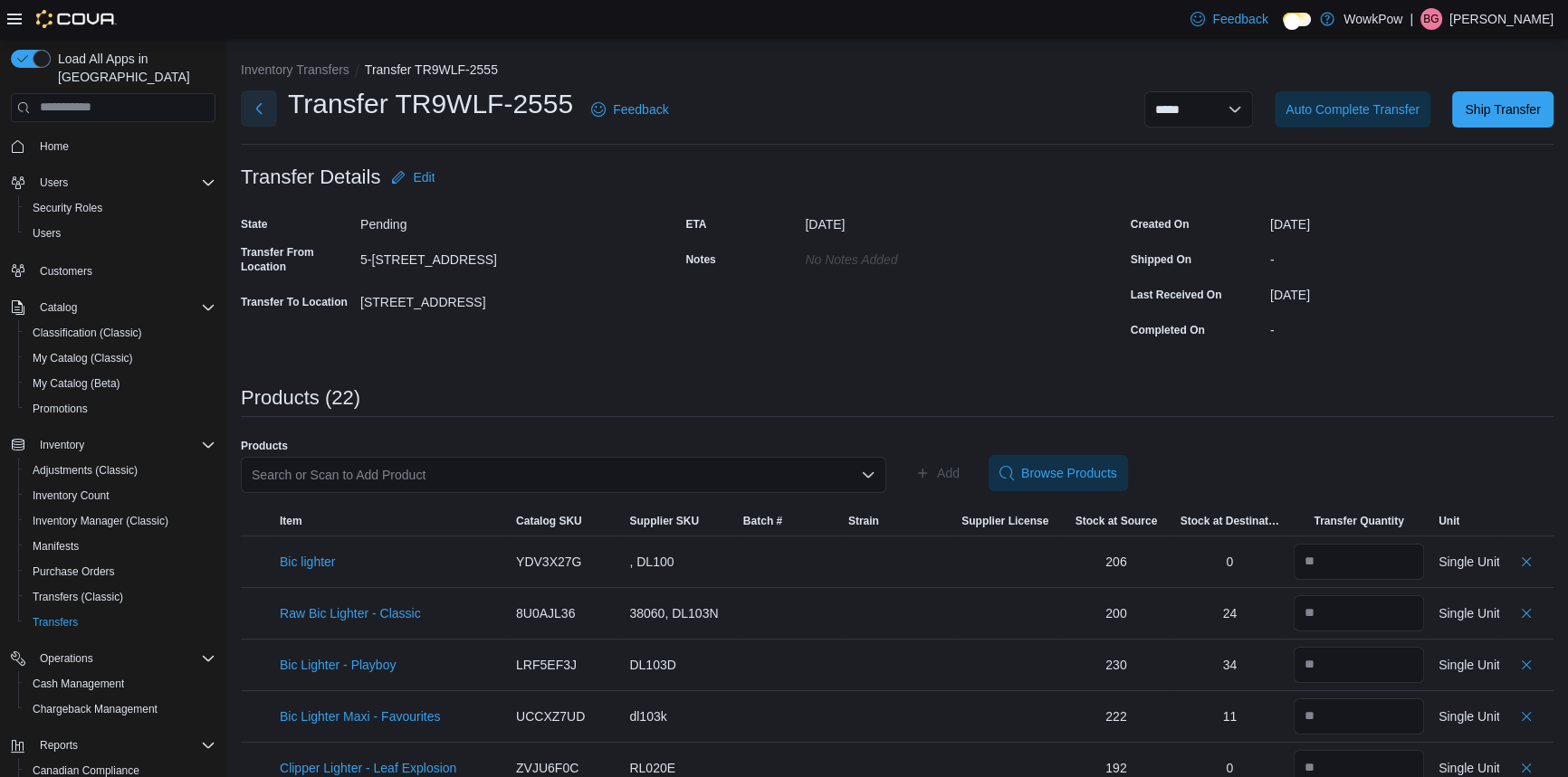
click at [261, 107] on button "Next" at bounding box center [259, 108] width 36 height 36
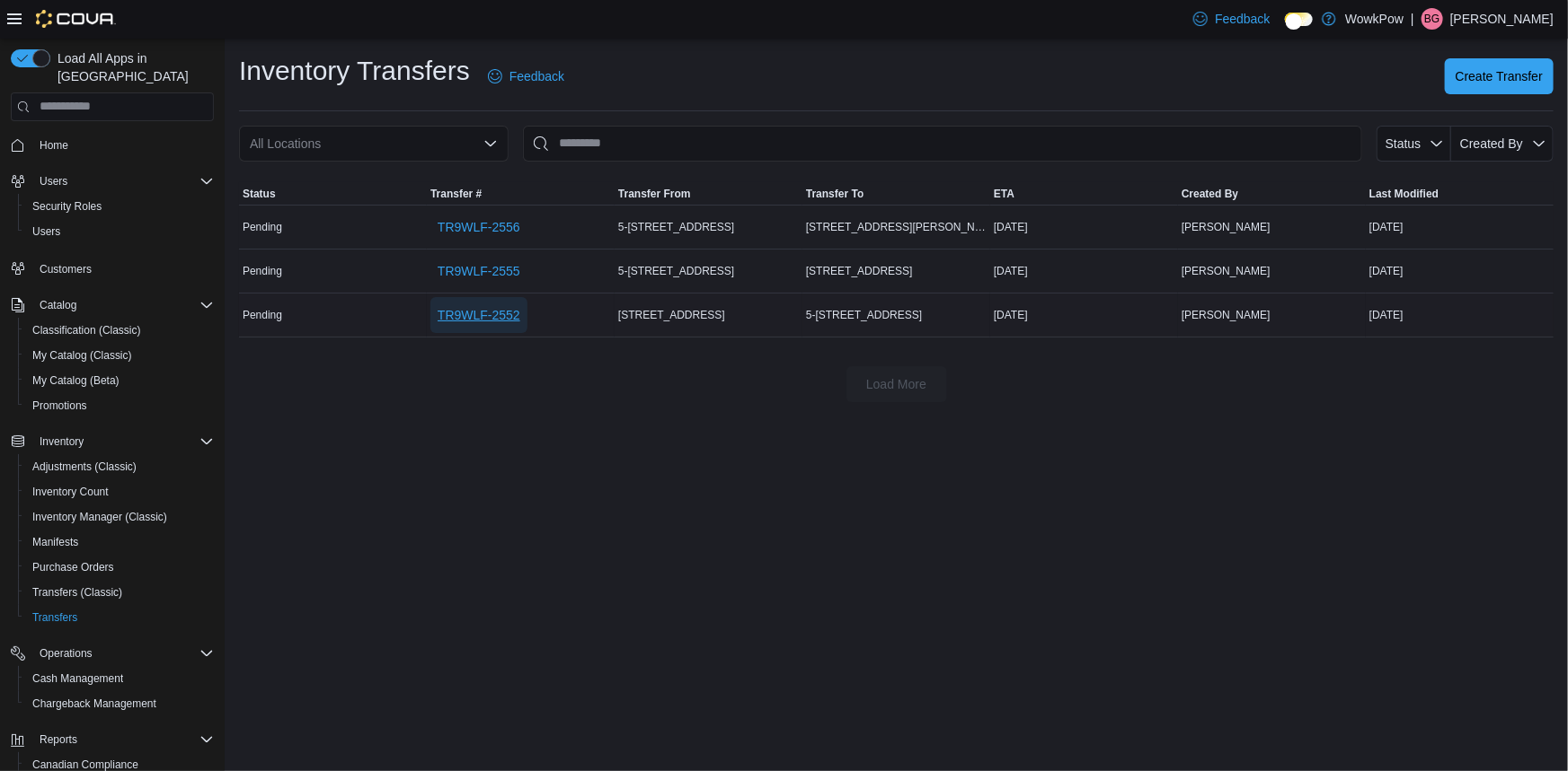
click at [476, 306] on span "TR9WLF-2552" at bounding box center [478, 315] width 82 height 18
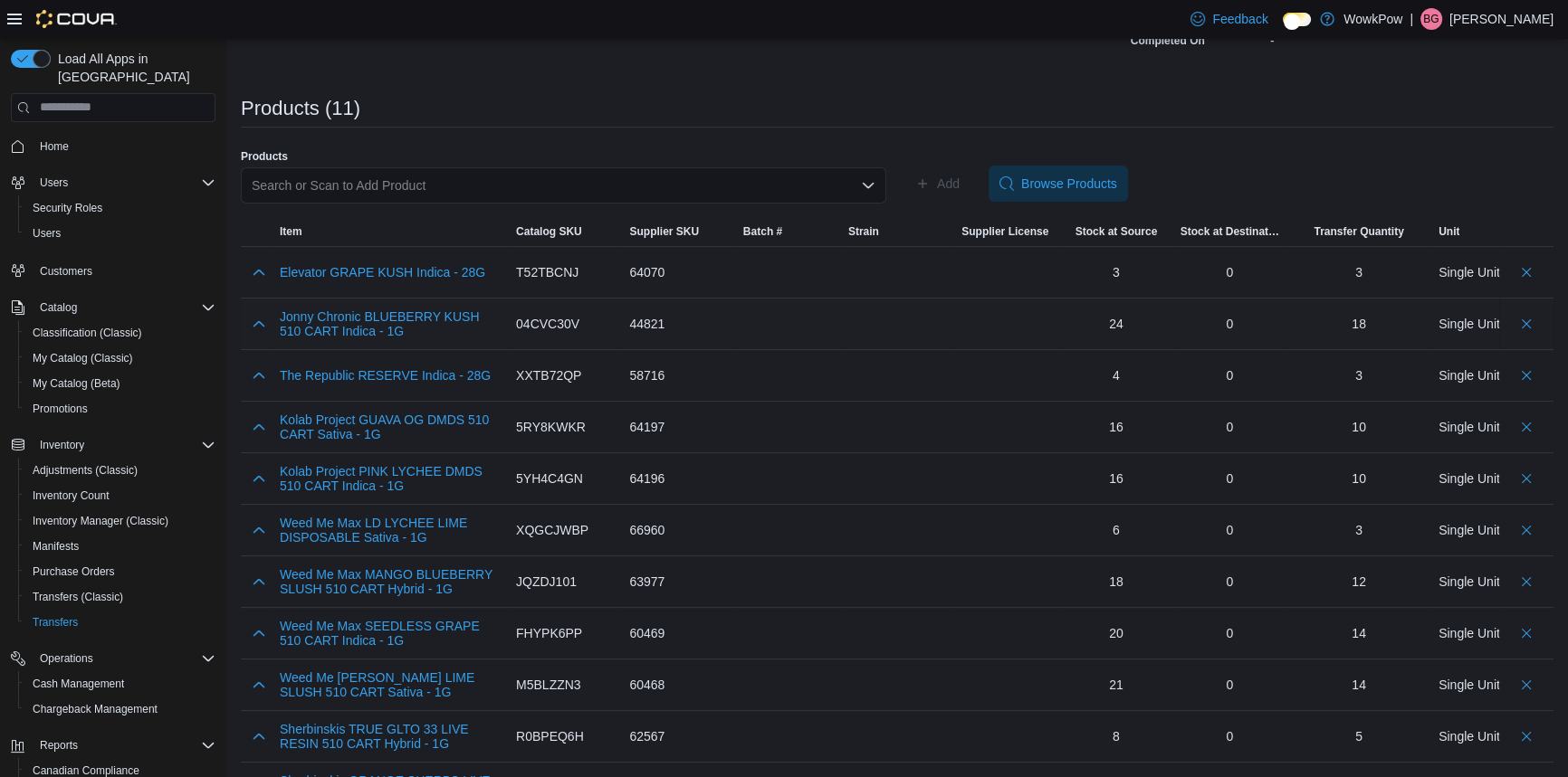
scroll to position [318, 0]
